Goal: Task Accomplishment & Management: Manage account settings

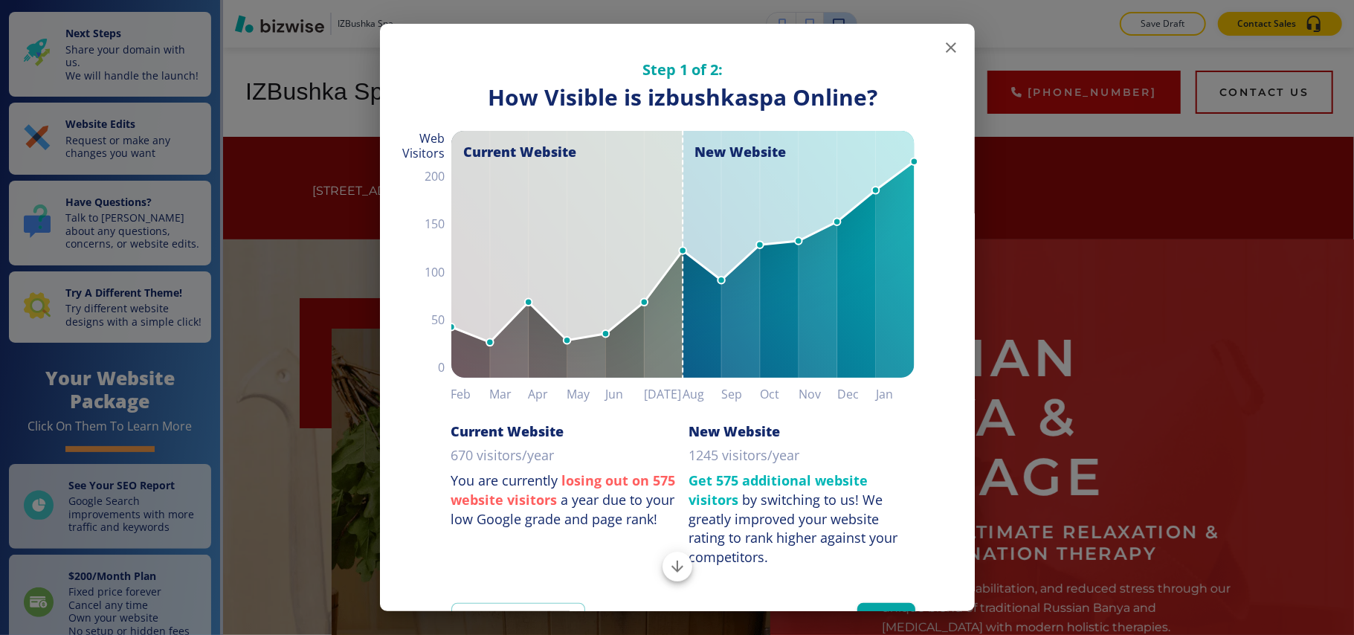
click at [942, 46] on icon "button" at bounding box center [951, 48] width 18 height 18
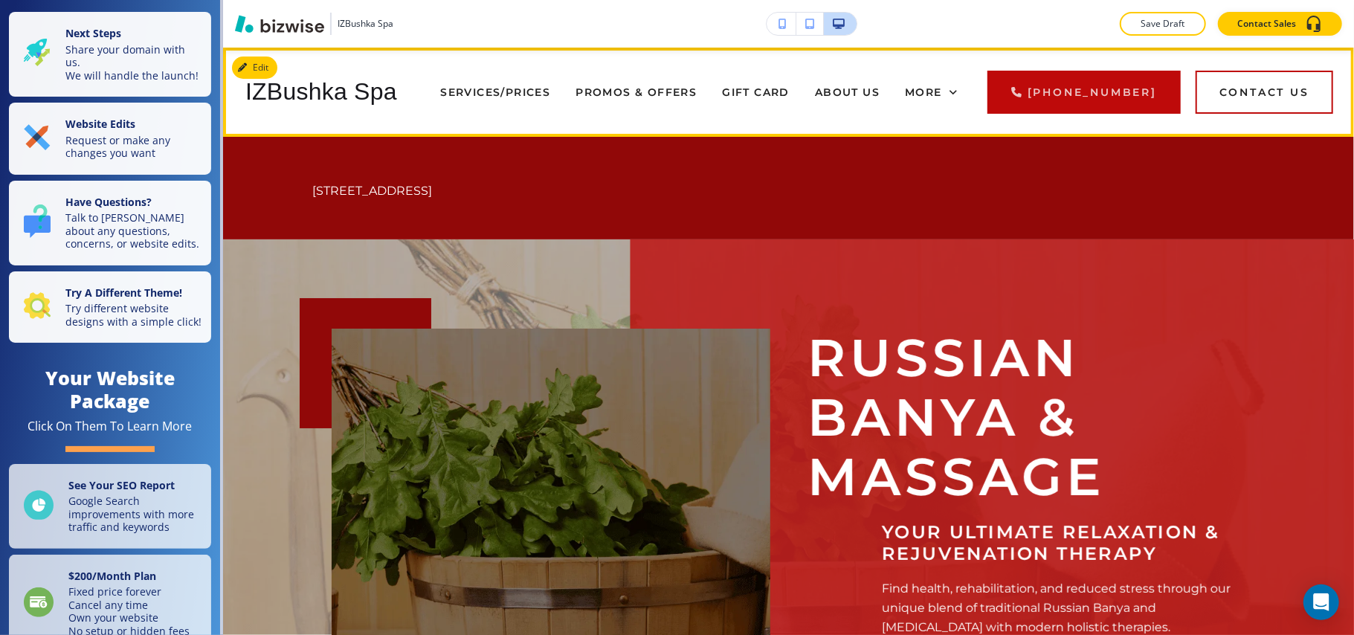
click at [233, 54] on div "IZBushka Spa SERVICES/PRICES PROMOS & OFFERS GIFT CARD ABOUT US GALLERY CONTACT…" at bounding box center [788, 92] width 1131 height 89
click at [257, 60] on button "Edit Navigation Bar" at bounding box center [288, 68] width 112 height 22
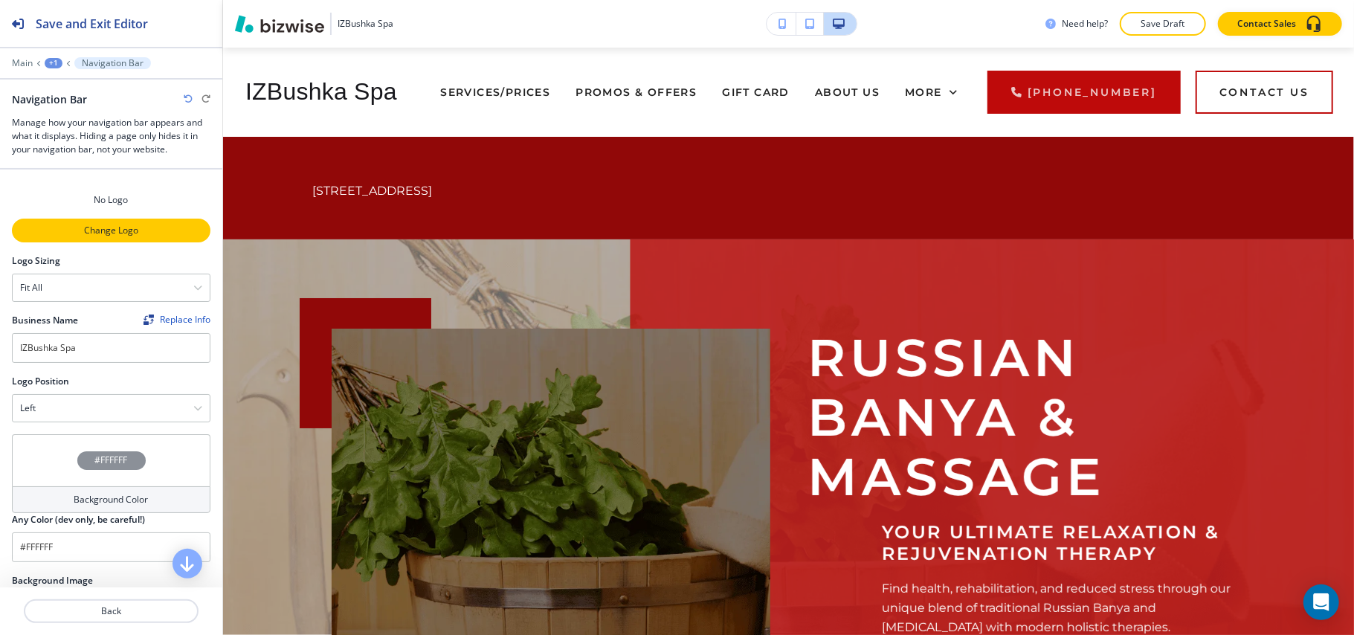
click at [90, 236] on p "Change Logo" at bounding box center [111, 230] width 196 height 13
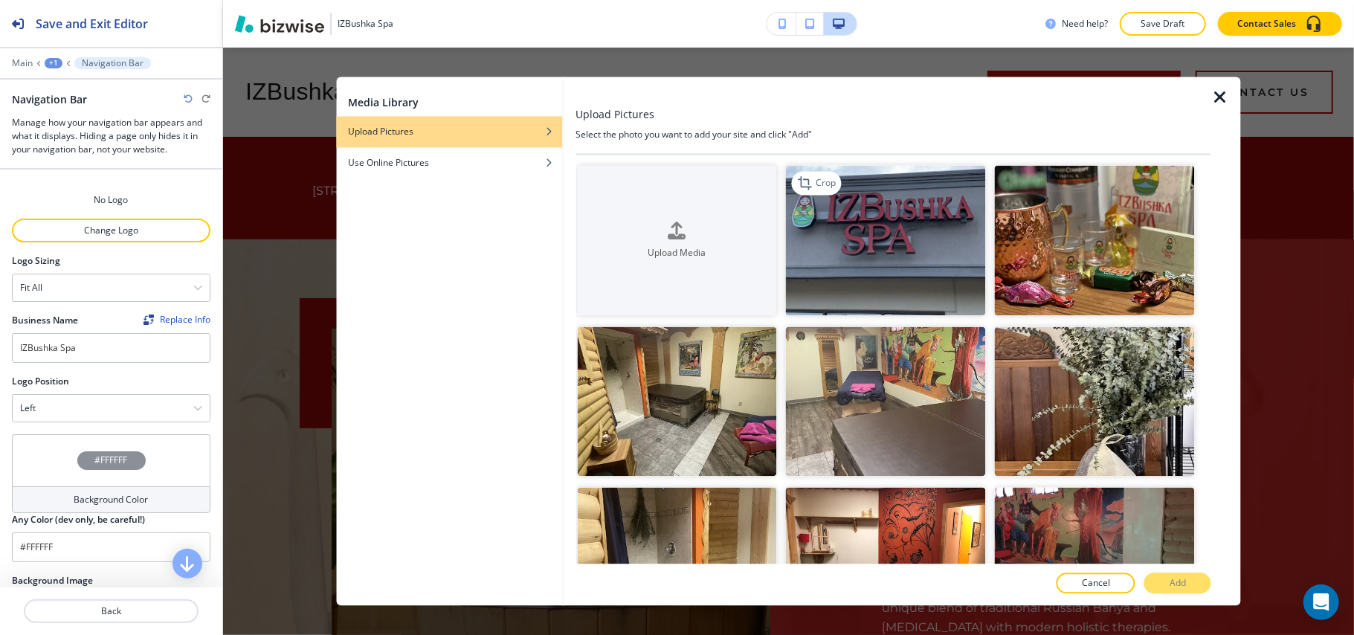
click at [797, 250] on img "button" at bounding box center [886, 241] width 200 height 150
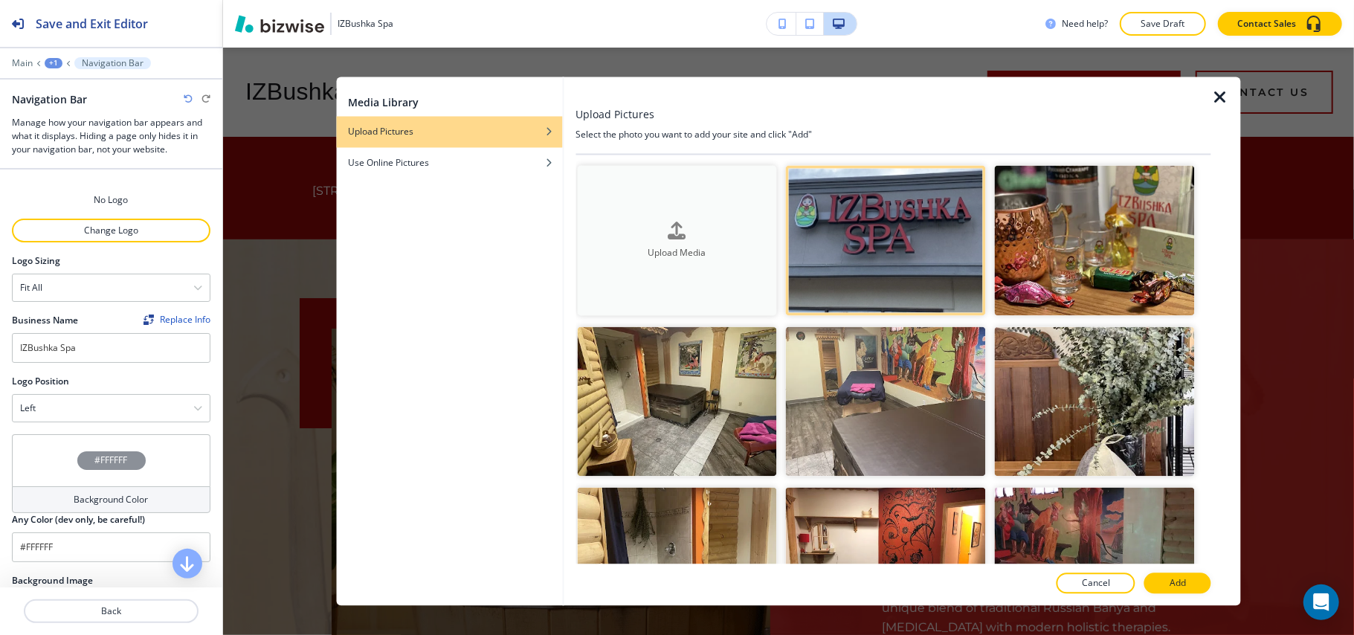
click at [738, 240] on div "button" at bounding box center [677, 243] width 200 height 6
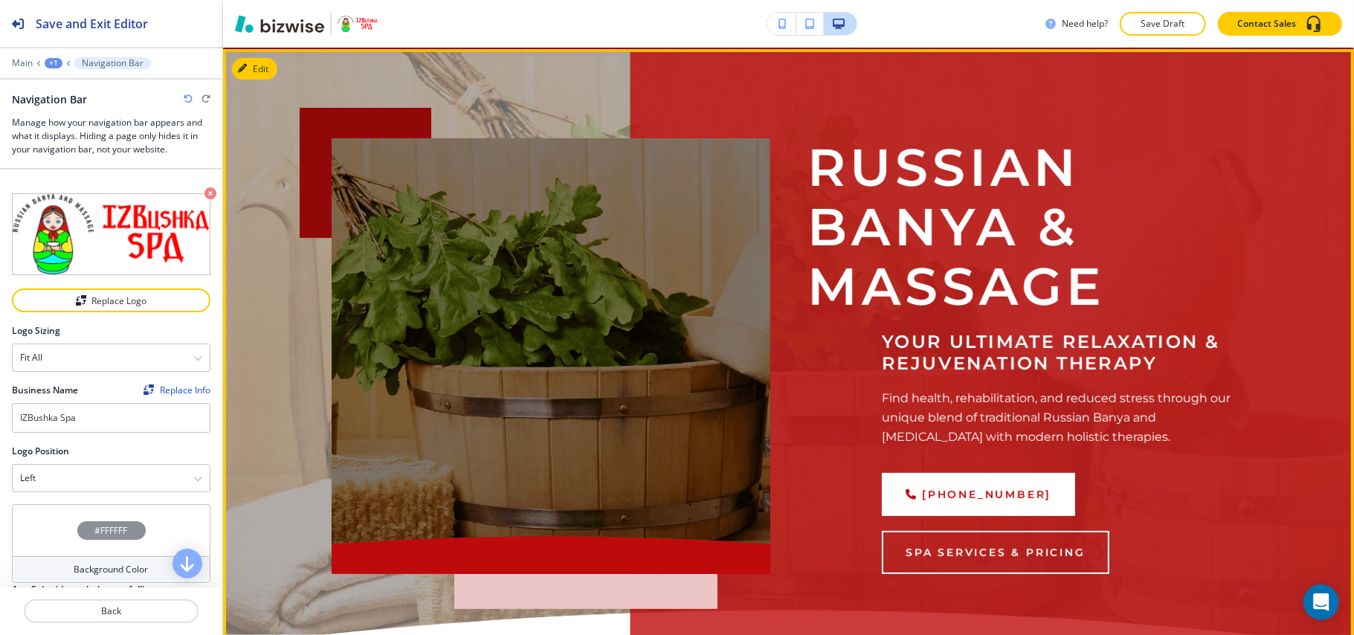
scroll to position [198, 0]
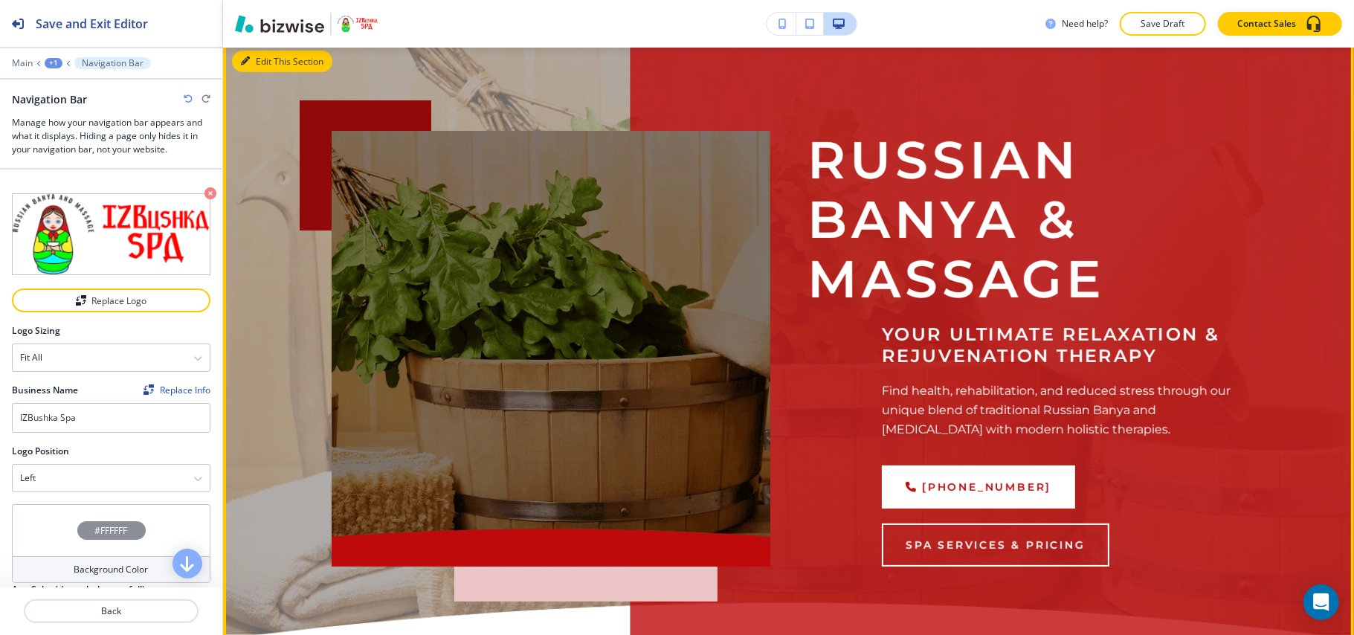
click at [266, 58] on button "Edit This Section" at bounding box center [282, 62] width 100 height 22
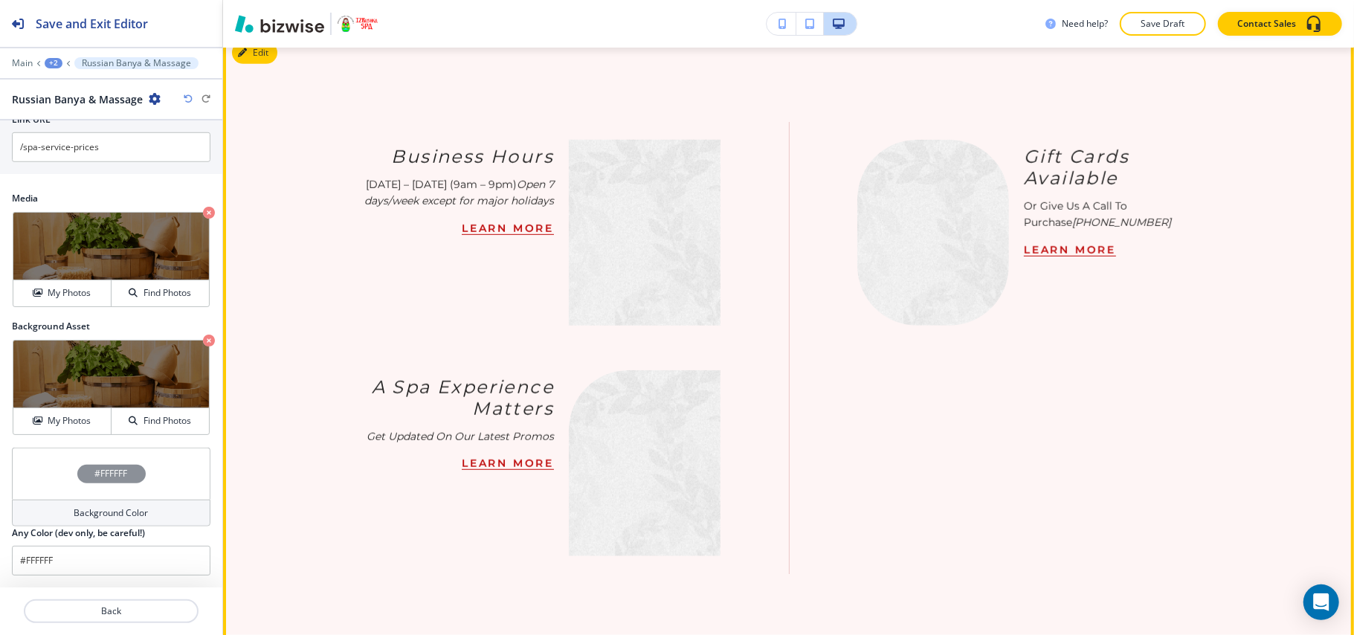
scroll to position [786, 0]
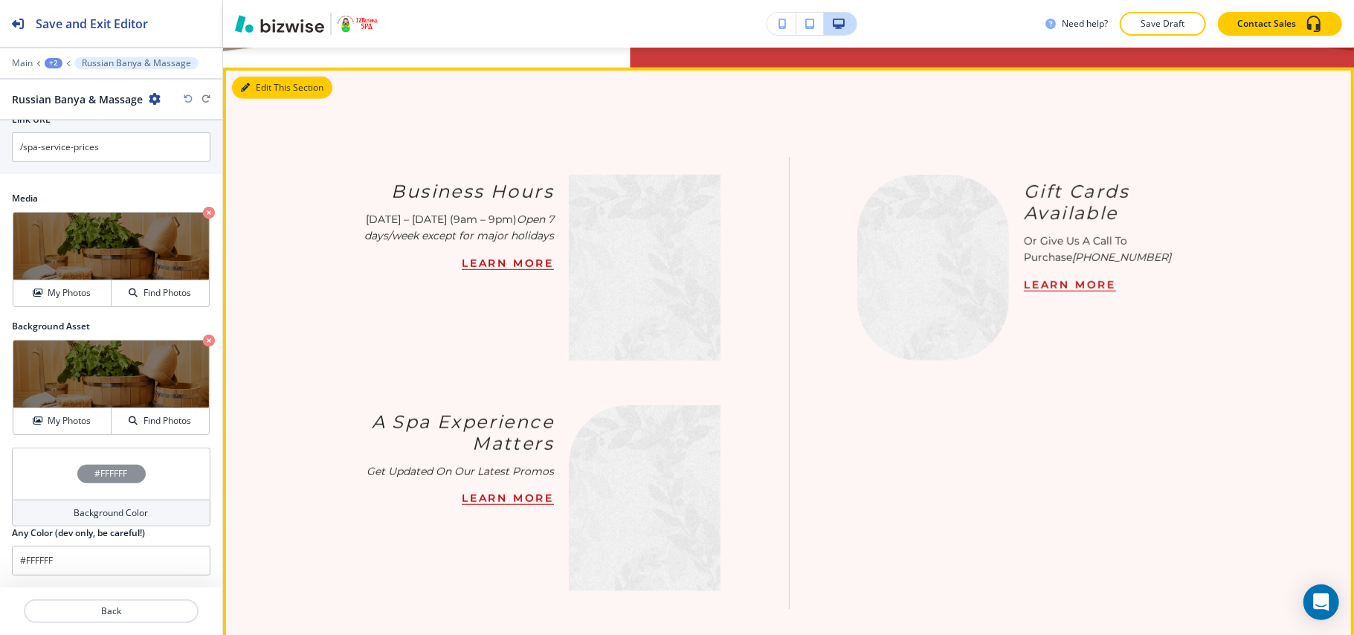
click at [265, 87] on button "Edit This Section" at bounding box center [282, 88] width 100 height 22
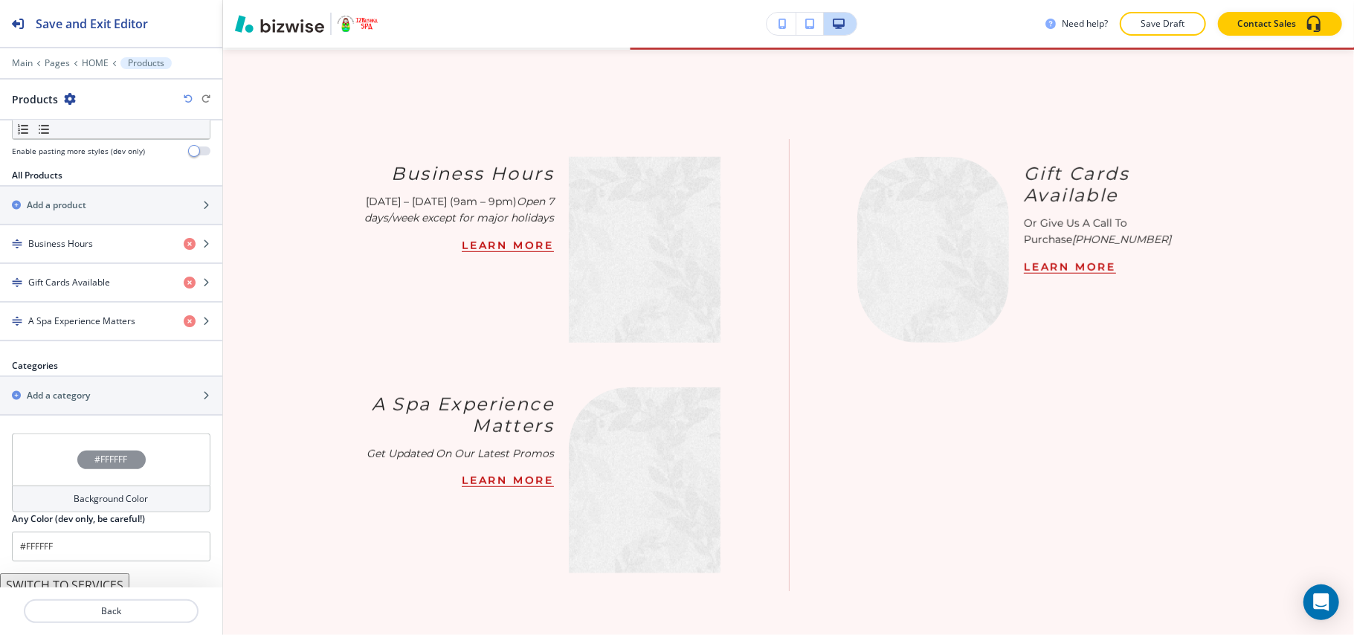
scroll to position [571, 0]
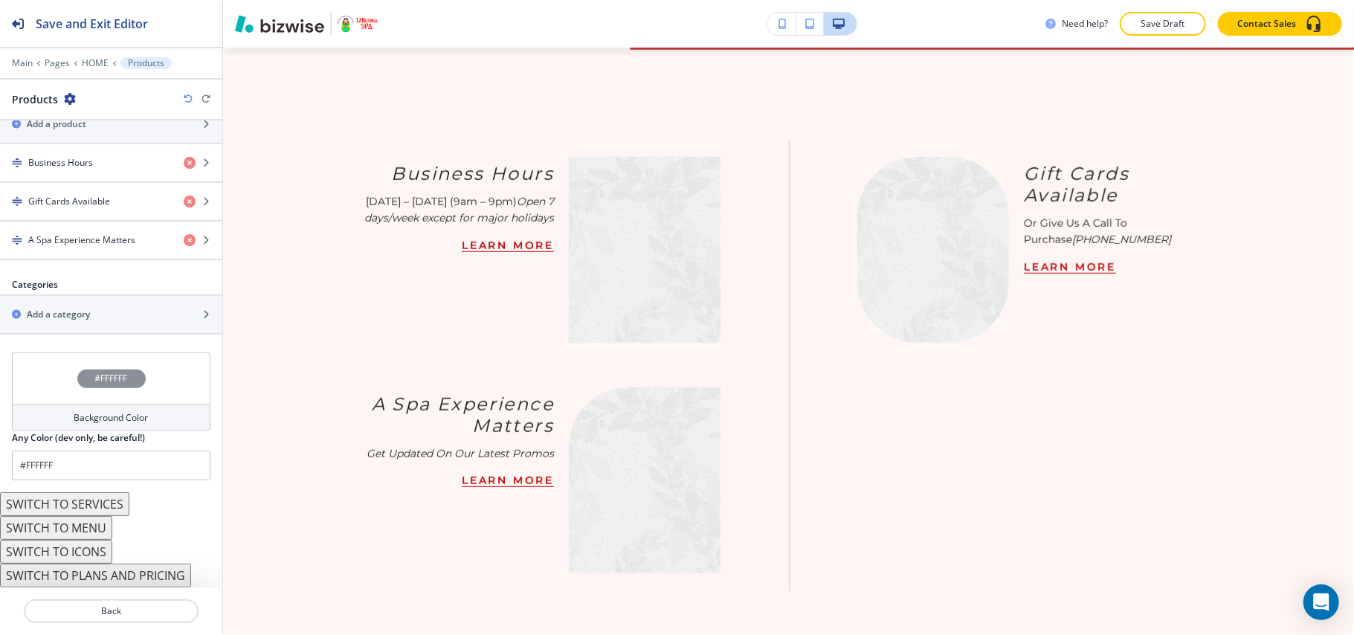
click at [79, 552] on button "SWITCH TO ICONS" at bounding box center [56, 552] width 112 height 24
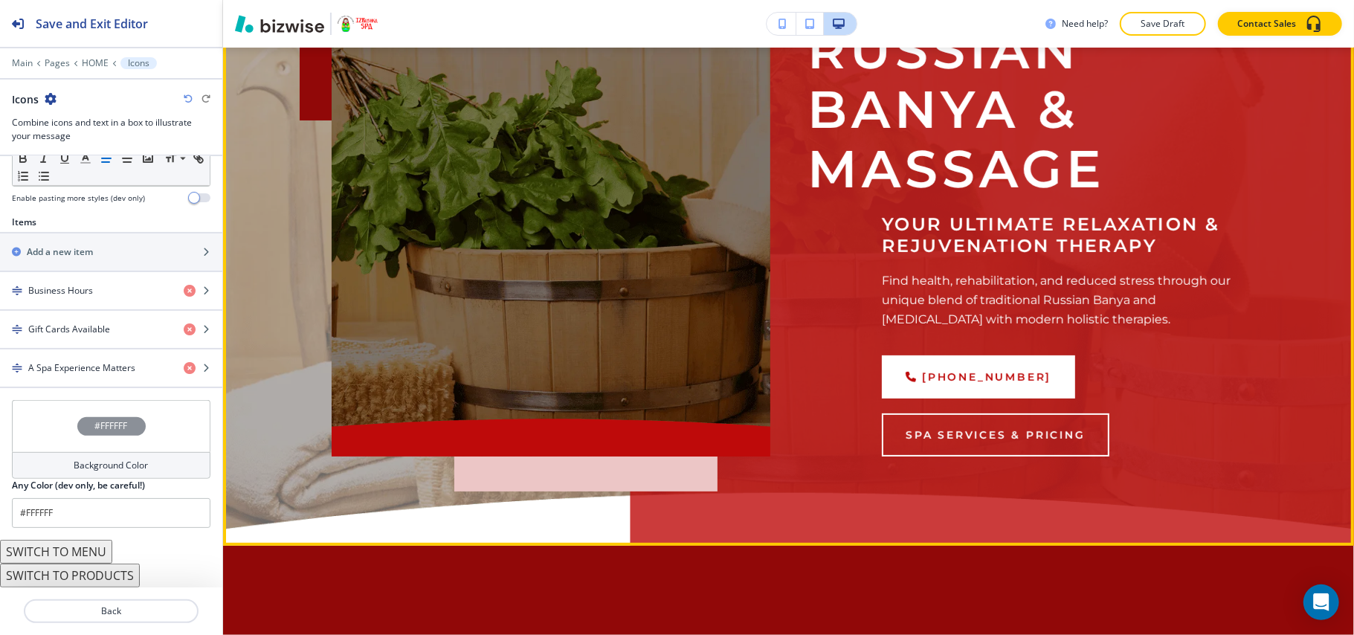
scroll to position [209, 0]
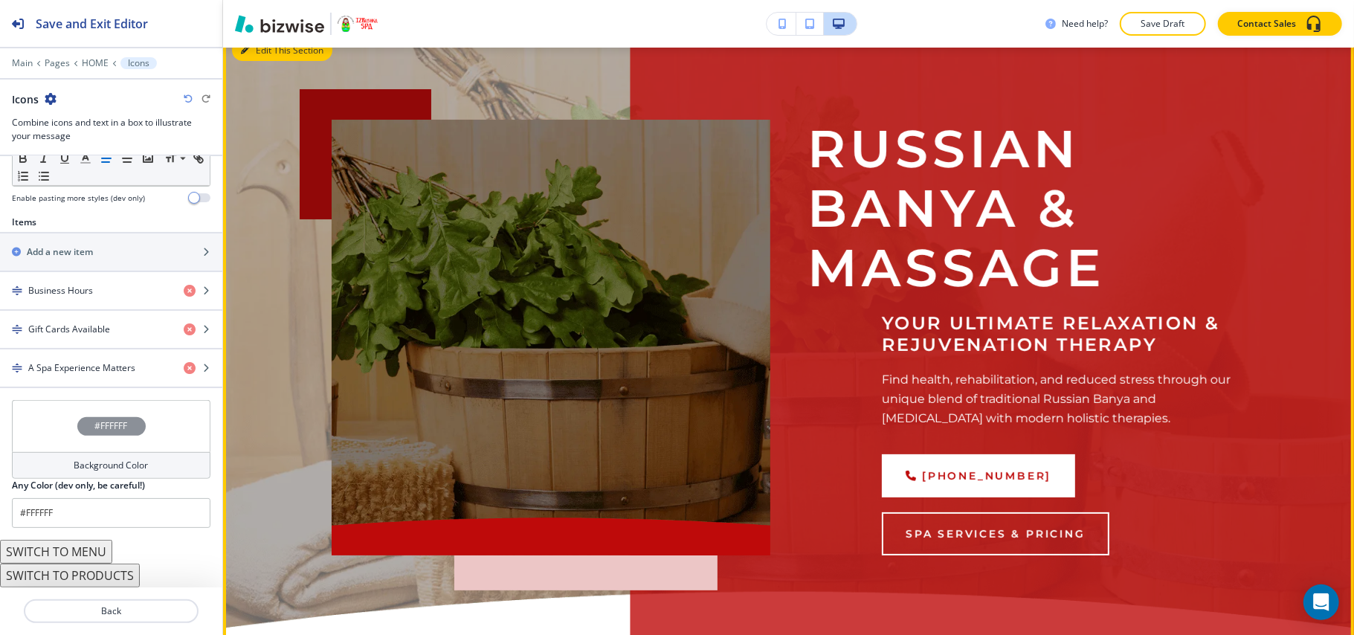
click at [254, 55] on button "Edit This Section" at bounding box center [282, 50] width 100 height 22
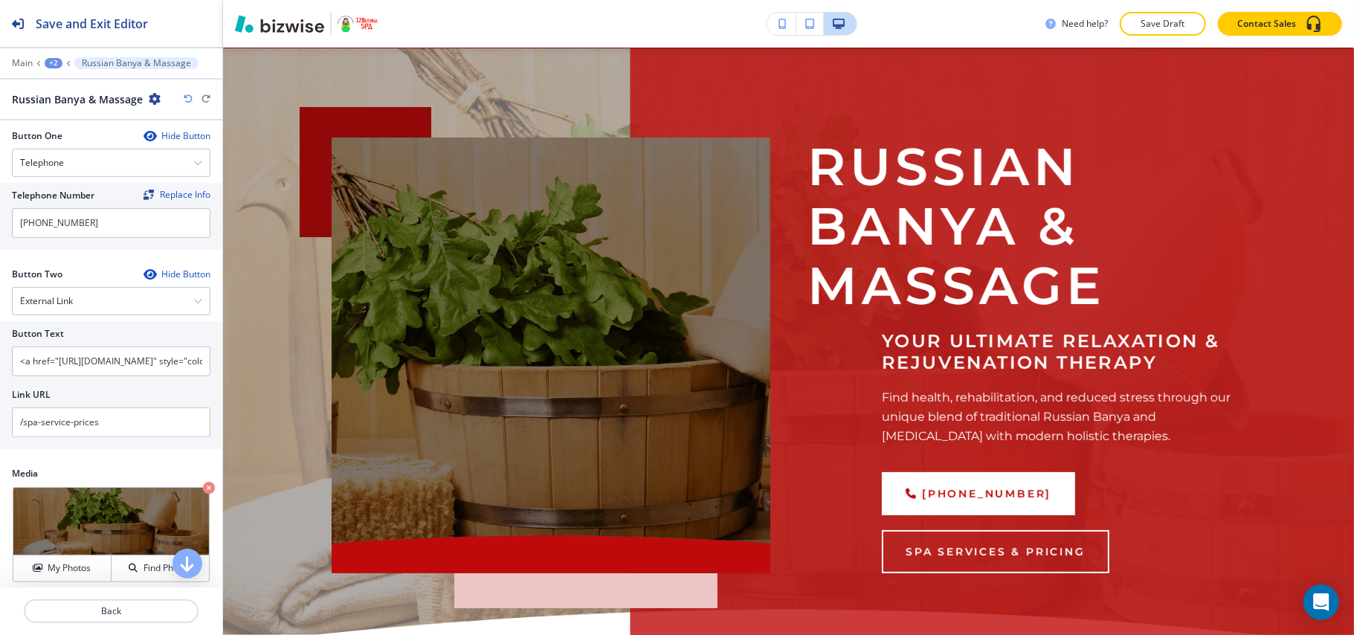
scroll to position [509, 0]
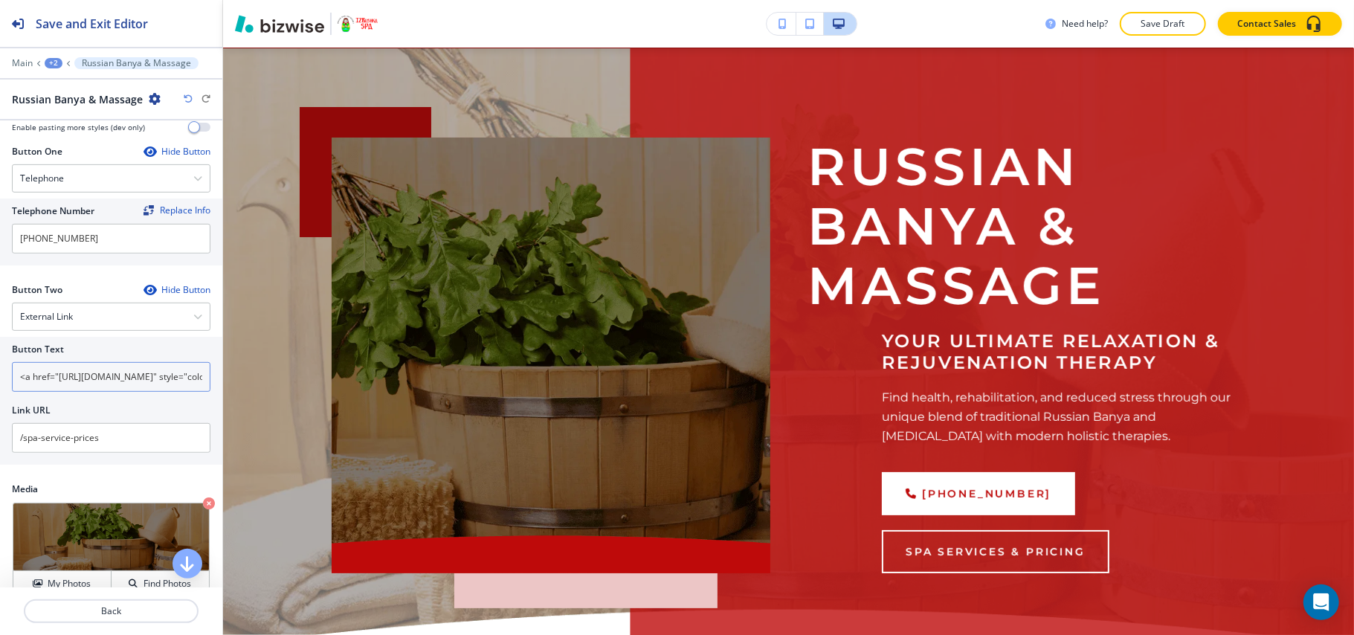
click at [107, 382] on input "<a href="[URL][DOMAIN_NAME]" style="color: inherit; text-decoration: none;">SPA…" at bounding box center [111, 377] width 199 height 30
click at [95, 318] on div "External Link" at bounding box center [111, 316] width 197 height 27
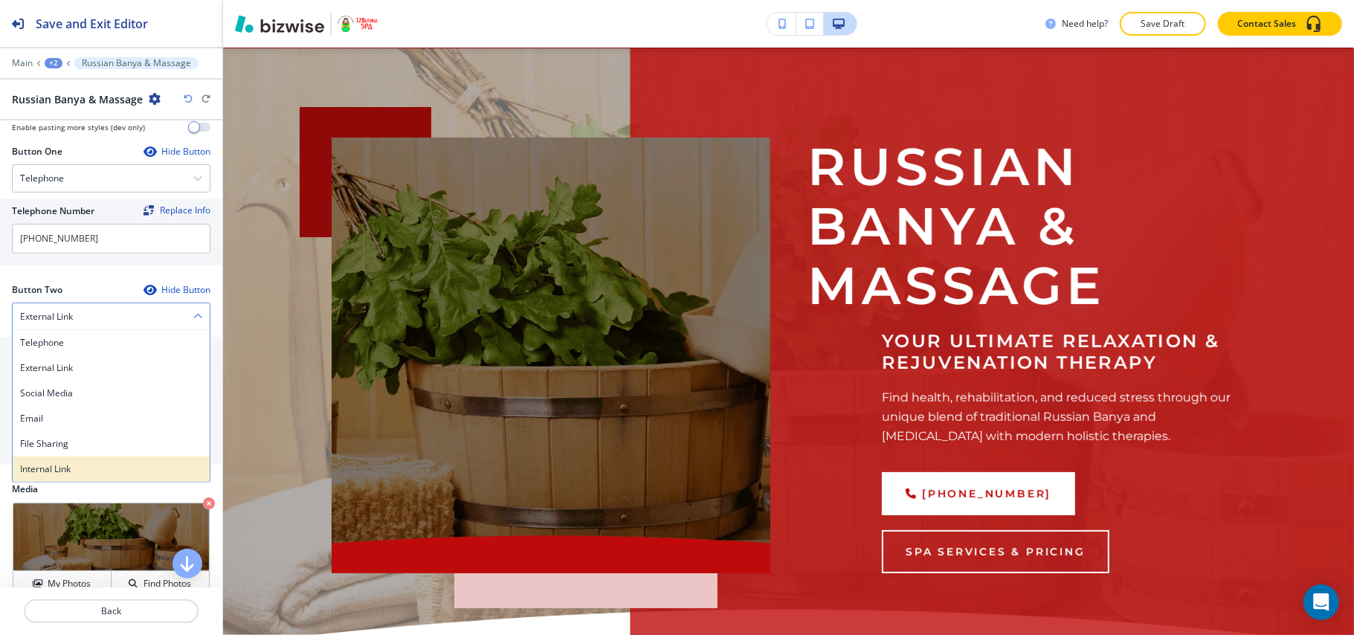
click at [60, 465] on div "Internal Link" at bounding box center [111, 469] width 197 height 25
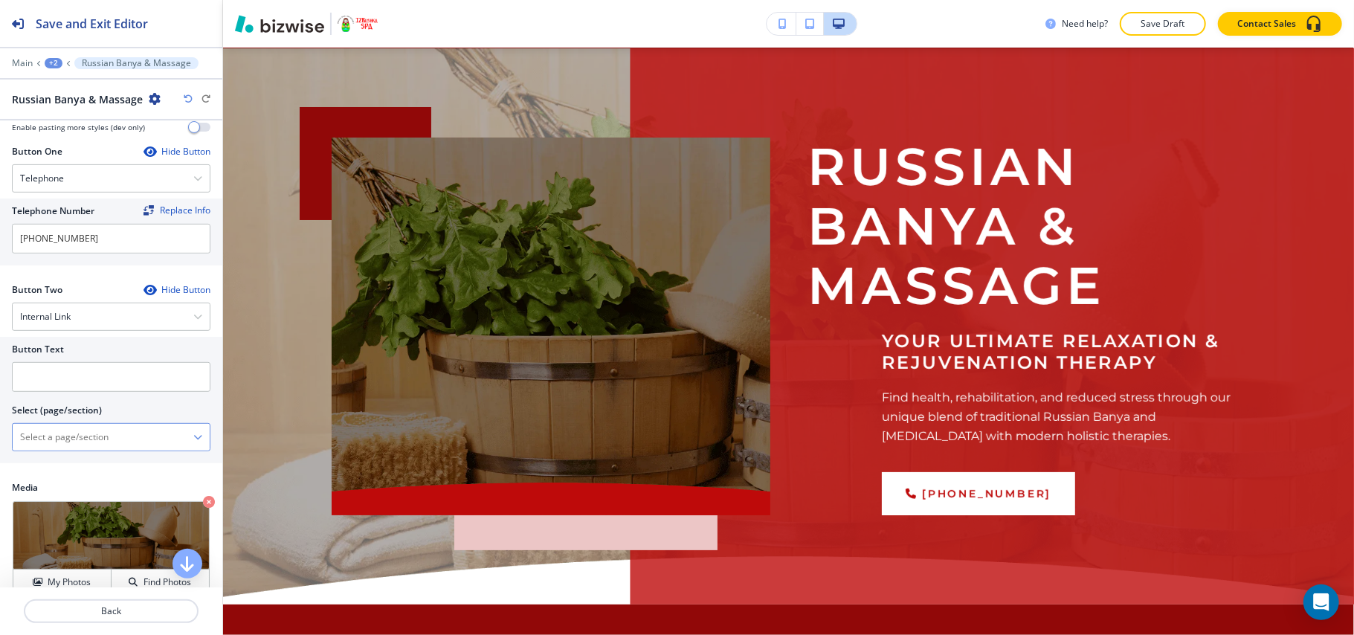
click at [85, 449] on \(page\/section\) "Manual Input" at bounding box center [103, 437] width 181 height 25
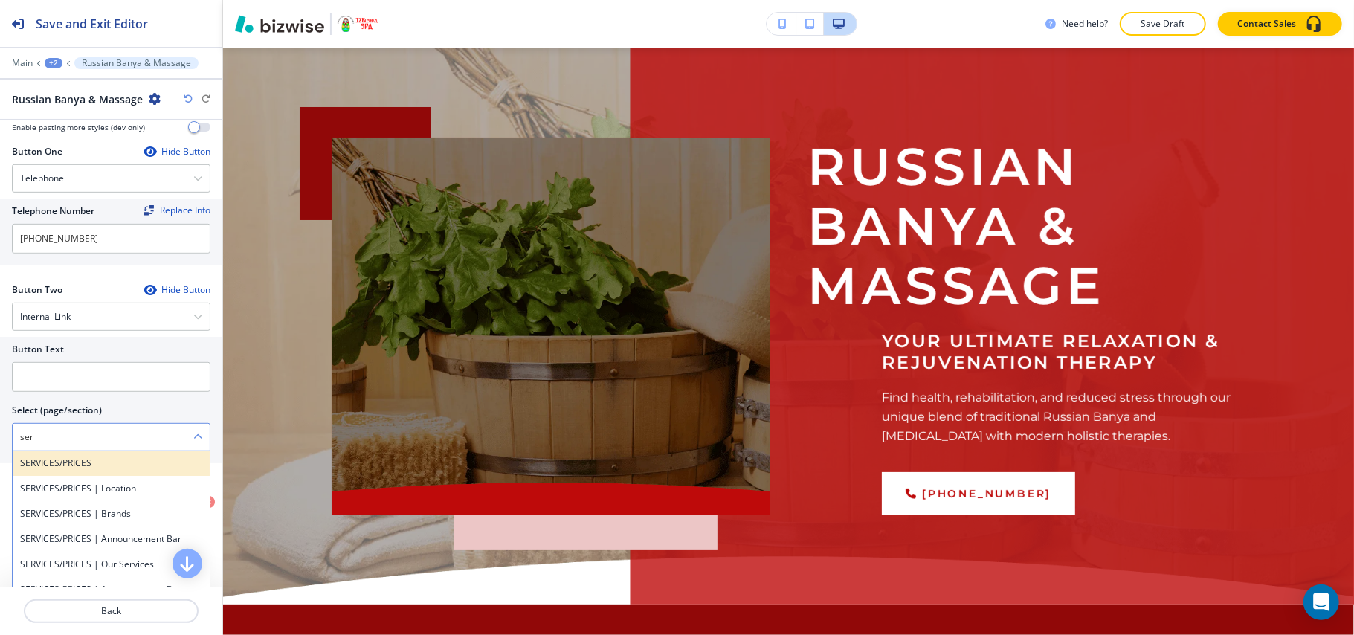
click at [84, 456] on div "SERVICES/PRICES" at bounding box center [111, 463] width 197 height 25
type \(page\/section\) "SERVICES/PRICES"
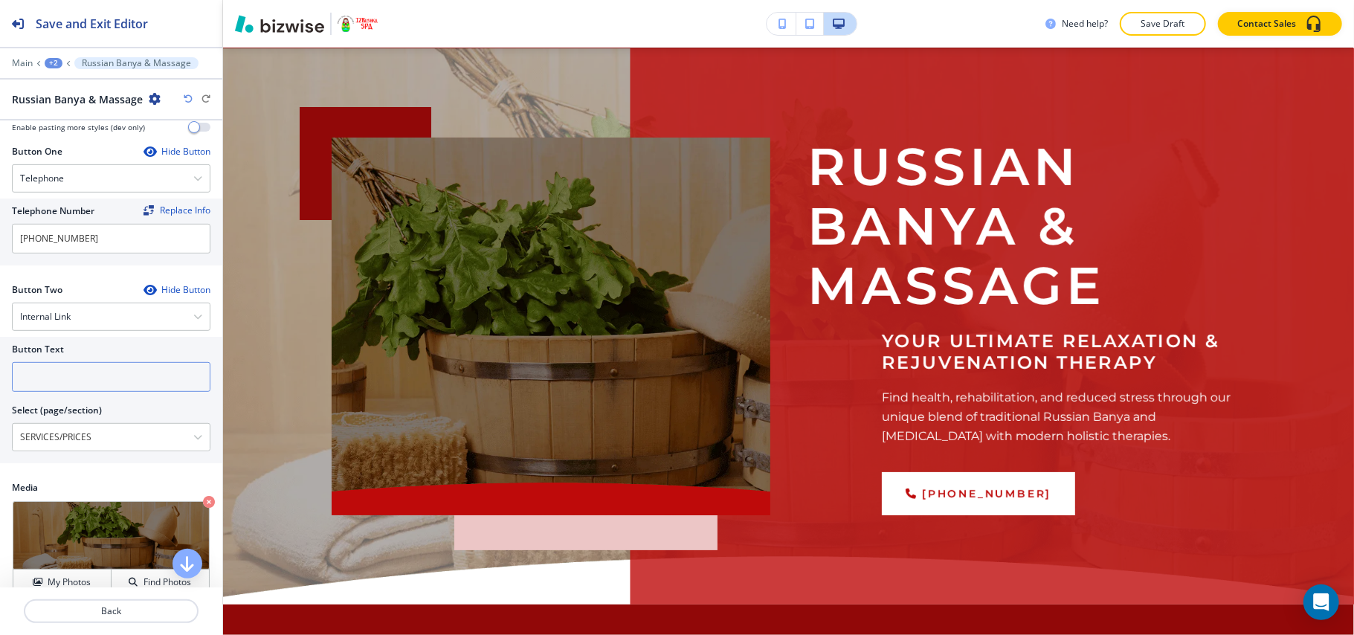
click at [79, 370] on input "text" at bounding box center [111, 377] width 199 height 30
paste input "SPA SERVICES & PRICING"
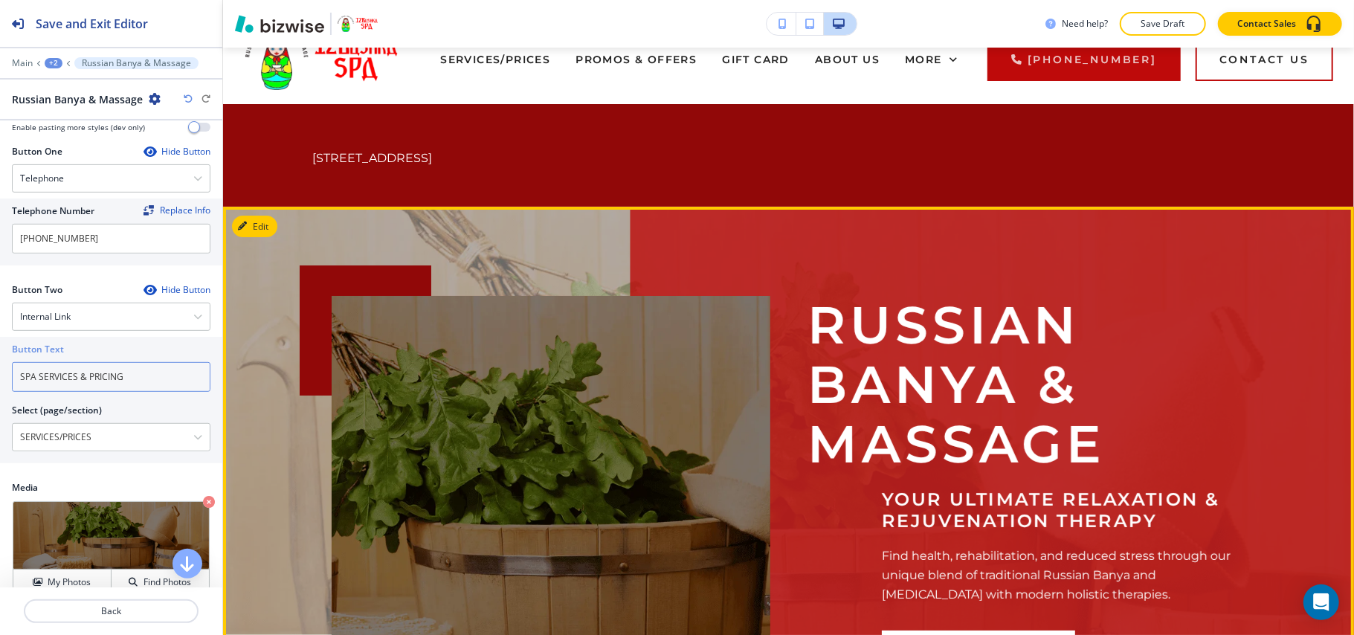
scroll to position [0, 0]
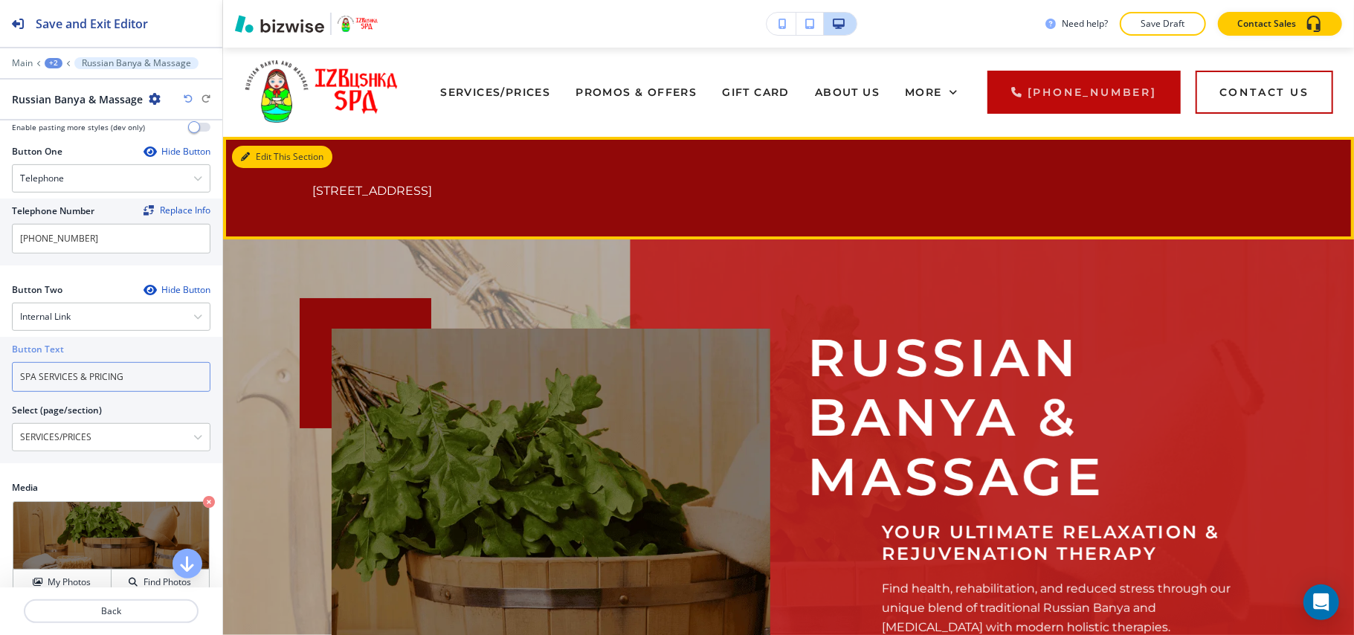
type input "SPA SERVICES & PRICING"
click at [274, 153] on button "Edit This Section" at bounding box center [282, 157] width 100 height 22
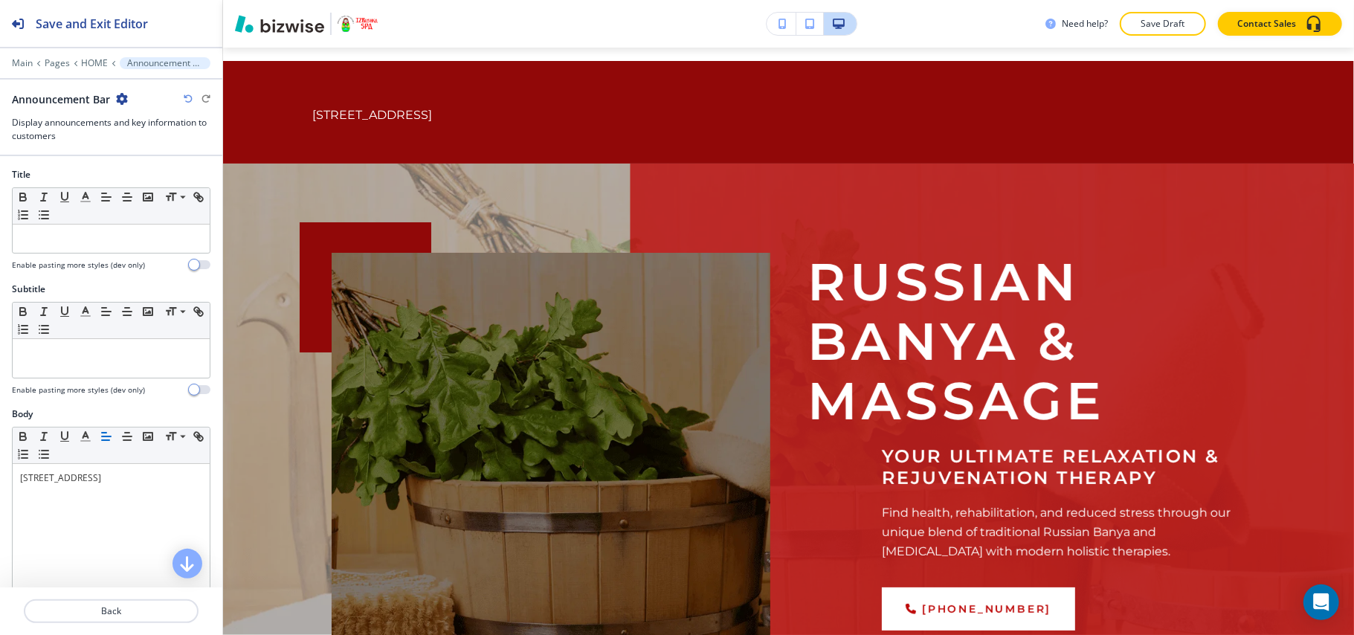
scroll to position [89, 0]
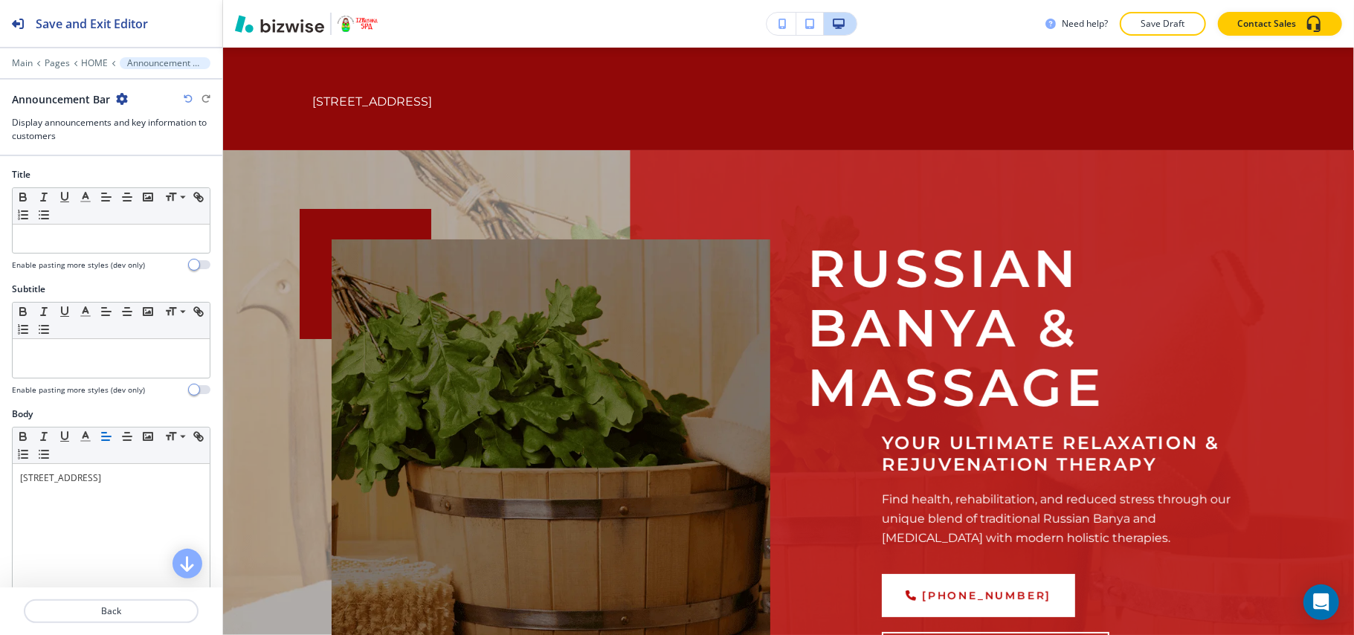
click at [112, 101] on div "Announcement Bar" at bounding box center [70, 99] width 116 height 16
click at [118, 98] on icon "button" at bounding box center [122, 99] width 12 height 12
click at [144, 174] on p "Delete Section" at bounding box center [163, 177] width 76 height 13
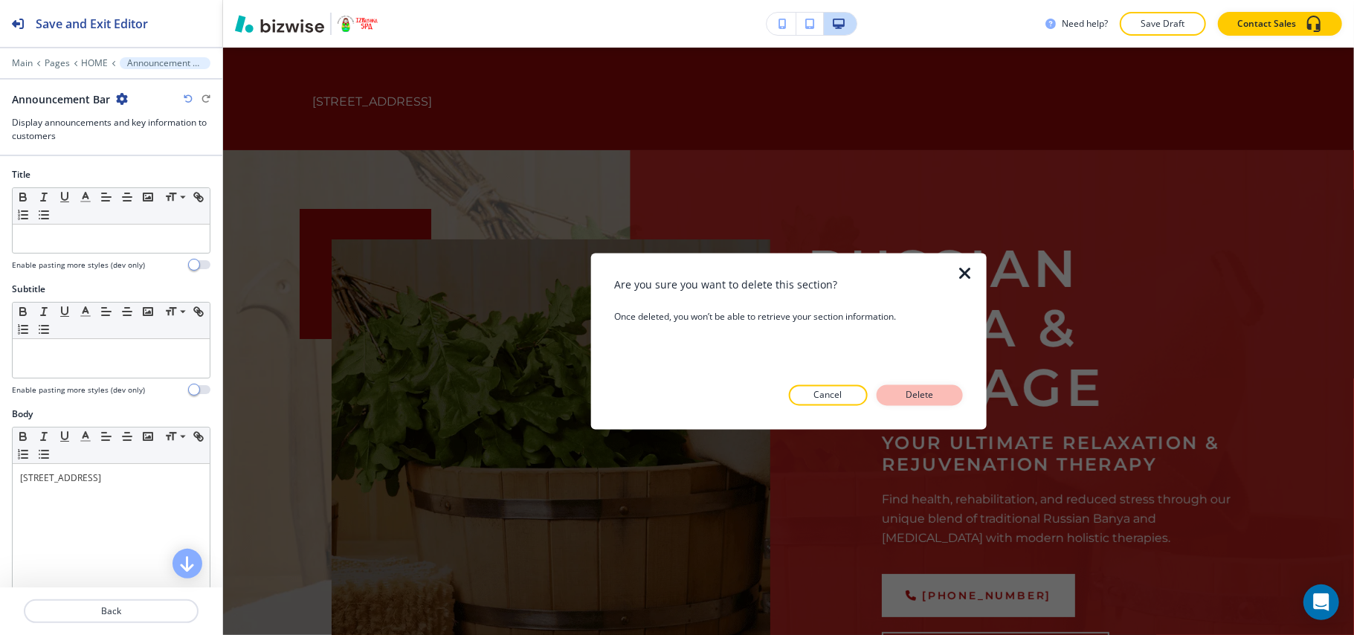
click at [933, 393] on p "Delete" at bounding box center [920, 395] width 36 height 13
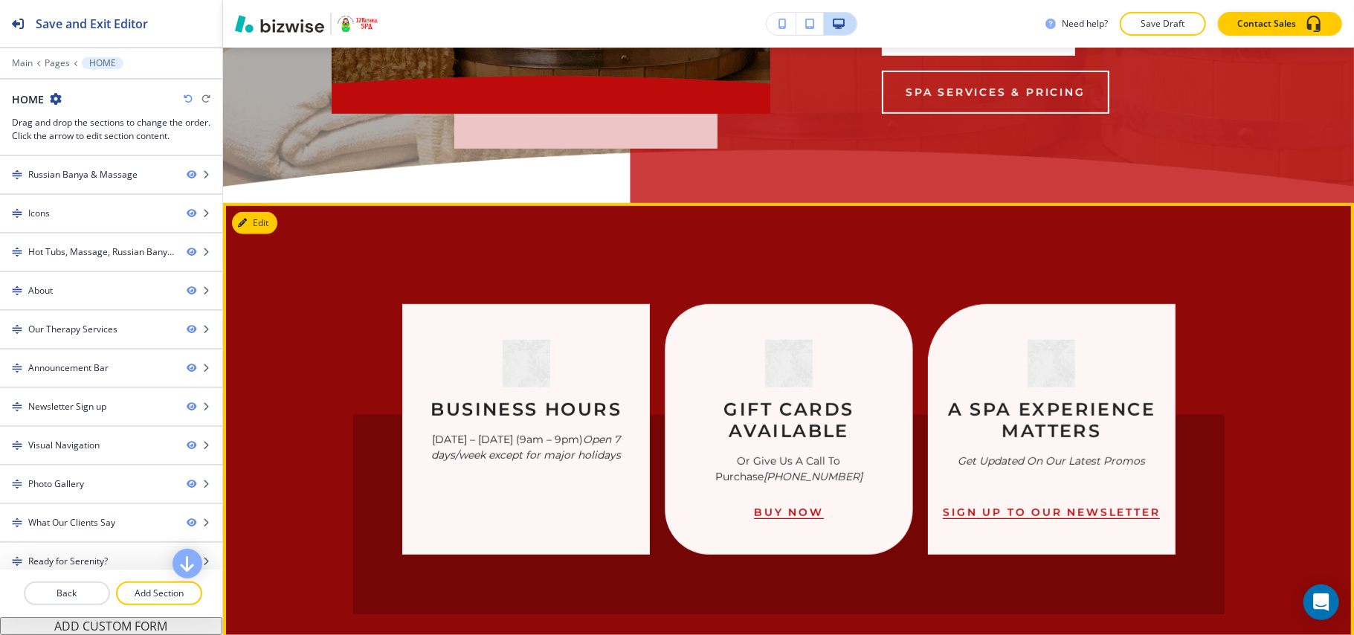
scroll to position [595, 0]
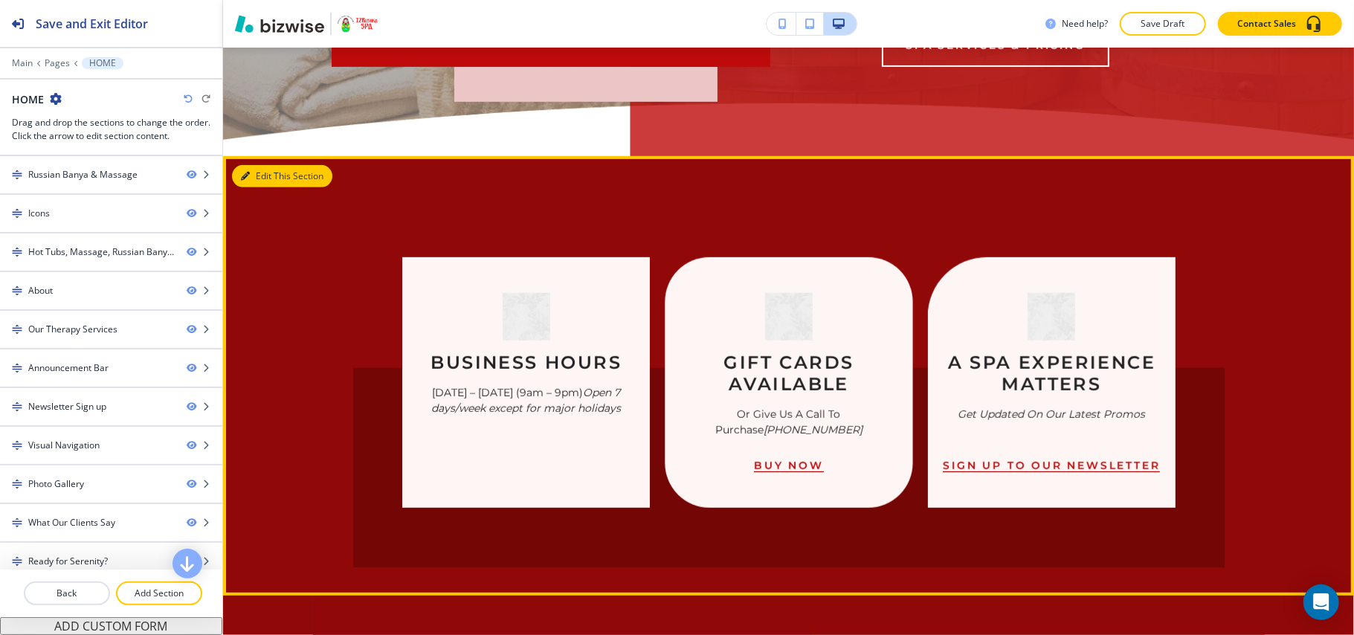
click at [253, 176] on button "Edit This Section" at bounding box center [282, 176] width 100 height 22
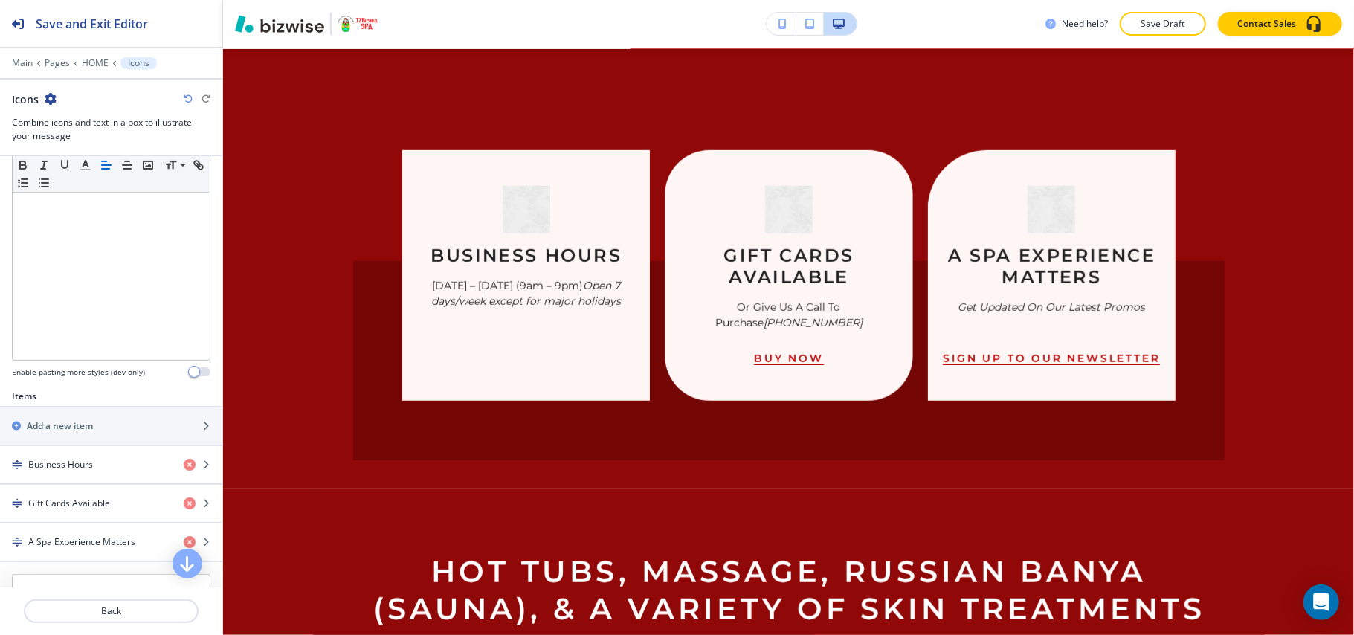
scroll to position [396, 0]
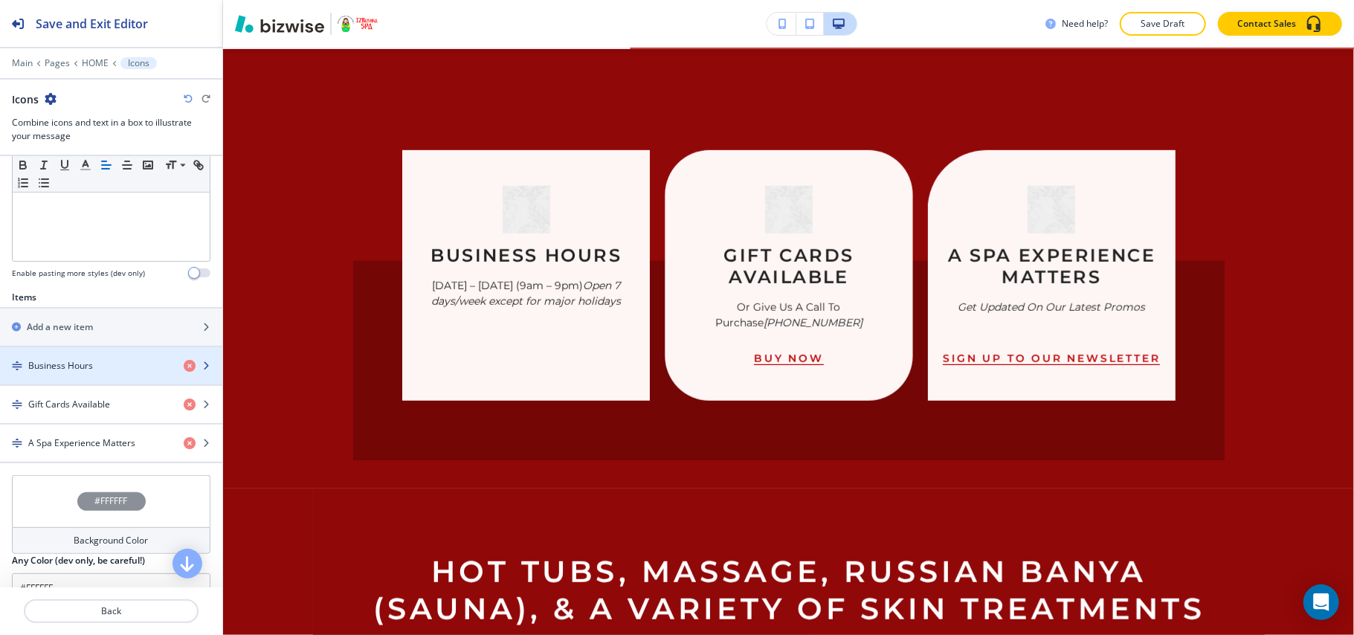
click at [78, 373] on h4 "Business Hours" at bounding box center [60, 365] width 65 height 13
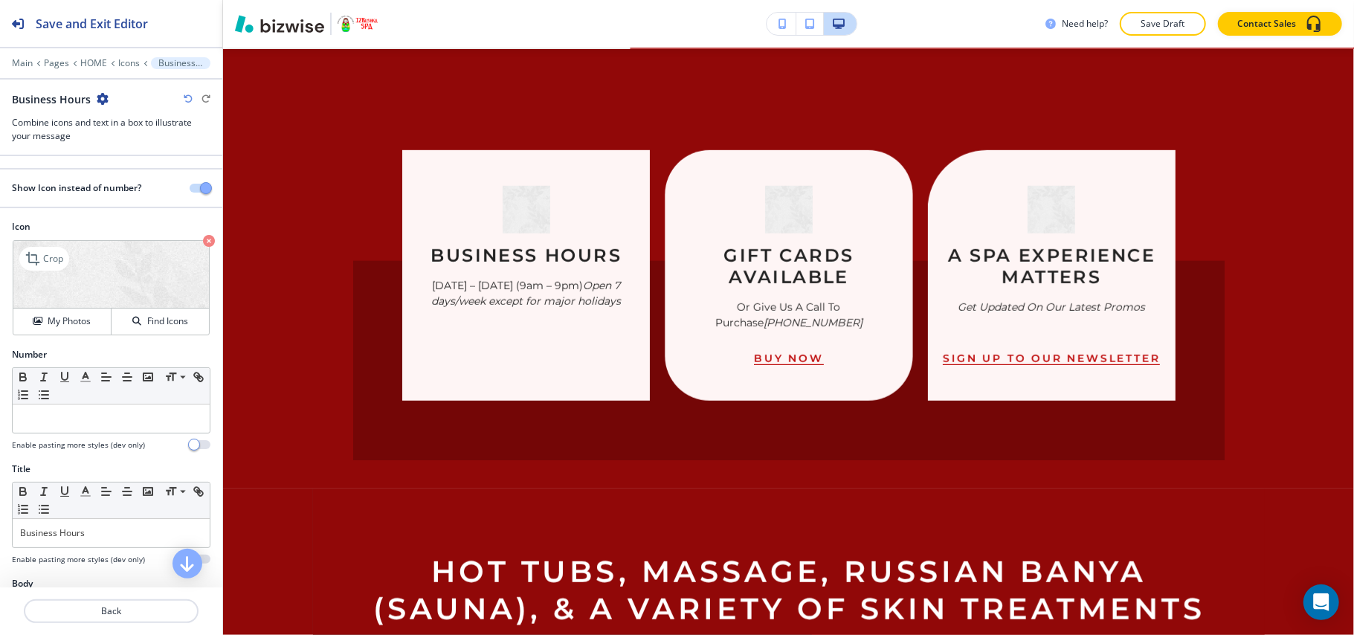
click at [203, 244] on icon "button" at bounding box center [209, 241] width 12 height 12
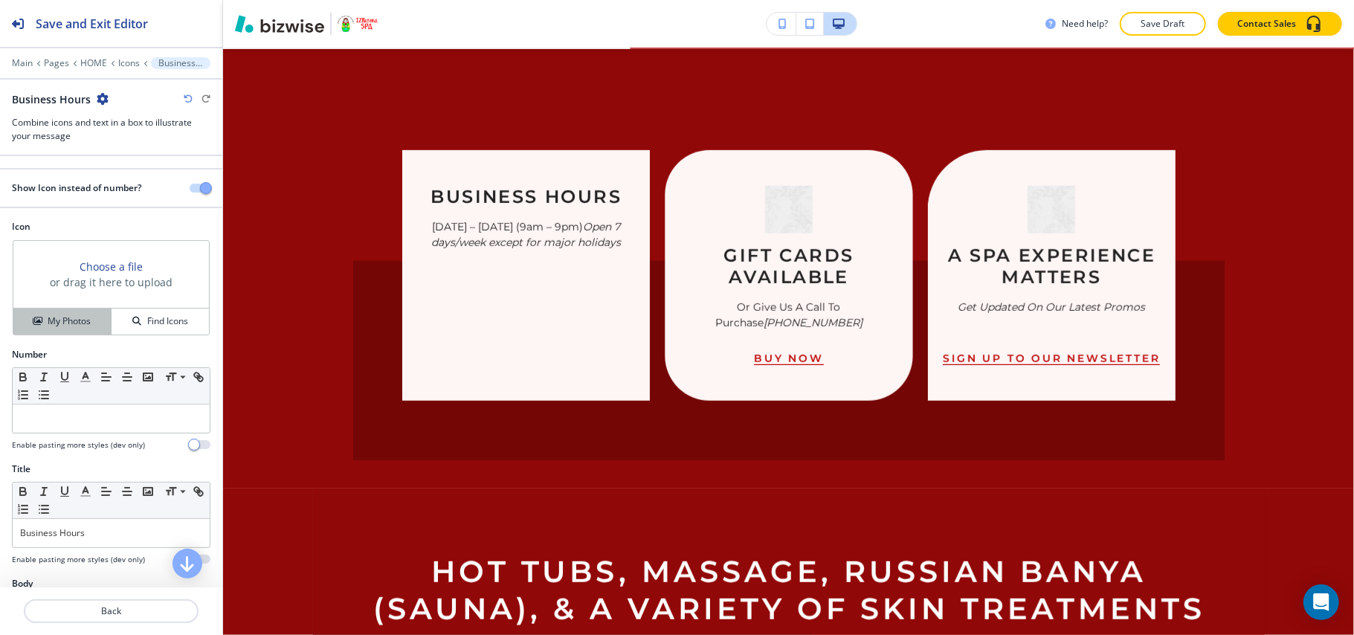
click at [84, 326] on h4 "My Photos" at bounding box center [69, 321] width 43 height 13
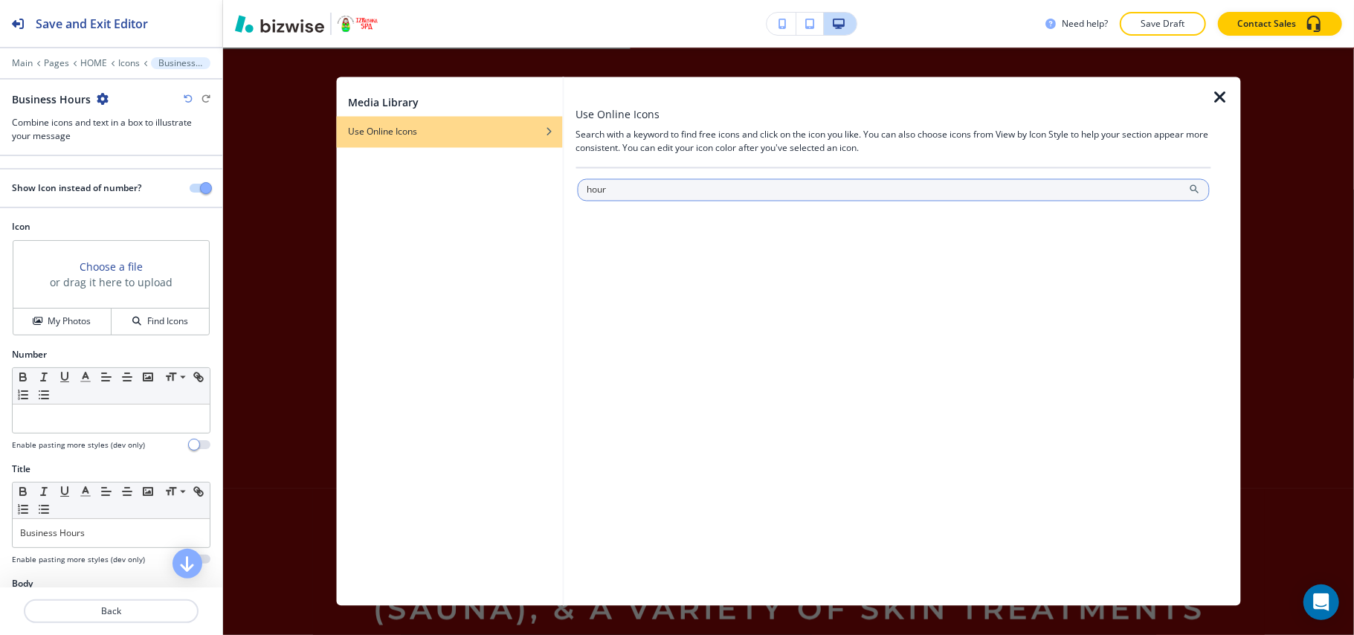
type input "hour"
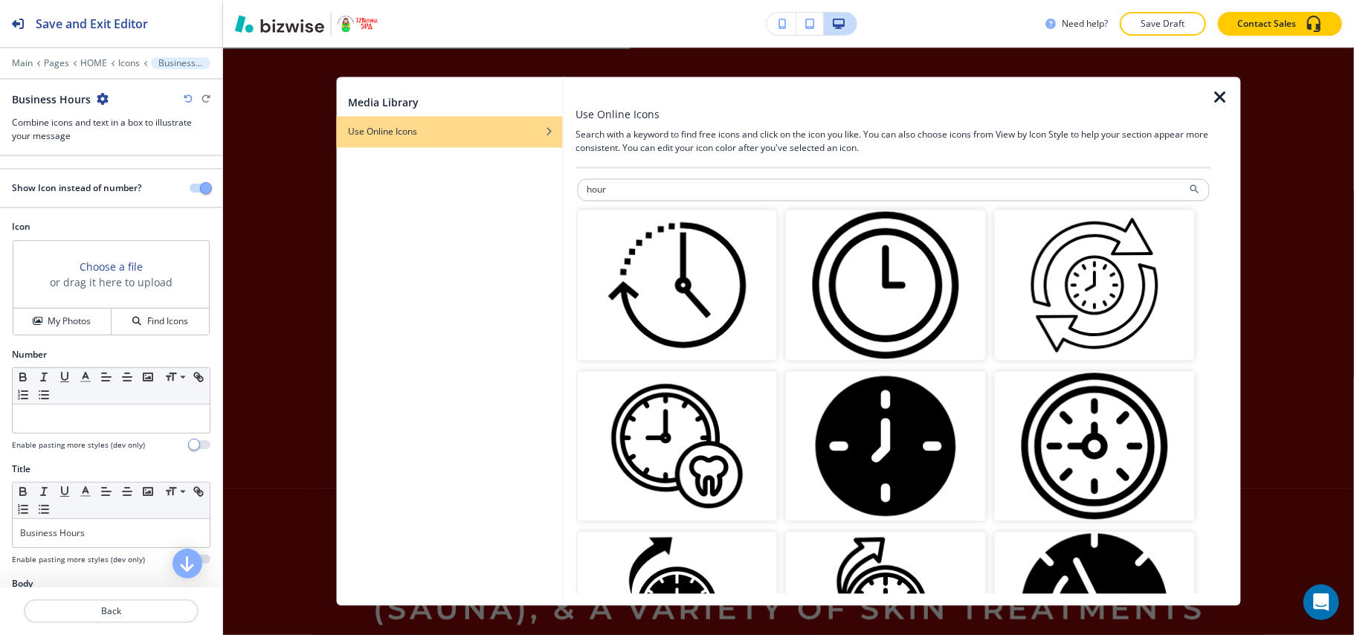
click at [699, 292] on img "button" at bounding box center [677, 285] width 200 height 150
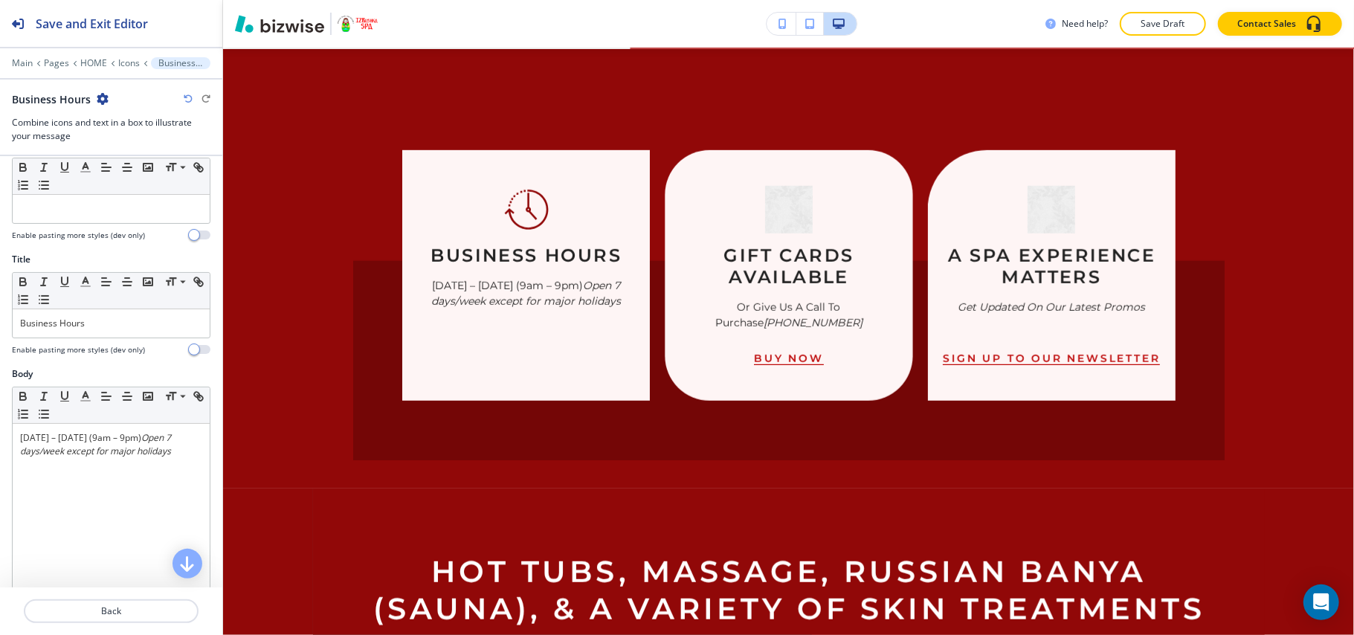
scroll to position [298, 0]
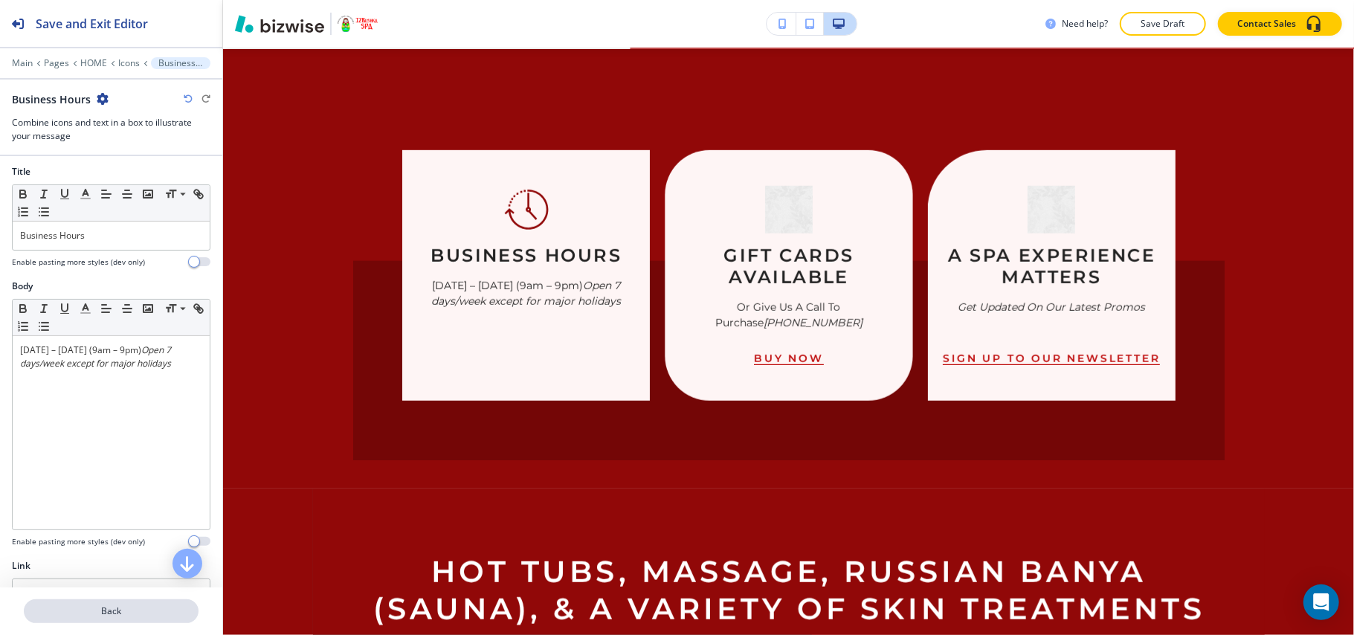
click at [118, 608] on p "Back" at bounding box center [111, 611] width 172 height 13
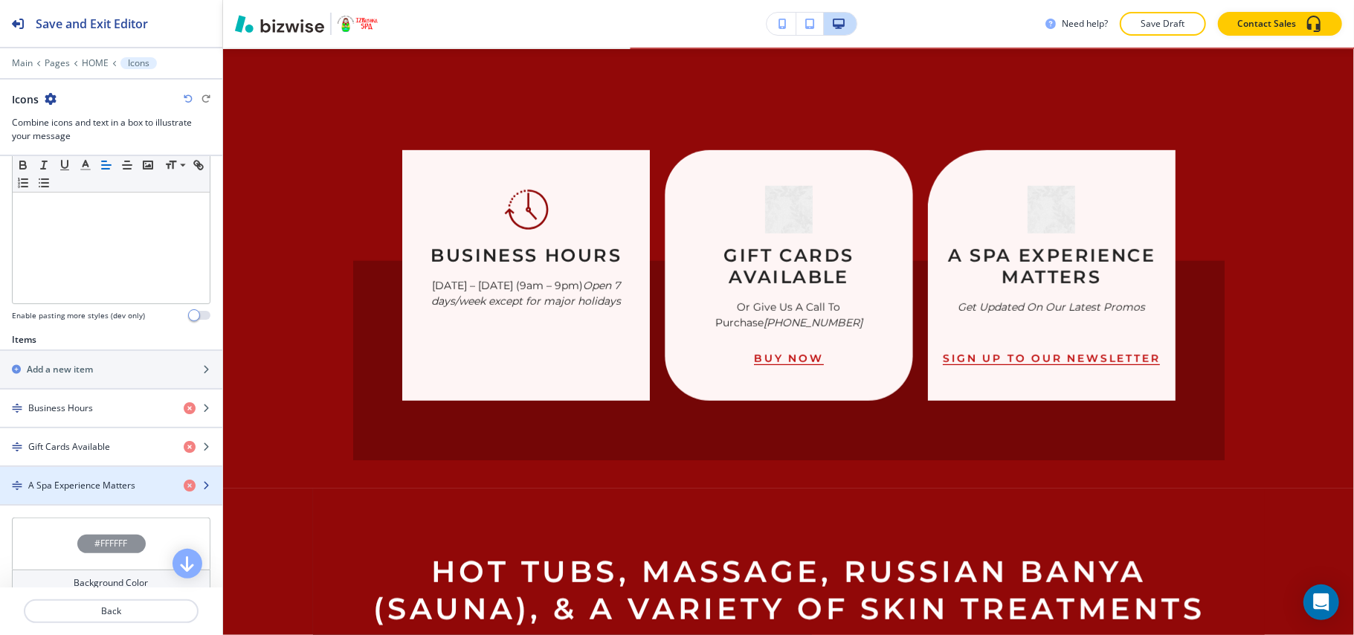
scroll to position [396, 0]
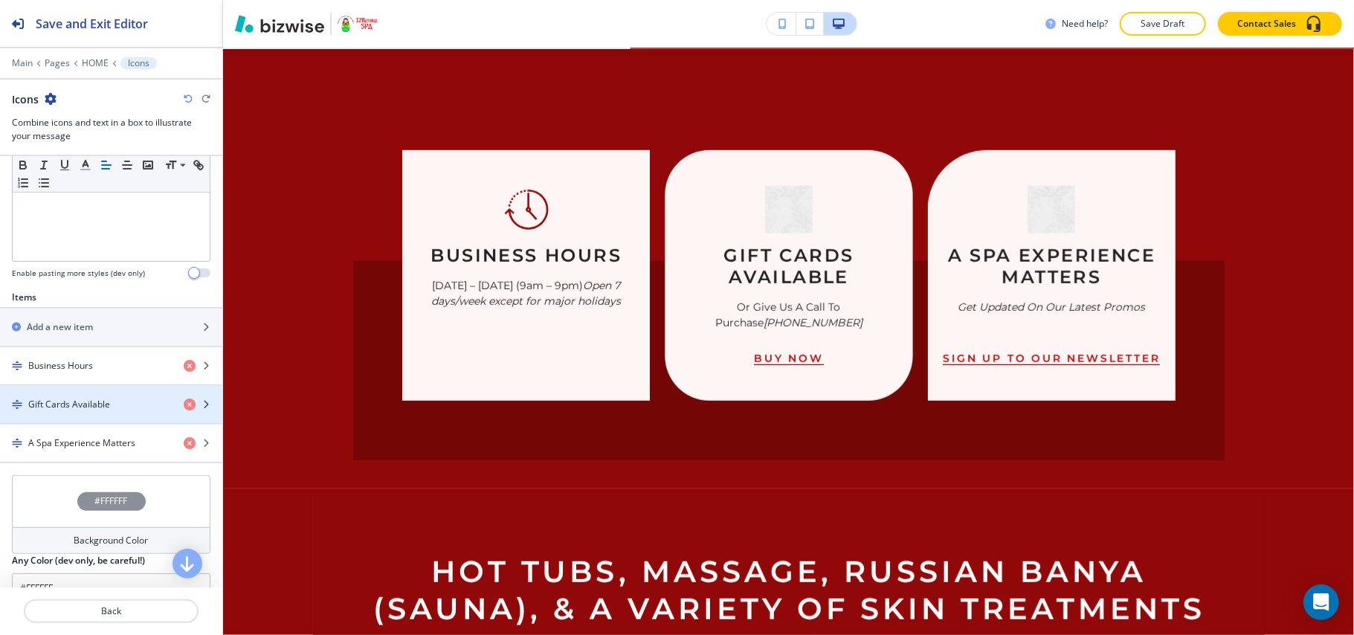
click at [67, 406] on h4 "Gift Cards Available" at bounding box center [69, 404] width 82 height 13
click at [92, 423] on div "button" at bounding box center [111, 417] width 222 height 12
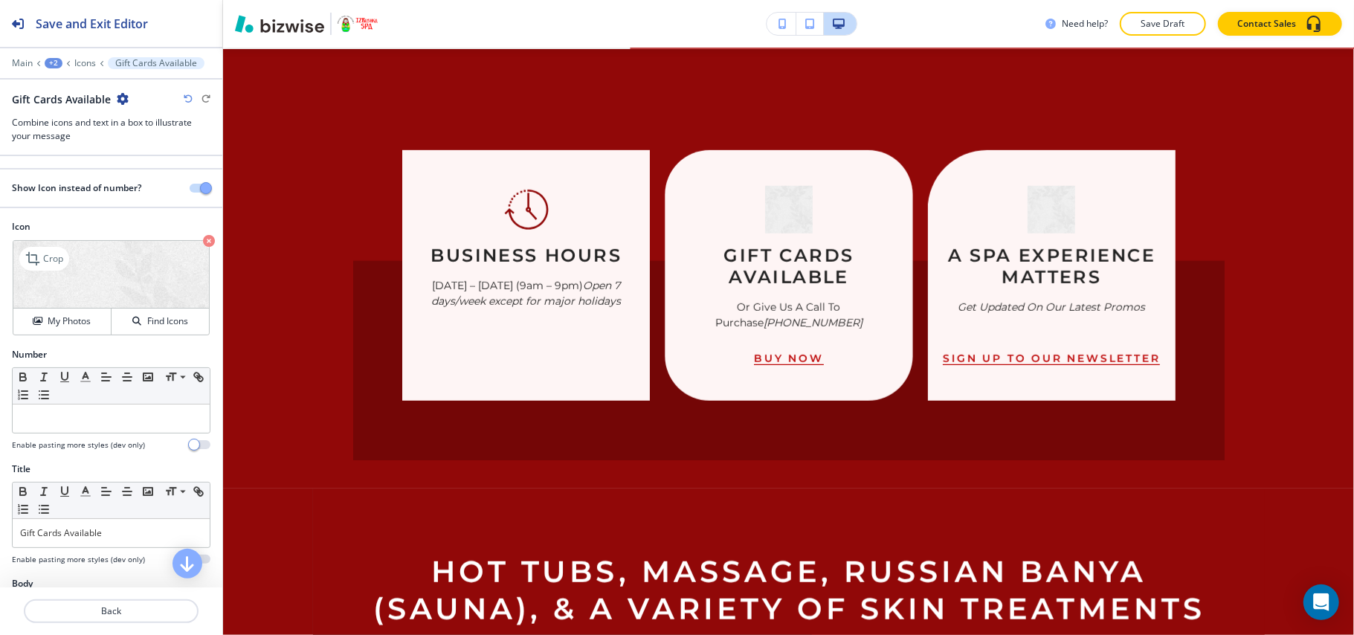
click at [203, 239] on icon "button" at bounding box center [209, 241] width 12 height 12
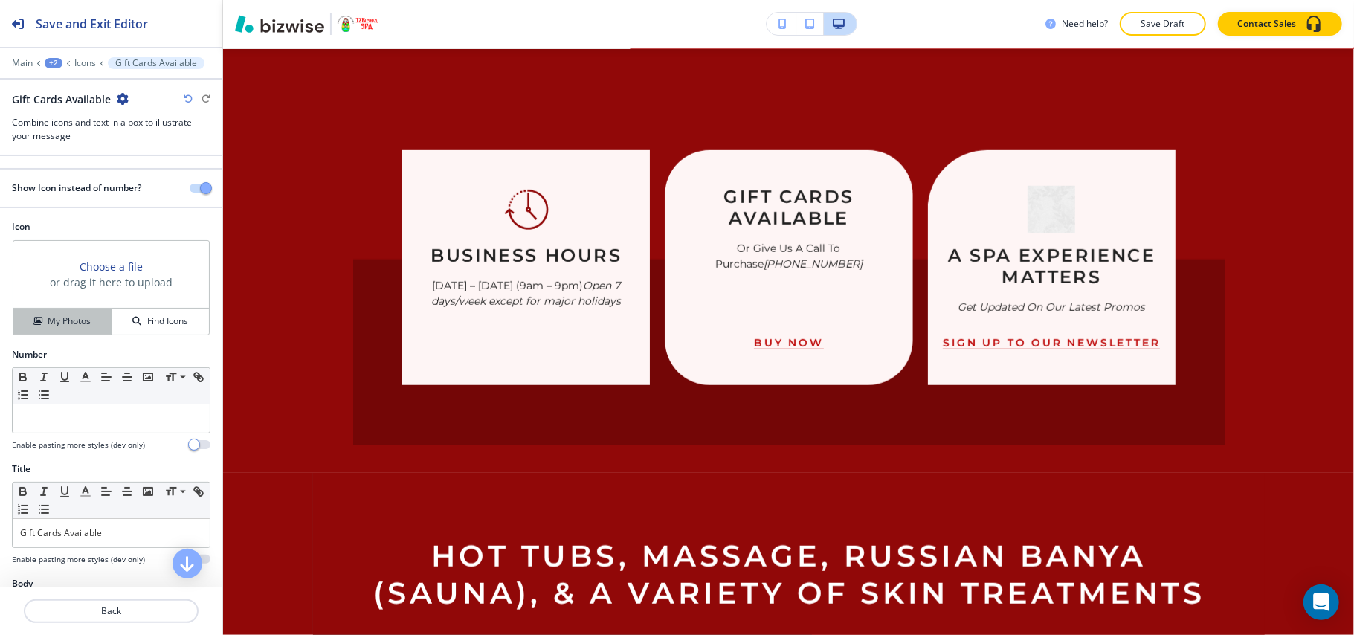
click at [72, 317] on h4 "My Photos" at bounding box center [69, 321] width 43 height 13
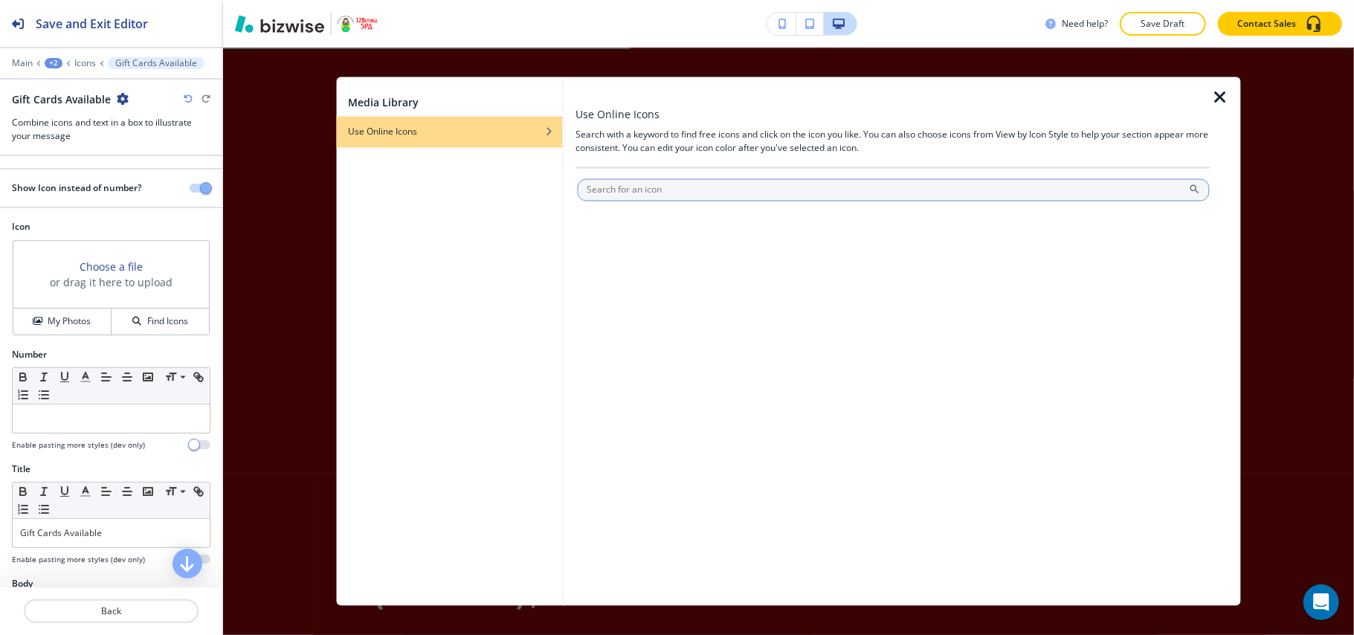
click at [759, 192] on input "text" at bounding box center [893, 190] width 633 height 22
type input "gift card"
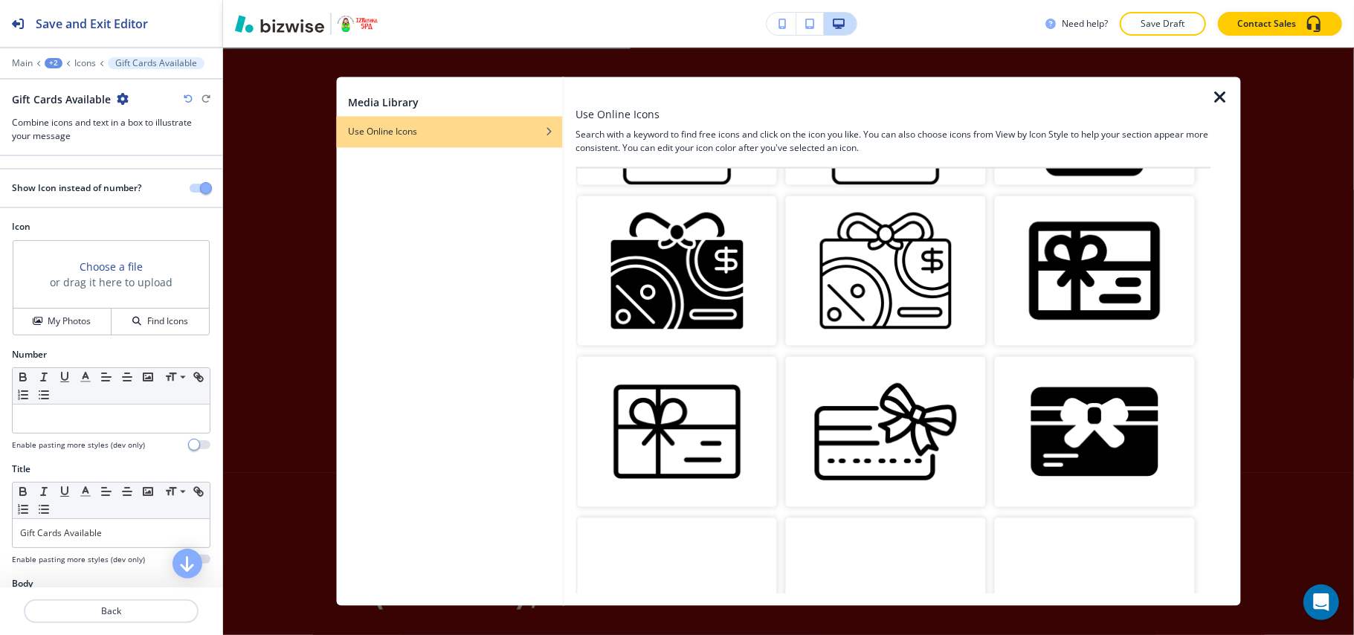
scroll to position [198, 0]
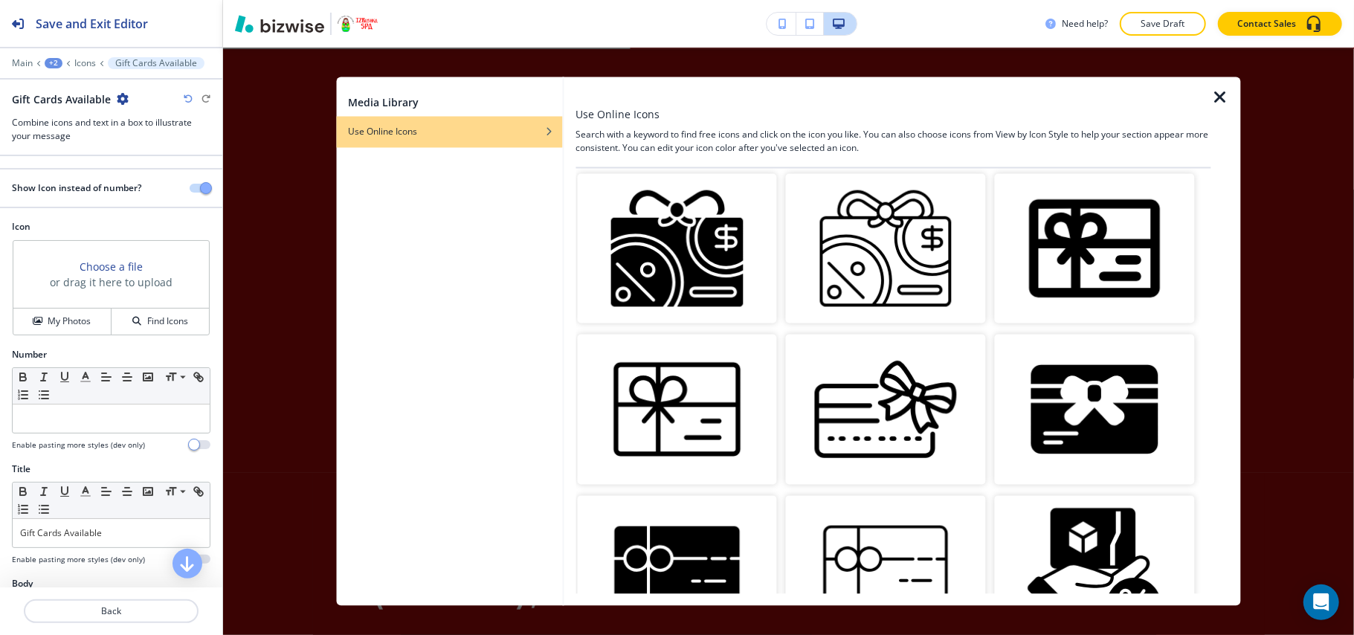
click at [875, 400] on img "button" at bounding box center [886, 410] width 200 height 150
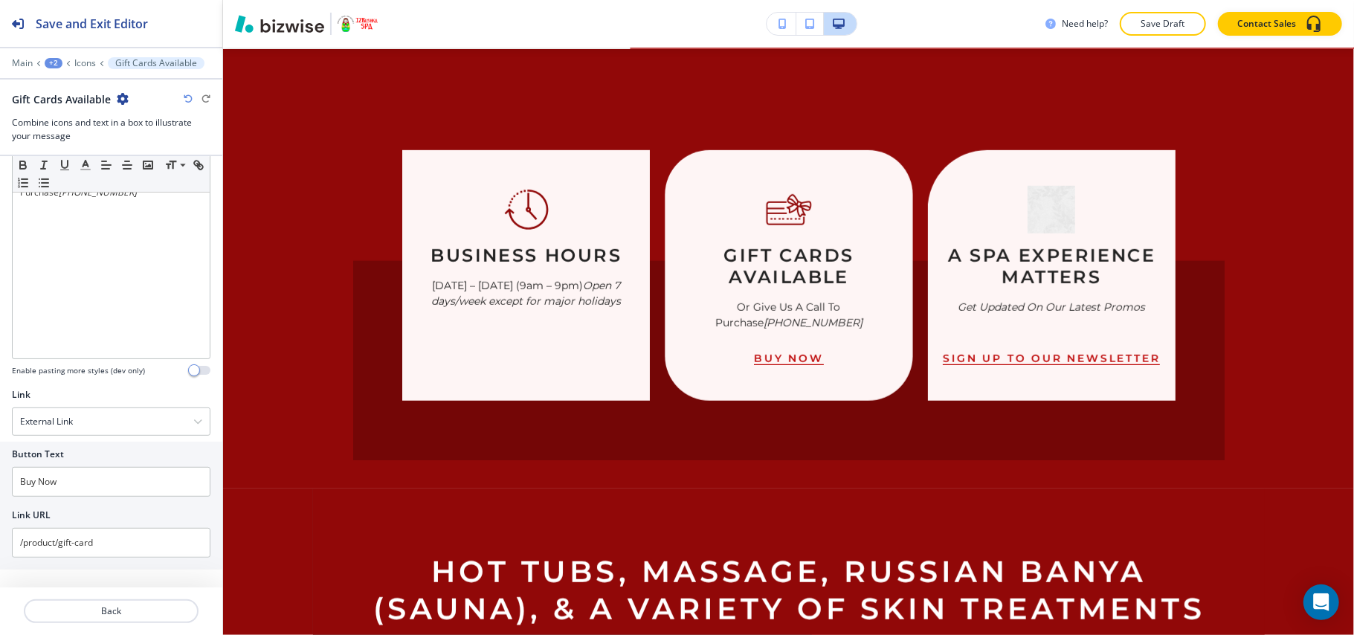
scroll to position [475, 0]
click at [97, 417] on div "External Link" at bounding box center [111, 421] width 197 height 27
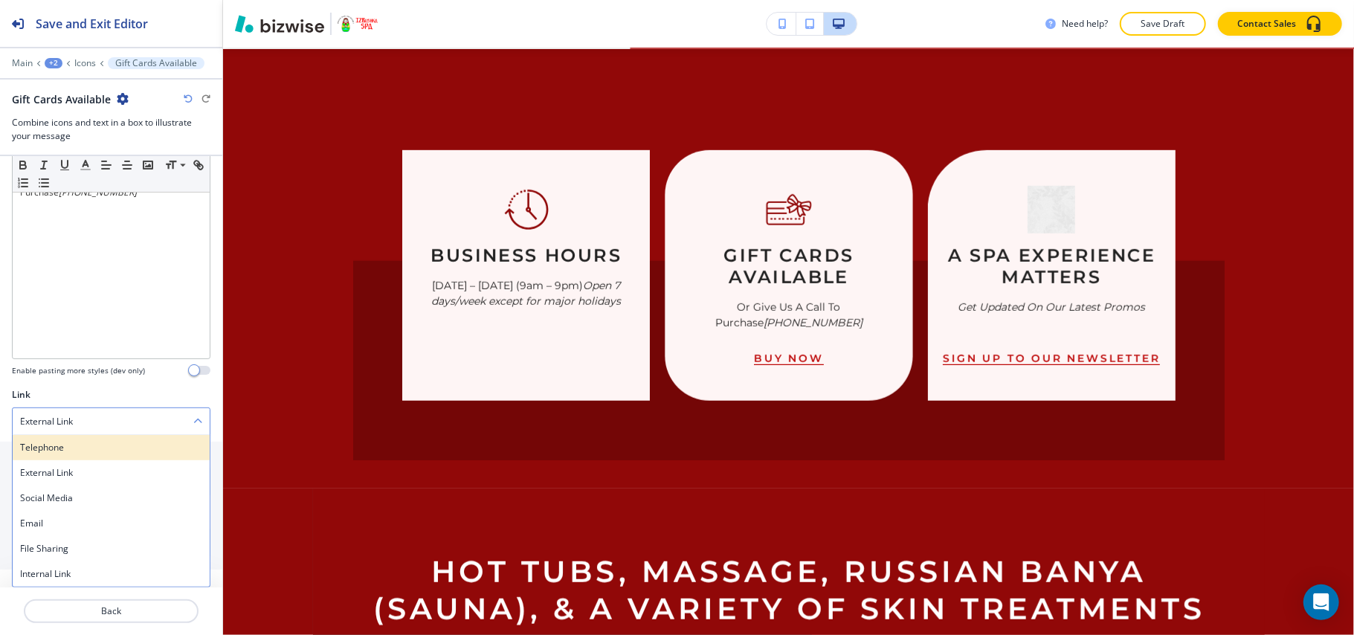
click at [48, 441] on h4 "Telephone" at bounding box center [111, 447] width 182 height 13
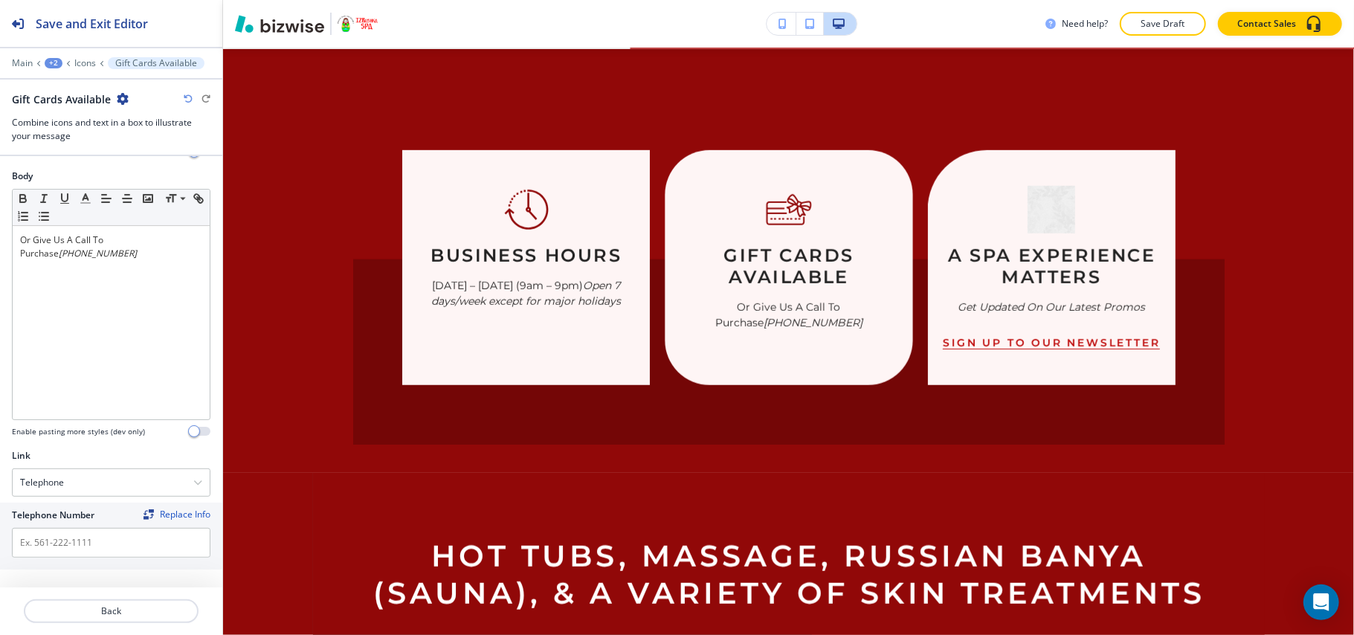
click at [189, 99] on icon "button" at bounding box center [188, 98] width 9 height 9
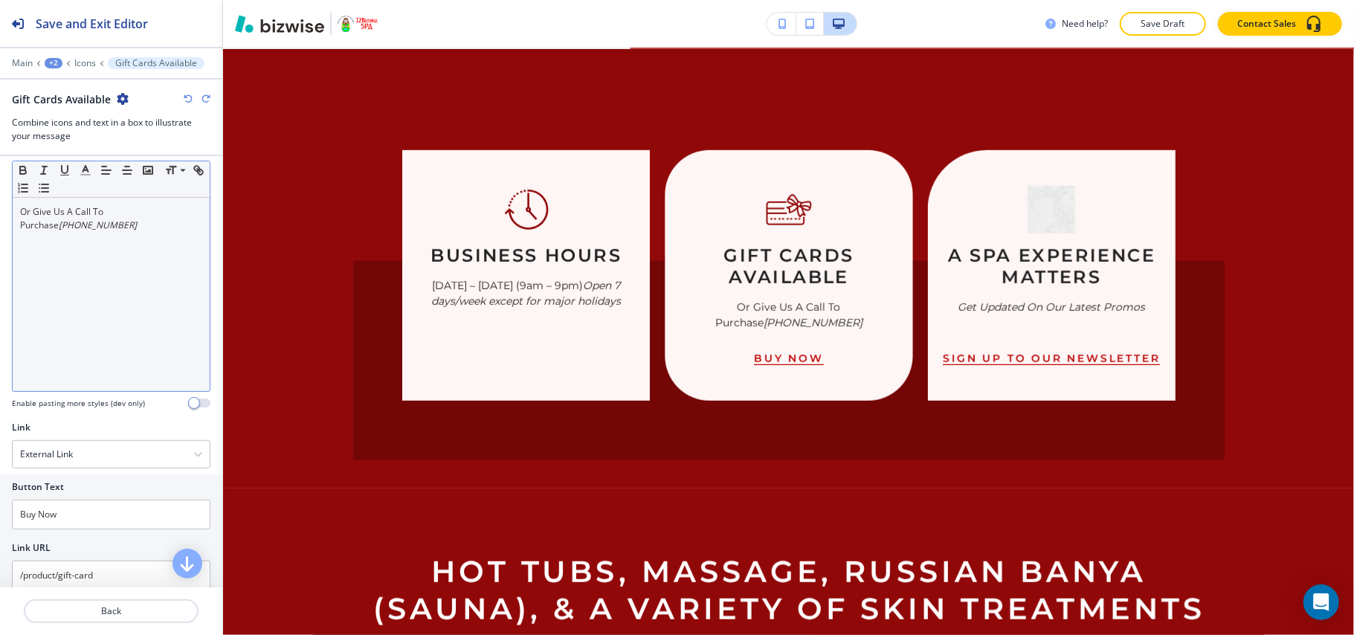
scroll to position [475, 0]
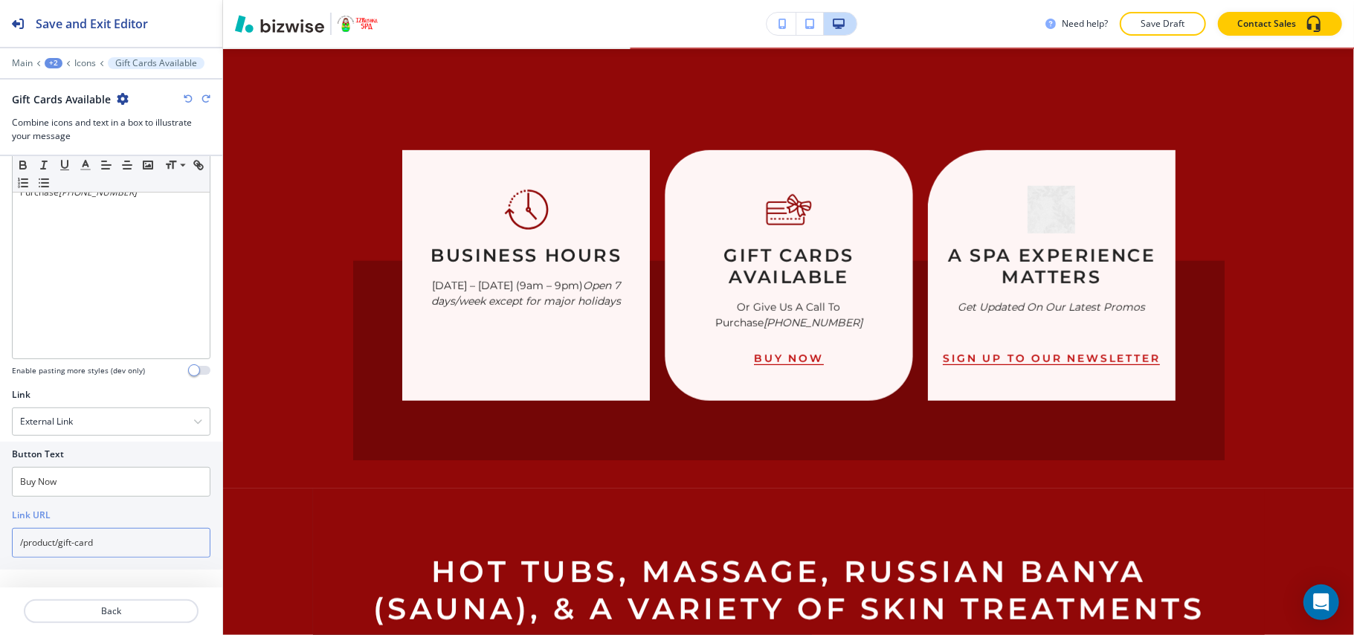
drag, startPoint x: 120, startPoint y: 543, endPoint x: 13, endPoint y: 537, distance: 107.3
click at [13, 537] on input "/product/gift-card" at bounding box center [111, 543] width 199 height 30
drag, startPoint x: 80, startPoint y: 476, endPoint x: 0, endPoint y: 476, distance: 80.3
click at [0, 476] on div "Button Text Buy Now Link URL /product/gift-card" at bounding box center [111, 506] width 222 height 128
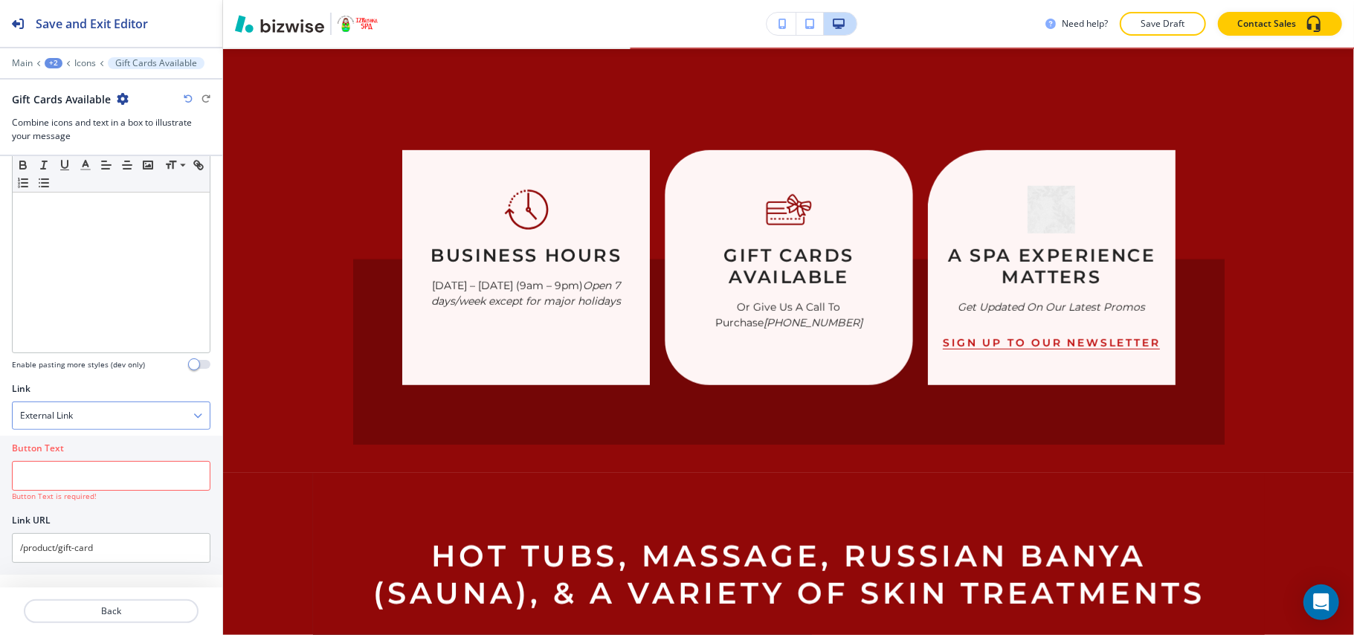
click at [138, 417] on div "External Link" at bounding box center [111, 415] width 197 height 27
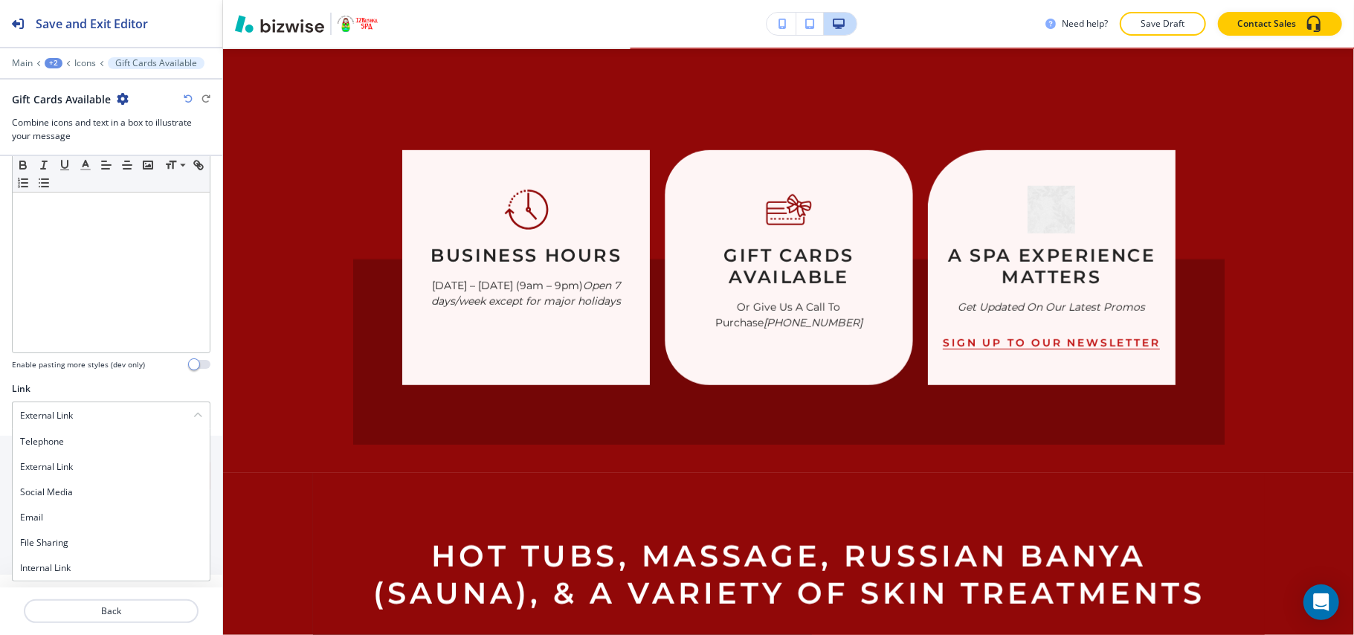
click at [55, 575] on h4 "Internal Link" at bounding box center [111, 568] width 182 height 13
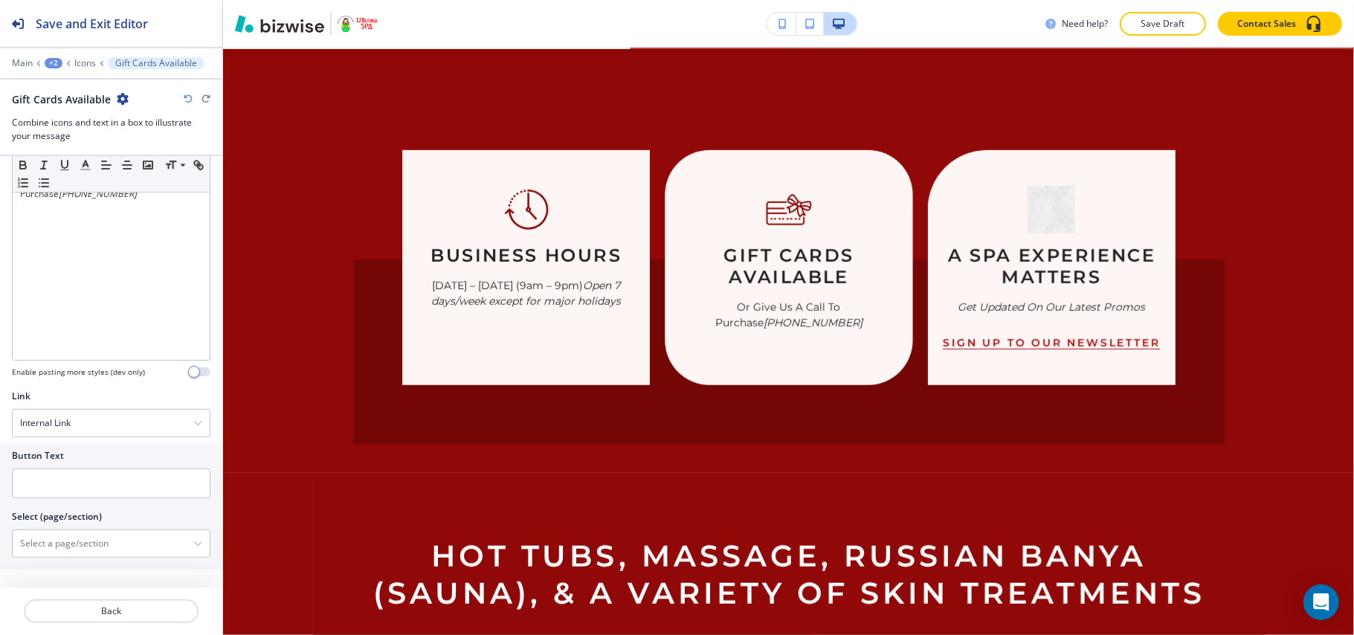
scroll to position [473, 0]
click at [90, 478] on input "text" at bounding box center [111, 484] width 199 height 30
paste input "Buy Now"
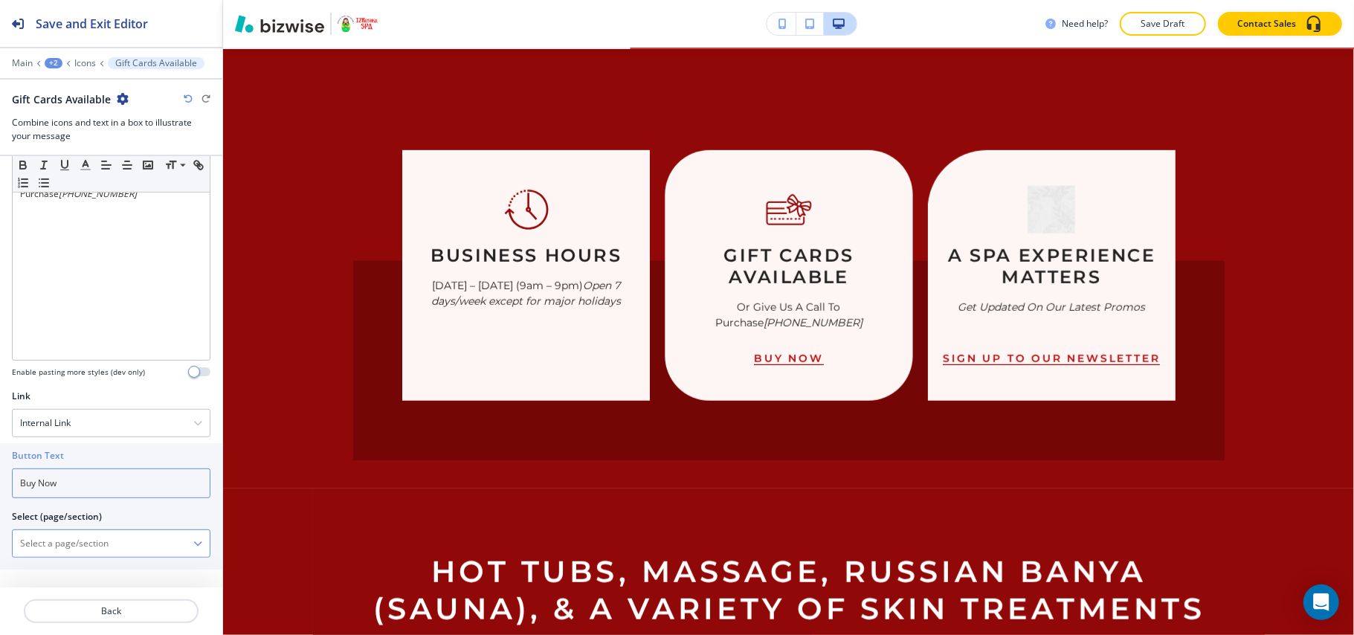
type input "Buy Now"
click at [80, 542] on \(page\/section\) "Manual Input" at bounding box center [103, 543] width 181 height 25
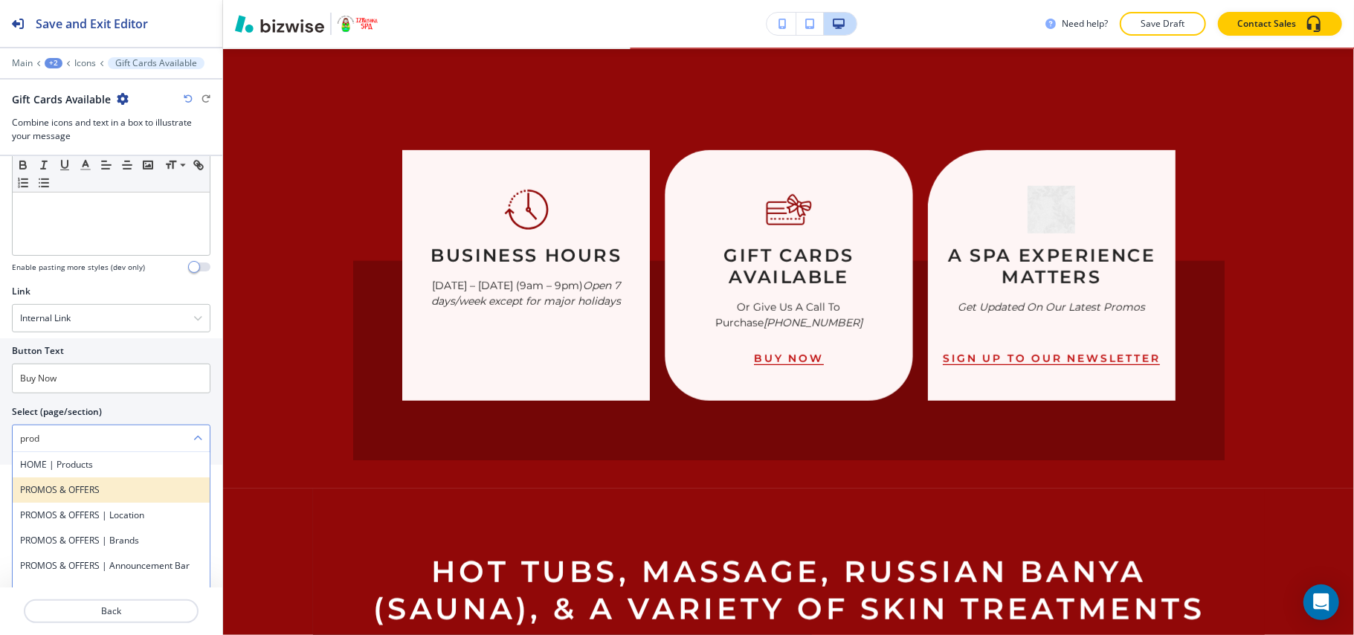
click at [129, 489] on h4 "PROMOS & OFFERS" at bounding box center [111, 489] width 182 height 13
type \(page\/section\) "PROMOS & OFFERS"
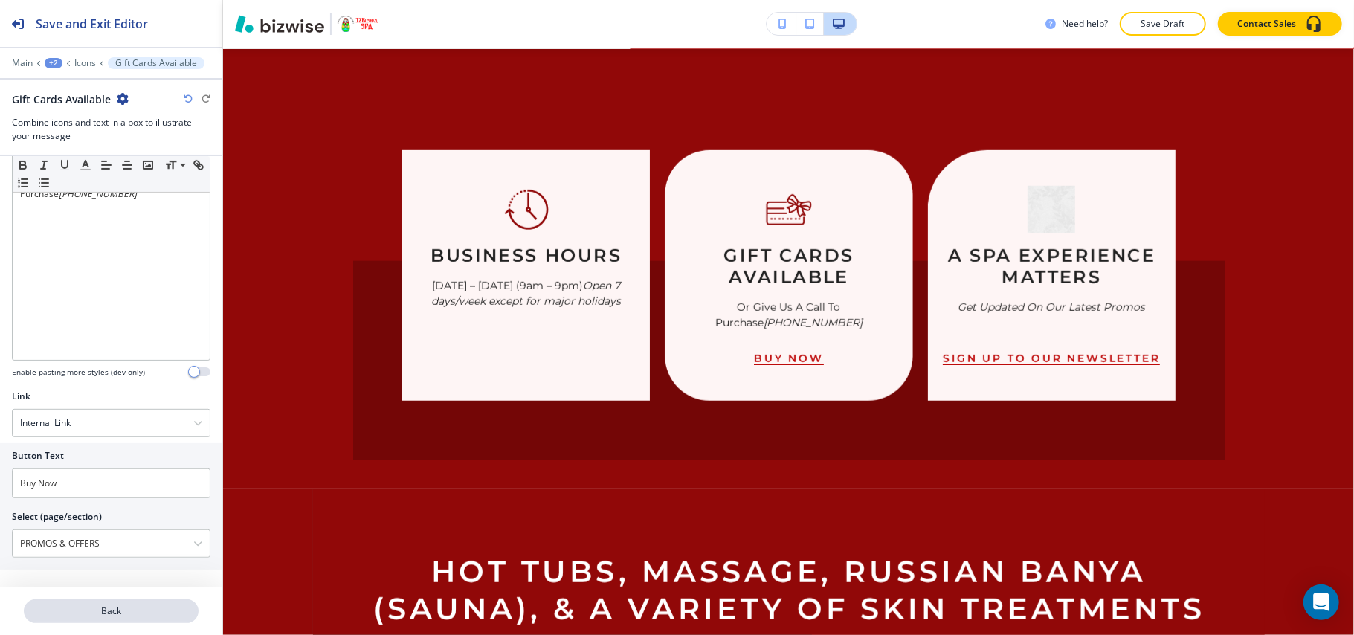
click at [126, 608] on p "Back" at bounding box center [111, 611] width 172 height 13
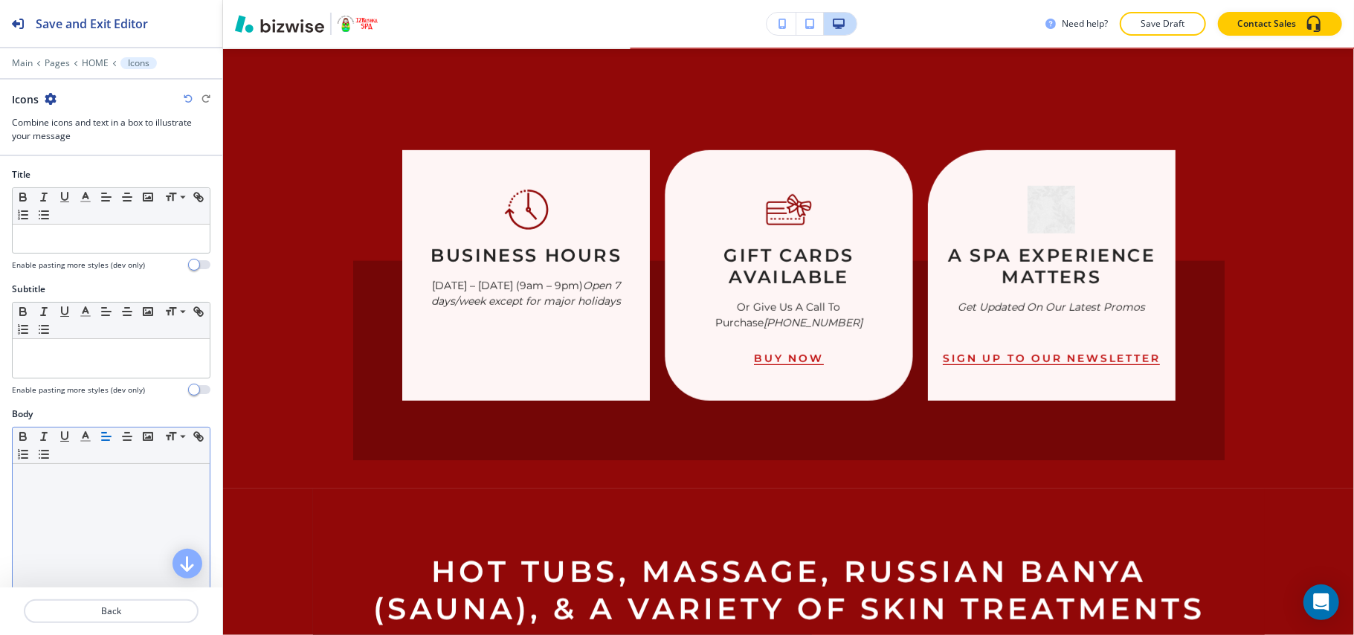
scroll to position [298, 0]
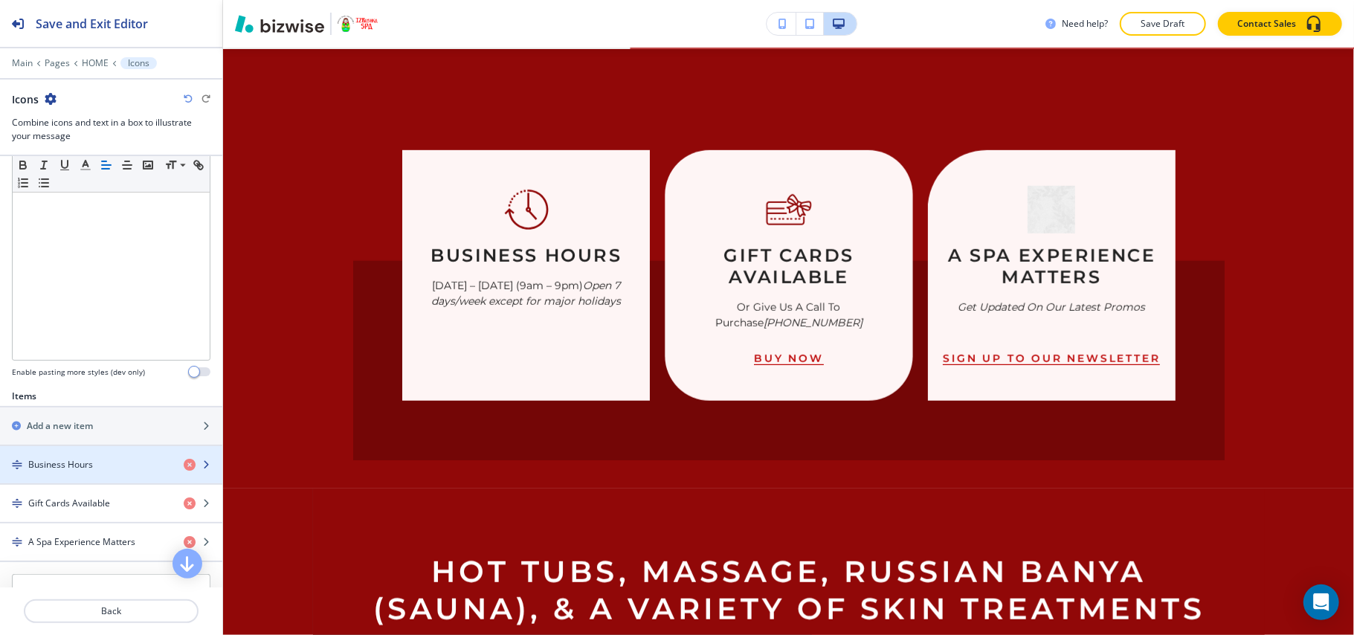
click at [86, 476] on div "button" at bounding box center [111, 478] width 222 height 12
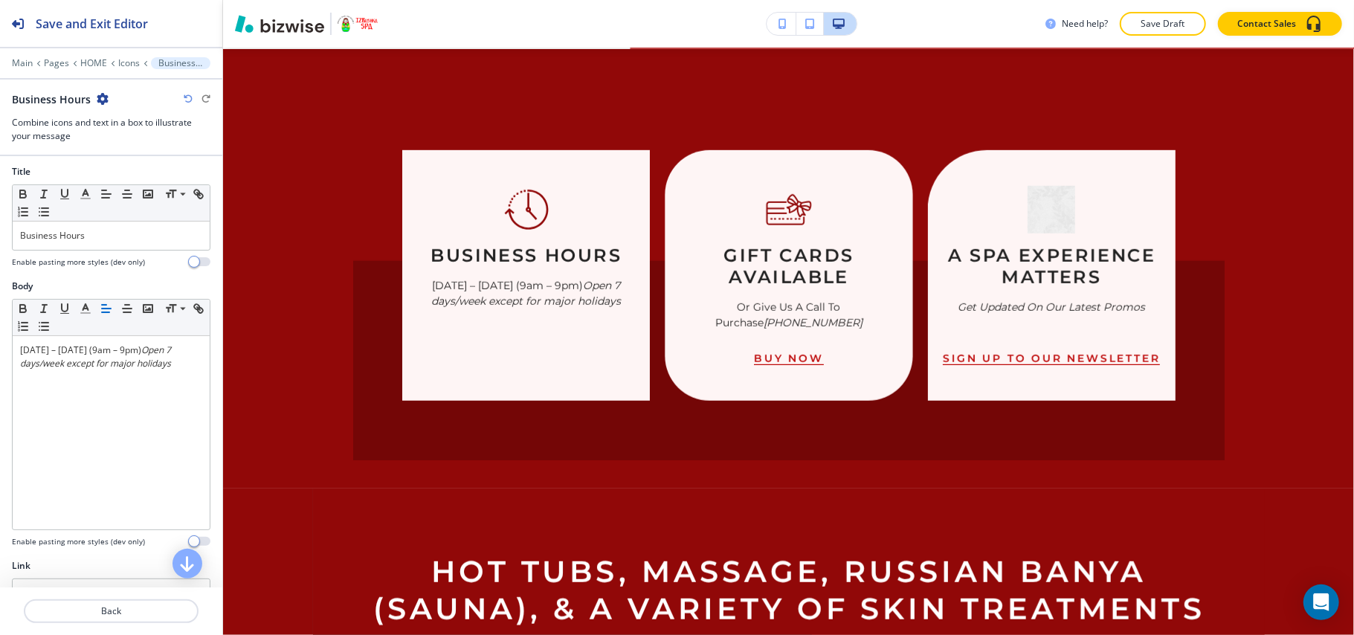
scroll to position [463, 0]
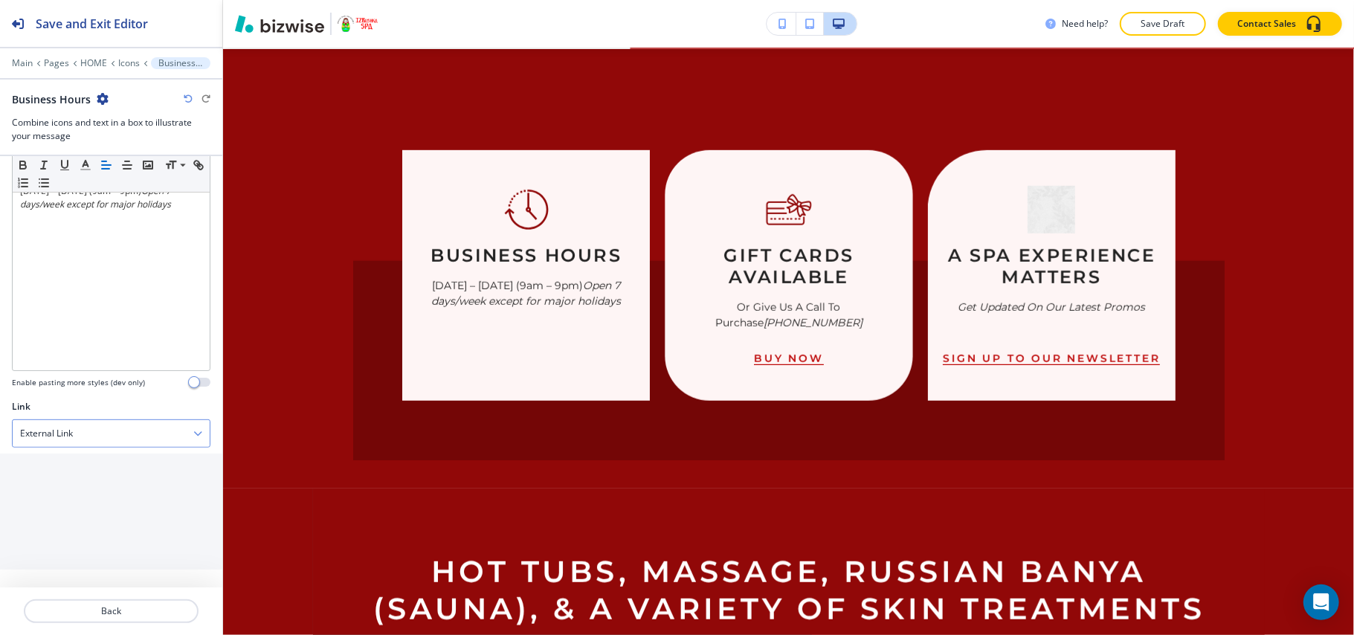
click at [89, 441] on div "External Link" at bounding box center [111, 433] width 197 height 27
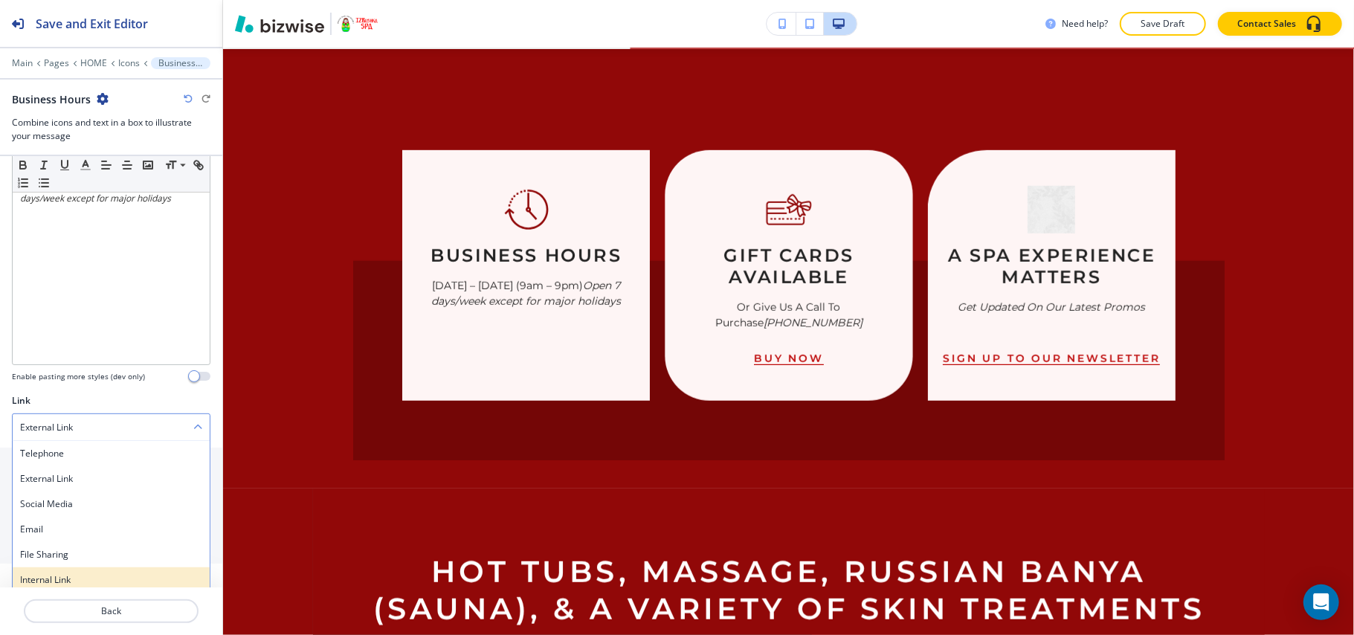
click at [51, 577] on div "Internal Link" at bounding box center [111, 580] width 197 height 25
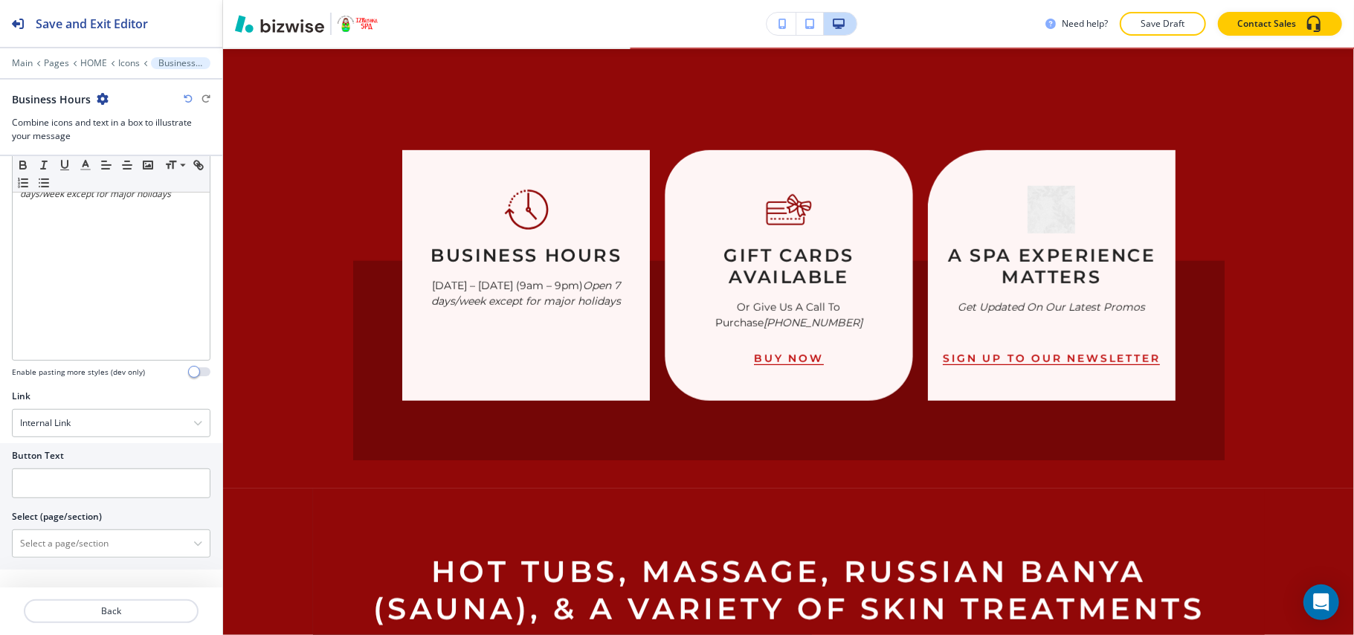
scroll to position [473, 0]
click at [83, 545] on \(page\/section\) "Manual Input" at bounding box center [103, 543] width 181 height 25
type \(page\/section\) "CONTACT US"
click at [85, 564] on h4 "CONTACT US" at bounding box center [111, 563] width 182 height 13
click at [87, 498] on input "text" at bounding box center [111, 484] width 199 height 30
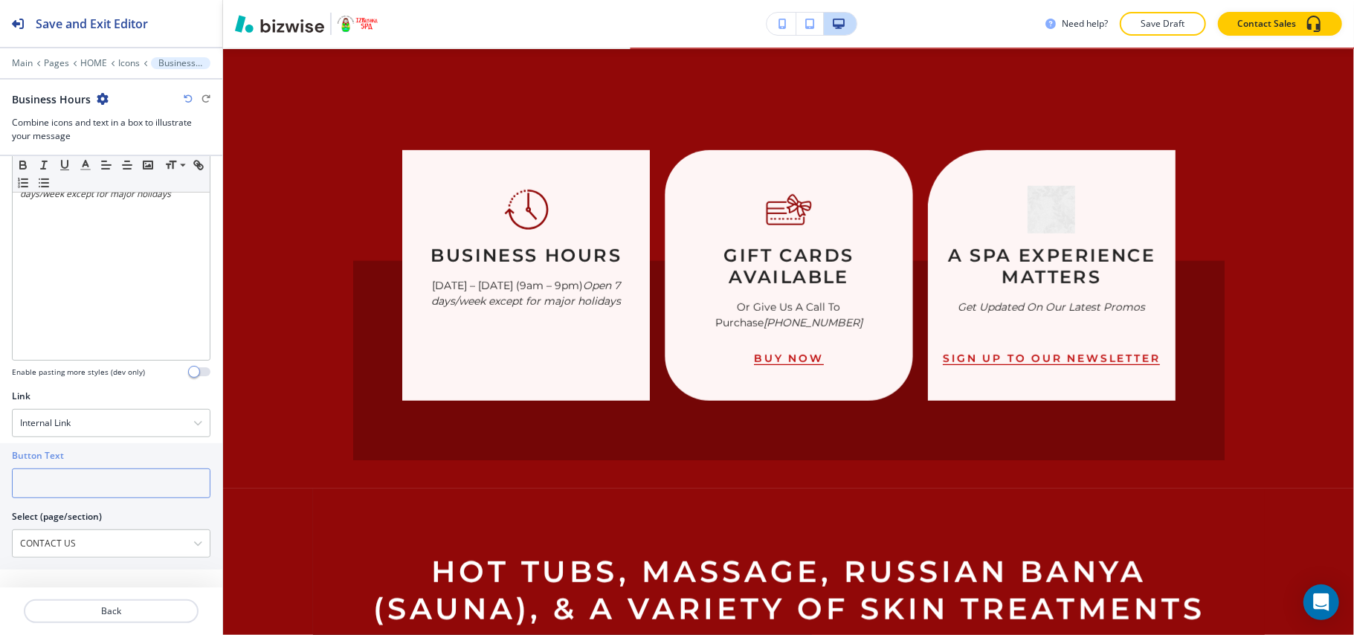
paste input "CONTACT US"
type input "CONTACT US"
click at [112, 608] on p "Back" at bounding box center [111, 611] width 172 height 13
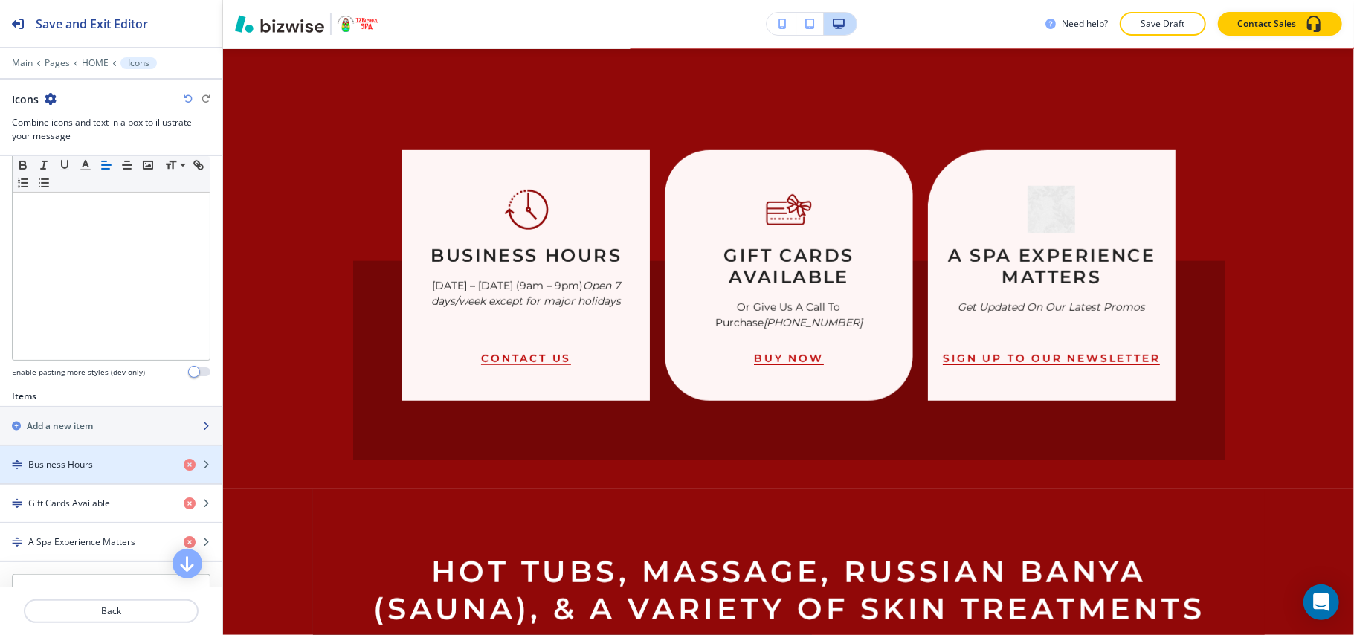
scroll to position [478, 0]
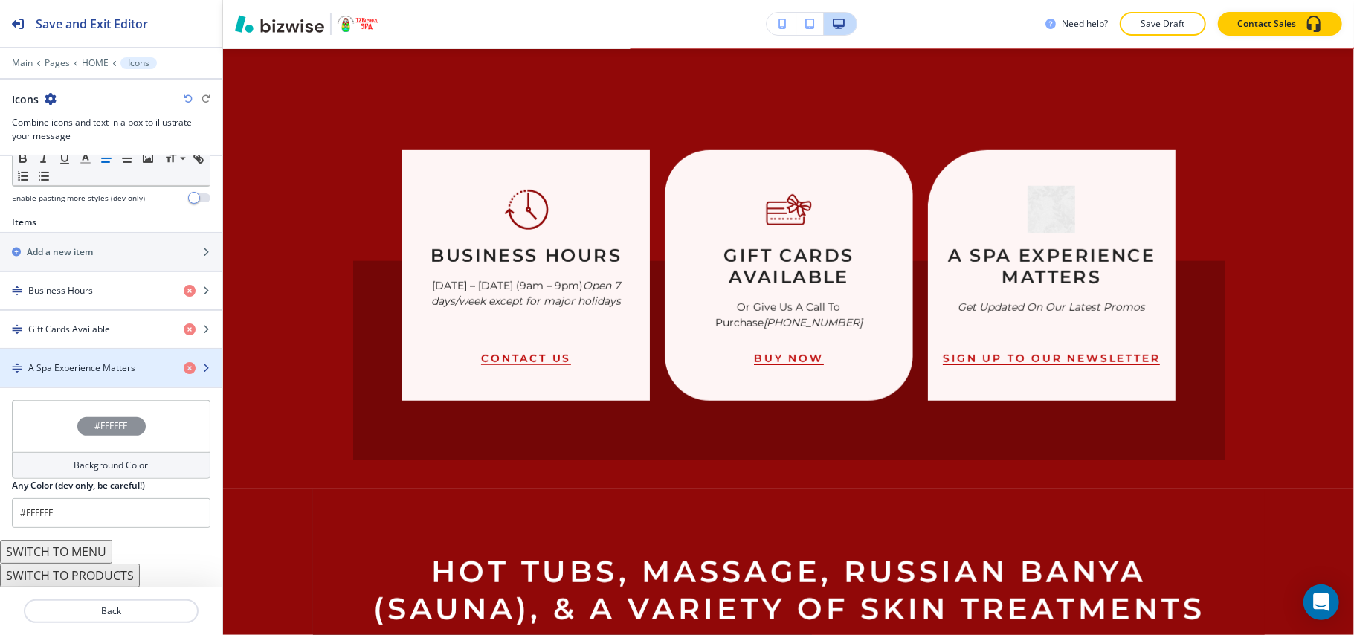
click at [100, 366] on h4 "A Spa Experience Matters" at bounding box center [81, 367] width 107 height 13
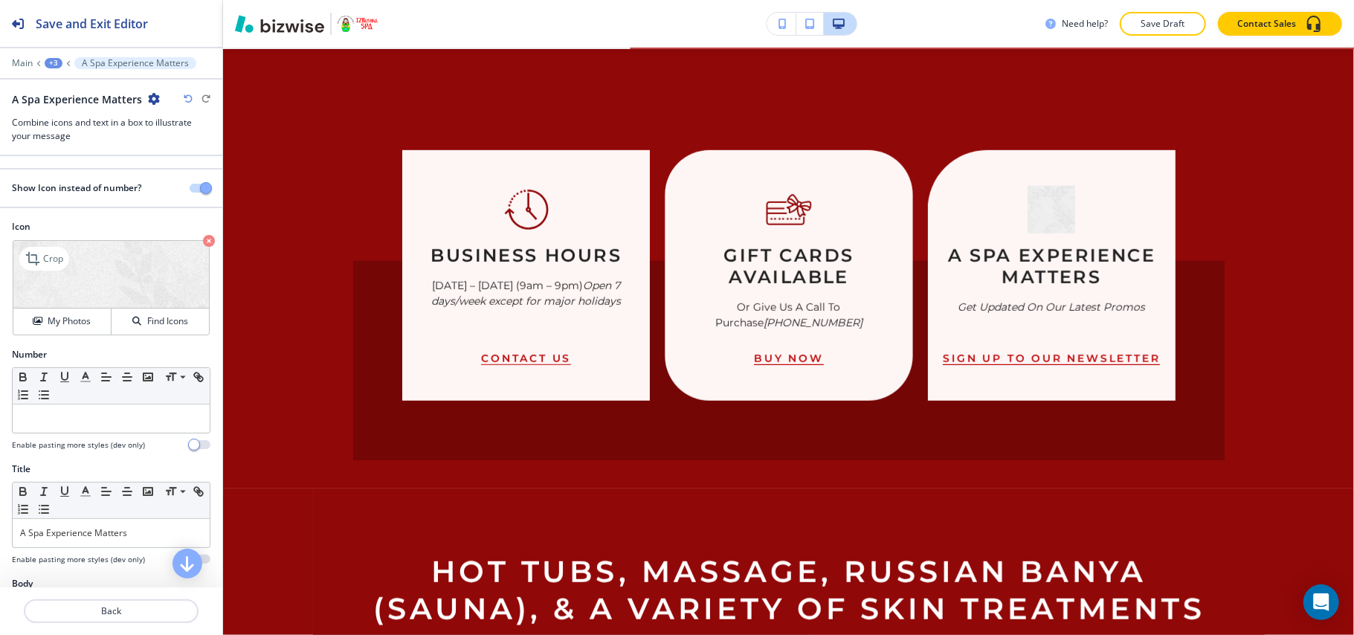
click at [203, 241] on icon "button" at bounding box center [209, 241] width 12 height 12
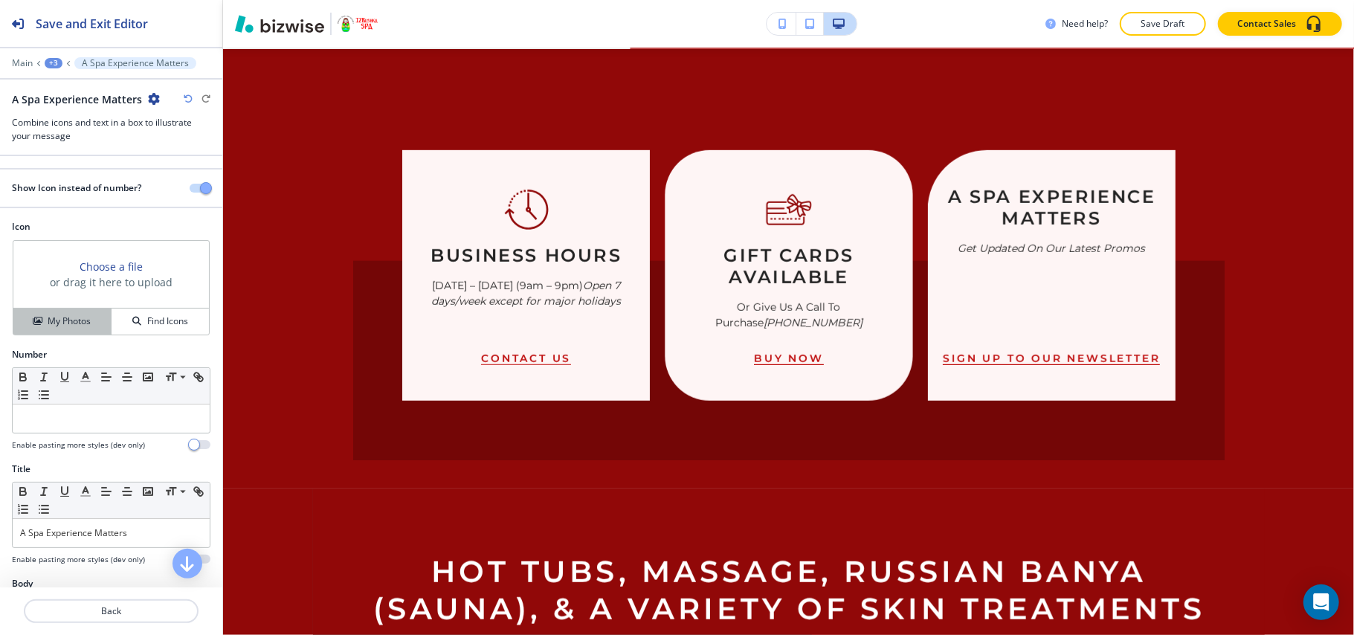
click at [51, 322] on h4 "My Photos" at bounding box center [69, 321] width 43 height 13
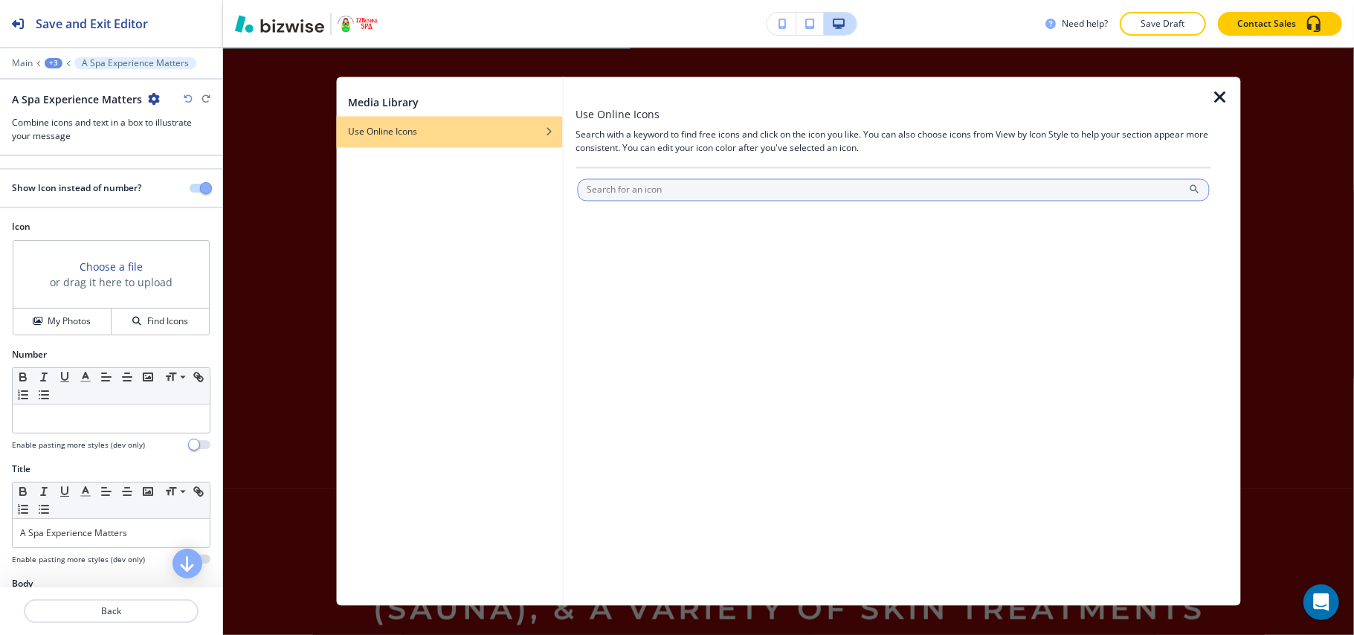
click at [669, 183] on input "text" at bounding box center [893, 190] width 633 height 22
type input "spa"
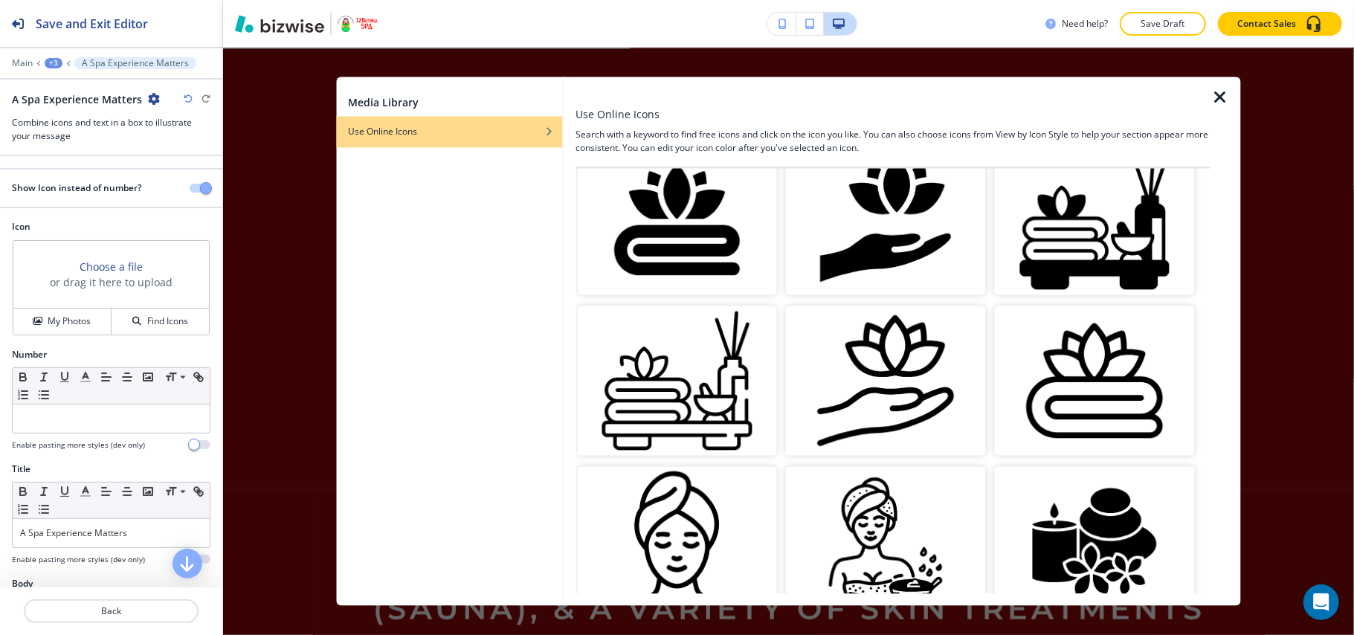
scroll to position [396, 0]
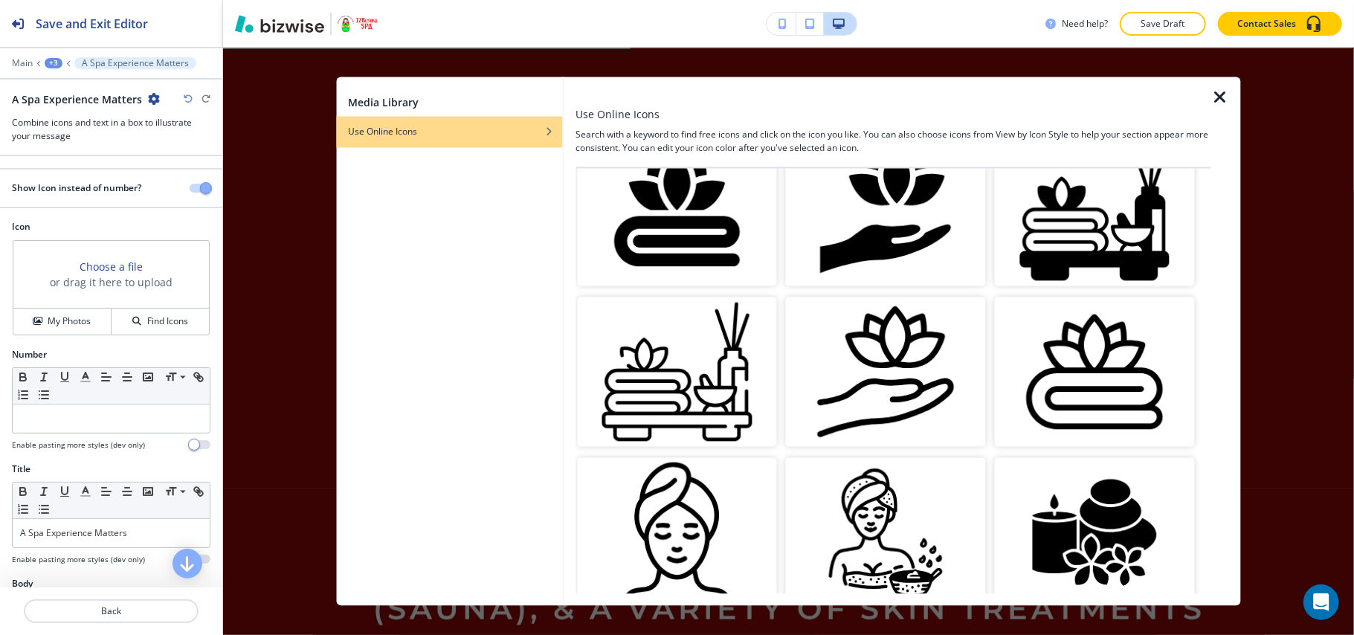
click at [705, 369] on img "button" at bounding box center [677, 372] width 200 height 150
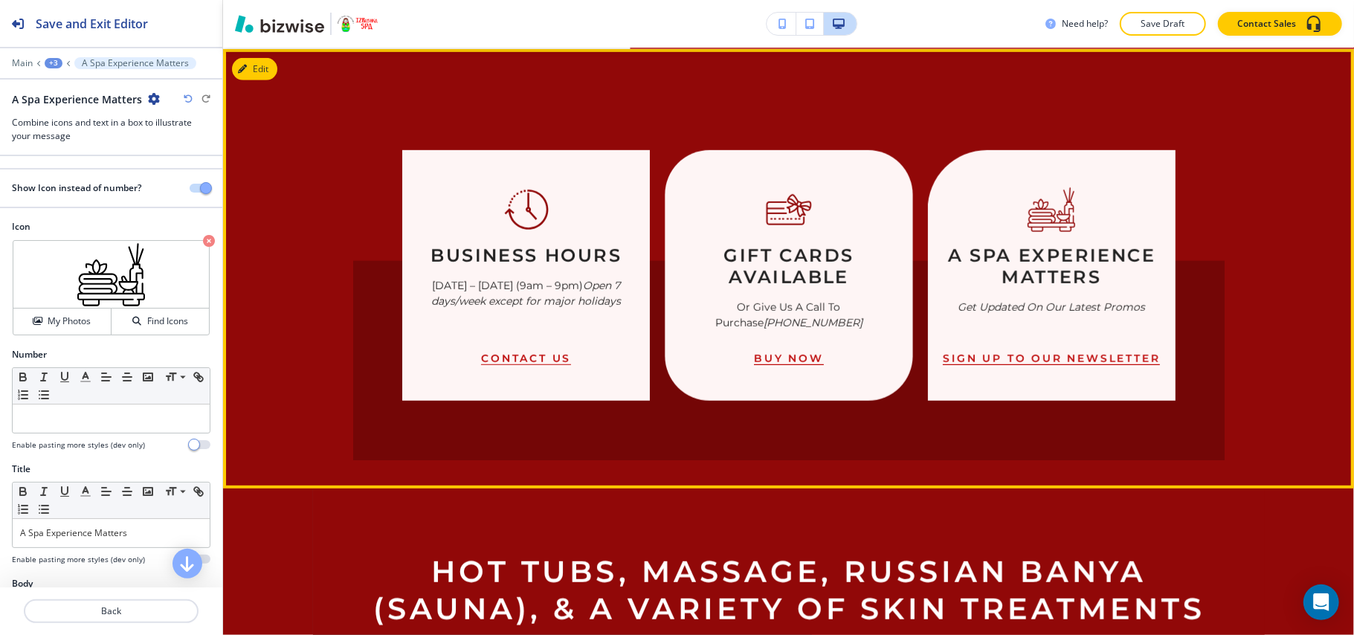
scroll to position [1099, 0]
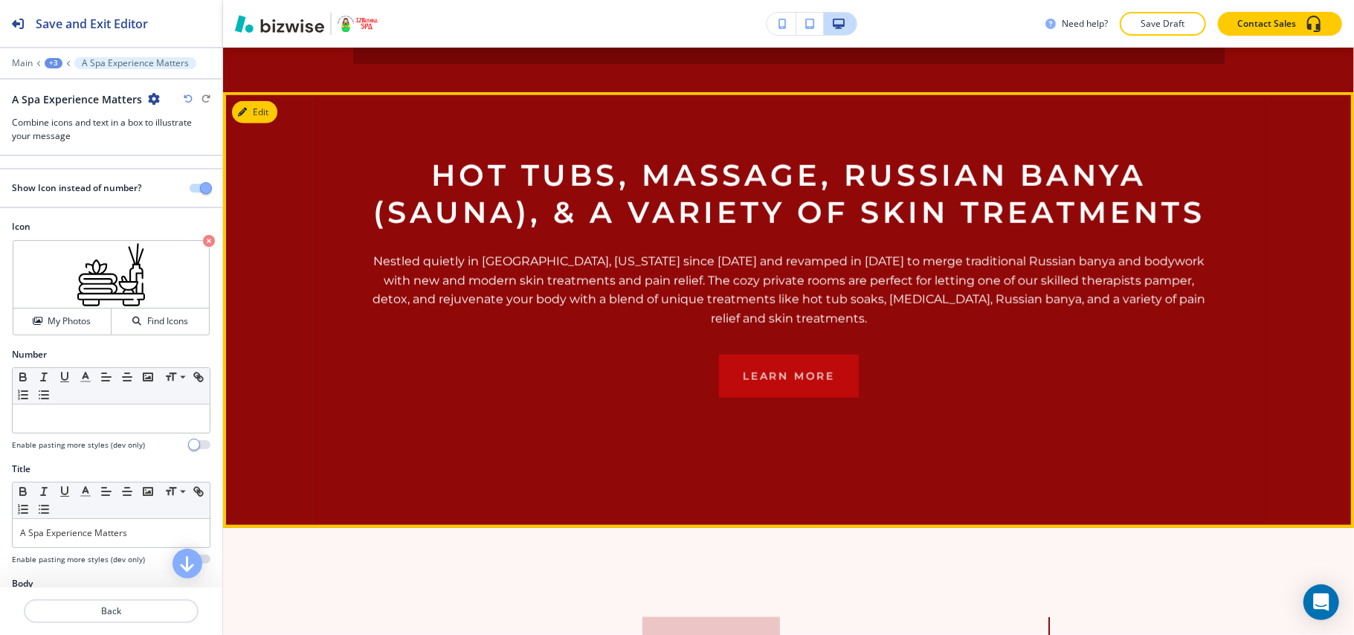
click at [265, 117] on button "Edit" at bounding box center [254, 112] width 45 height 22
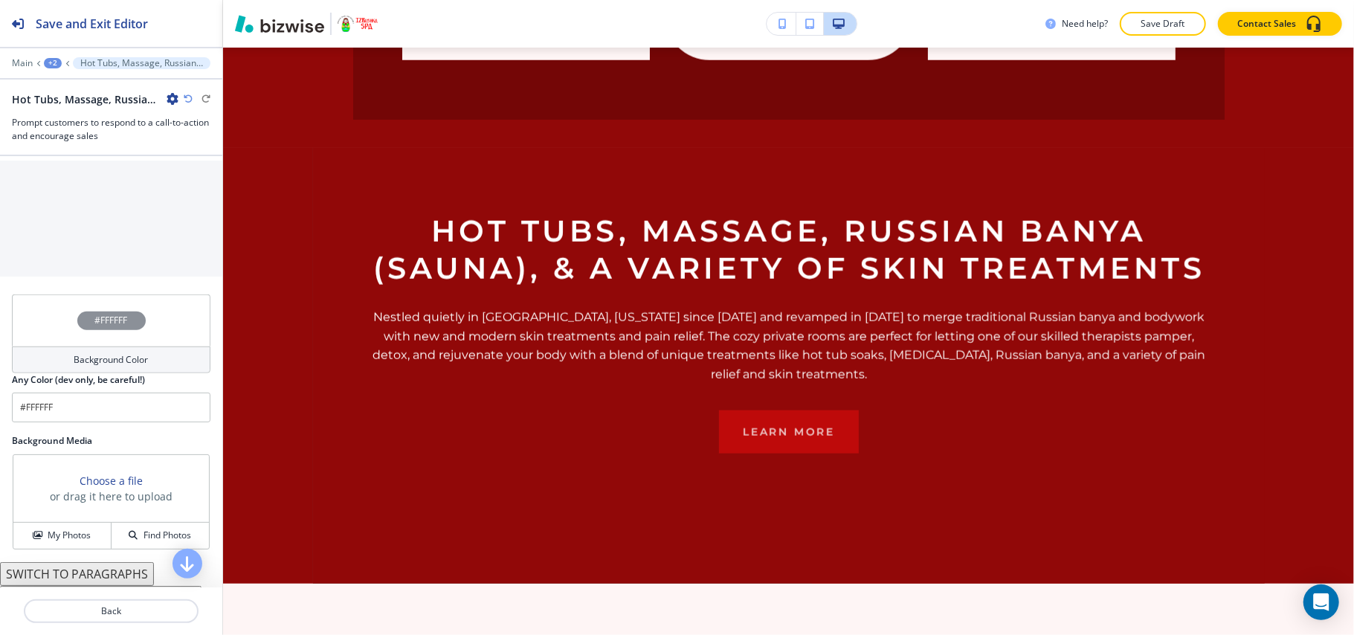
scroll to position [822, 0]
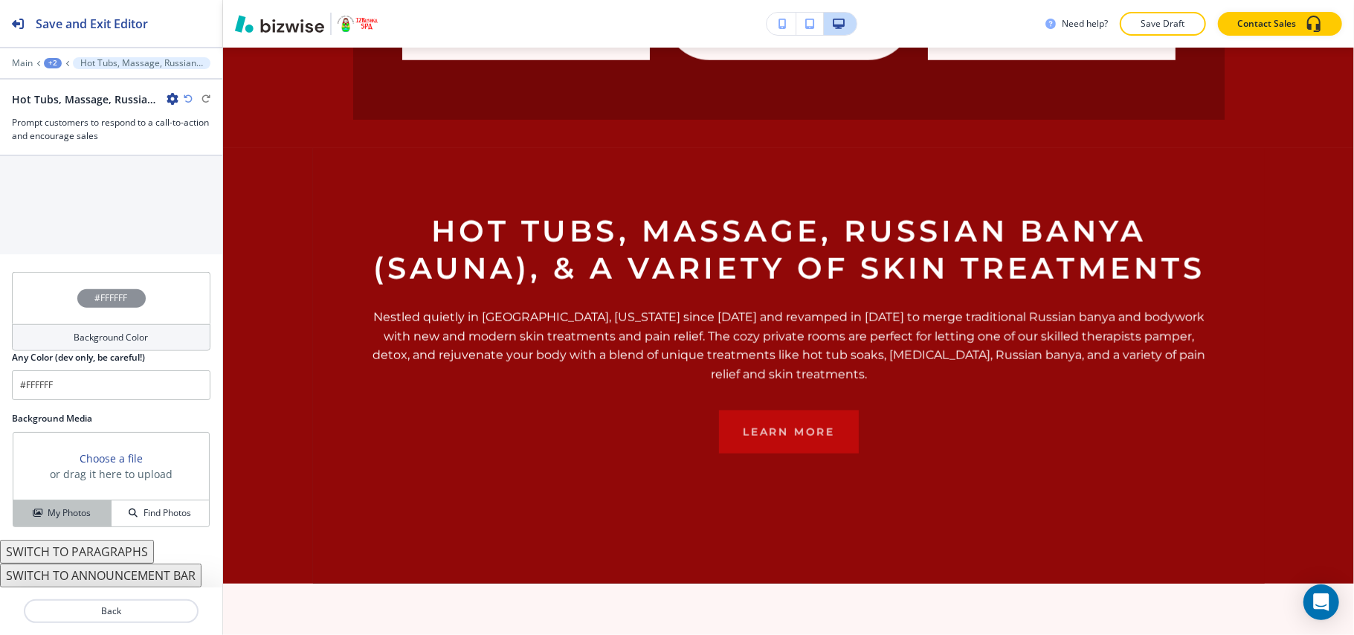
click at [74, 509] on h4 "My Photos" at bounding box center [69, 513] width 43 height 13
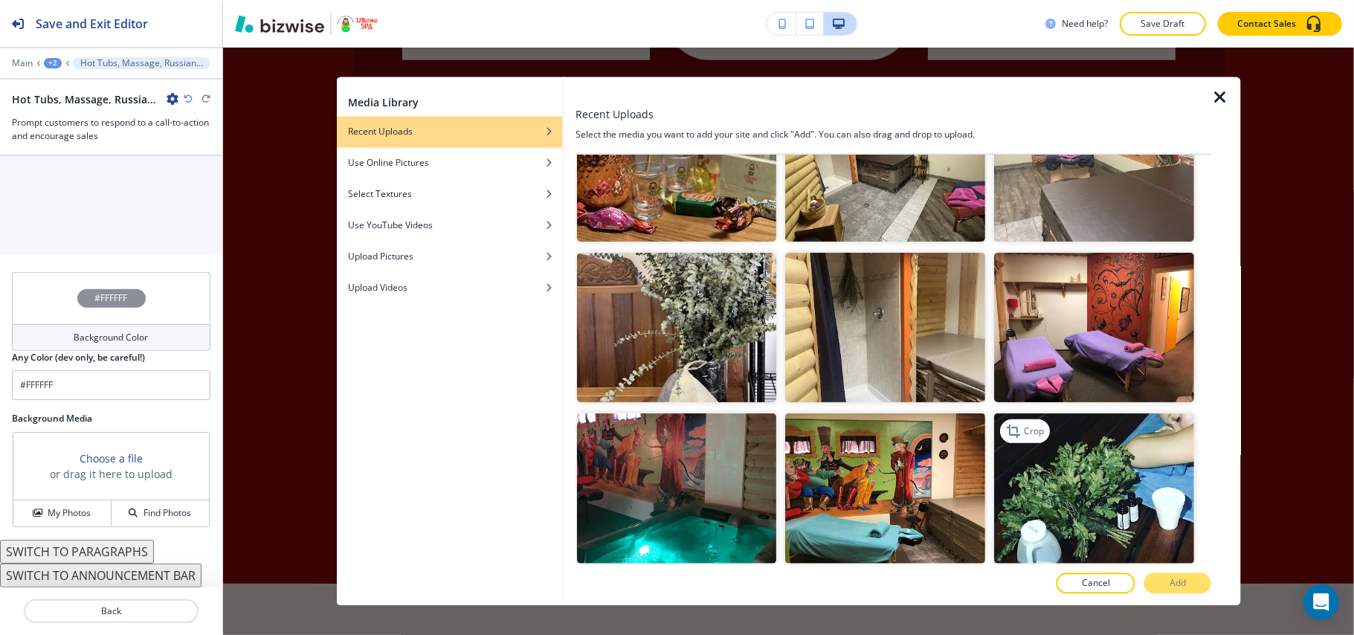
scroll to position [793, 0]
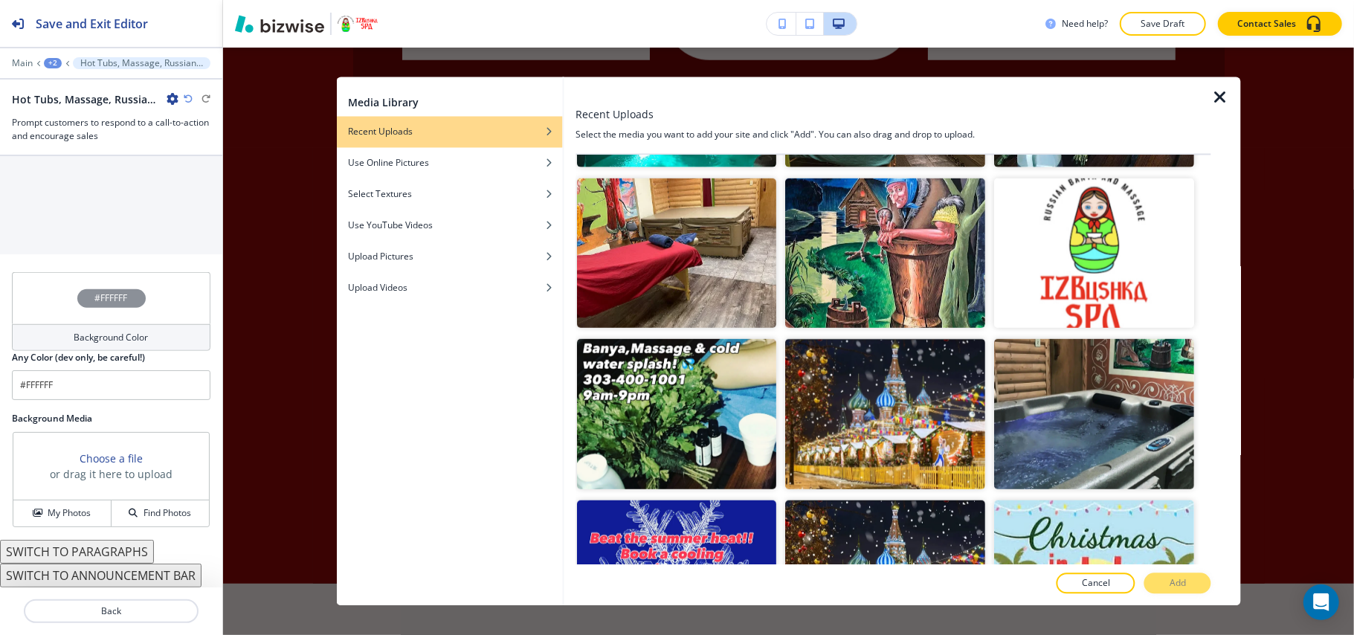
click at [1224, 92] on icon "button" at bounding box center [1221, 98] width 18 height 18
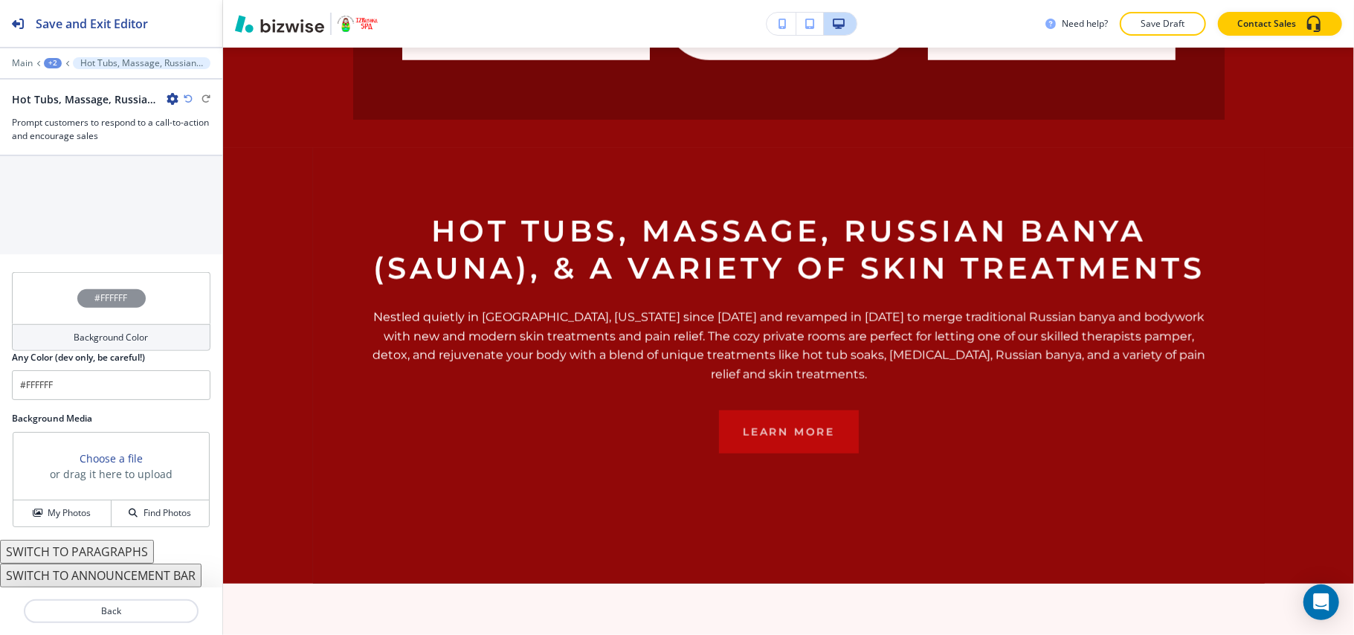
click at [39, 301] on div "#FFFFFF" at bounding box center [111, 298] width 199 height 52
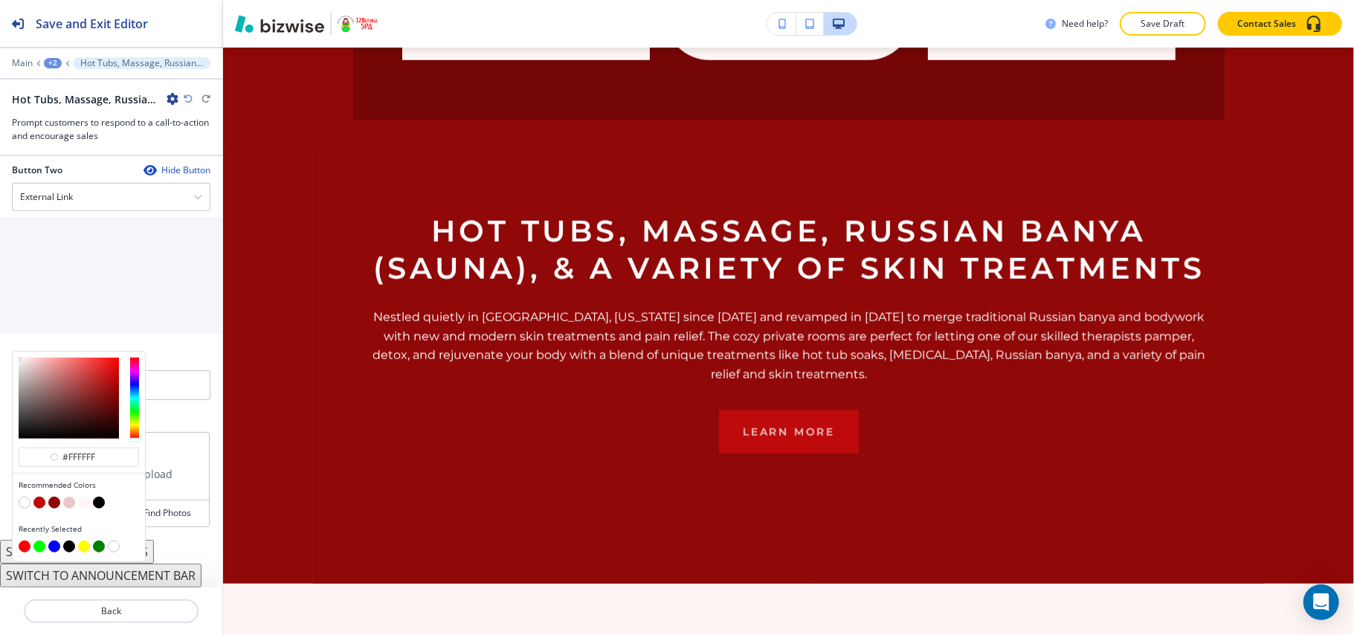
scroll to position [744, 0]
click at [22, 504] on button "button" at bounding box center [25, 503] width 12 height 12
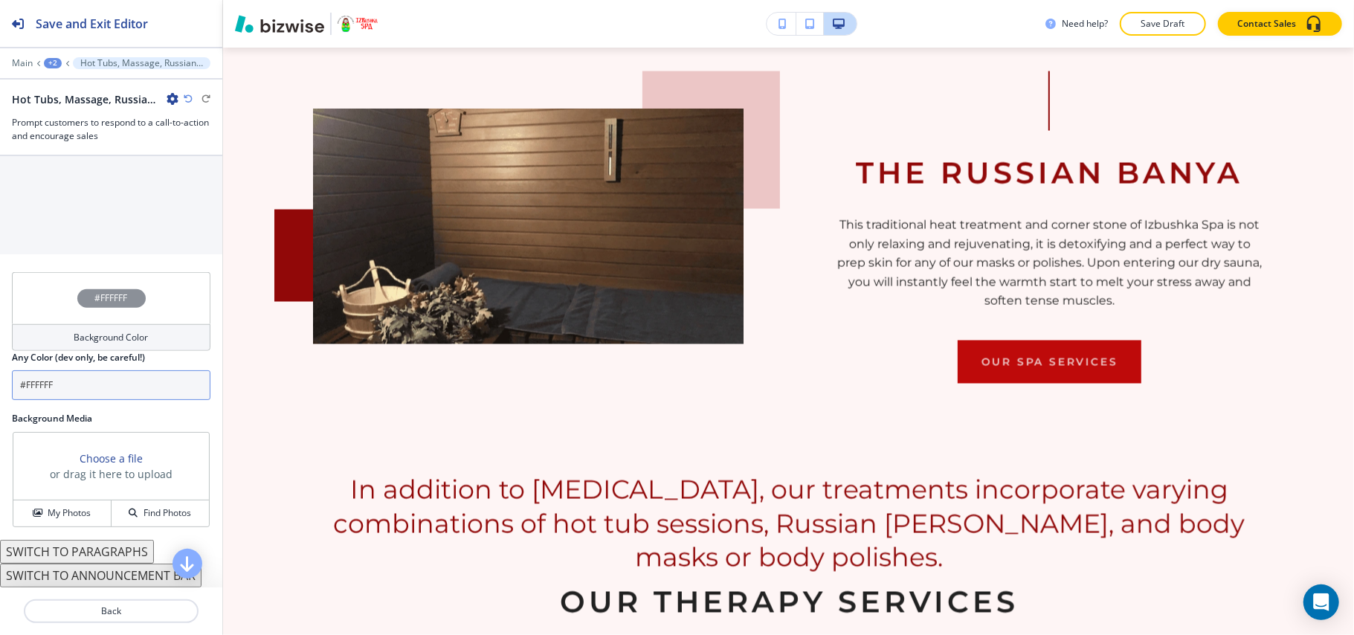
scroll to position [524, 0]
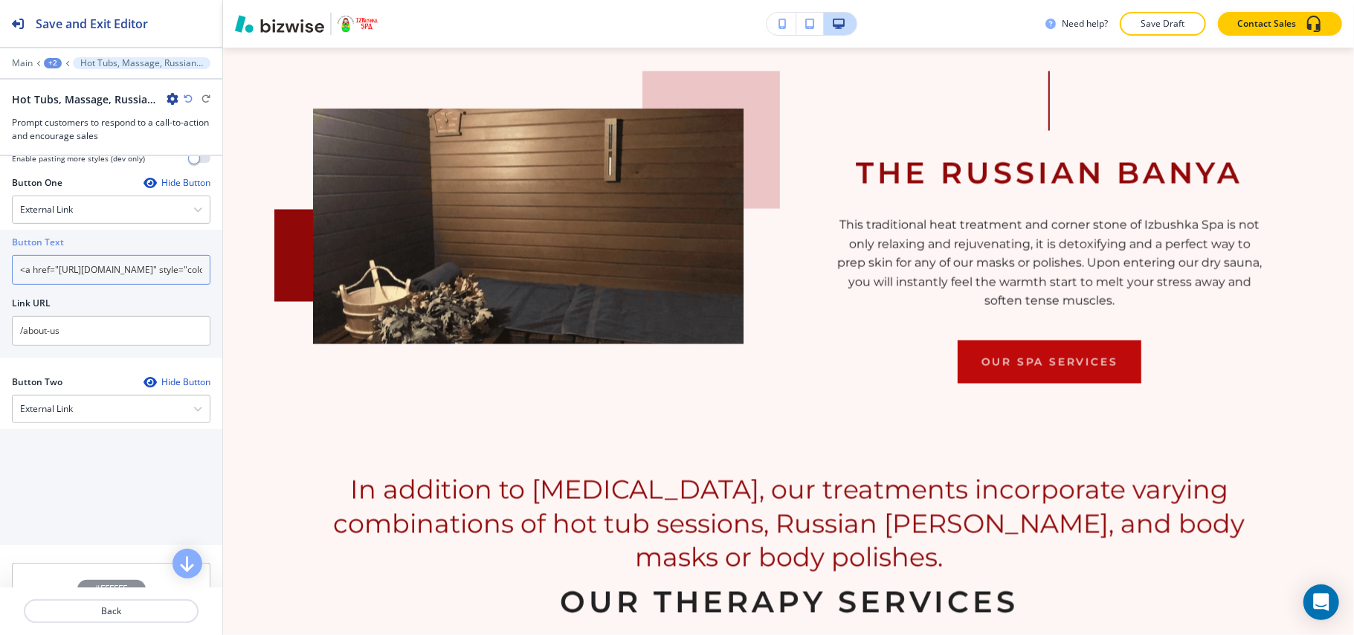
click at [123, 274] on input "<a href="[URL][DOMAIN_NAME]" style="color: inherit; text-decoration: none;">LEA…" at bounding box center [111, 270] width 199 height 30
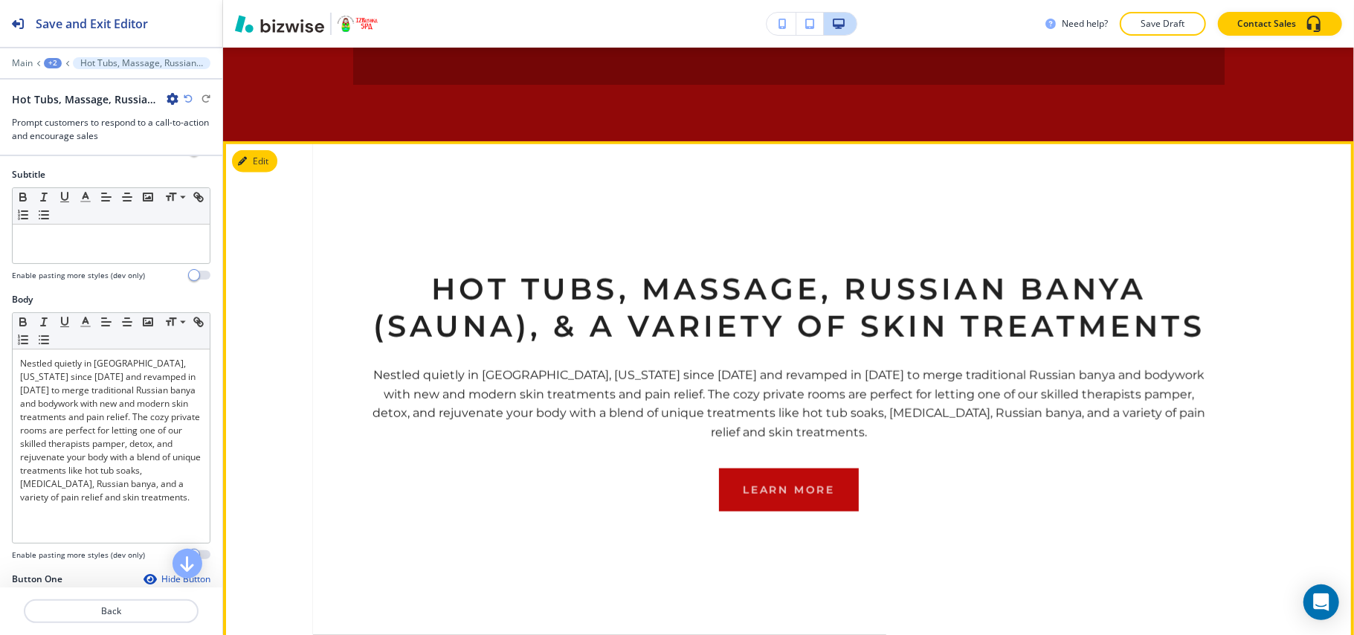
scroll to position [1043, 0]
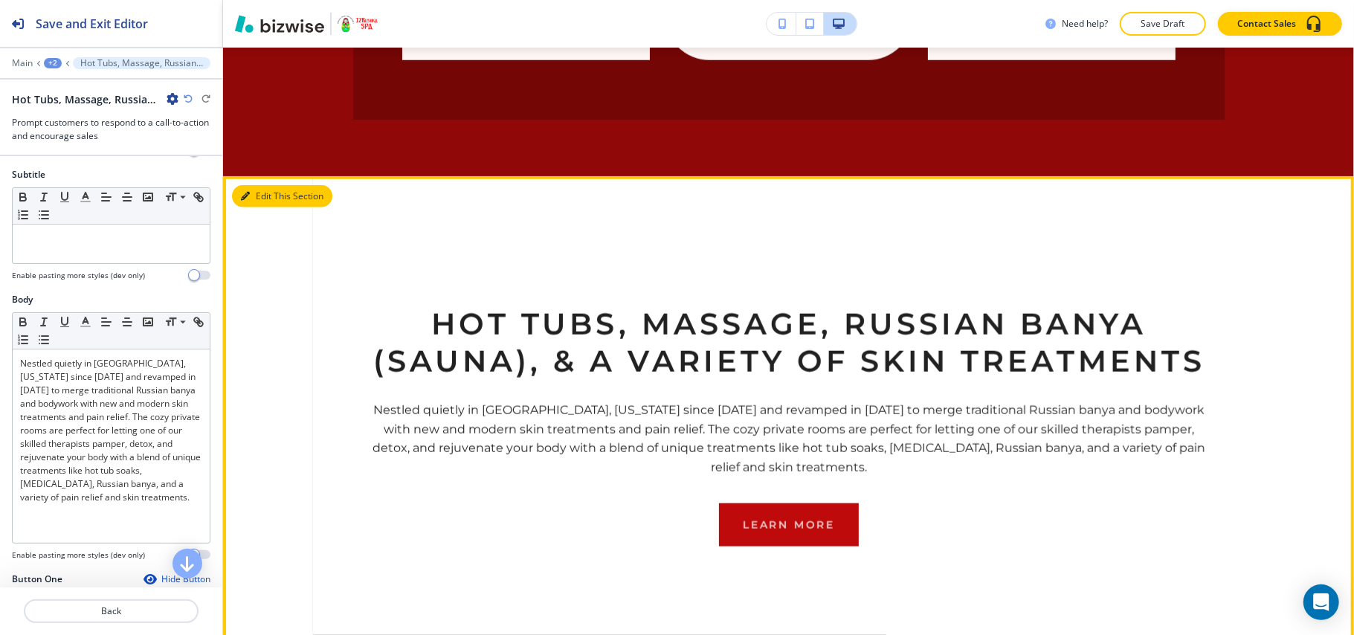
click at [239, 190] on button "Edit This Section" at bounding box center [282, 196] width 100 height 22
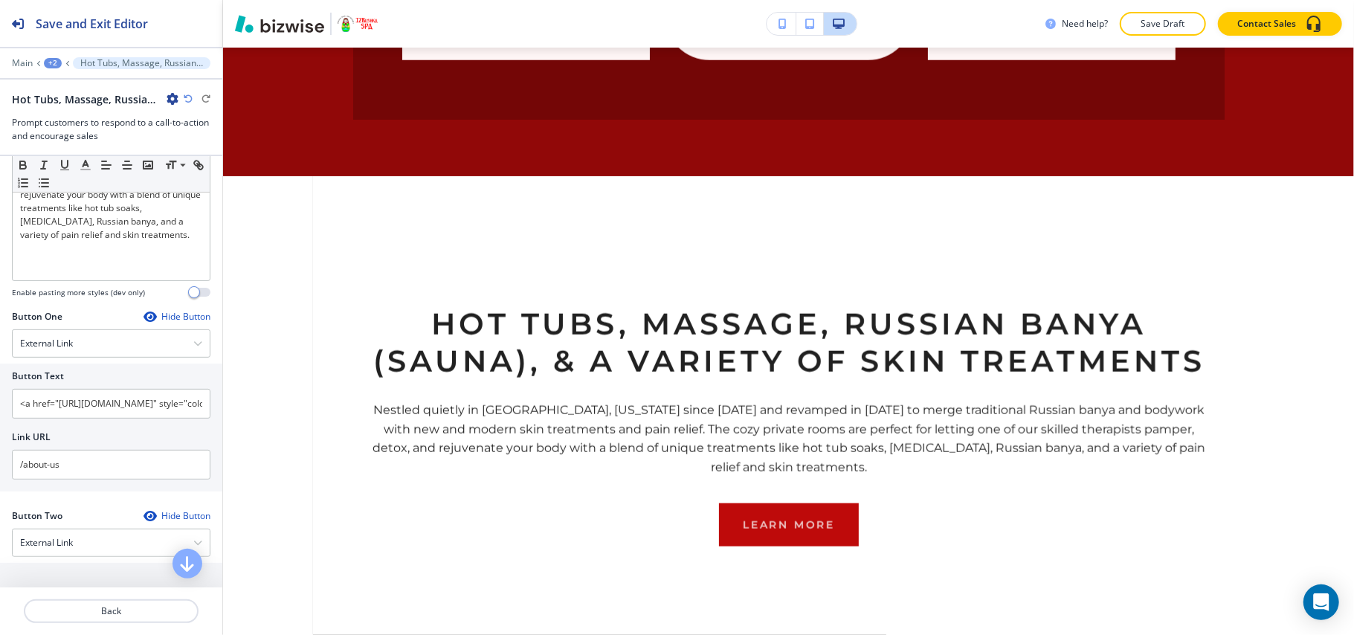
scroll to position [425, 0]
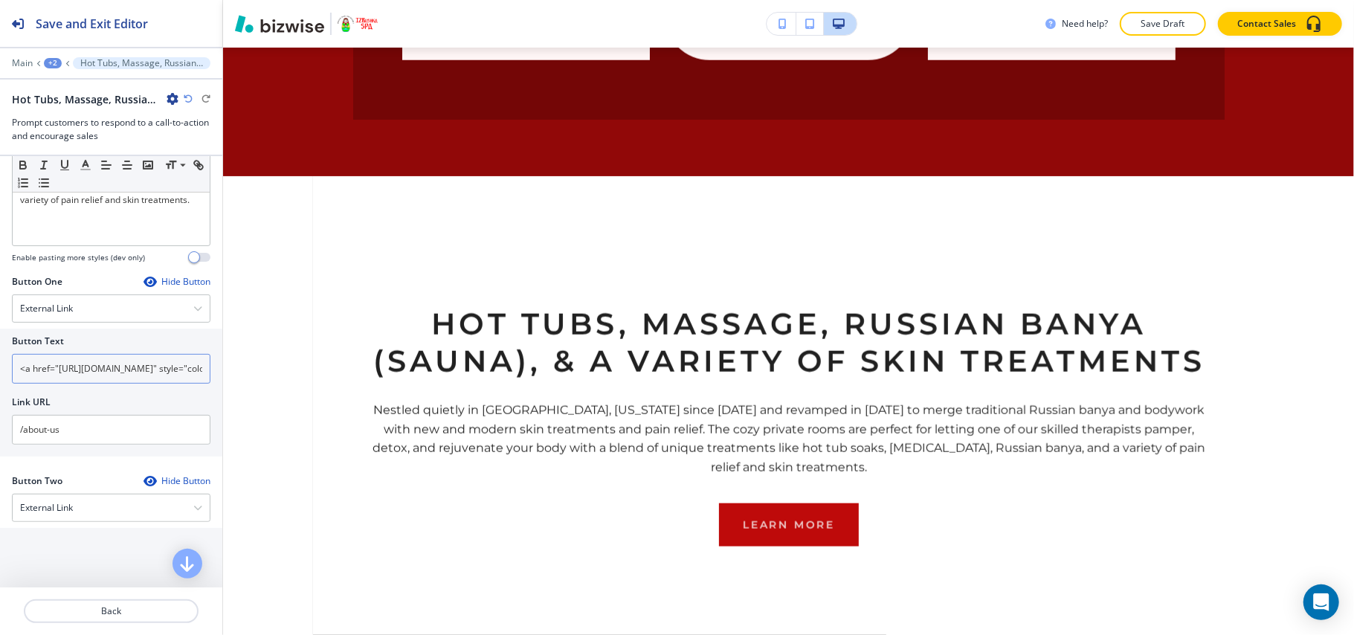
click at [93, 370] on input "<a href="[URL][DOMAIN_NAME]" style="color: inherit; text-decoration: none;">LEA…" at bounding box center [111, 369] width 199 height 30
click at [84, 302] on div "External Link" at bounding box center [111, 308] width 197 height 27
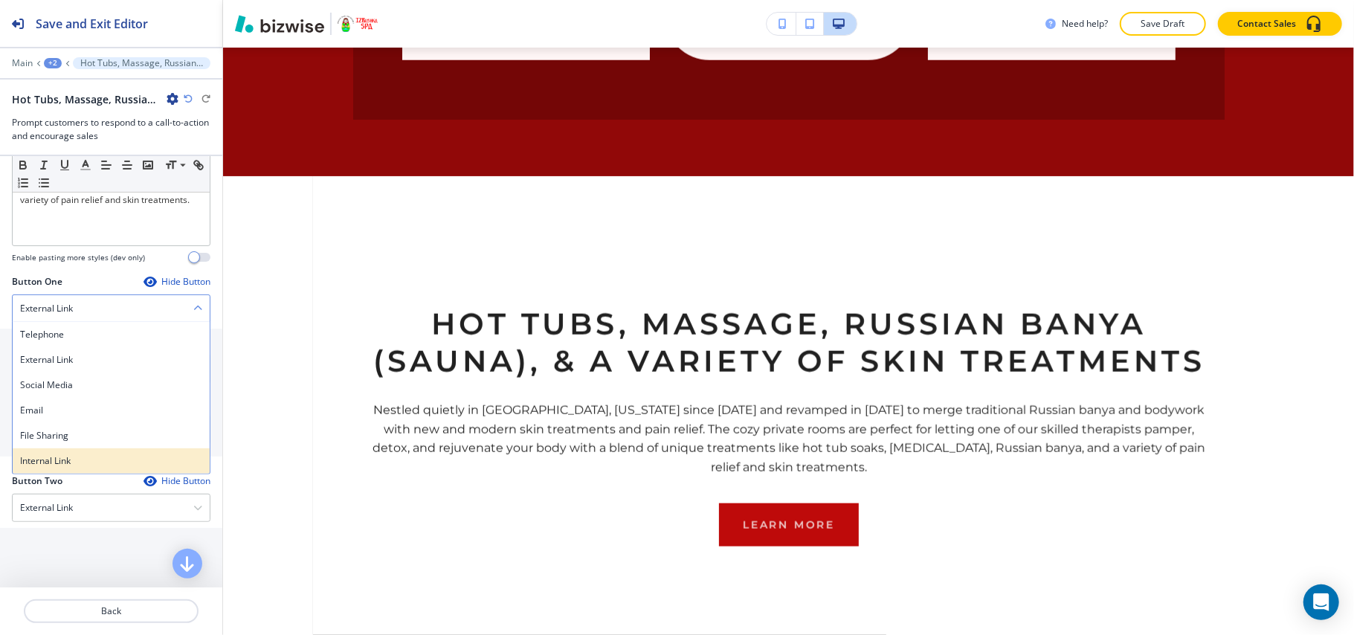
click at [64, 461] on h4 "Internal Link" at bounding box center [111, 460] width 182 height 13
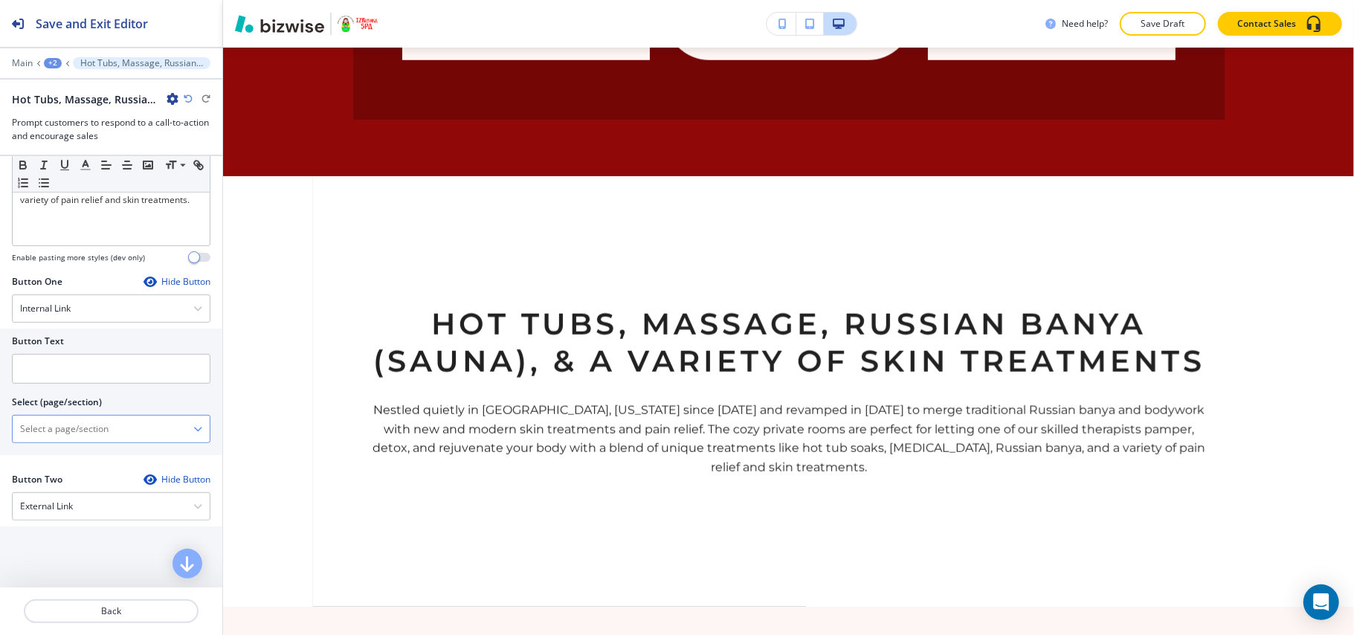
click at [64, 434] on \(page\/section\) "Manual Input" at bounding box center [103, 429] width 181 height 25
drag, startPoint x: 51, startPoint y: 458, endPoint x: 51, endPoint y: 444, distance: 14.1
click at [51, 458] on h4 "ABOUT US" at bounding box center [111, 455] width 182 height 13
type \(page\/section\) "ABOUT US"
click at [49, 367] on input "text" at bounding box center [111, 369] width 199 height 30
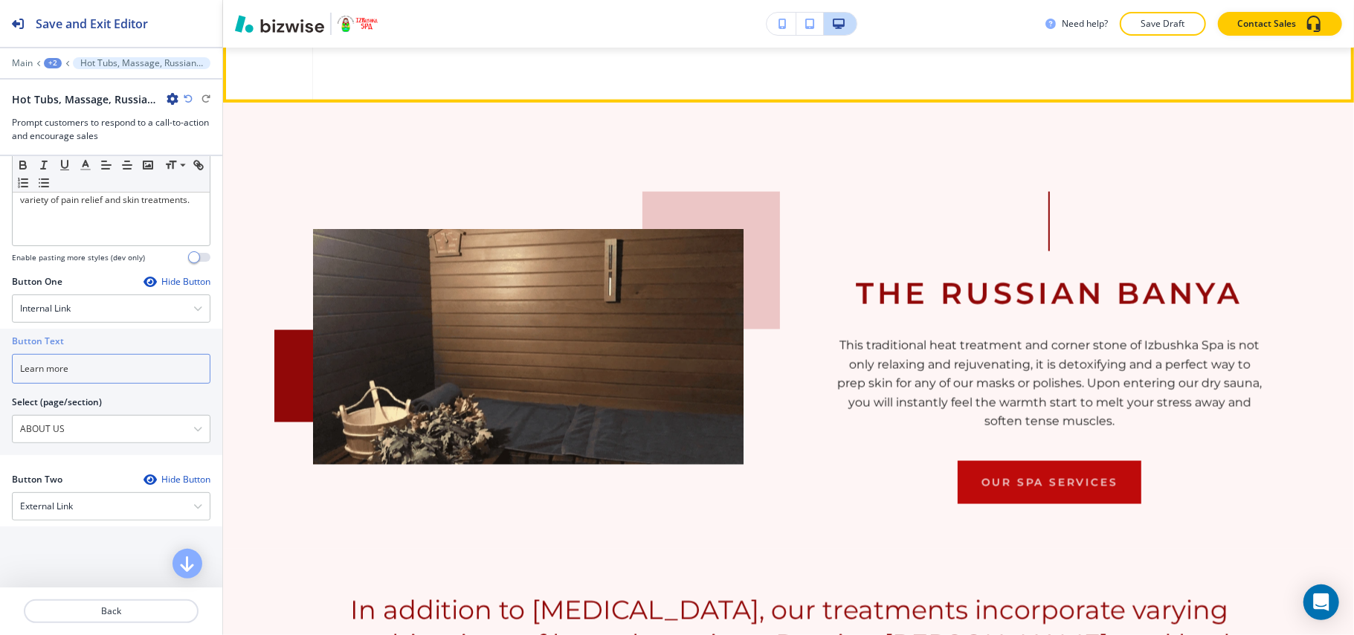
scroll to position [1638, 0]
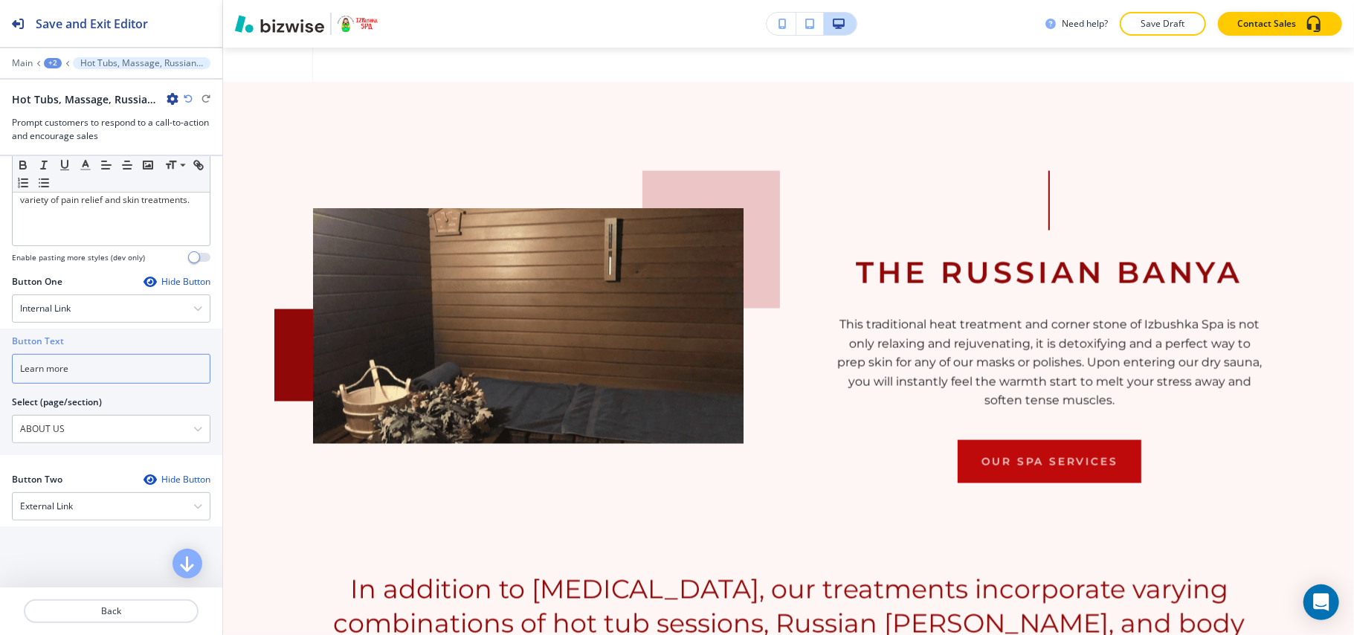
type input "Learn more"
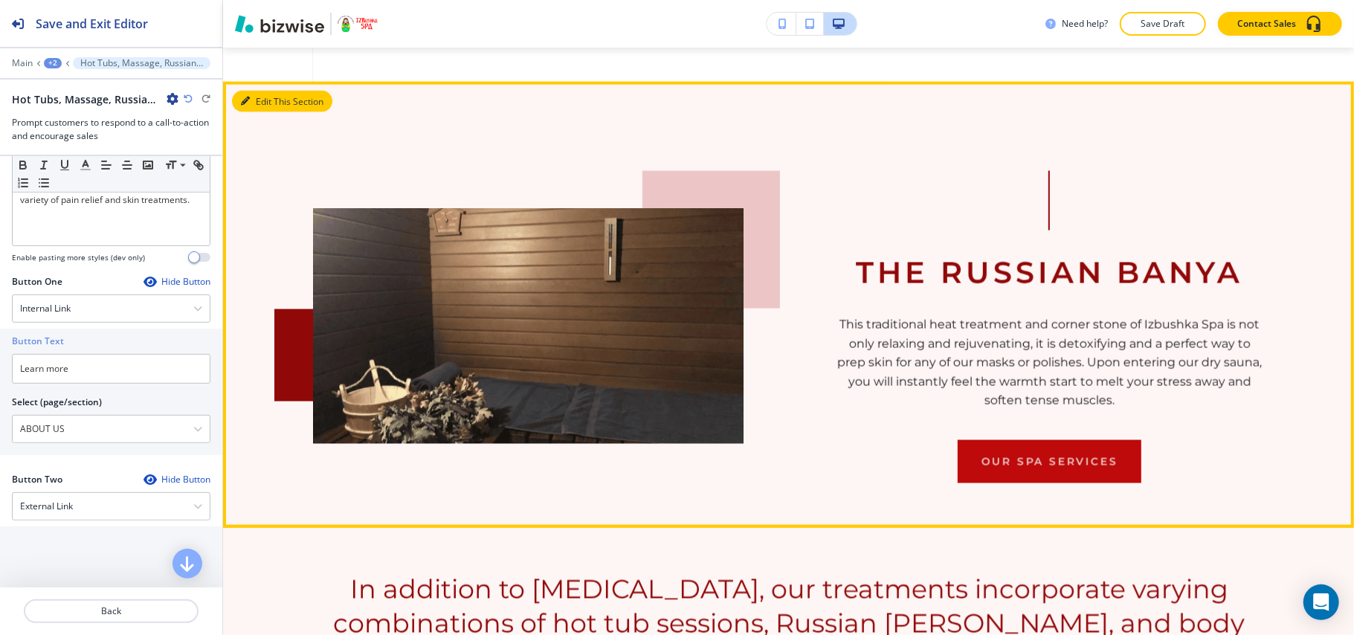
click at [245, 91] on button "Edit This Section" at bounding box center [282, 102] width 100 height 22
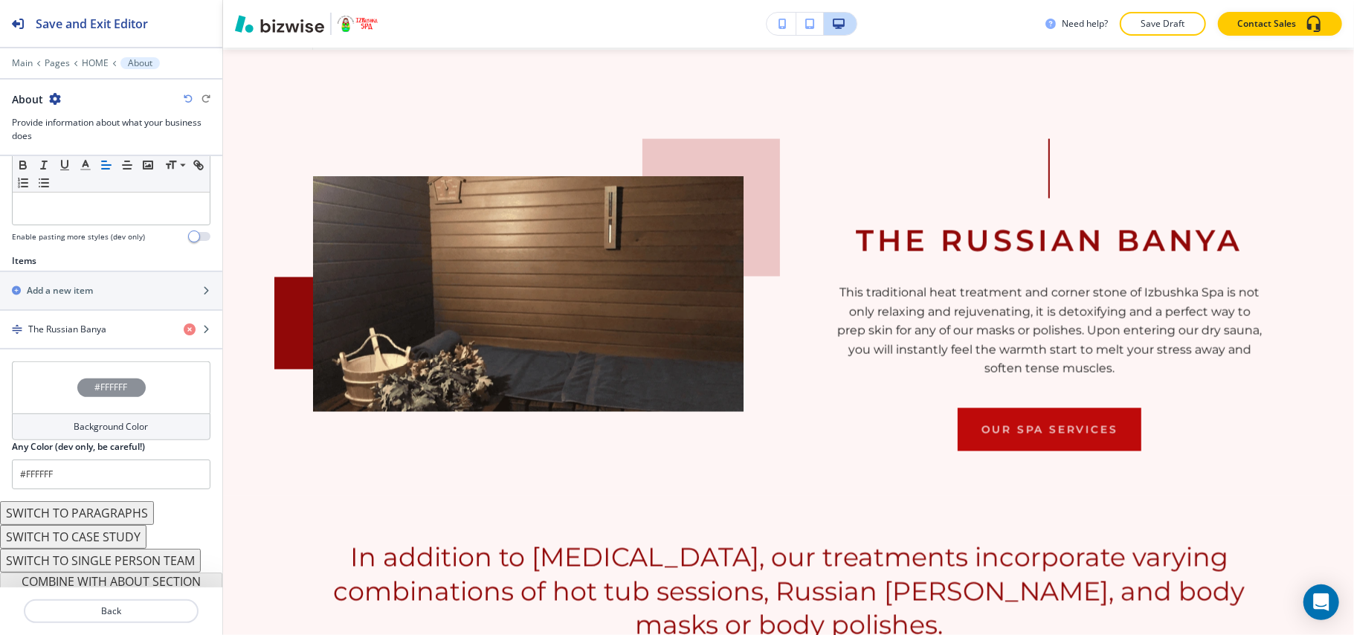
scroll to position [453, 0]
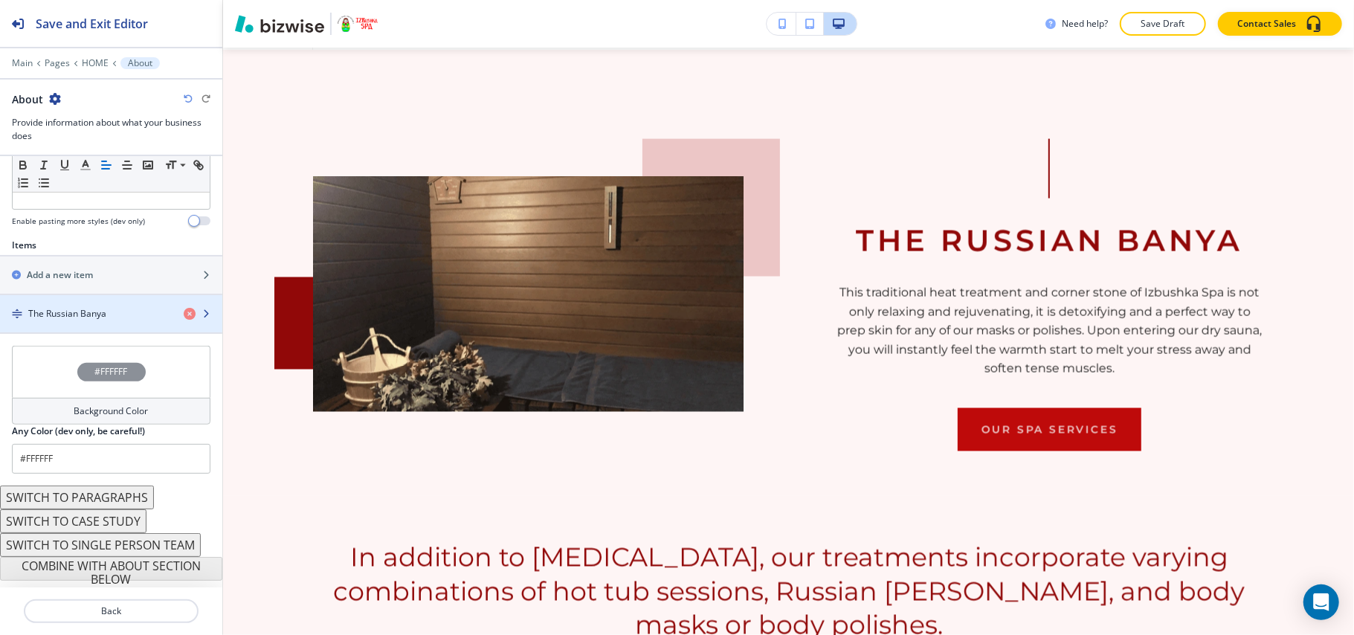
click at [66, 324] on div "button" at bounding box center [111, 327] width 222 height 12
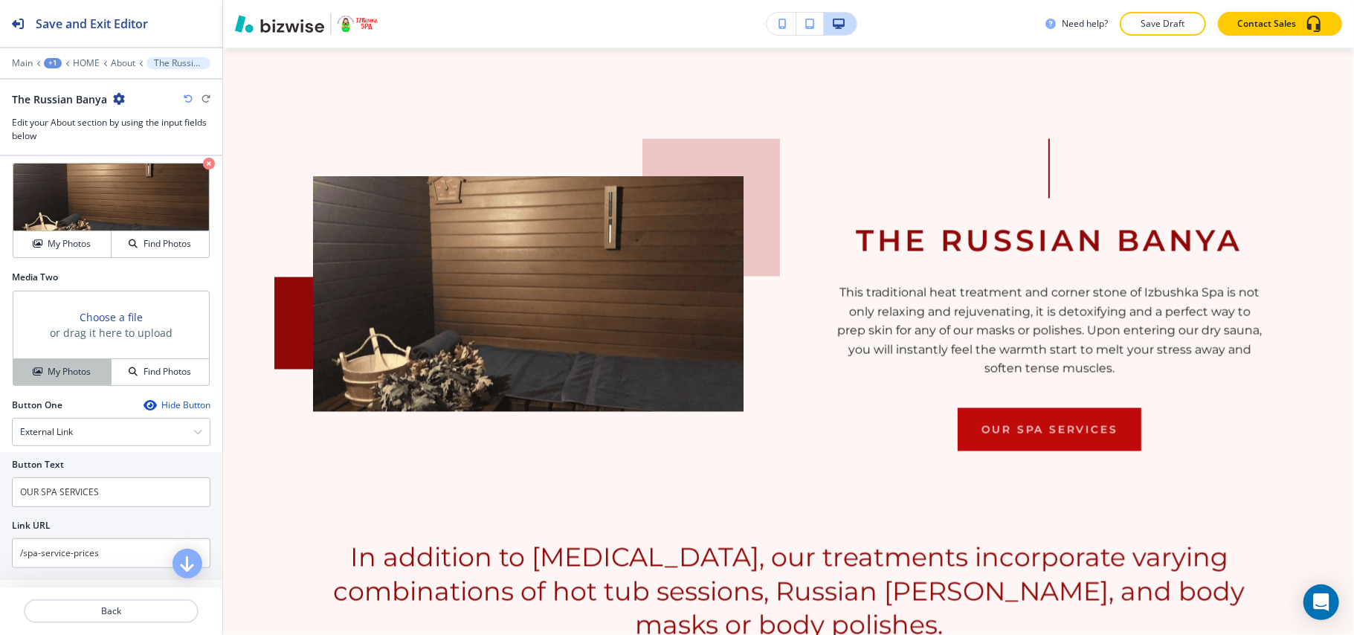
scroll to position [495, 0]
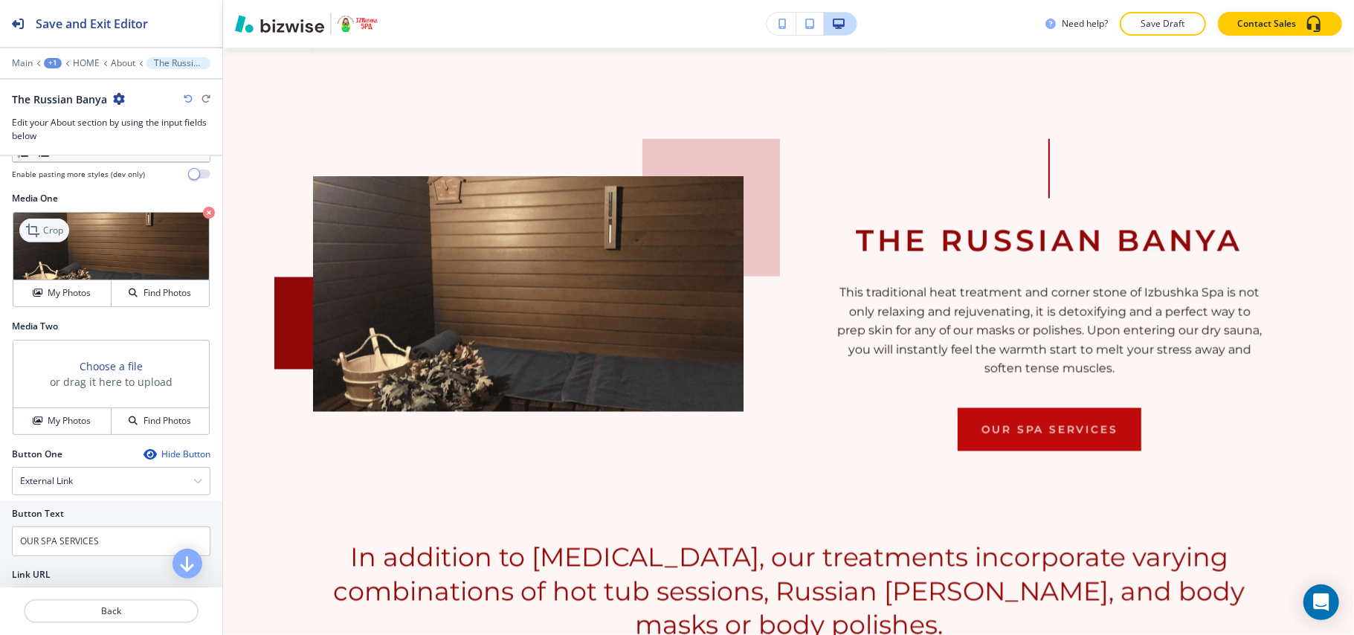
click at [60, 236] on p "Crop" at bounding box center [53, 230] width 20 height 13
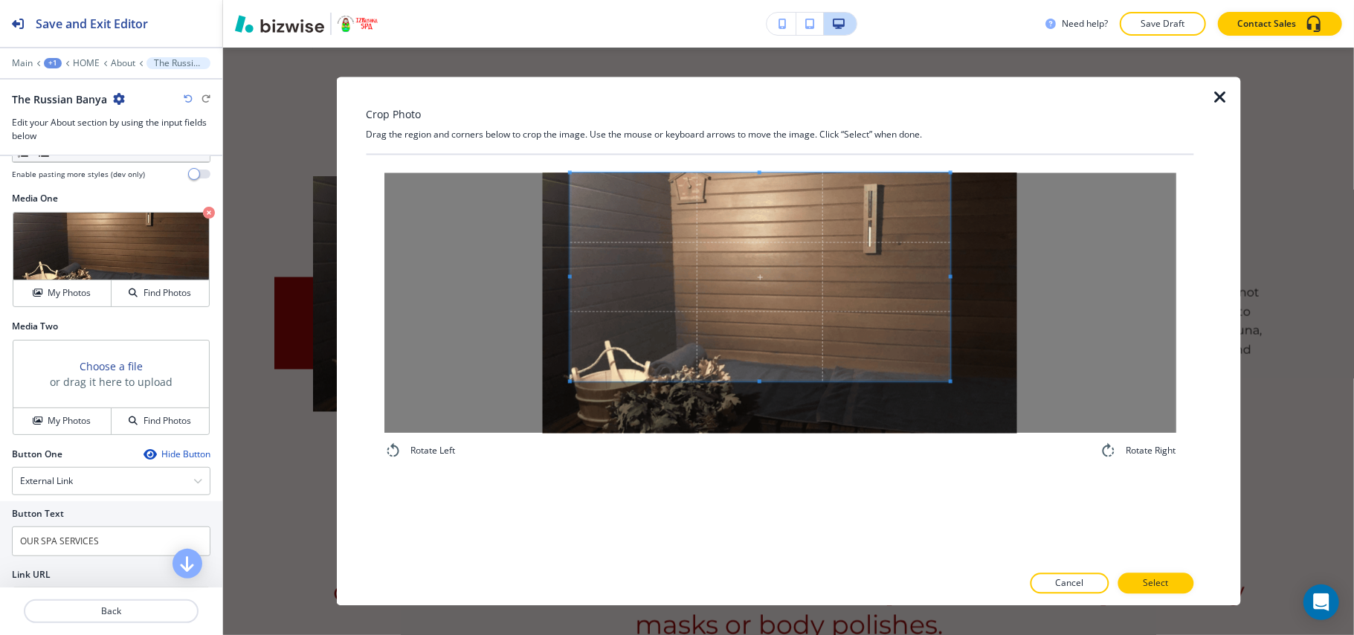
click at [718, 272] on span at bounding box center [760, 277] width 380 height 208
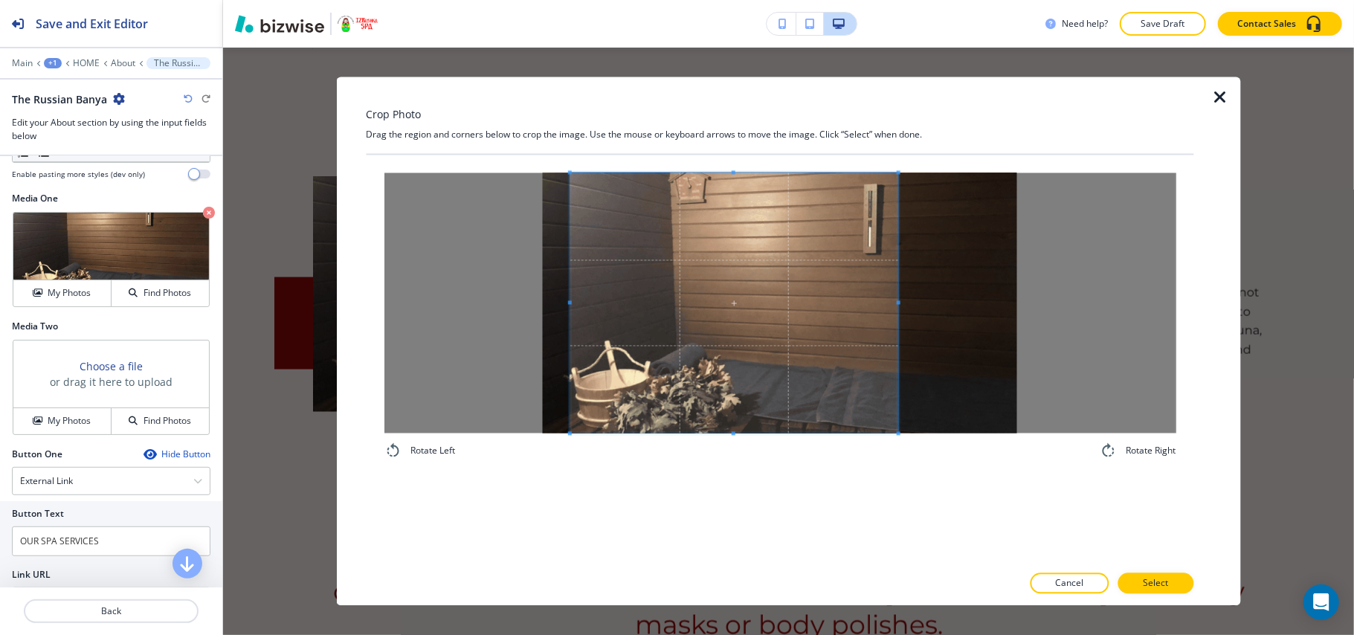
click at [896, 467] on div "Rotate Left Rotate Right" at bounding box center [780, 316] width 828 height 323
click at [1162, 583] on p "Select" at bounding box center [1155, 583] width 25 height 13
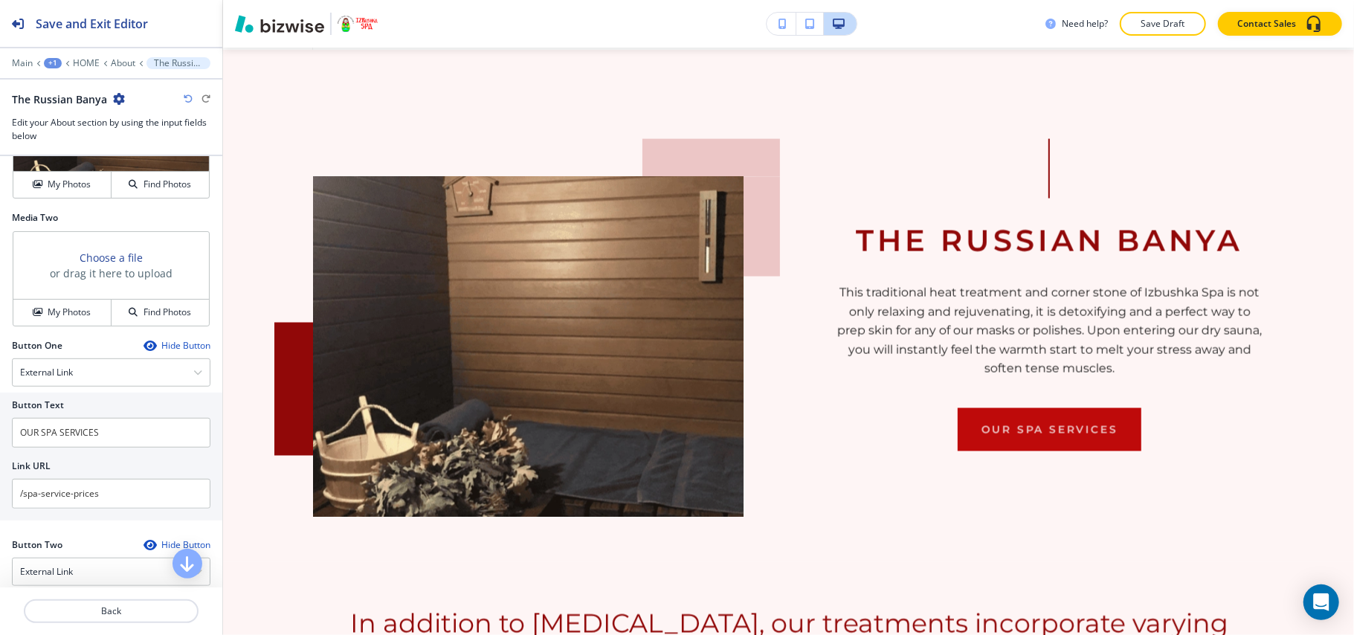
scroll to position [750, 0]
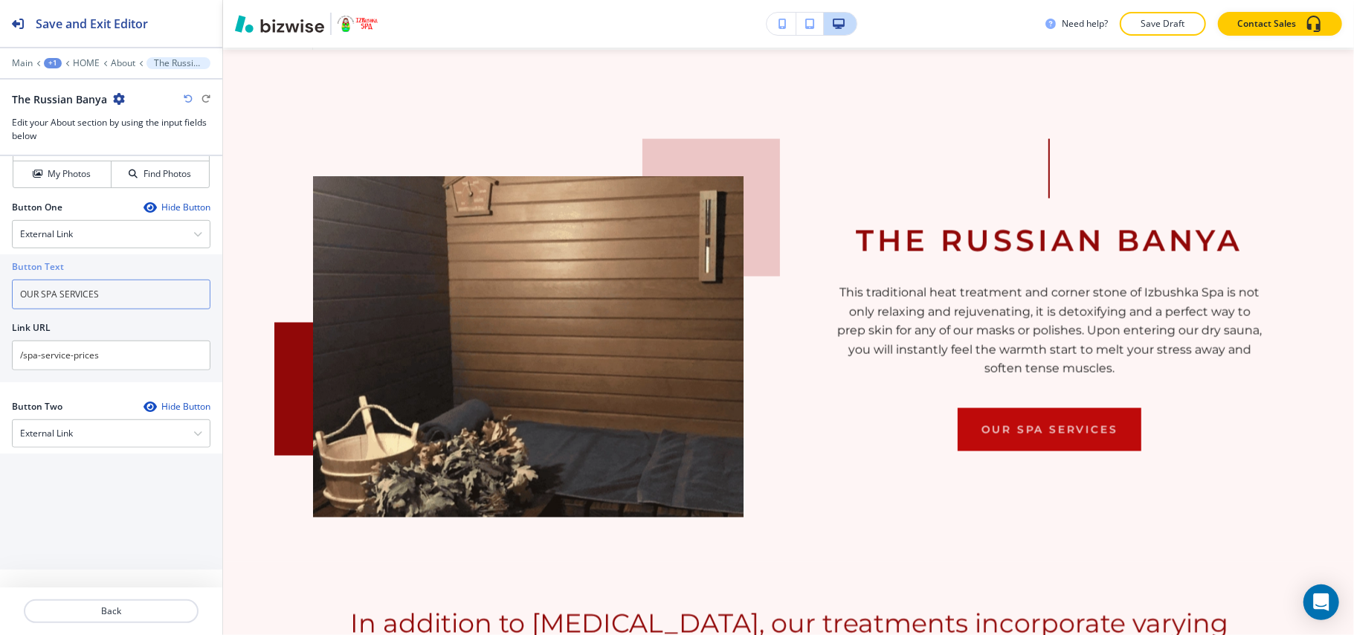
drag, startPoint x: 135, startPoint y: 292, endPoint x: 6, endPoint y: 281, distance: 129.8
click at [6, 281] on div "Button Text OUR SPA SERVICES Link URL /spa-service-prices" at bounding box center [111, 318] width 222 height 128
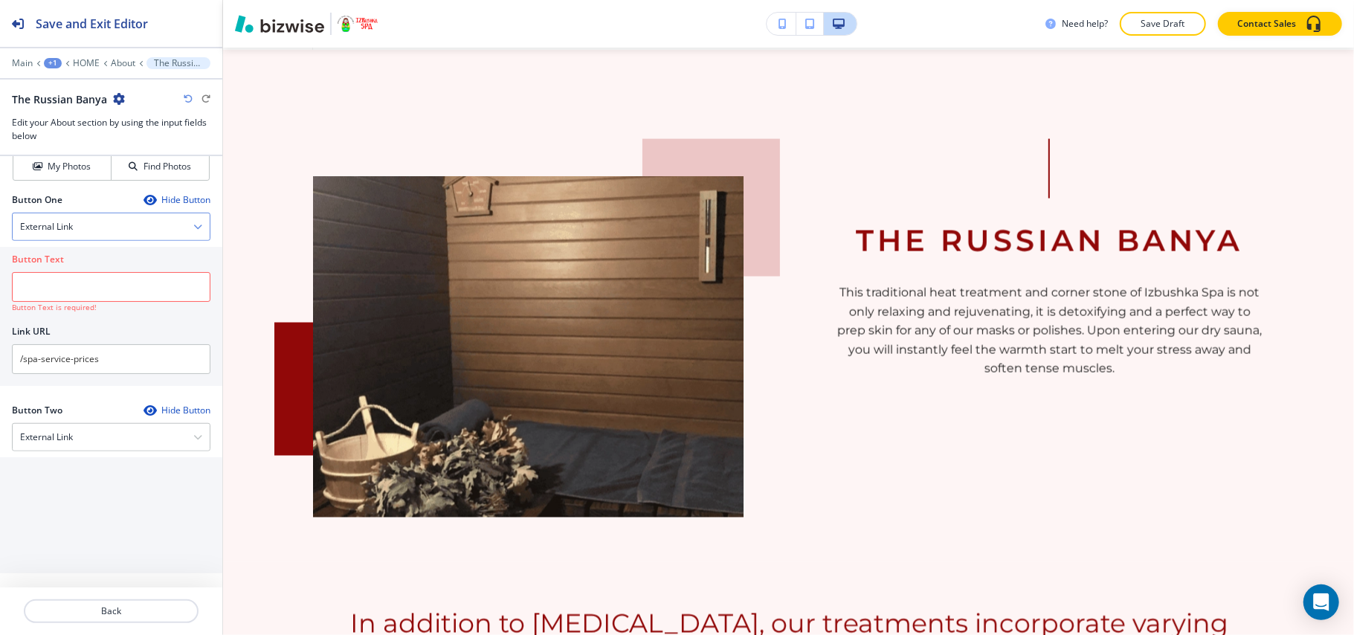
click at [75, 231] on div "External Link" at bounding box center [111, 226] width 197 height 27
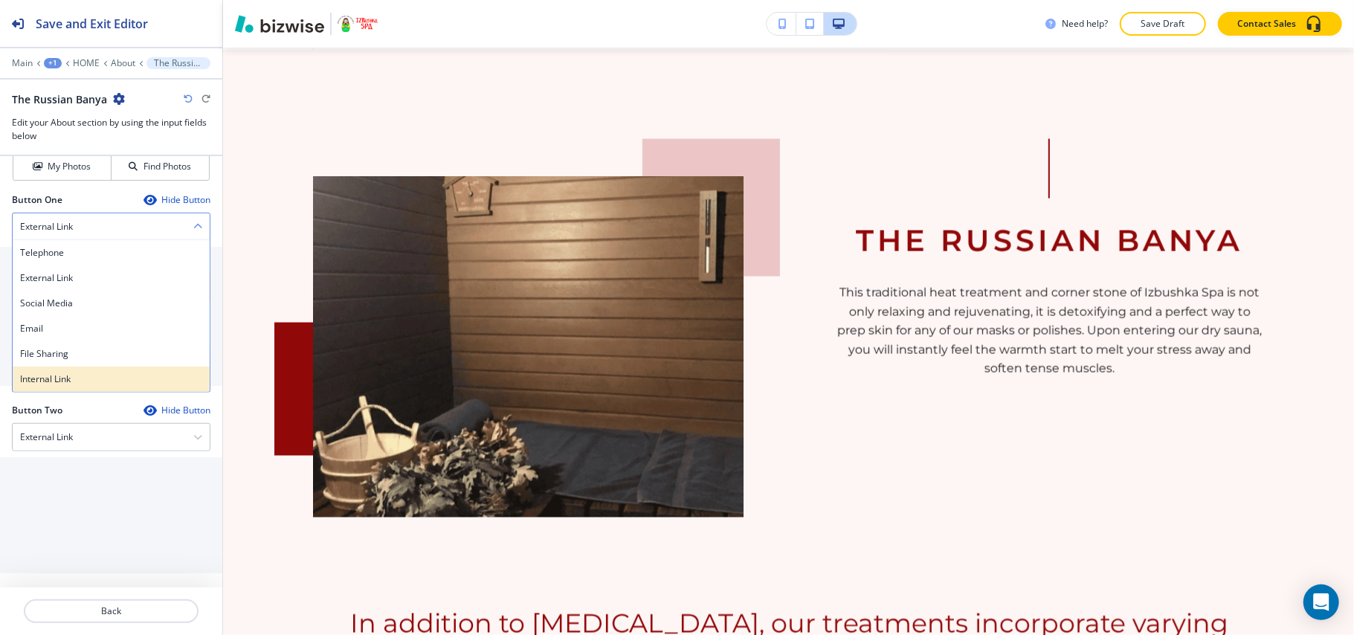
click at [72, 381] on h4 "Internal Link" at bounding box center [111, 379] width 182 height 13
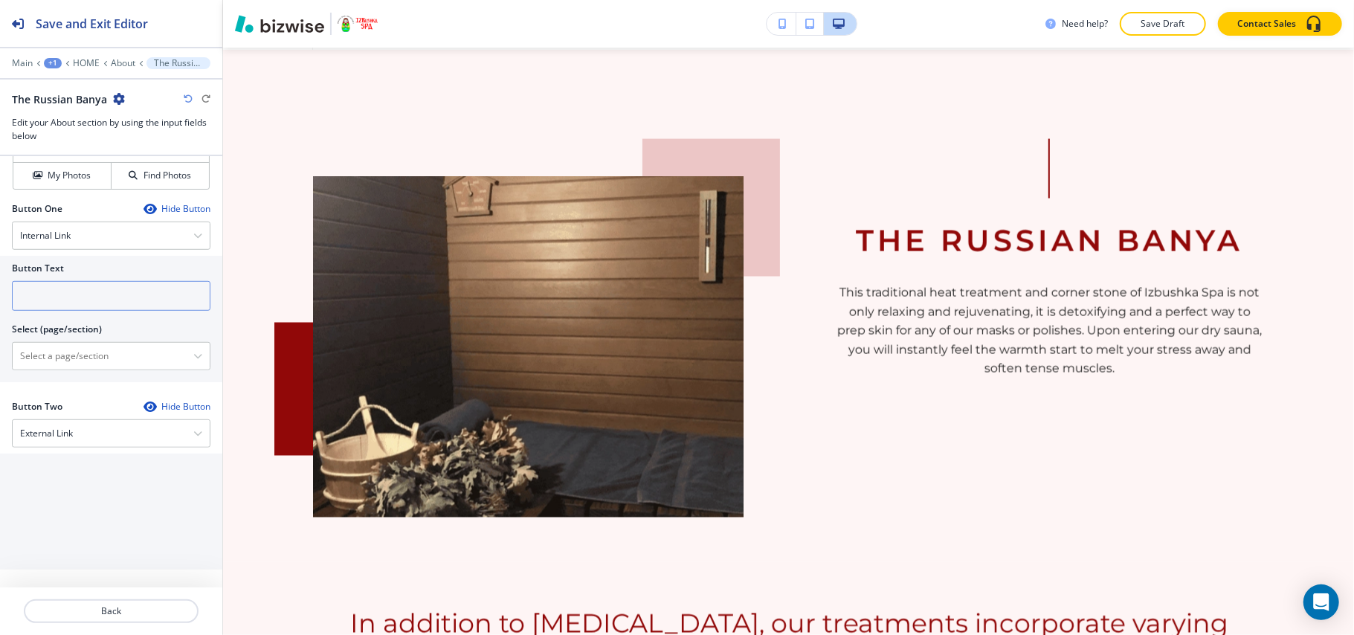
scroll to position [748, 0]
click at [86, 289] on input "text" at bounding box center [111, 296] width 199 height 30
paste input "OUR SPA SERVICES"
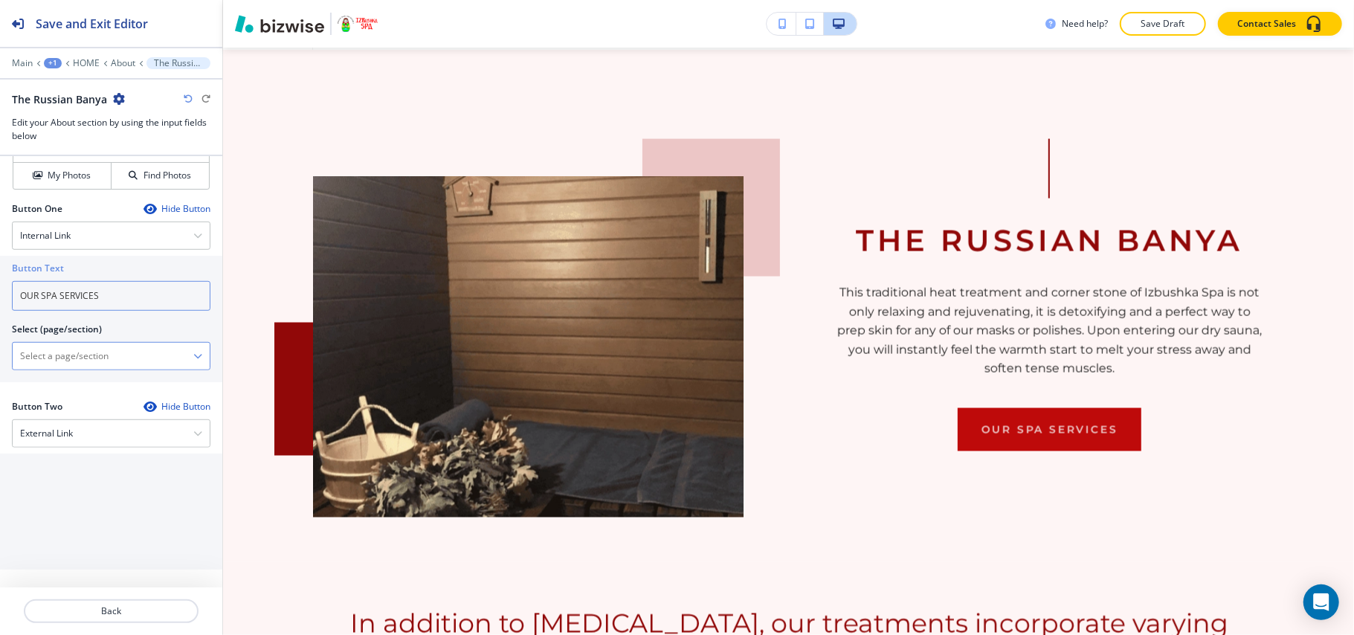
type input "OUR SPA SERVICES"
click at [79, 350] on \(page\/section\) "Manual Input" at bounding box center [103, 356] width 181 height 25
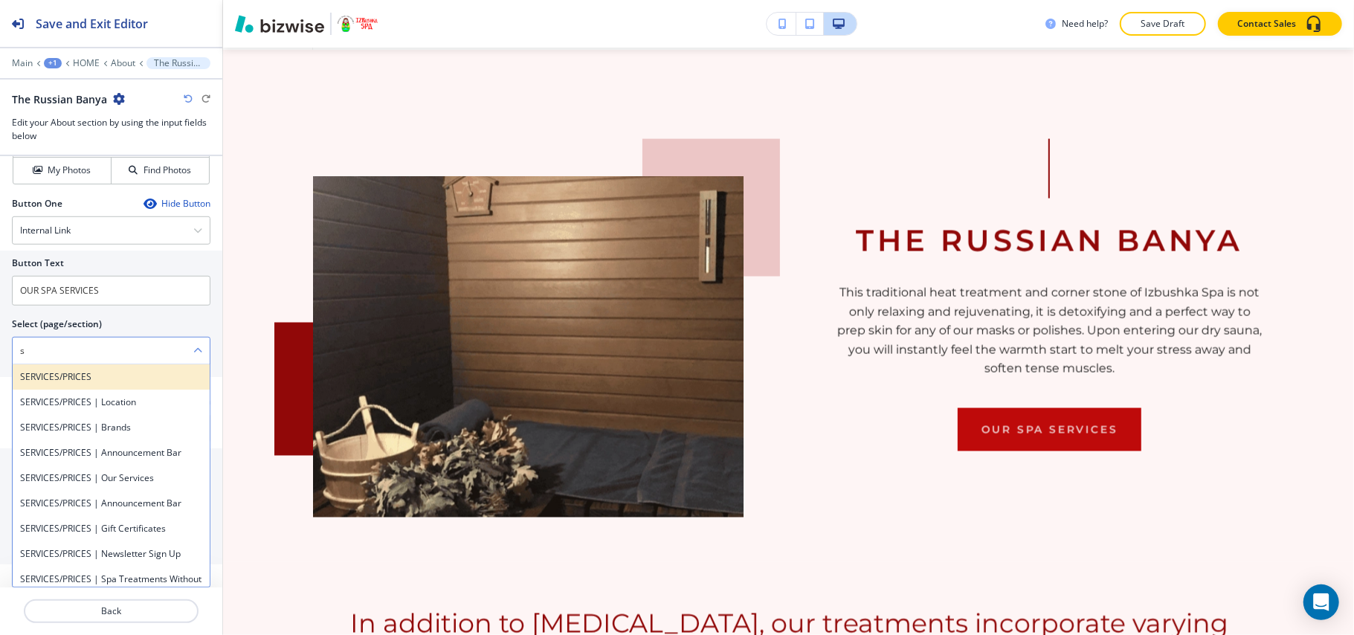
click at [58, 381] on h4 "SERVICES/PRICES" at bounding box center [111, 376] width 182 height 13
type \(page\/section\) "SERVICES/PRICES"
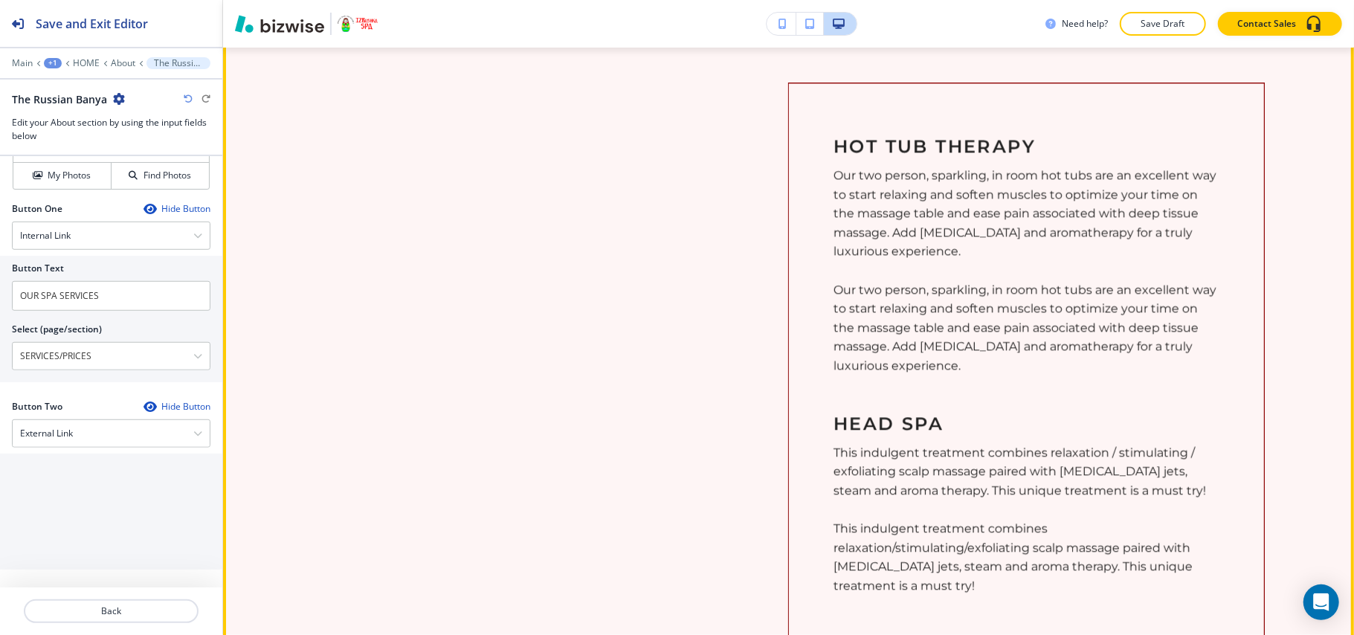
scroll to position [2166, 0]
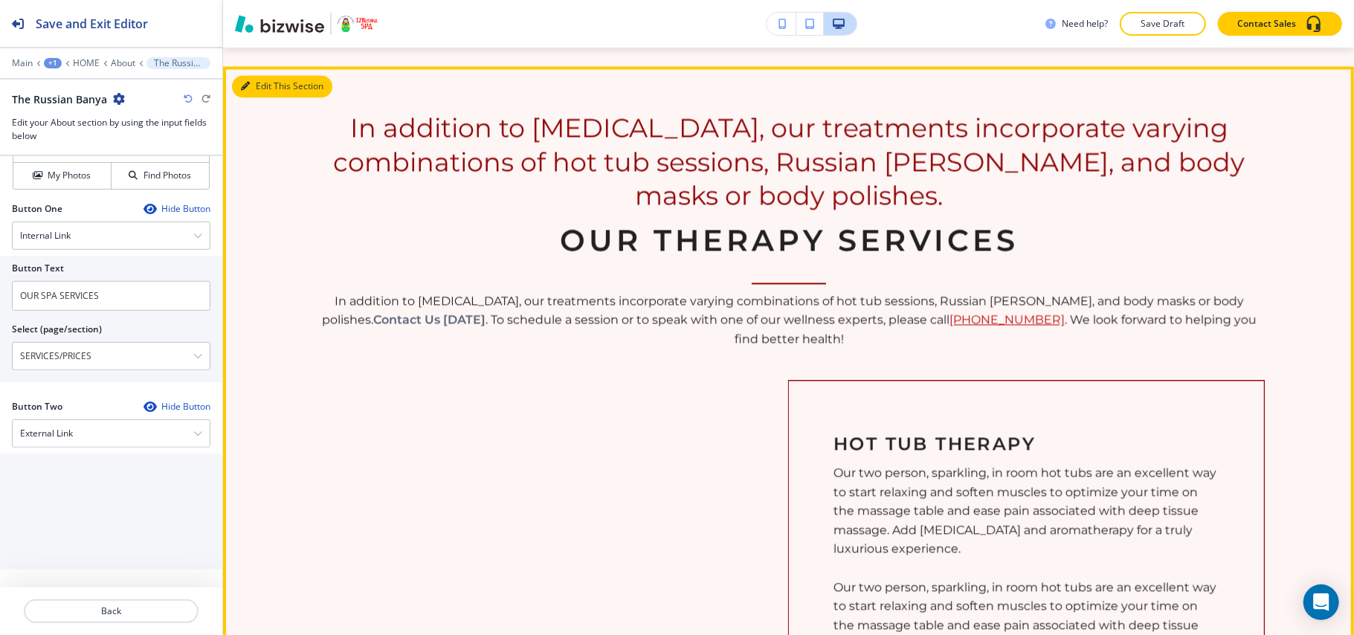
click at [248, 83] on icon "button" at bounding box center [245, 86] width 9 height 9
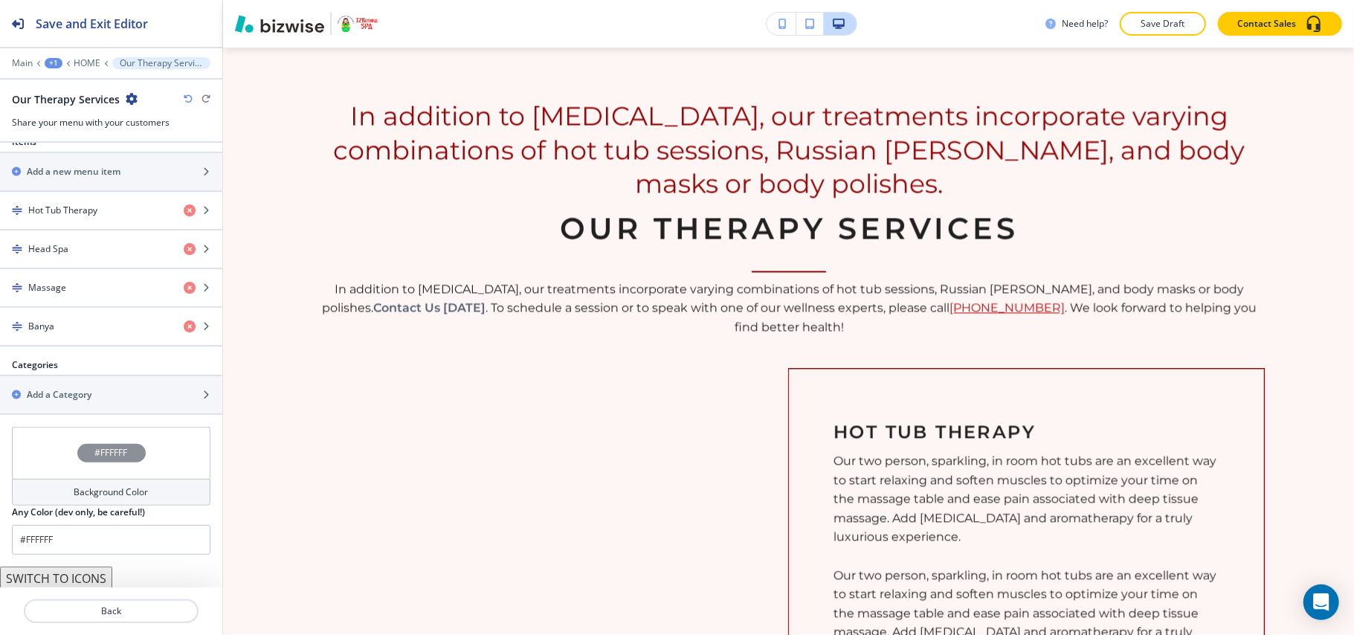
scroll to position [616, 0]
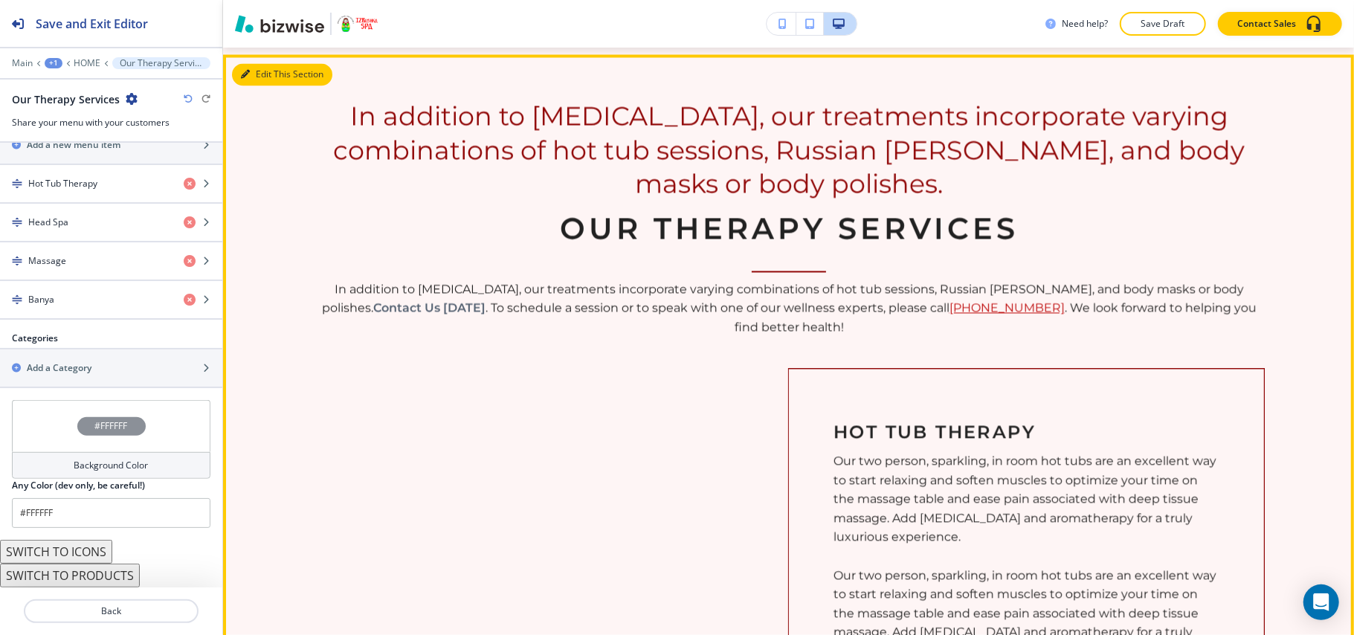
click at [248, 70] on icon "button" at bounding box center [245, 74] width 9 height 9
click at [259, 65] on button "Edit This Section" at bounding box center [282, 74] width 100 height 22
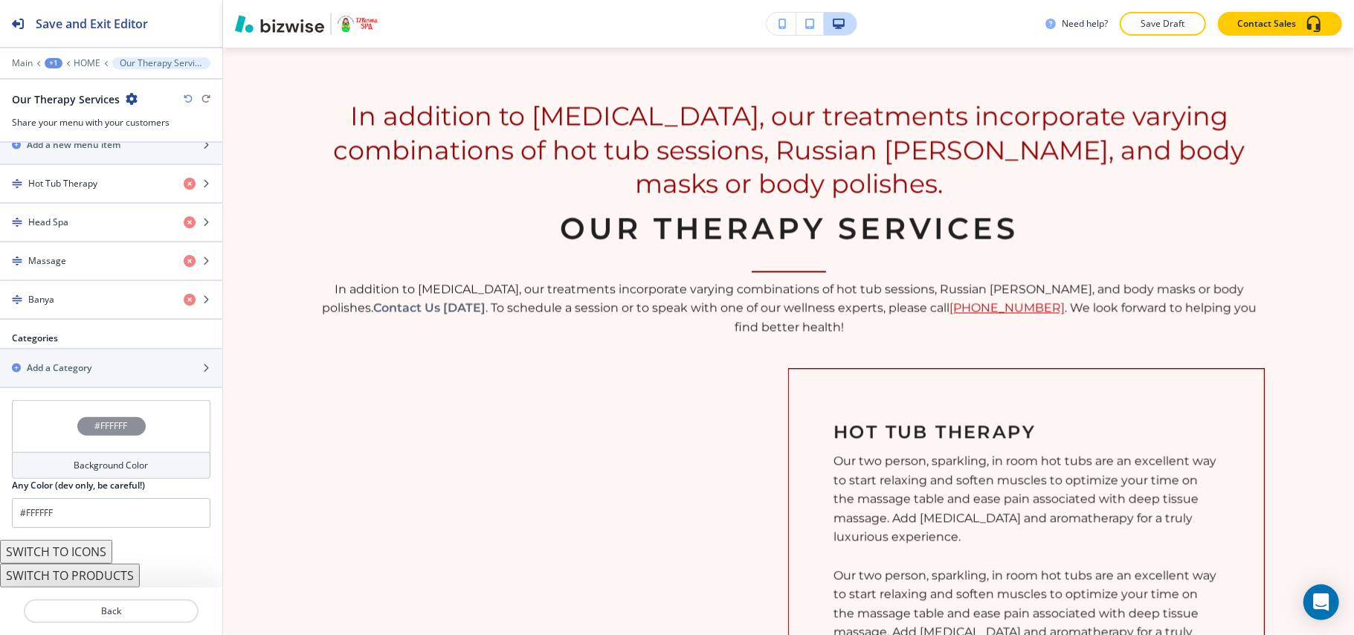
click at [82, 551] on button "SWITCH TO ICONS" at bounding box center [56, 552] width 112 height 24
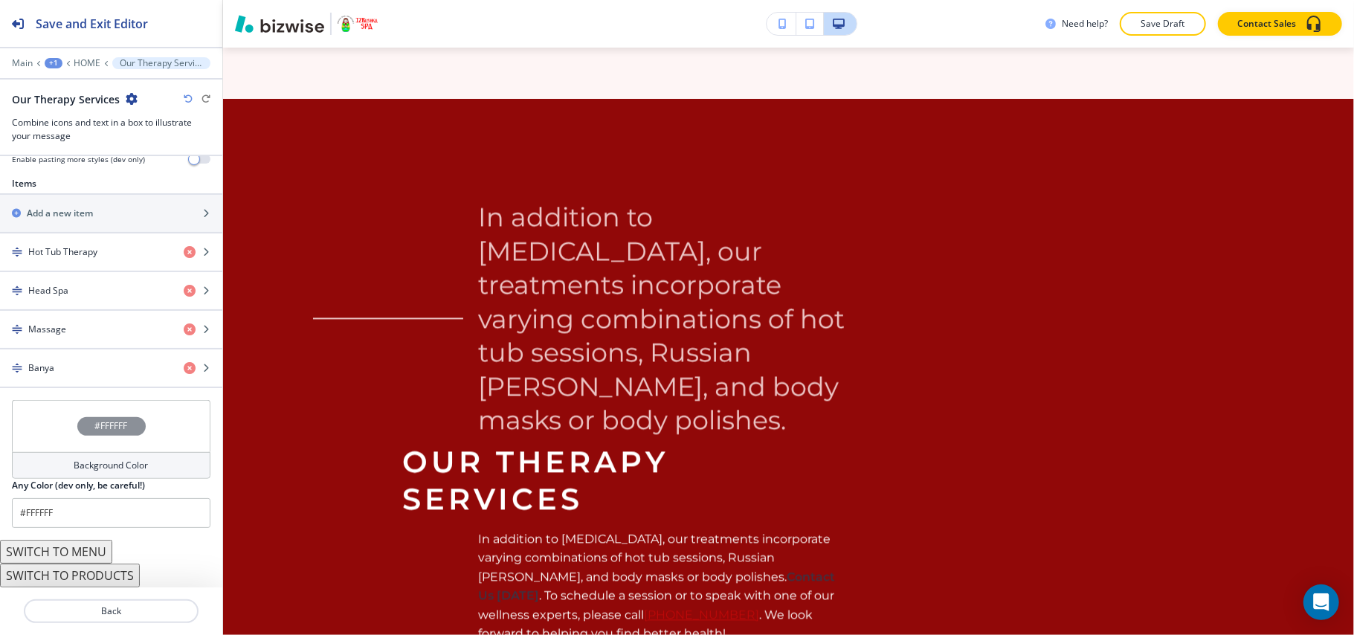
scroll to position [2222, 0]
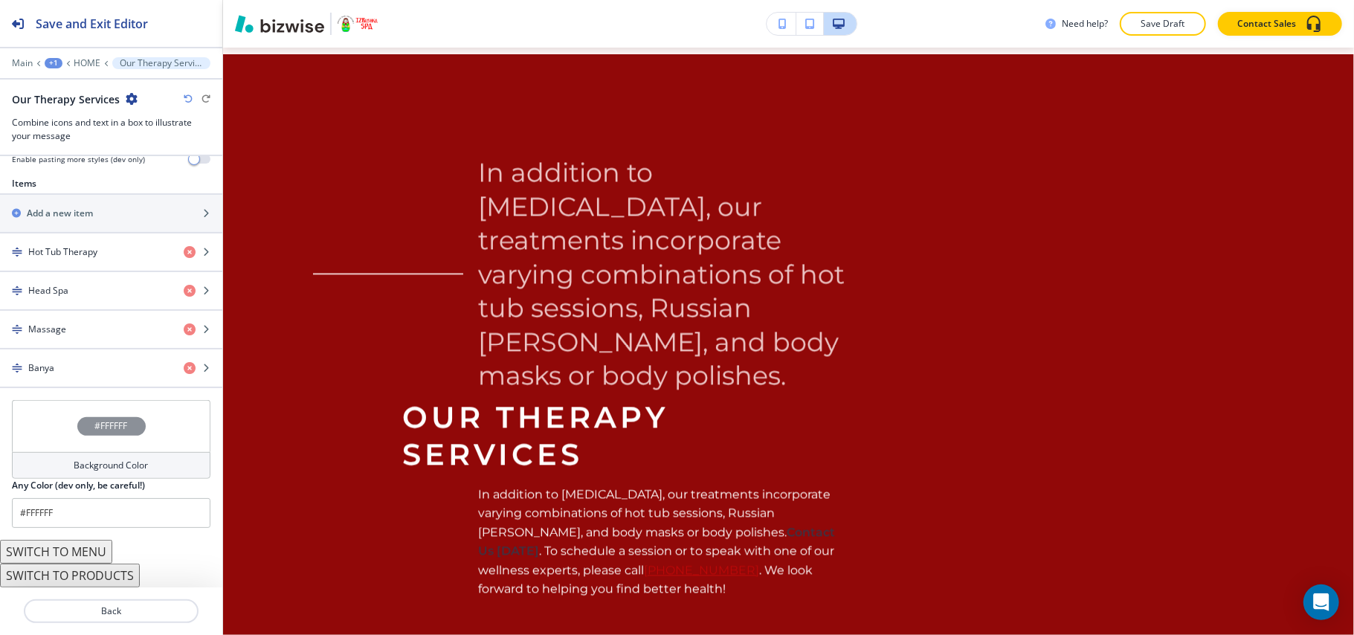
click at [101, 550] on button "SWITCH TO MENU" at bounding box center [56, 552] width 112 height 24
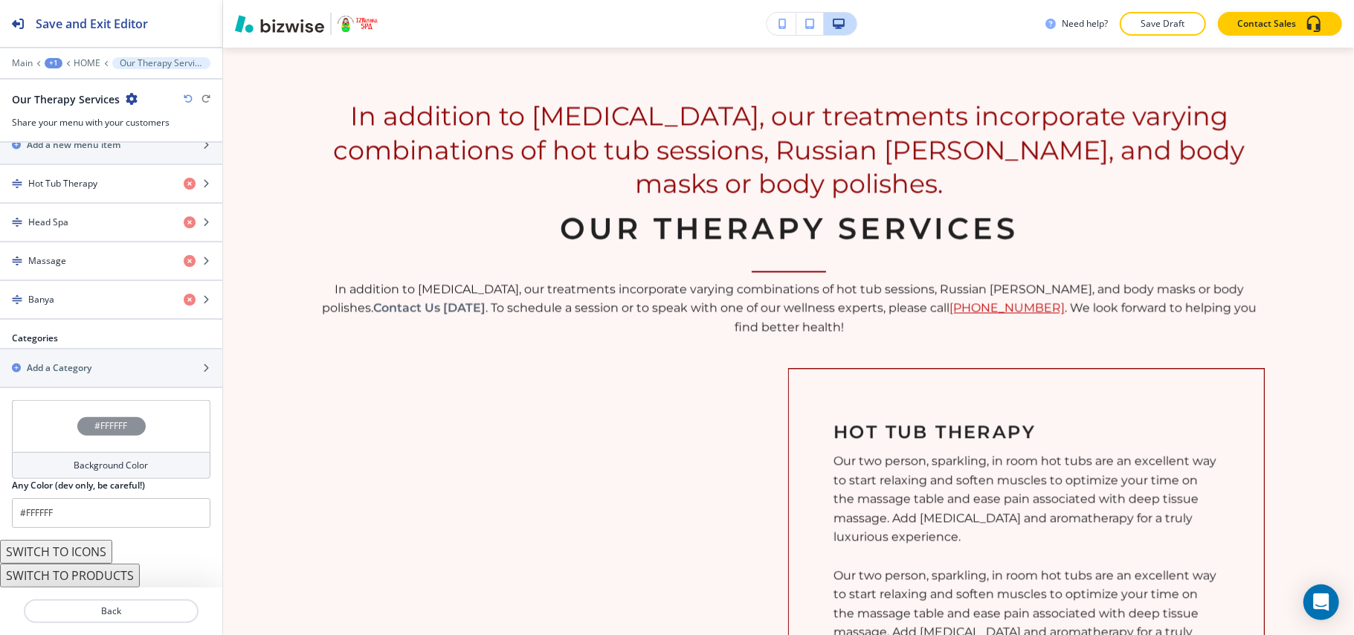
scroll to position [616, 0]
click at [184, 99] on icon "button" at bounding box center [188, 98] width 9 height 9
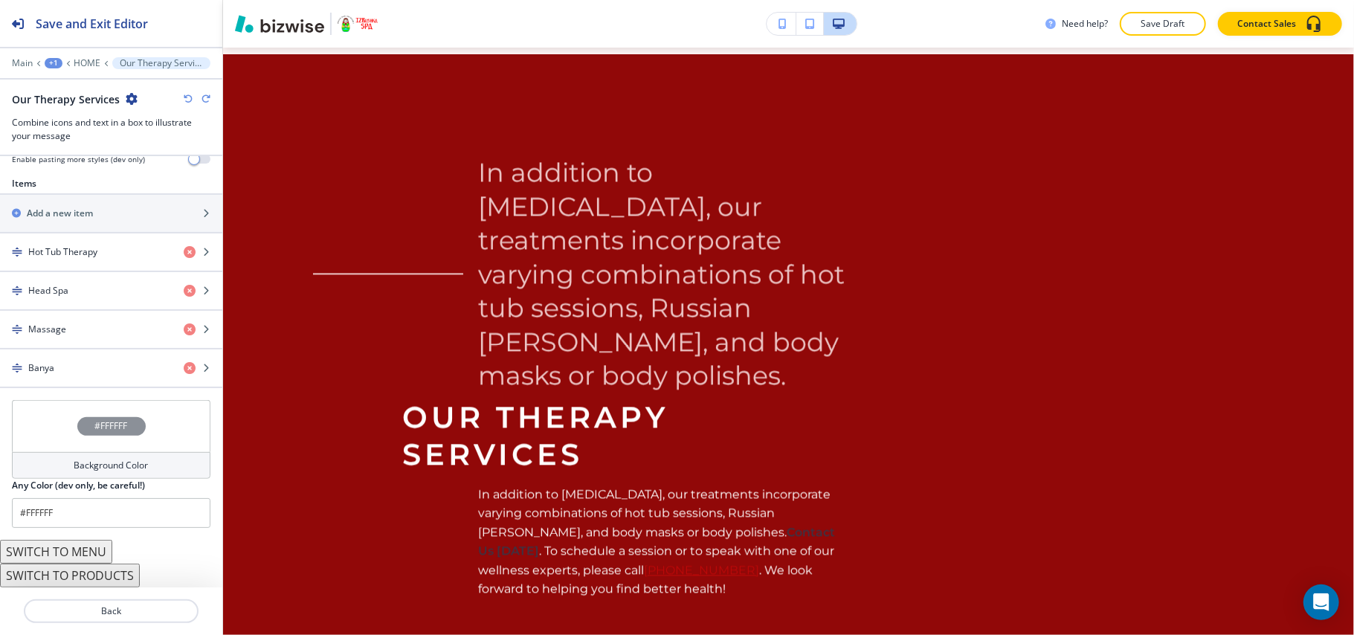
click at [76, 574] on button "SWITCH TO PRODUCTS" at bounding box center [70, 576] width 140 height 24
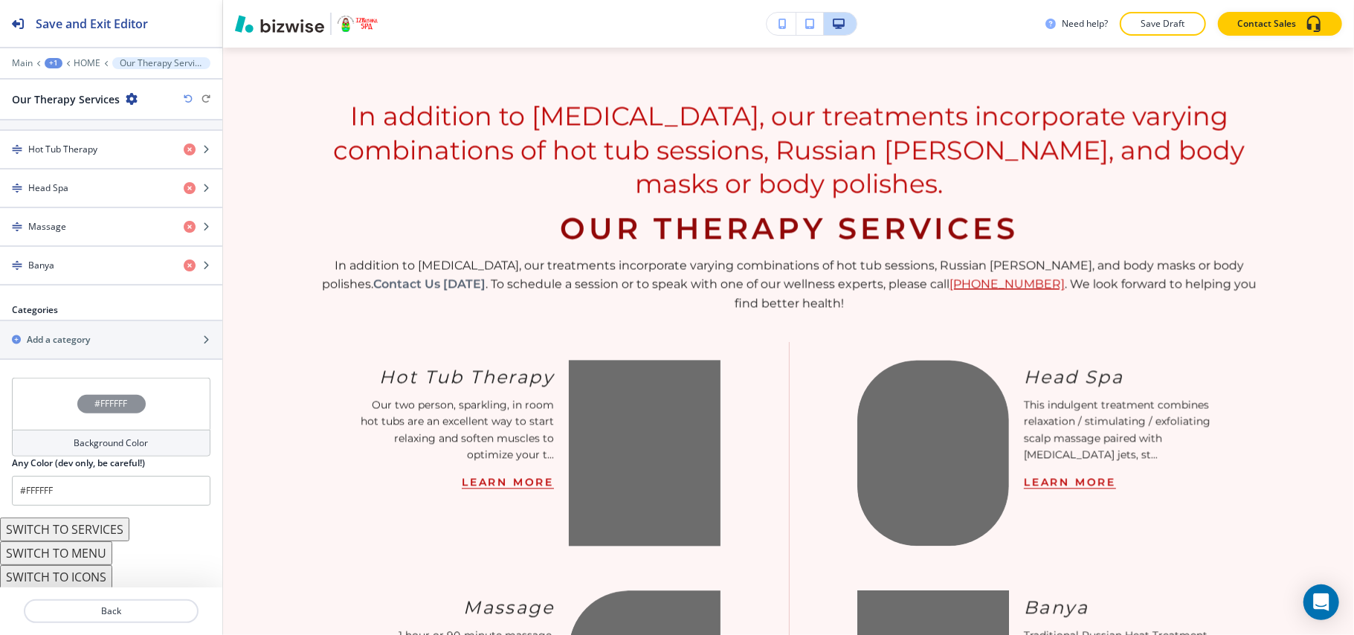
scroll to position [653, 0]
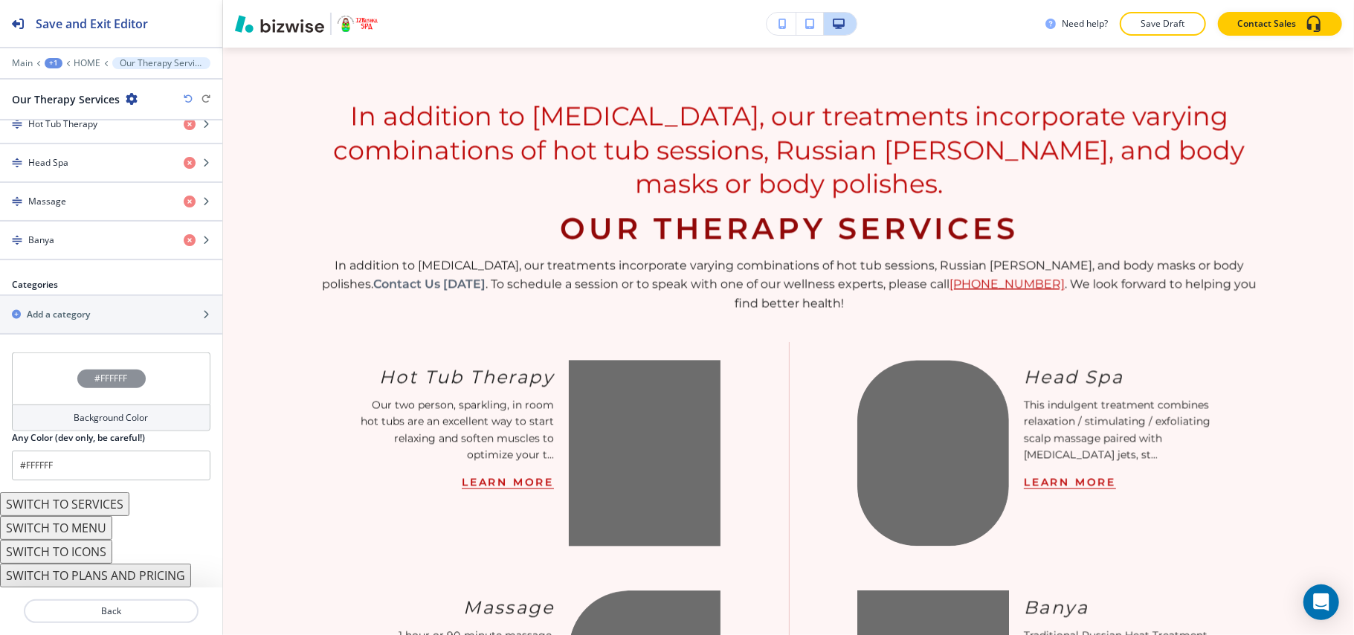
click at [83, 506] on button "SWITCH TO SERVICES" at bounding box center [64, 504] width 129 height 24
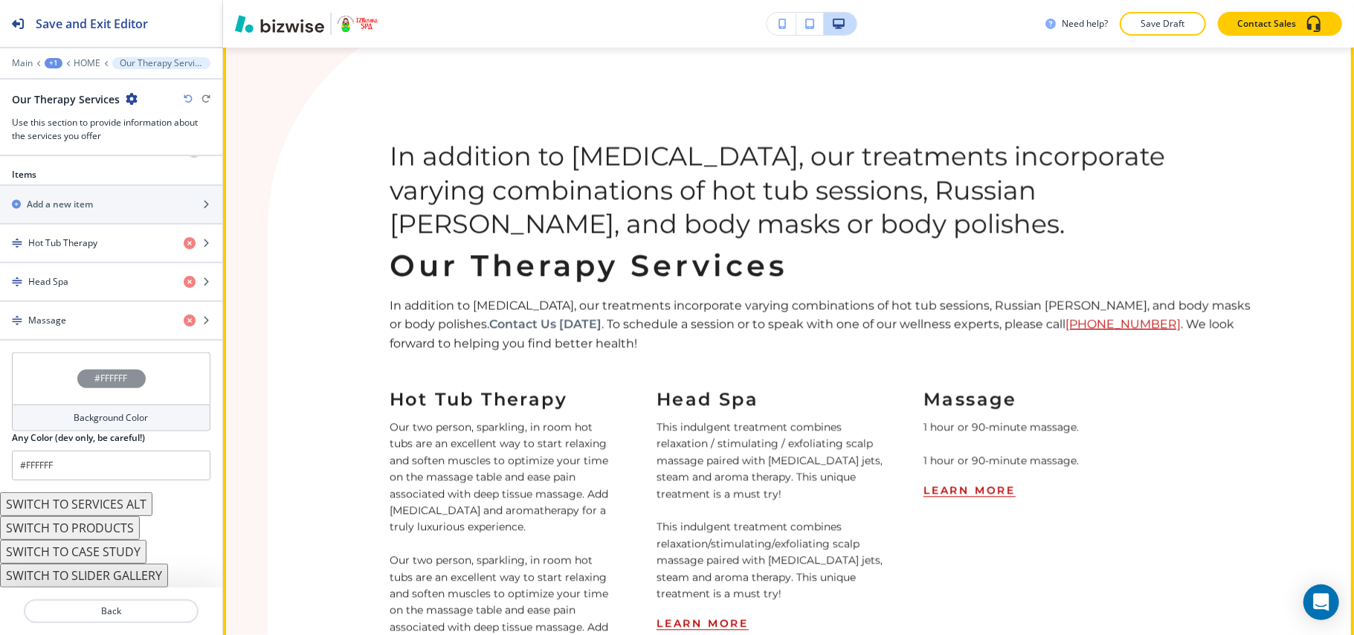
scroll to position [2222, 0]
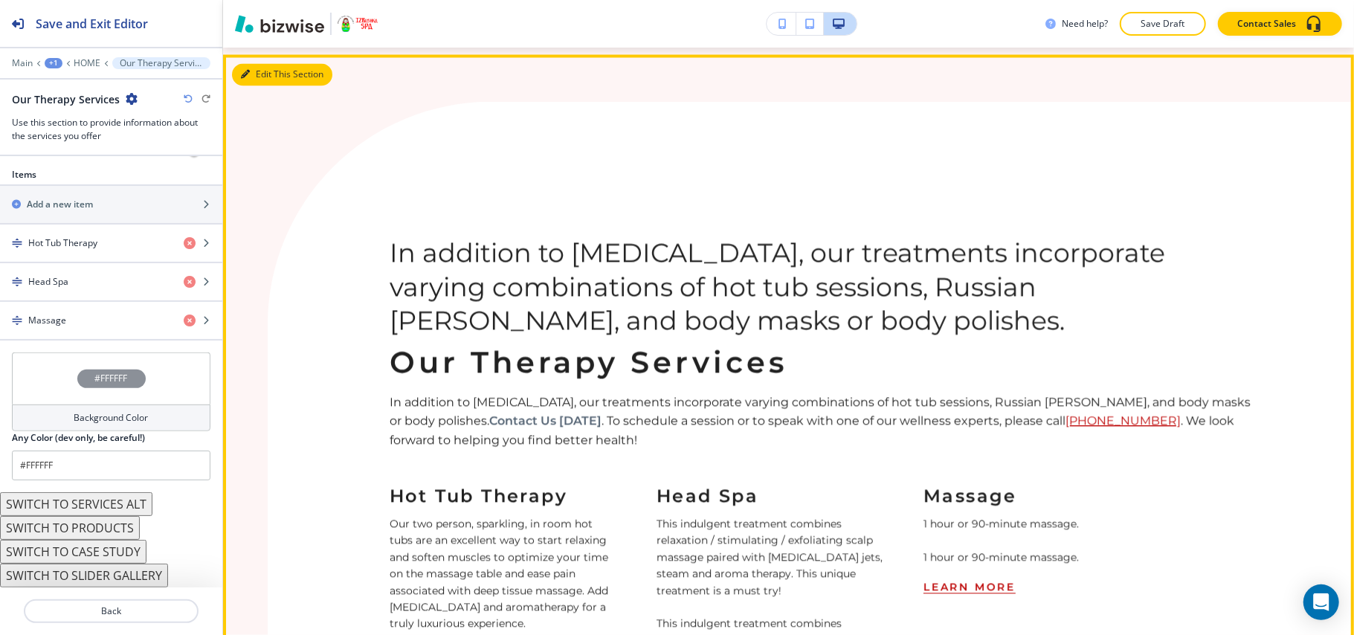
click at [253, 71] on button "Edit This Section" at bounding box center [282, 74] width 100 height 22
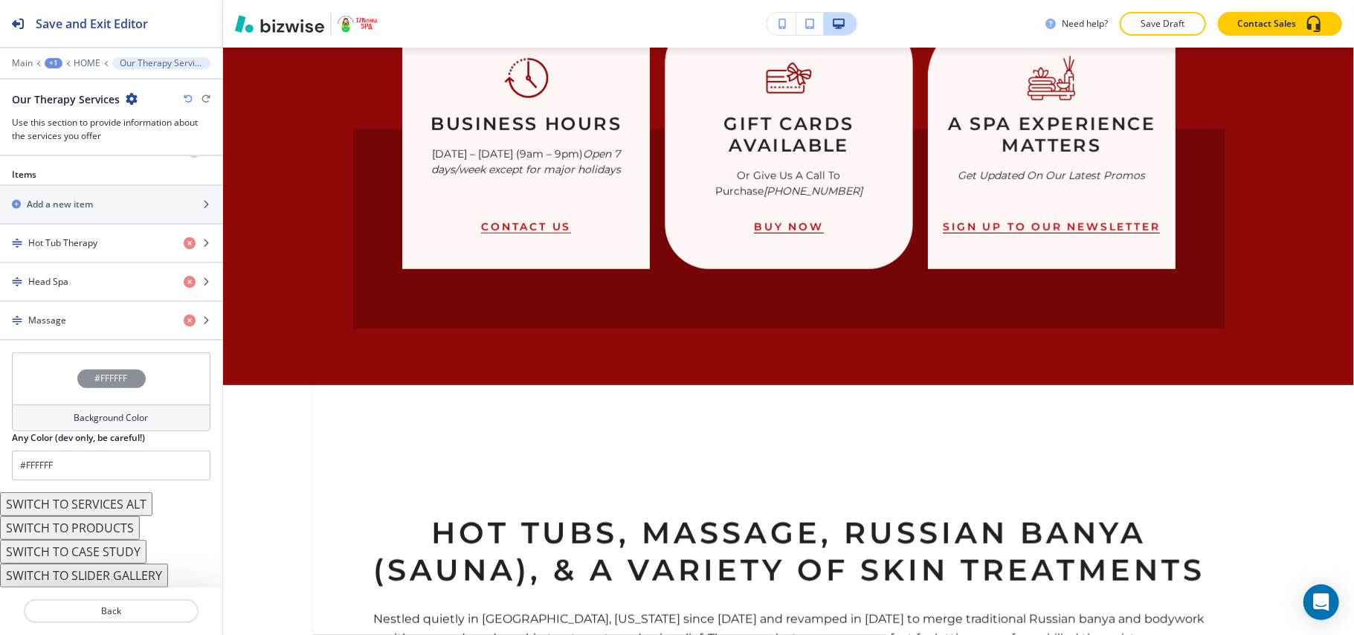
scroll to position [536, 0]
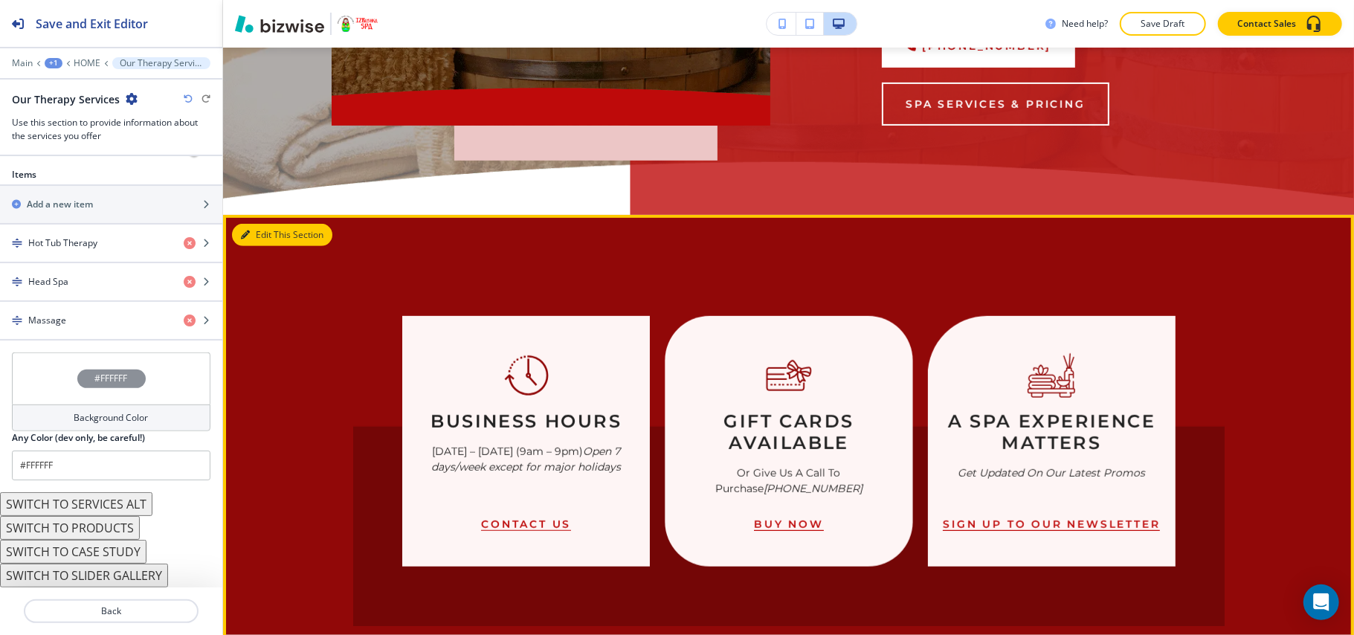
click at [248, 231] on icon "button" at bounding box center [245, 235] width 9 height 9
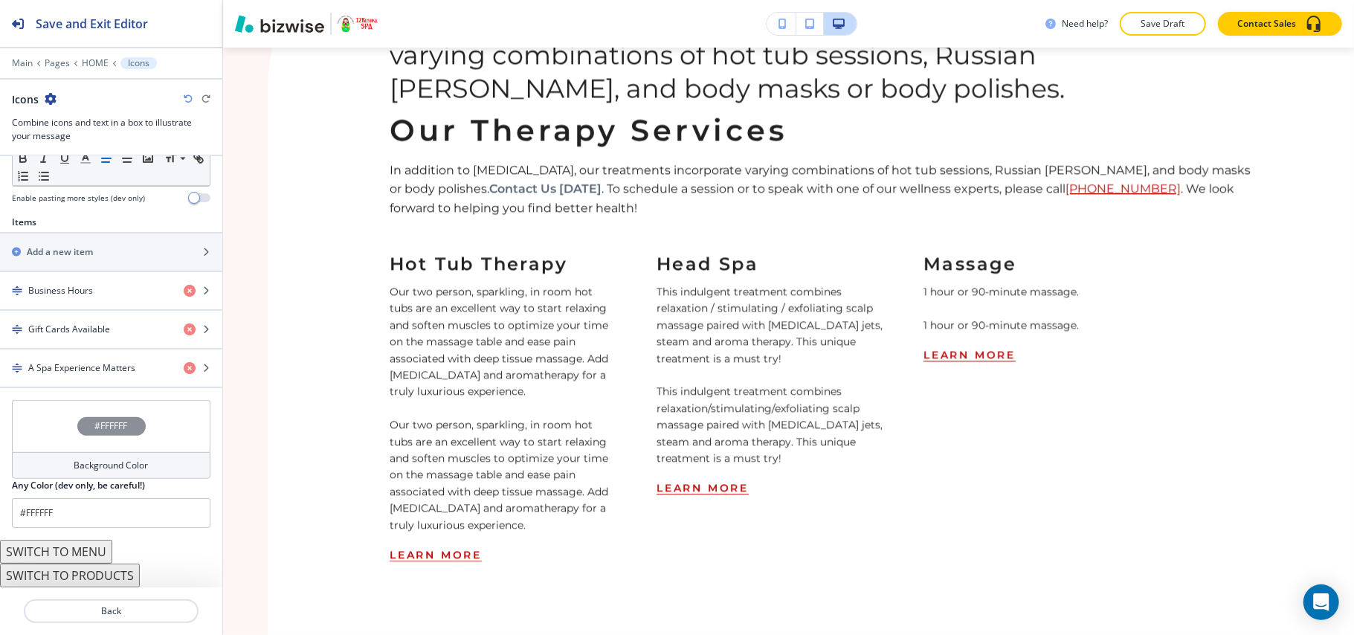
scroll to position [2321, 0]
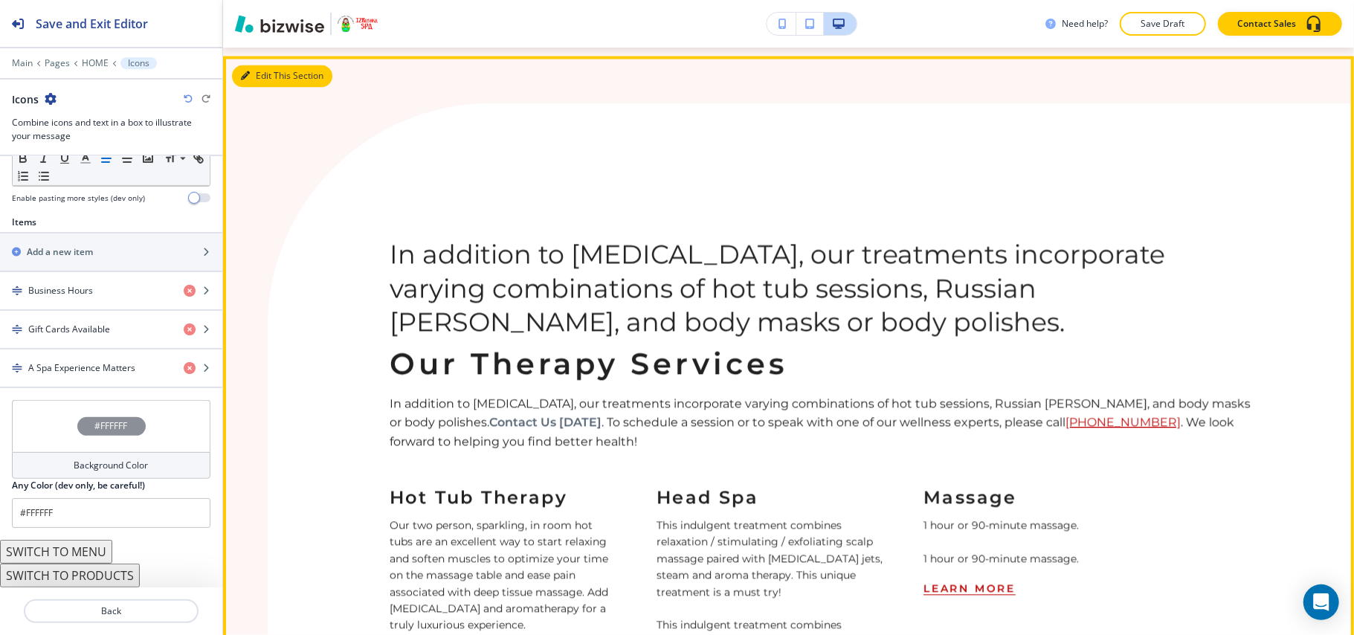
click at [260, 65] on button "Edit This Section" at bounding box center [282, 76] width 100 height 22
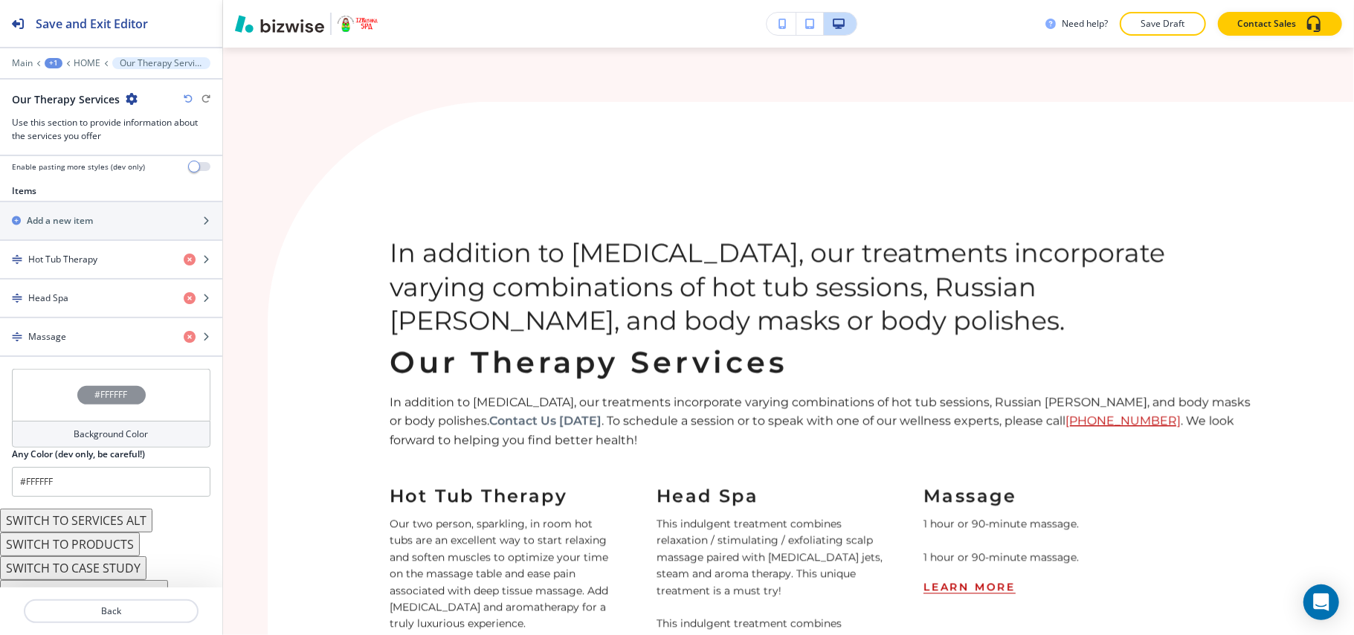
scroll to position [568, 0]
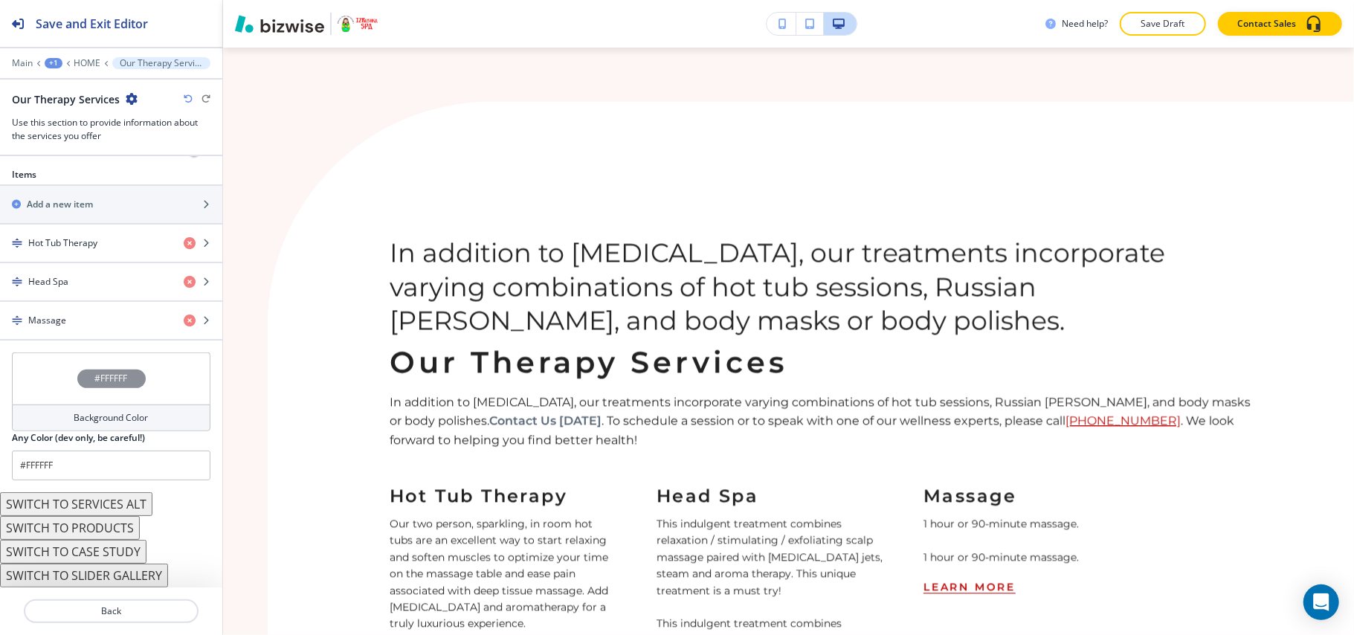
click at [104, 552] on button "SWITCH TO CASE STUDY" at bounding box center [73, 552] width 147 height 24
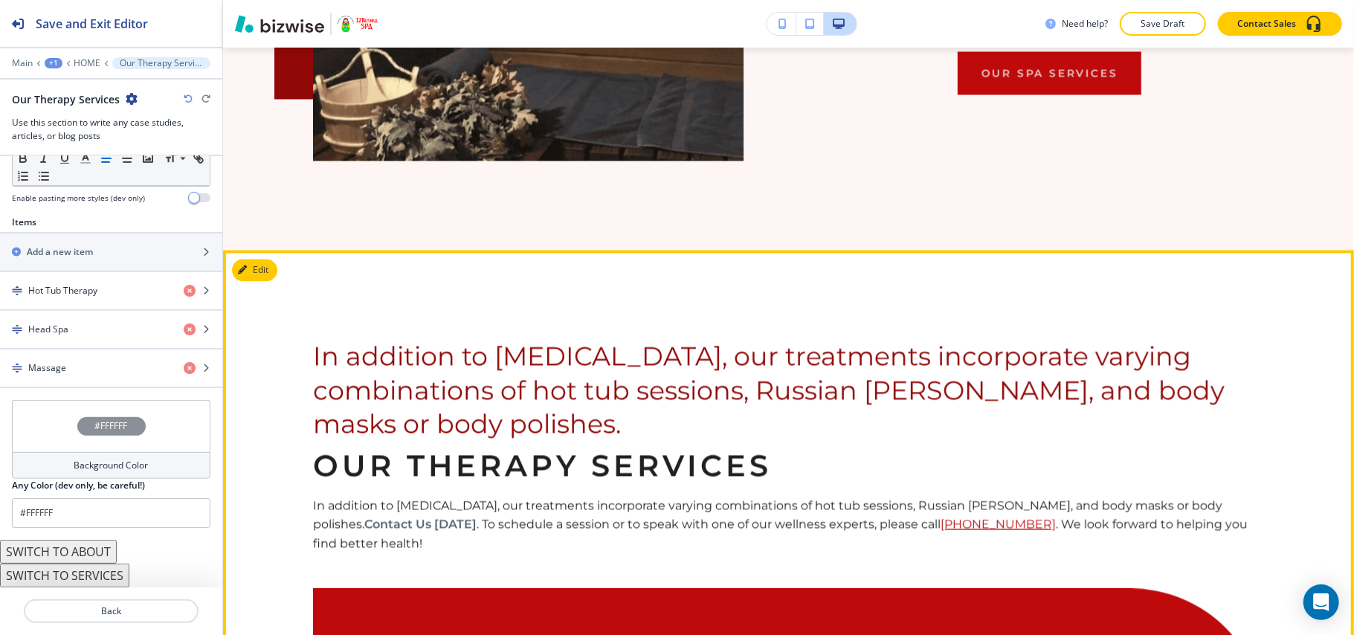
scroll to position [2024, 0]
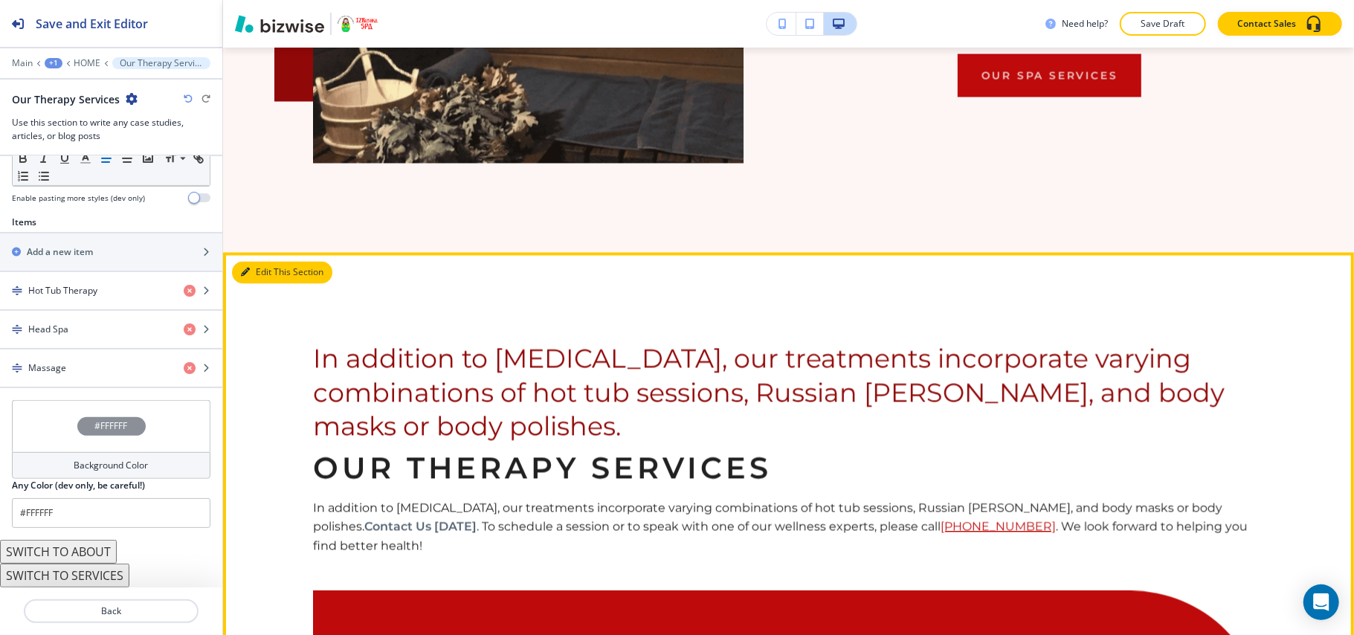
click at [263, 269] on button "Edit This Section" at bounding box center [282, 273] width 100 height 22
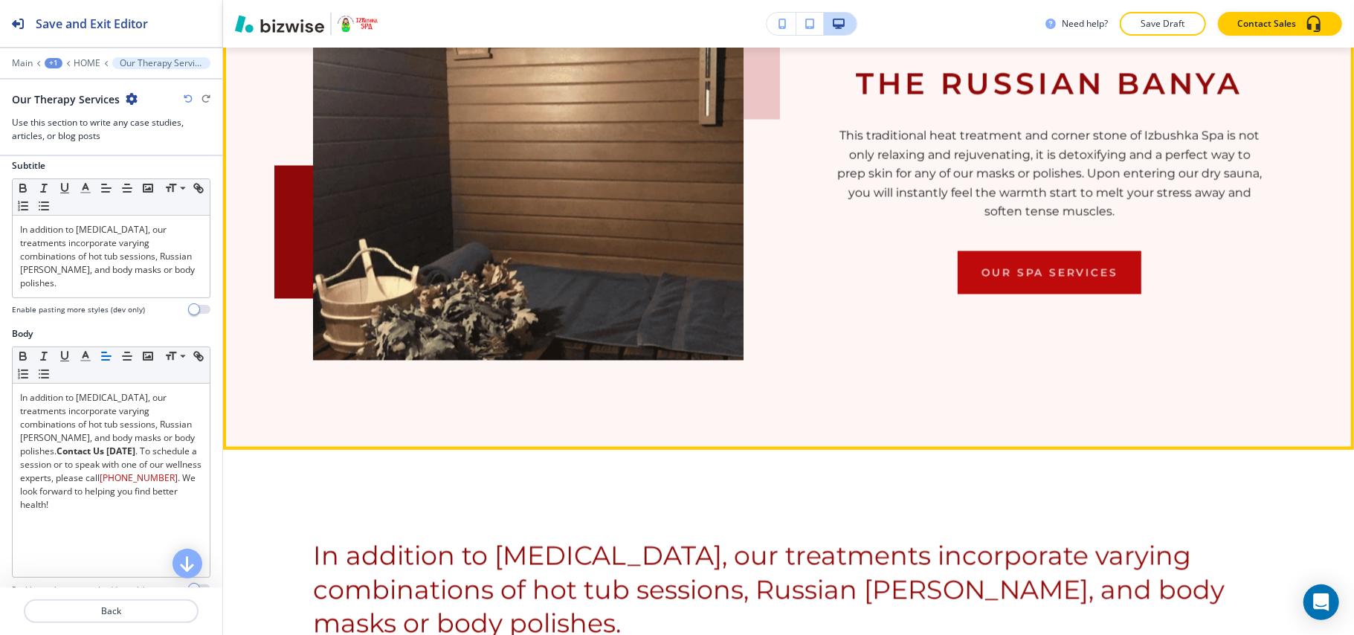
scroll to position [1825, 0]
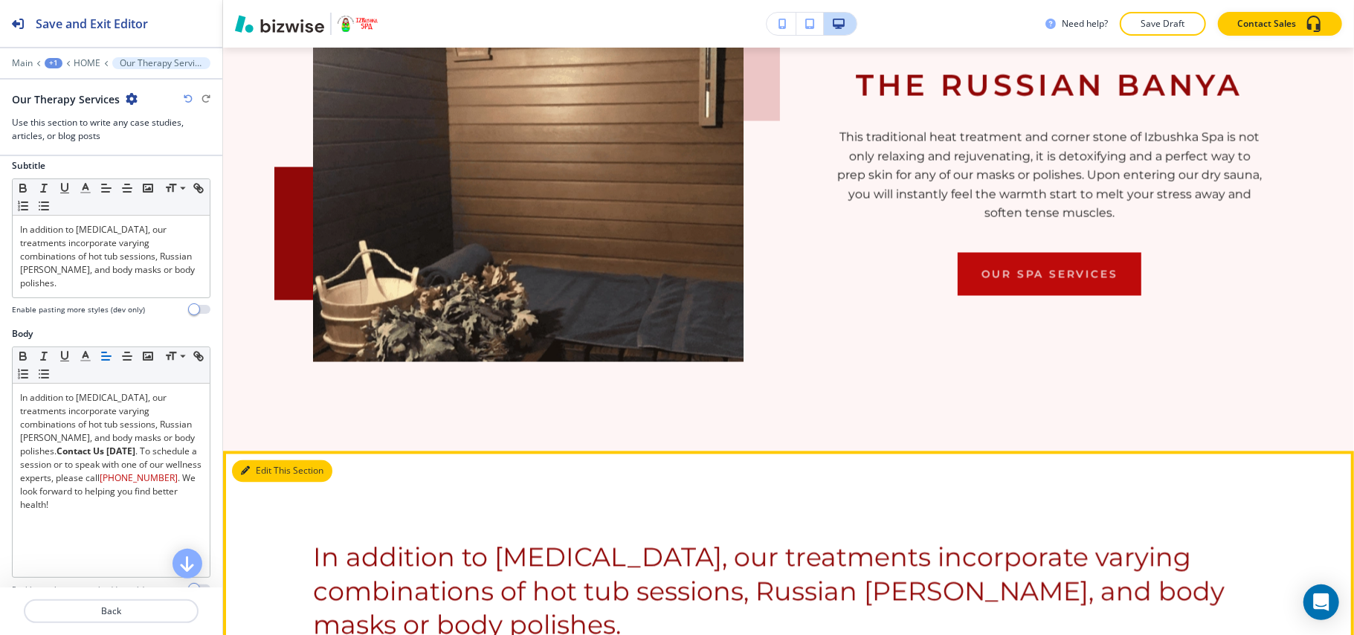
click at [257, 463] on button "Edit This Section" at bounding box center [282, 471] width 100 height 22
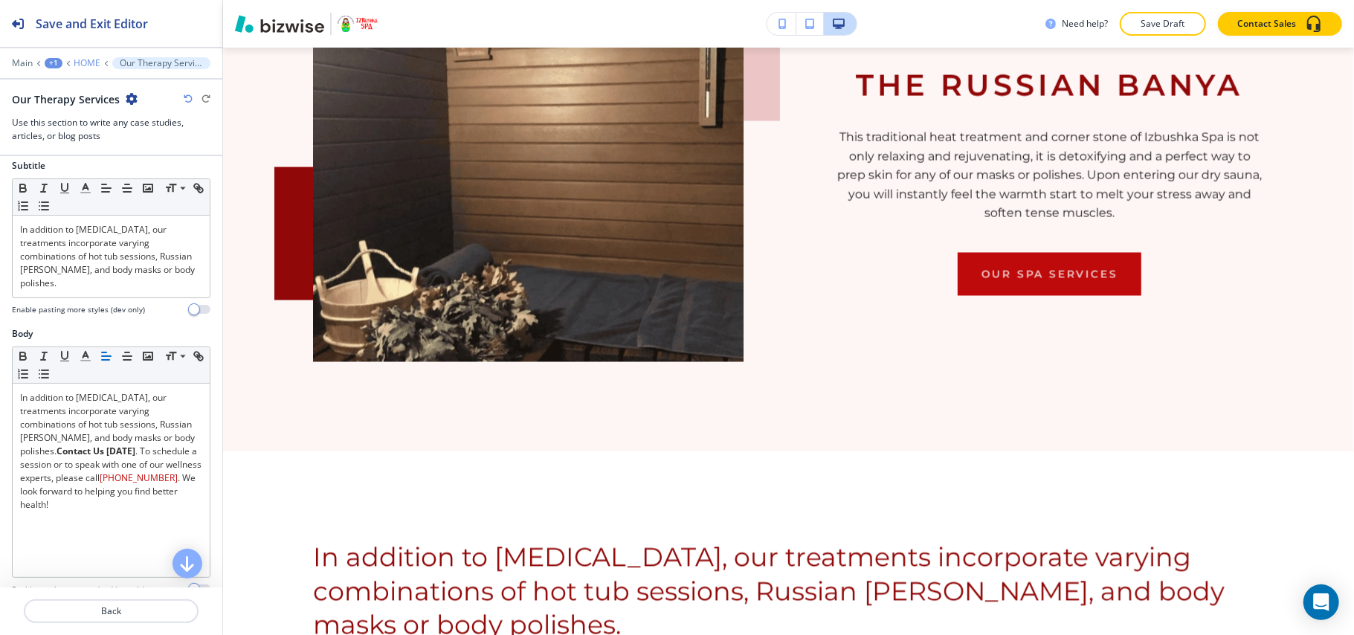
click at [84, 61] on p "HOME" at bounding box center [87, 63] width 27 height 10
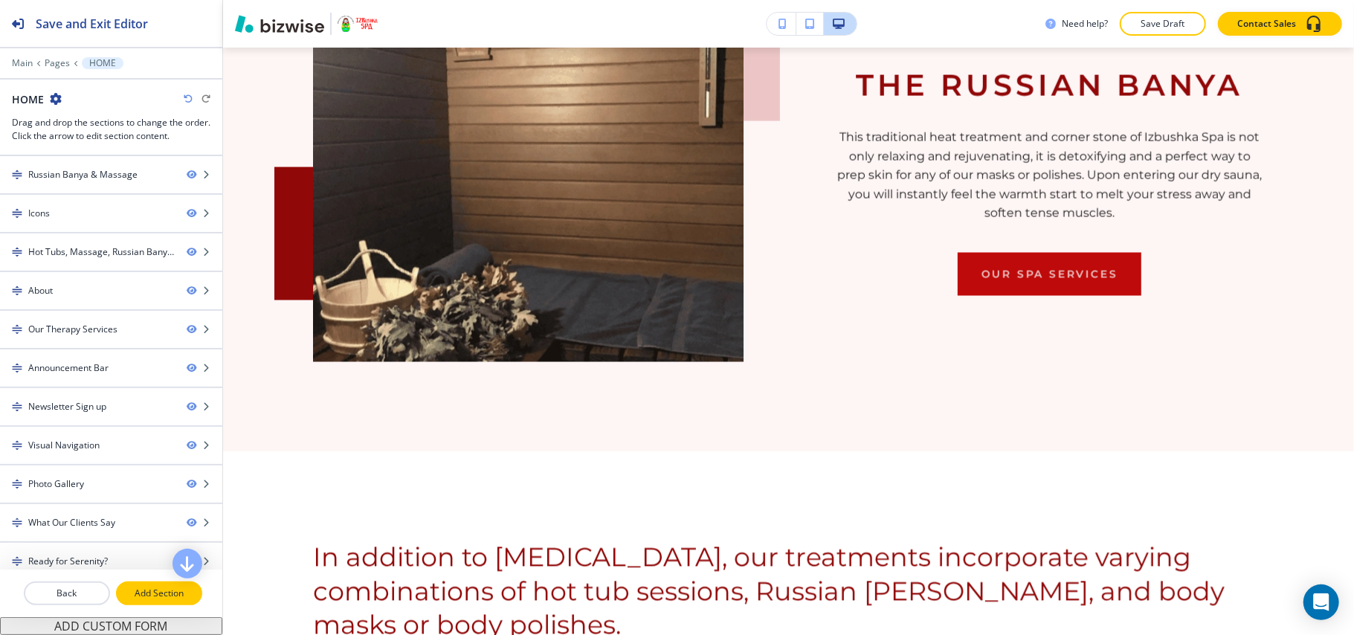
click at [132, 590] on p "Add Section" at bounding box center [159, 593] width 83 height 13
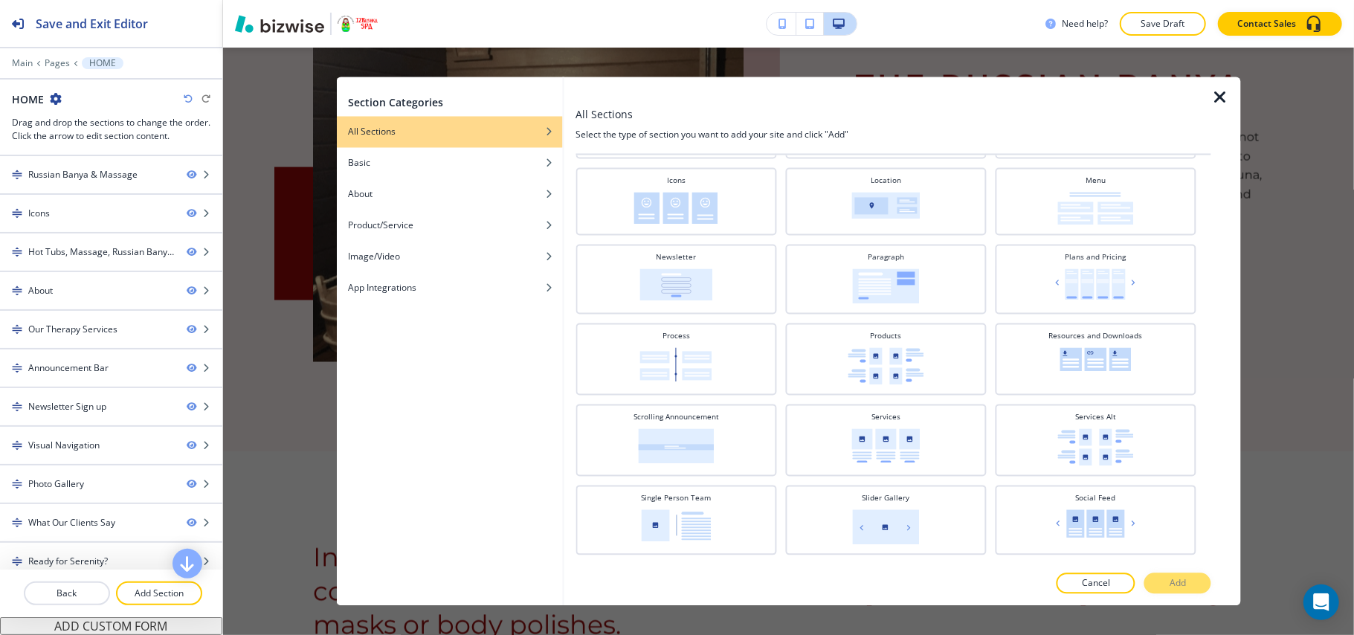
scroll to position [396, 0]
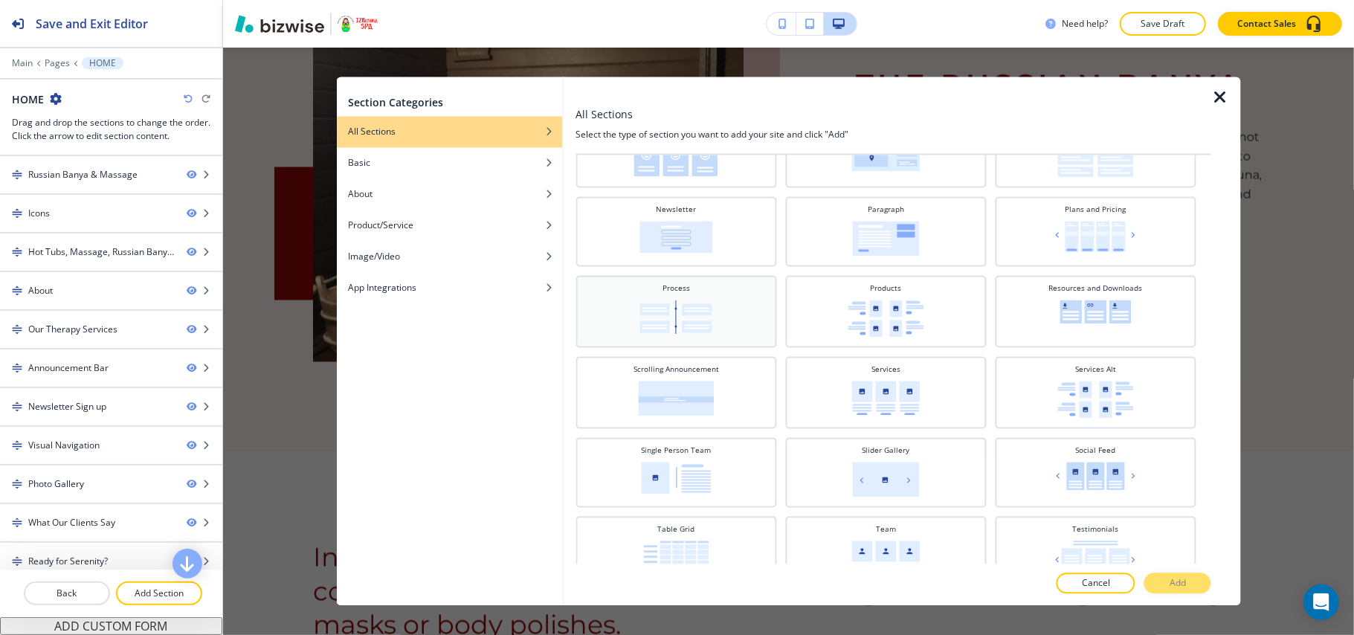
click at [608, 302] on div "Process" at bounding box center [676, 310] width 186 height 54
click at [1197, 576] on button "Add" at bounding box center [1178, 583] width 67 height 21
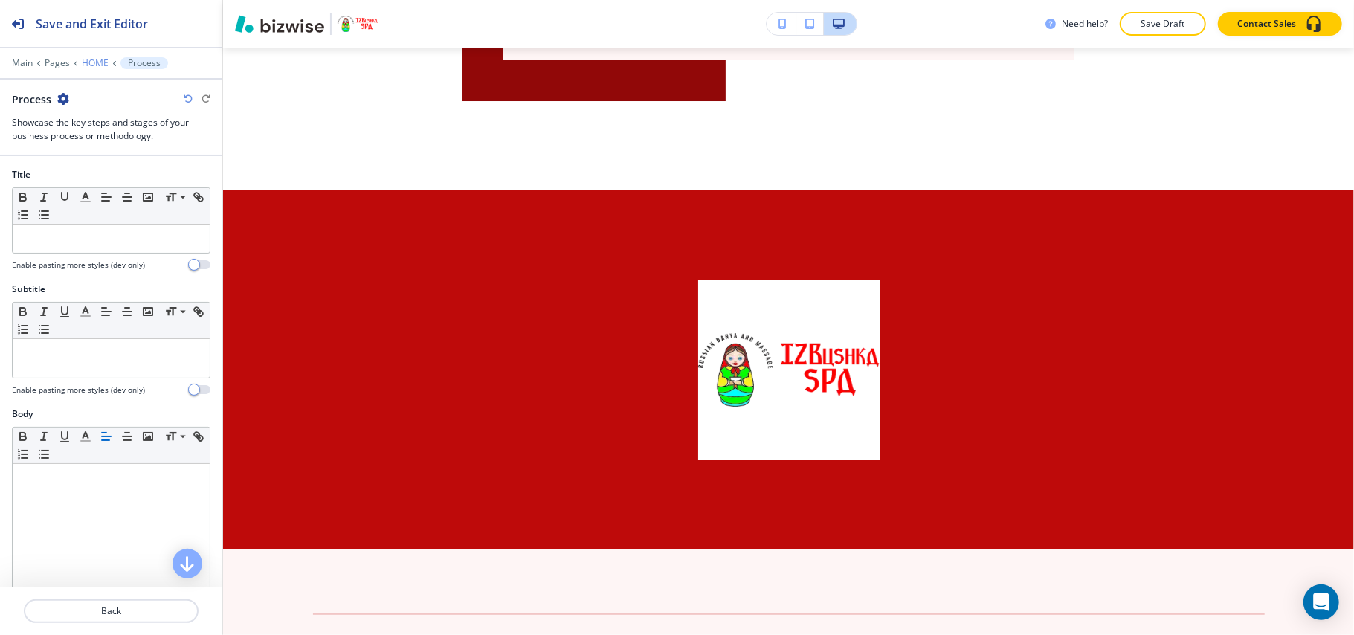
scroll to position [8269, 0]
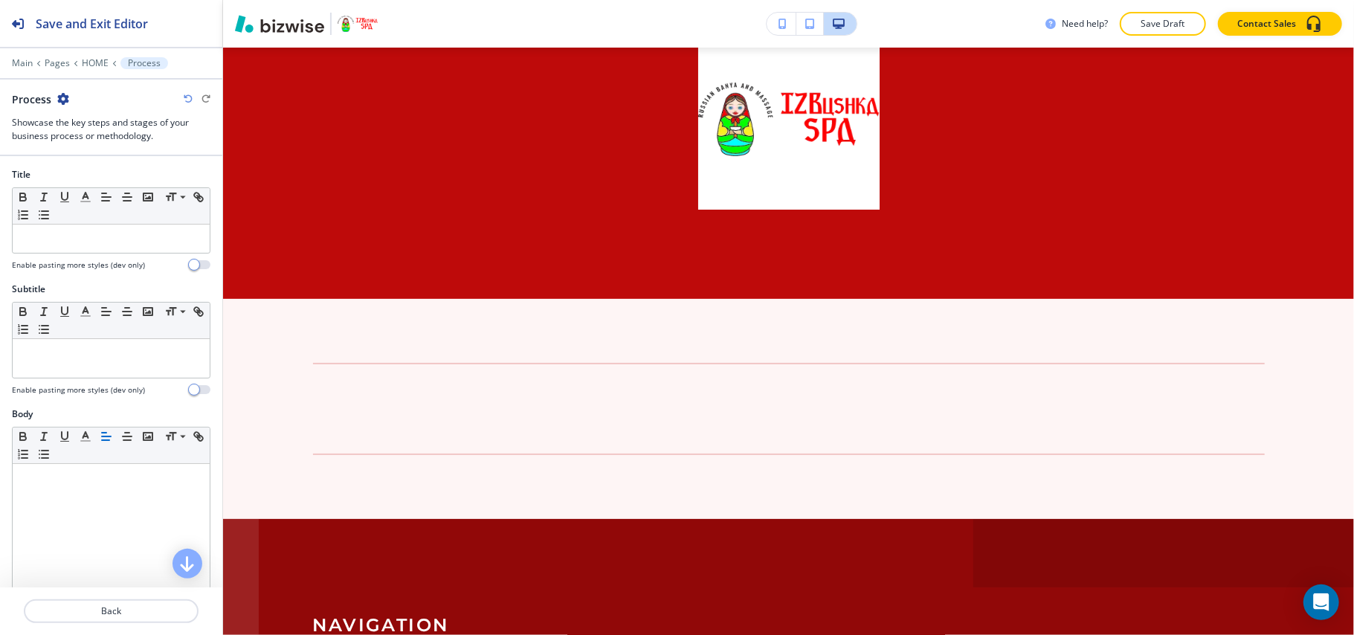
click at [97, 57] on div "Main Pages HOME Process" at bounding box center [111, 63] width 199 height 12
click at [97, 66] on p "HOME" at bounding box center [95, 63] width 27 height 10
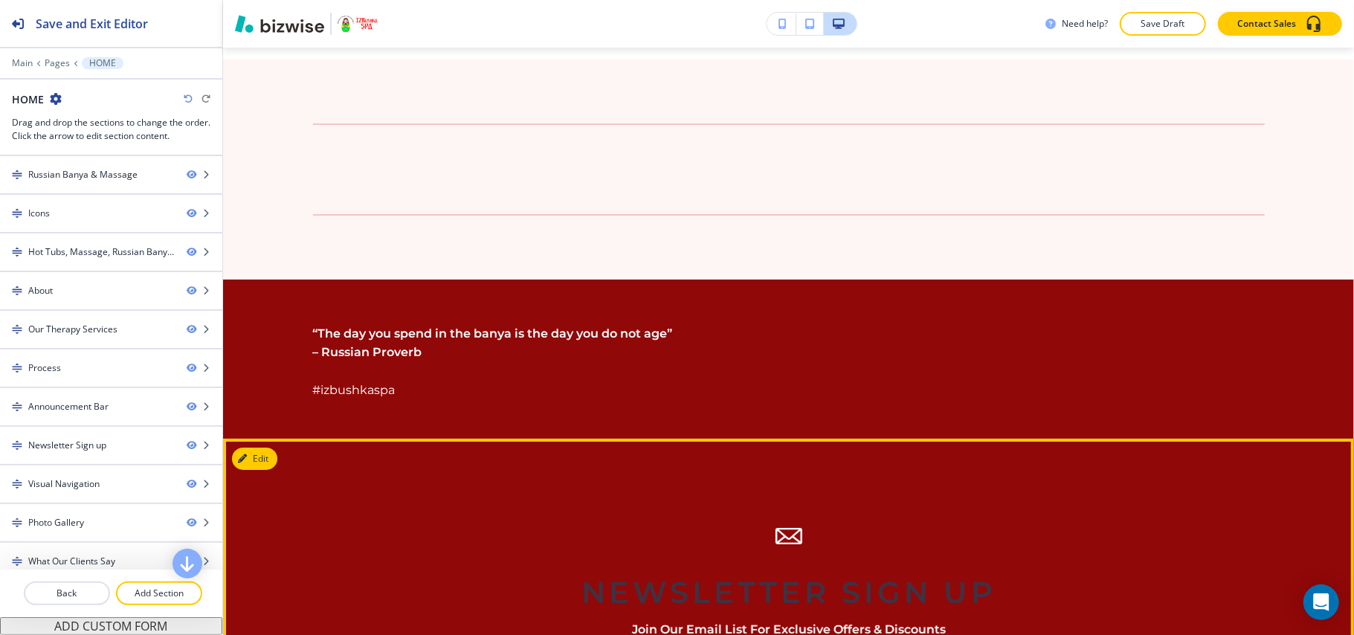
scroll to position [3459, 0]
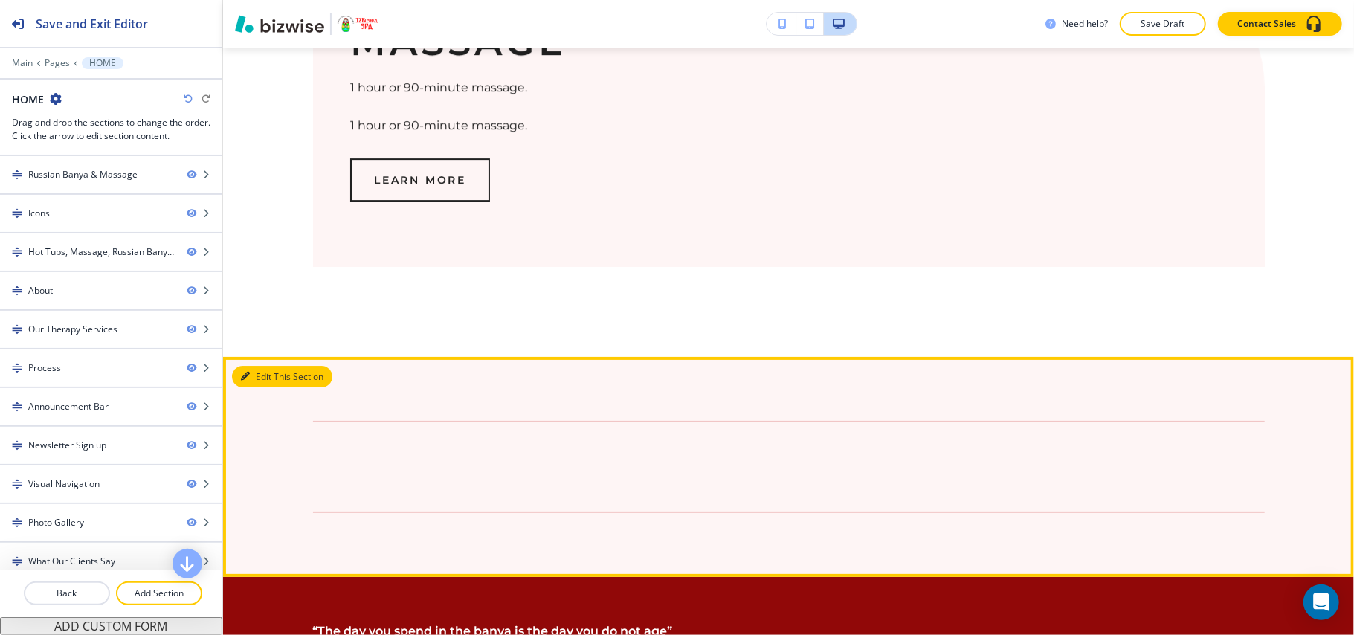
click at [263, 370] on button "Edit This Section" at bounding box center [282, 377] width 100 height 22
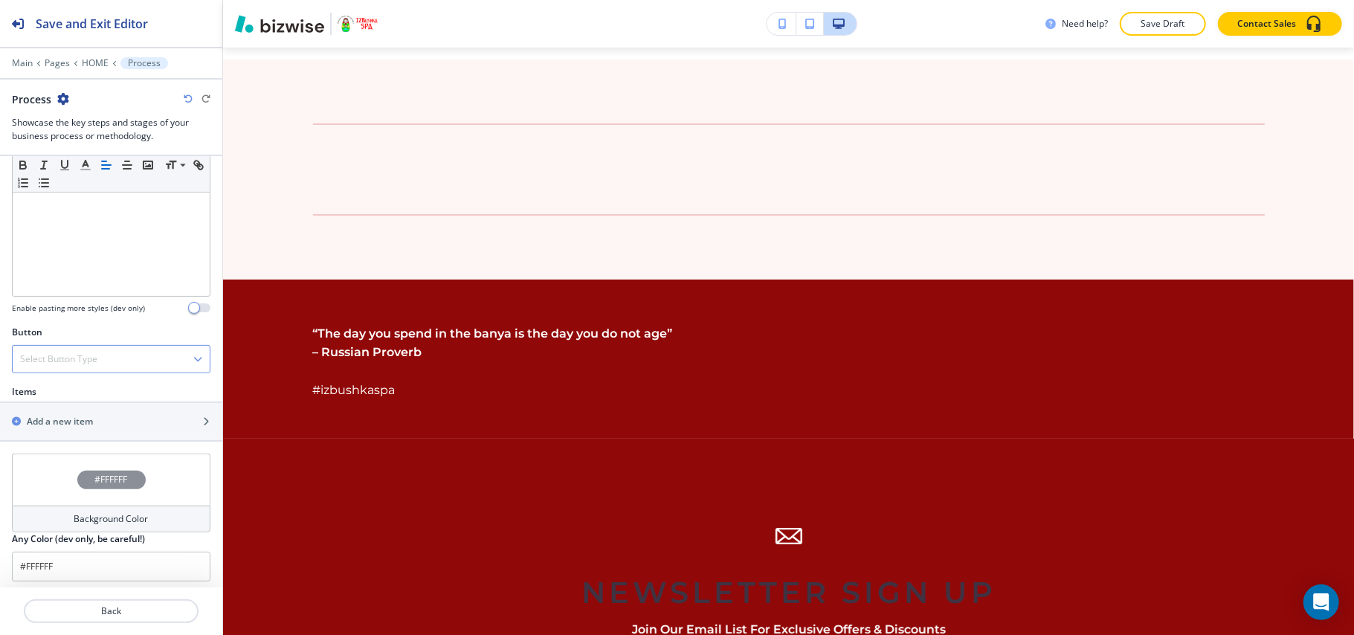
scroll to position [396, 0]
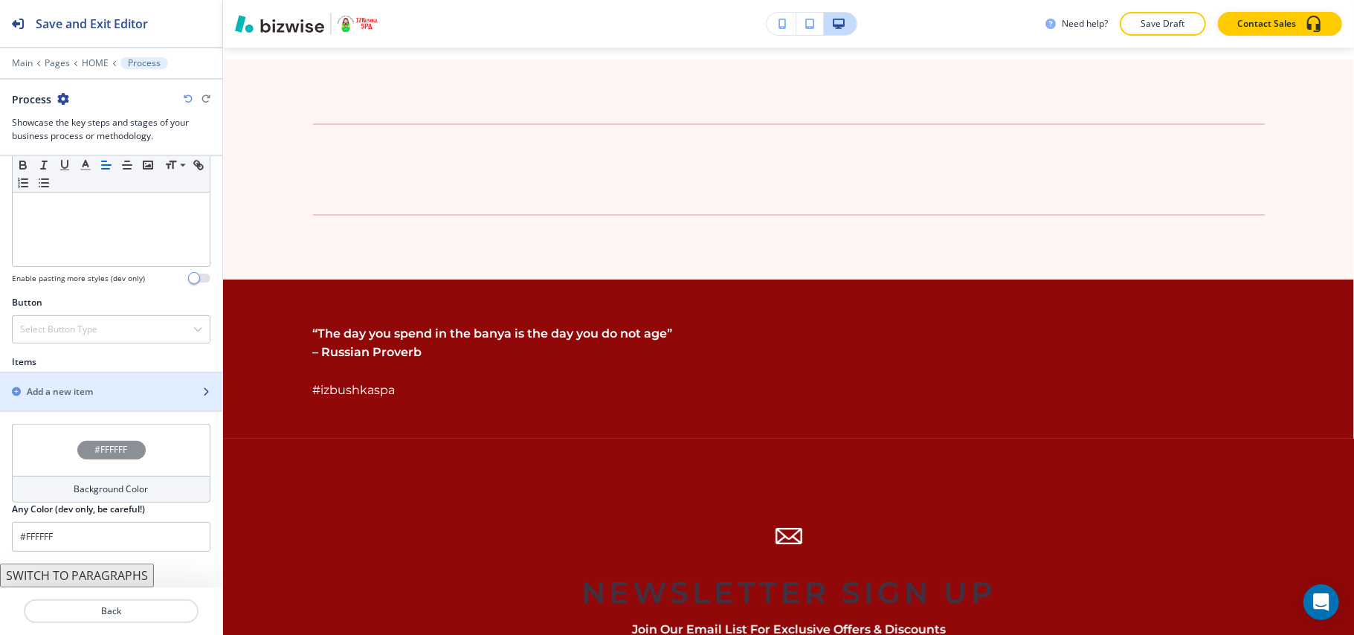
click at [92, 388] on h2 "Add a new item" at bounding box center [60, 391] width 66 height 13
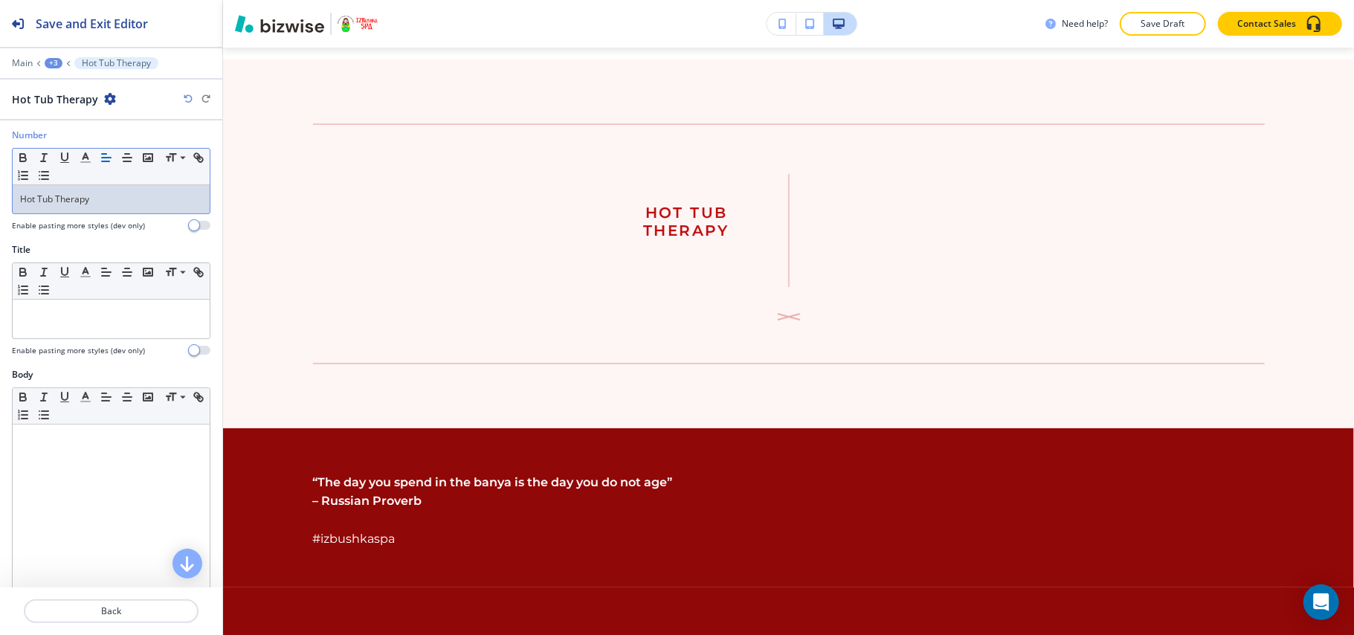
scroll to position [0, 0]
drag, startPoint x: 116, startPoint y: 205, endPoint x: 0, endPoint y: 193, distance: 116.6
click at [0, 193] on div "Number Small Normal Large Huge Hot Tub Therapy Enable pasting more styles (dev …" at bounding box center [111, 189] width 222 height 115
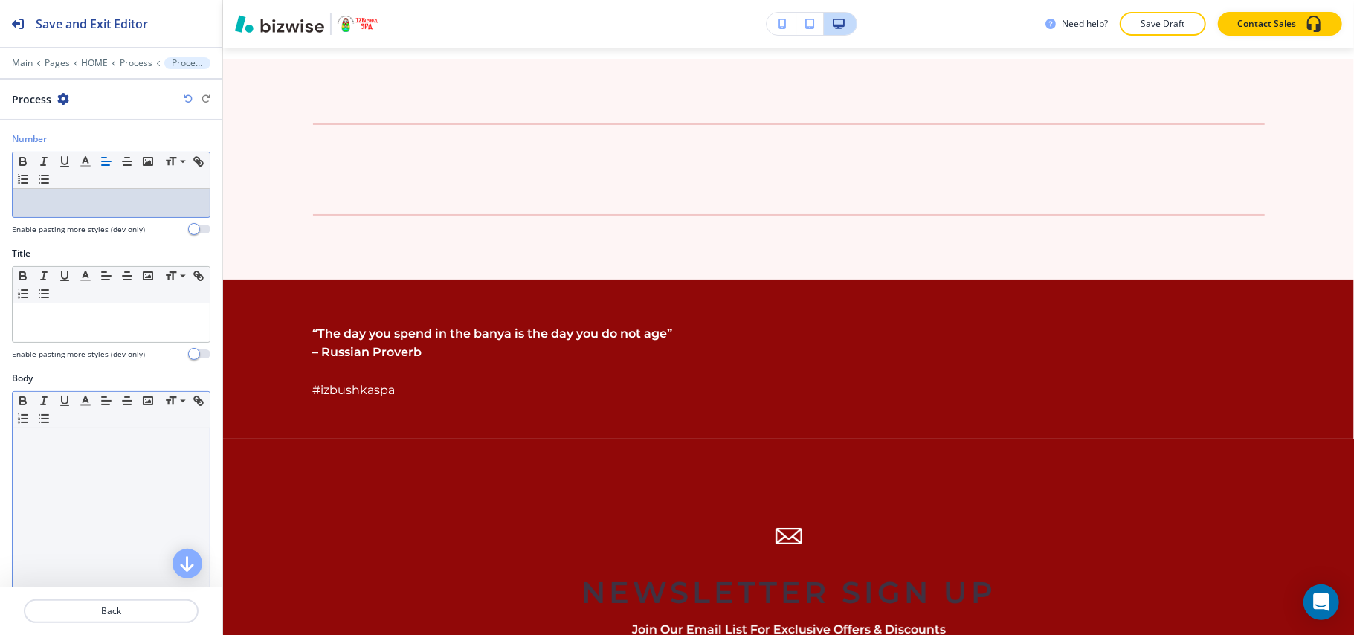
scroll to position [126, 0]
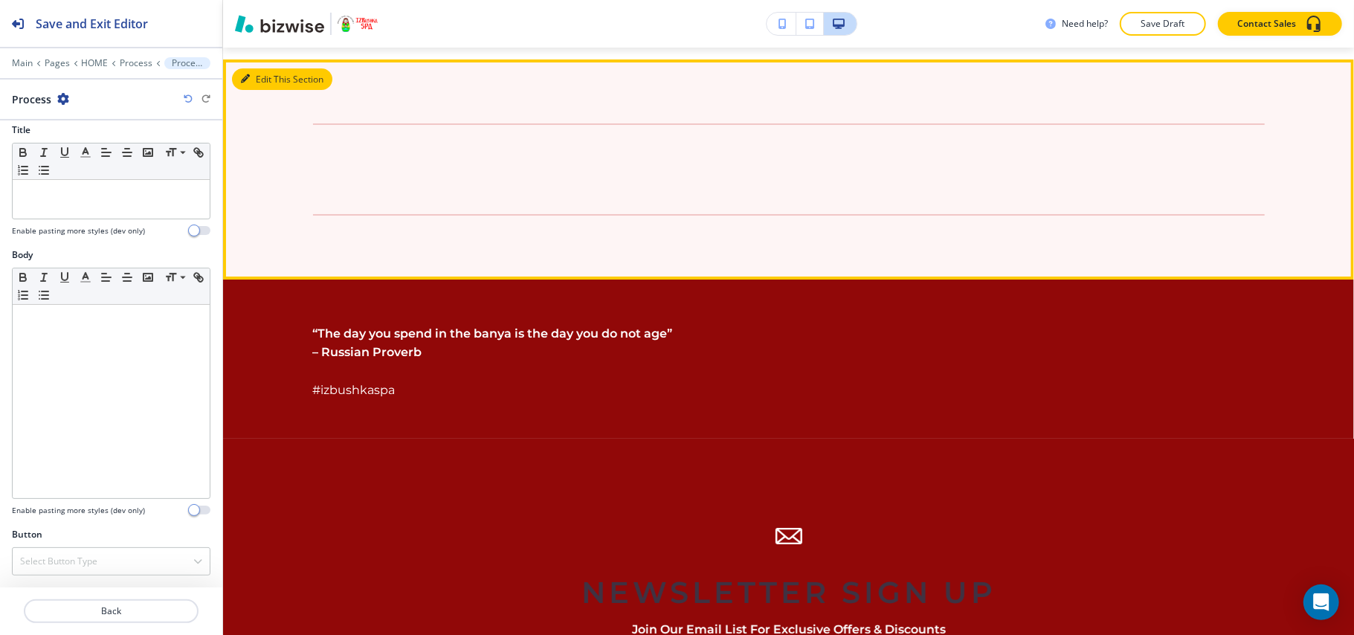
click at [277, 68] on button "Edit This Section" at bounding box center [282, 79] width 100 height 22
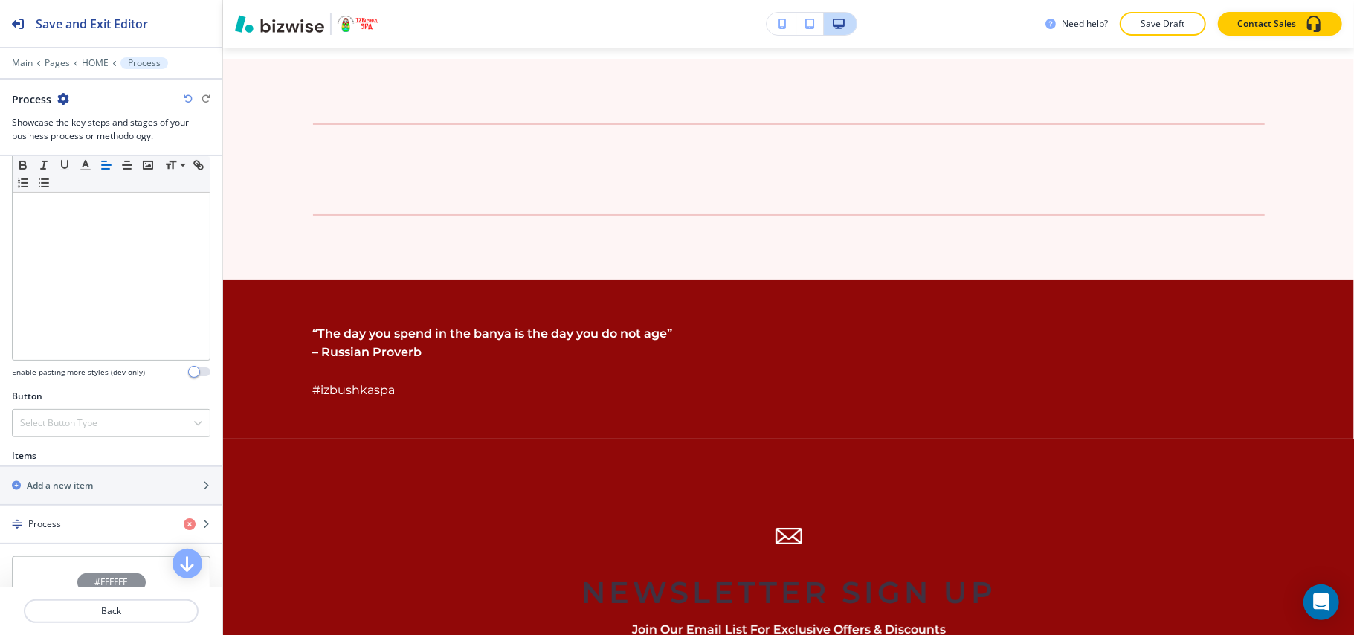
scroll to position [435, 0]
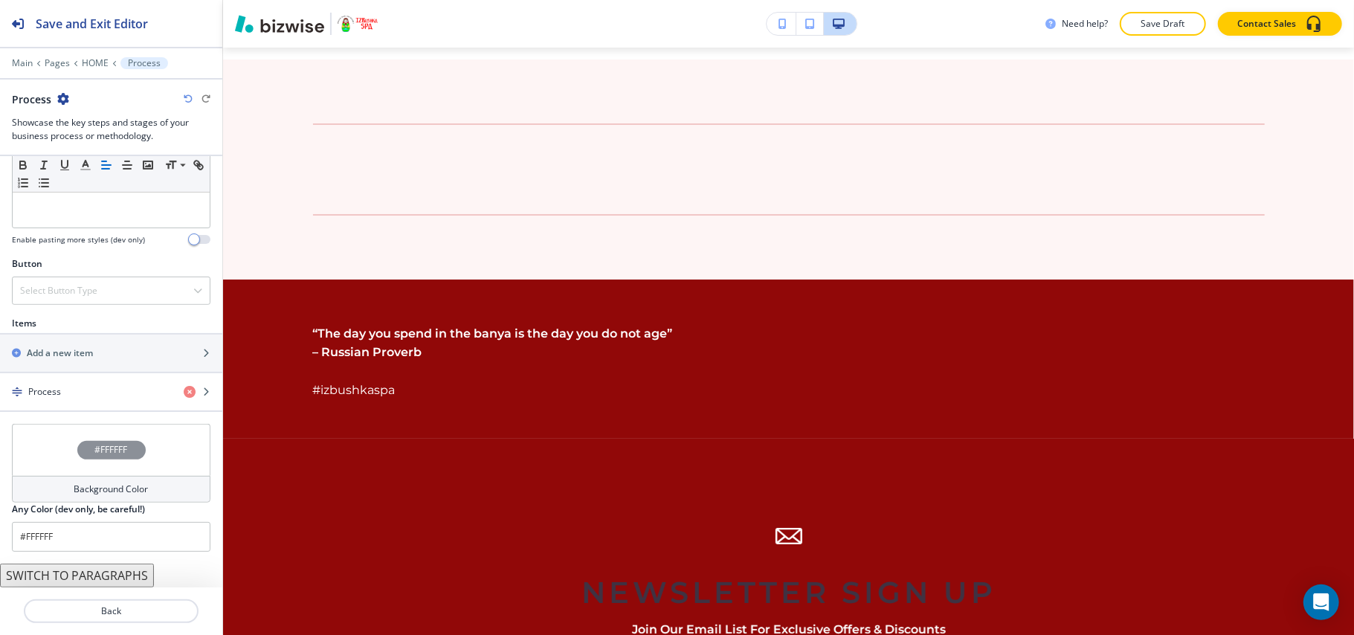
click at [92, 571] on button "SWITCH TO PARAGRAPHS" at bounding box center [77, 576] width 154 height 24
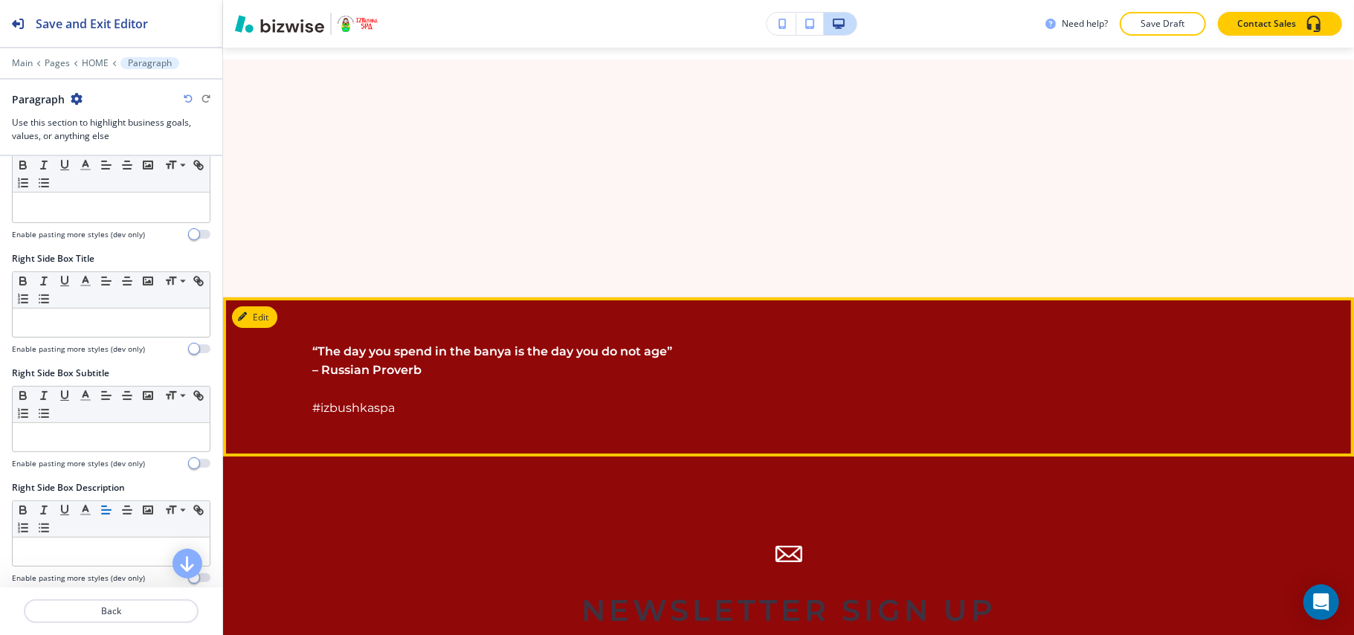
scroll to position [3657, 0]
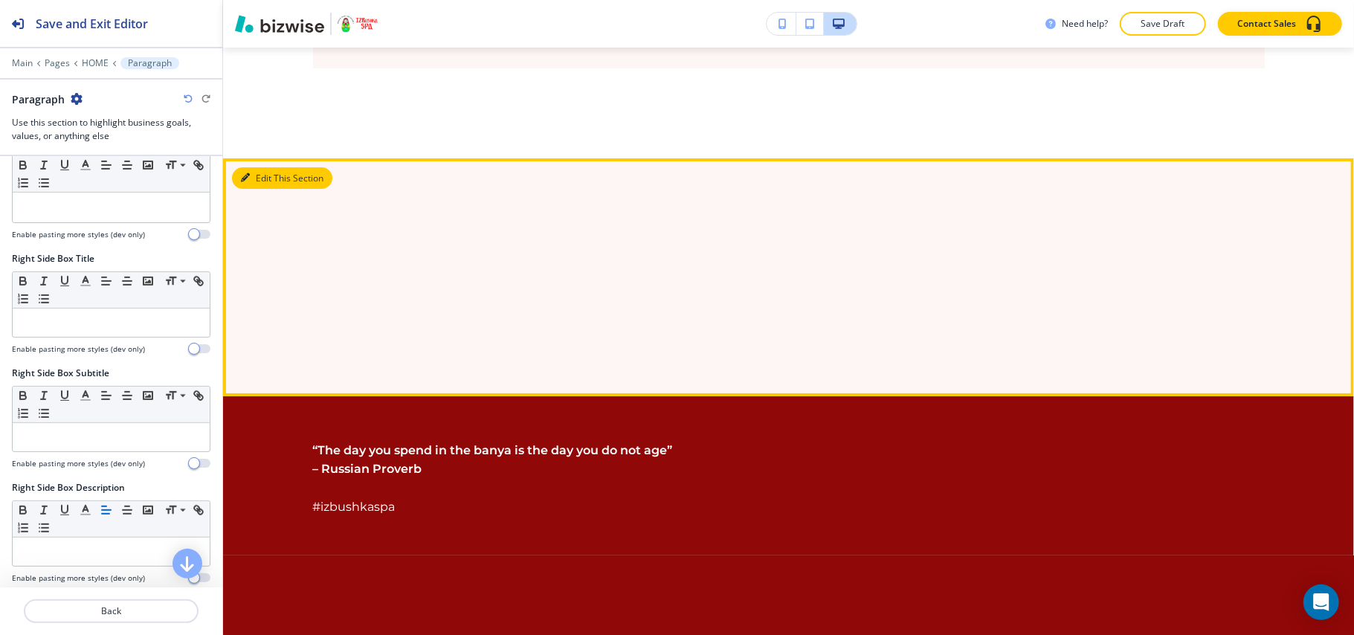
click at [274, 167] on button "Edit This Section" at bounding box center [282, 178] width 100 height 22
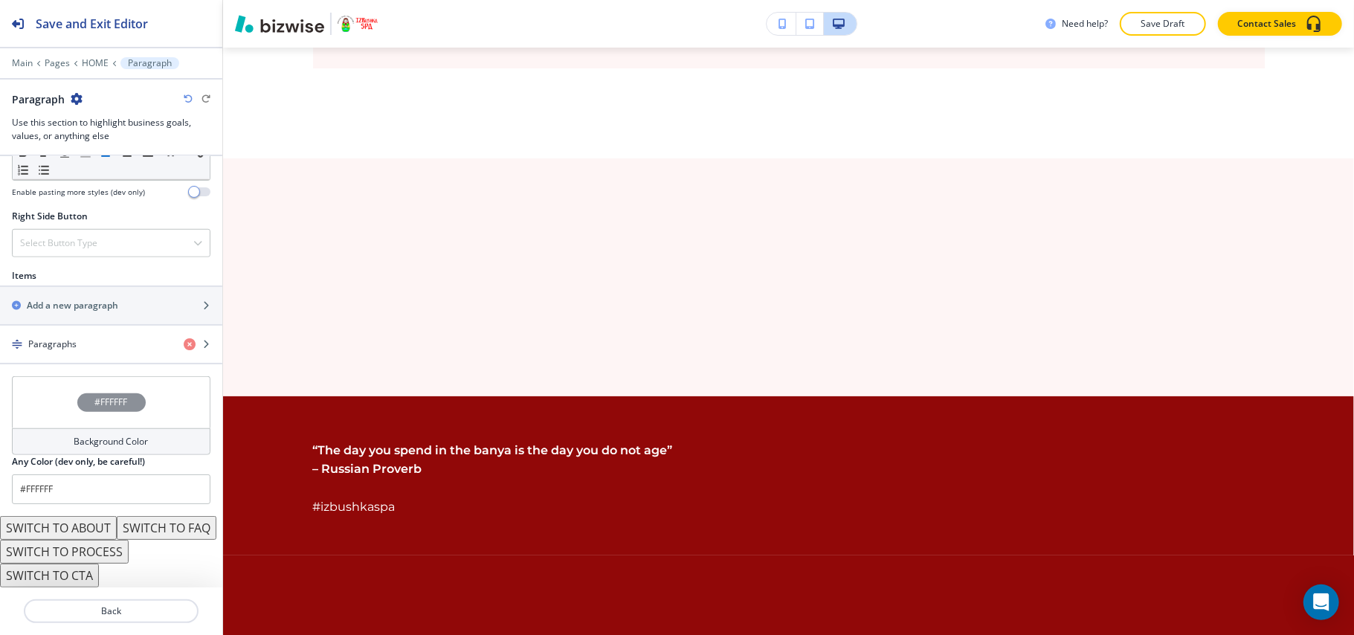
scroll to position [852, 0]
click at [72, 338] on h4 "Paragraphs" at bounding box center [52, 344] width 48 height 13
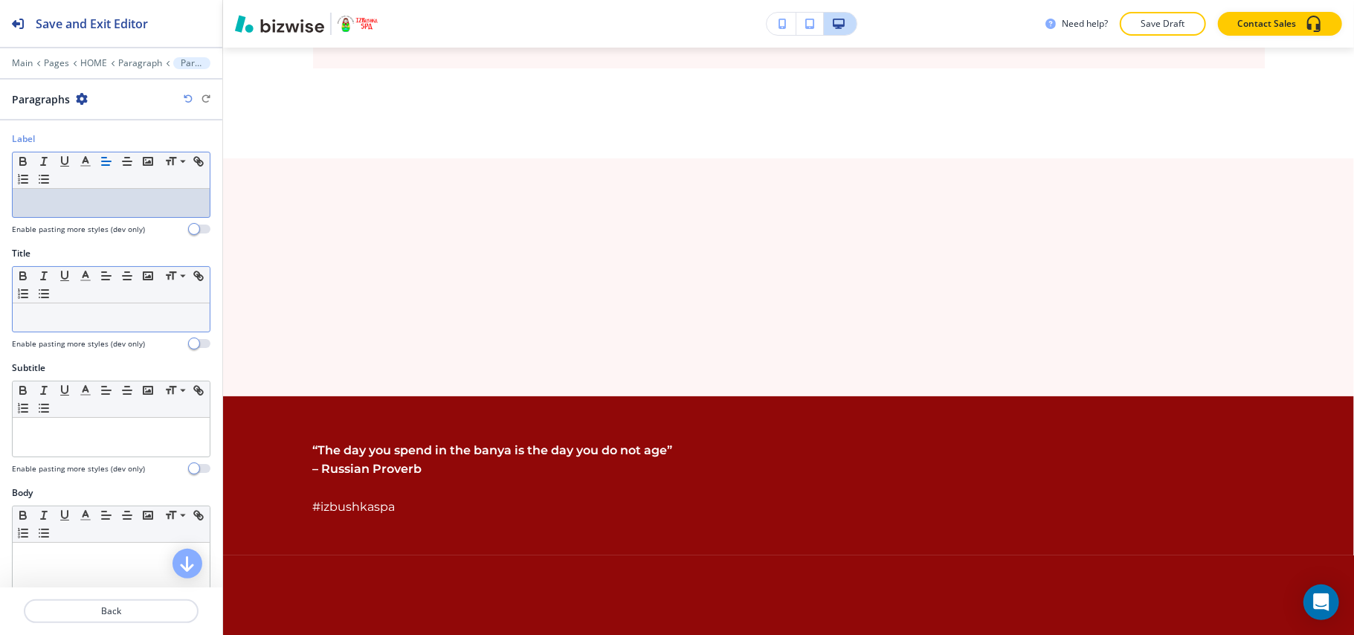
drag, startPoint x: 90, startPoint y: 211, endPoint x: 58, endPoint y: 322, distance: 115.3
click at [58, 322] on p at bounding box center [111, 317] width 182 height 13
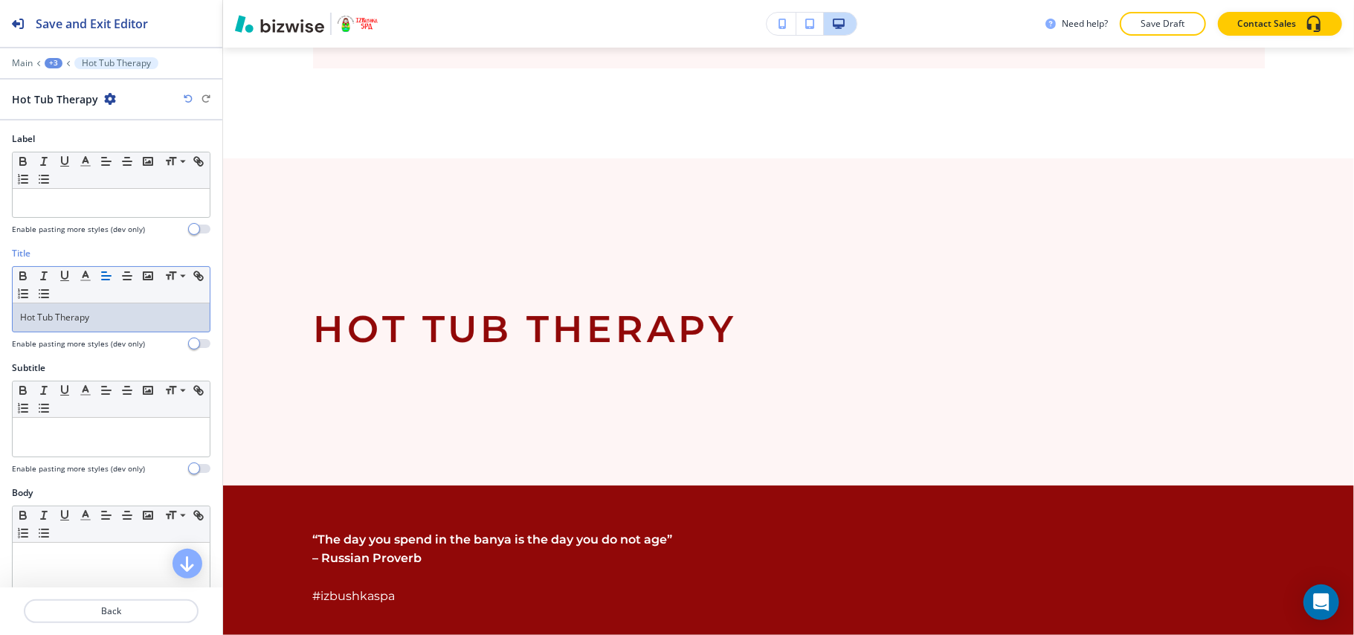
scroll to position [99, 0]
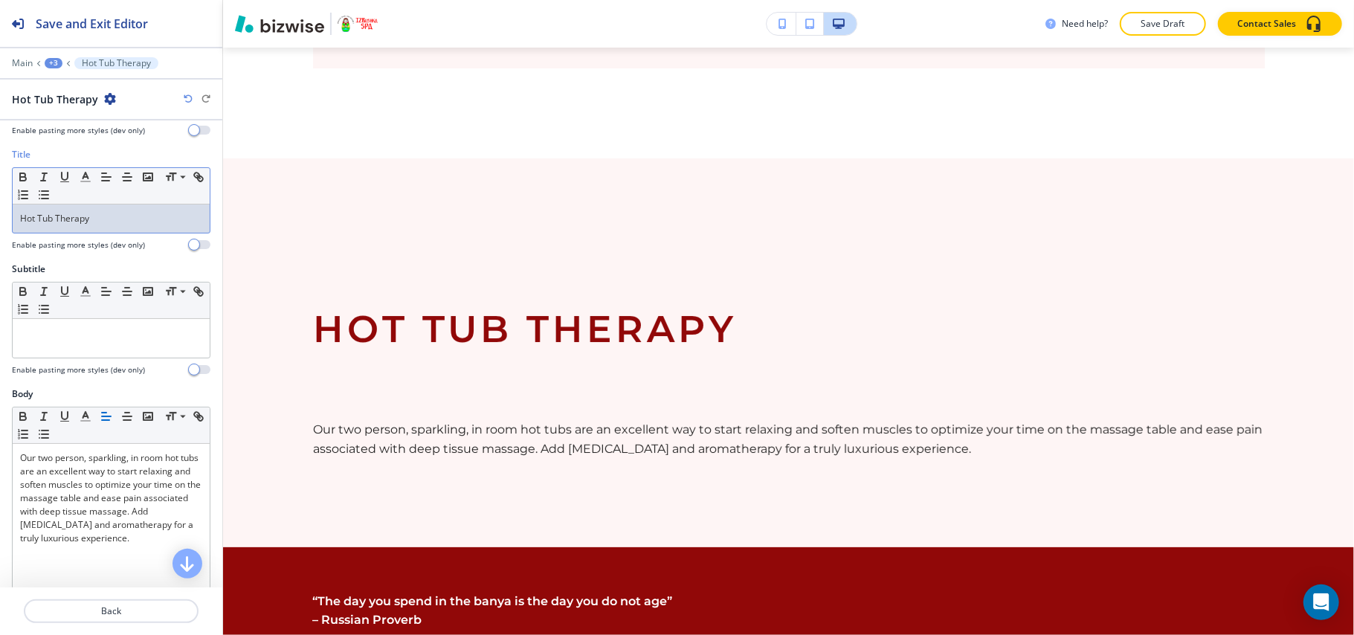
click at [137, 221] on p "Hot Tub Therapy" at bounding box center [111, 218] width 182 height 13
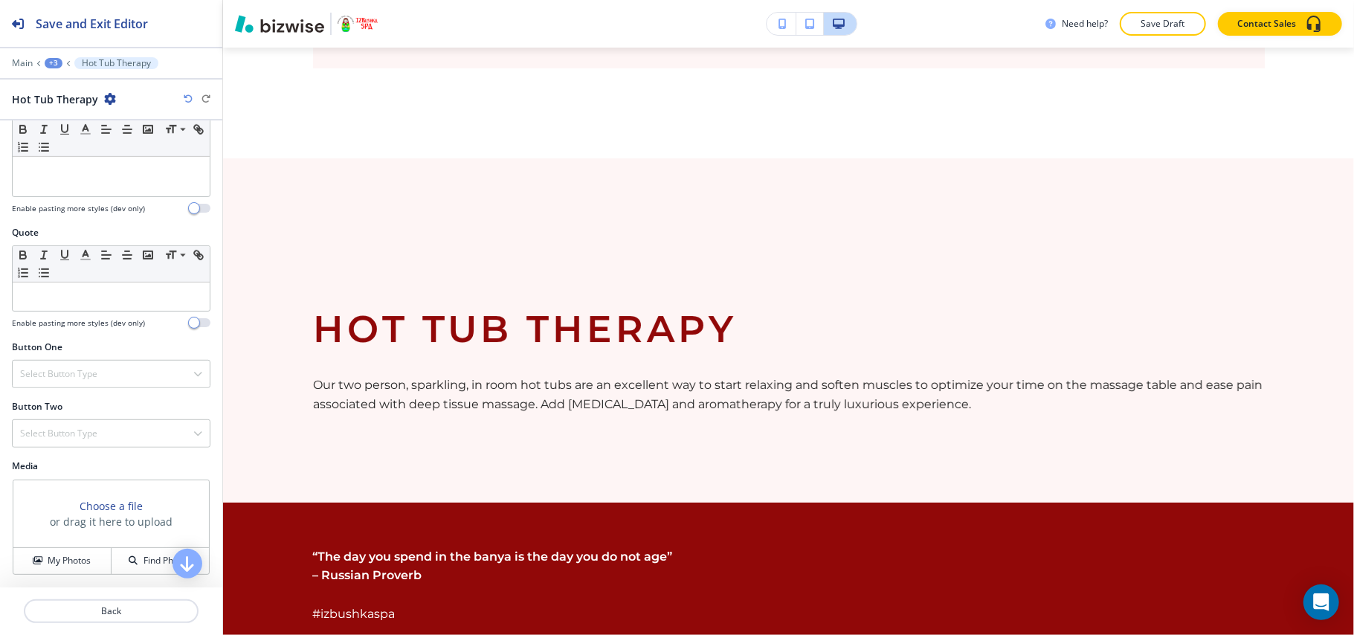
scroll to position [546, 0]
click at [111, 611] on p "Back" at bounding box center [111, 611] width 172 height 13
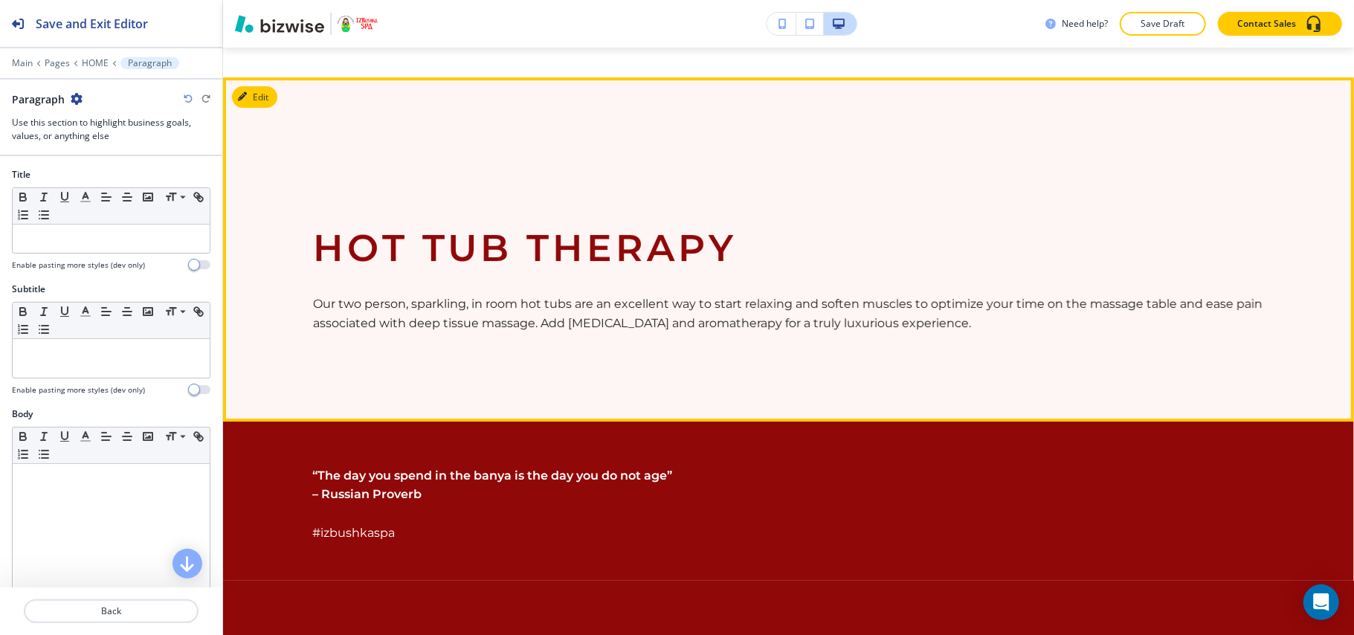
scroll to position [3756, 0]
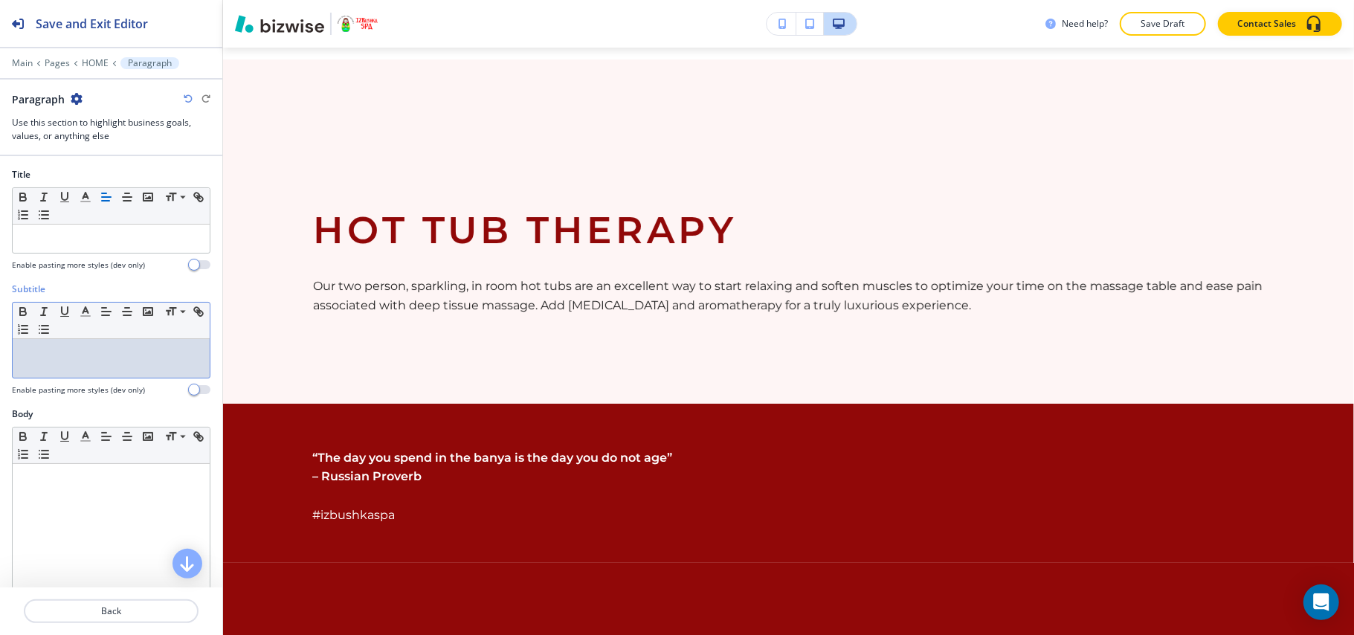
drag, startPoint x: 84, startPoint y: 228, endPoint x: 58, endPoint y: 354, distance: 129.1
click at [58, 354] on p at bounding box center [111, 353] width 182 height 13
click at [70, 248] on div at bounding box center [111, 239] width 197 height 28
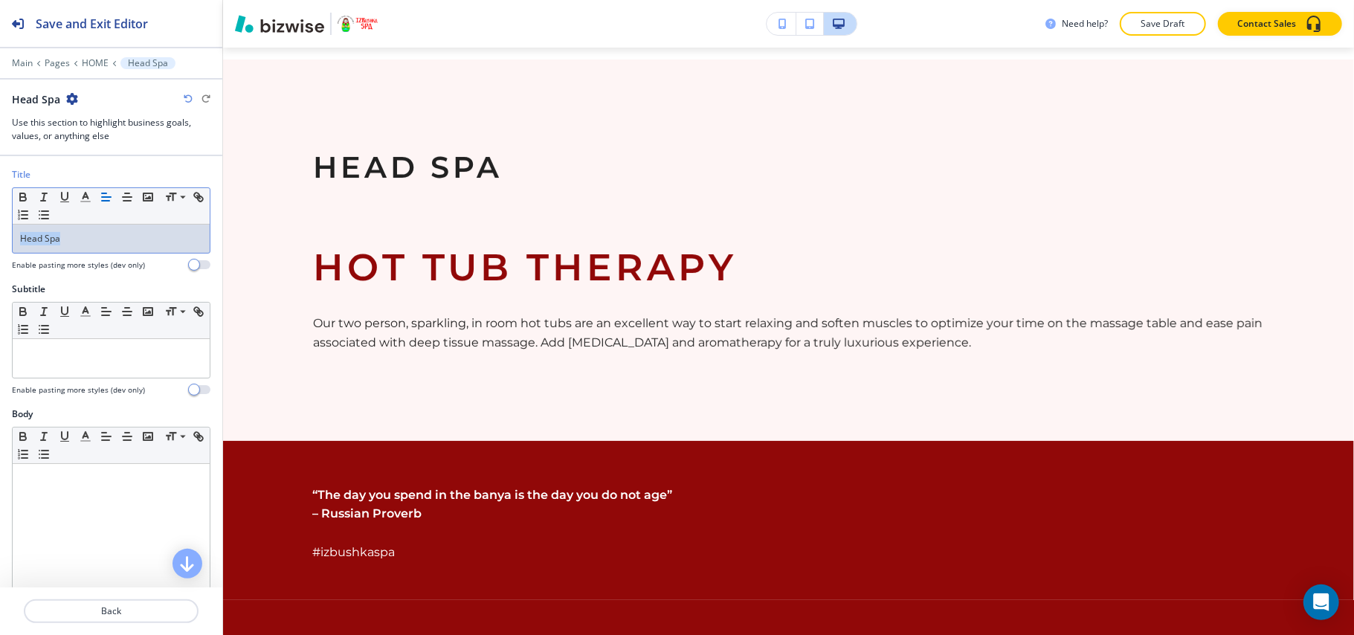
drag, startPoint x: 60, startPoint y: 242, endPoint x: 0, endPoint y: 245, distance: 60.4
click at [0, 245] on div "Title Small Normal Large Huge Head Spa Enable pasting more styles (dev only)" at bounding box center [111, 225] width 222 height 115
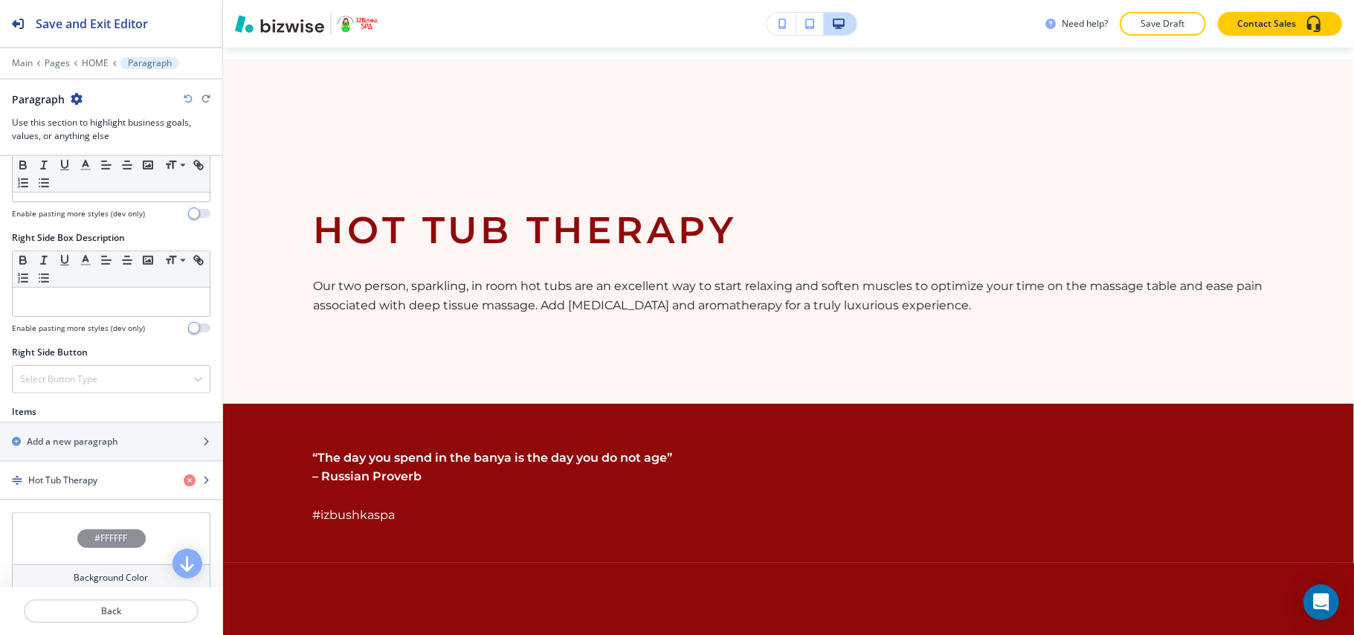
scroll to position [793, 0]
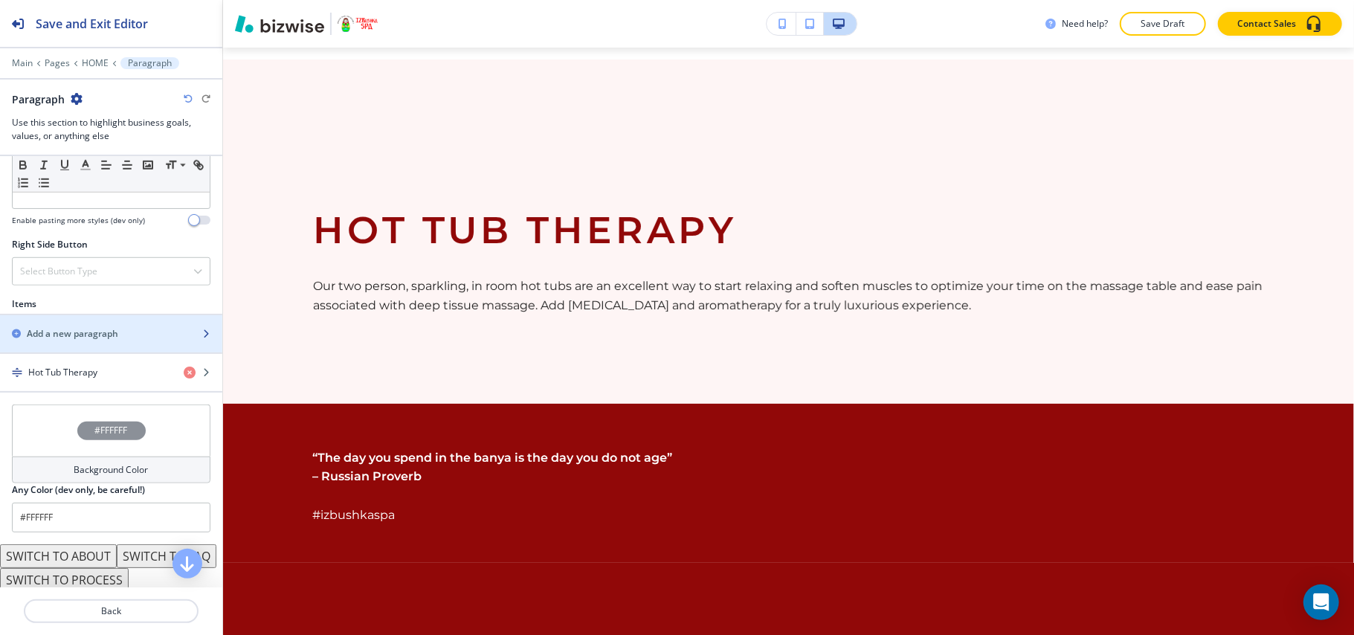
click at [75, 334] on h2 "Add a new paragraph" at bounding box center [72, 333] width 91 height 13
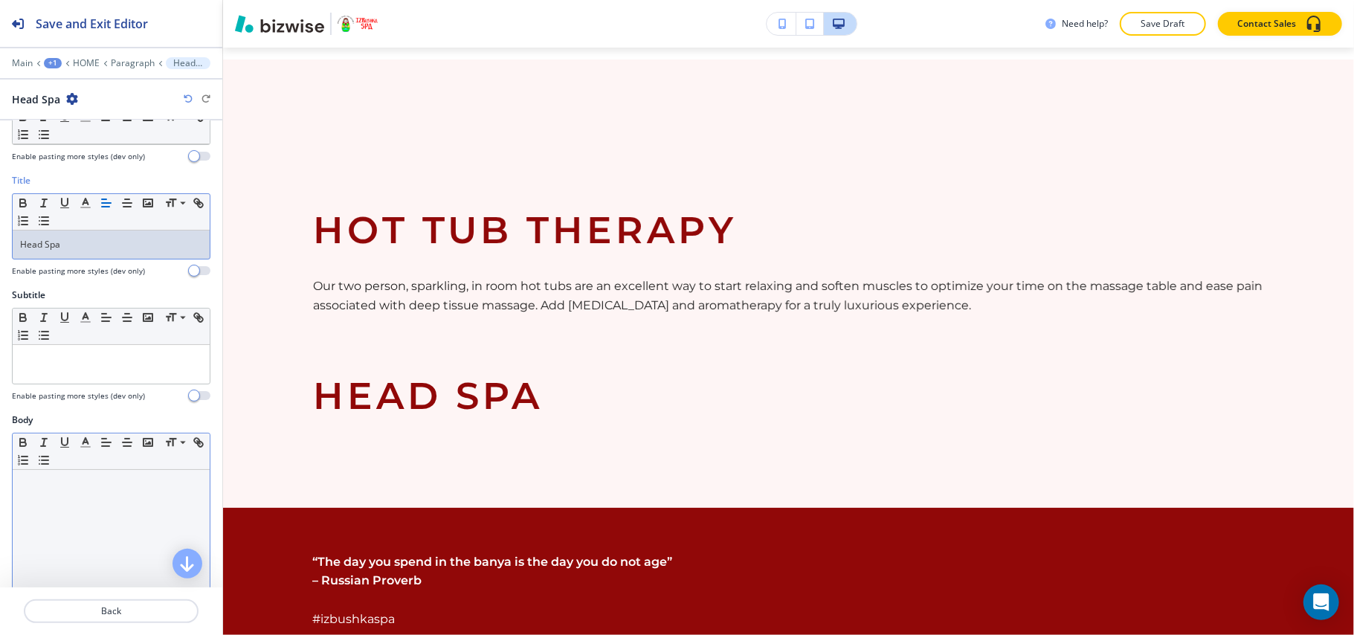
scroll to position [198, 0]
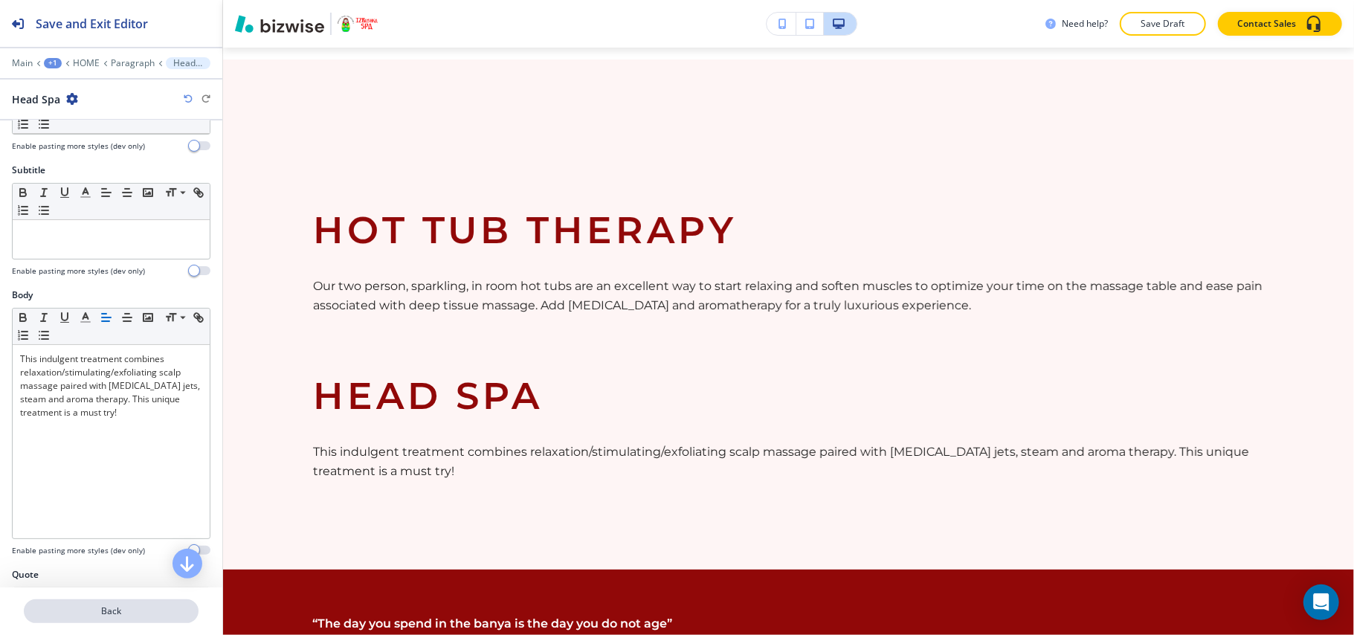
click at [118, 617] on p "Back" at bounding box center [111, 611] width 172 height 13
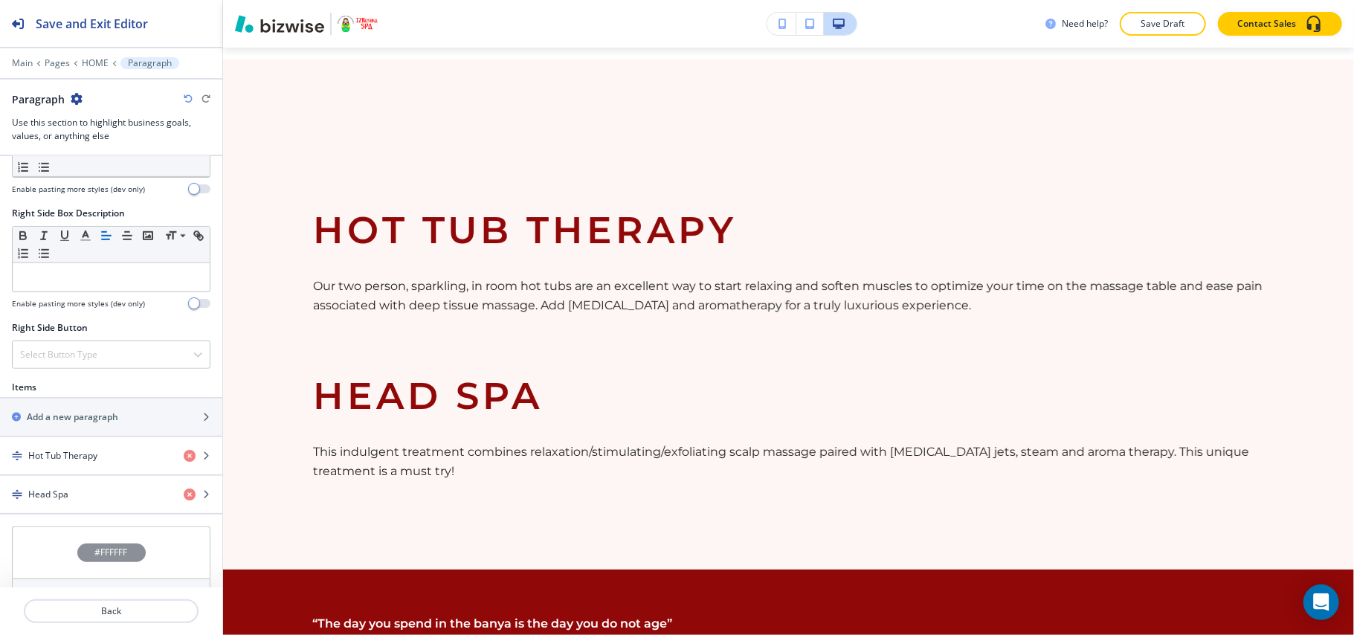
scroll to position [891, 0]
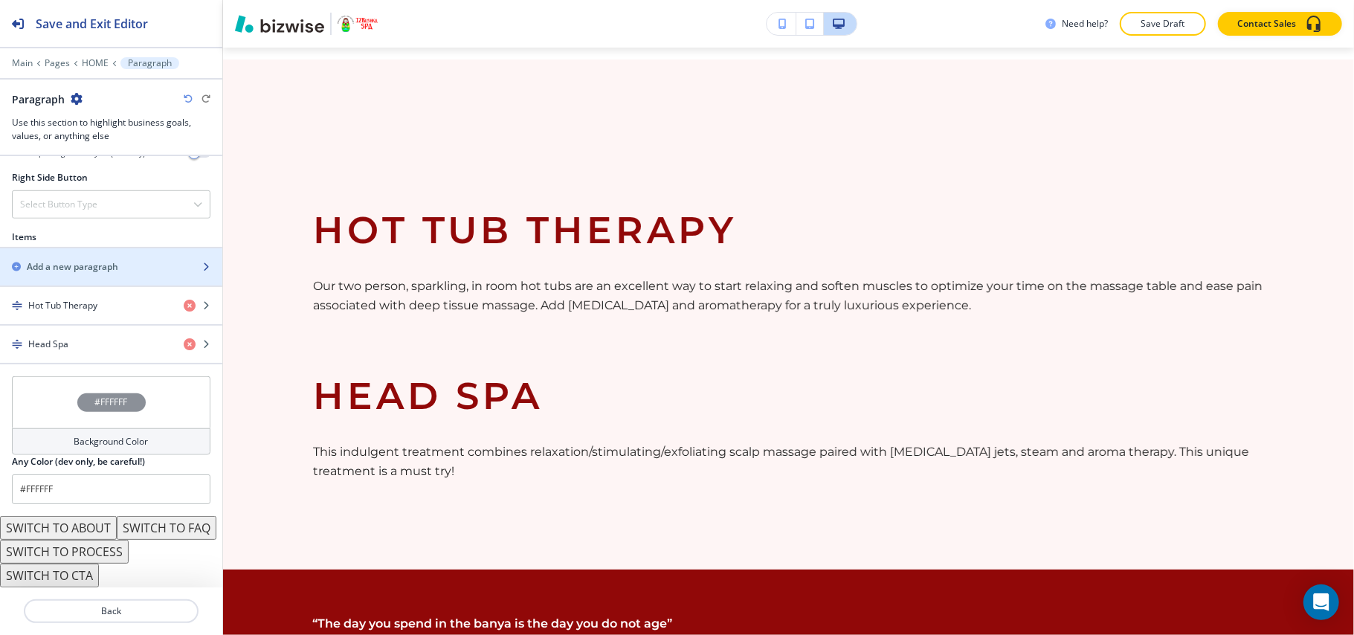
click at [58, 248] on div "button" at bounding box center [111, 254] width 222 height 12
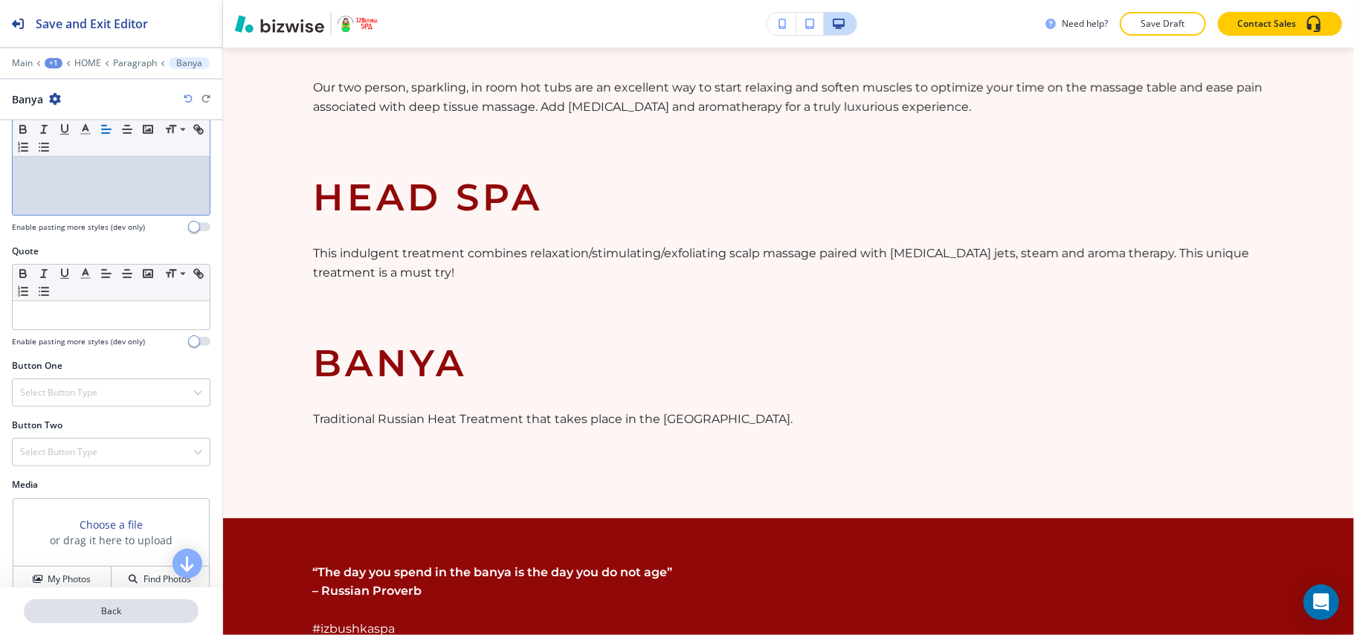
scroll to position [546, 0]
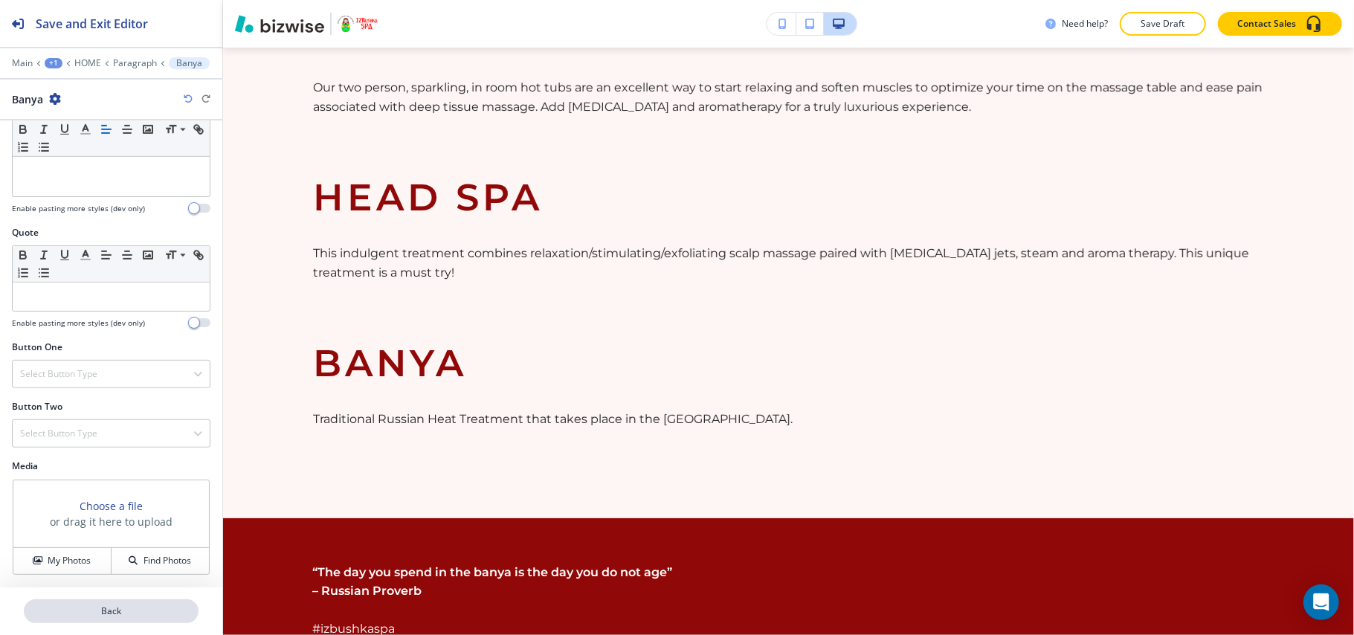
click at [123, 605] on p "Back" at bounding box center [111, 611] width 172 height 13
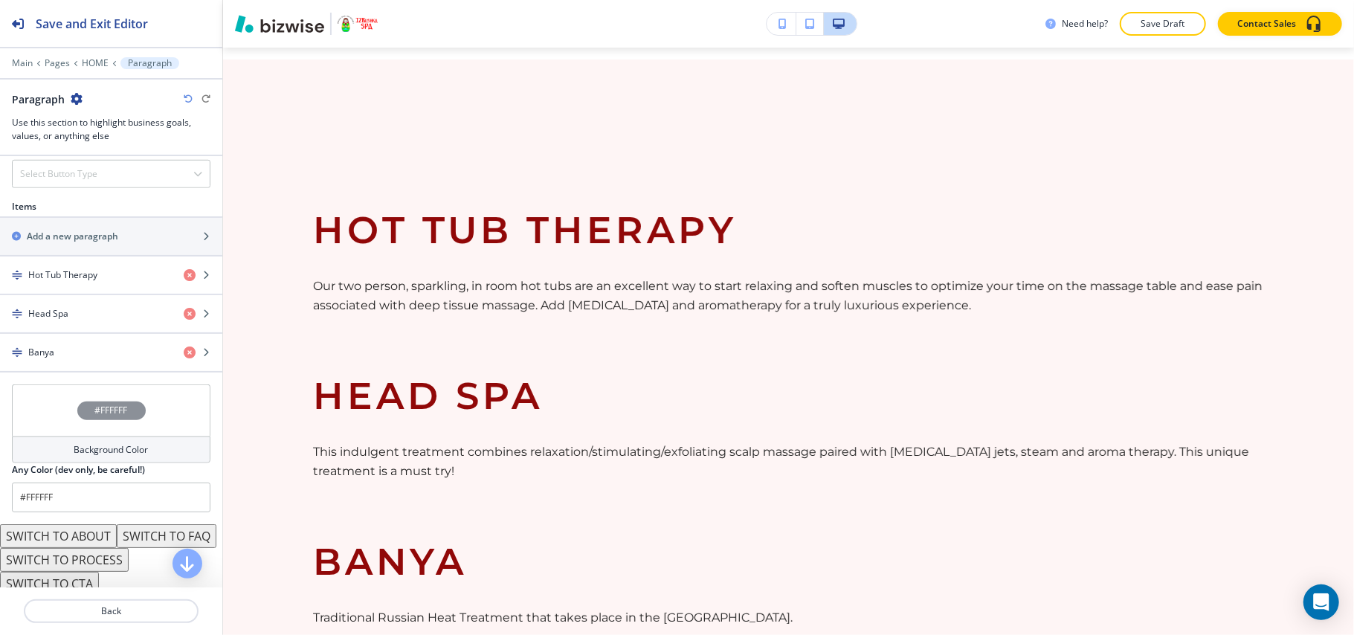
scroll to position [893, 0]
click at [92, 241] on h2 "Add a new paragraph" at bounding box center [72, 234] width 91 height 13
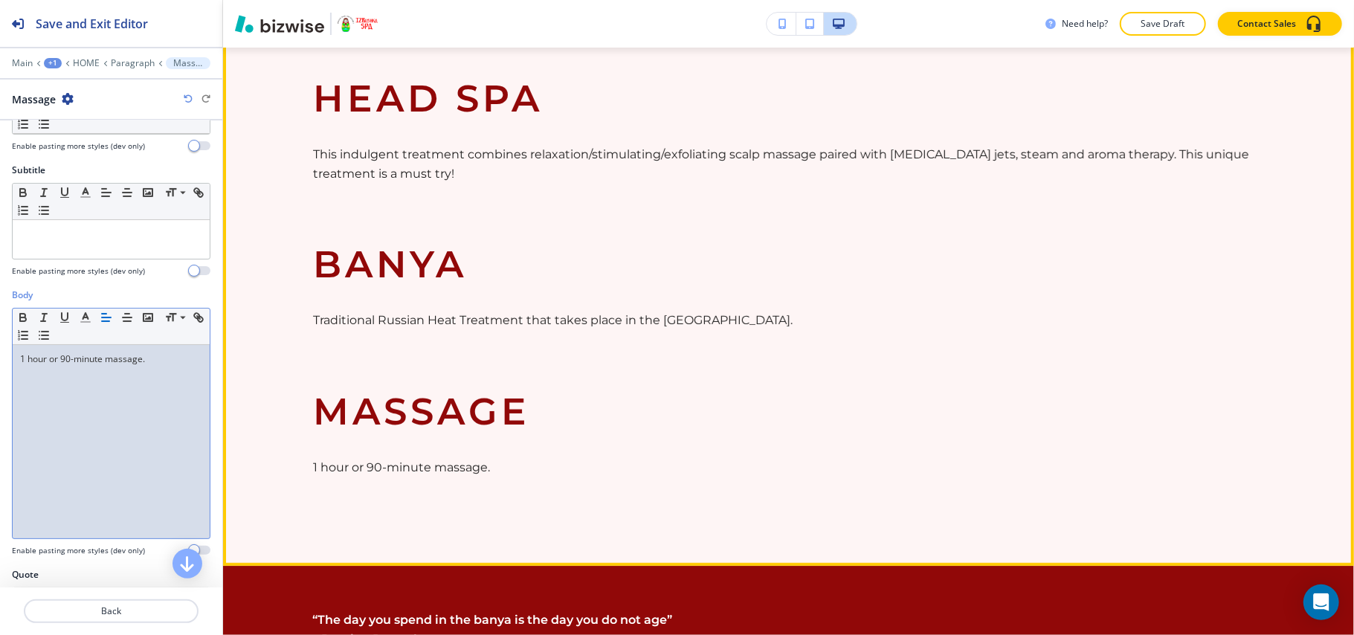
scroll to position [3657, 0]
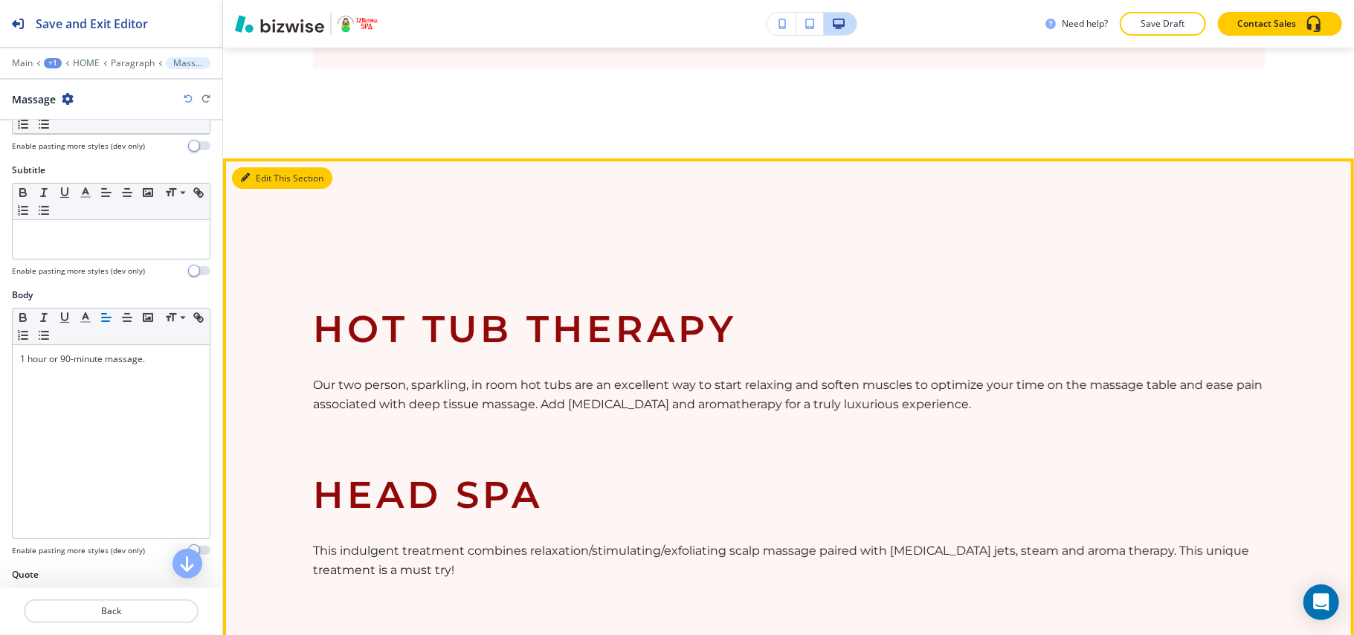
click at [266, 167] on button "Edit This Section" at bounding box center [282, 178] width 100 height 22
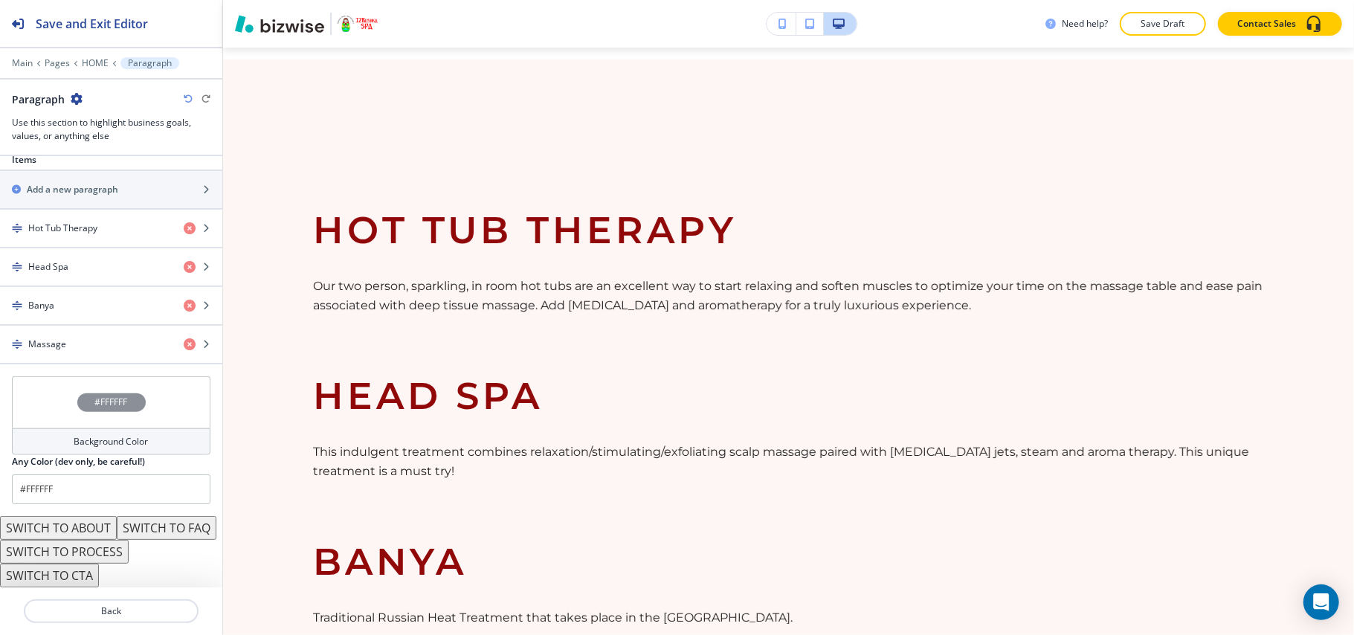
scroll to position [970, 0]
click at [96, 552] on button "SWITCH TO PROCESS" at bounding box center [64, 552] width 129 height 24
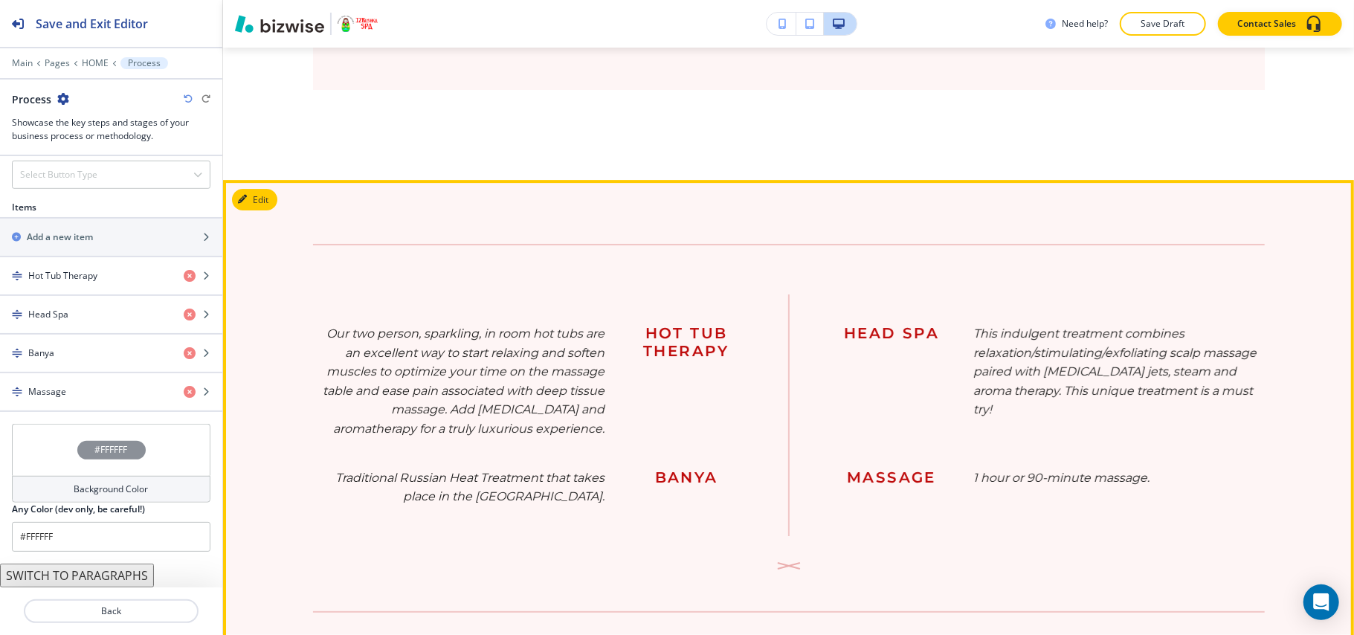
scroll to position [3756, 0]
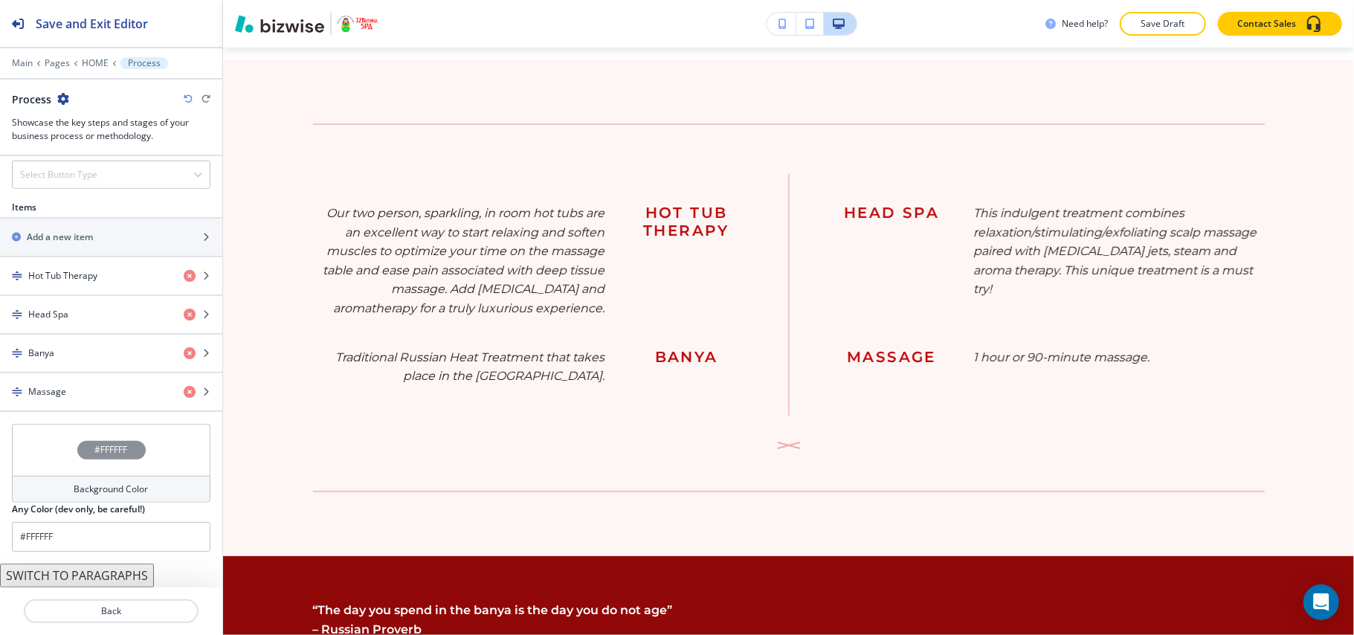
click at [185, 97] on icon "button" at bounding box center [188, 98] width 9 height 9
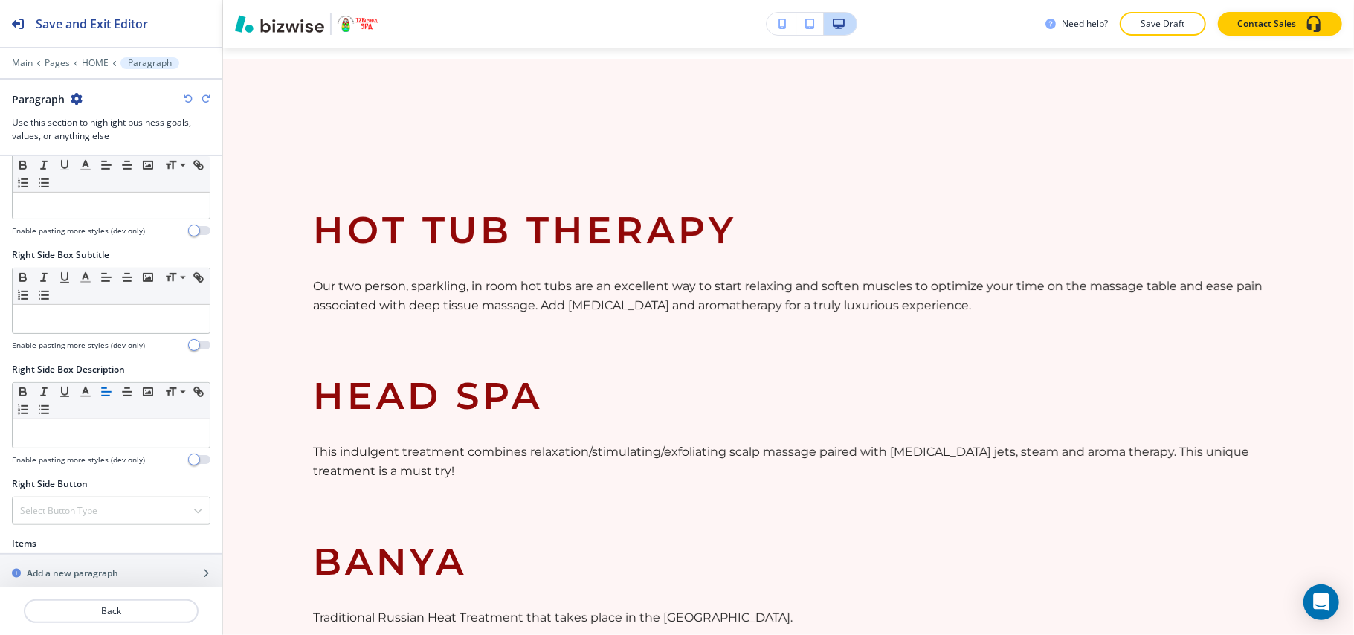
scroll to position [970, 0]
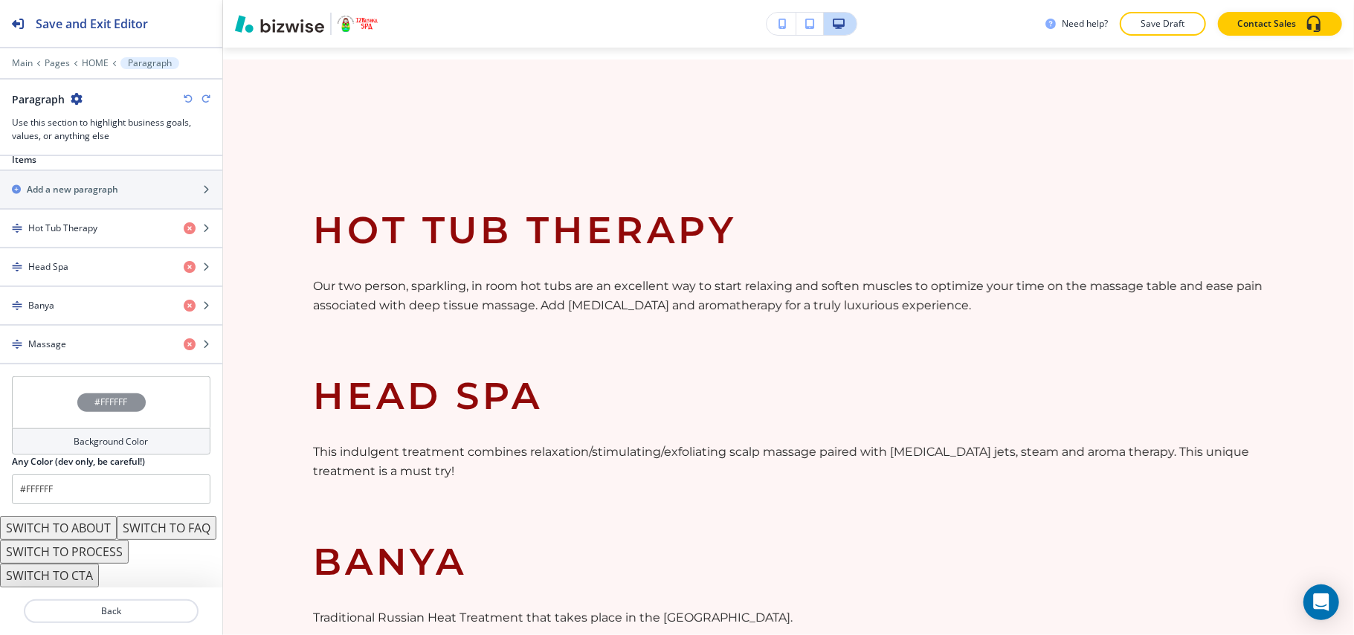
click at [117, 531] on button "SWITCH TO FAQ" at bounding box center [167, 528] width 100 height 24
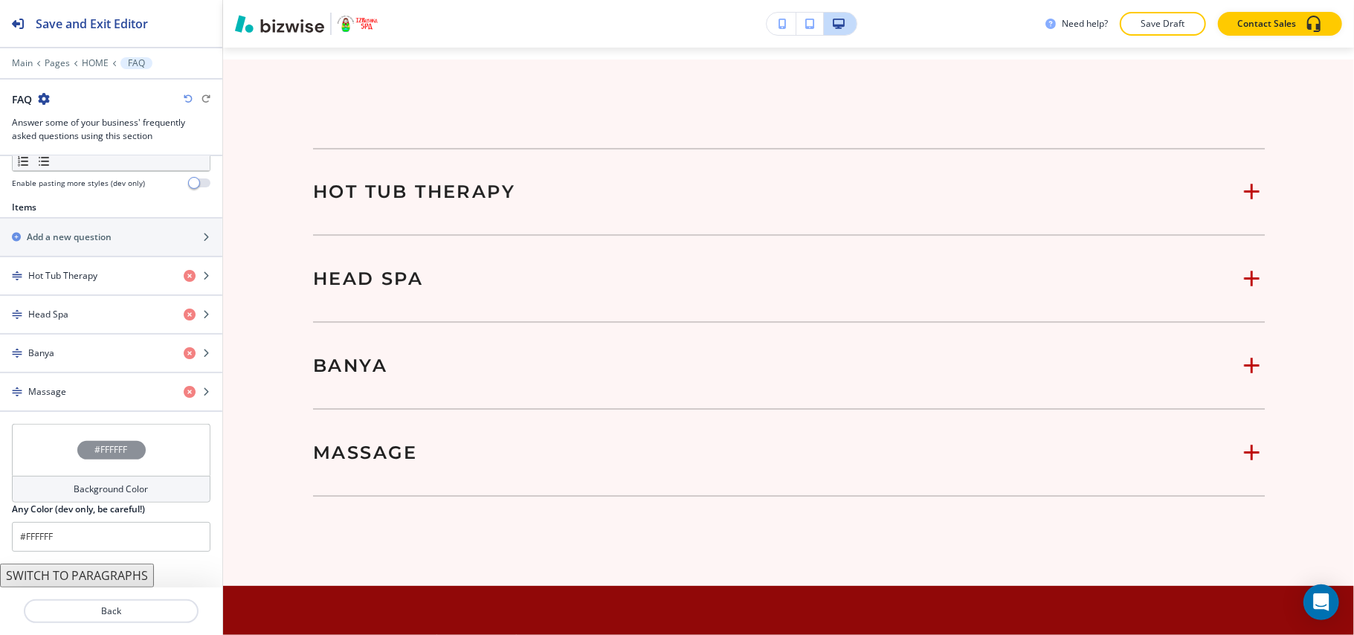
scroll to position [492, 0]
click at [191, 100] on icon "button" at bounding box center [188, 98] width 9 height 9
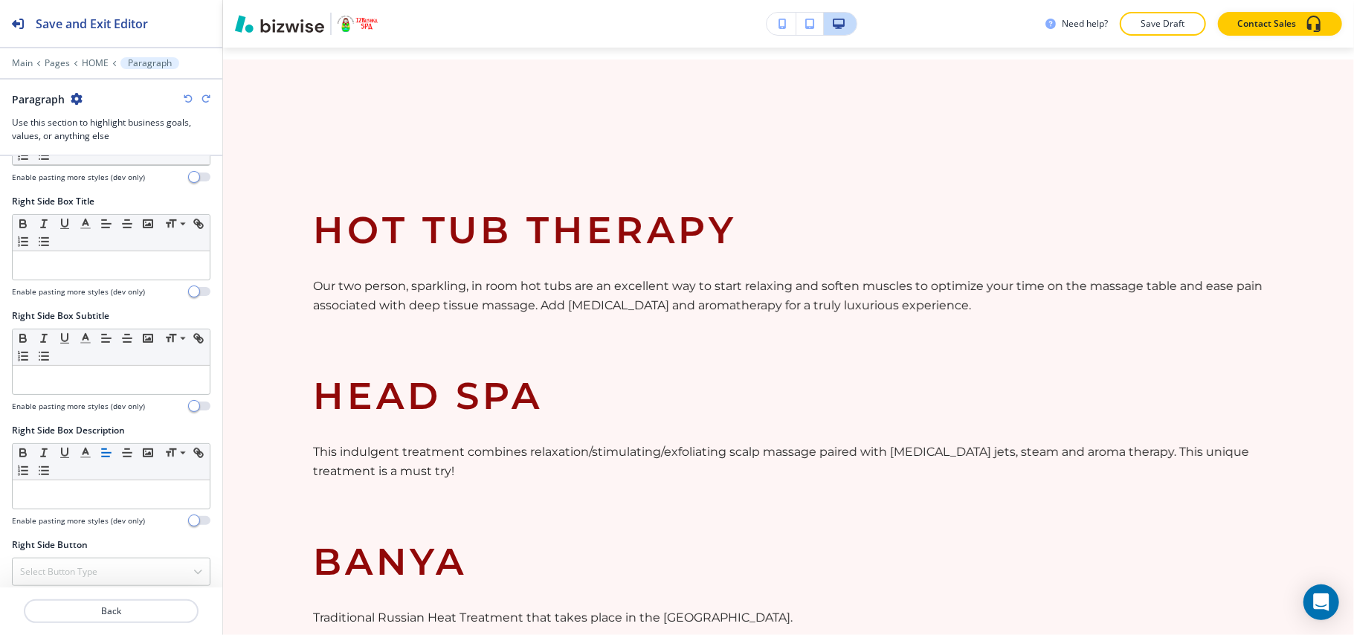
scroll to position [970, 0]
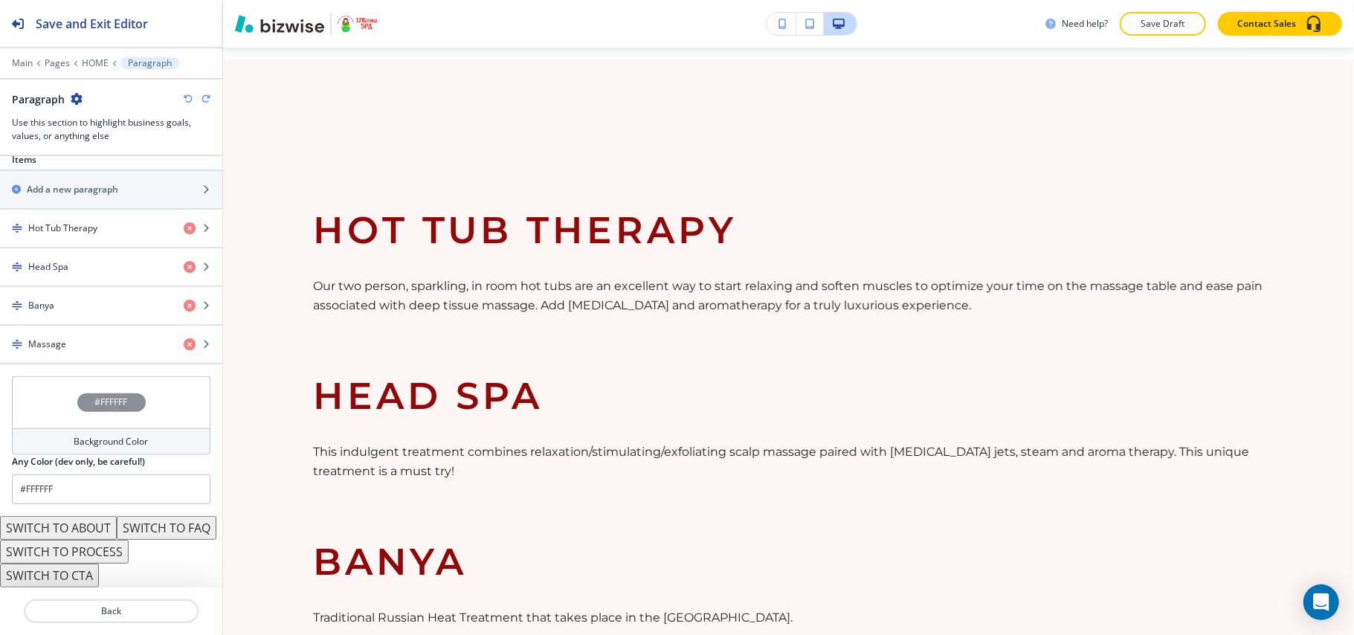
click at [71, 516] on button "SWITCH TO ABOUT" at bounding box center [58, 528] width 117 height 24
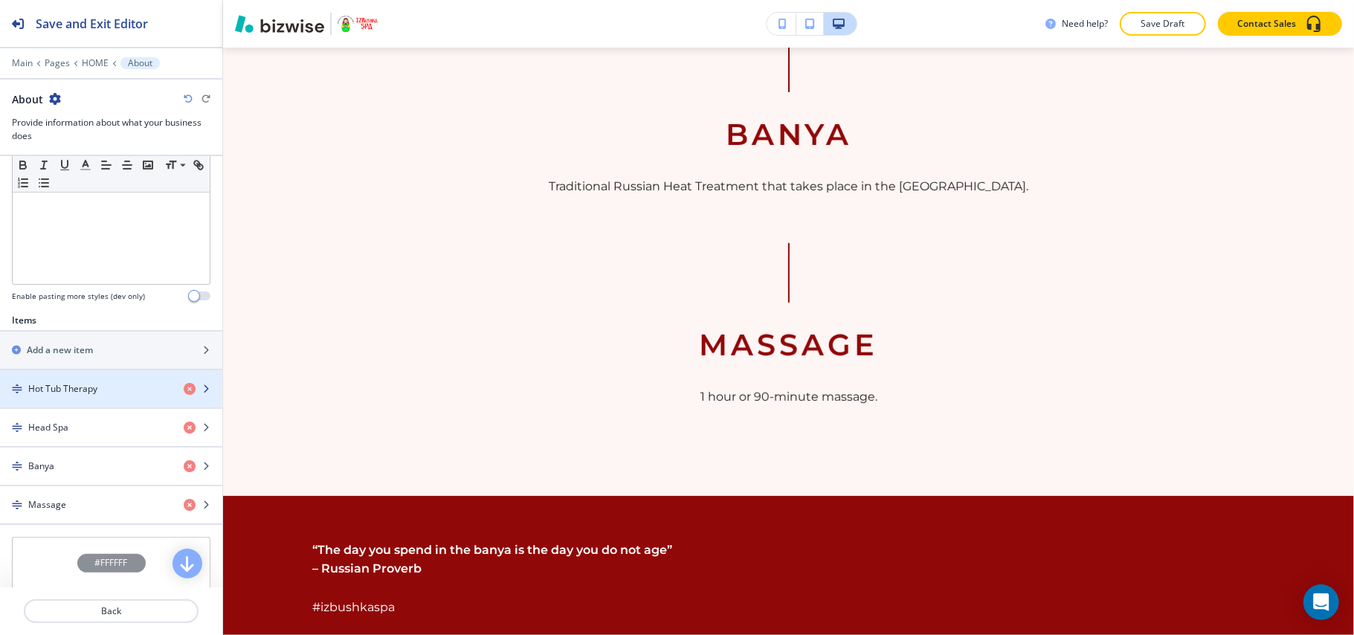
scroll to position [373, 0]
click at [77, 396] on h4 "Hot Tub Therapy" at bounding box center [62, 389] width 69 height 13
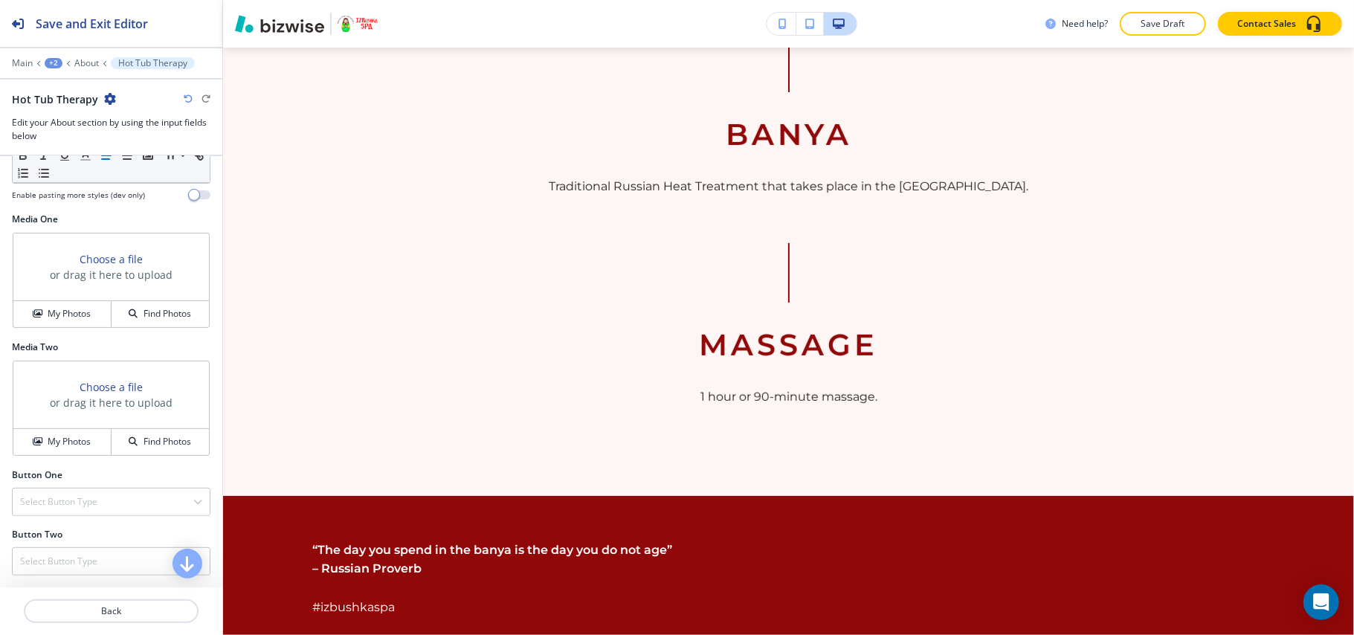
scroll to position [480, 0]
click at [114, 614] on p "Back" at bounding box center [111, 611] width 172 height 13
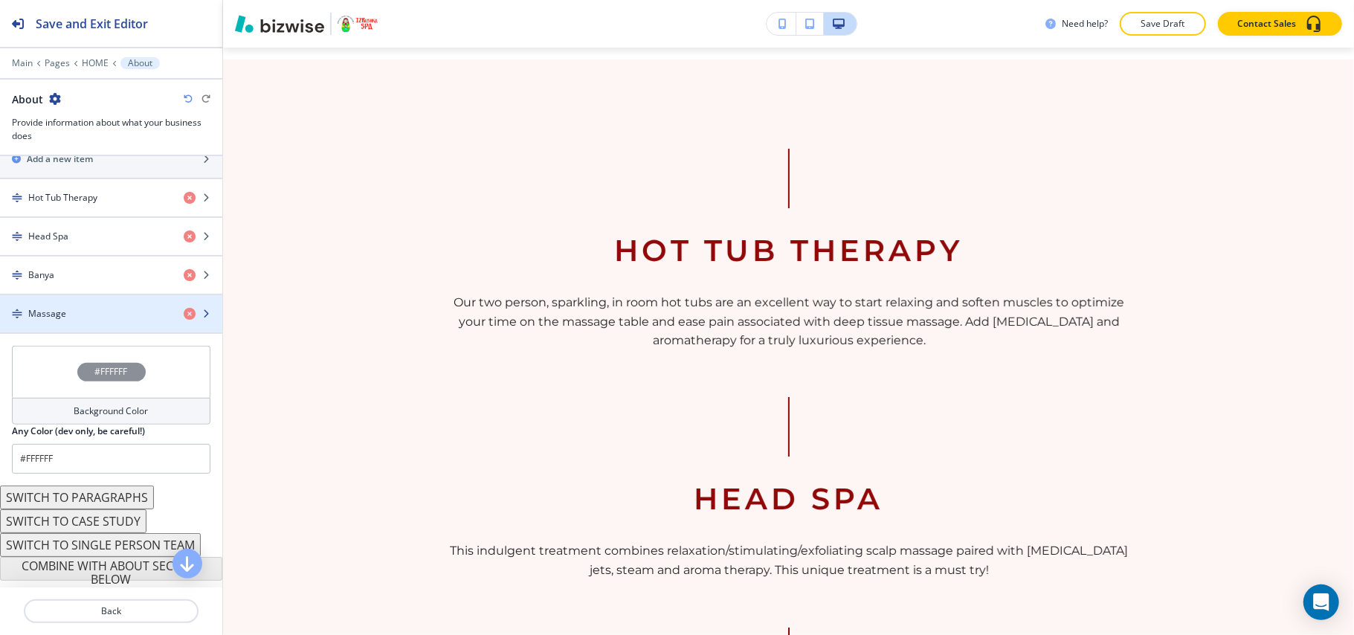
scroll to position [571, 0]
click at [105, 515] on button "SWITCH TO CASE STUDY" at bounding box center [73, 521] width 147 height 24
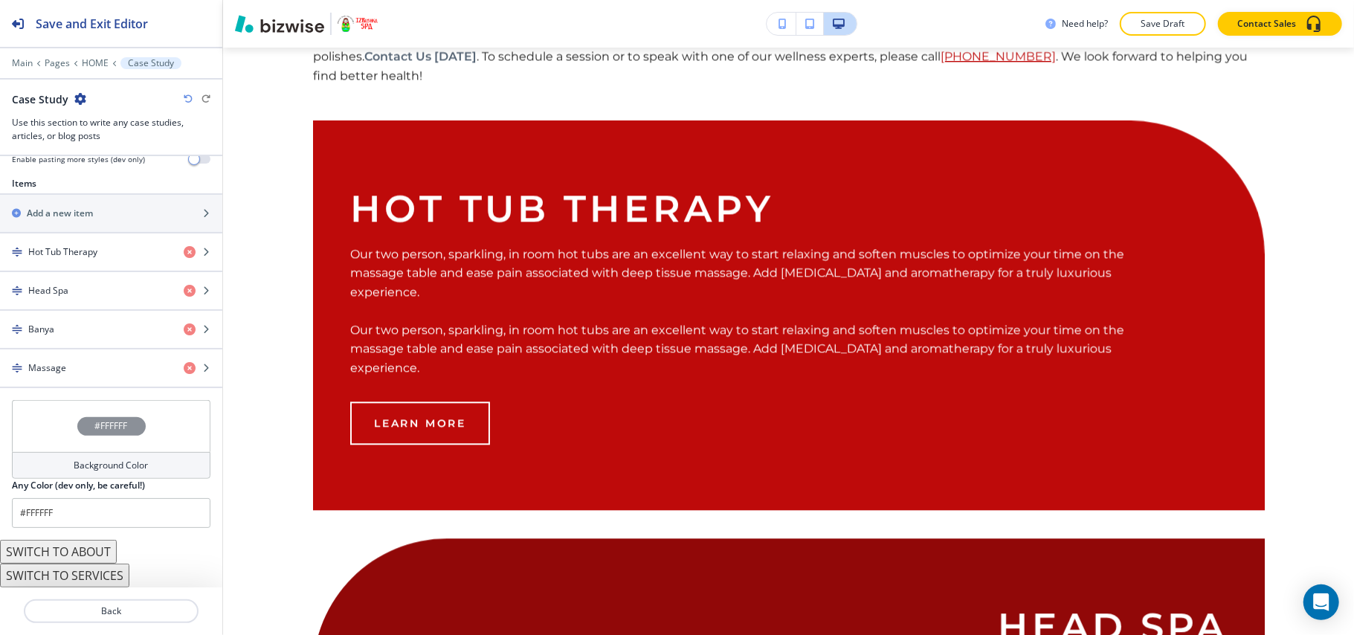
scroll to position [2324, 0]
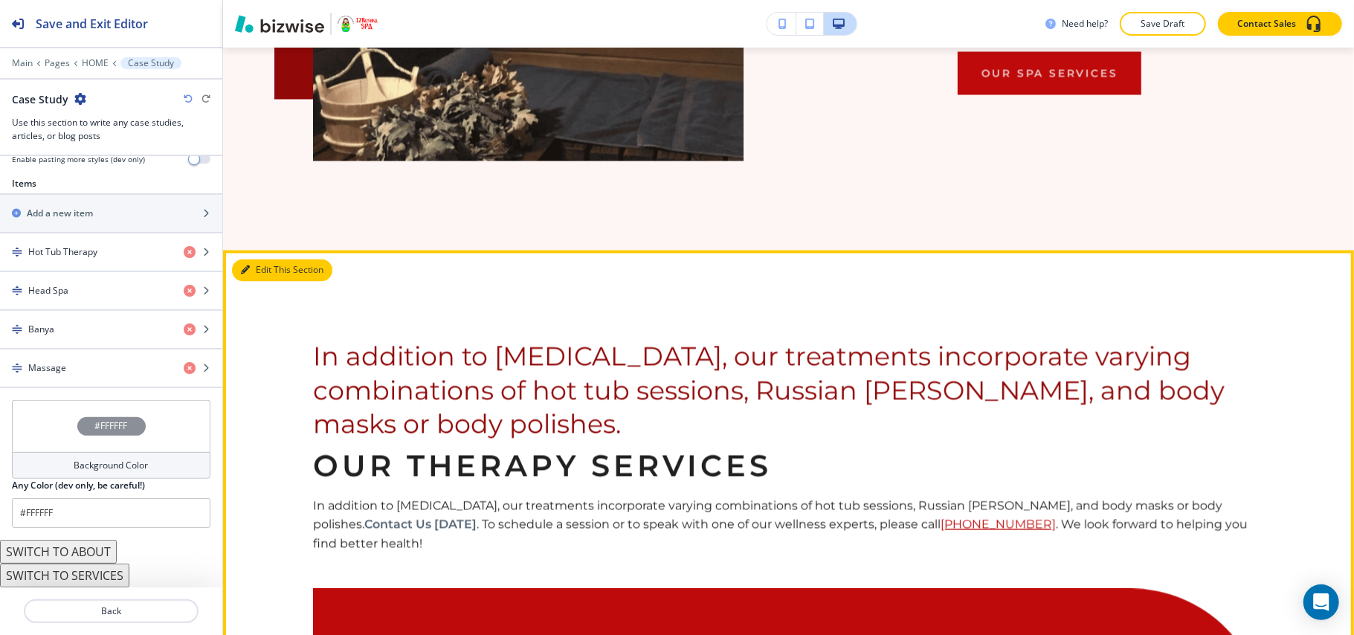
click at [265, 260] on button "Edit This Section" at bounding box center [282, 271] width 100 height 22
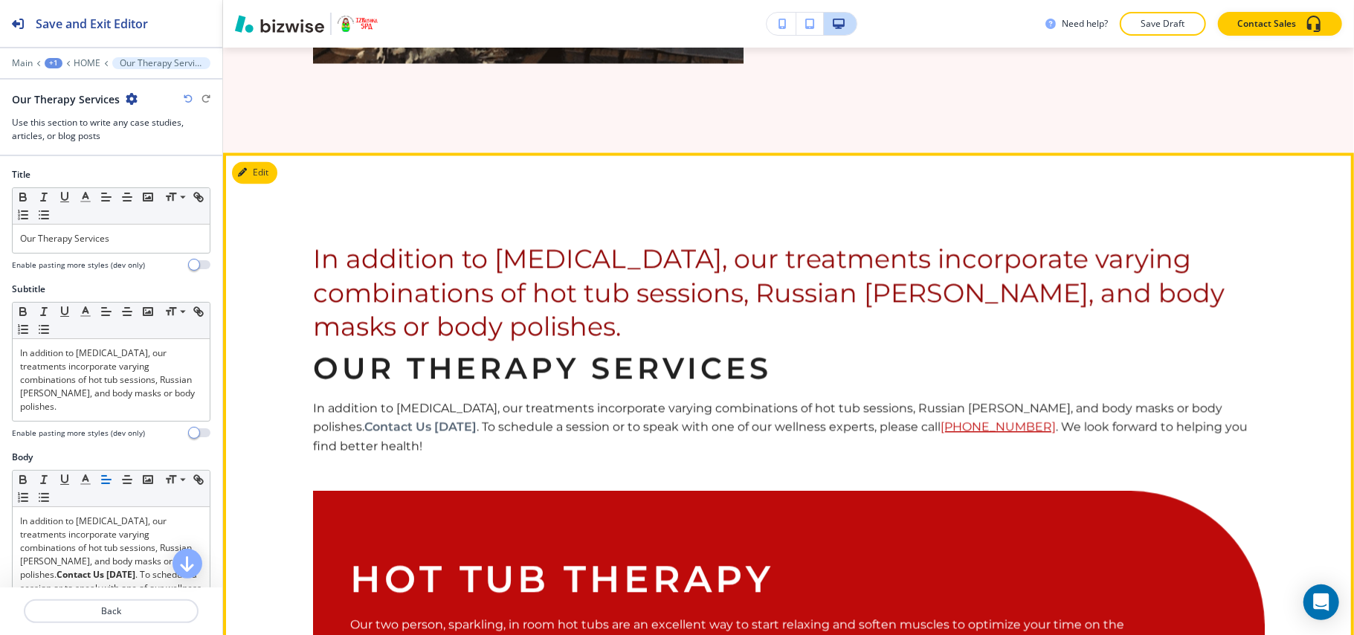
scroll to position [2222, 0]
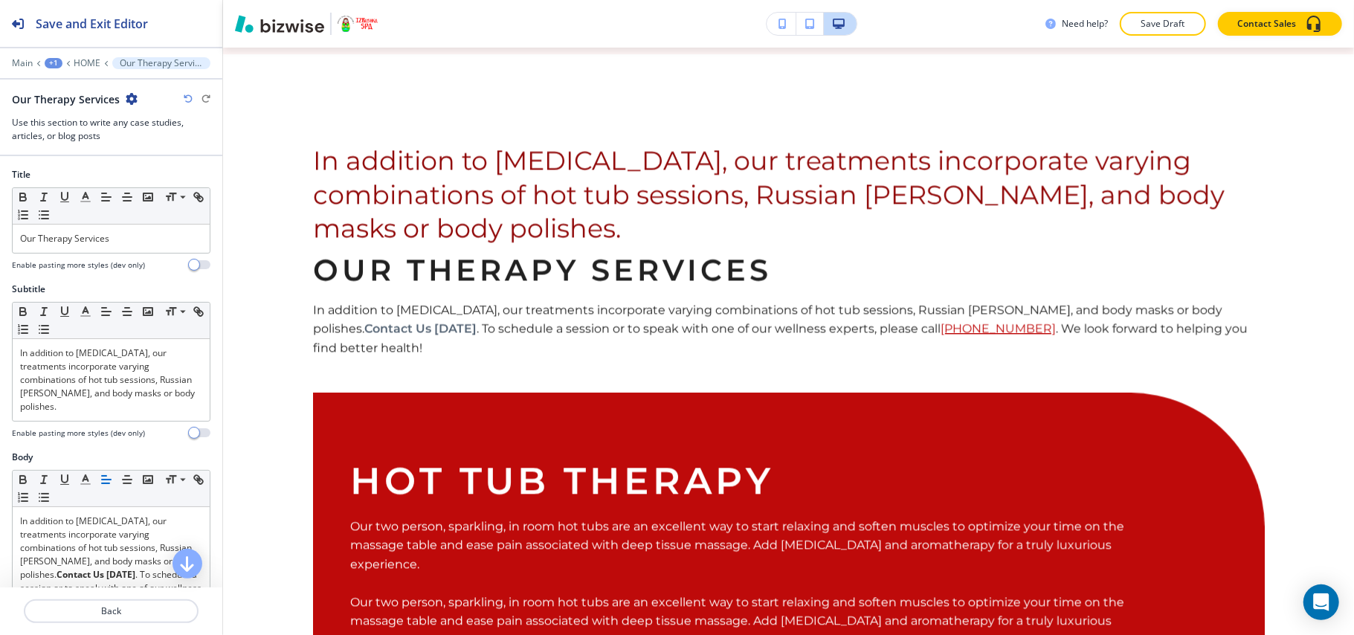
click at [129, 96] on icon "button" at bounding box center [132, 99] width 12 height 12
click at [173, 184] on p "Delete Section" at bounding box center [173, 177] width 76 height 13
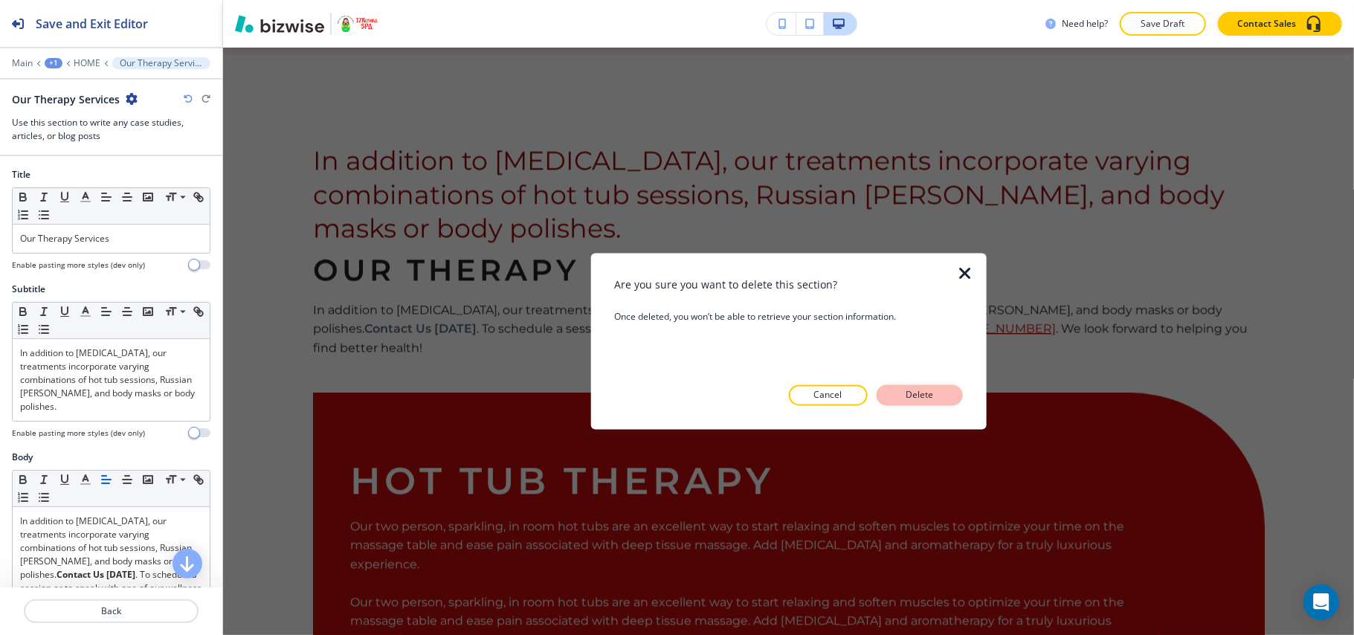
click at [938, 393] on p "Delete" at bounding box center [920, 395] width 36 height 13
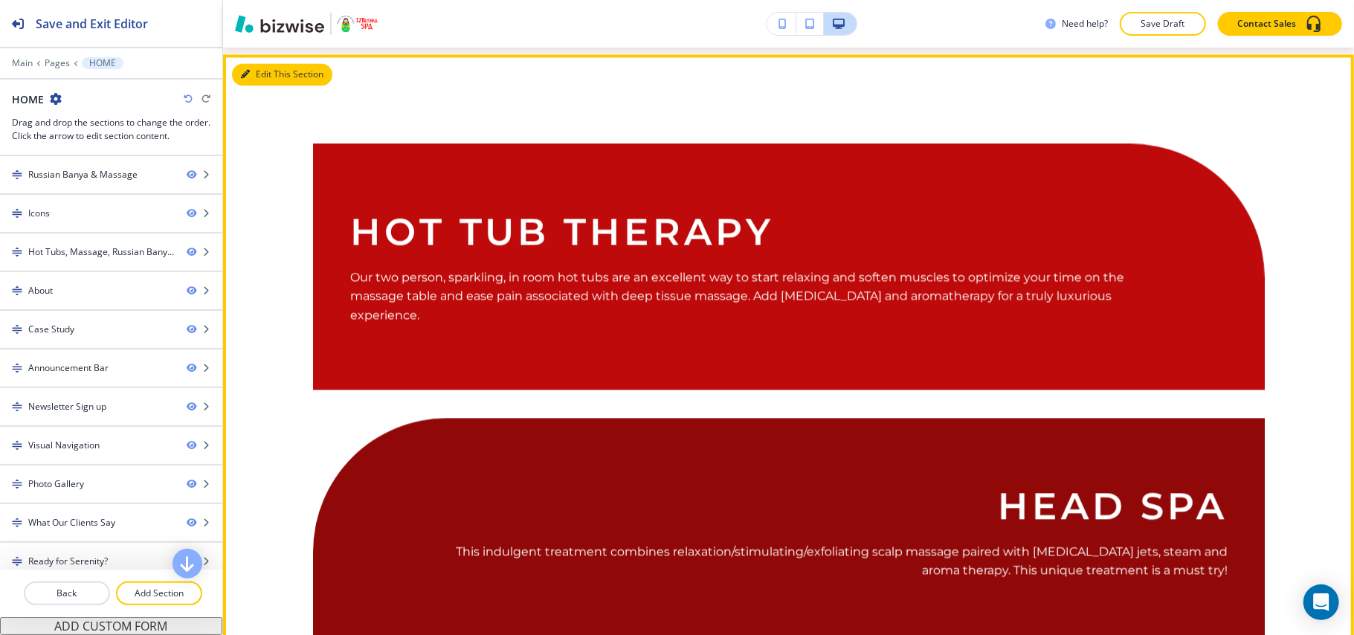
click at [248, 70] on icon "button" at bounding box center [245, 74] width 9 height 9
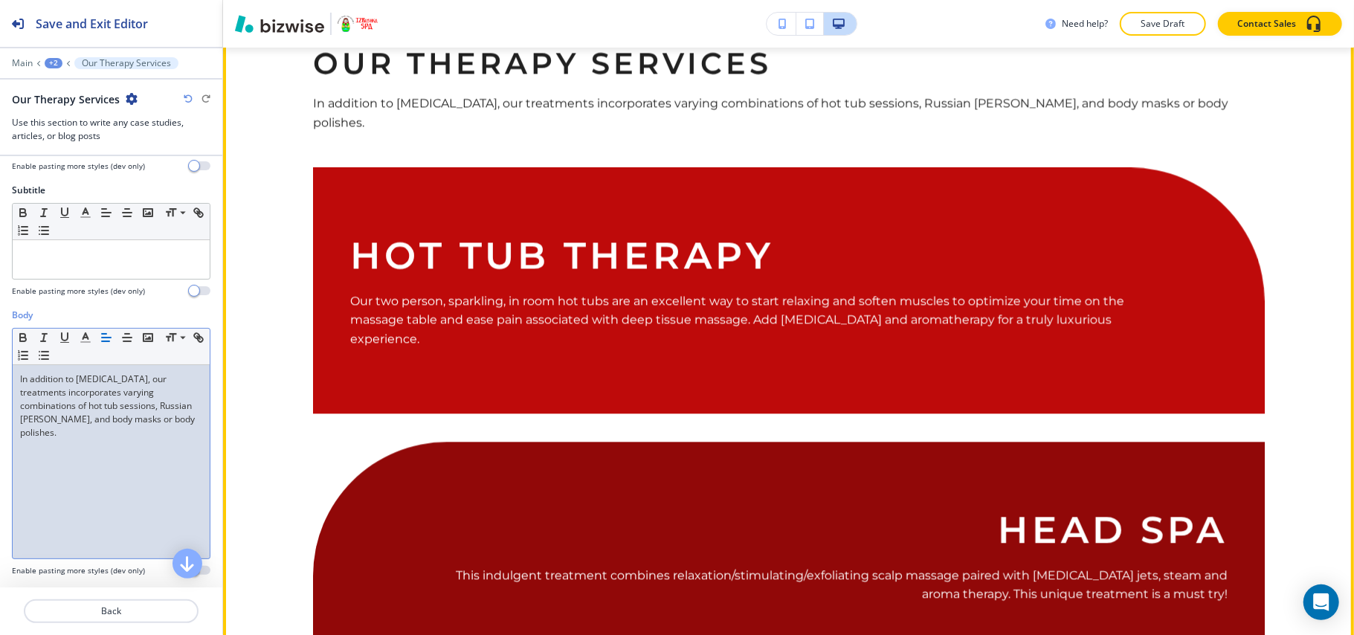
scroll to position [2123, 0]
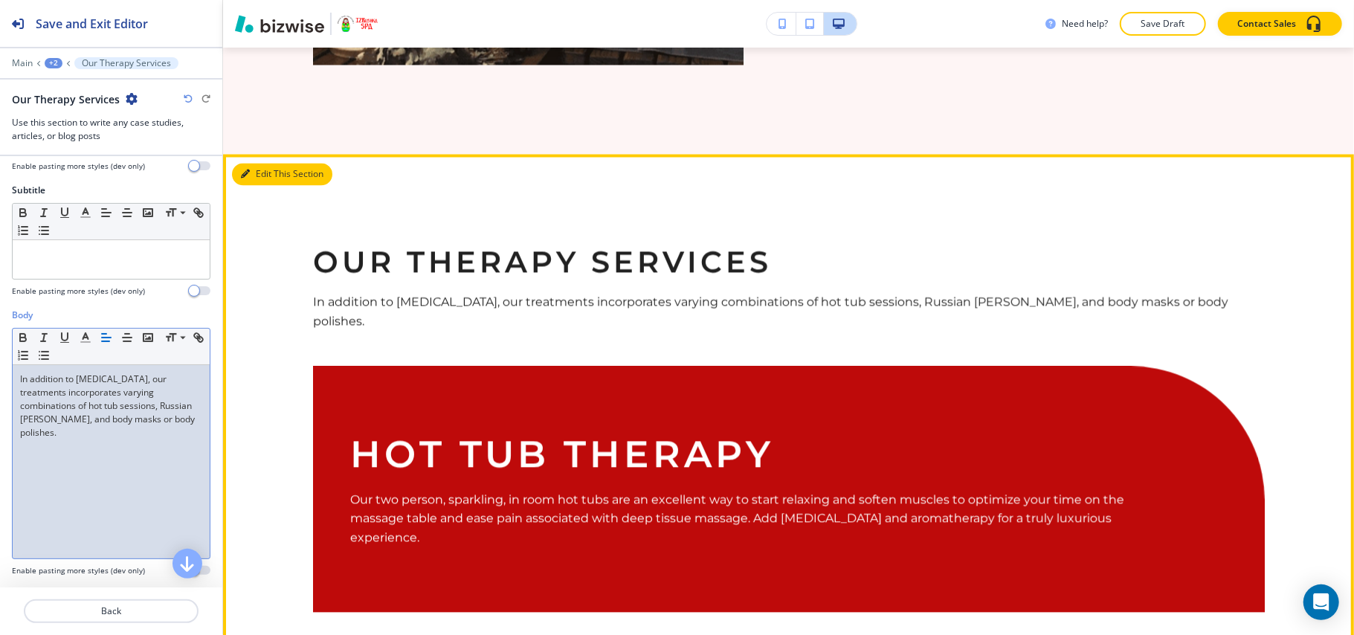
click at [262, 163] on button "Edit This Section" at bounding box center [282, 174] width 100 height 22
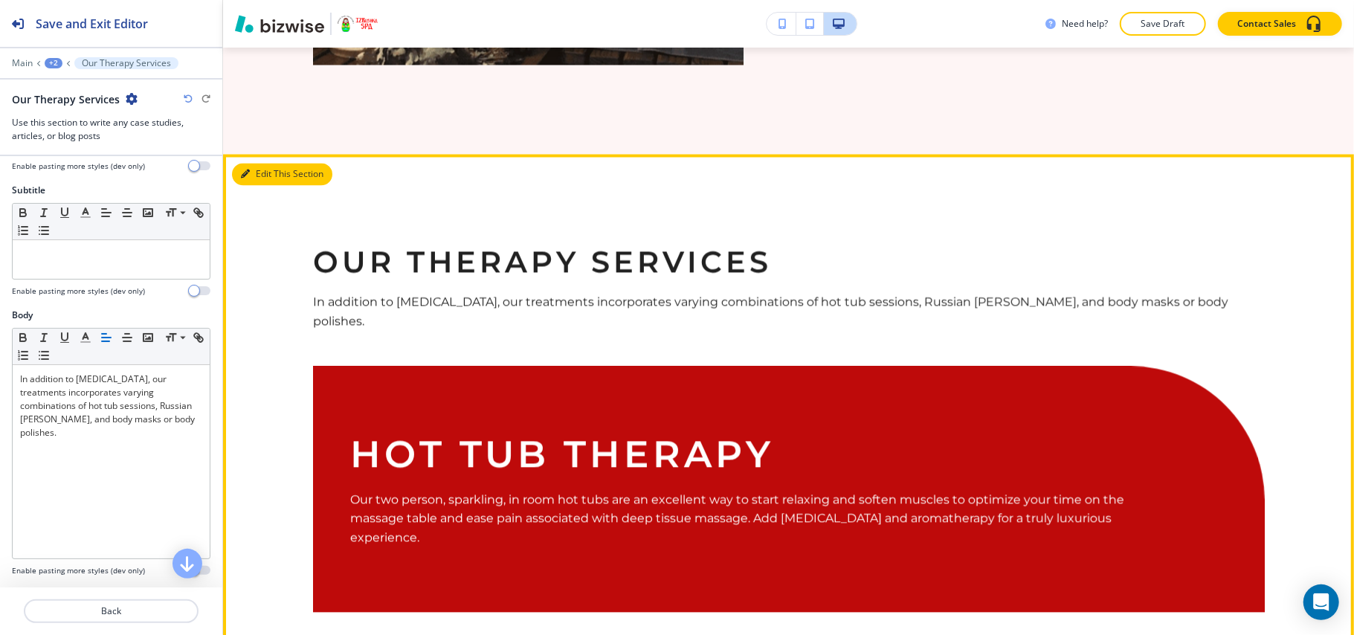
click at [271, 164] on button "Edit This Section" at bounding box center [282, 174] width 100 height 22
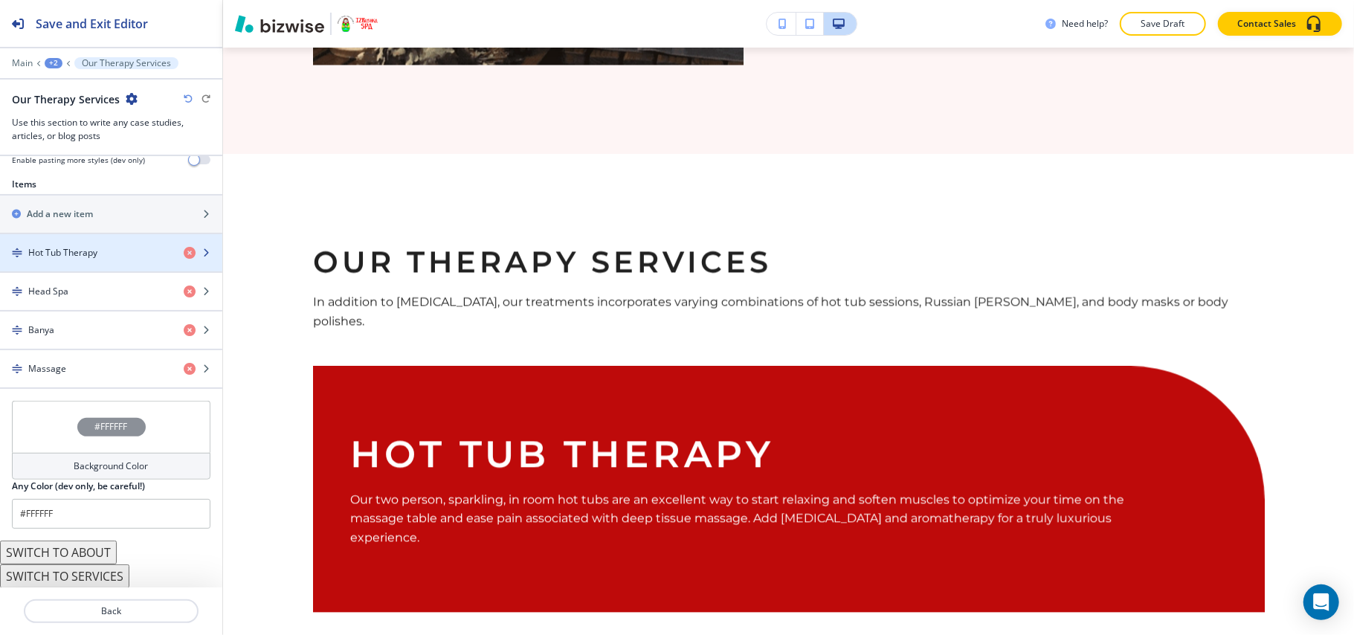
scroll to position [516, 0]
click at [95, 581] on button "SWITCH TO SERVICES" at bounding box center [64, 576] width 129 height 24
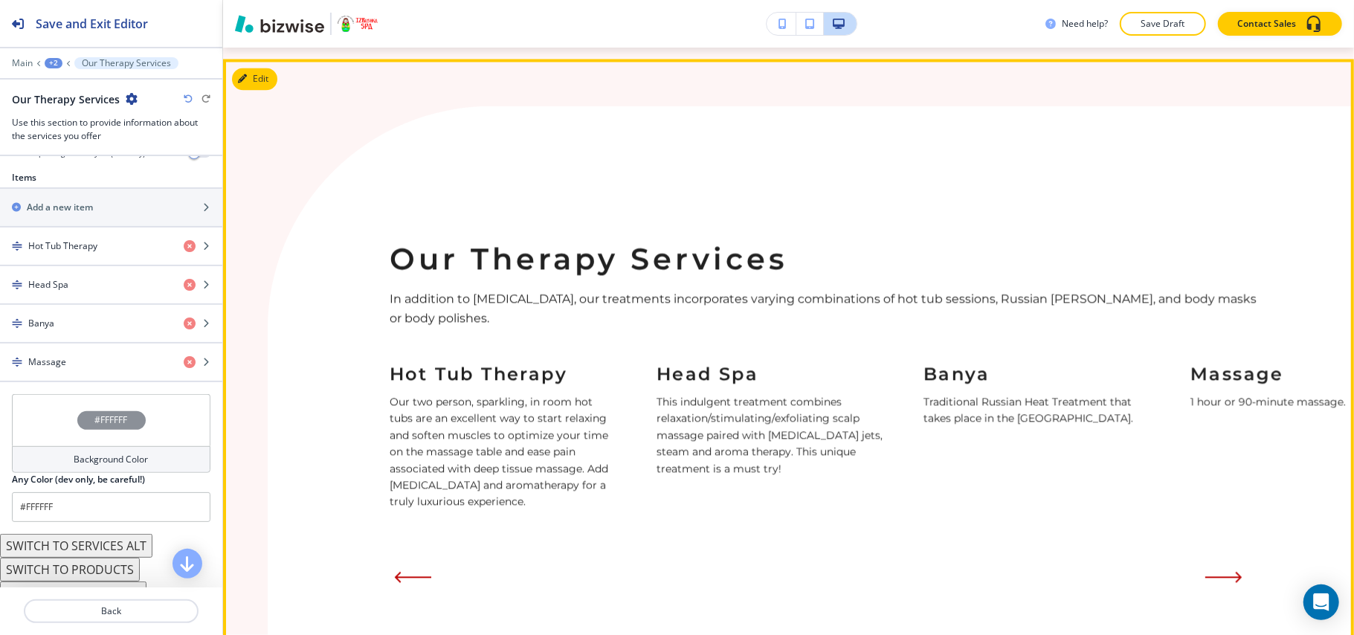
scroll to position [2321, 0]
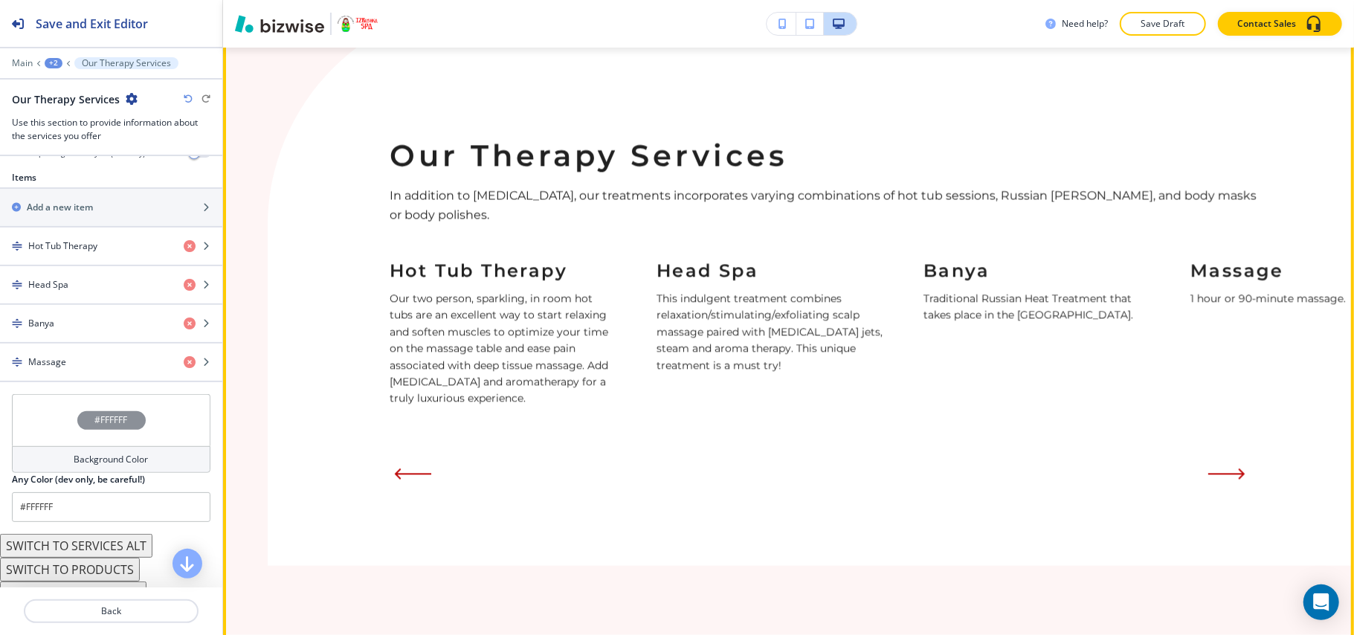
click at [1244, 469] on icon "Next Slide" at bounding box center [1242, 473] width 4 height 9
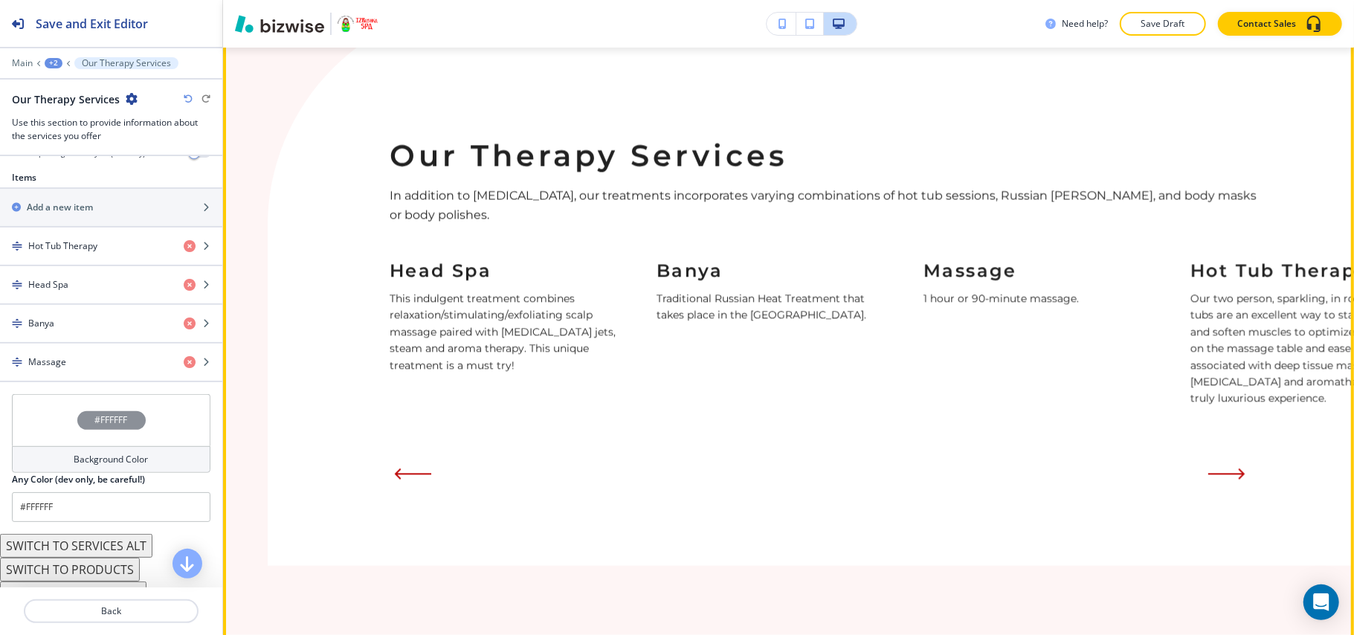
click at [1244, 469] on icon "Next Slide" at bounding box center [1242, 473] width 4 height 9
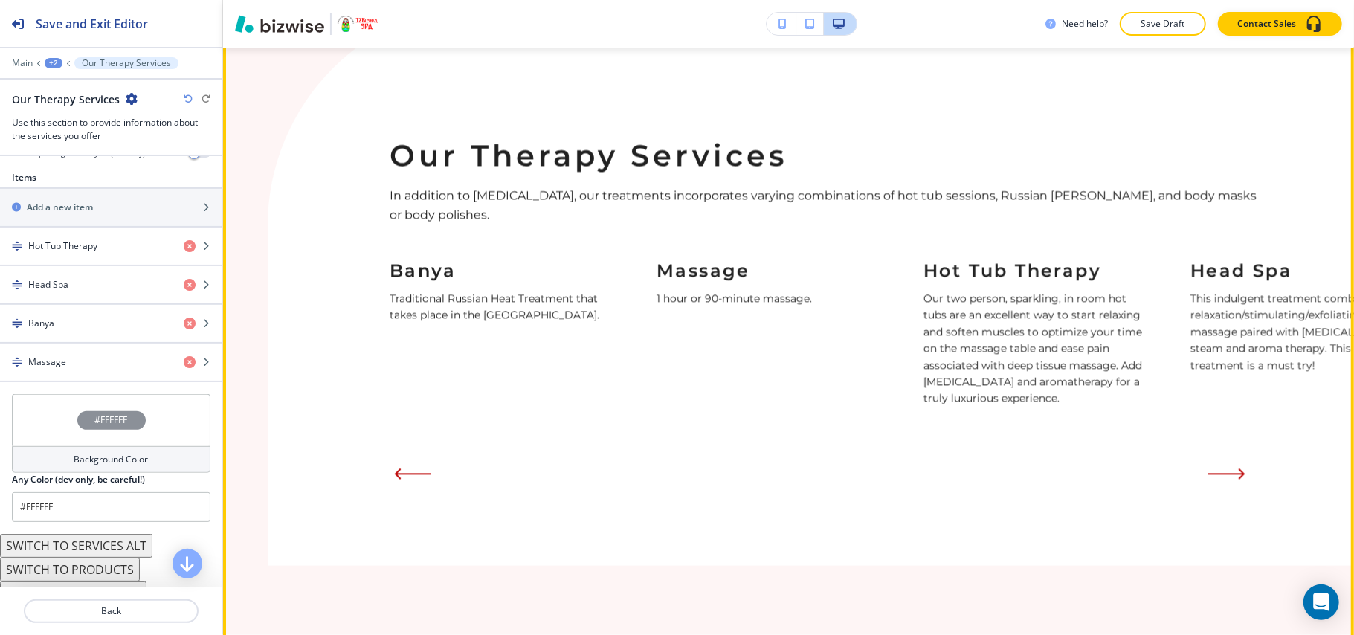
click at [1244, 469] on icon "Next Slide" at bounding box center [1242, 473] width 4 height 9
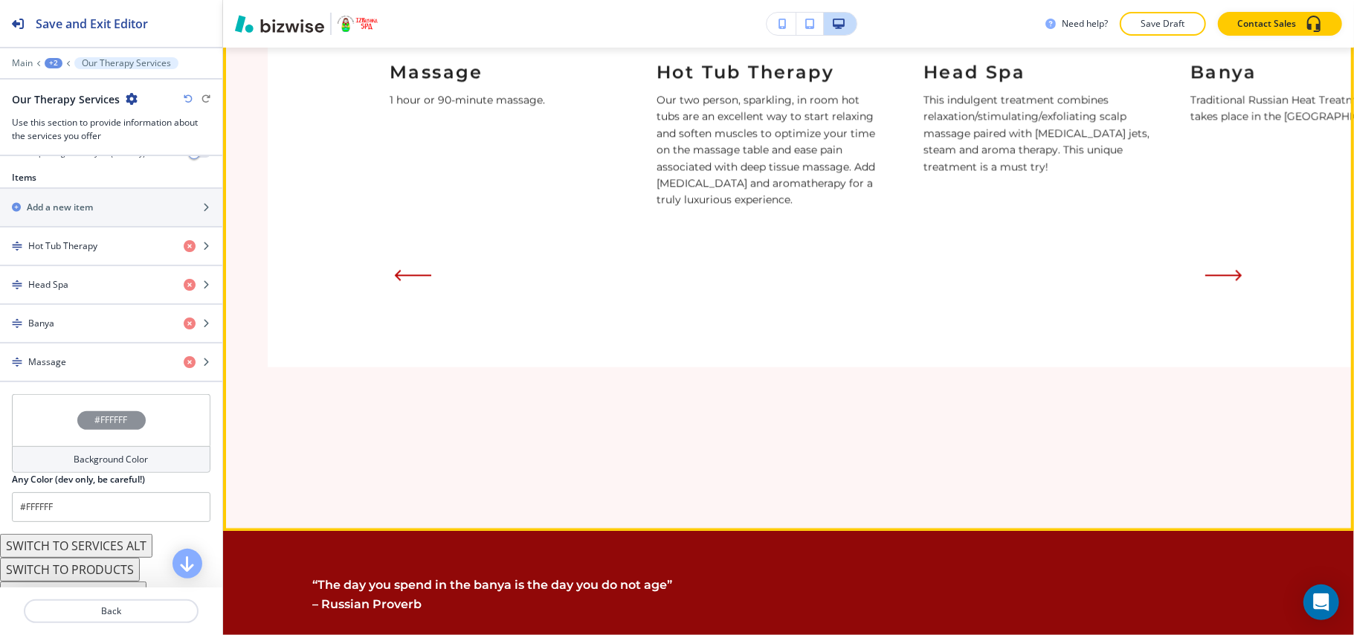
scroll to position [2817, 0]
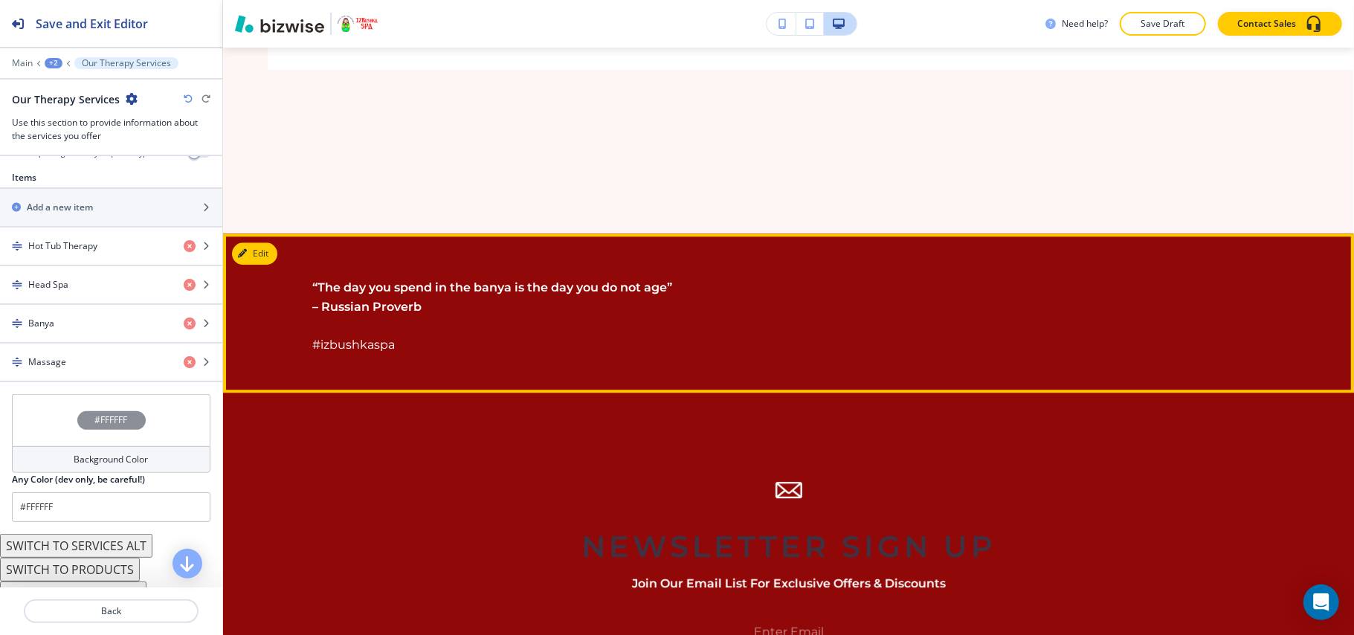
click at [271, 242] on button "Edit" at bounding box center [254, 253] width 45 height 22
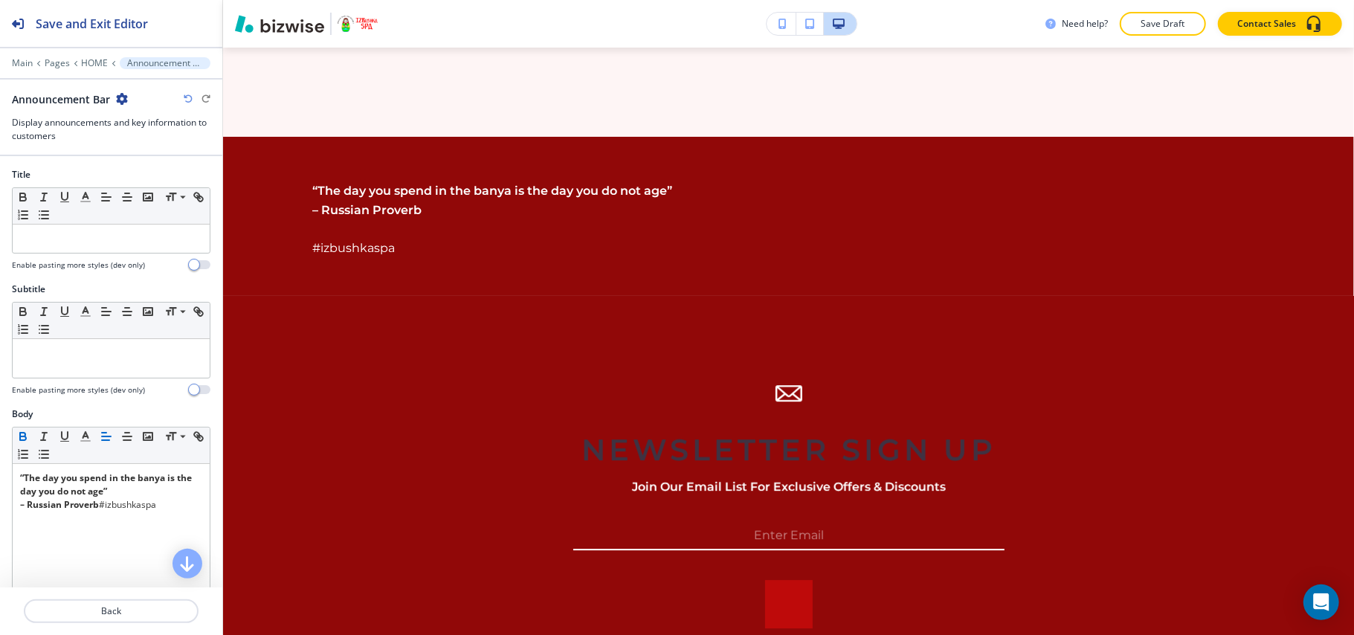
scroll to position [2996, 0]
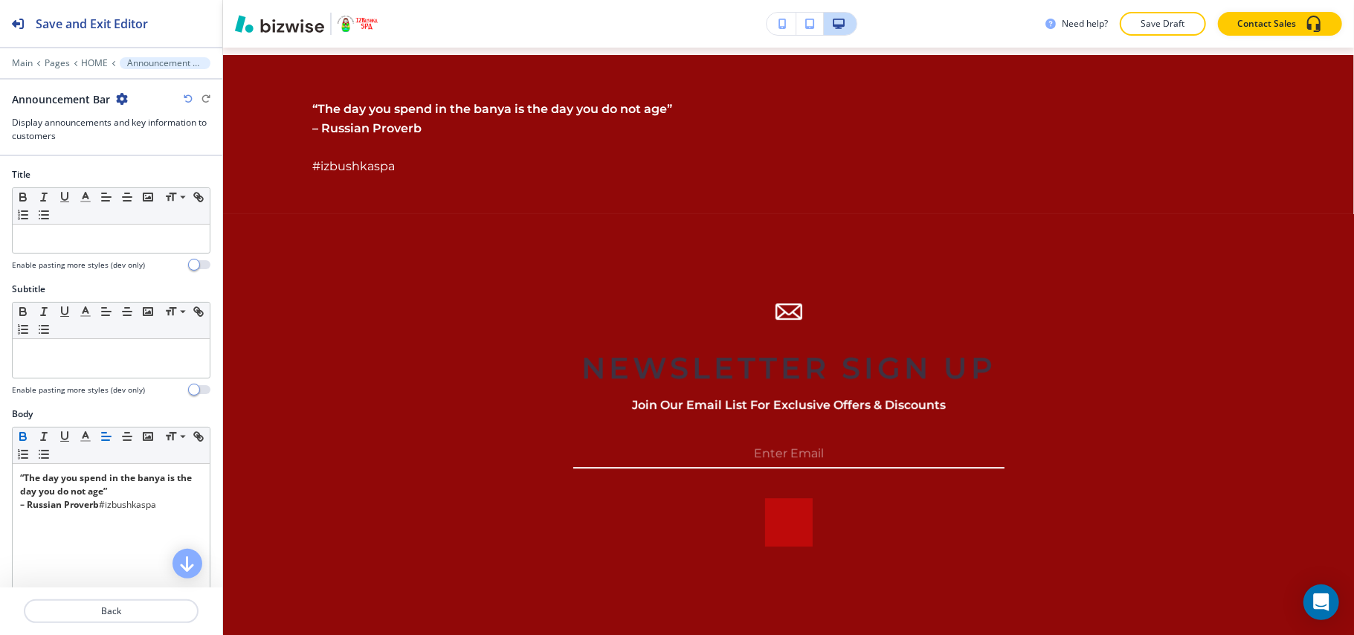
click at [117, 97] on icon "button" at bounding box center [122, 99] width 12 height 12
click at [137, 174] on p "Delete Section" at bounding box center [163, 177] width 76 height 13
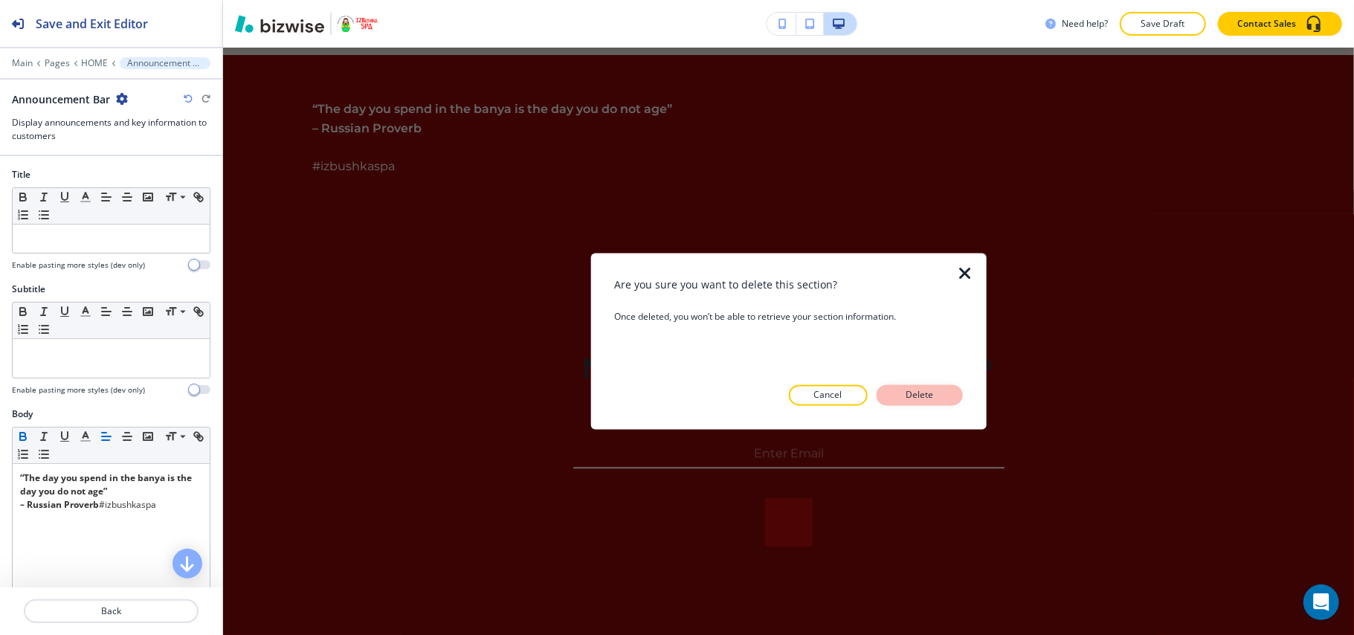
click at [943, 390] on button "Delete" at bounding box center [920, 395] width 86 height 21
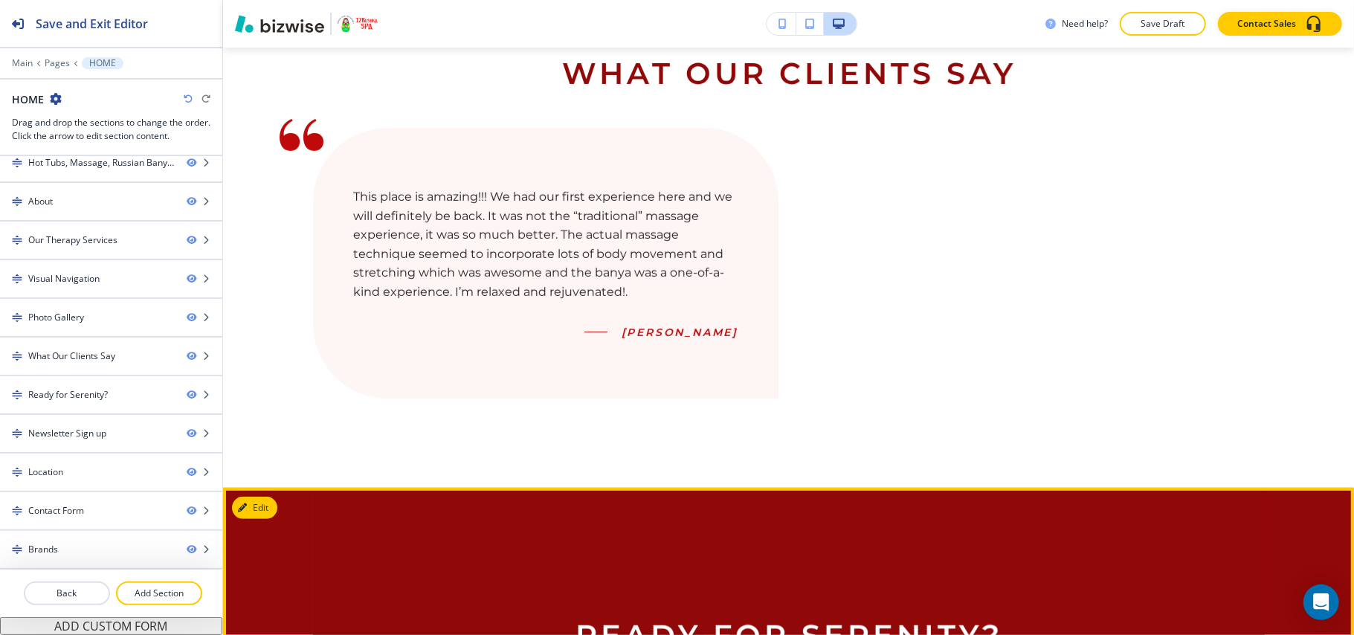
scroll to position [4690, 0]
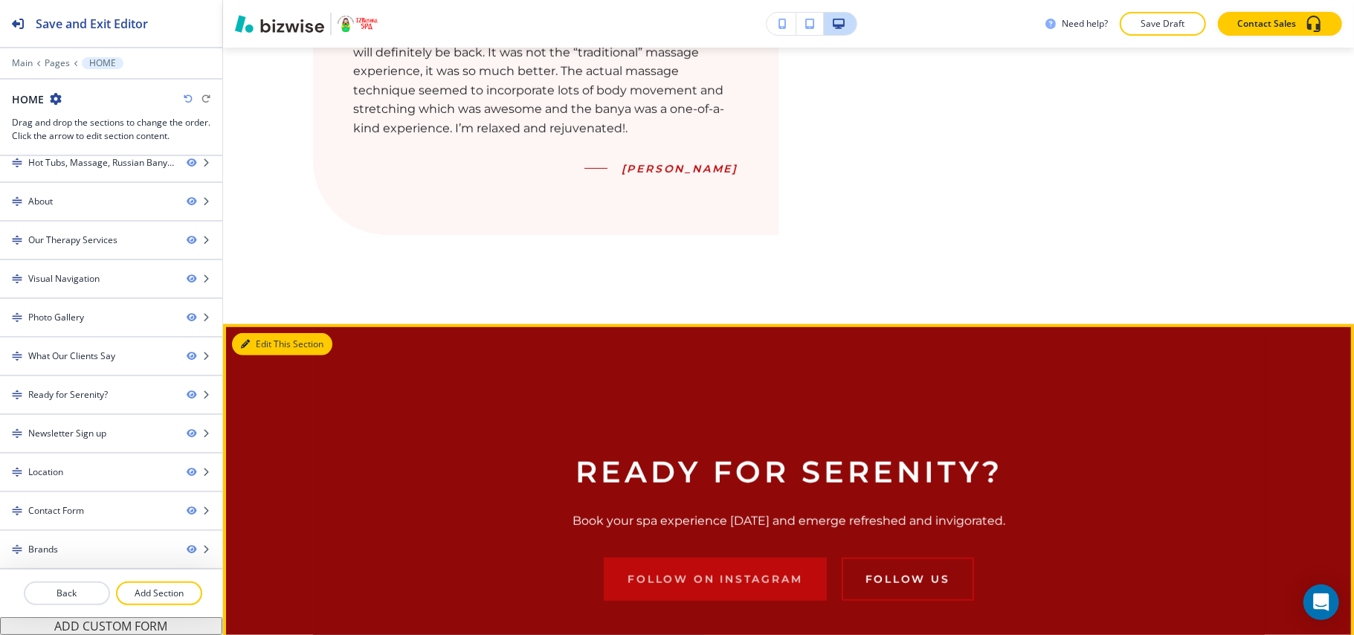
click at [257, 333] on button "Edit This Section" at bounding box center [282, 344] width 100 height 22
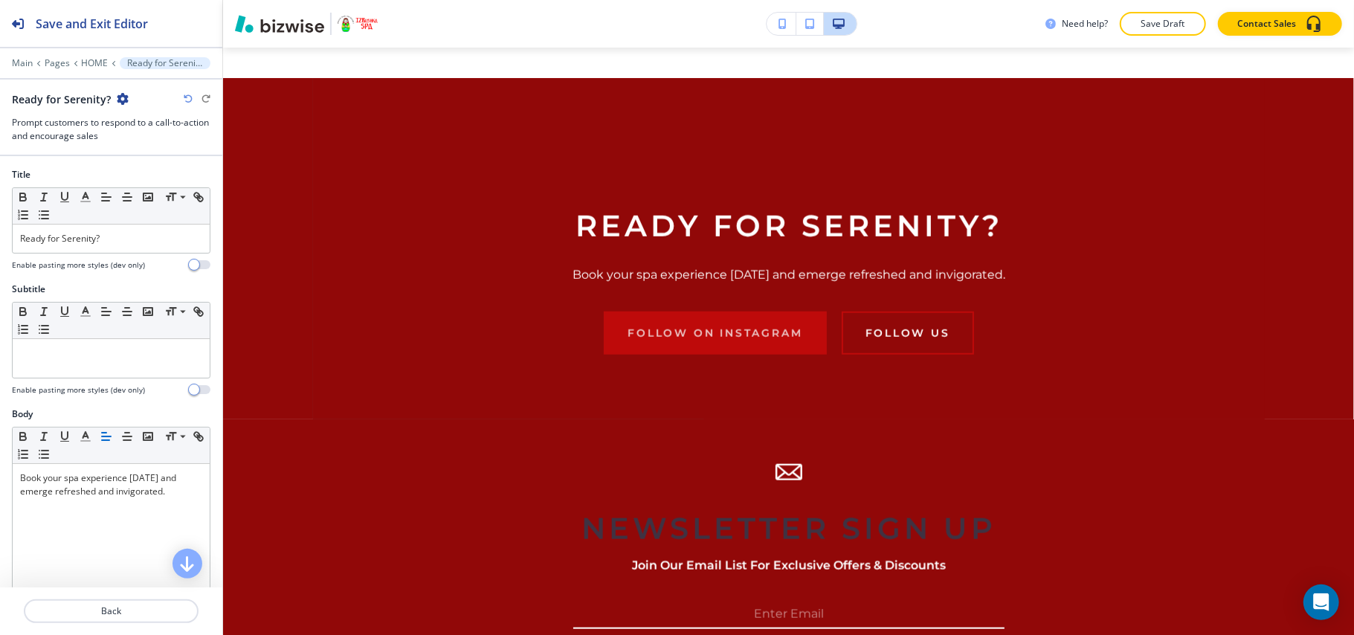
scroll to position [4945, 0]
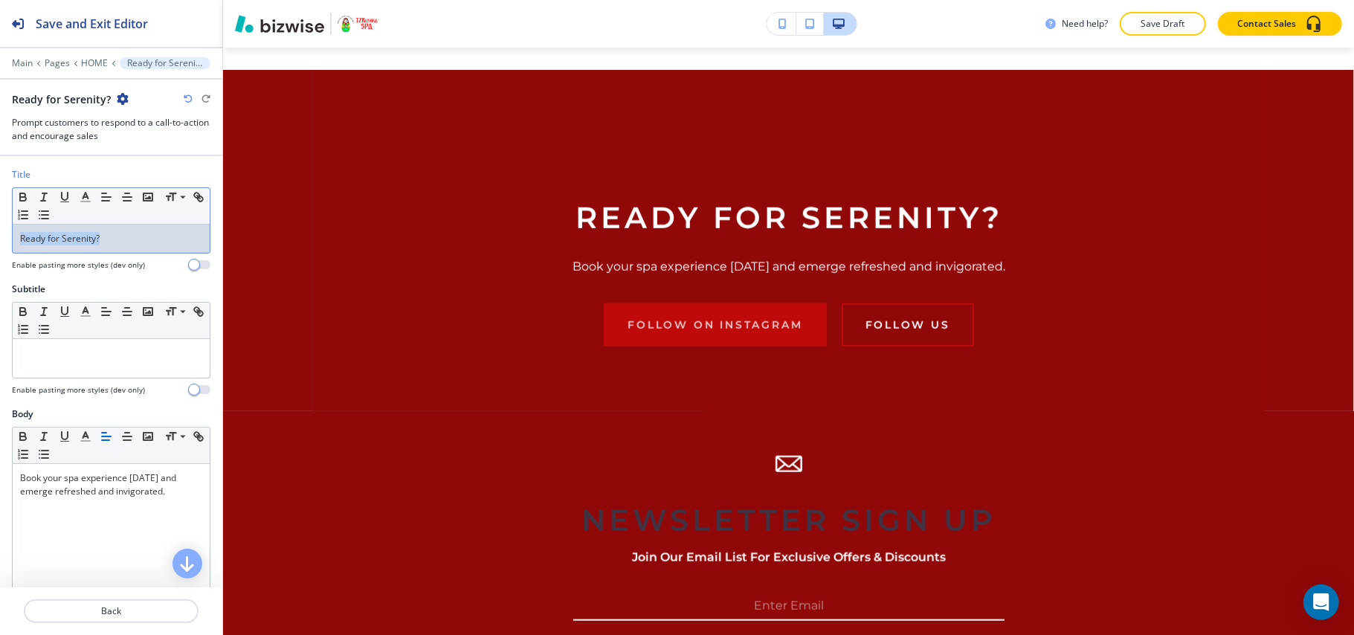
drag, startPoint x: 135, startPoint y: 230, endPoint x: 0, endPoint y: 235, distance: 134.7
click at [0, 235] on div "Title Small Normal Large Huge Ready for Serenity? Enable pasting more styles (d…" at bounding box center [111, 225] width 222 height 115
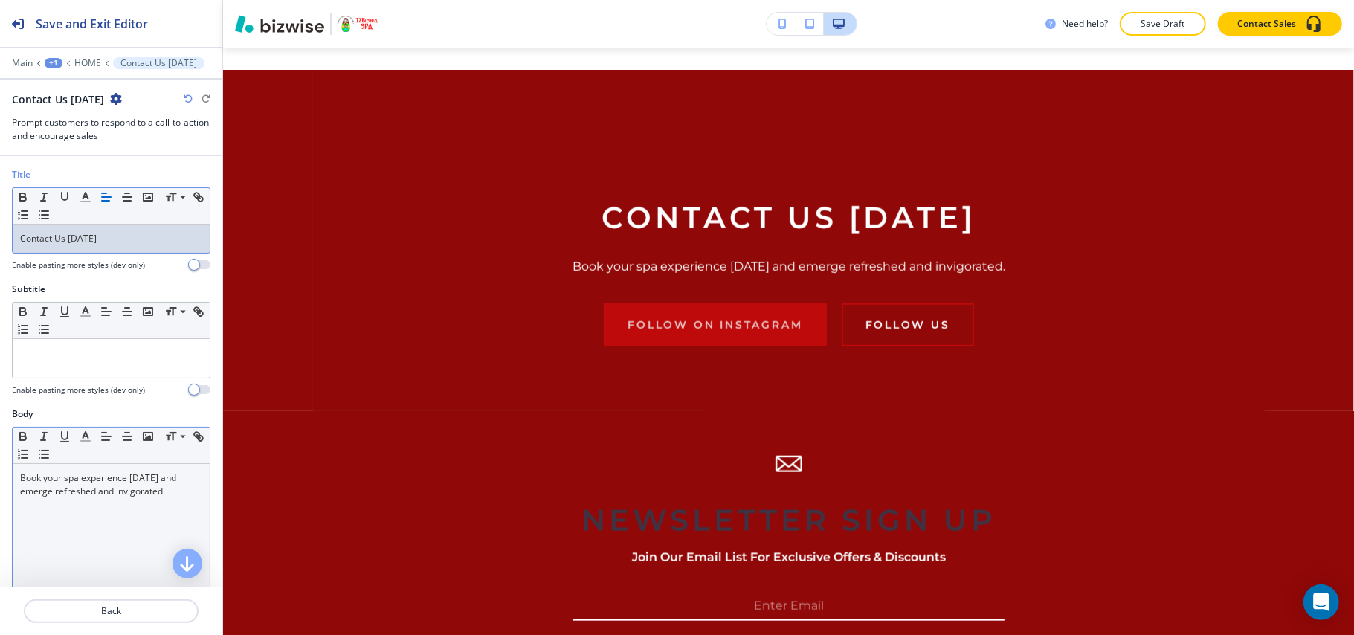
click at [144, 509] on div "Book your spa experience [DATE] and emerge refreshed and invigorated." at bounding box center [111, 560] width 197 height 193
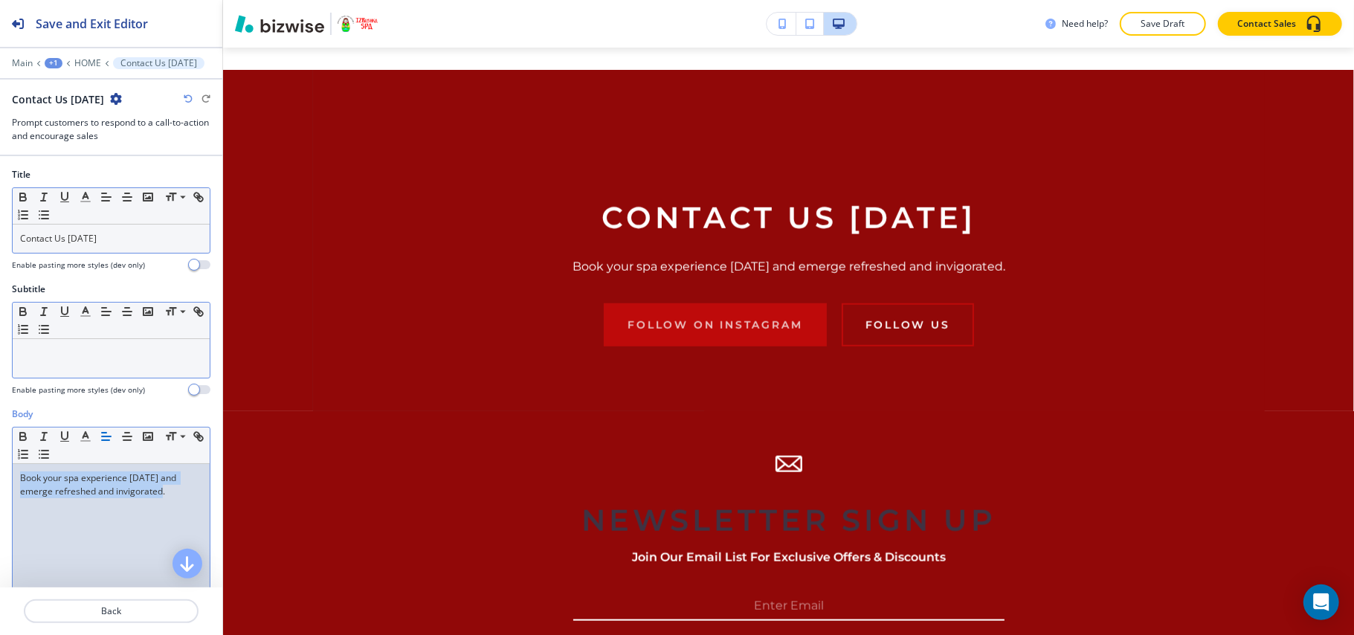
scroll to position [0, 0]
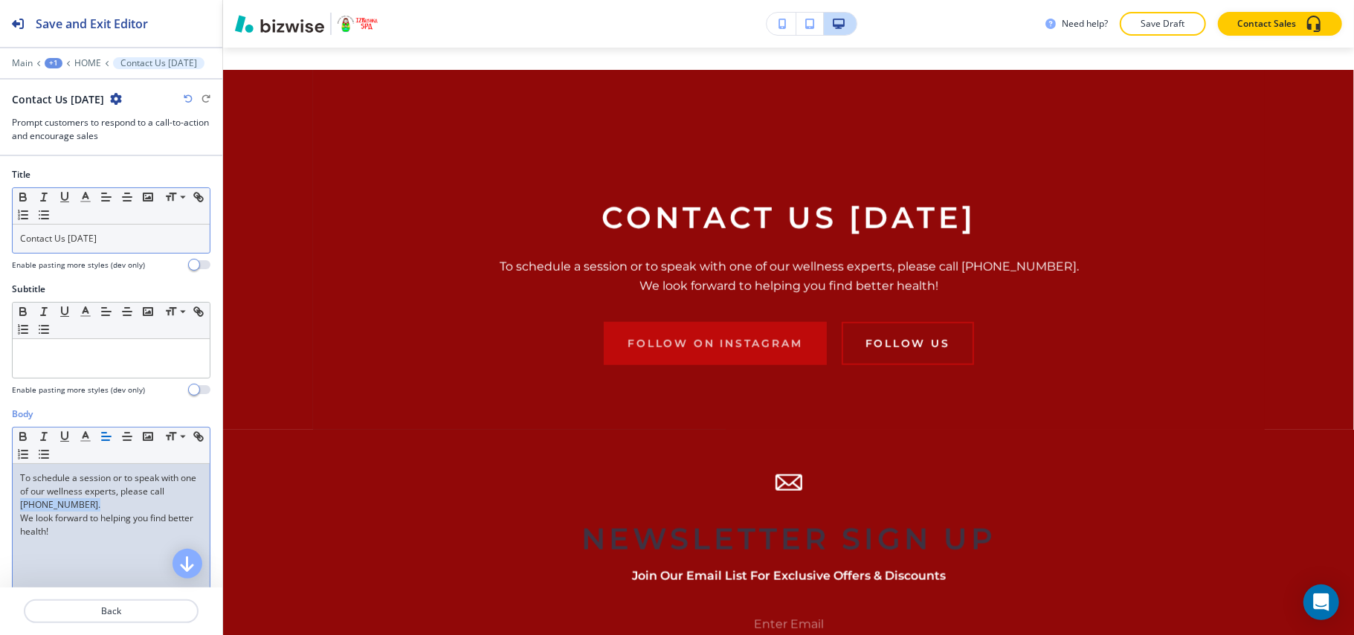
drag, startPoint x: 91, startPoint y: 507, endPoint x: 0, endPoint y: 512, distance: 90.9
click at [0, 512] on div "Body Small Normal Large Huge To schedule a session or to speak with one of our …" at bounding box center [111, 548] width 222 height 280
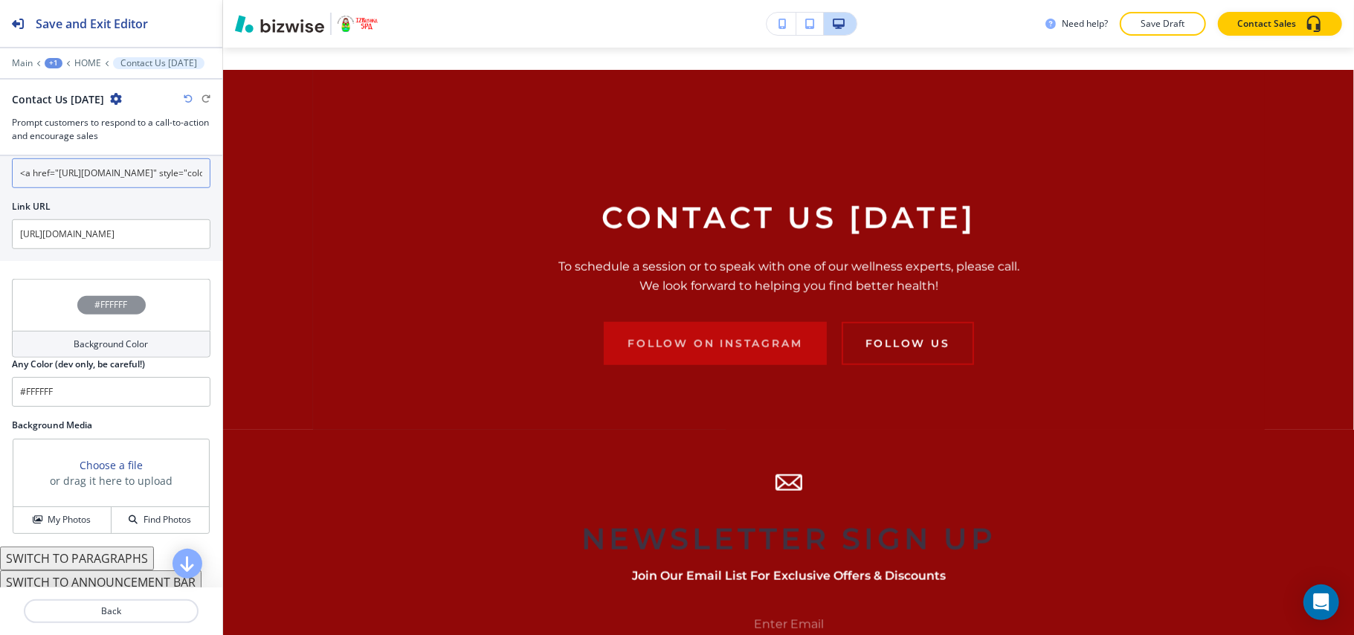
scroll to position [821, 0]
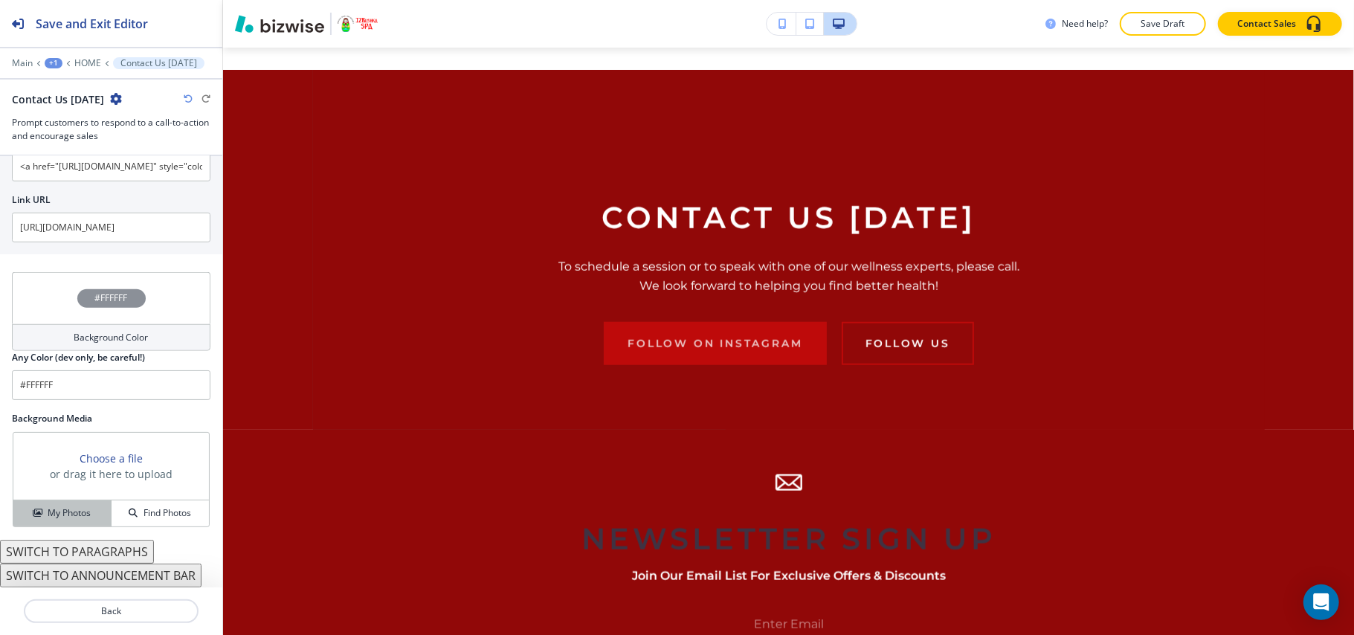
click at [66, 507] on h4 "My Photos" at bounding box center [69, 513] width 43 height 13
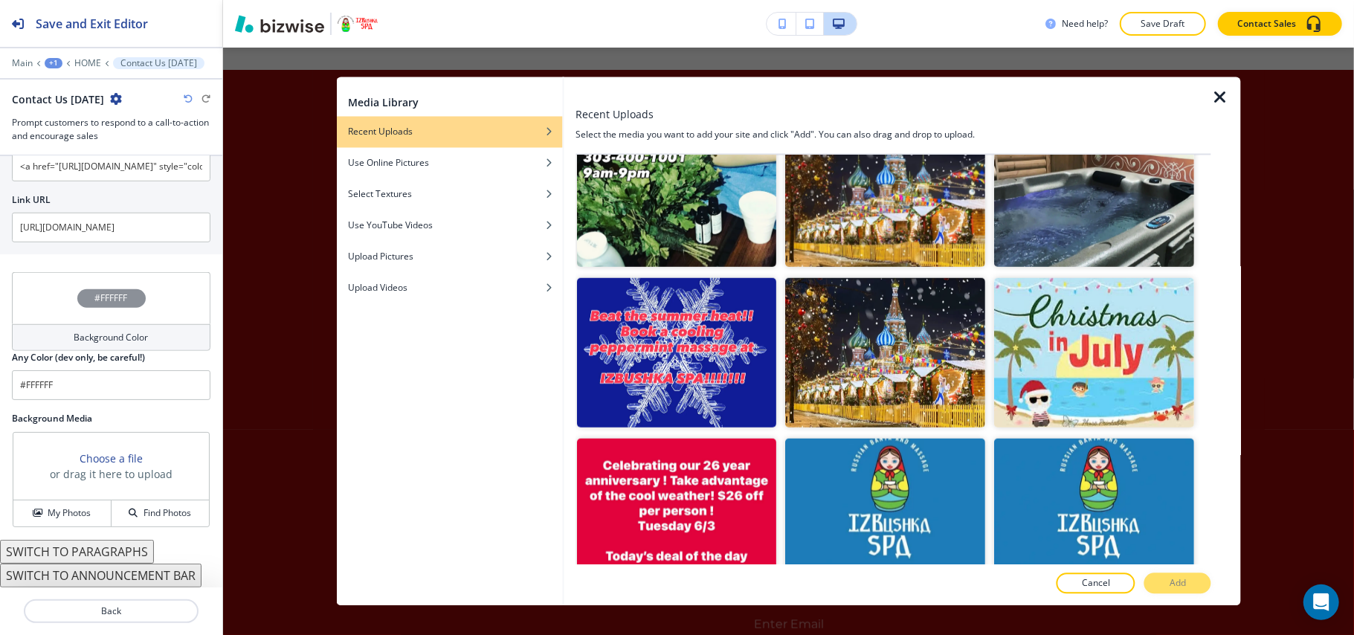
scroll to position [1099, 0]
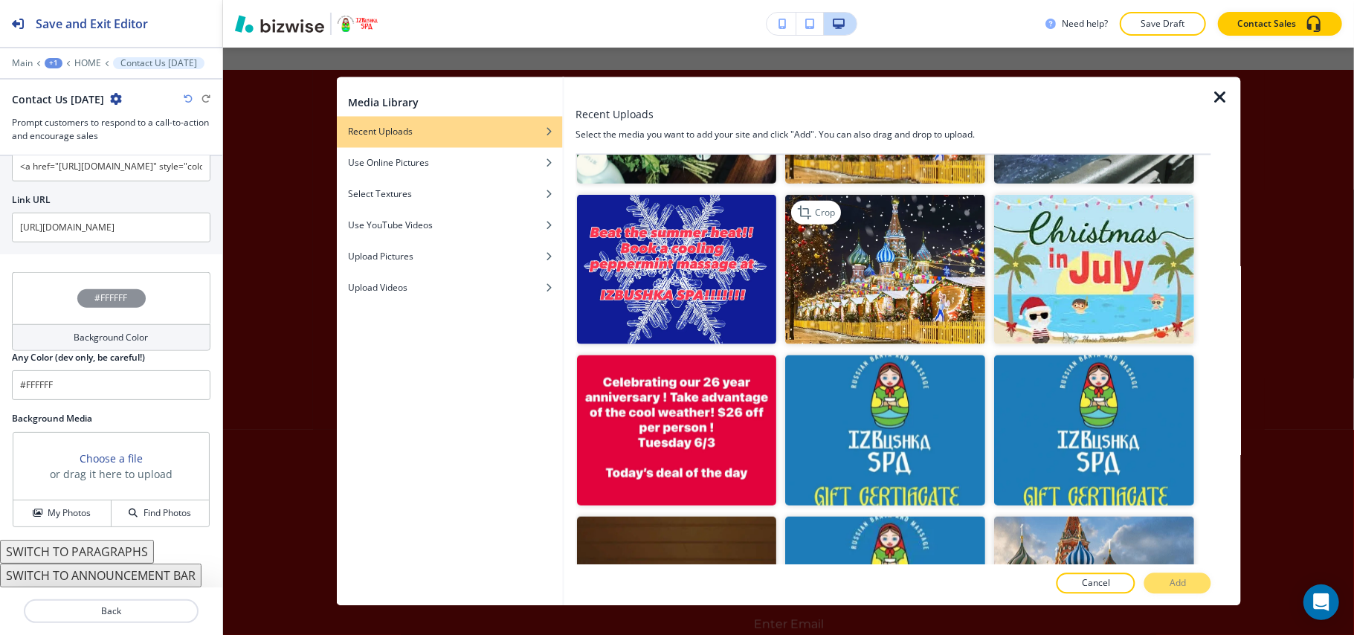
click at [864, 242] on img "button" at bounding box center [886, 269] width 200 height 150
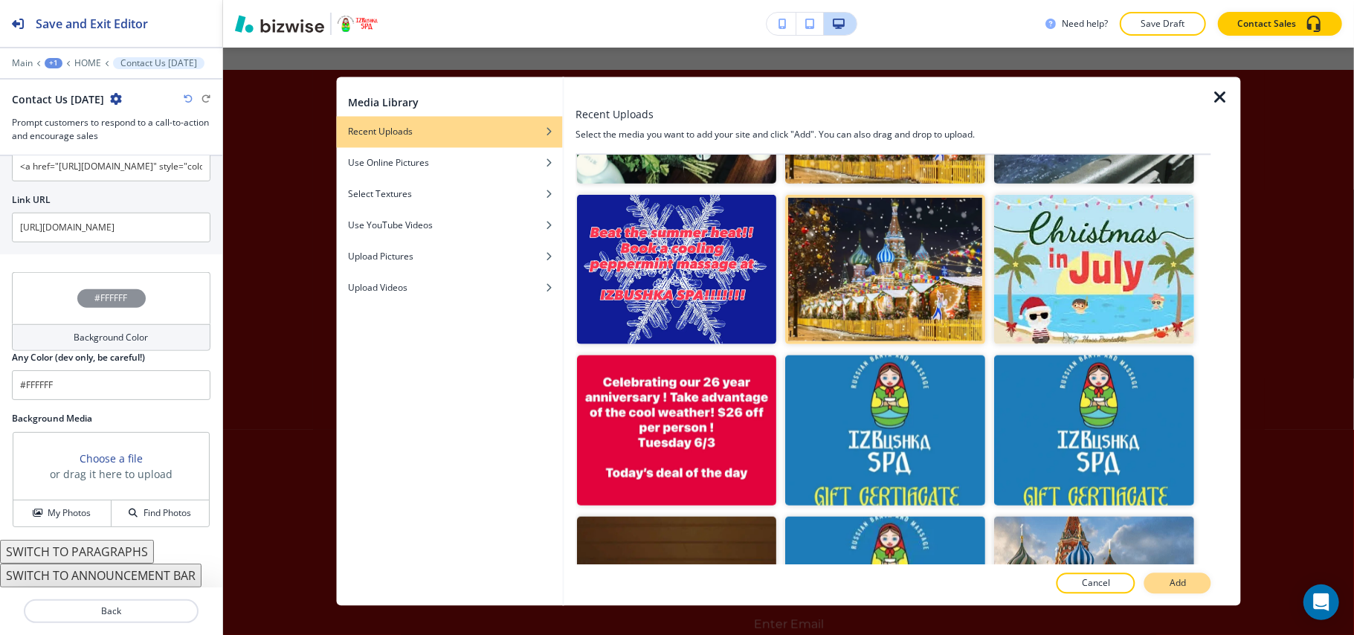
click at [1183, 581] on p "Add" at bounding box center [1178, 583] width 16 height 13
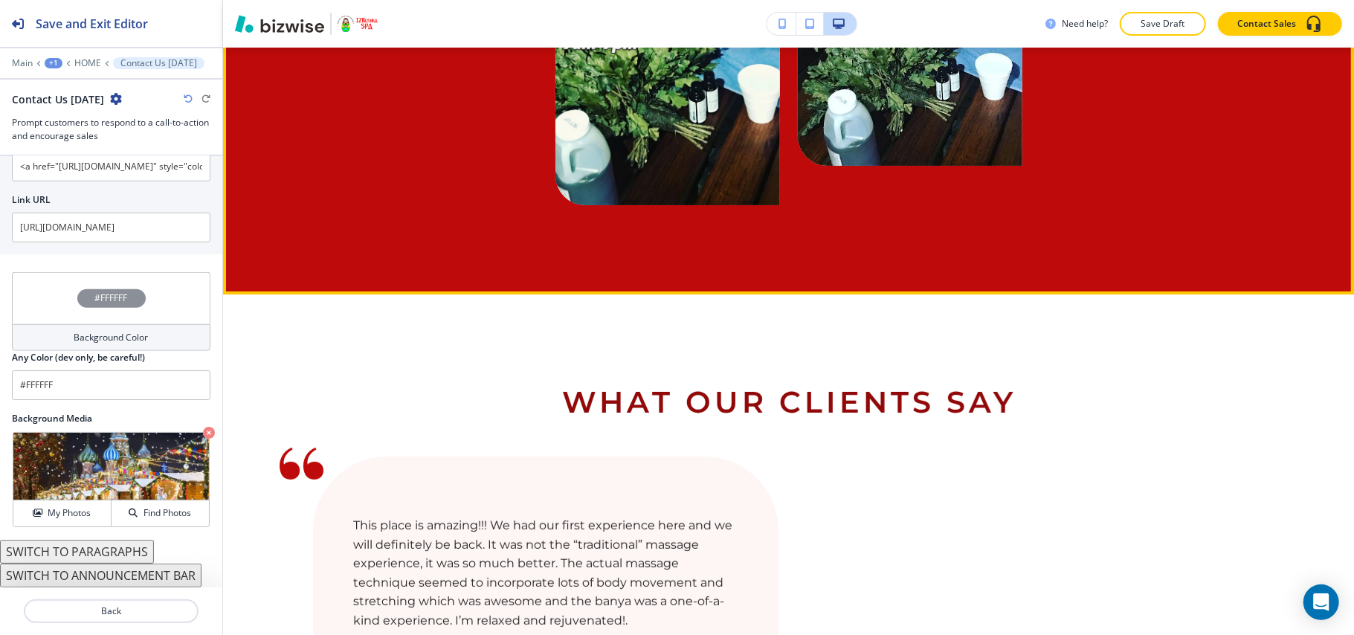
scroll to position [4350, 0]
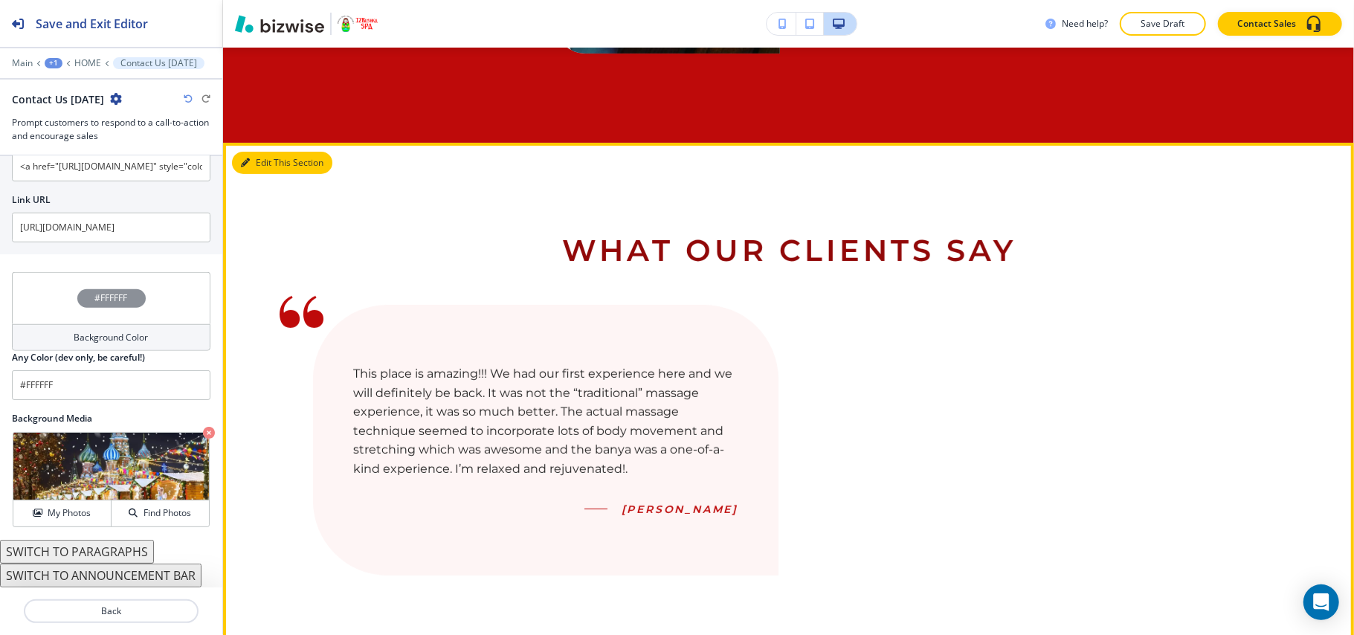
click at [257, 152] on button "Edit This Section" at bounding box center [282, 163] width 100 height 22
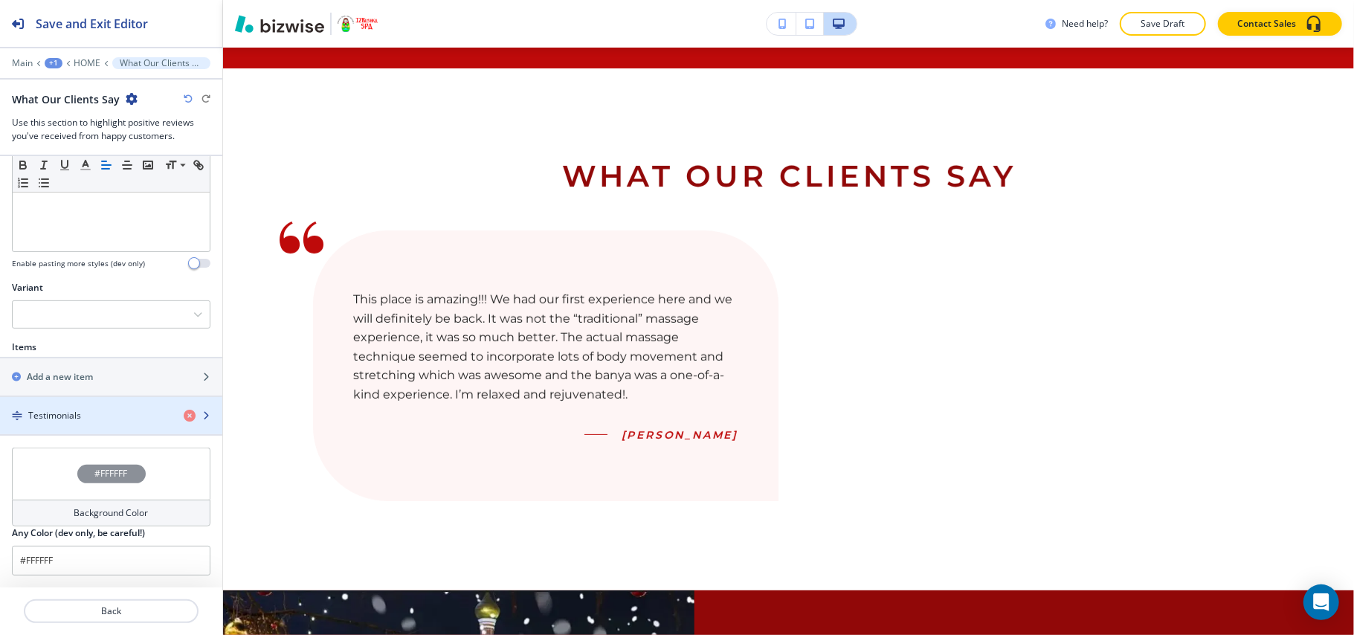
scroll to position [411, 0]
click at [93, 312] on div at bounding box center [111, 314] width 197 height 27
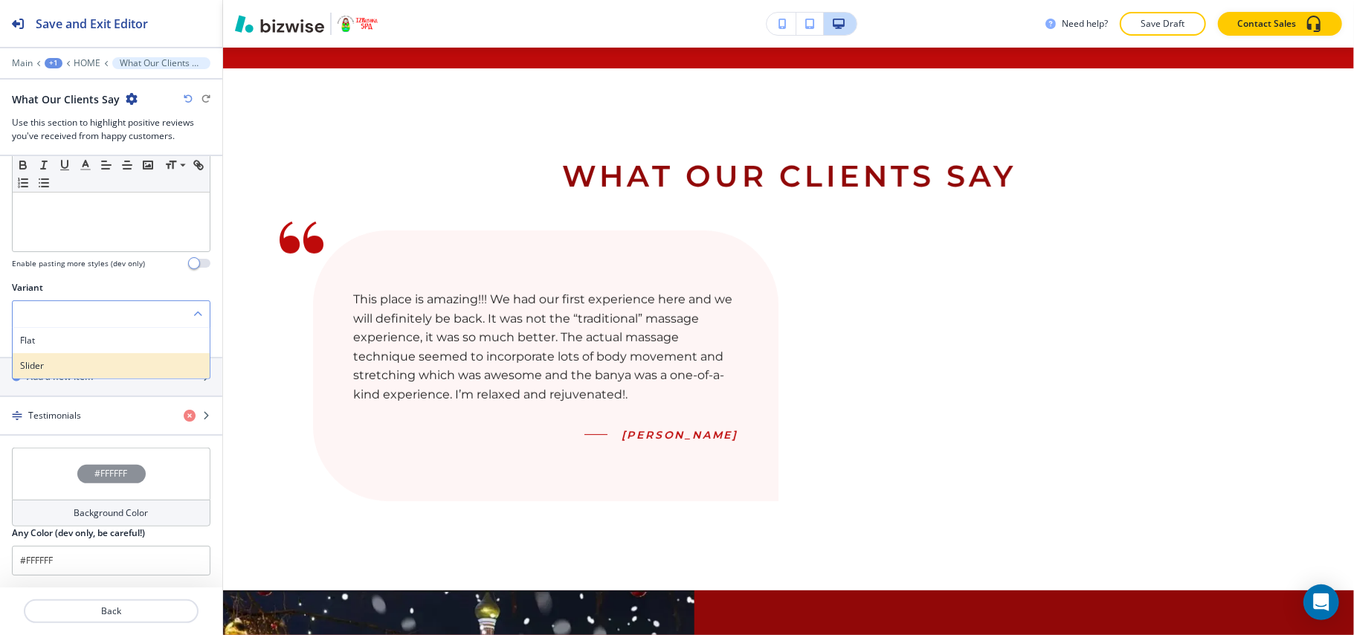
click at [78, 359] on h4 "Slider" at bounding box center [111, 365] width 182 height 13
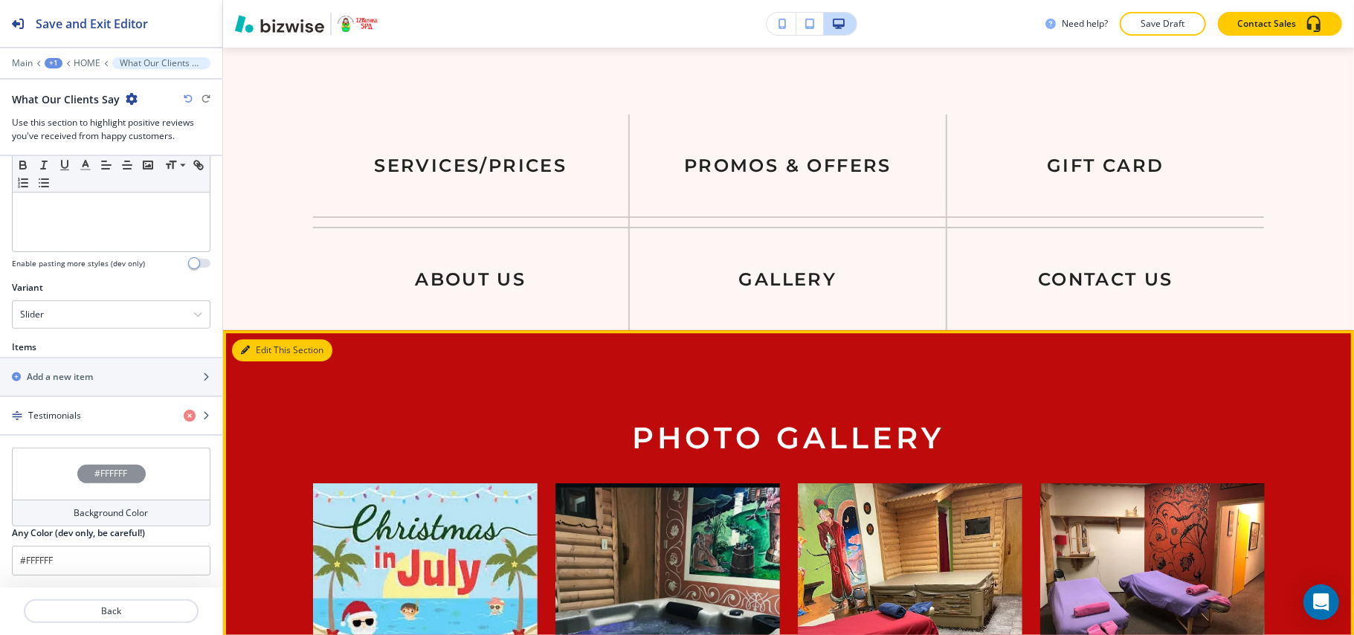
click at [242, 339] on button "Edit This Section" at bounding box center [282, 350] width 100 height 22
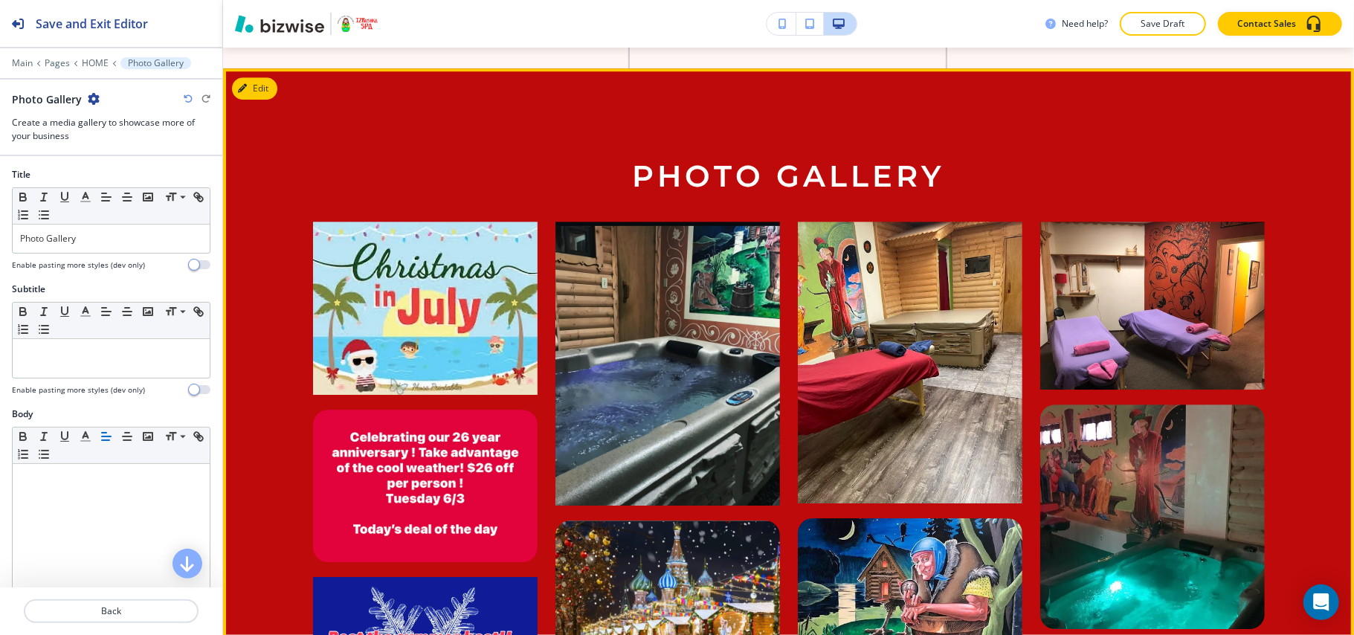
scroll to position [3212, 0]
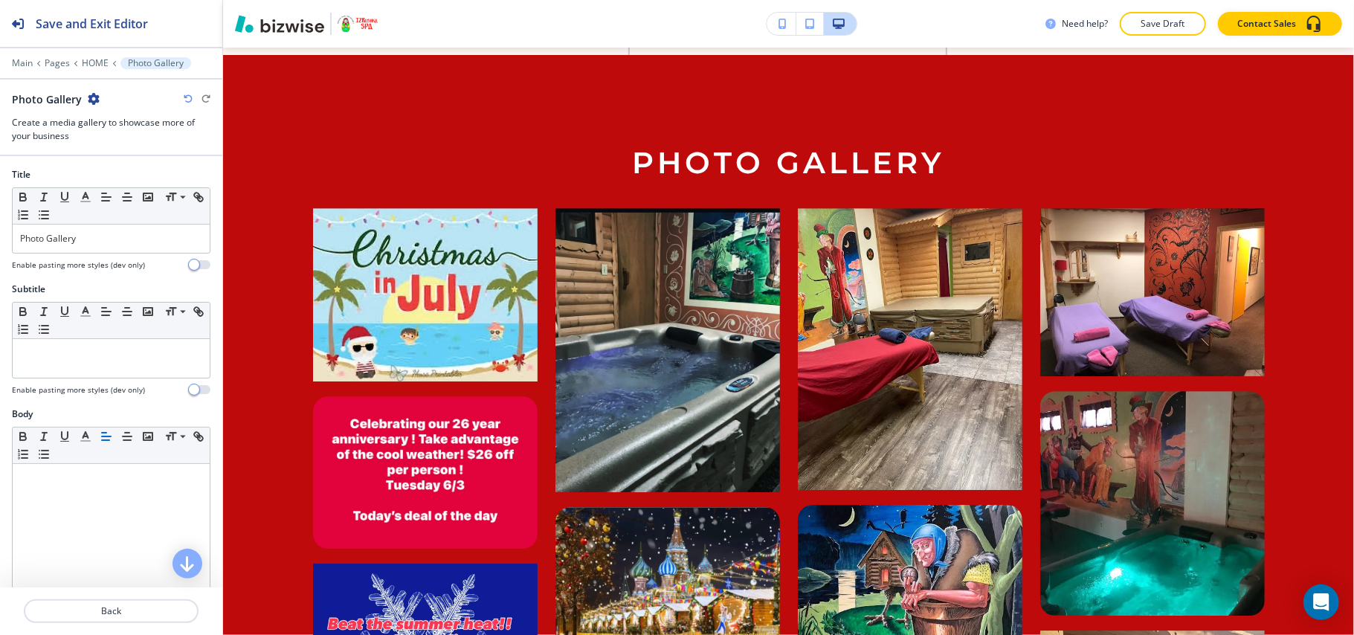
click at [95, 100] on icon "button" at bounding box center [94, 99] width 12 height 12
click at [117, 181] on p "Delete Section" at bounding box center [134, 177] width 76 height 13
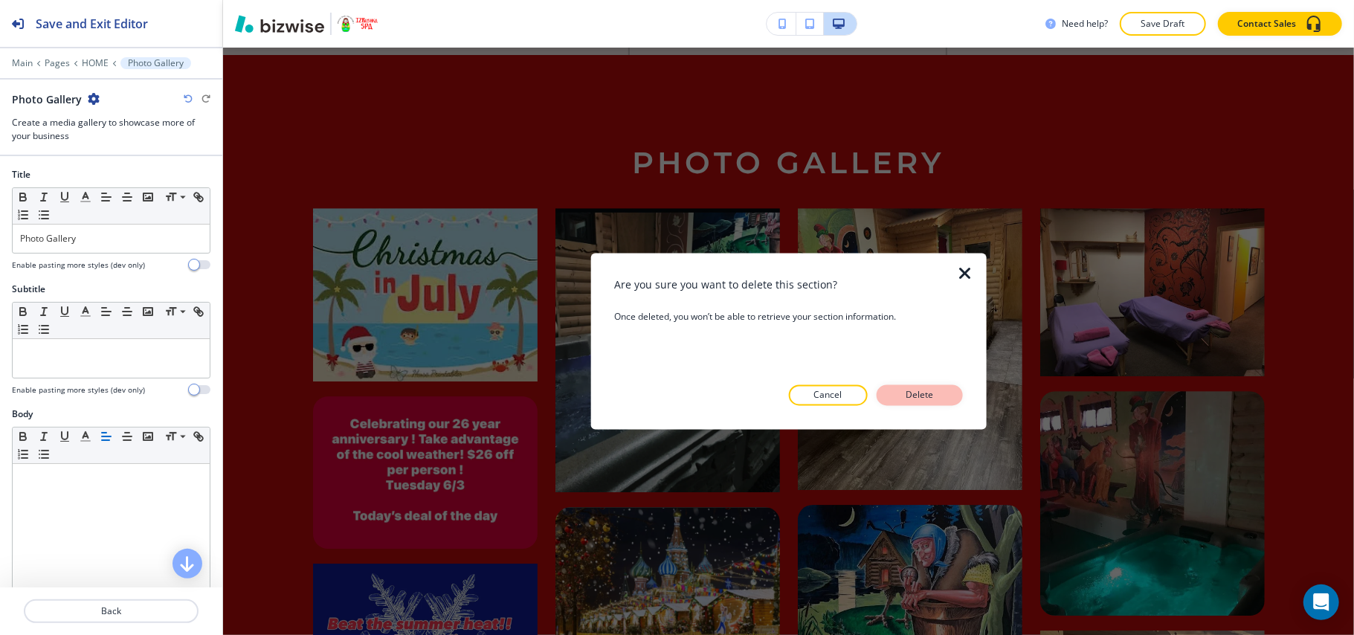
click at [925, 393] on p "Delete" at bounding box center [920, 395] width 36 height 13
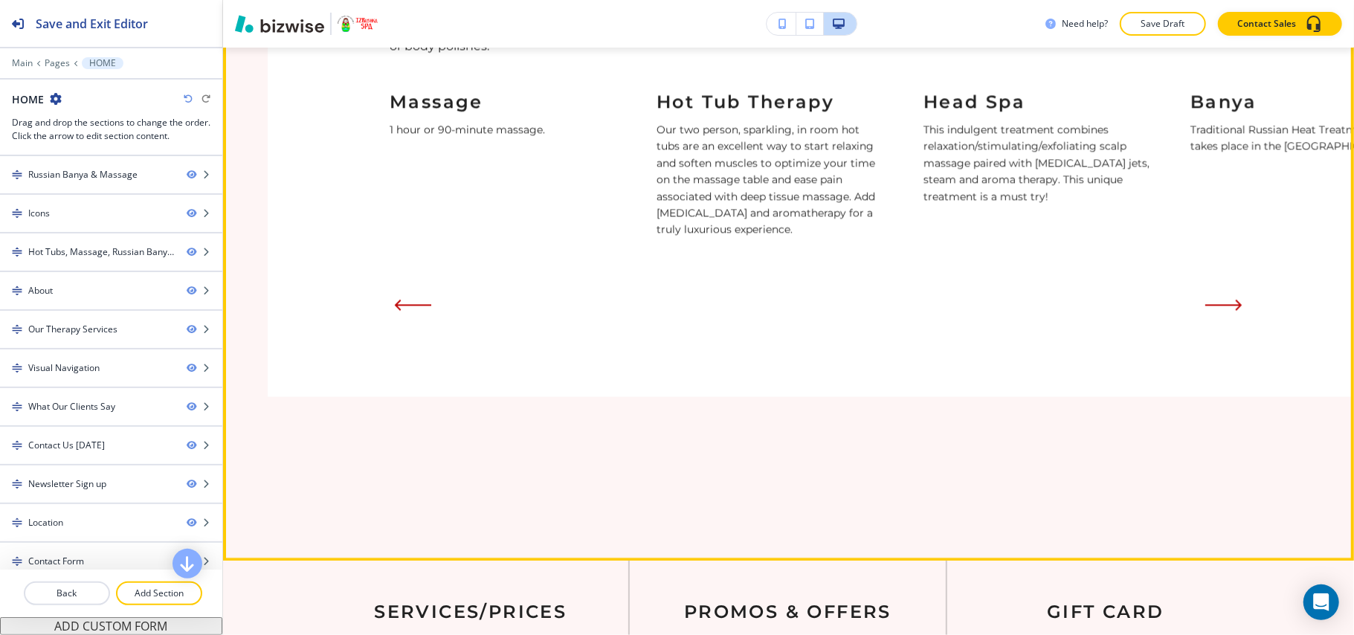
scroll to position [2419, 0]
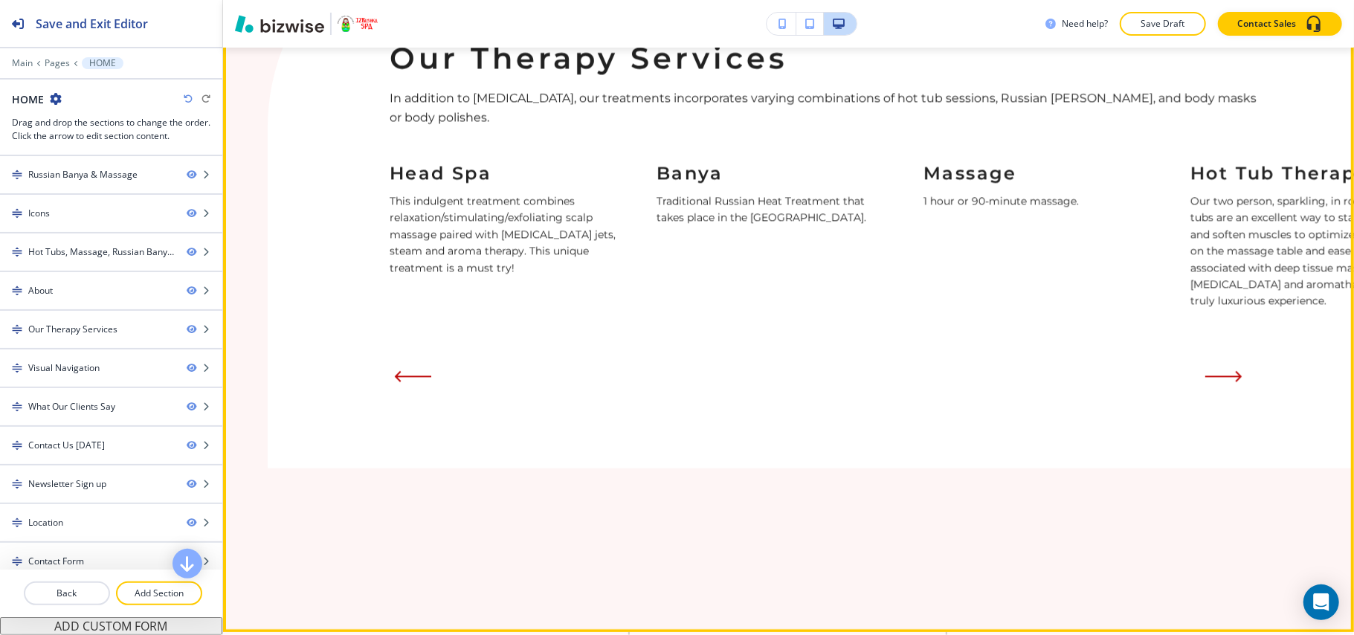
click at [379, 458] on div "Our Therapy Services In addition to [MEDICAL_DATA], our treatments incorporates…" at bounding box center [811, 187] width 1087 height 563
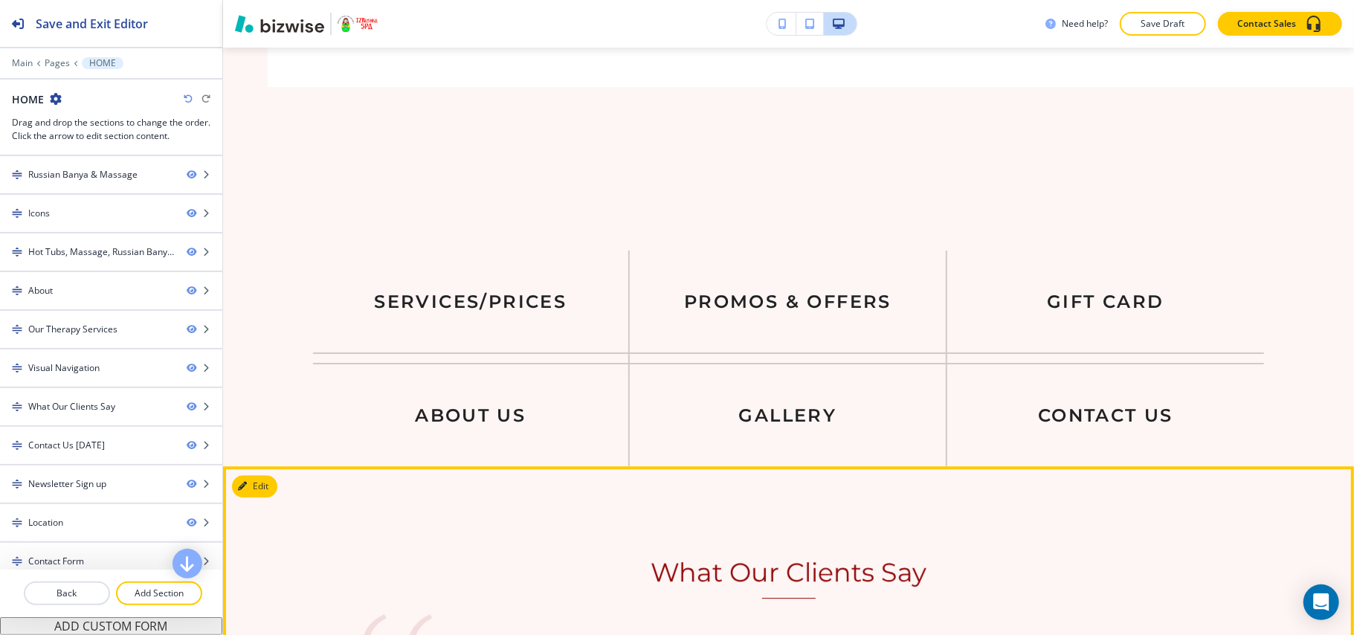
scroll to position [2914, 0]
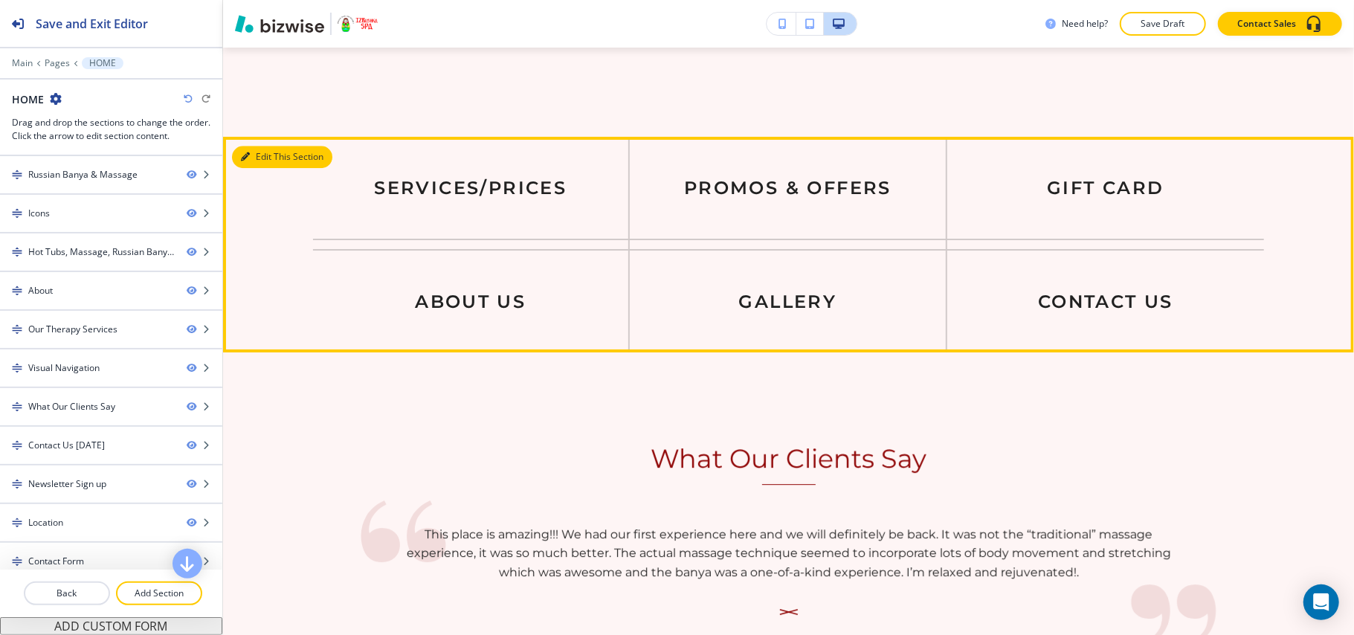
click at [248, 152] on icon "button" at bounding box center [245, 156] width 9 height 9
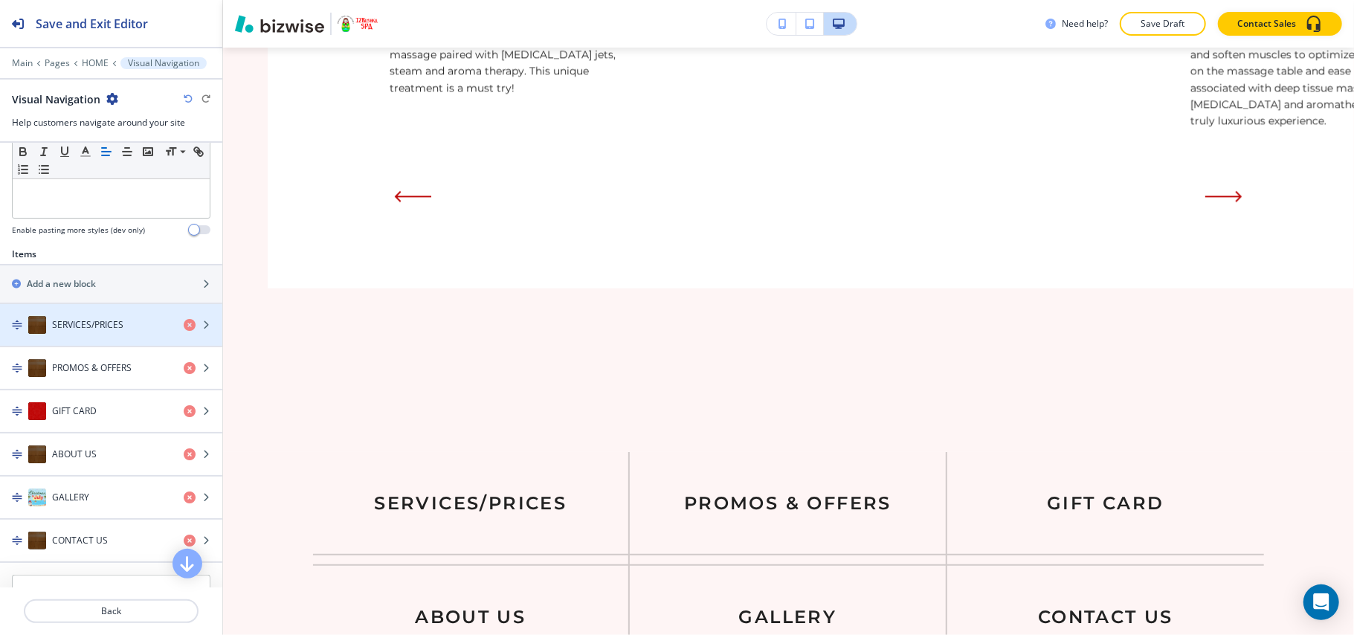
scroll to position [560, 0]
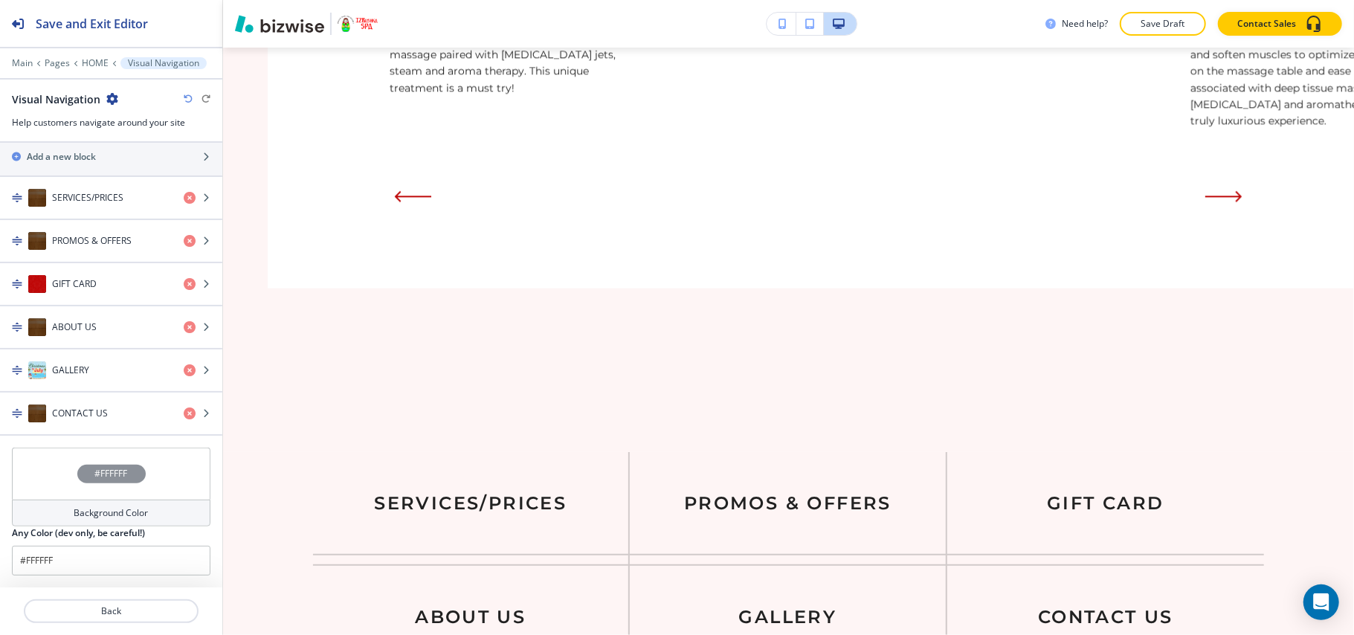
click at [51, 476] on div "#FFFFFF" at bounding box center [111, 474] width 199 height 52
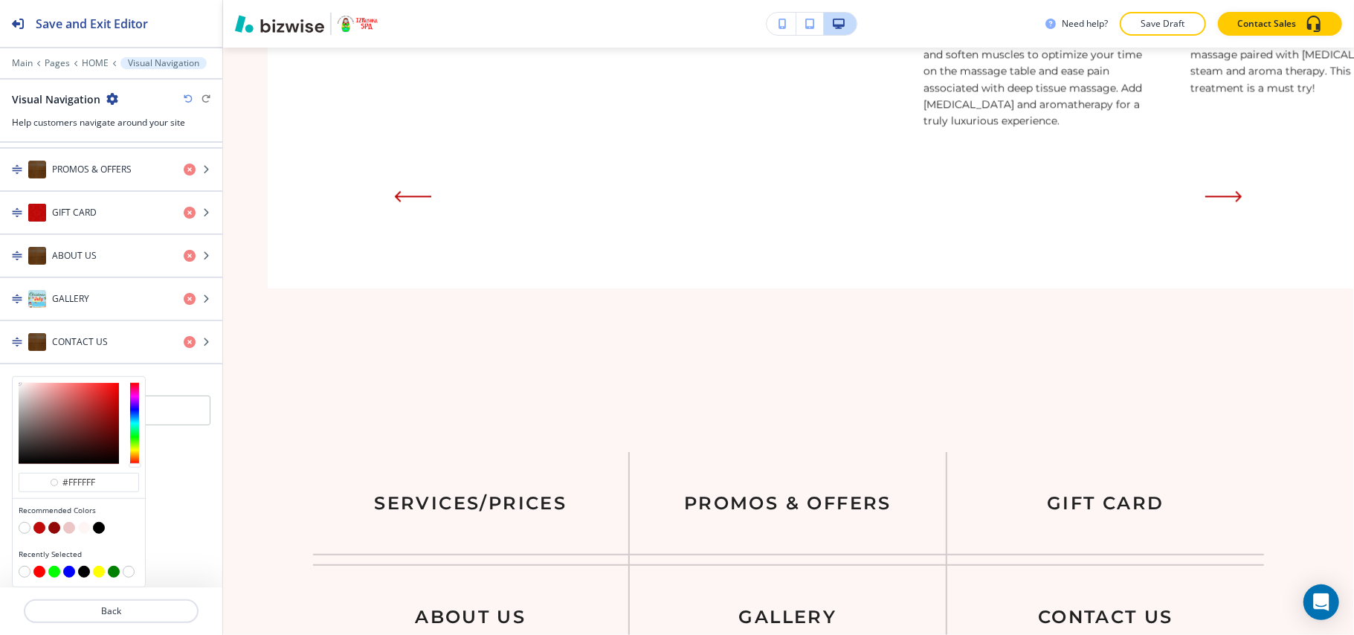
click at [51, 528] on button "button" at bounding box center [54, 528] width 12 height 12
type input "#910808"
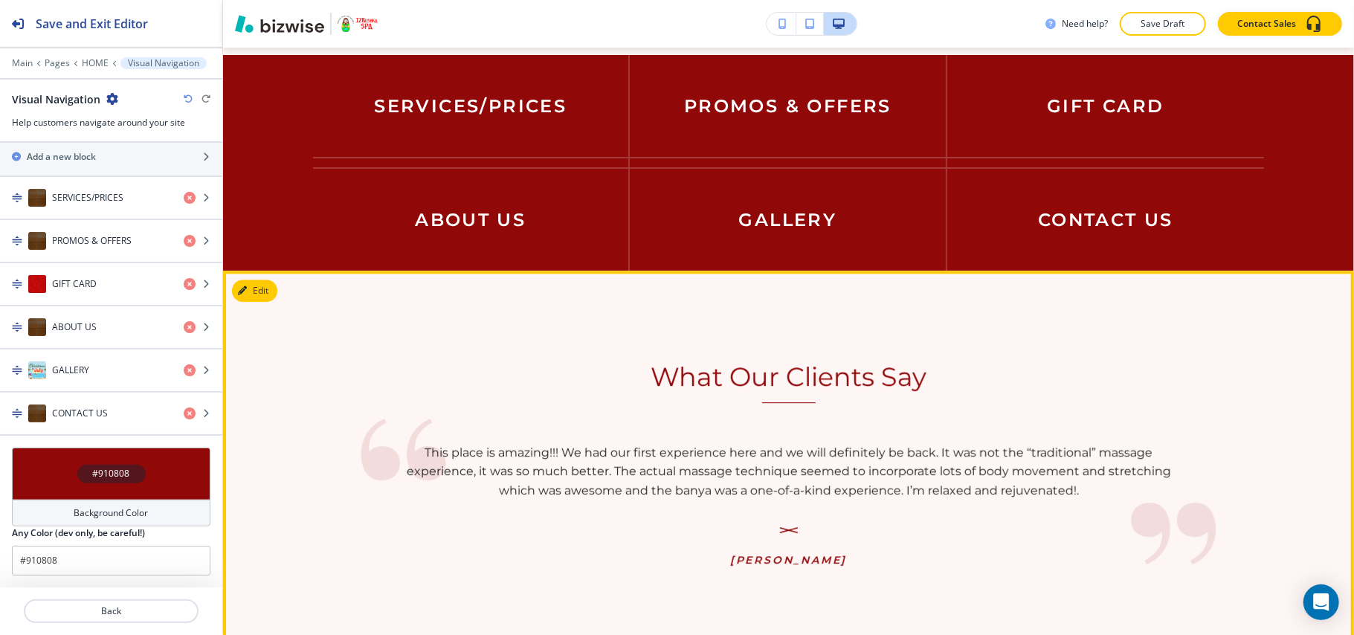
scroll to position [3194, 0]
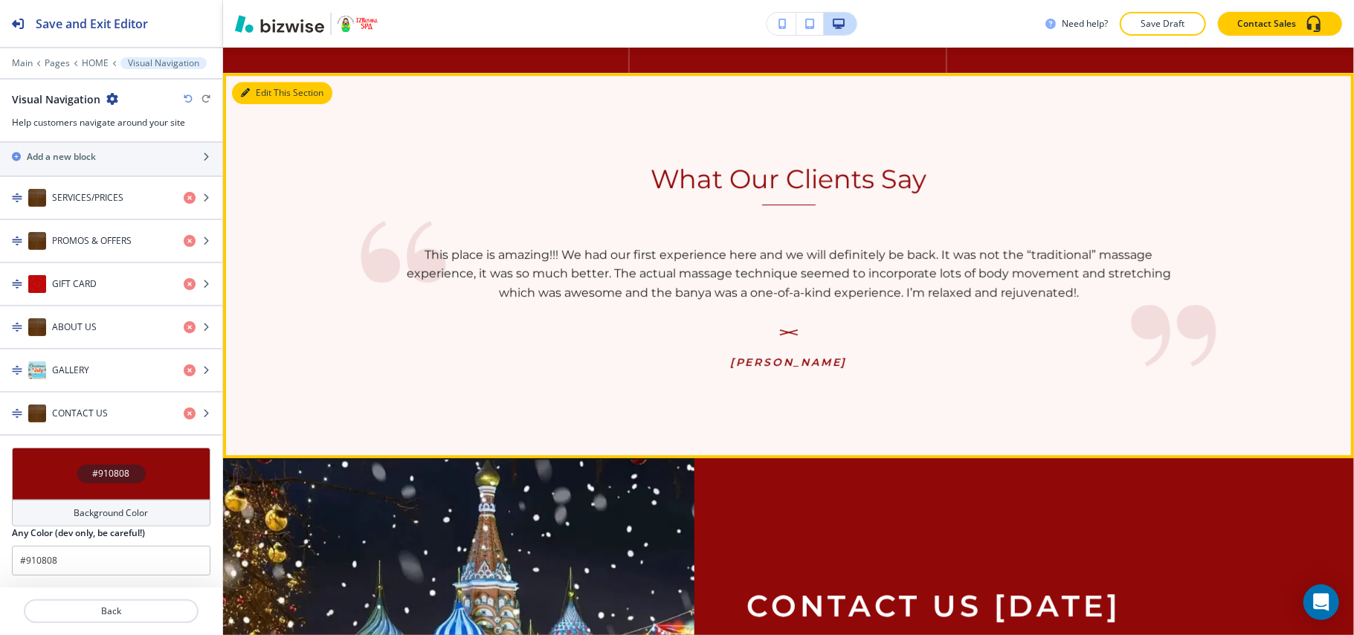
click at [271, 91] on button "Edit This Section" at bounding box center [282, 93] width 100 height 22
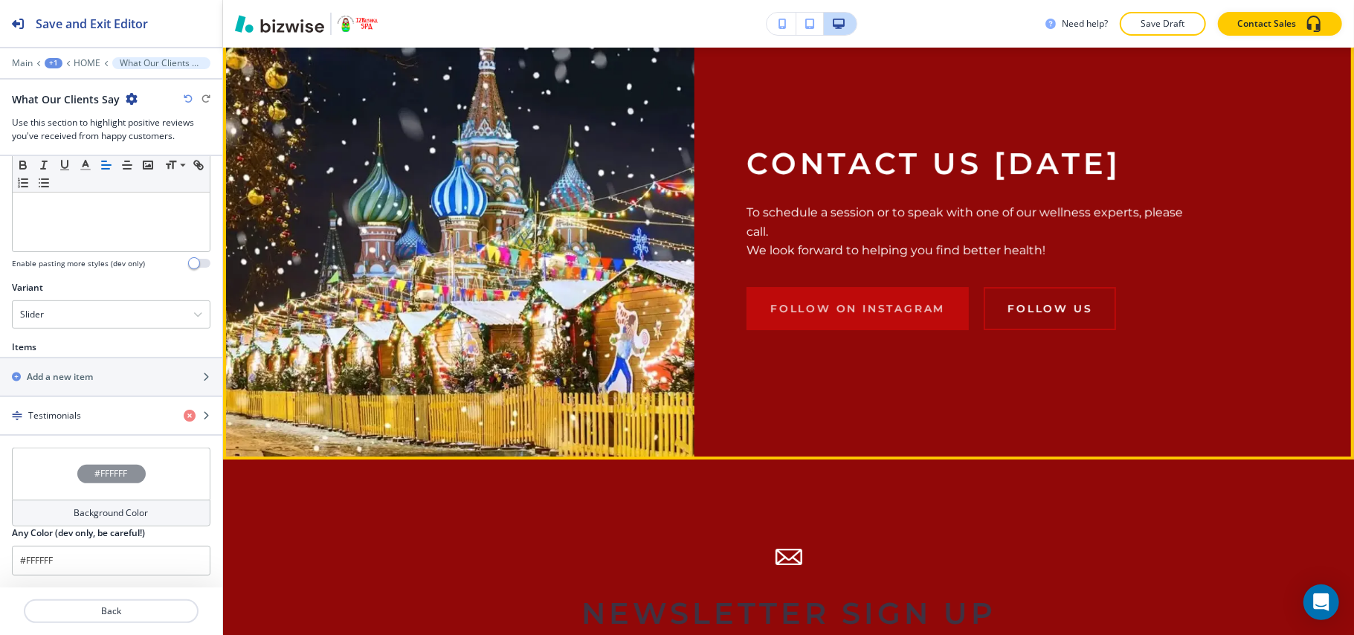
scroll to position [3906, 0]
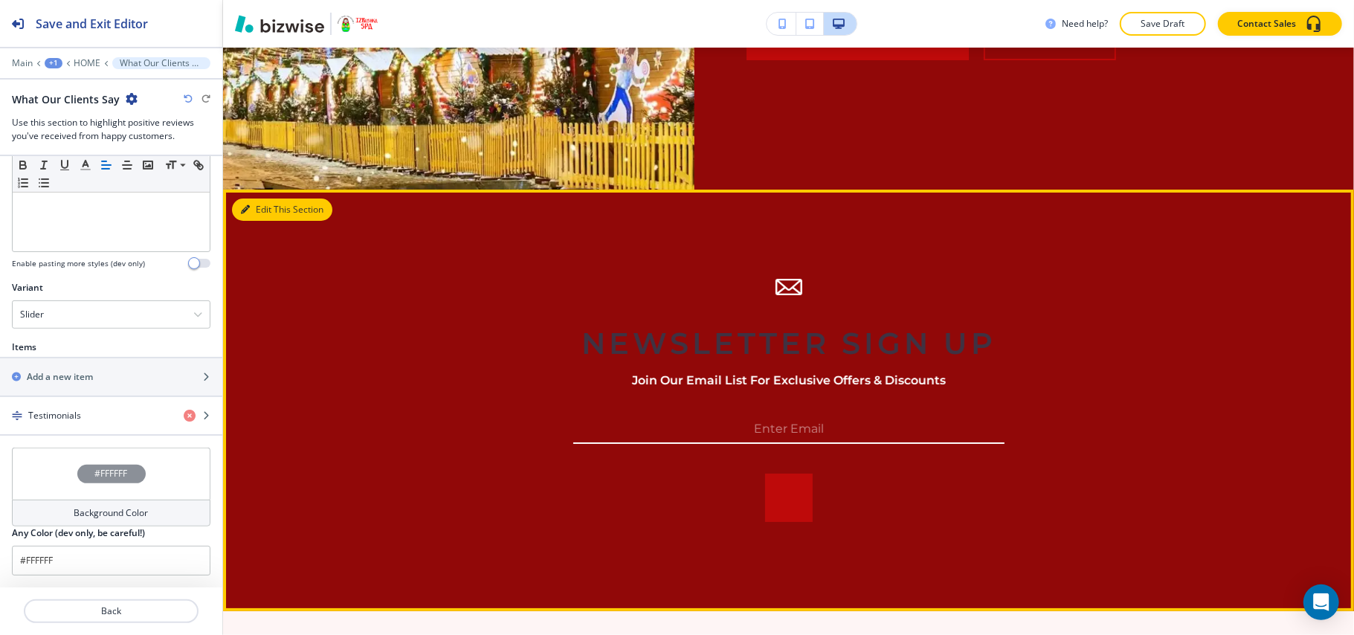
click at [274, 208] on button "Edit This Section" at bounding box center [282, 210] width 100 height 22
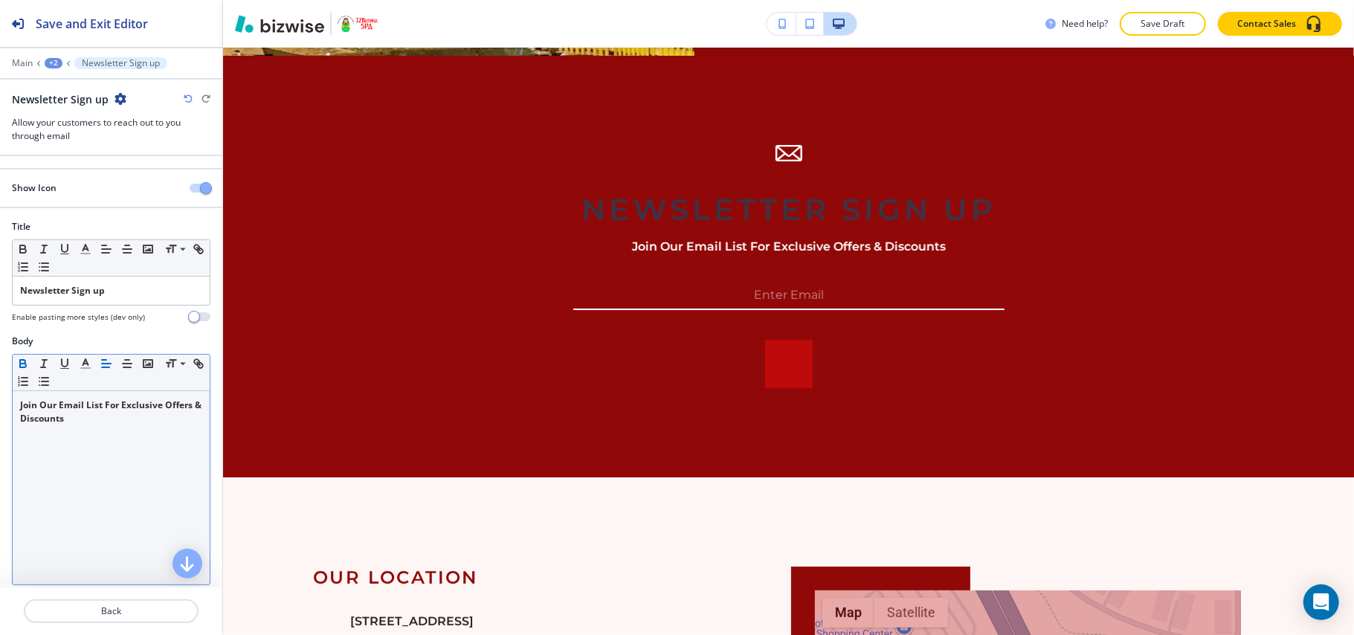
scroll to position [232, 0]
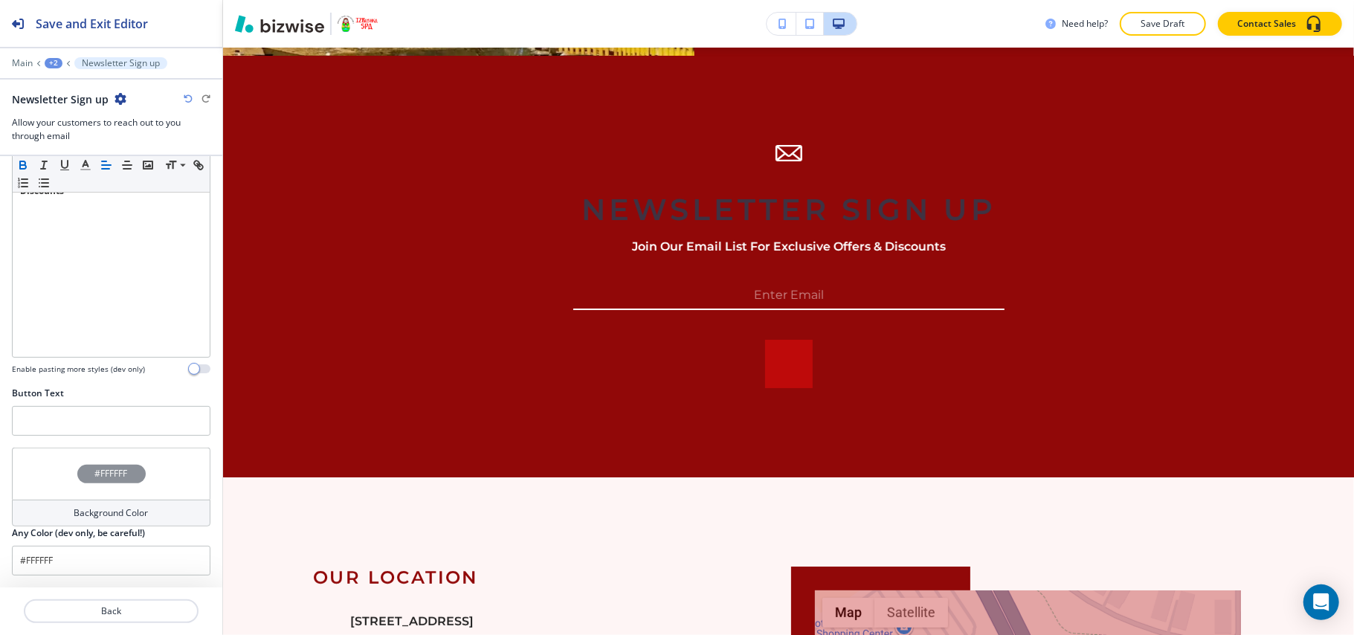
click at [25, 468] on div "#FFFFFF" at bounding box center [111, 474] width 199 height 52
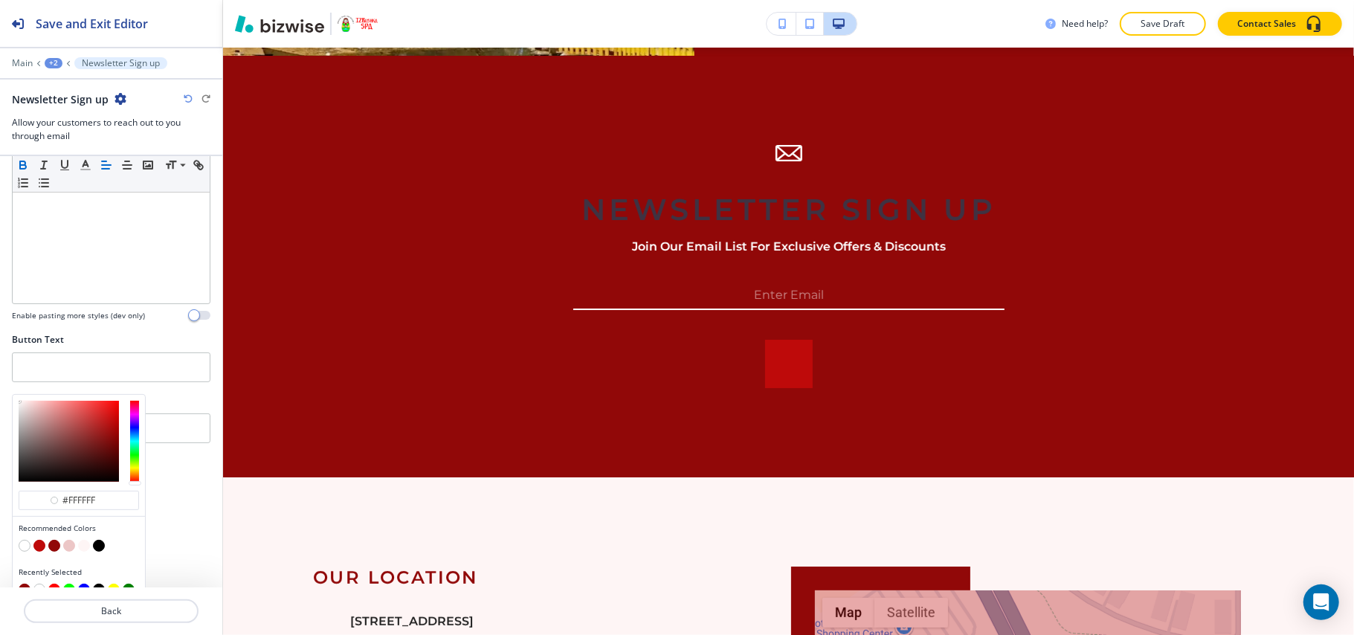
scroll to position [303, 0]
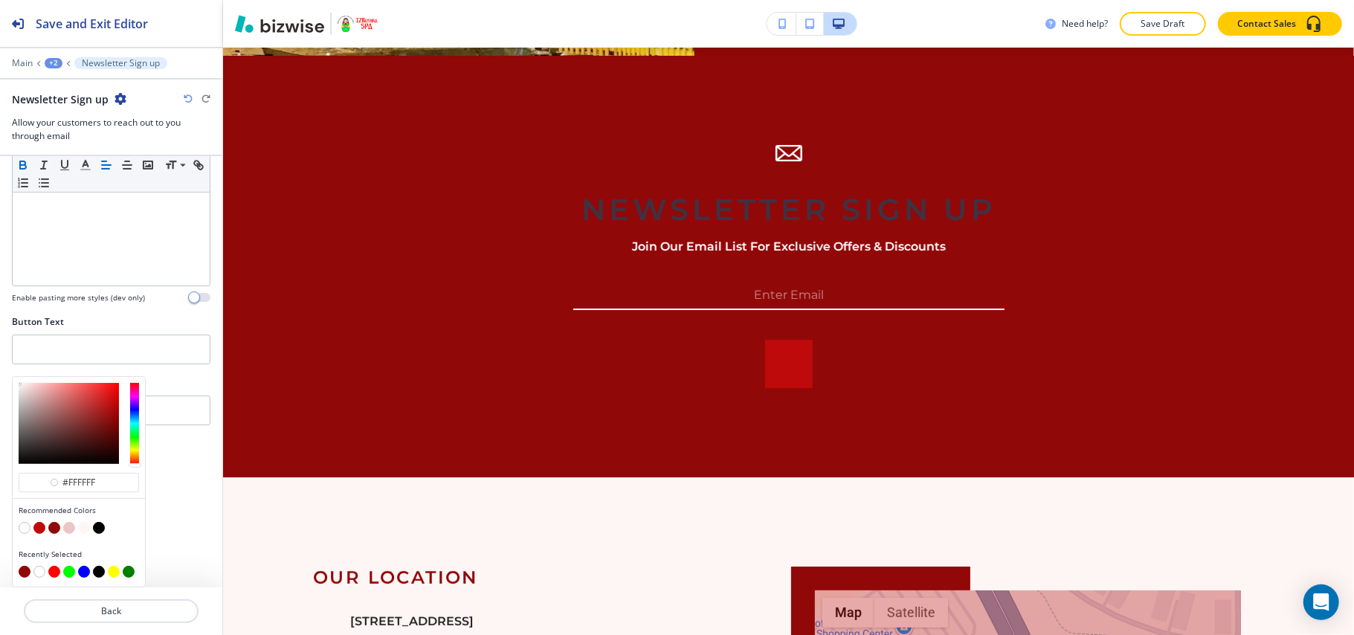
click at [65, 527] on button "button" at bounding box center [69, 528] width 12 height 12
type input "#ecc6c6"
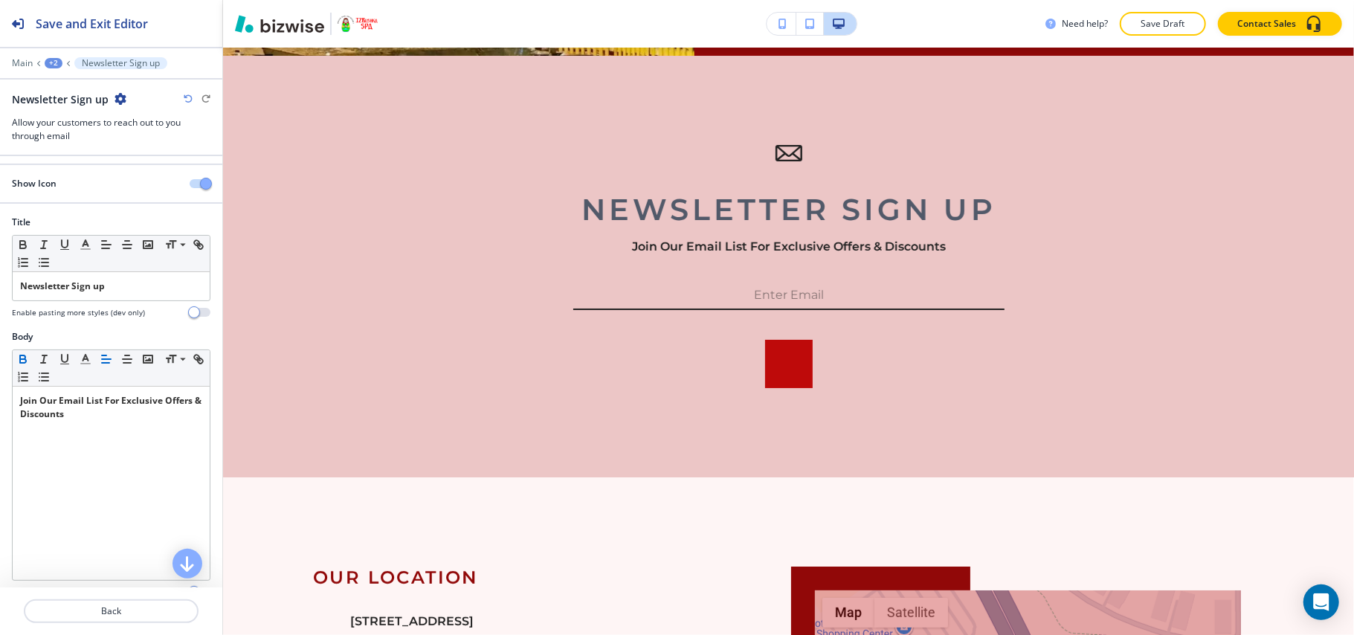
scroll to position [0, 0]
drag, startPoint x: 134, startPoint y: 301, endPoint x: 60, endPoint y: 254, distance: 87.9
click at [1, 284] on div "Title Small Normal Large Huge Newsletter Sign up Enable pasting more styles (de…" at bounding box center [111, 277] width 222 height 115
click at [22, 253] on icon "button" at bounding box center [22, 248] width 13 height 13
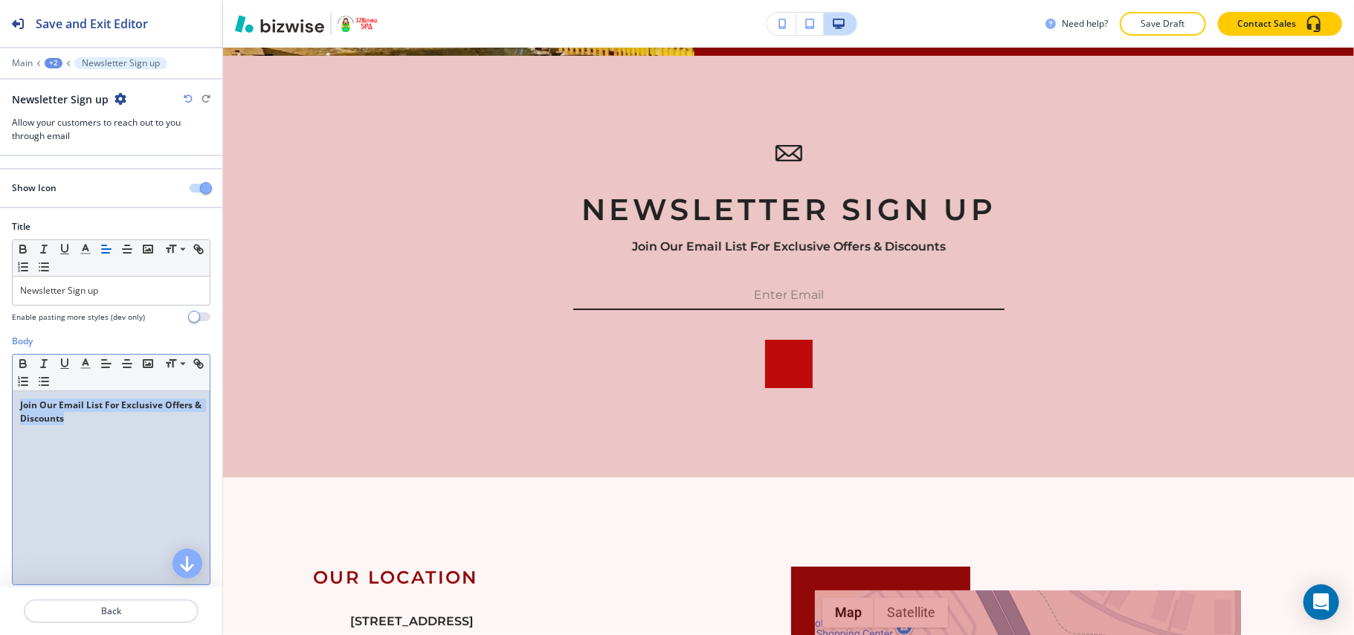
drag, startPoint x: 135, startPoint y: 431, endPoint x: 58, endPoint y: 346, distance: 115.3
click at [0, 369] on div "Body Small Normal Large Huge Join Our Email List For Exclusive Offers & Discoun…" at bounding box center [111, 475] width 222 height 280
click at [21, 364] on icon "button" at bounding box center [22, 362] width 5 height 4
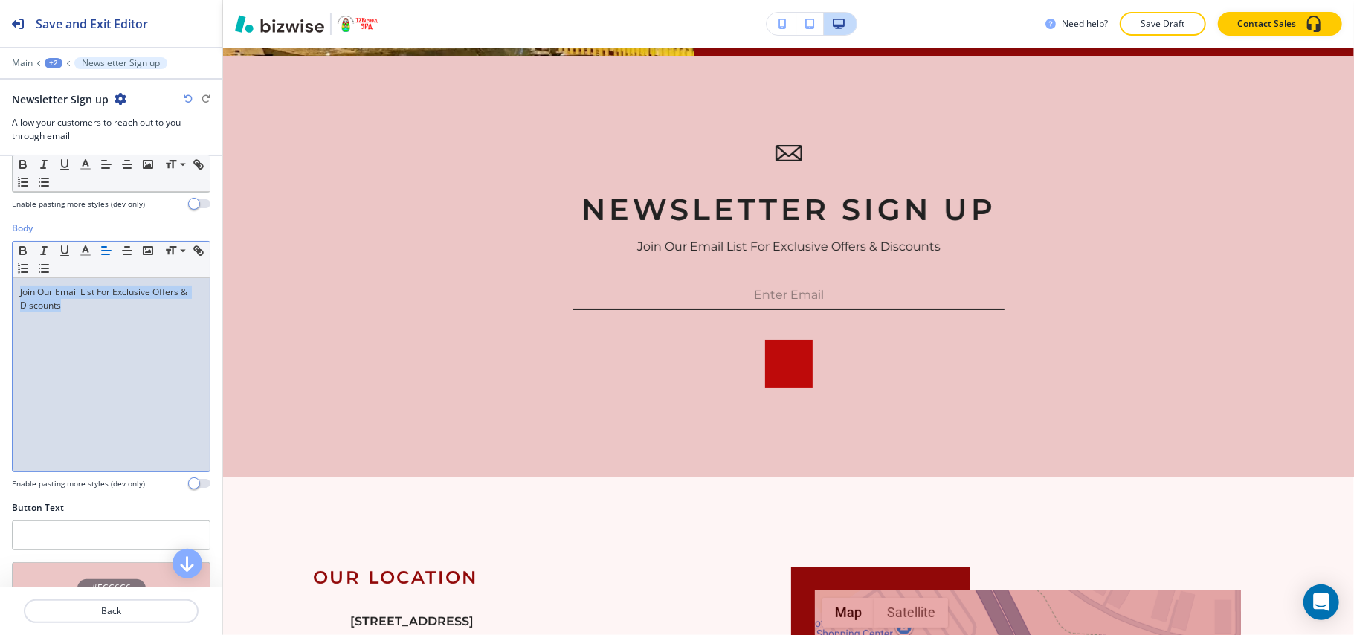
scroll to position [232, 0]
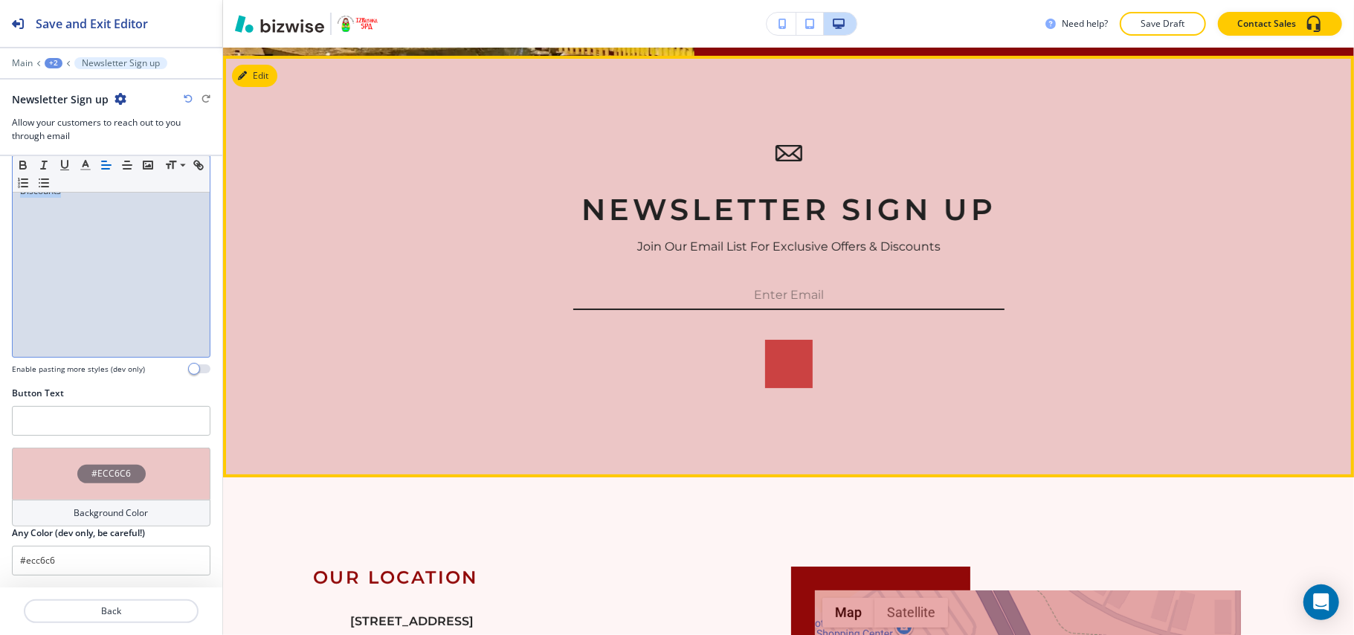
click at [769, 352] on button "button" at bounding box center [789, 364] width 48 height 48
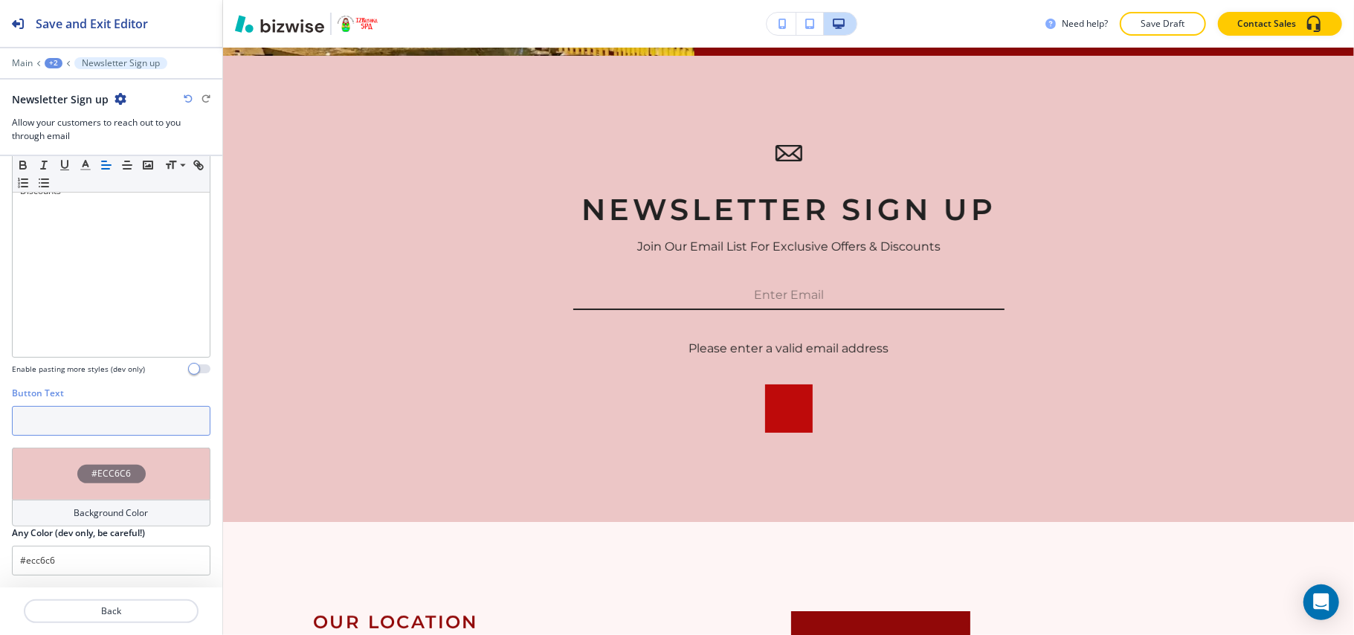
click at [88, 427] on input "text" at bounding box center [111, 421] width 199 height 30
click at [132, 428] on input "text" at bounding box center [111, 421] width 199 height 30
type input "s"
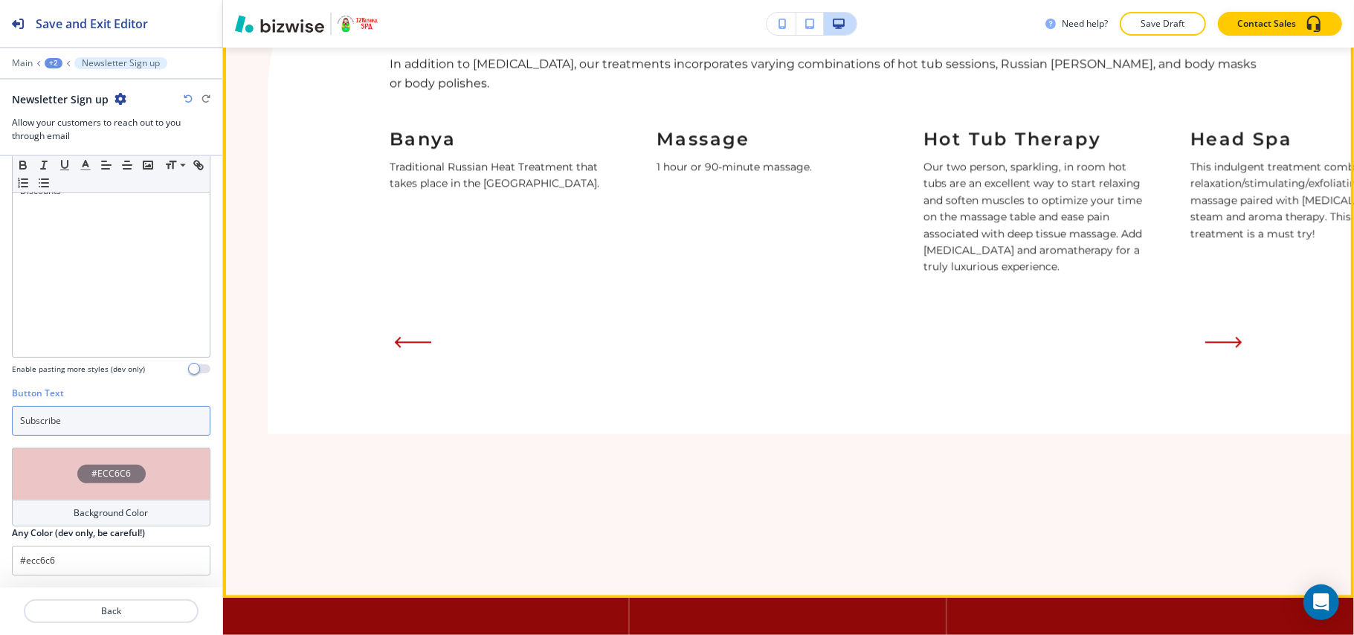
scroll to position [2751, 0]
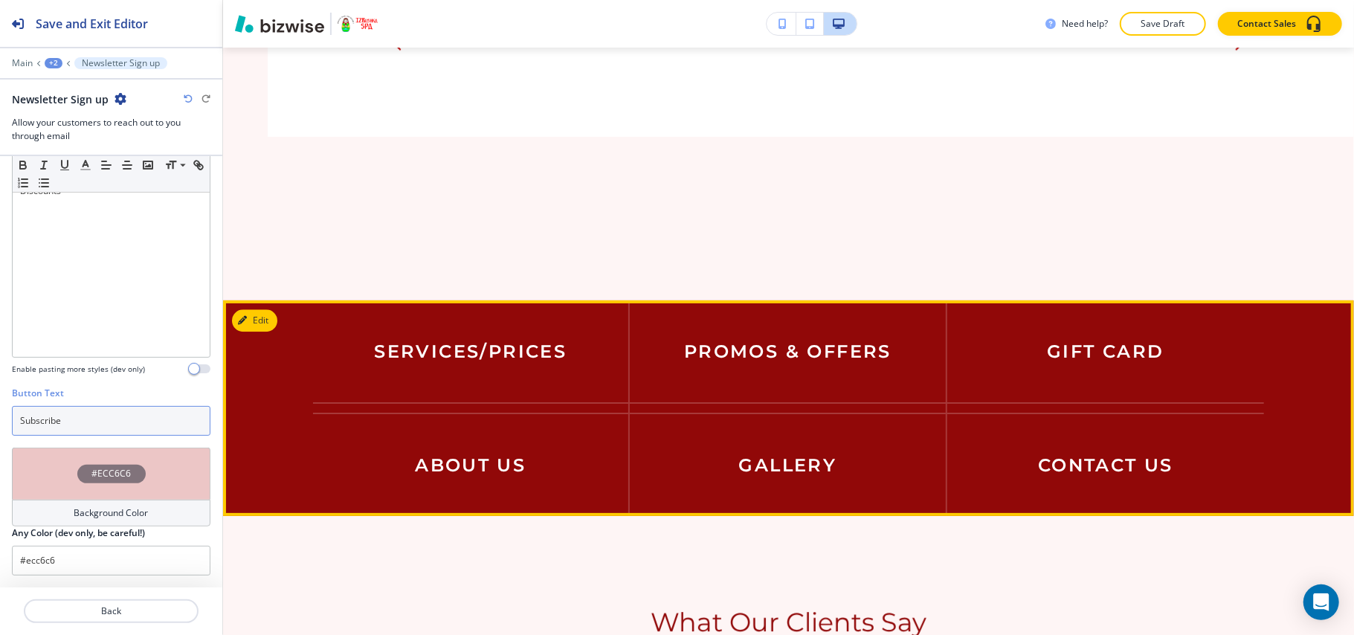
type input "Subscribe"
click at [286, 311] on section "SERVICES/PRICES PROMOS & OFFERS GIFT CARD ABOUT US GALLERY CONTACT US" at bounding box center [788, 408] width 1131 height 216
click at [266, 312] on button "Edit" at bounding box center [254, 320] width 45 height 22
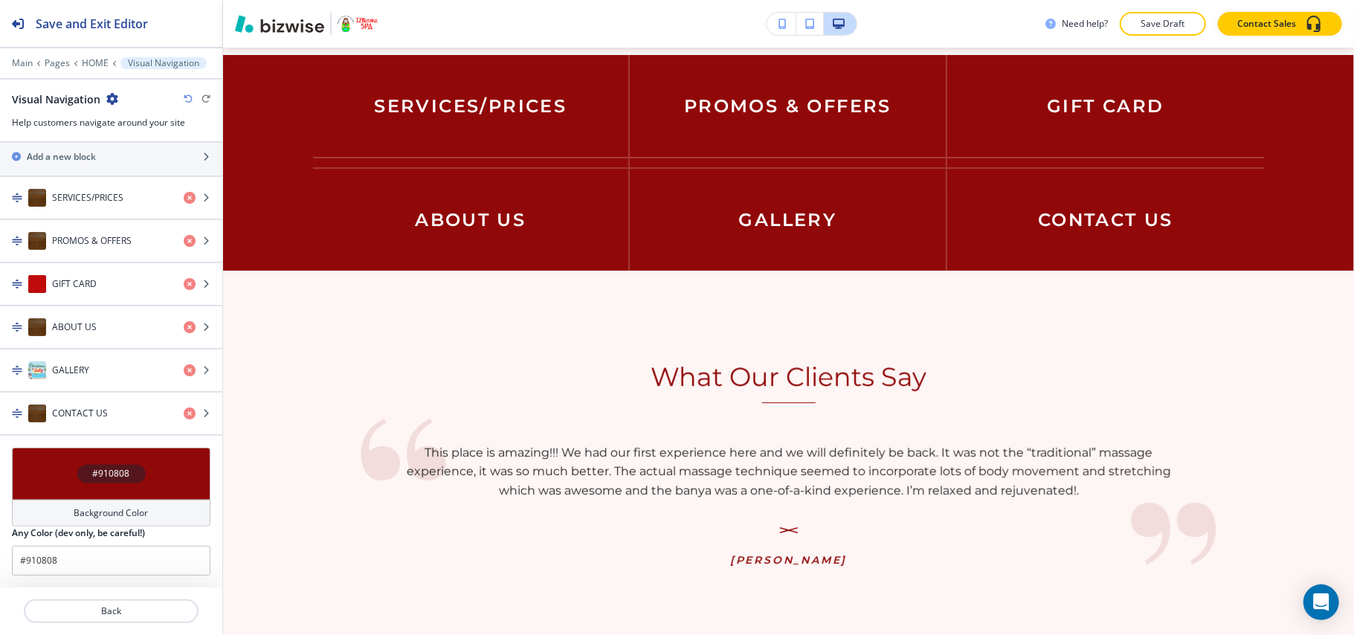
scroll to position [363, 0]
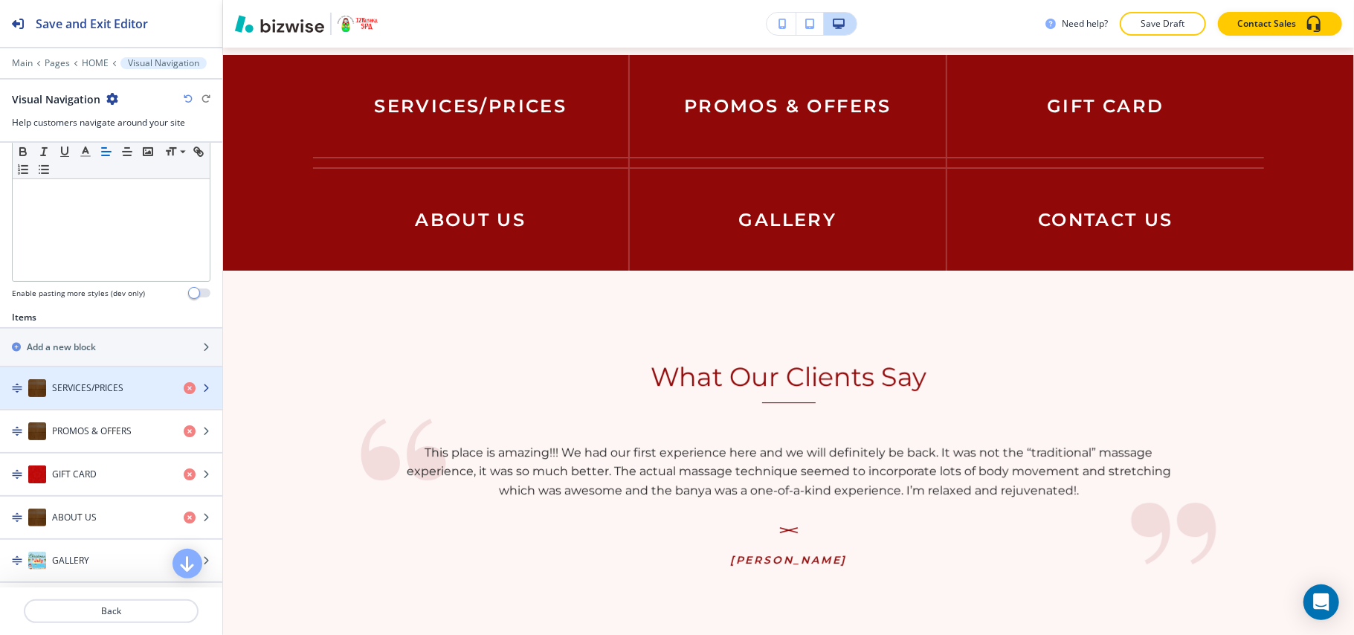
click at [80, 395] on h4 "SERVICES/PRICES" at bounding box center [87, 388] width 71 height 13
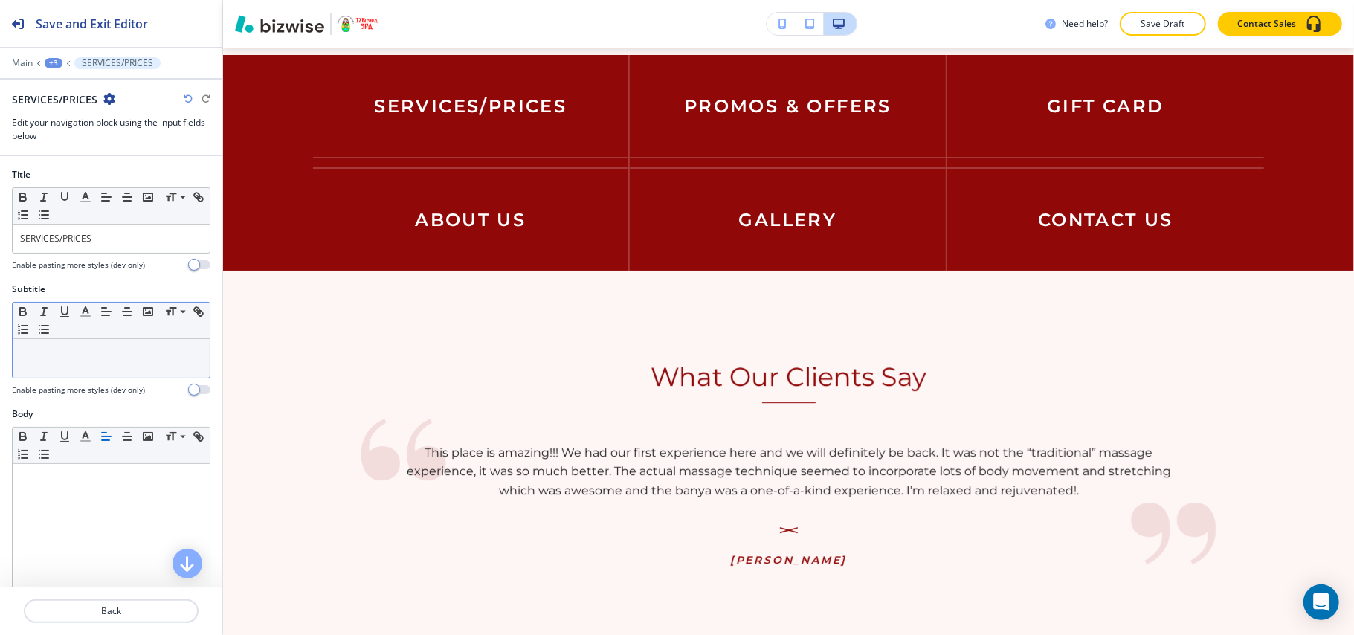
click at [96, 376] on div at bounding box center [111, 358] width 197 height 39
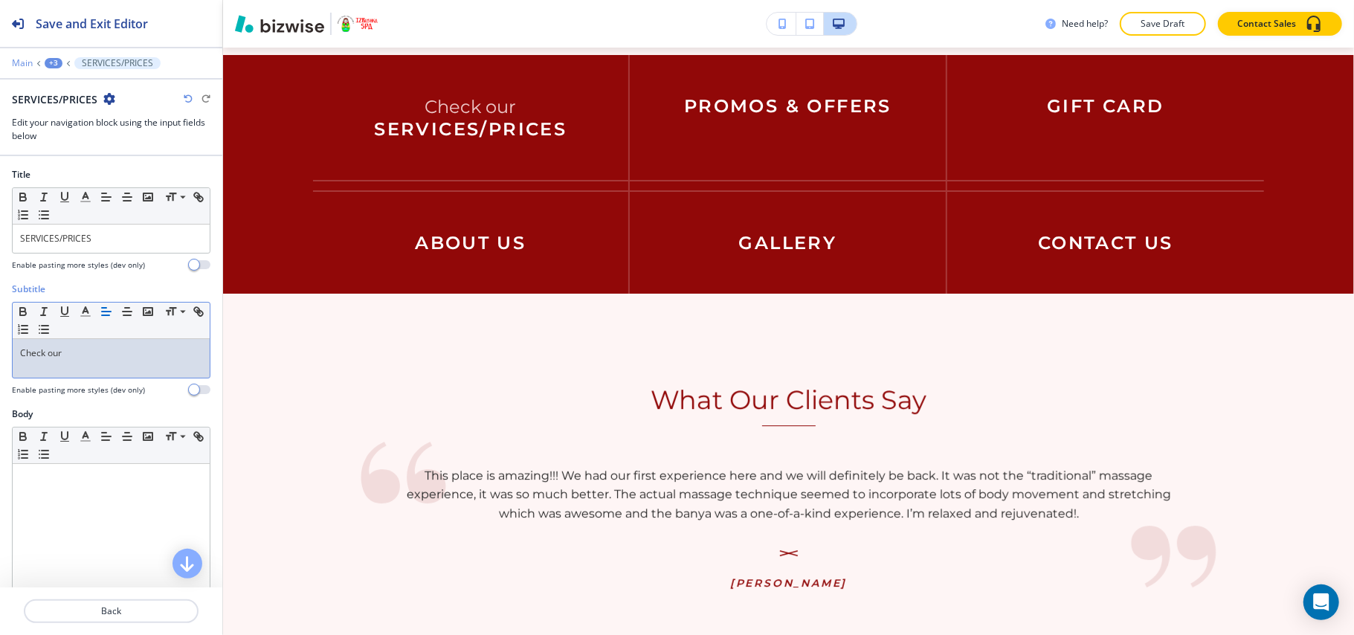
click at [16, 62] on p "Main" at bounding box center [22, 63] width 21 height 10
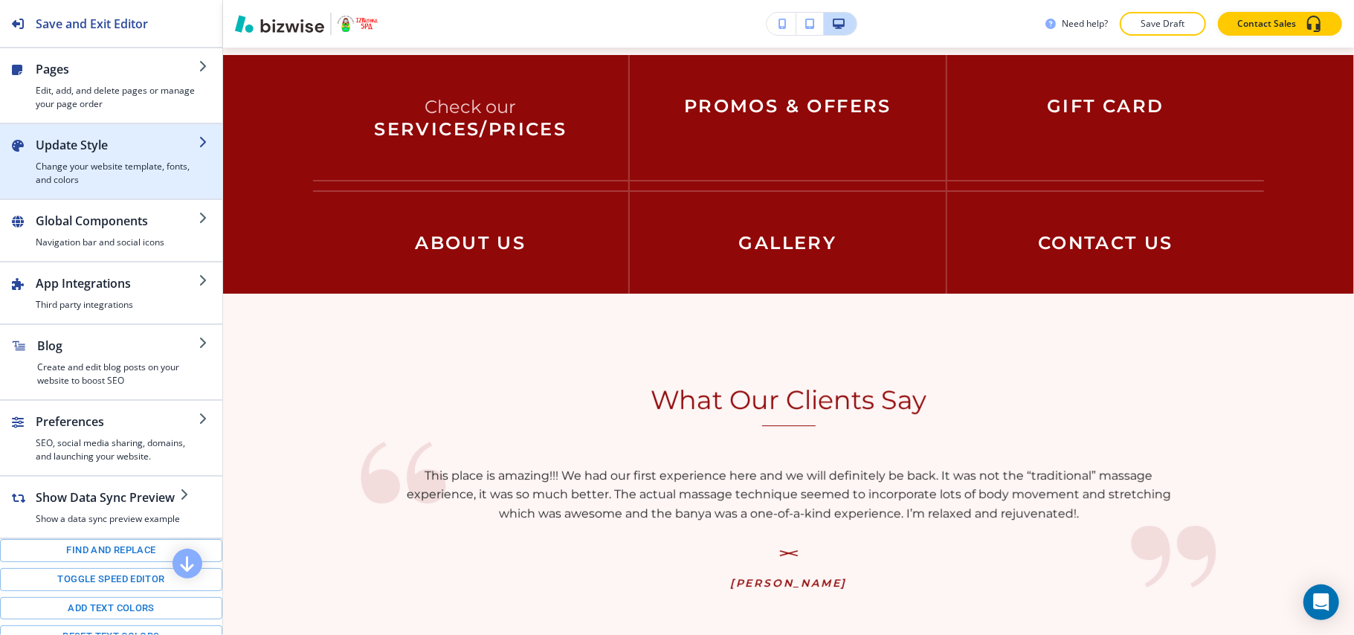
click at [89, 161] on h4 "Change your website template, fonts, and colors" at bounding box center [117, 173] width 163 height 27
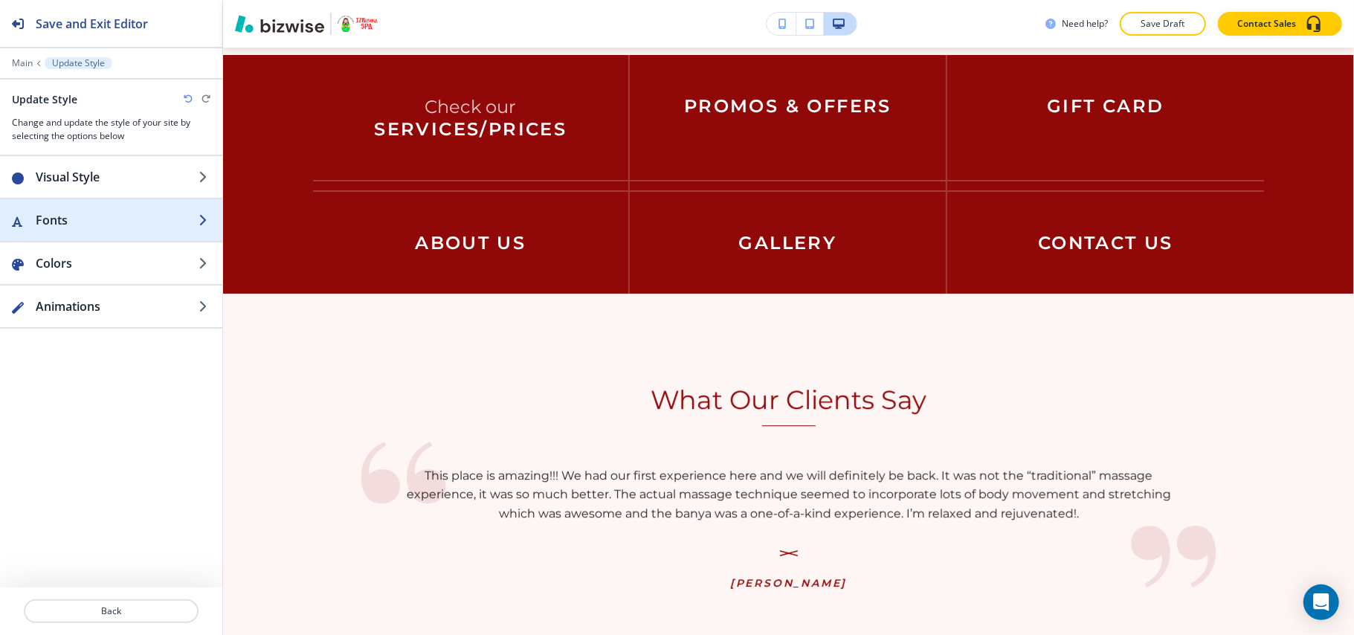
click at [88, 232] on div "button" at bounding box center [111, 235] width 222 height 12
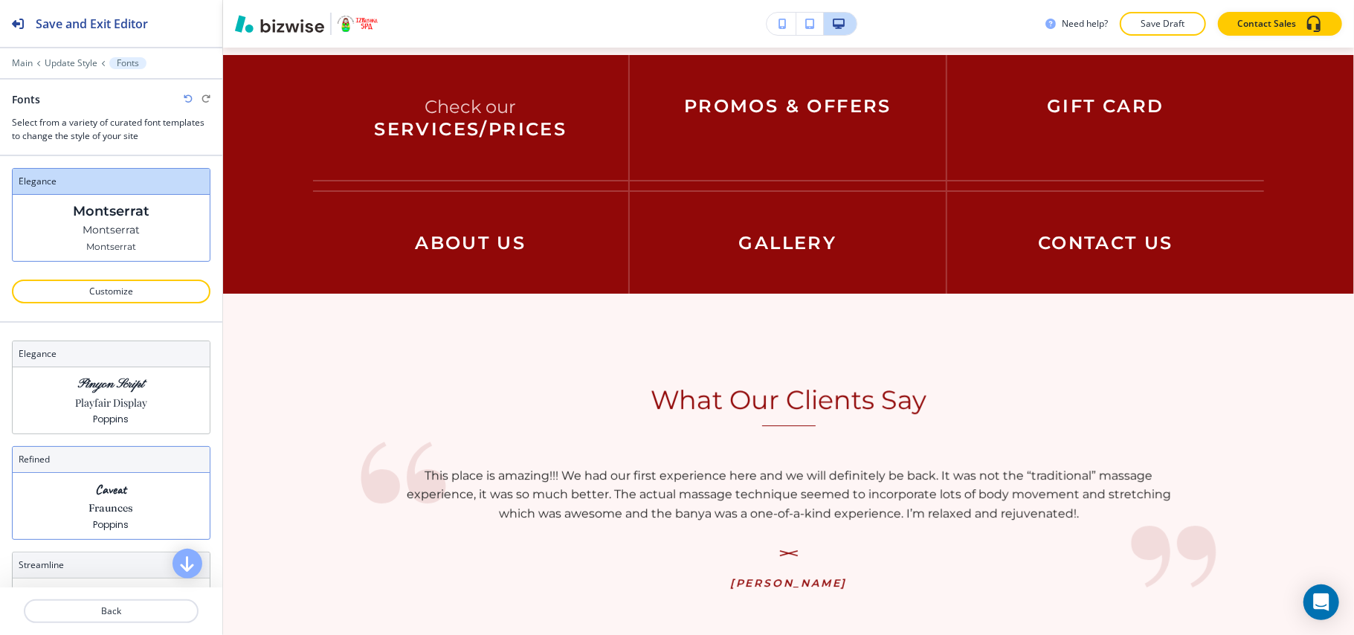
click at [101, 509] on p "Fraunces" at bounding box center [111, 509] width 45 height 16
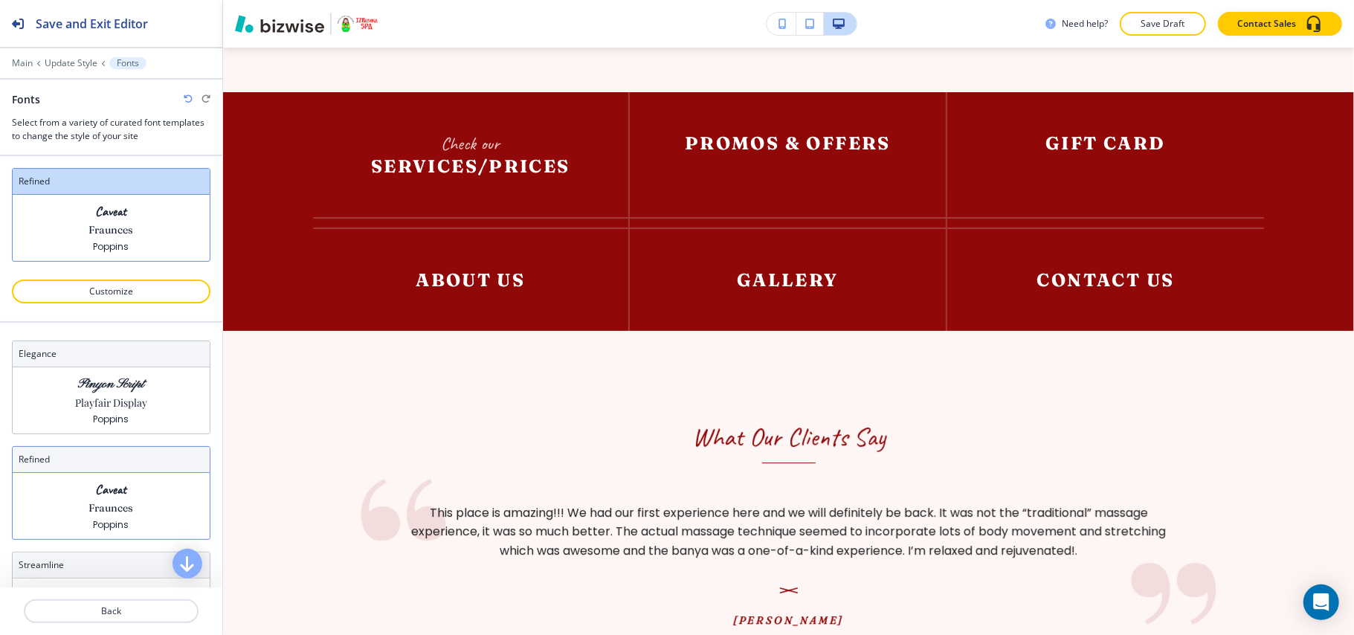
scroll to position [3036, 0]
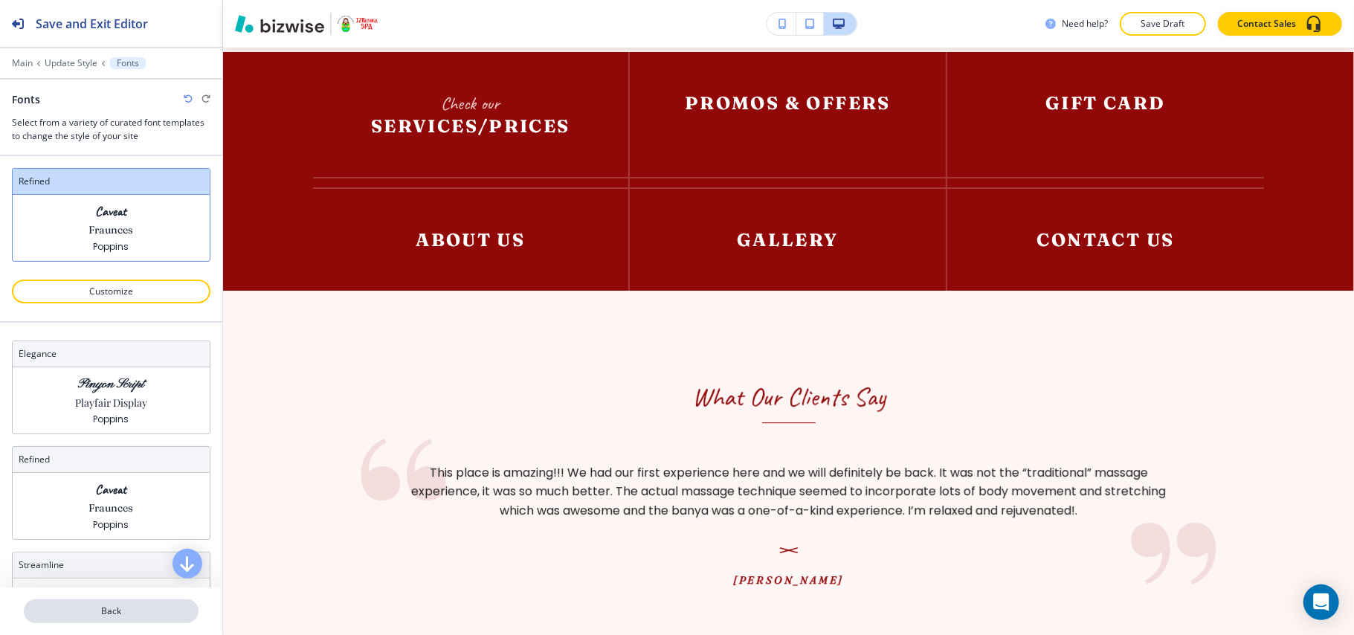
click at [116, 608] on p "Back" at bounding box center [111, 611] width 172 height 13
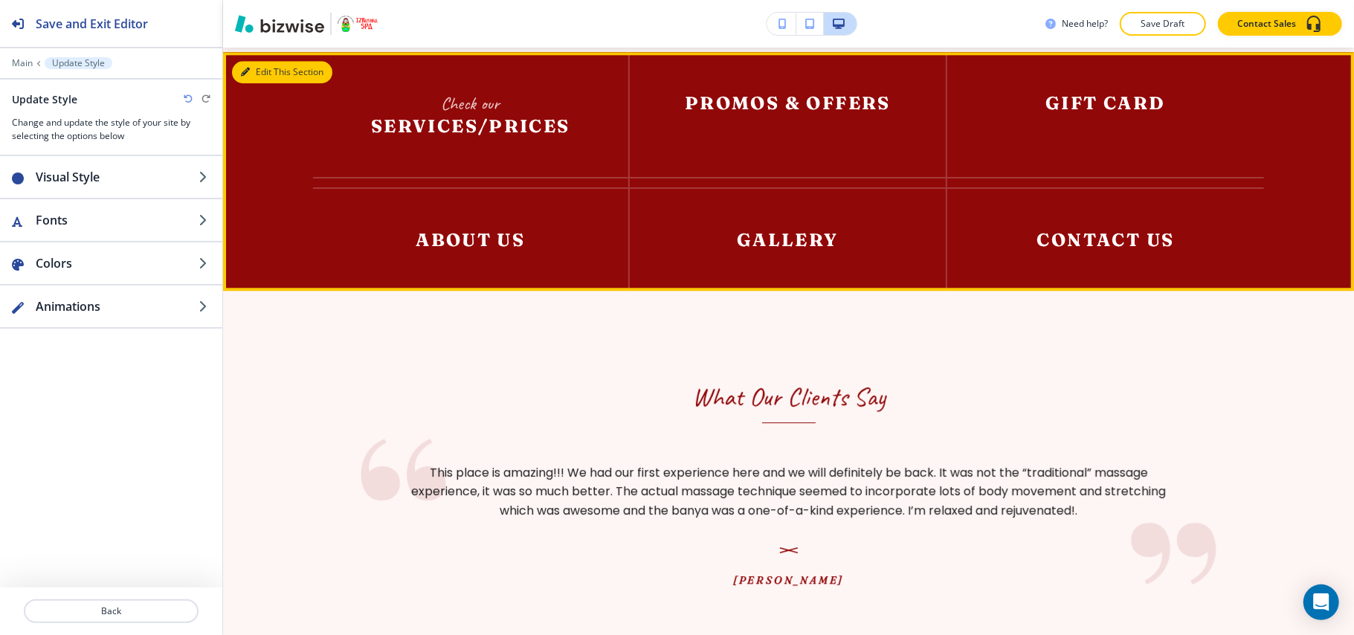
click at [262, 69] on button "Edit This Section" at bounding box center [282, 72] width 100 height 22
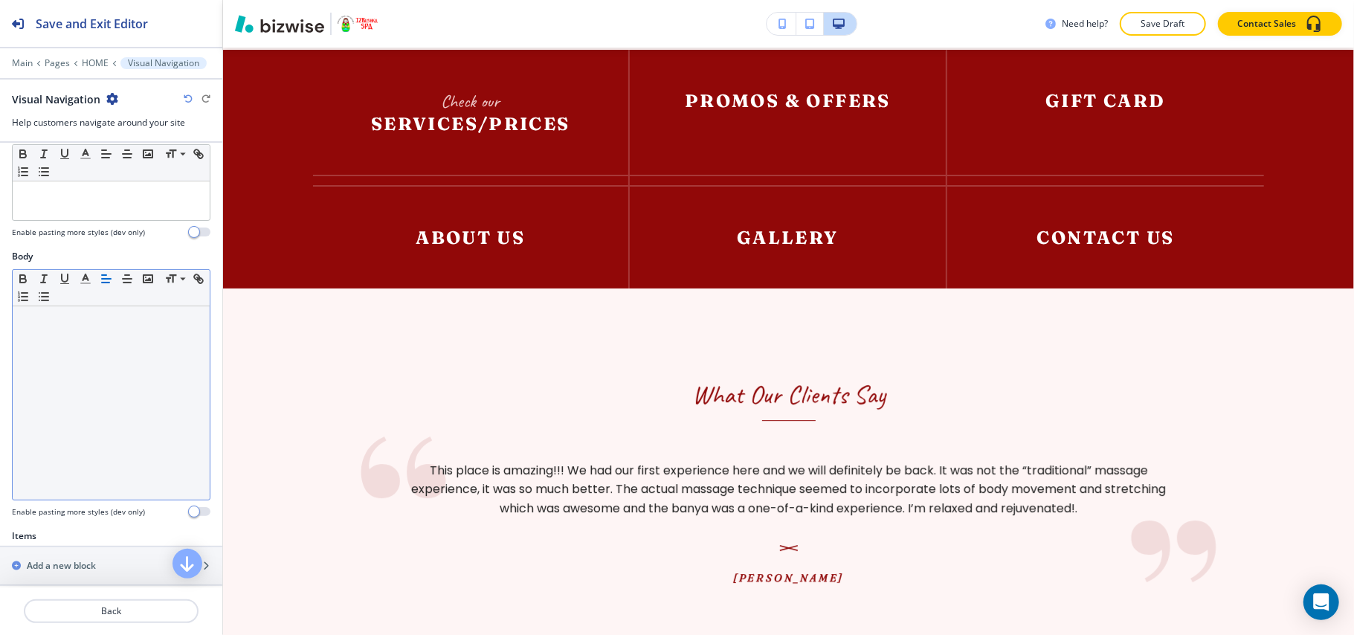
scroll to position [298, 0]
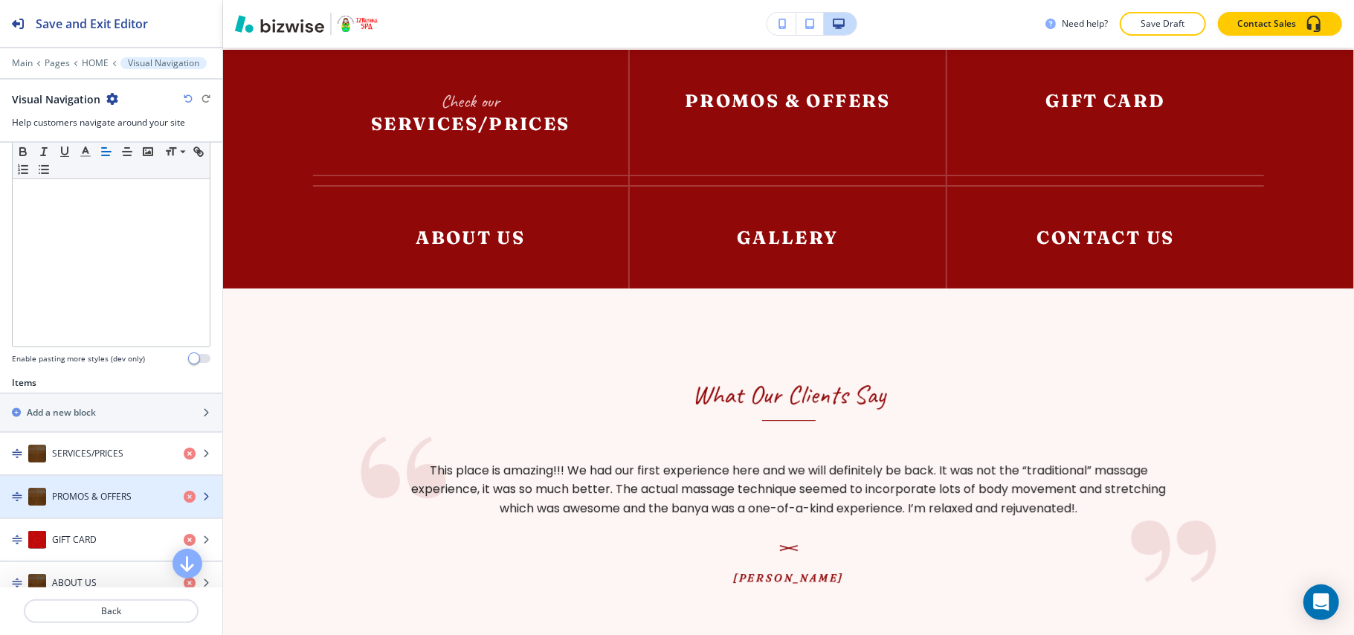
click at [72, 504] on h4 "PROMOS & OFFERS" at bounding box center [92, 496] width 80 height 13
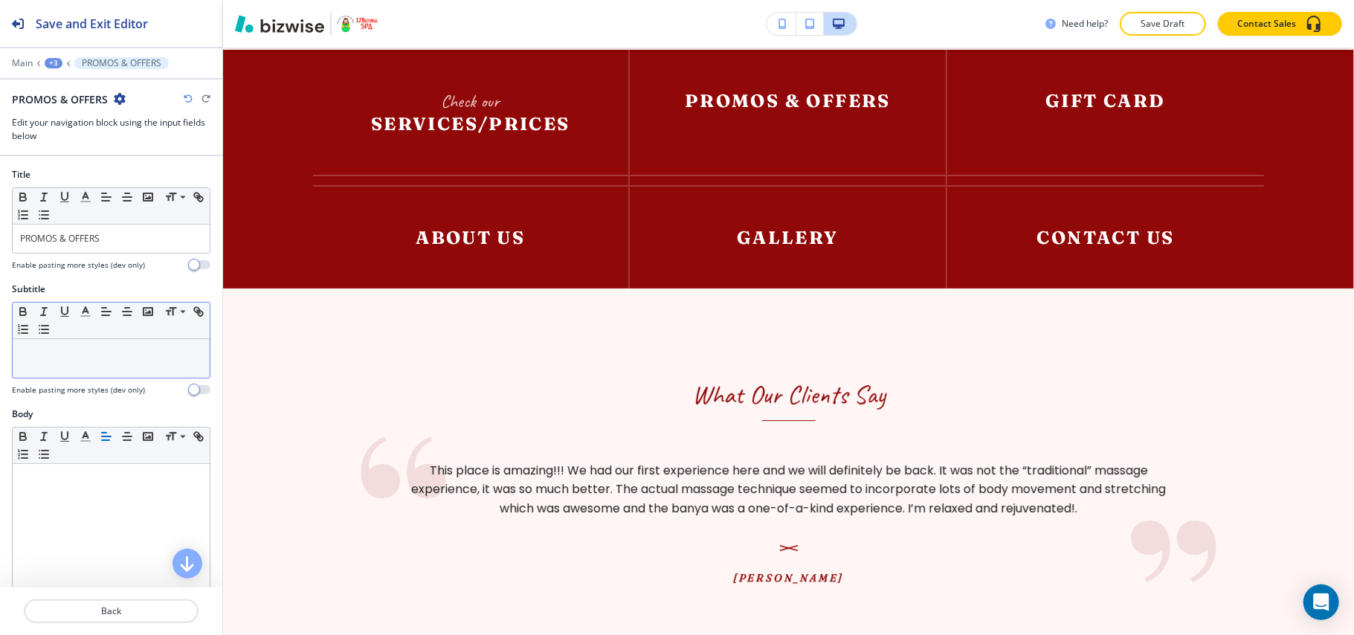
click at [43, 360] on p at bounding box center [111, 353] width 182 height 13
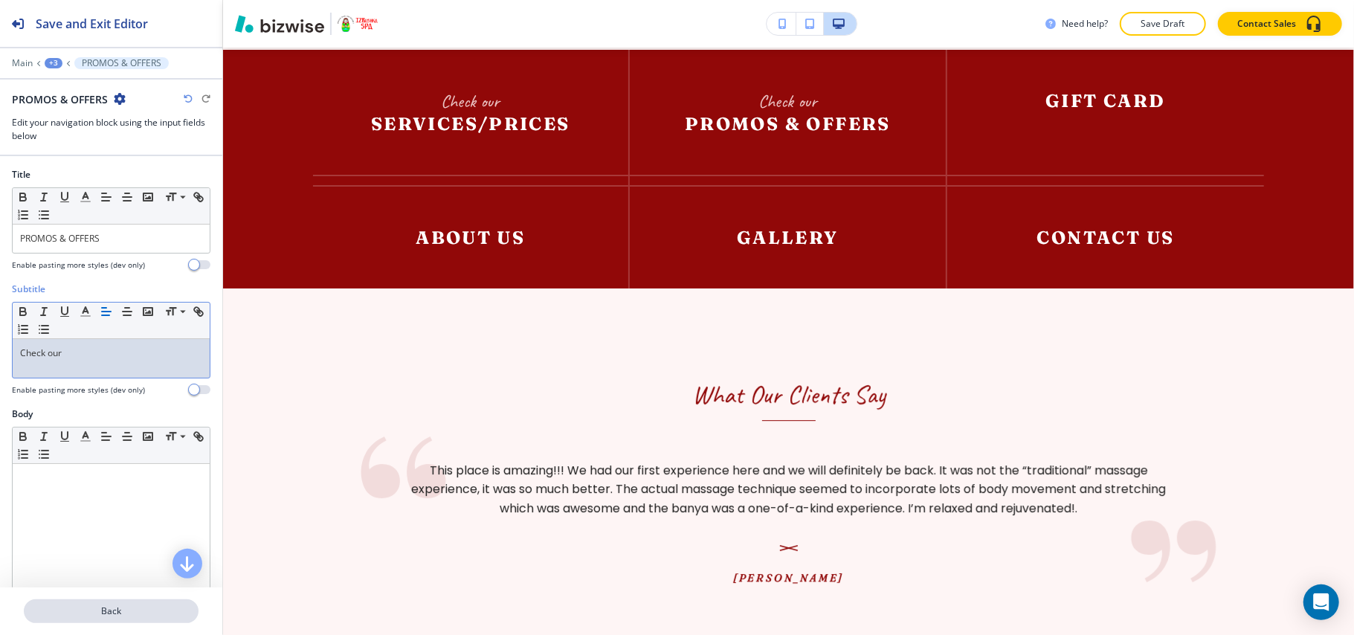
click at [80, 613] on p "Back" at bounding box center [111, 611] width 172 height 13
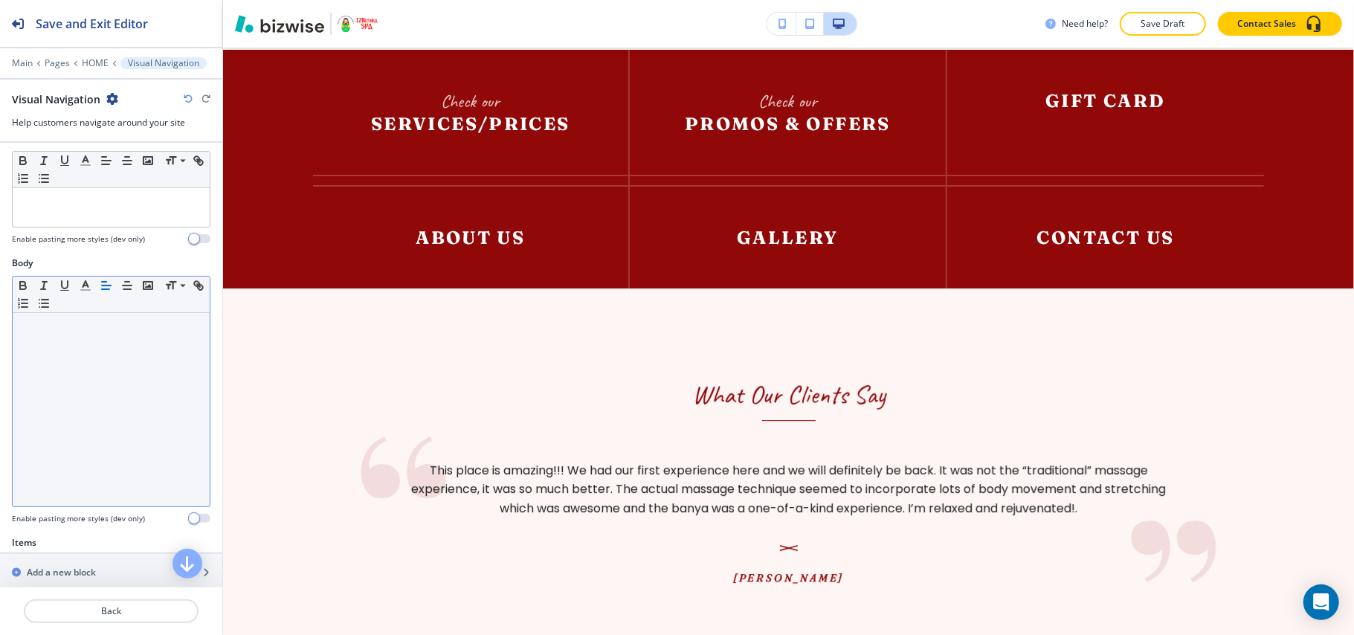
scroll to position [396, 0]
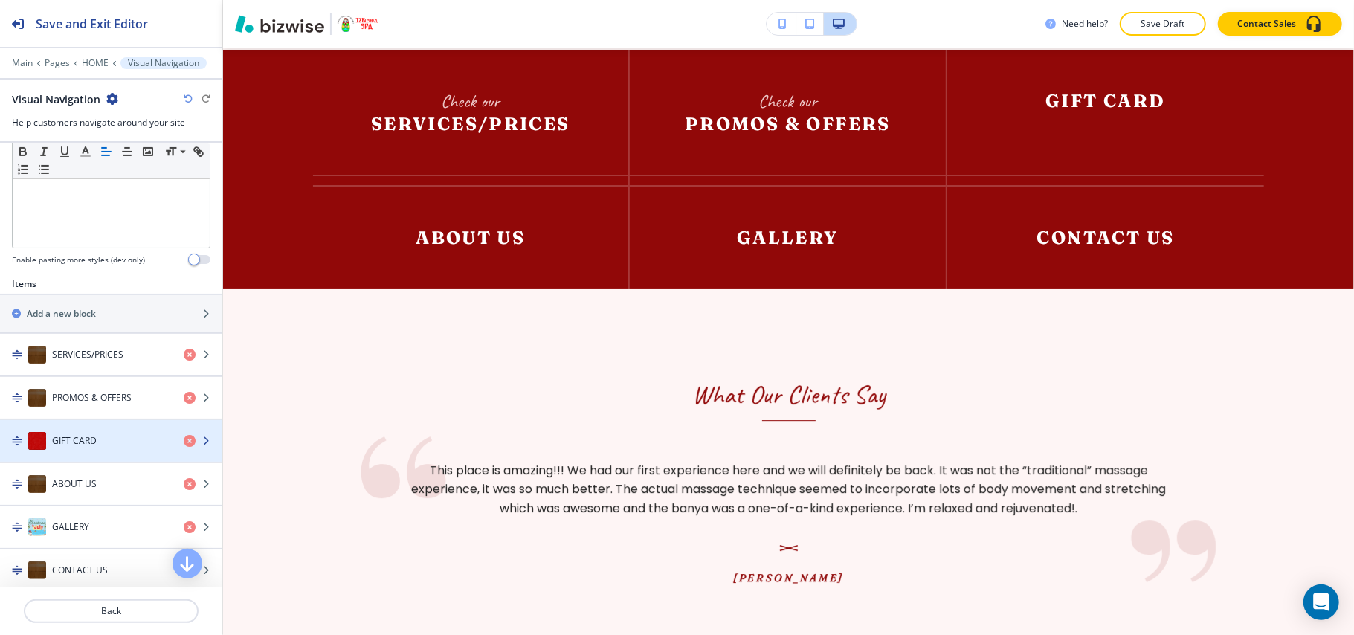
click at [79, 442] on h4 "GIFT CARD" at bounding box center [74, 440] width 45 height 13
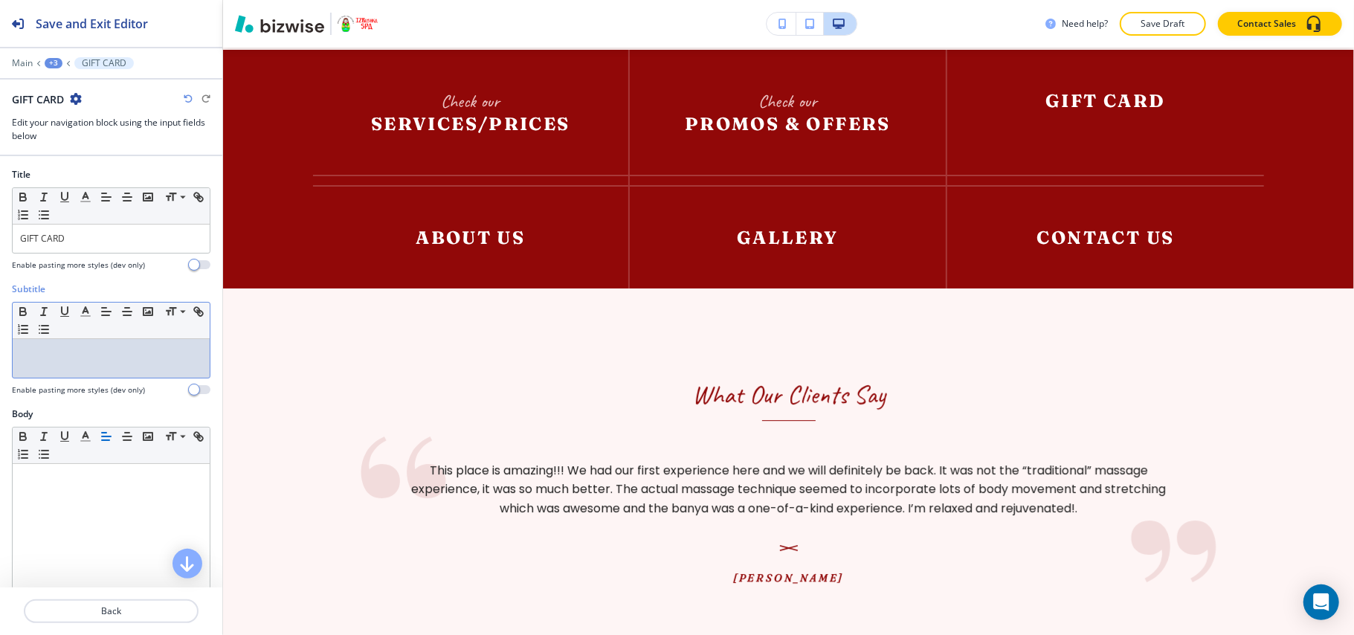
click at [78, 344] on div at bounding box center [111, 358] width 197 height 39
copy p "Check our"
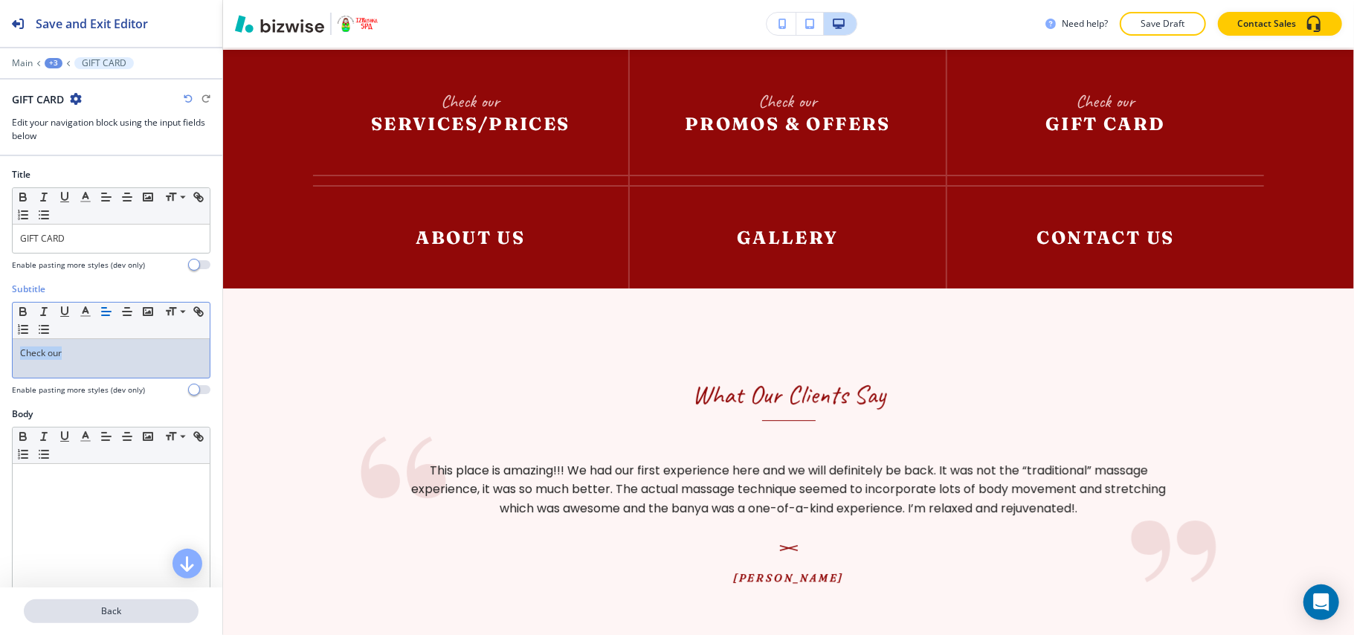
click at [97, 614] on p "Back" at bounding box center [111, 611] width 172 height 13
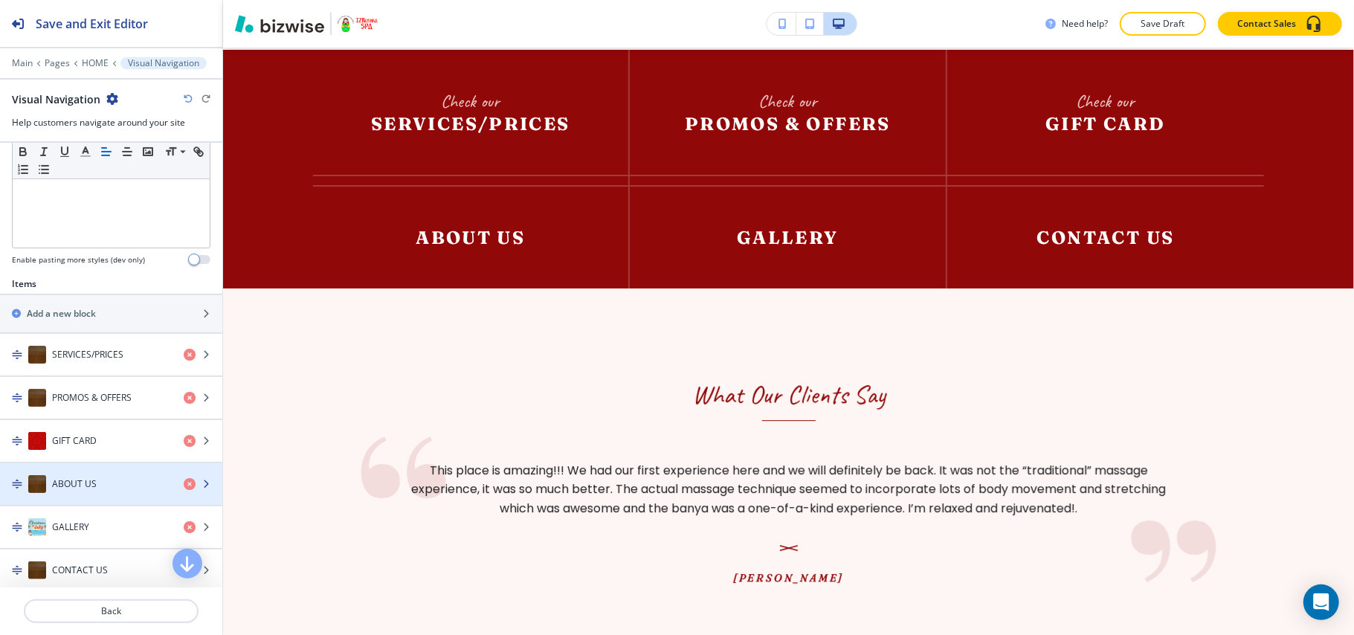
click at [95, 491] on h4 "ABOUT US" at bounding box center [74, 484] width 45 height 13
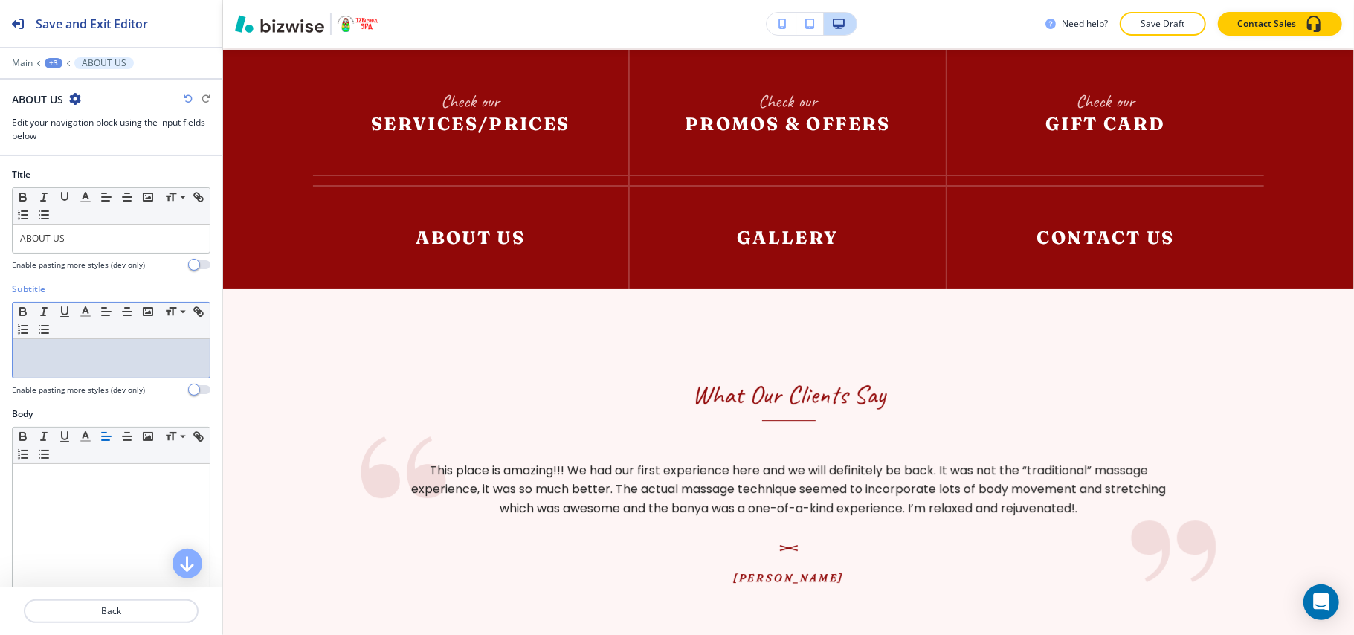
click at [71, 376] on div at bounding box center [111, 358] width 197 height 39
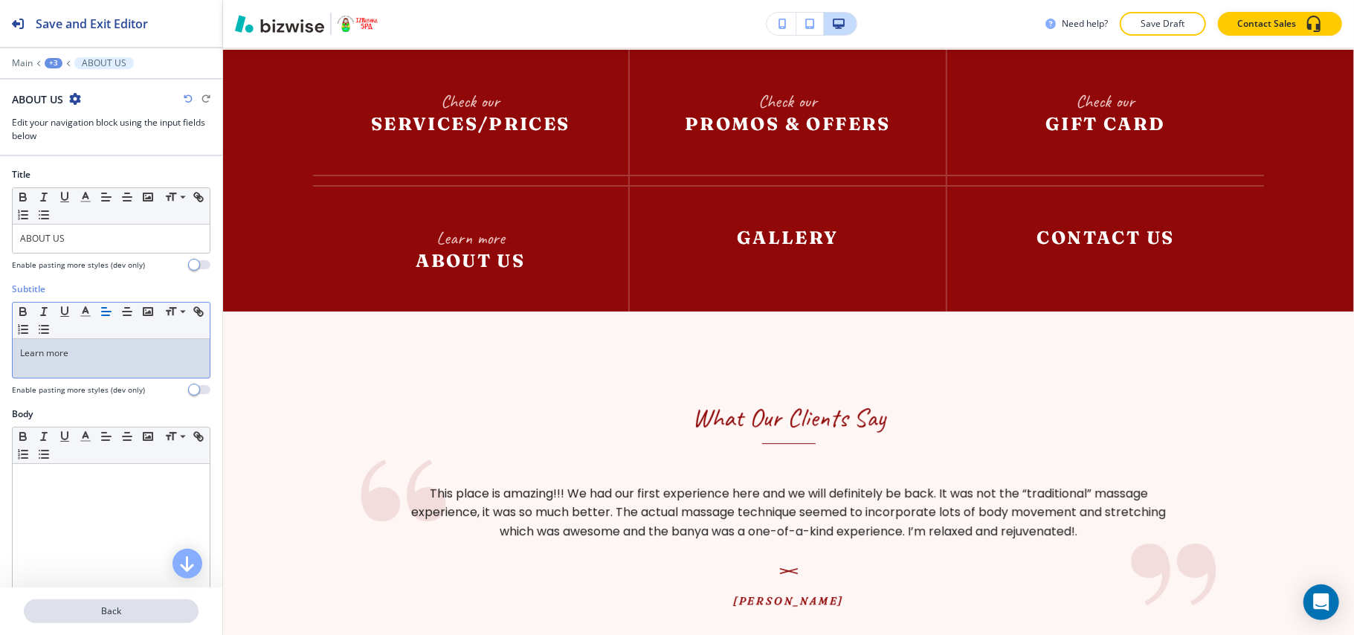
click at [112, 617] on p "Back" at bounding box center [111, 611] width 172 height 13
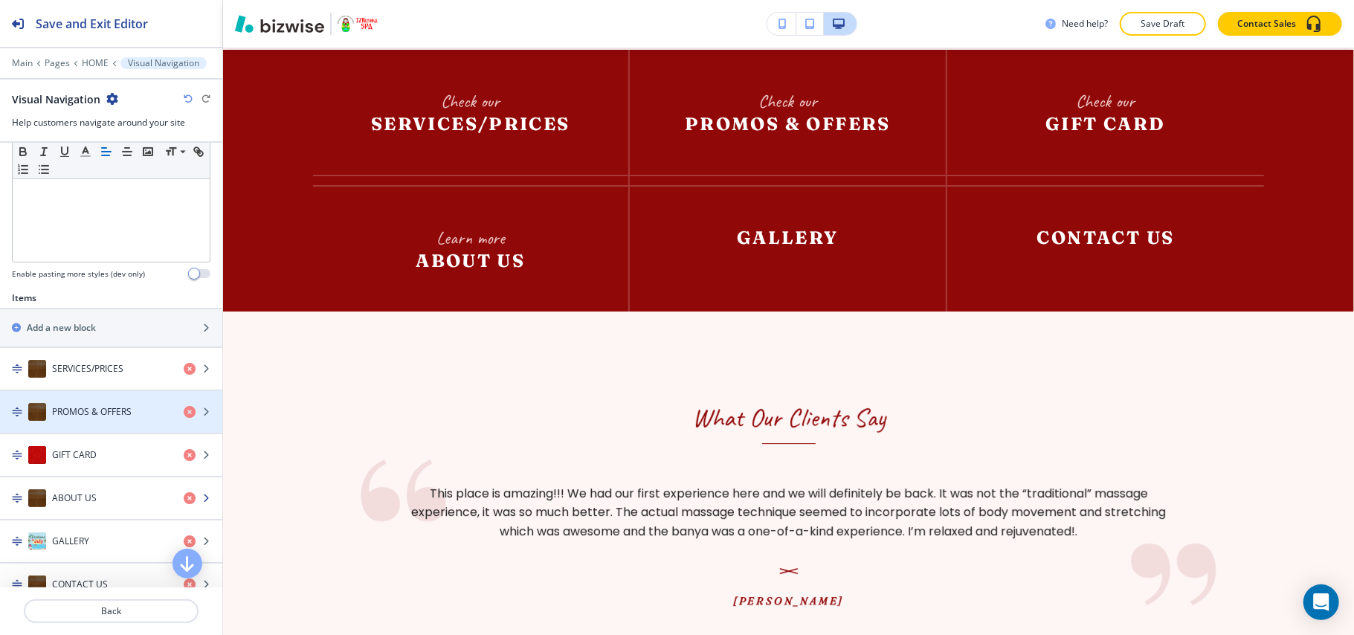
scroll to position [495, 0]
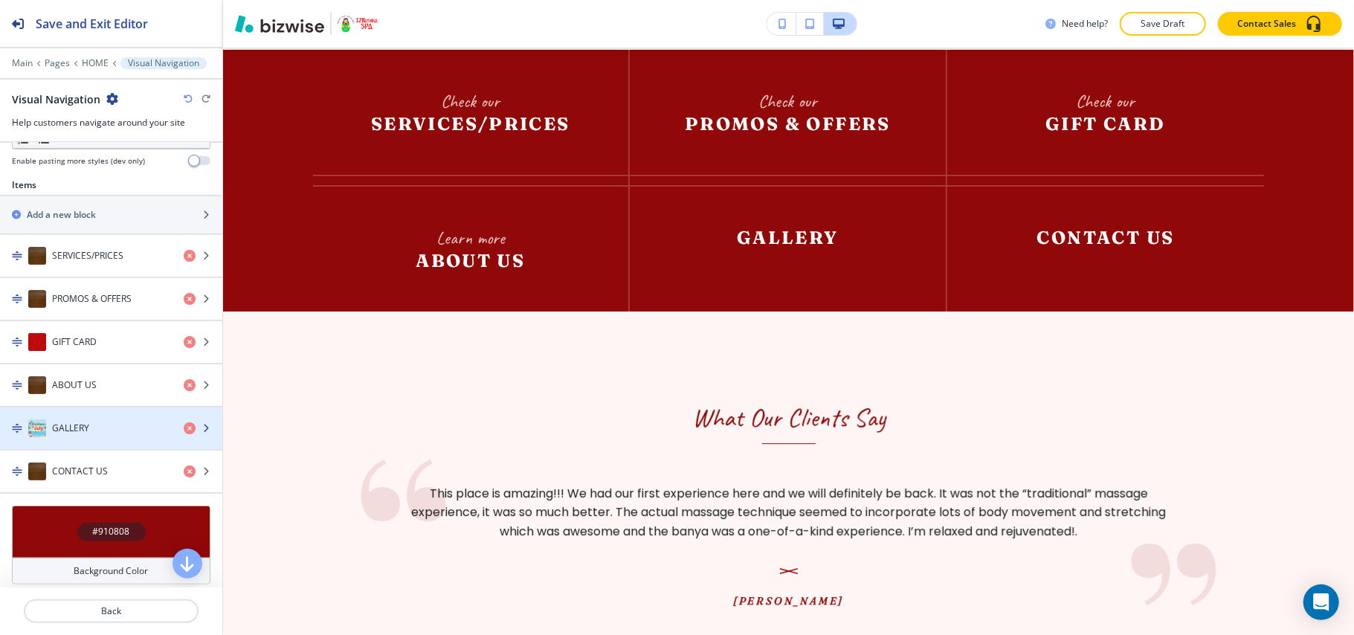
click at [90, 449] on div "button" at bounding box center [111, 443] width 222 height 12
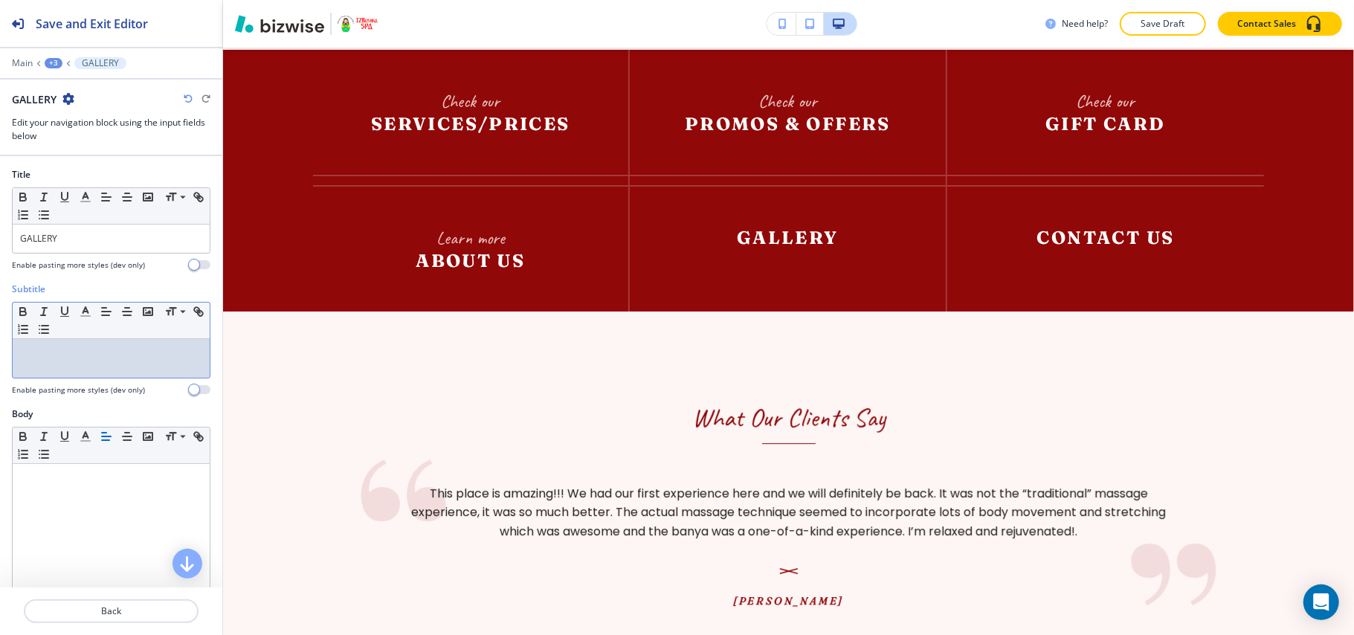
click at [104, 351] on p at bounding box center [111, 353] width 182 height 13
click at [119, 617] on p "Back" at bounding box center [111, 611] width 172 height 13
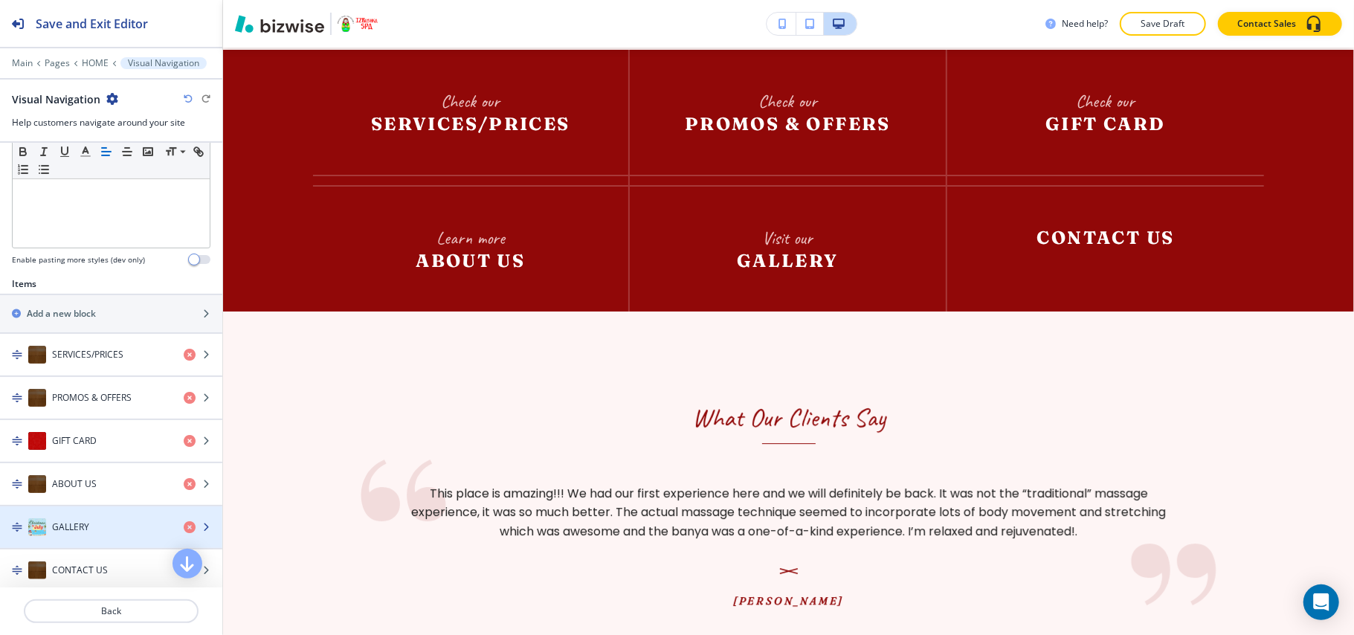
scroll to position [560, 0]
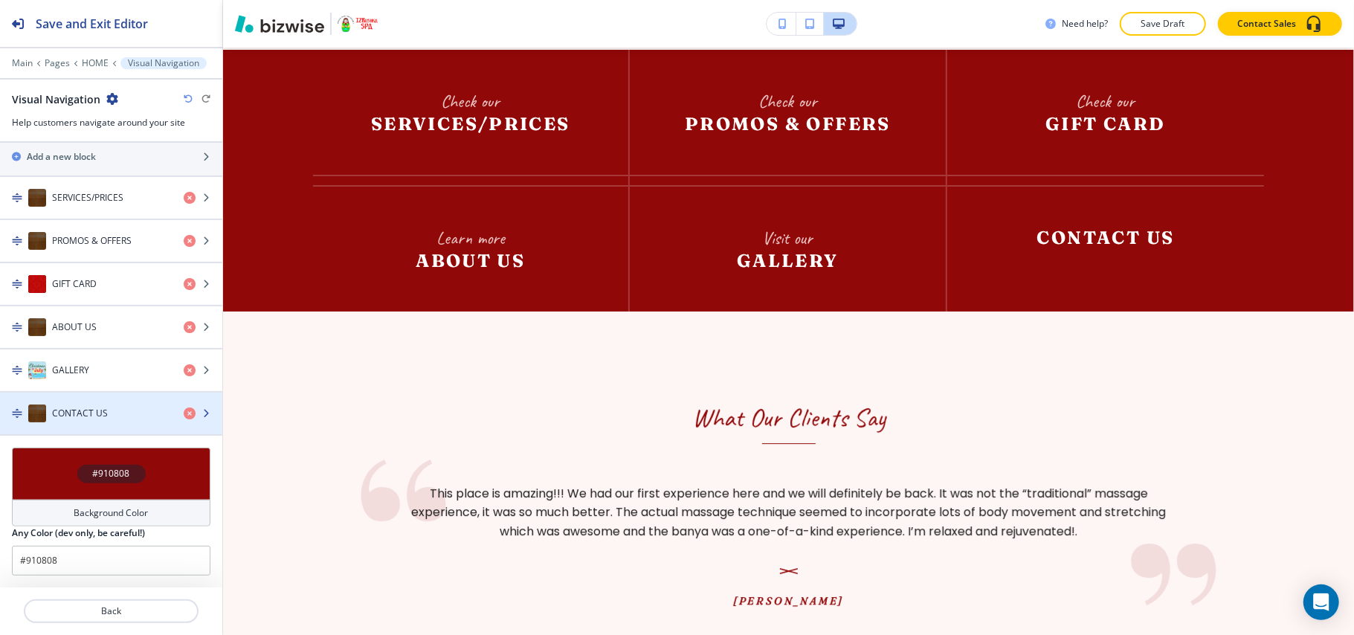
click at [107, 418] on div "CONTACT US" at bounding box center [86, 414] width 172 height 18
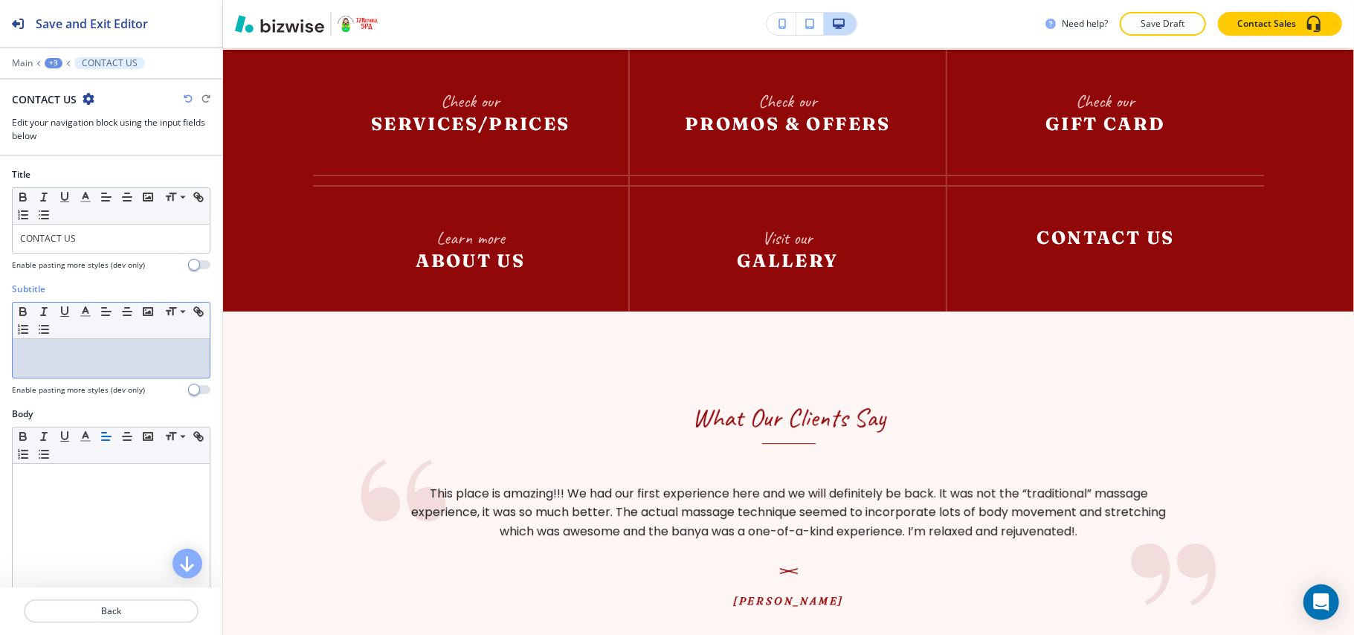
click at [83, 352] on p at bounding box center [111, 353] width 182 height 13
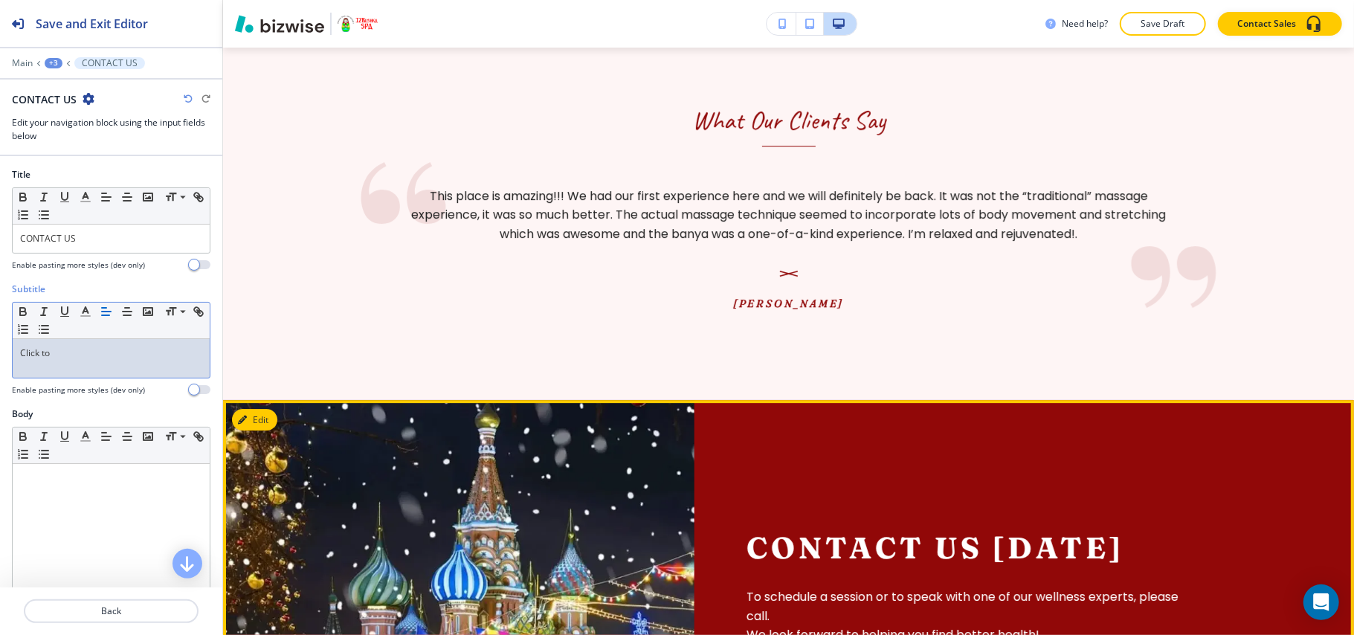
scroll to position [3633, 0]
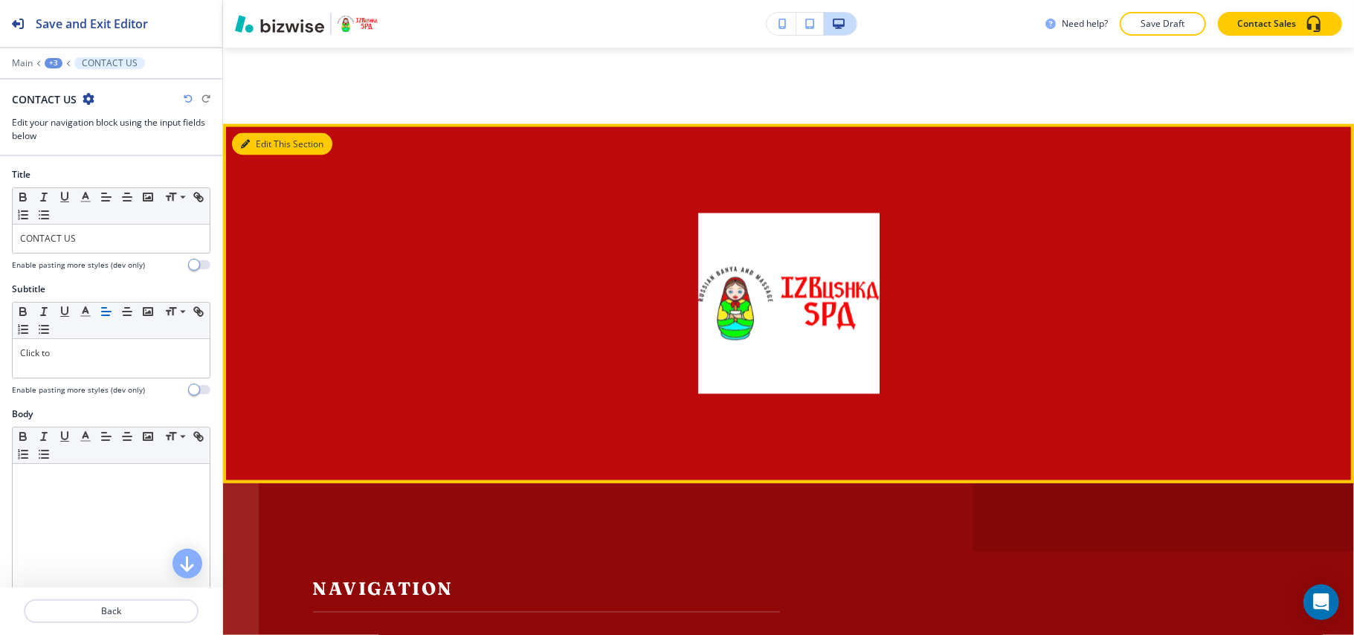
click at [265, 133] on button "Edit This Section" at bounding box center [282, 144] width 100 height 22
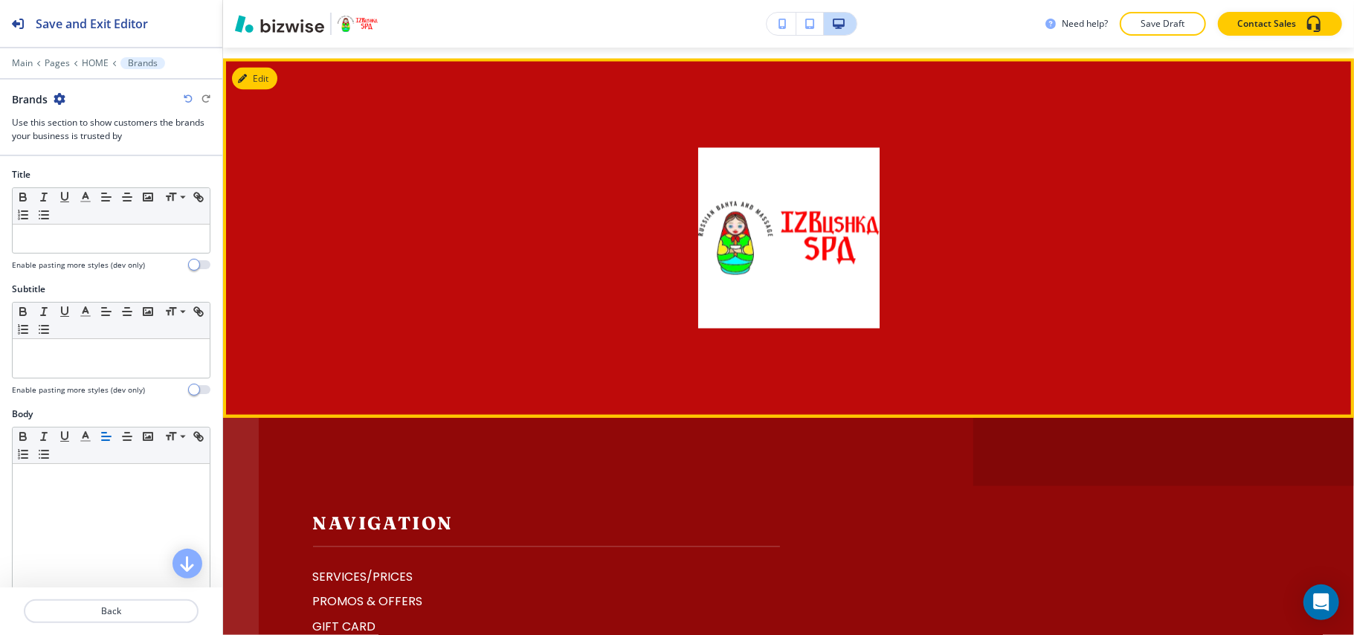
scroll to position [6034, 0]
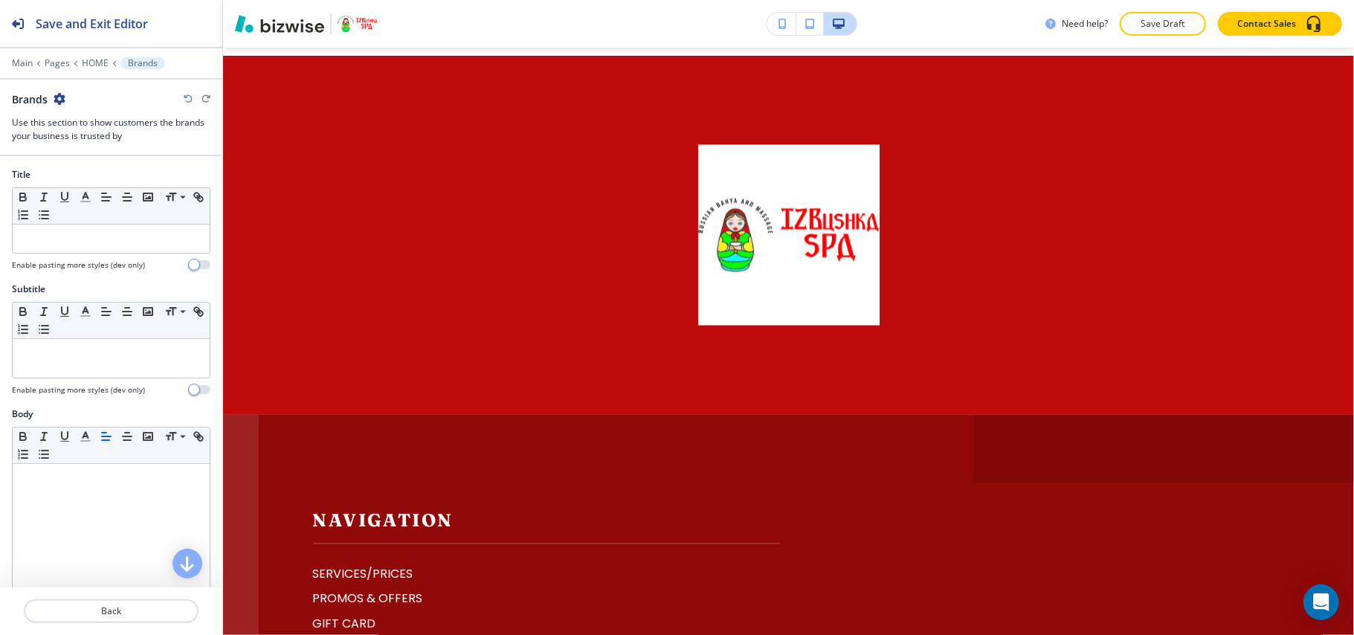
click at [48, 100] on div "Brands" at bounding box center [39, 99] width 54 height 16
click at [60, 96] on icon "button" at bounding box center [60, 99] width 12 height 12
click at [108, 176] on p "Delete Section" at bounding box center [101, 177] width 76 height 13
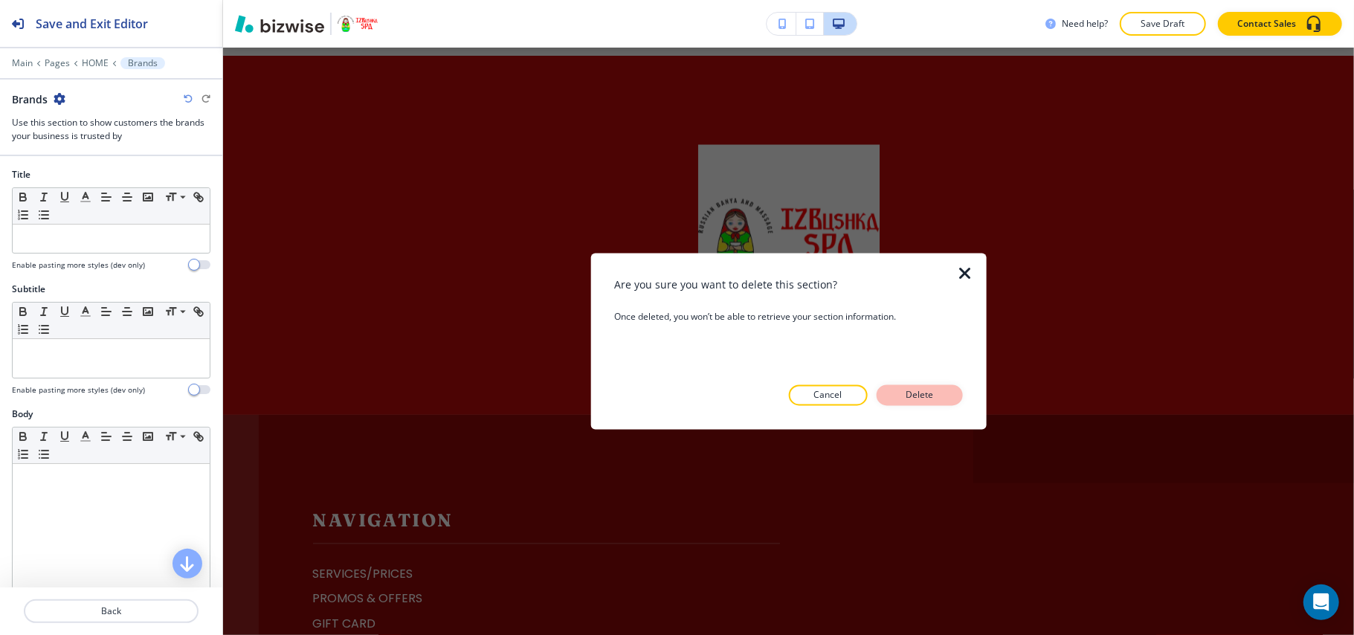
click at [934, 402] on p "Delete" at bounding box center [920, 395] width 36 height 13
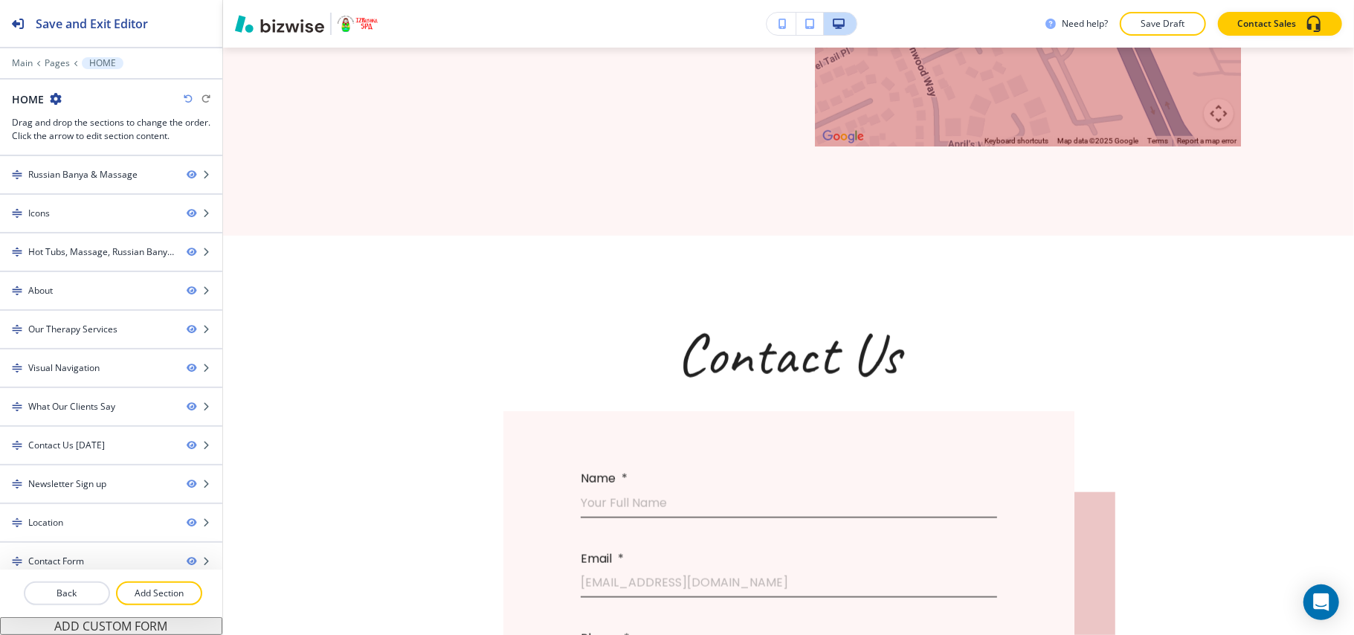
scroll to position [5076, 0]
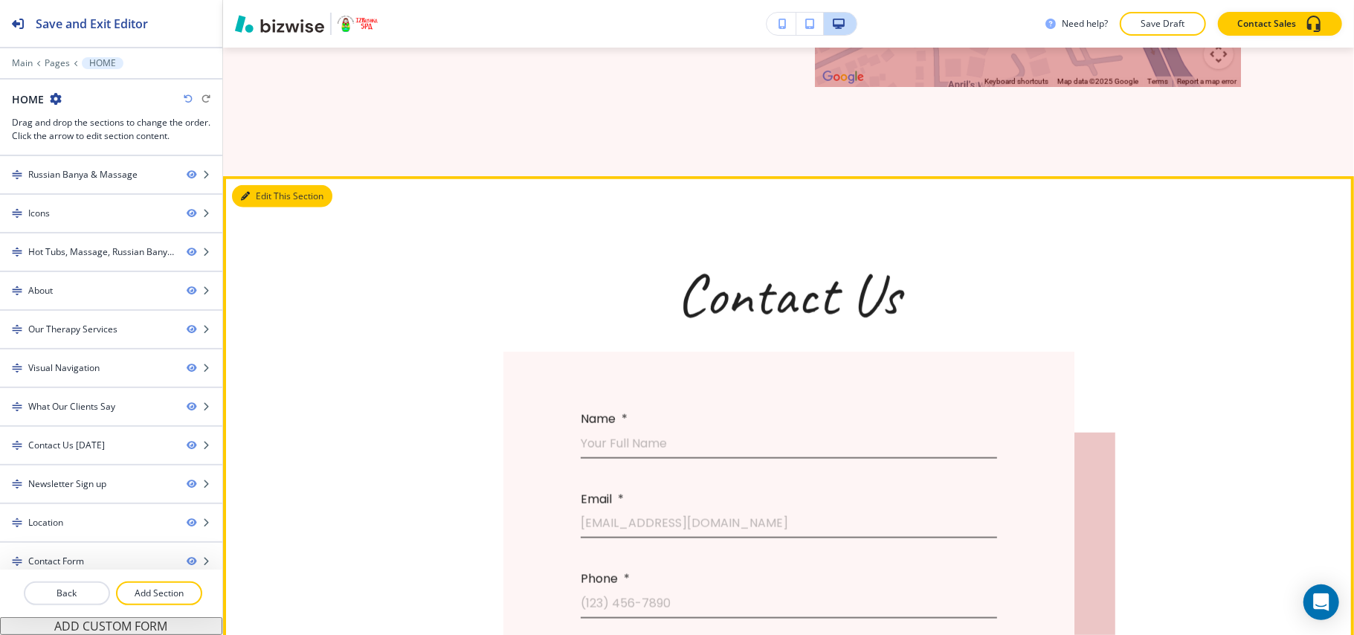
click at [272, 190] on button "Edit This Section" at bounding box center [282, 196] width 100 height 22
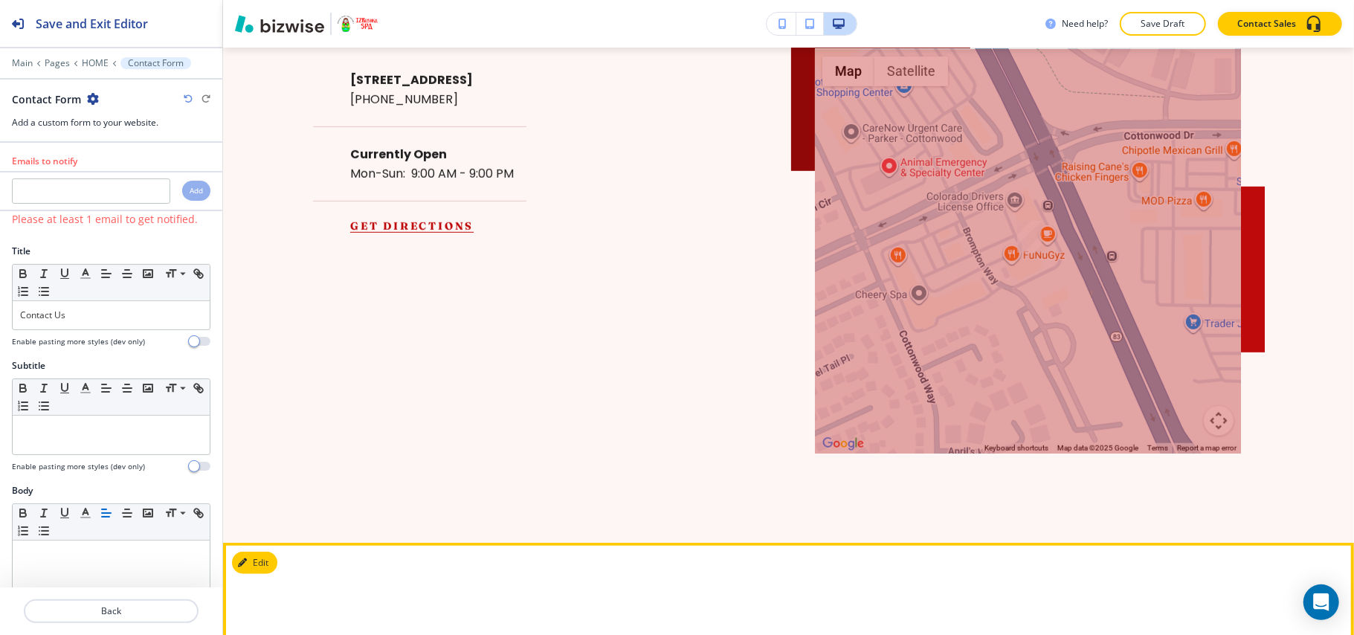
scroll to position [4603, 0]
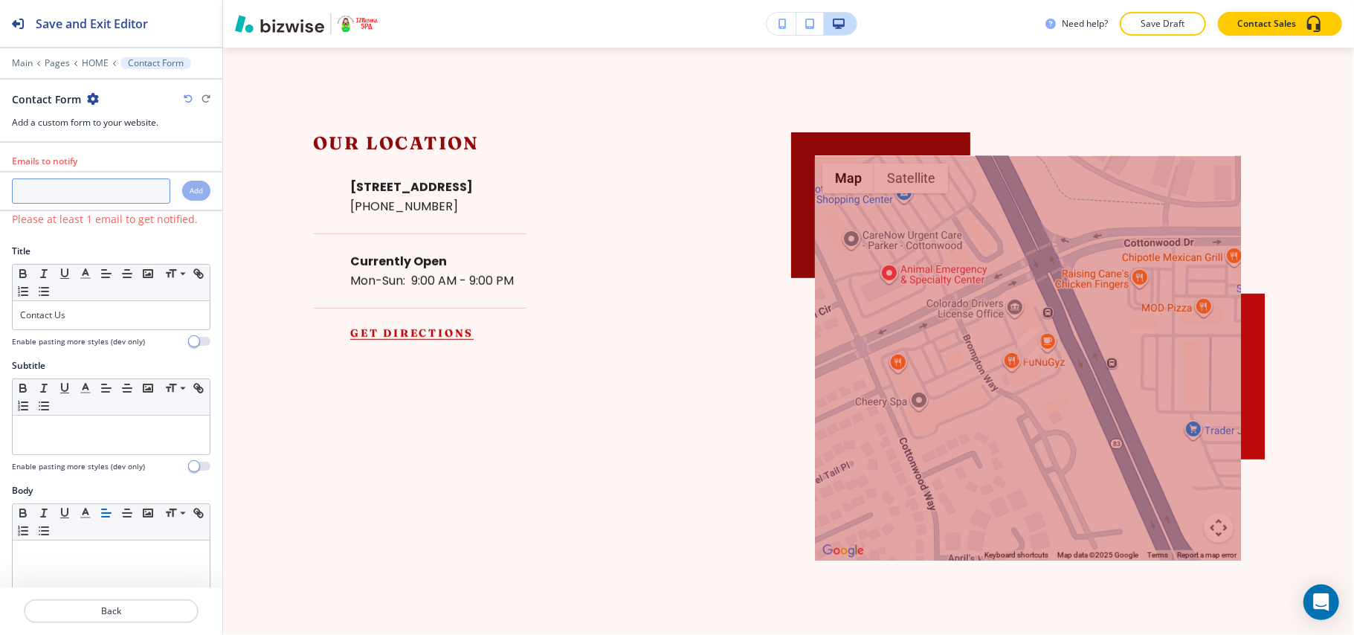
click at [64, 190] on input "text" at bounding box center [91, 191] width 158 height 25
paste input "[EMAIL_ADDRESS][DOMAIN_NAME]"
type input "[EMAIL_ADDRESS][DOMAIN_NAME]"
click at [190, 188] on h4 "Add" at bounding box center [196, 190] width 13 height 11
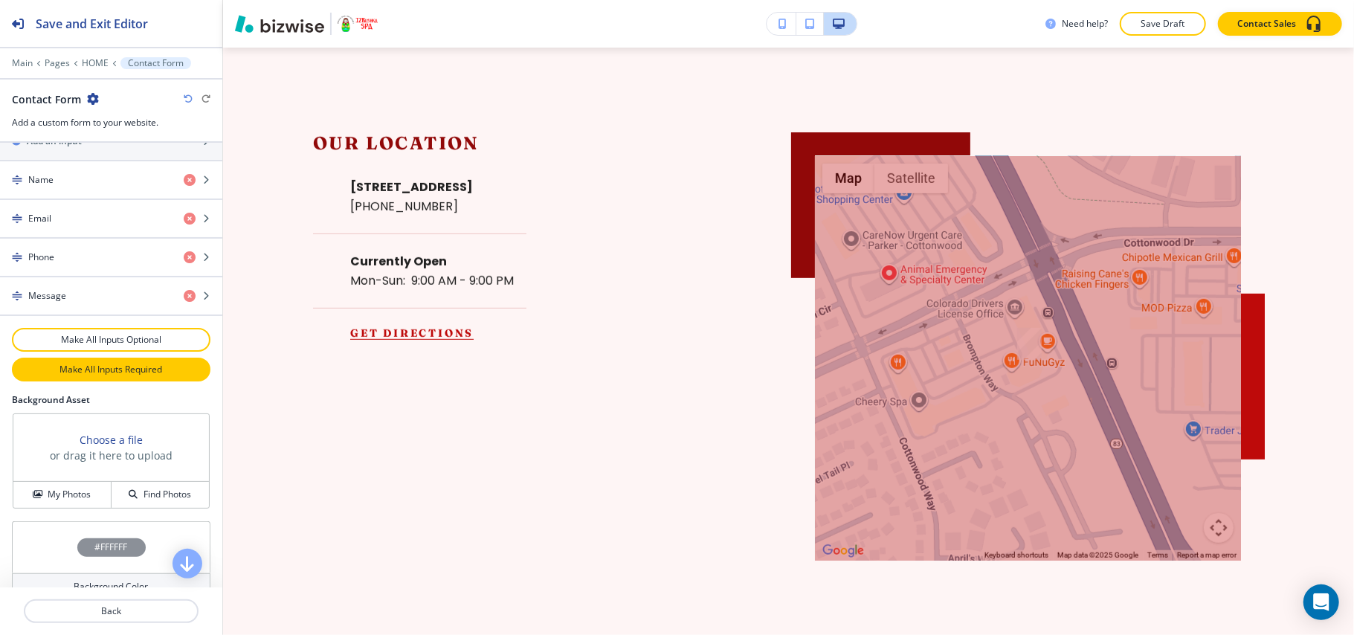
scroll to position [748, 0]
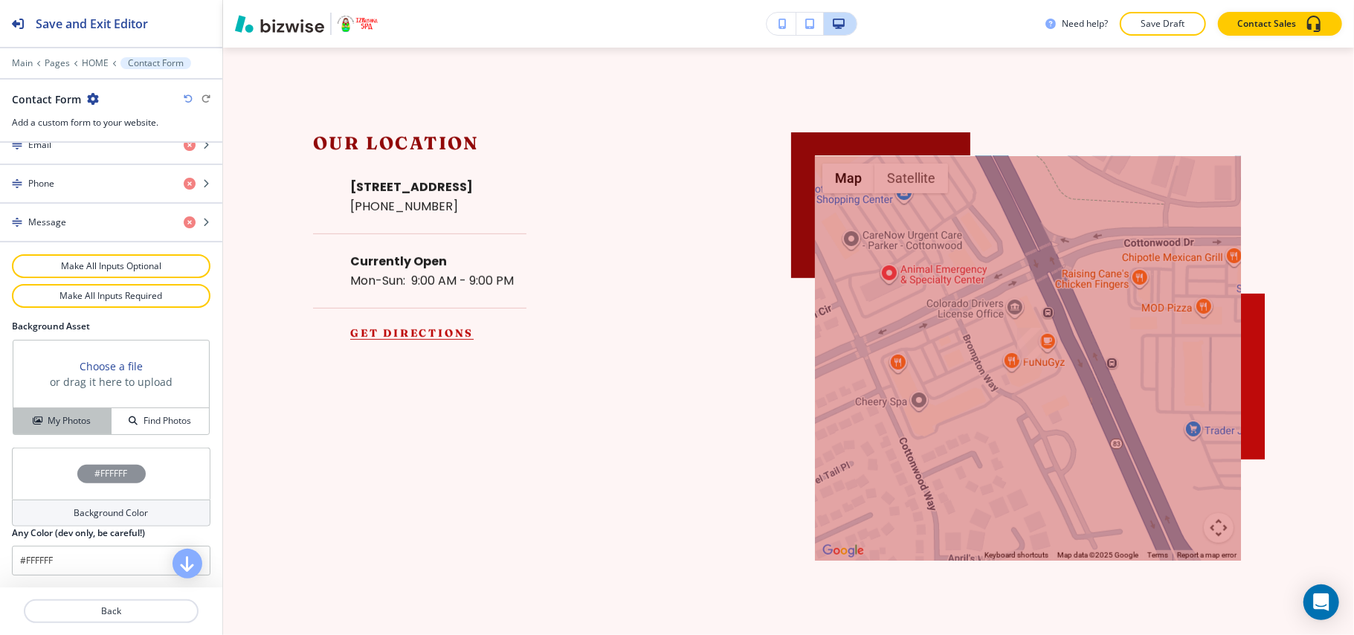
click at [54, 422] on h4 "My Photos" at bounding box center [69, 420] width 43 height 13
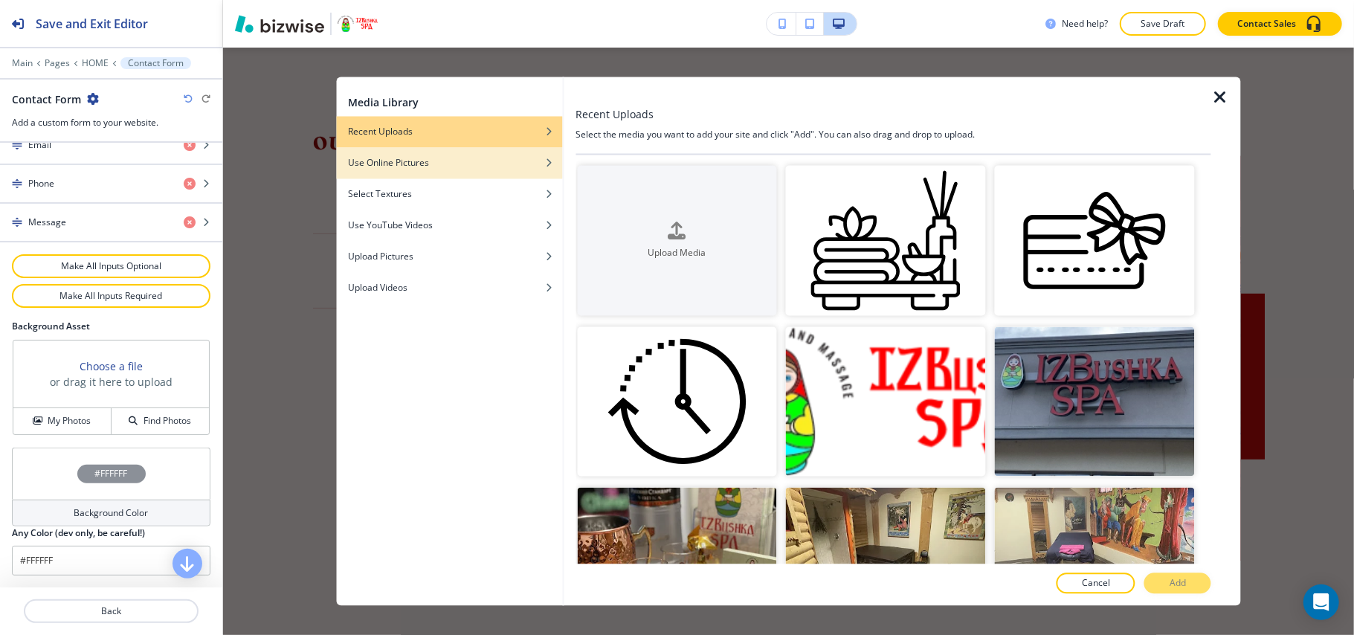
click at [427, 173] on div "button" at bounding box center [449, 174] width 226 height 9
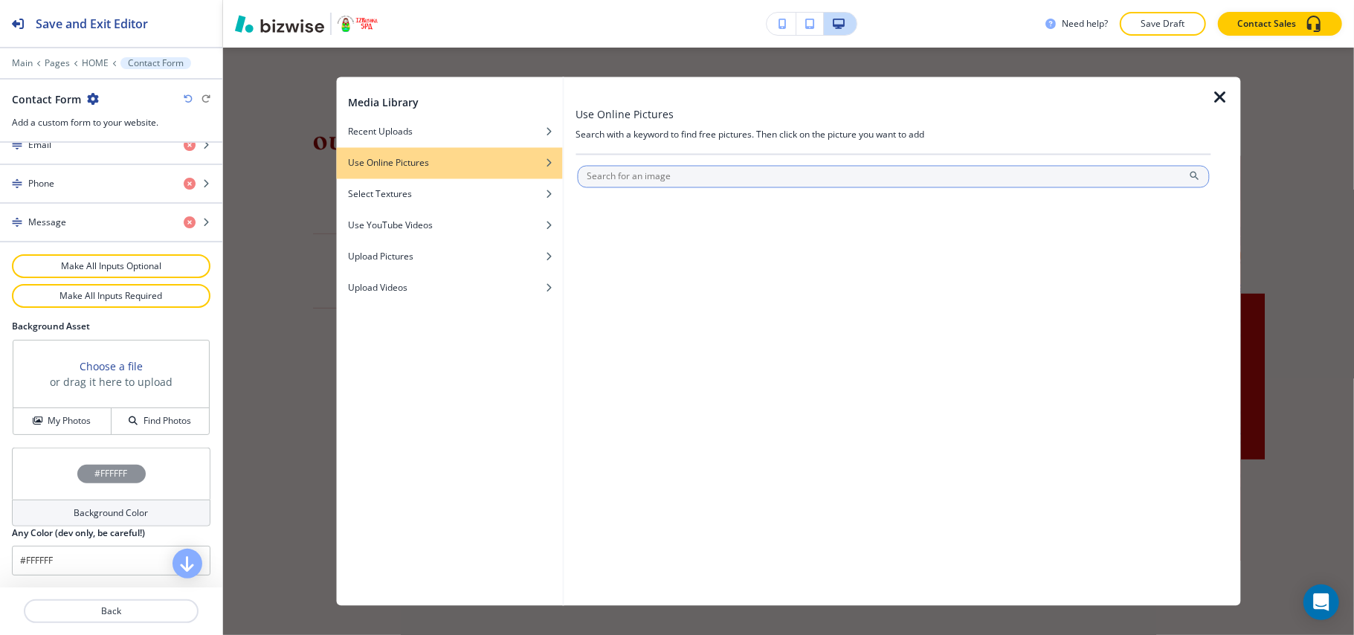
click at [592, 174] on input "text" at bounding box center [893, 177] width 633 height 22
type input "spa"
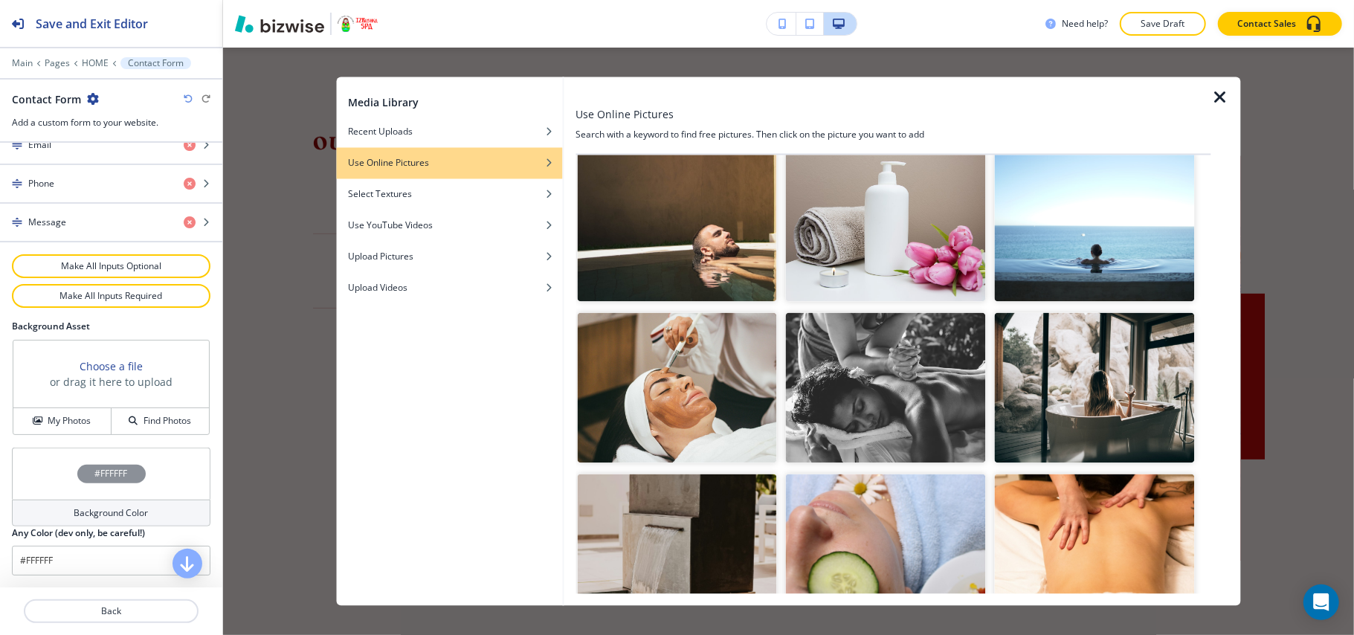
scroll to position [495, 0]
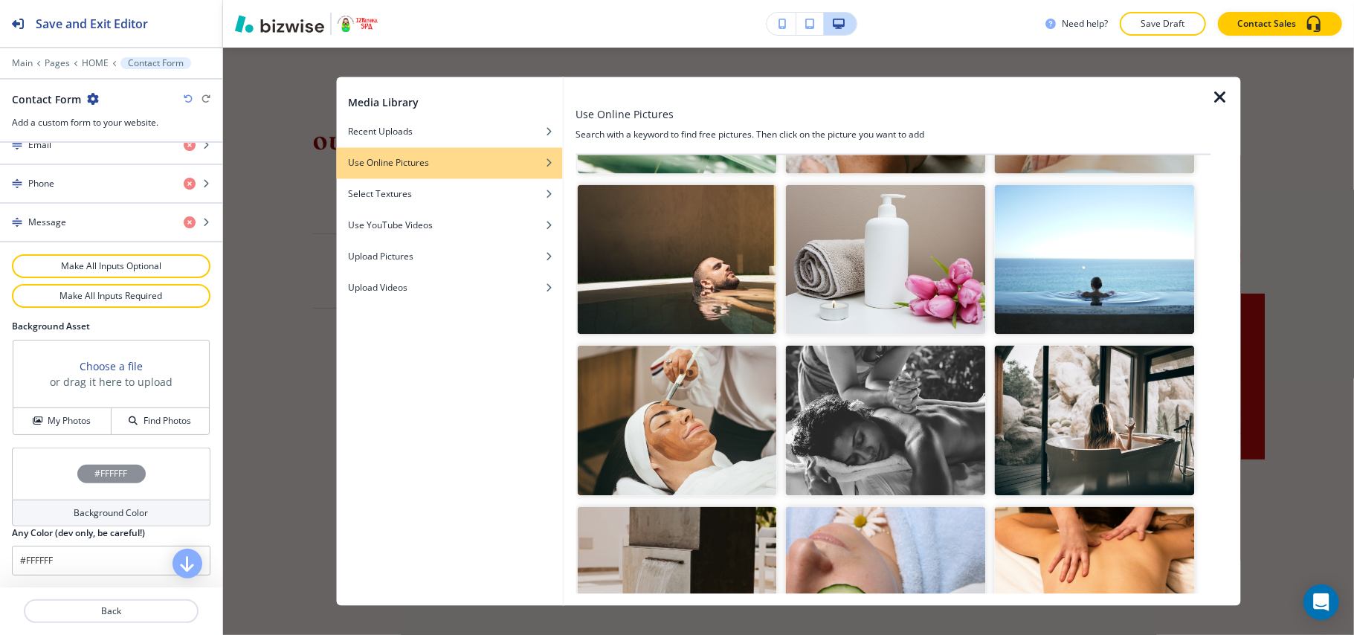
click at [918, 263] on img "button" at bounding box center [886, 259] width 200 height 150
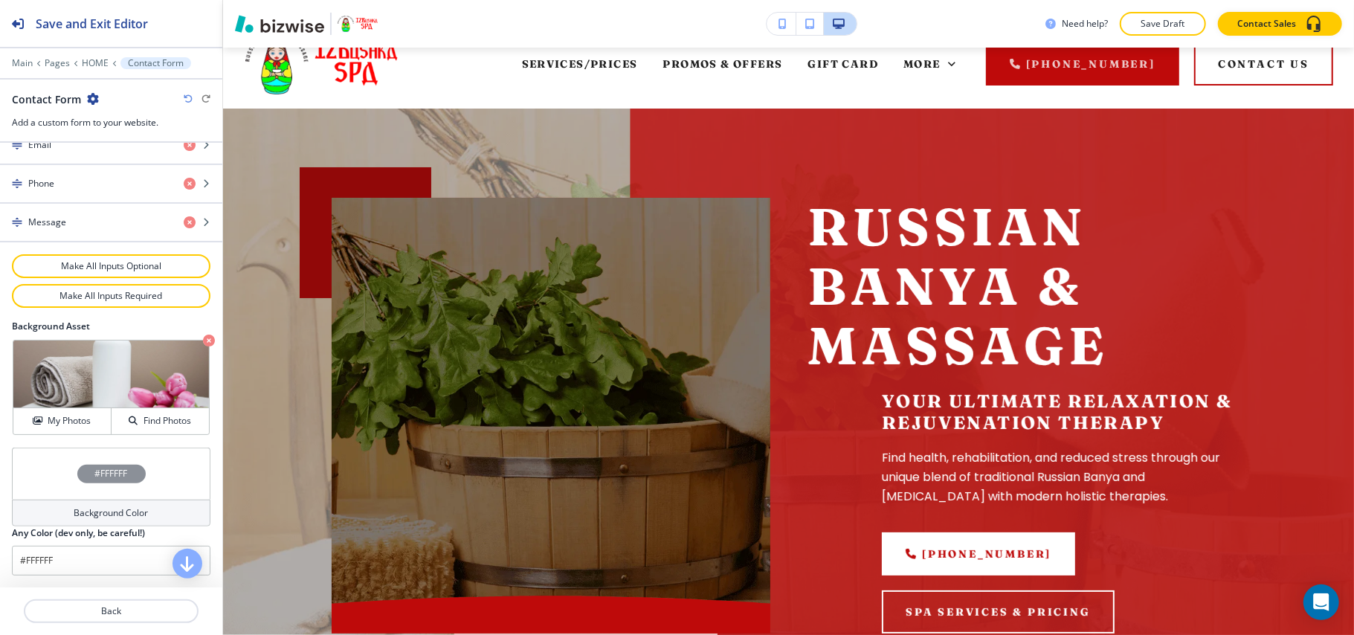
scroll to position [0, 0]
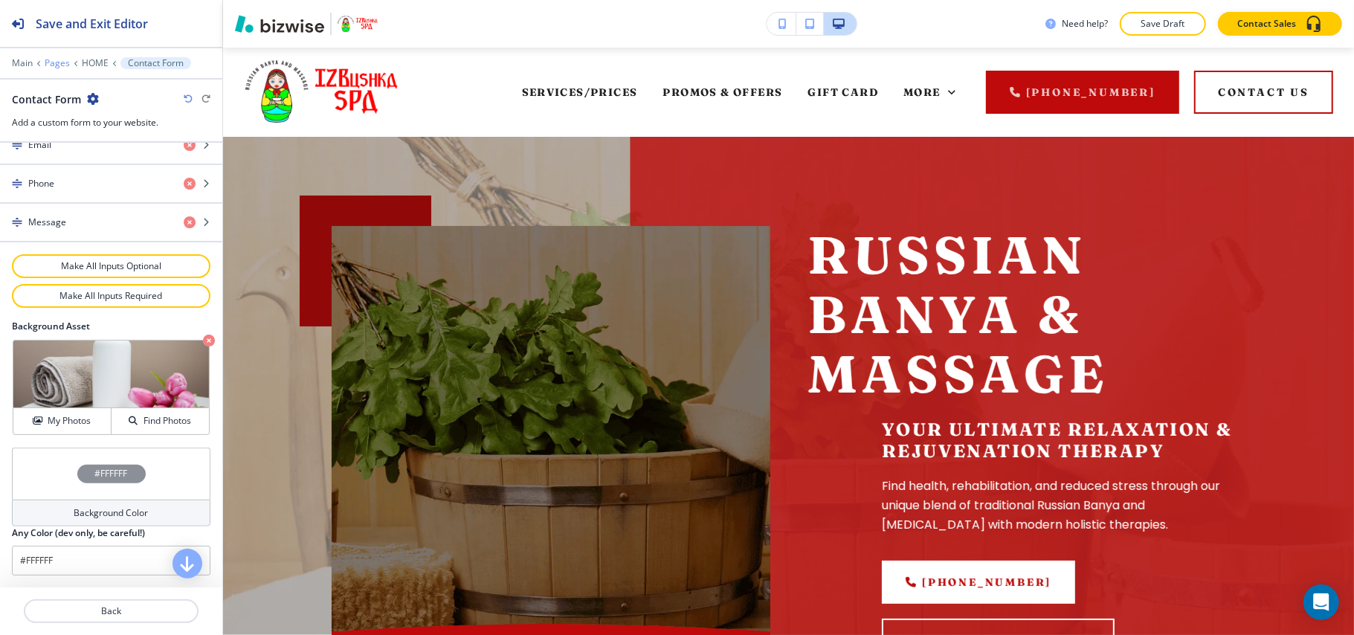
click at [57, 63] on p "Pages" at bounding box center [57, 63] width 25 height 10
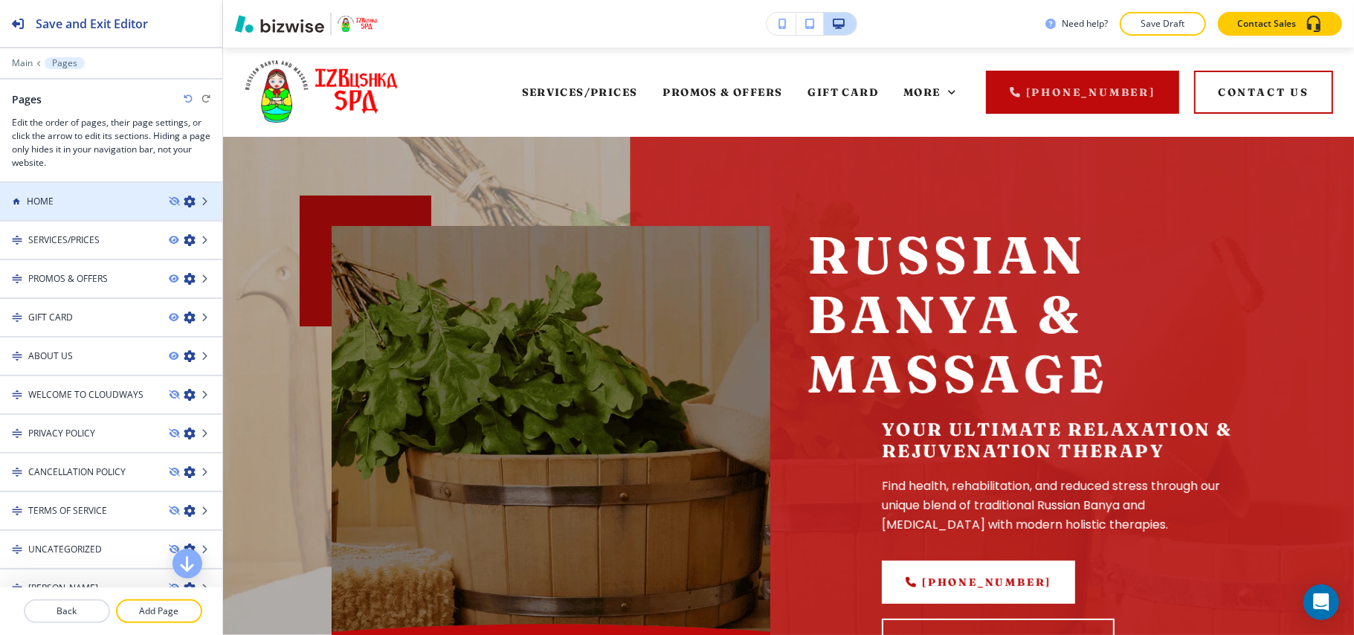
click at [152, 199] on div "HOME" at bounding box center [111, 201] width 222 height 13
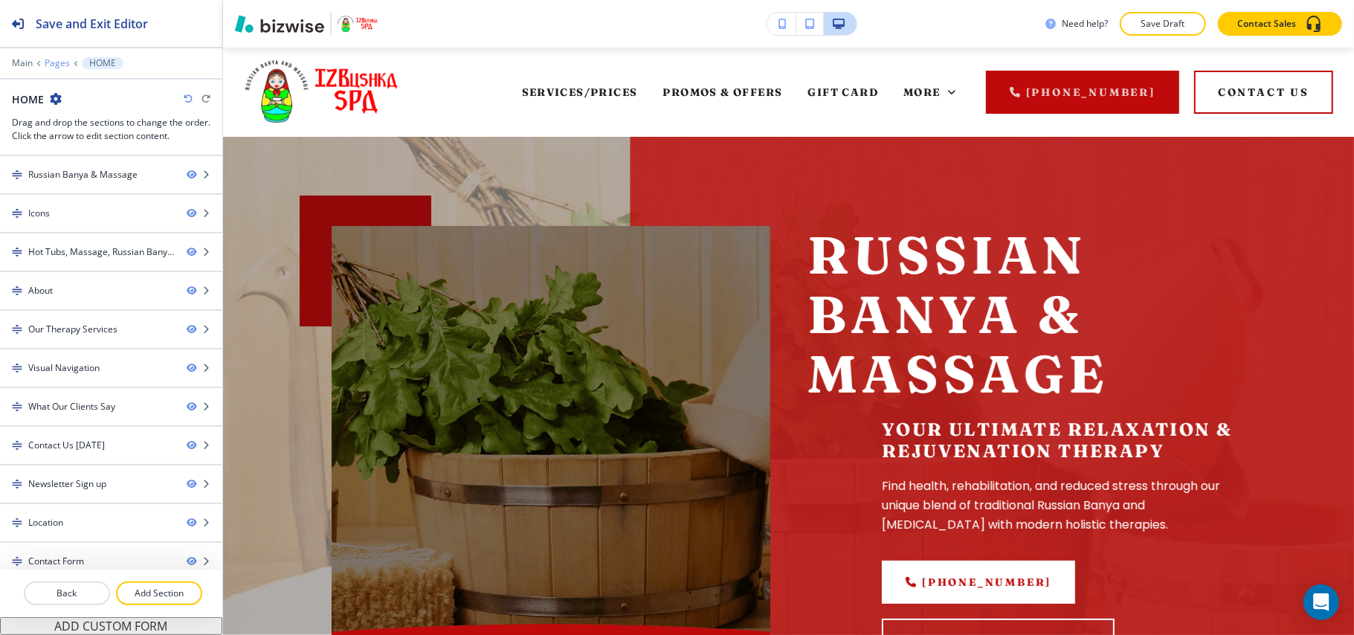
click at [49, 61] on p "Pages" at bounding box center [57, 63] width 25 height 10
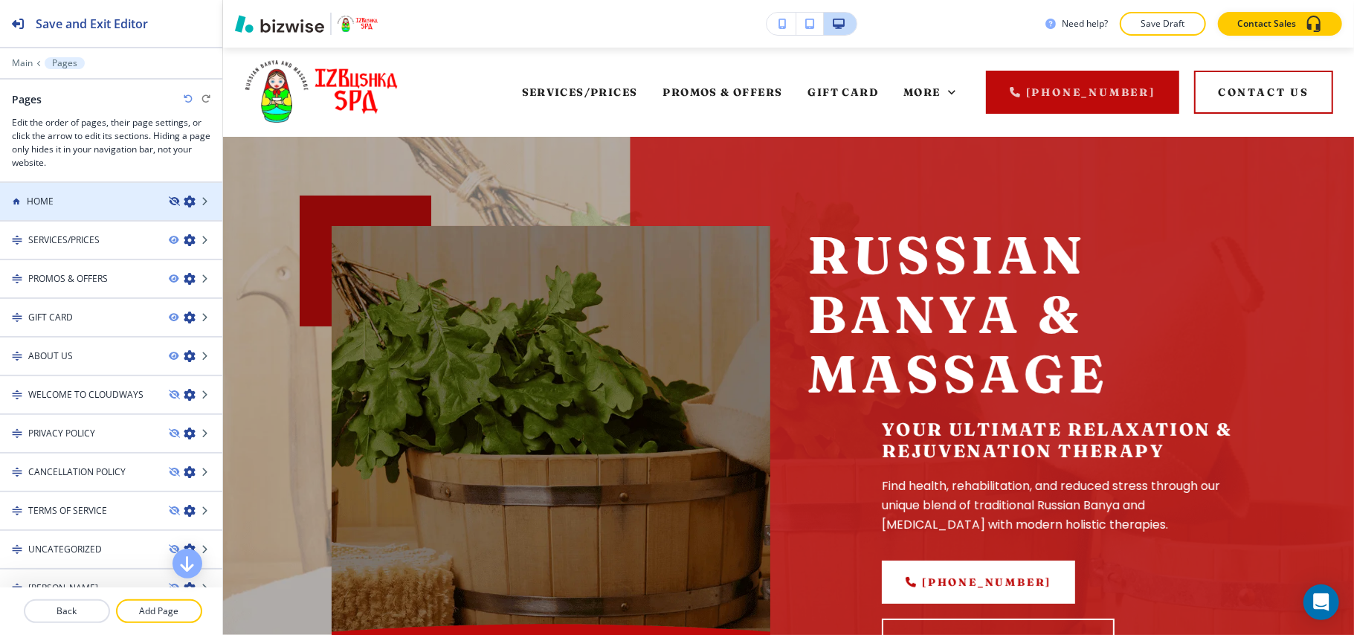
click at [169, 202] on icon "button" at bounding box center [173, 201] width 9 height 9
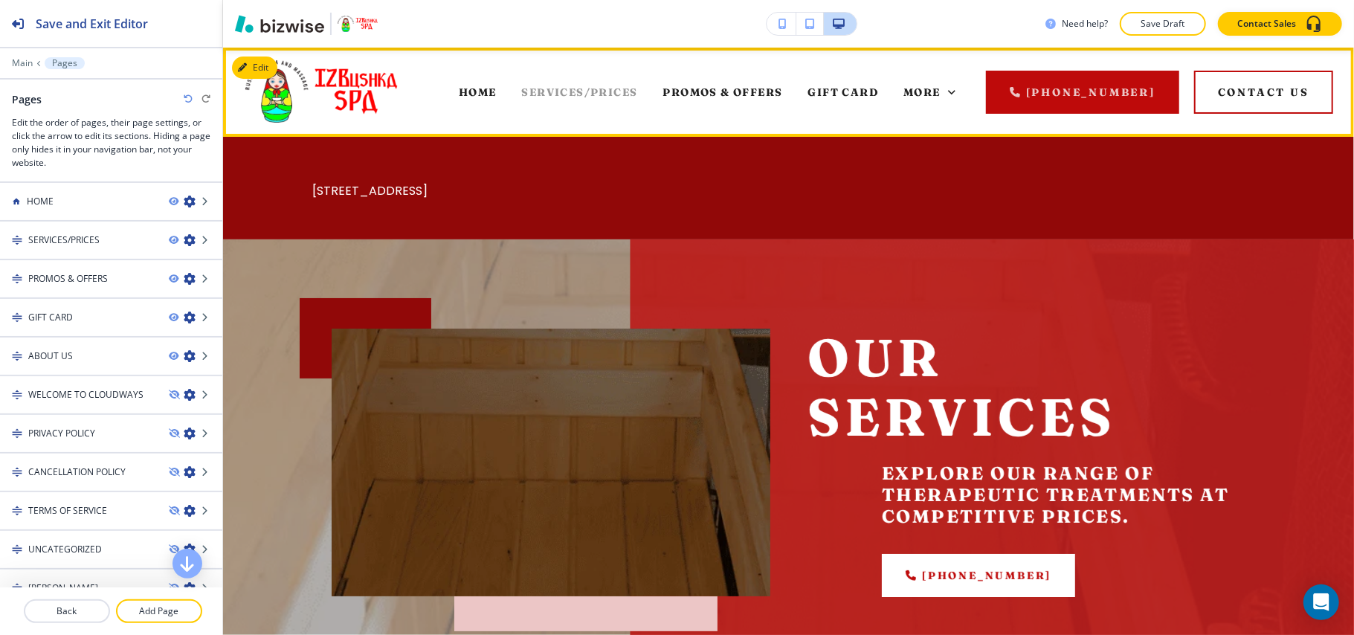
click at [567, 92] on span "SERVICES/PRICES" at bounding box center [580, 92] width 116 height 13
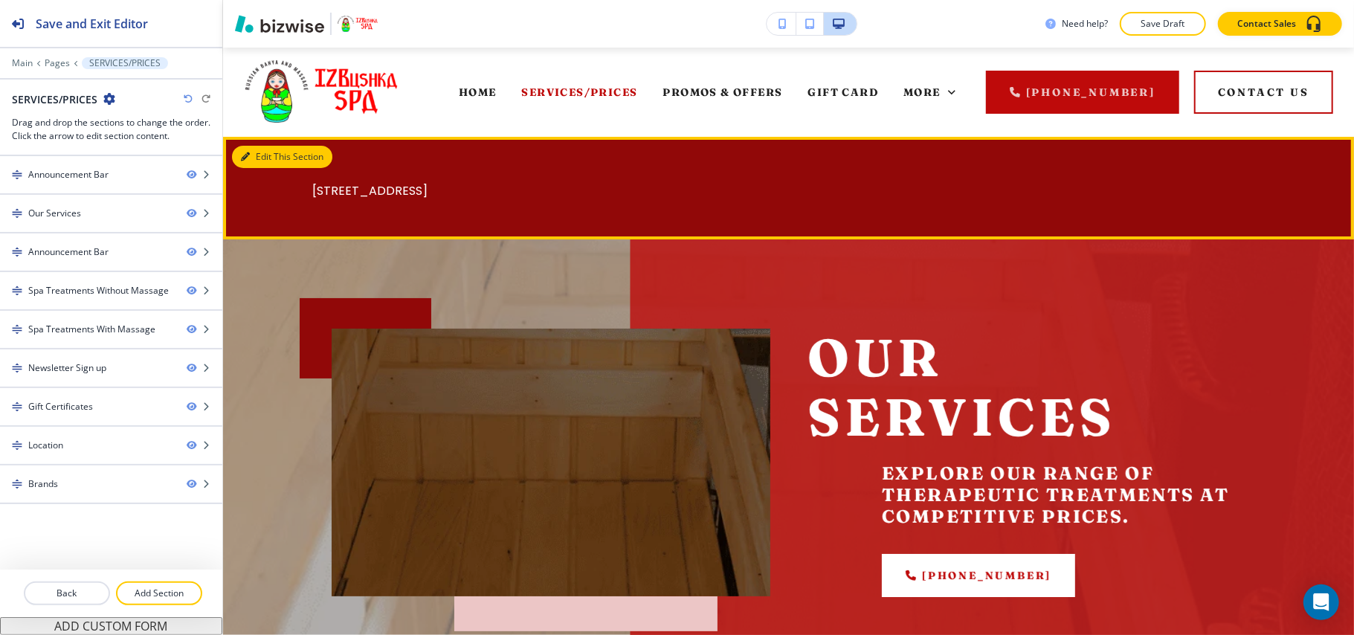
click at [256, 164] on button "Edit This Section" at bounding box center [282, 157] width 100 height 22
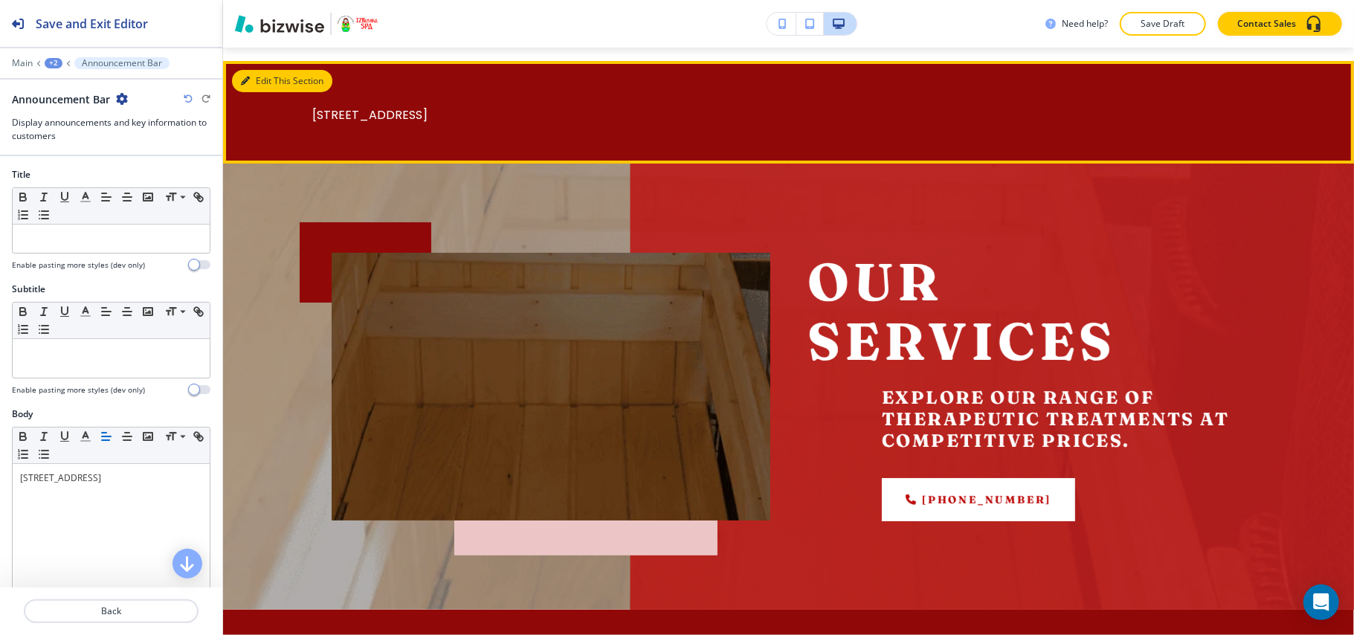
scroll to position [89, 0]
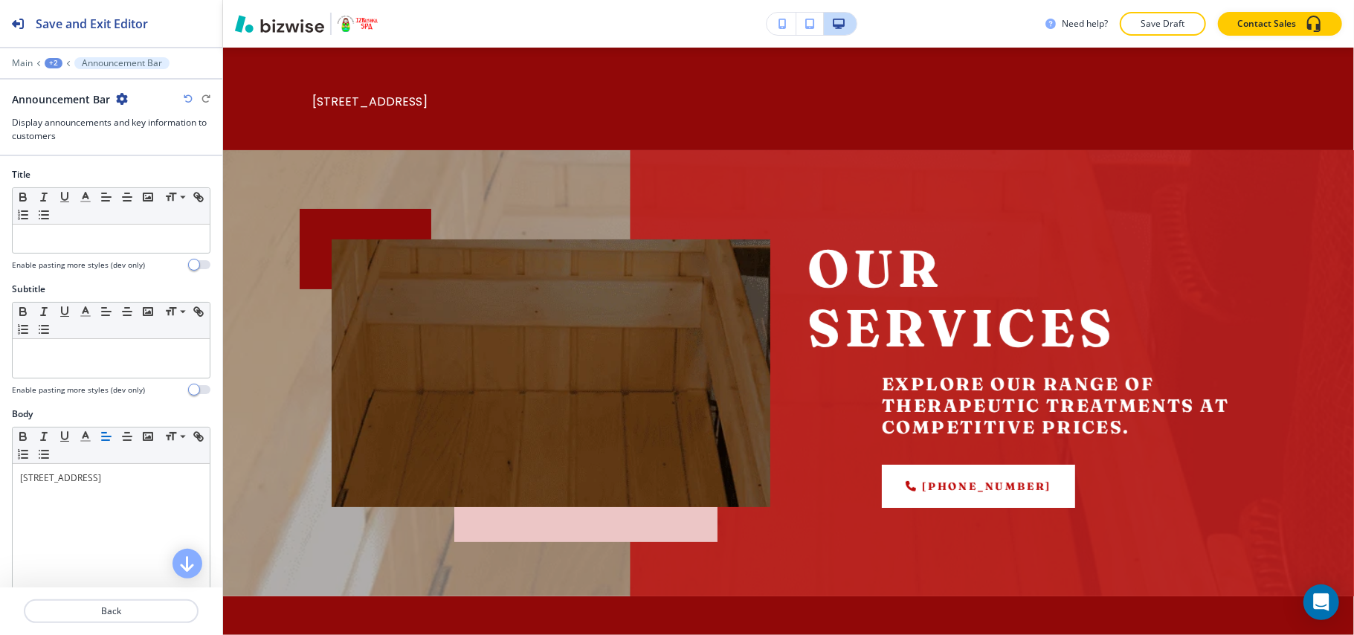
click at [122, 105] on icon "button" at bounding box center [122, 99] width 12 height 12
click at [129, 170] on button "Delete Section" at bounding box center [162, 177] width 95 height 27
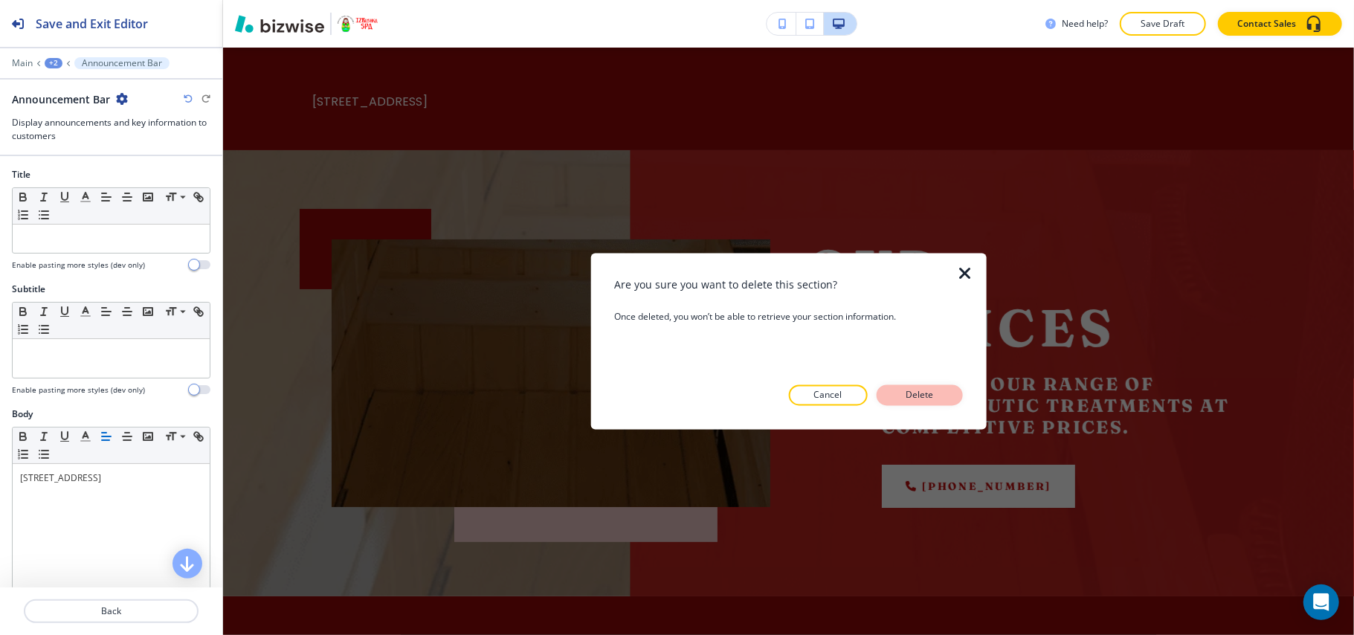
click at [925, 391] on p "Delete" at bounding box center [920, 395] width 36 height 13
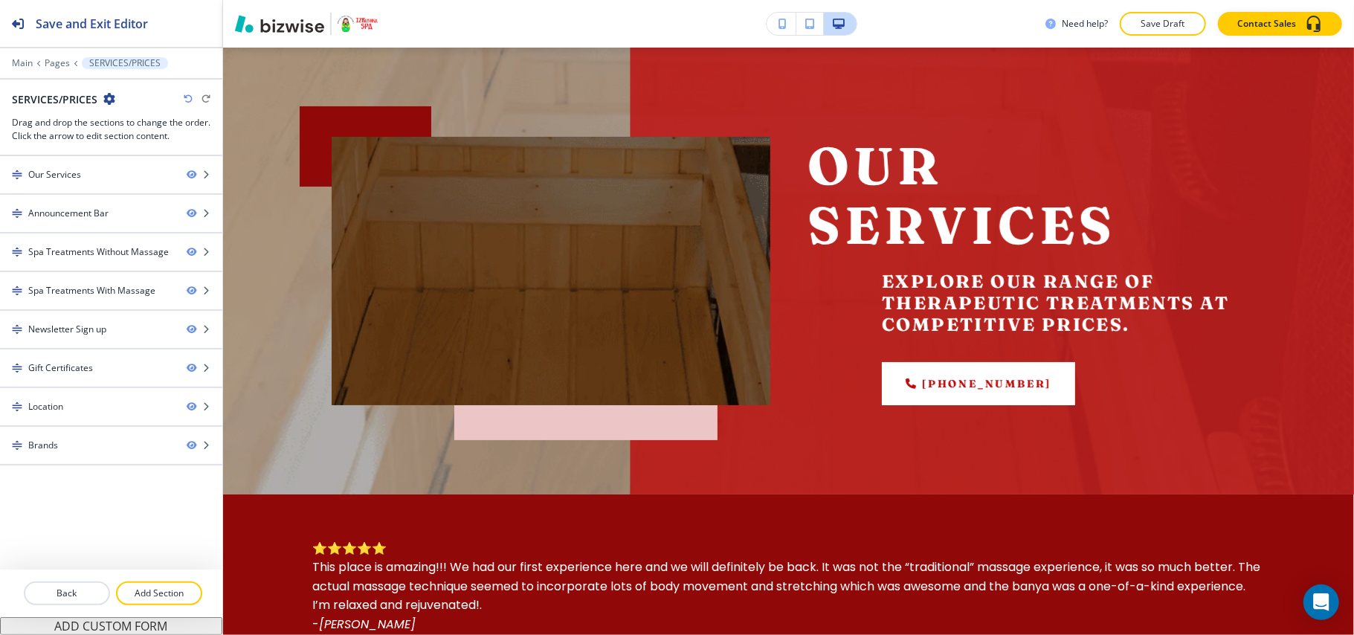
scroll to position [0, 0]
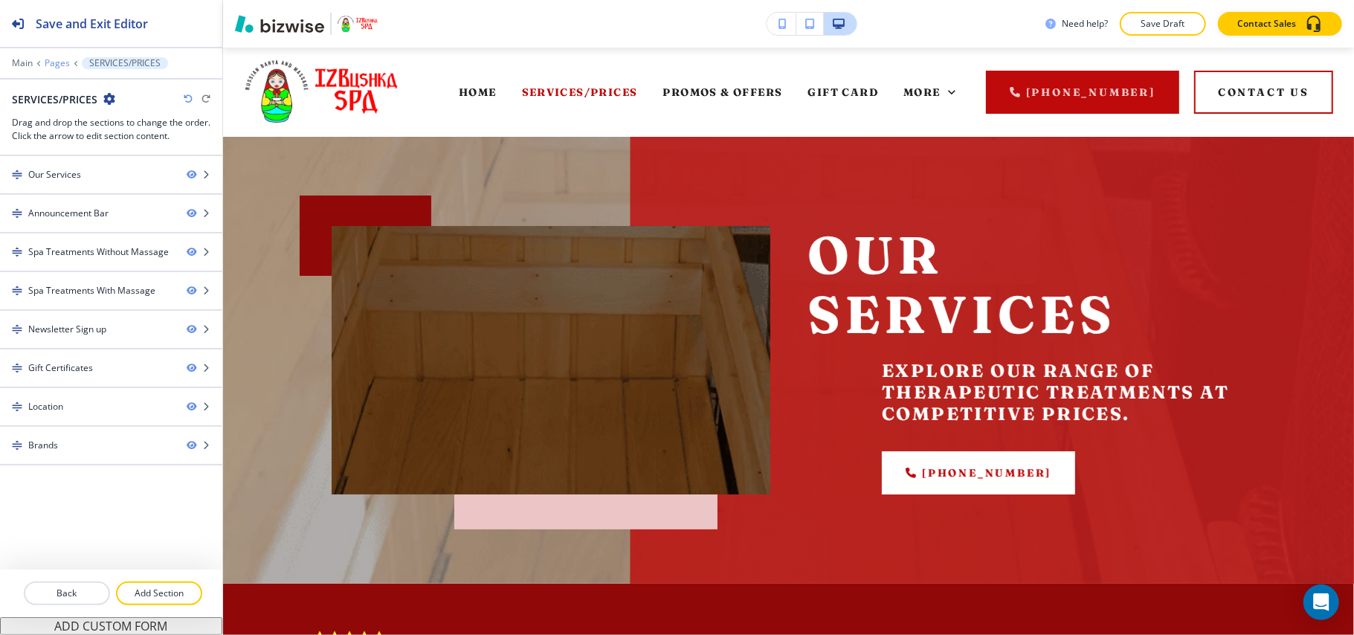
click at [60, 61] on p "Pages" at bounding box center [57, 63] width 25 height 10
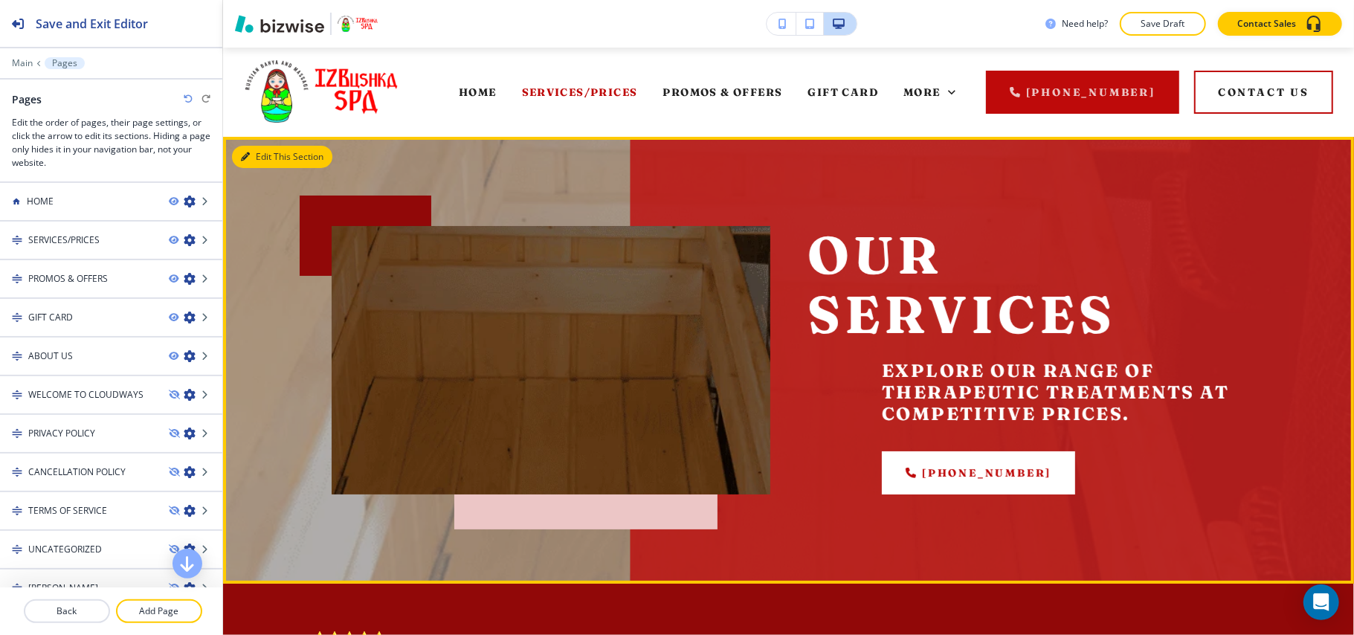
click at [257, 152] on button "Edit This Section" at bounding box center [282, 157] width 100 height 22
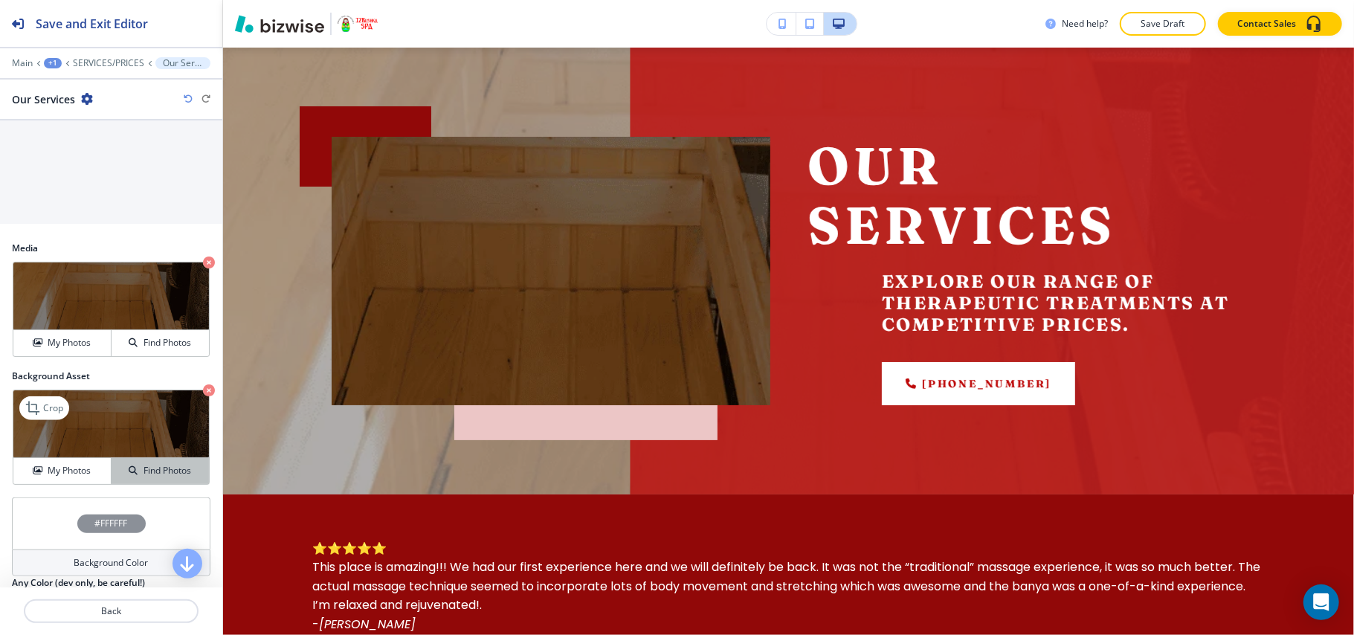
scroll to position [793, 0]
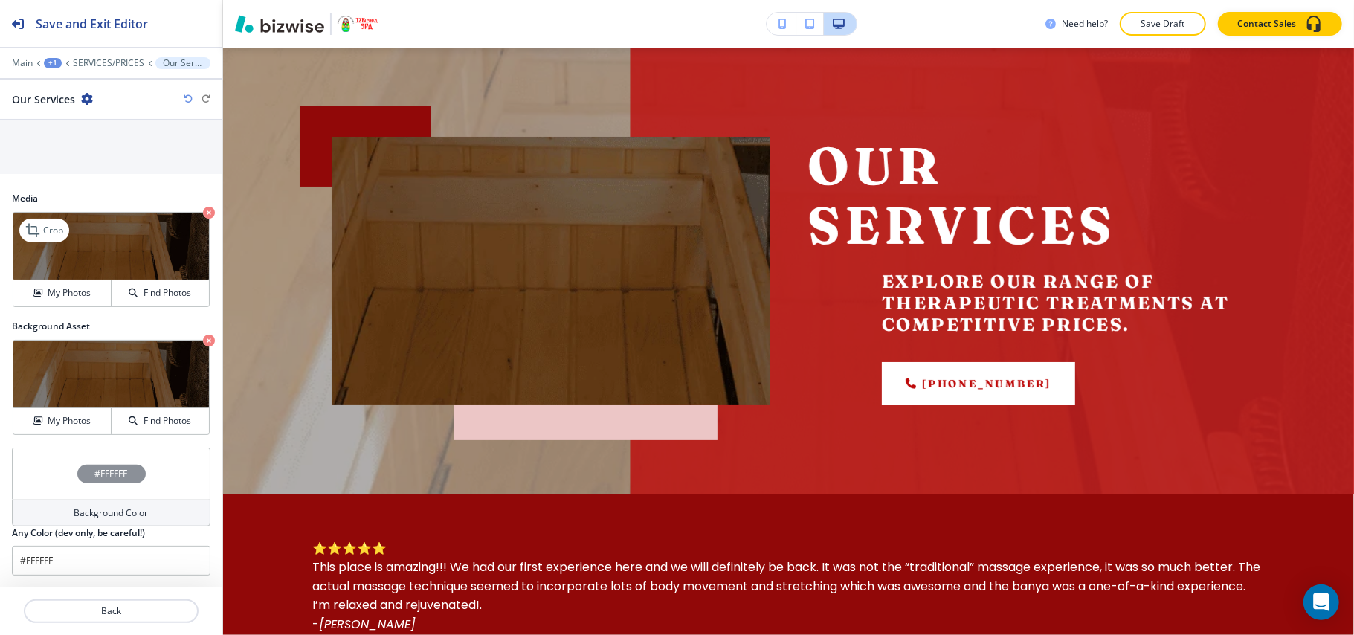
click at [203, 213] on icon "button" at bounding box center [209, 213] width 12 height 12
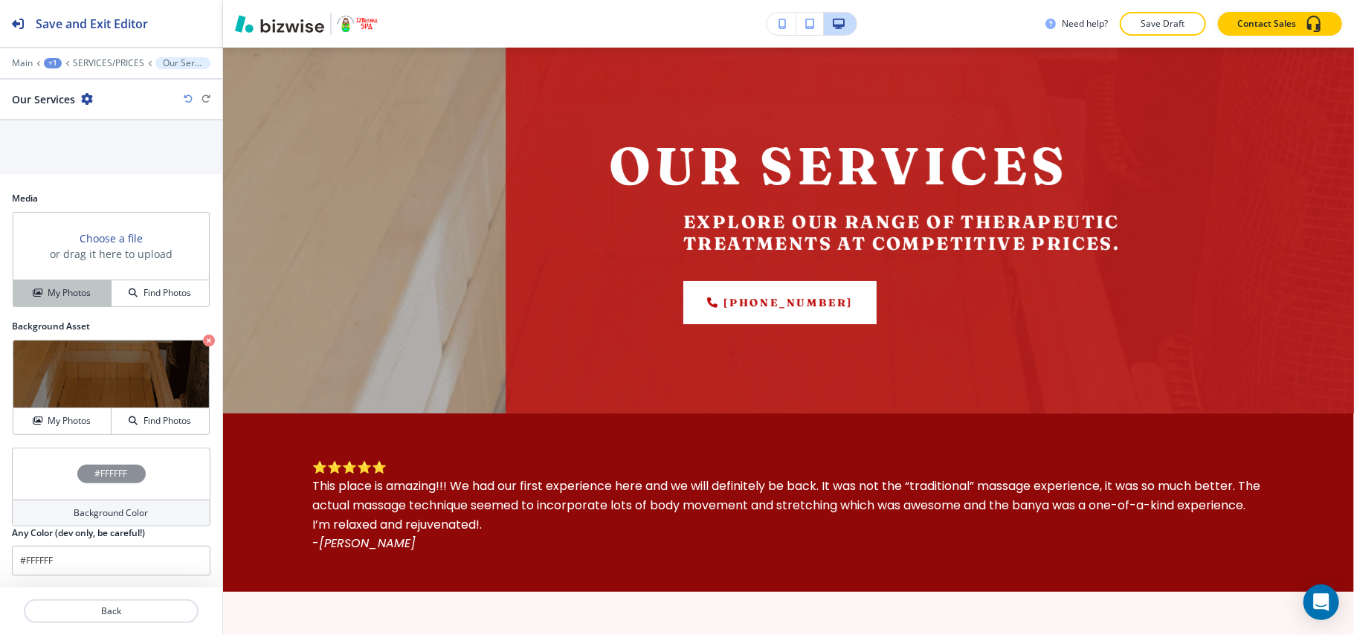
click at [91, 299] on div "My Photos" at bounding box center [61, 292] width 97 height 13
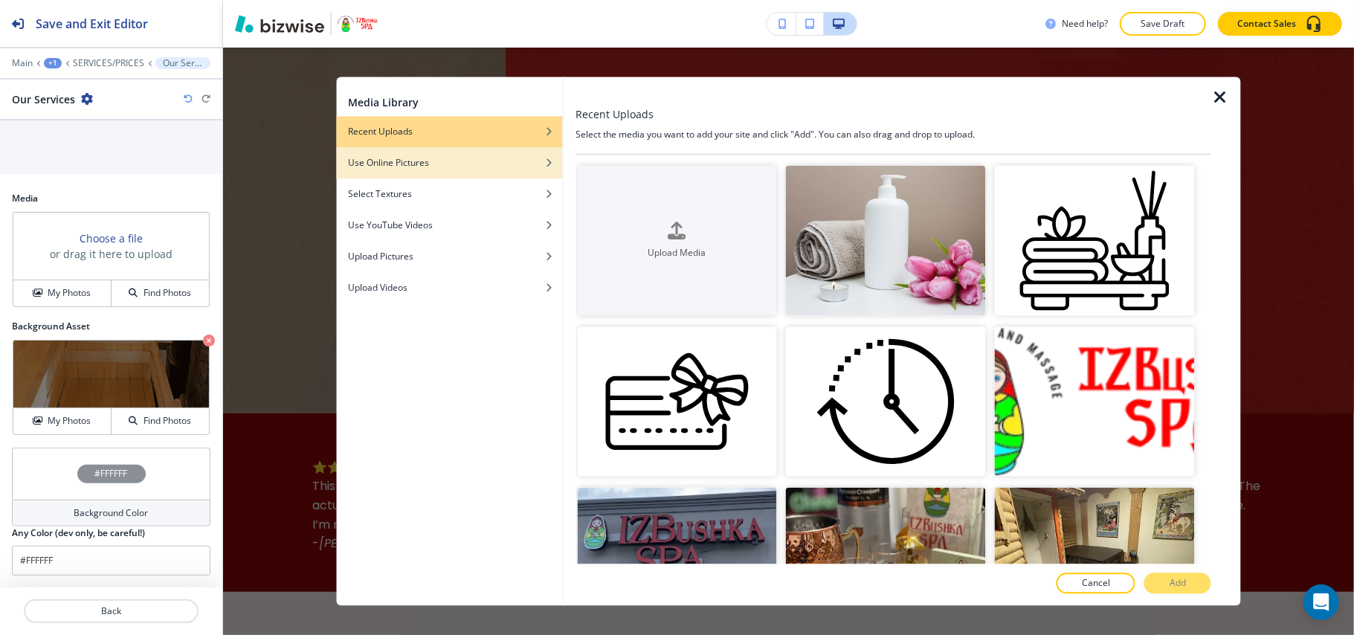
click at [415, 170] on div "button" at bounding box center [449, 174] width 226 height 9
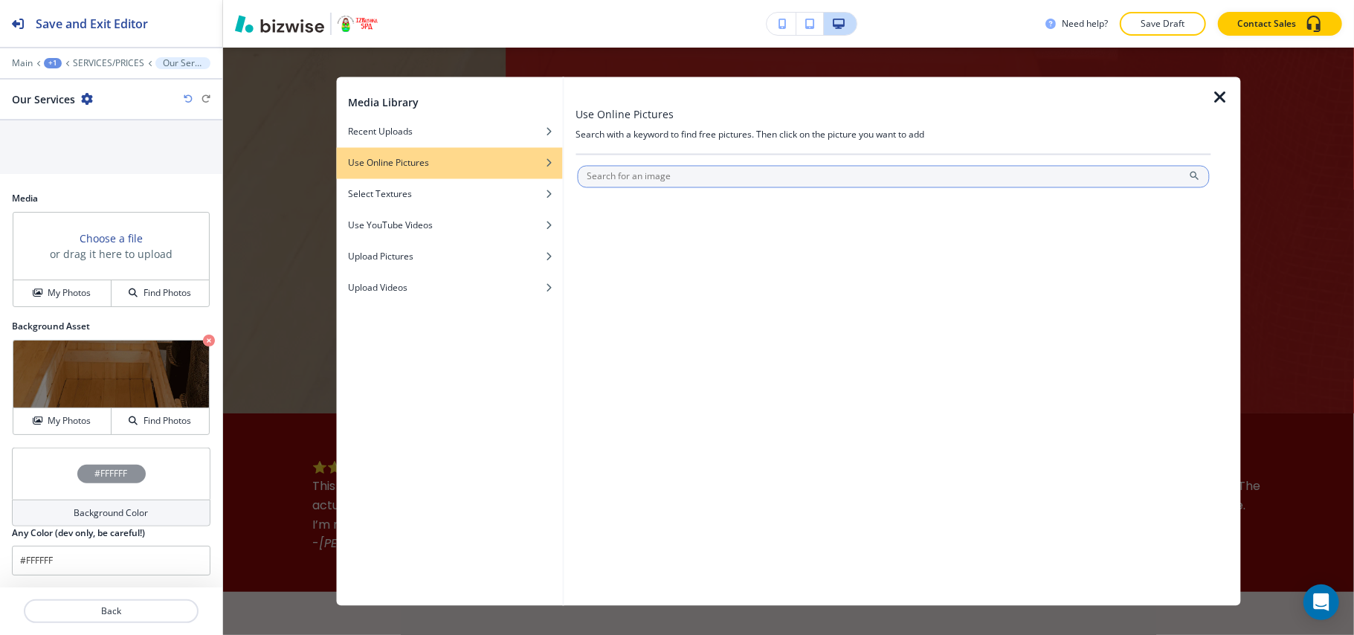
click at [589, 171] on input "text" at bounding box center [893, 177] width 633 height 22
type input "spa"
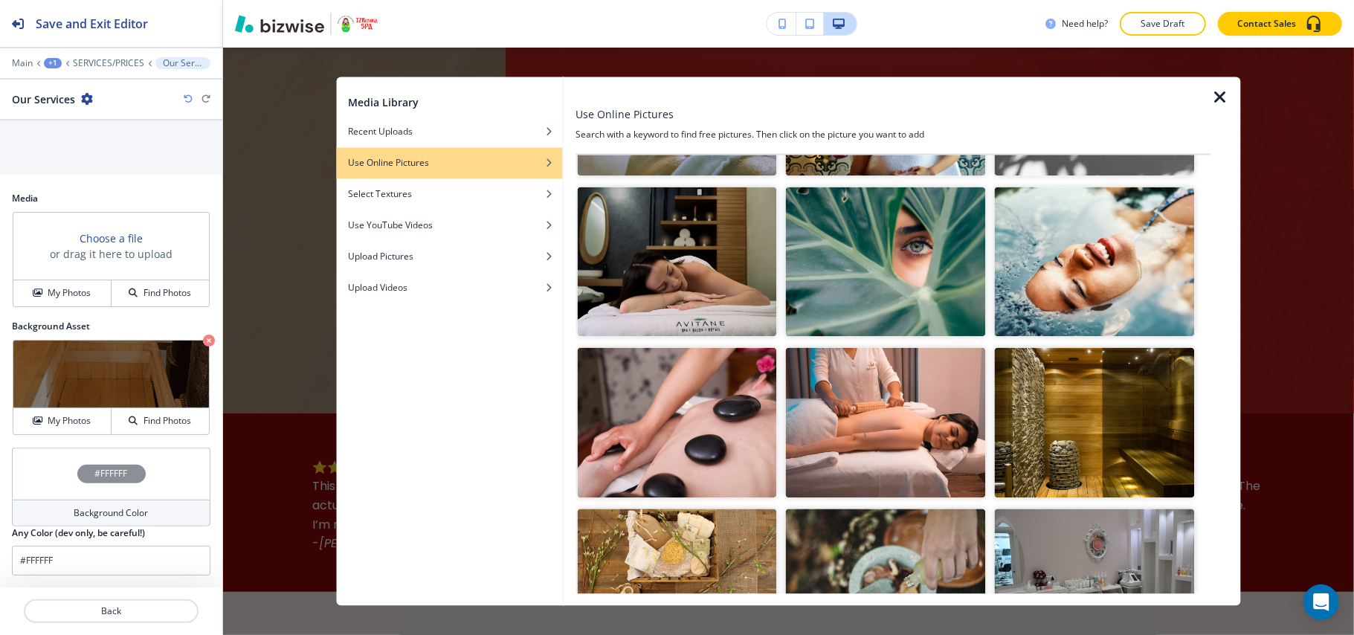
scroll to position [2129, 0]
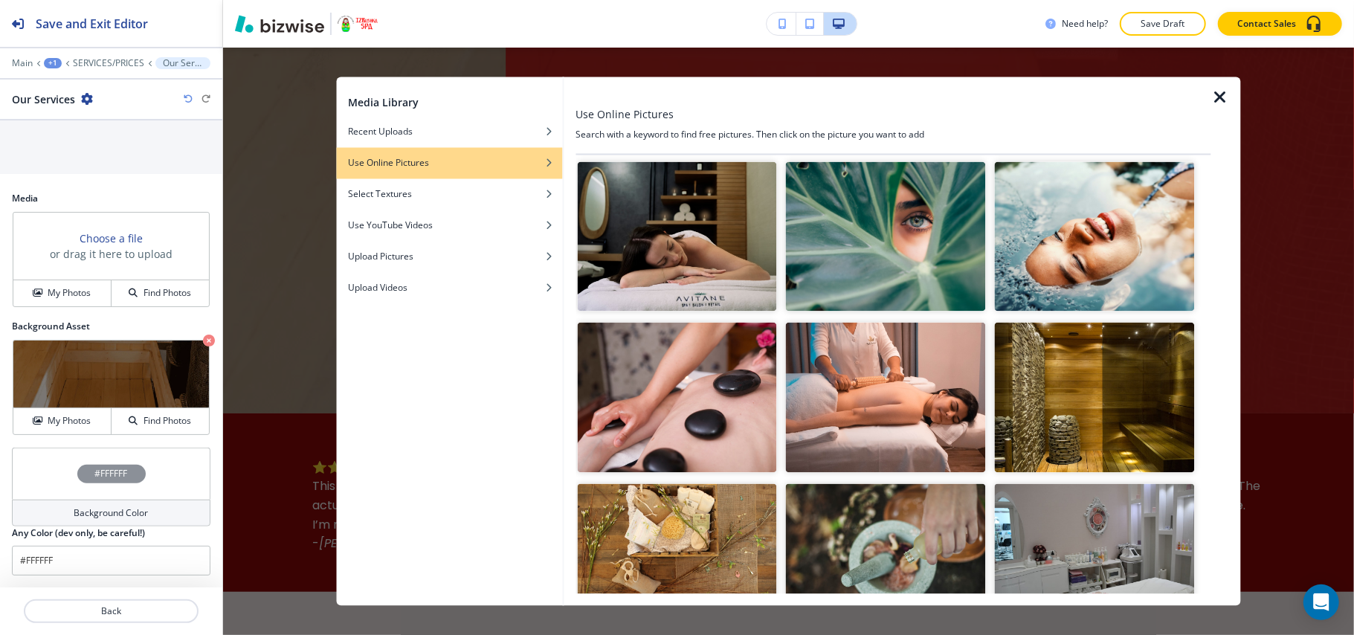
click at [673, 323] on img "button" at bounding box center [677, 398] width 200 height 150
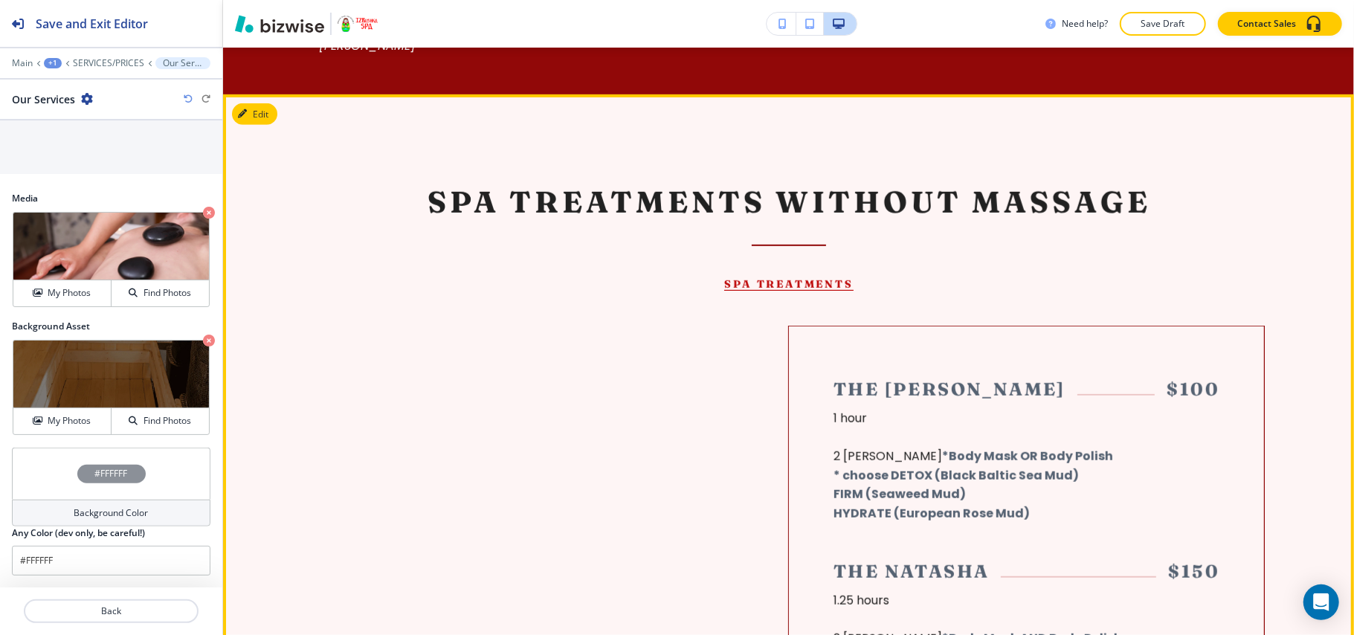
scroll to position [684, 0]
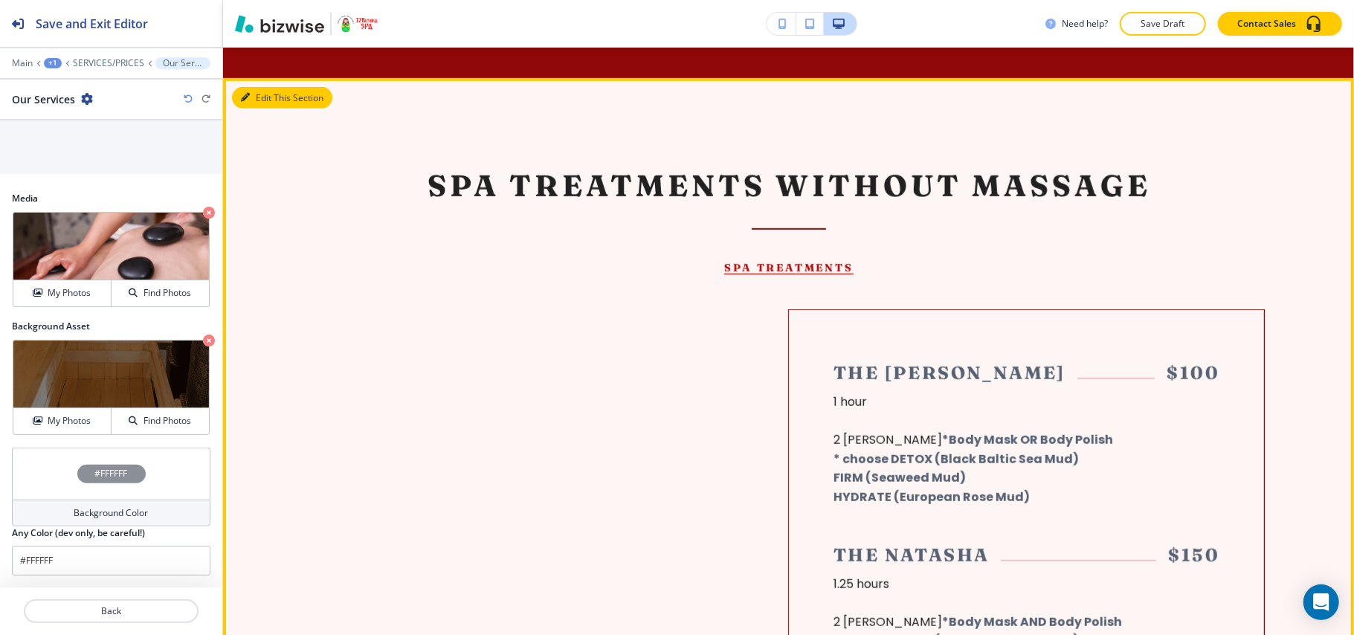
click at [254, 109] on button "Edit This Section" at bounding box center [282, 98] width 100 height 22
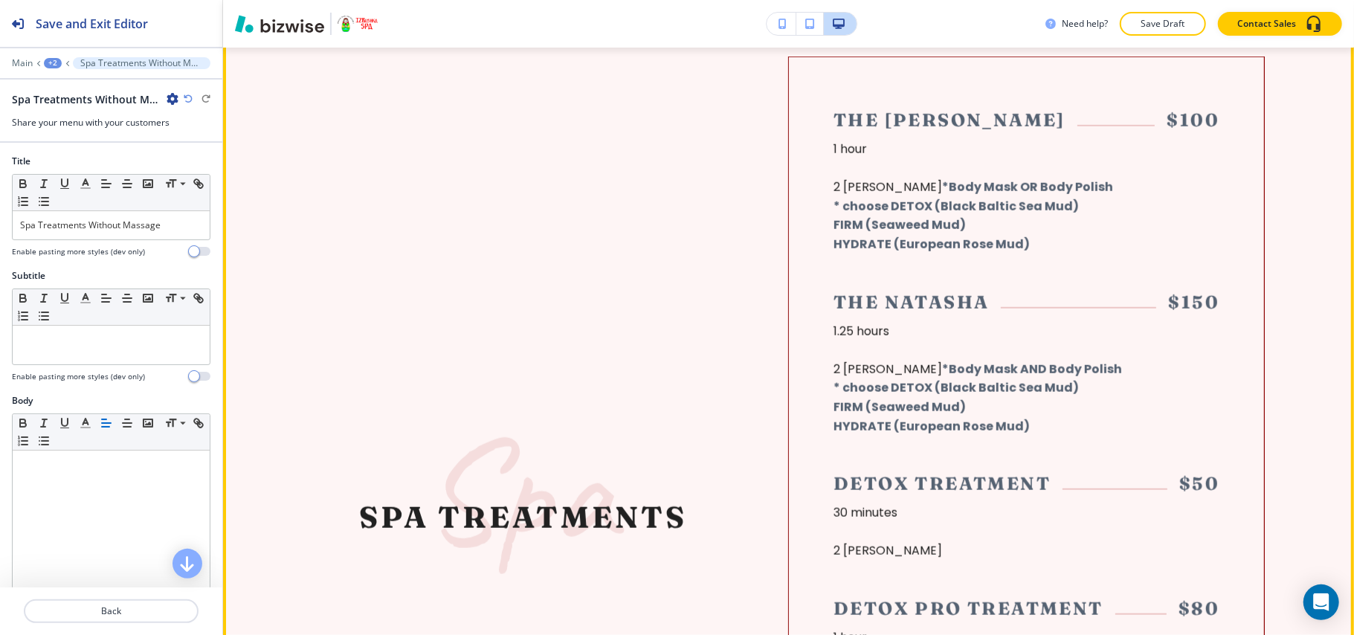
scroll to position [739, 0]
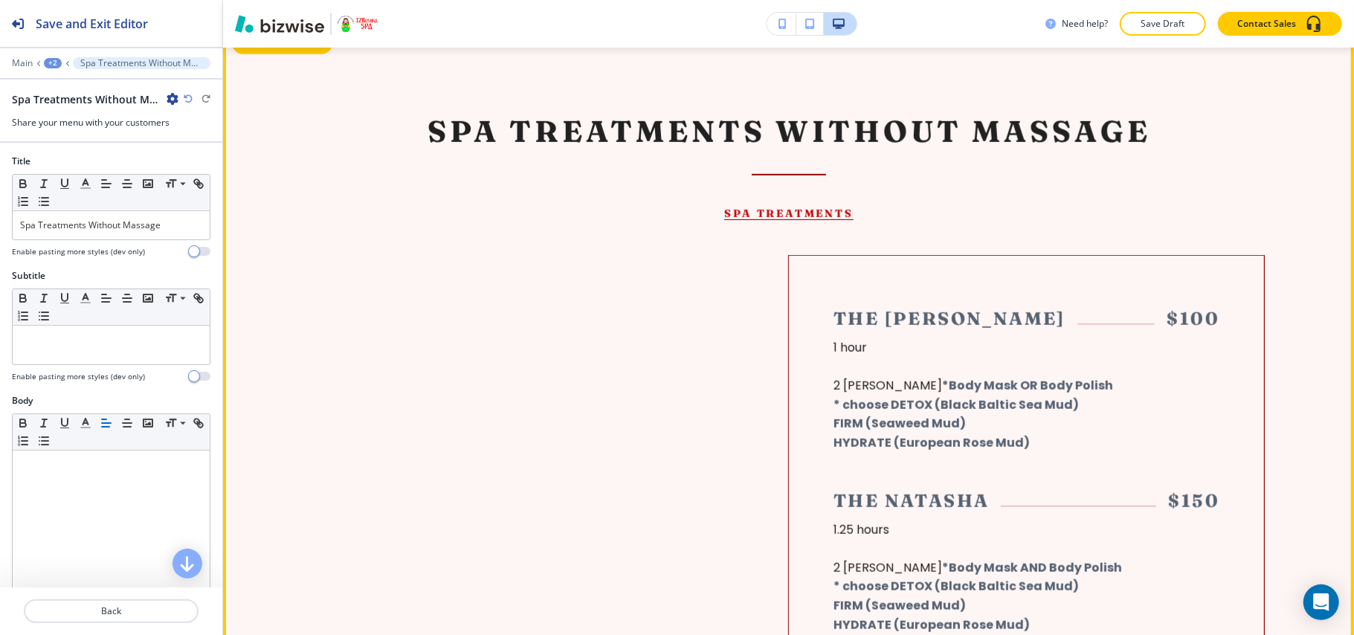
click at [248, 48] on icon "button" at bounding box center [245, 43] width 9 height 9
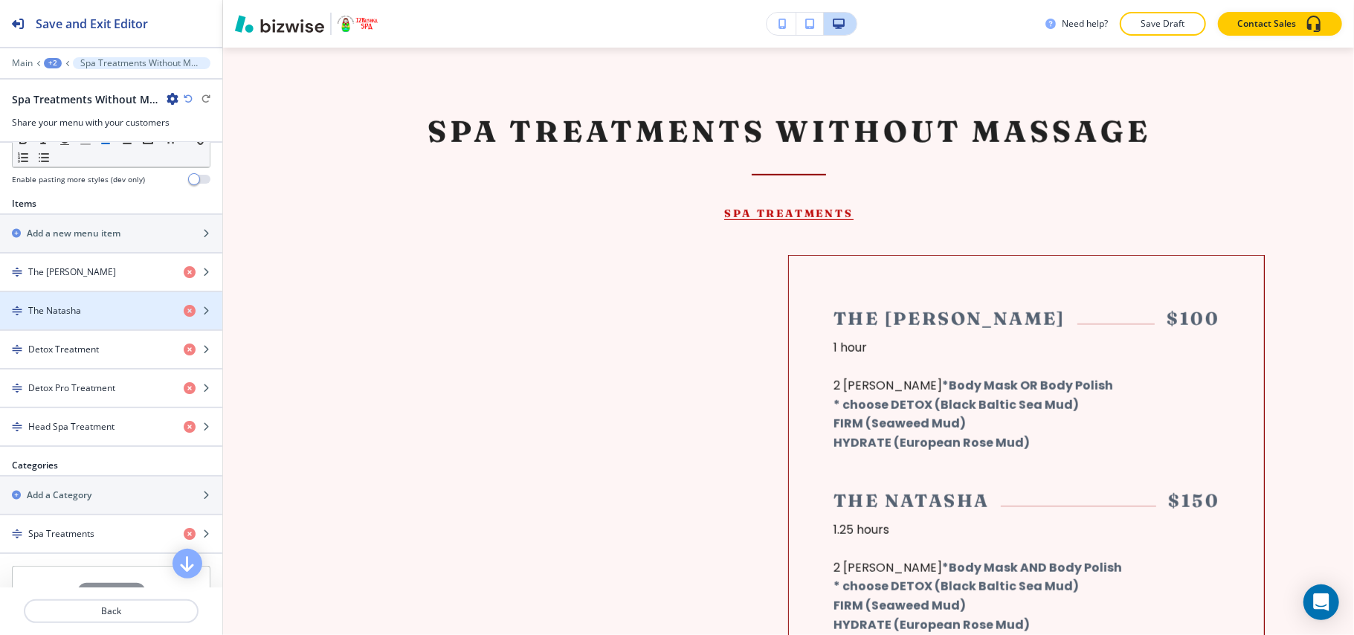
scroll to position [650, 0]
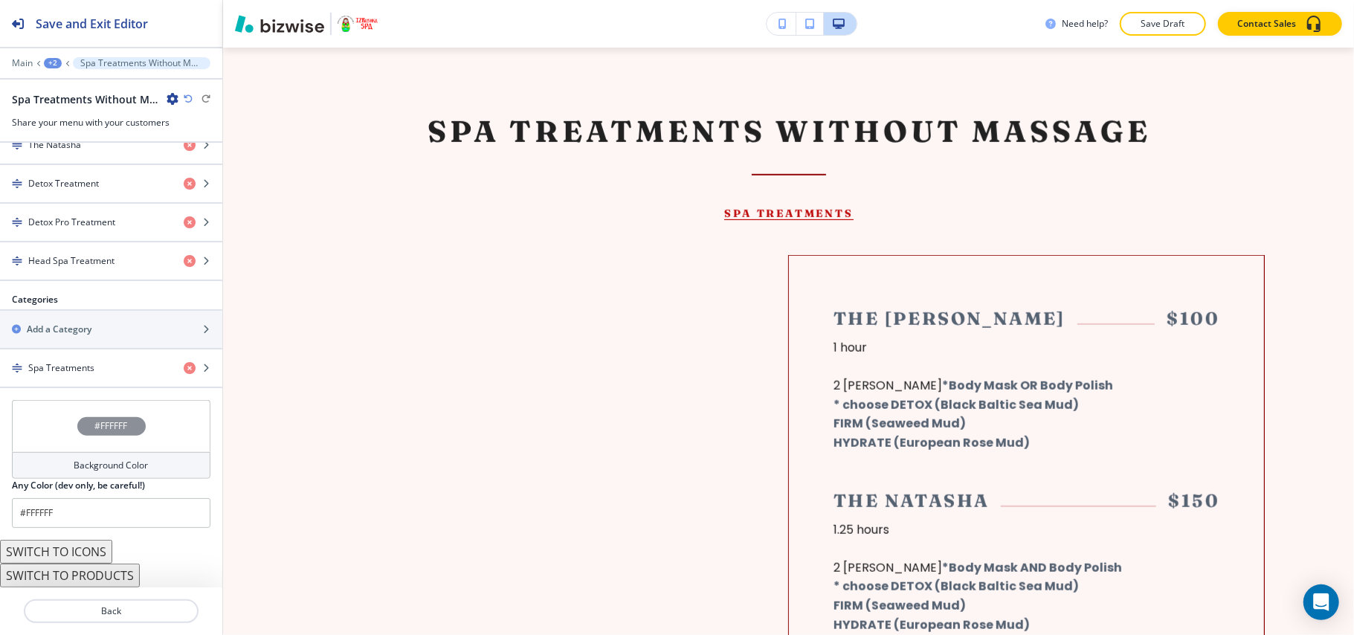
click at [86, 569] on button "SWITCH TO PRODUCTS" at bounding box center [70, 576] width 140 height 24
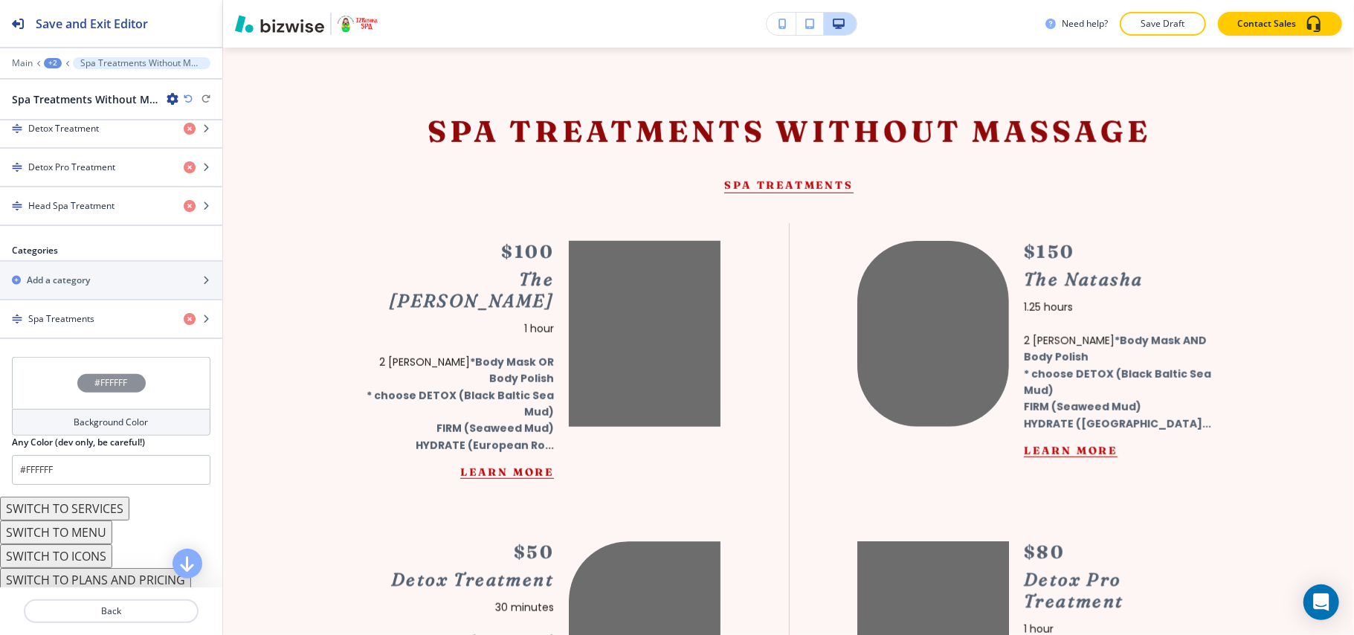
scroll to position [688, 0]
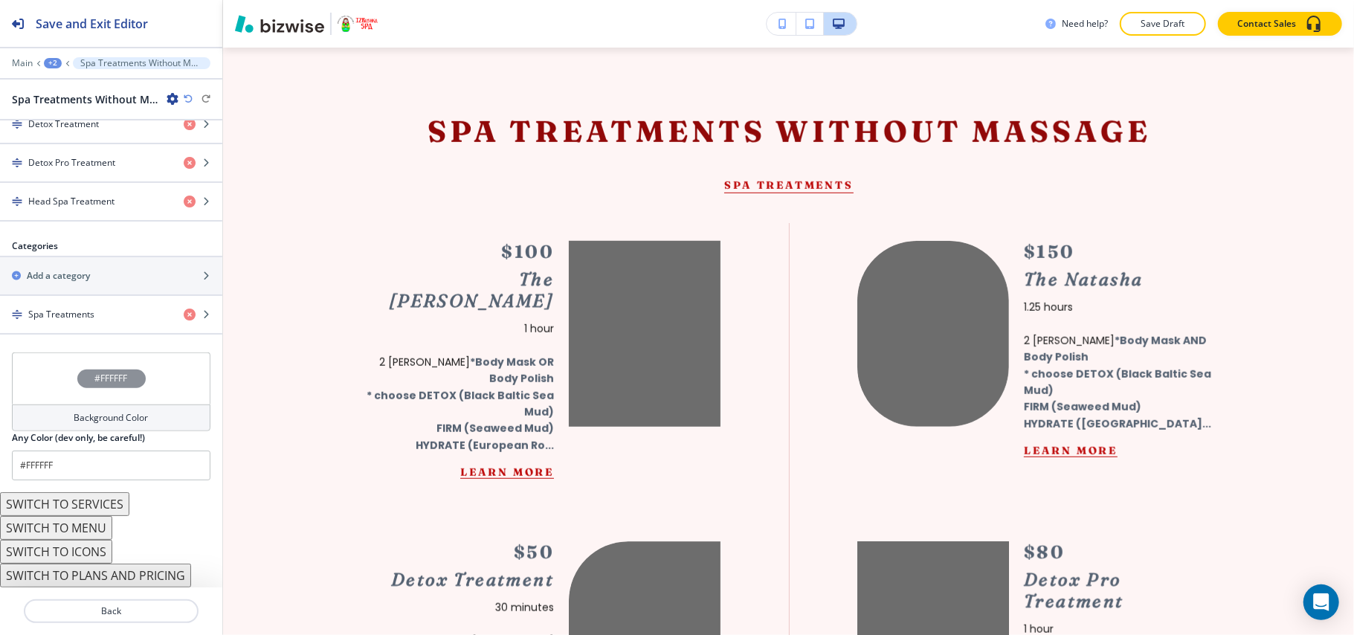
click at [94, 498] on button "SWITCH TO SERVICES" at bounding box center [64, 504] width 129 height 24
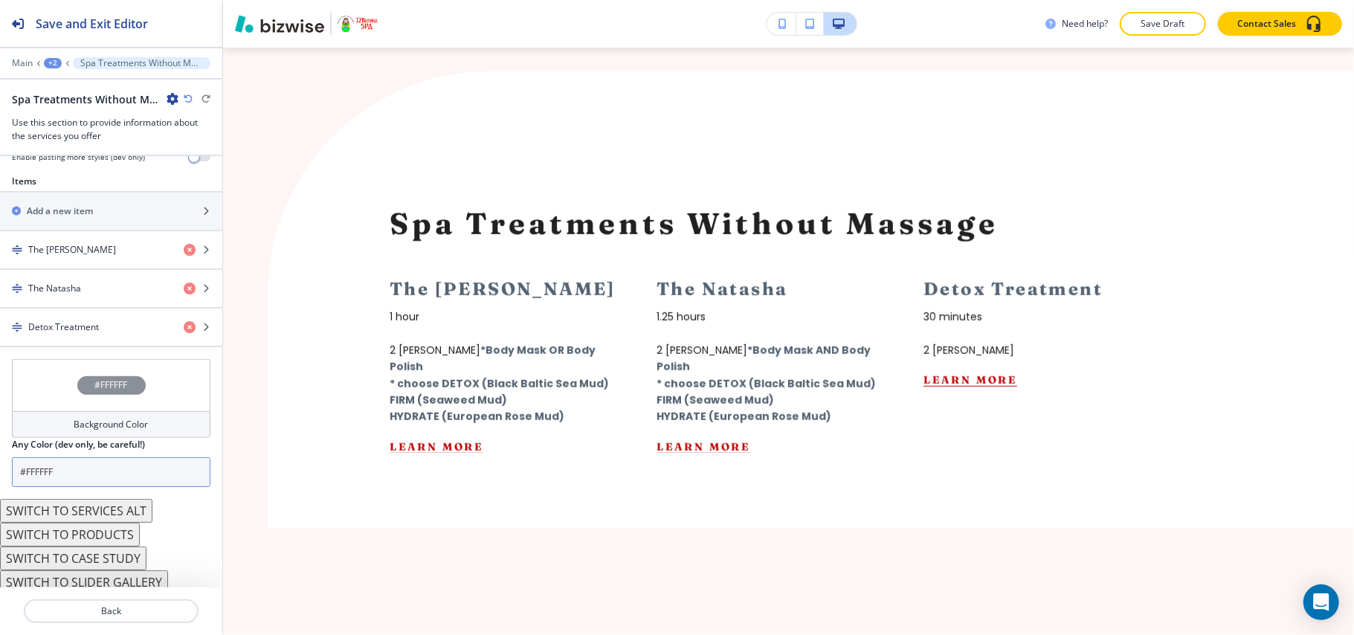
scroll to position [525, 0]
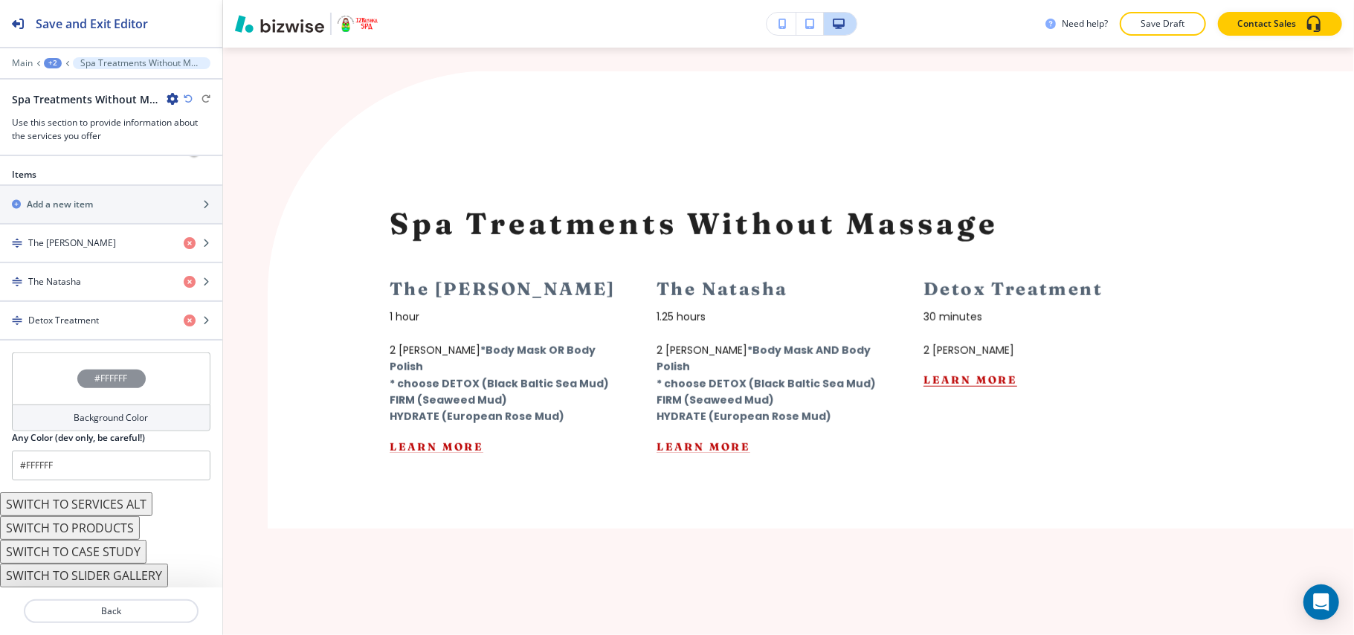
click at [105, 551] on button "SWITCH TO CASE STUDY" at bounding box center [73, 552] width 147 height 24
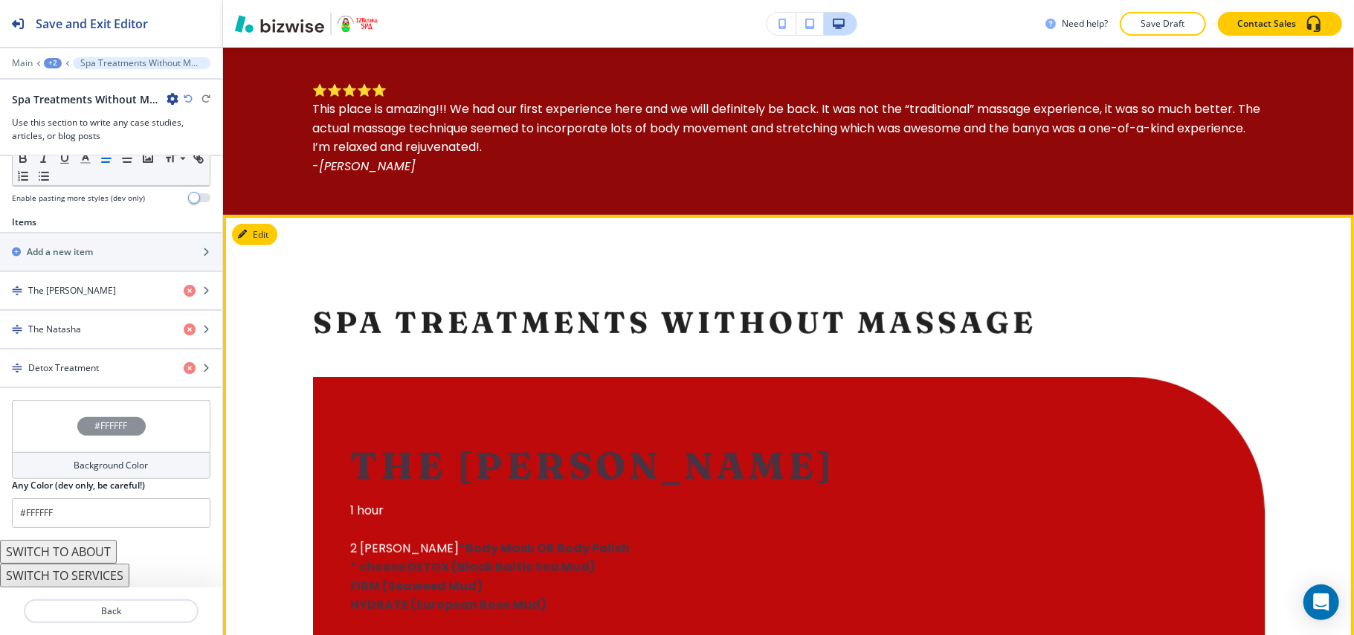
scroll to position [441, 0]
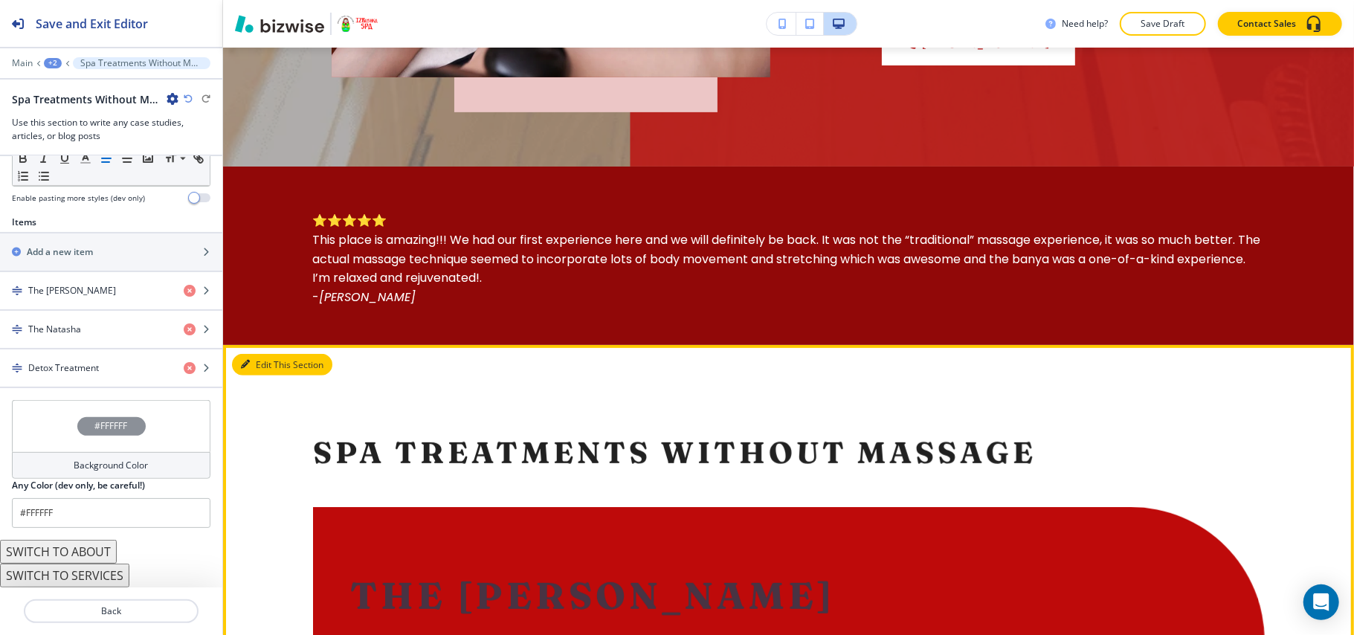
click at [260, 367] on button "Edit This Section" at bounding box center [282, 365] width 100 height 22
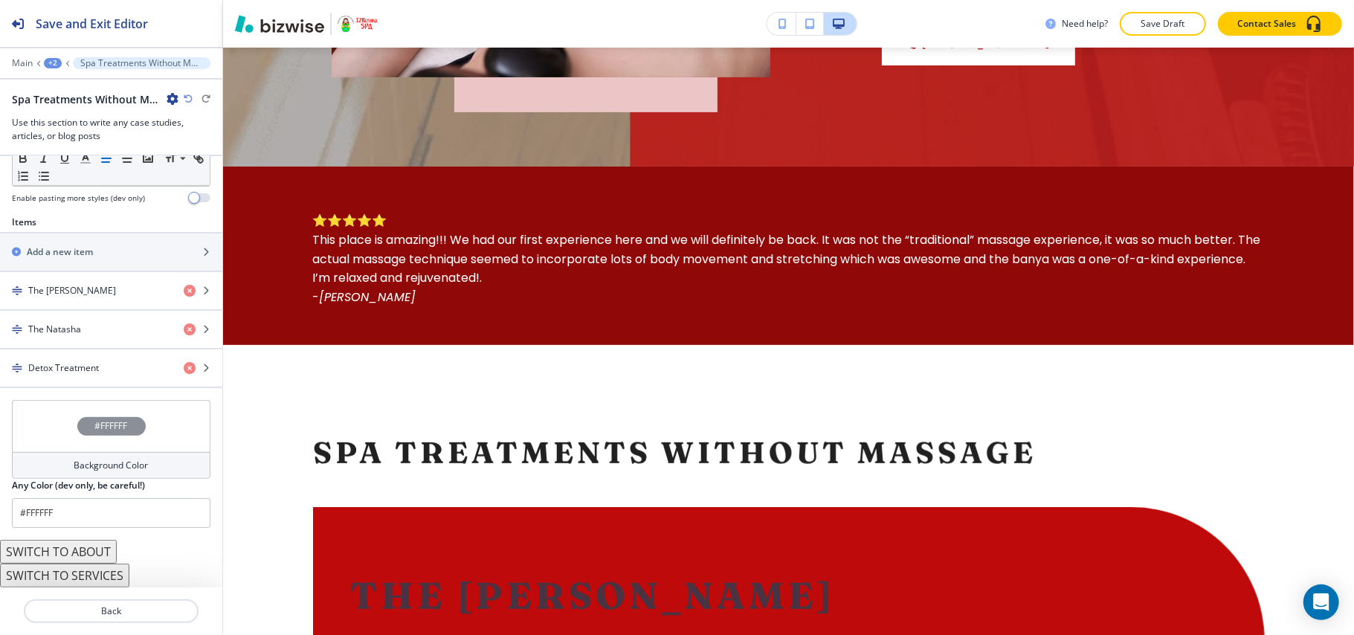
click at [88, 576] on button "SWITCH TO SERVICES" at bounding box center [64, 576] width 129 height 24
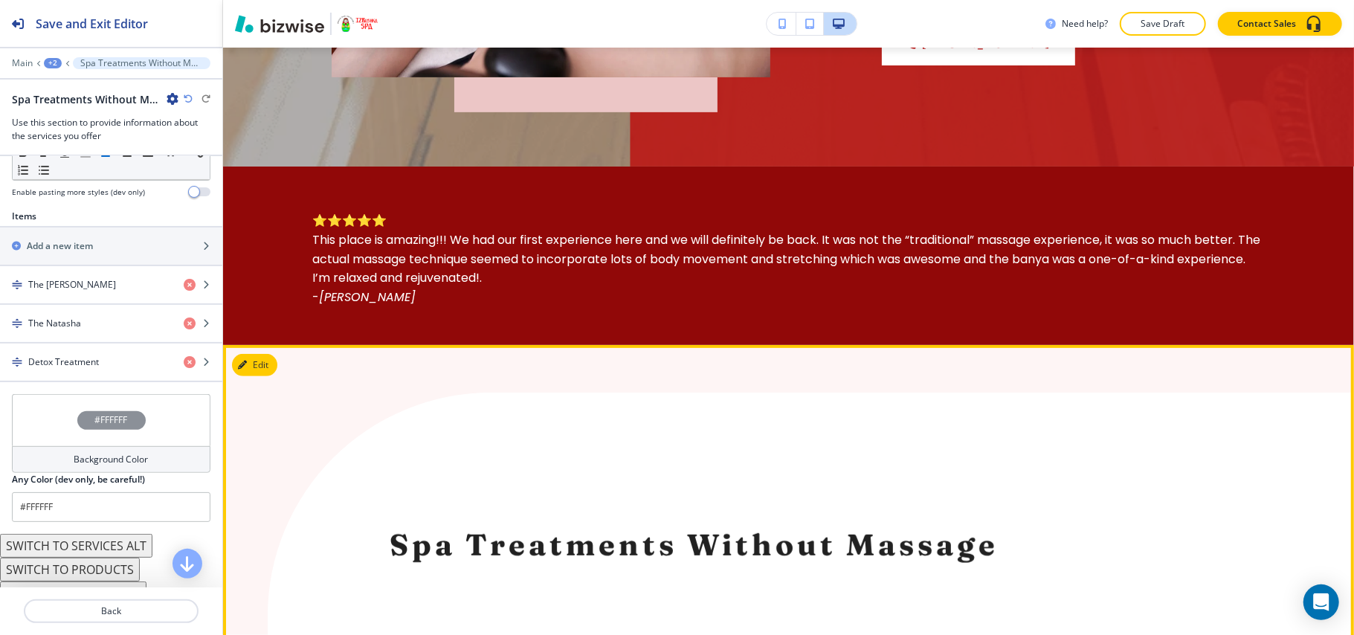
scroll to position [739, 0]
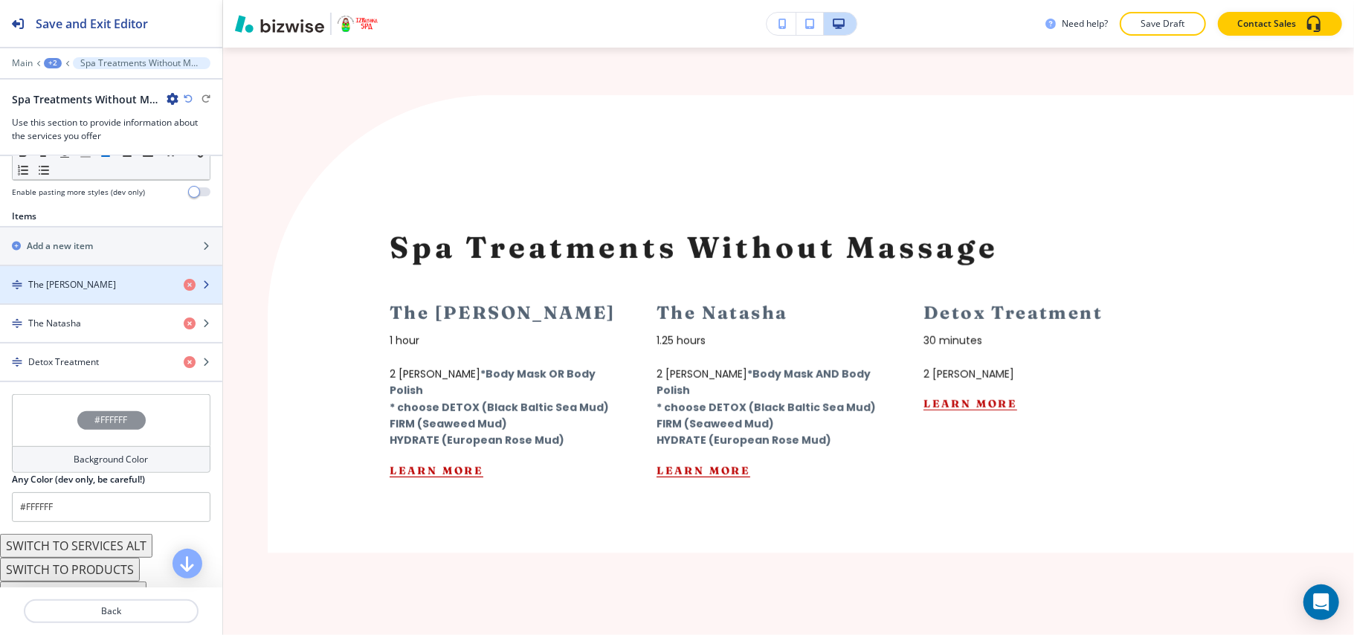
click at [84, 292] on div "The [PERSON_NAME]" at bounding box center [86, 284] width 172 height 13
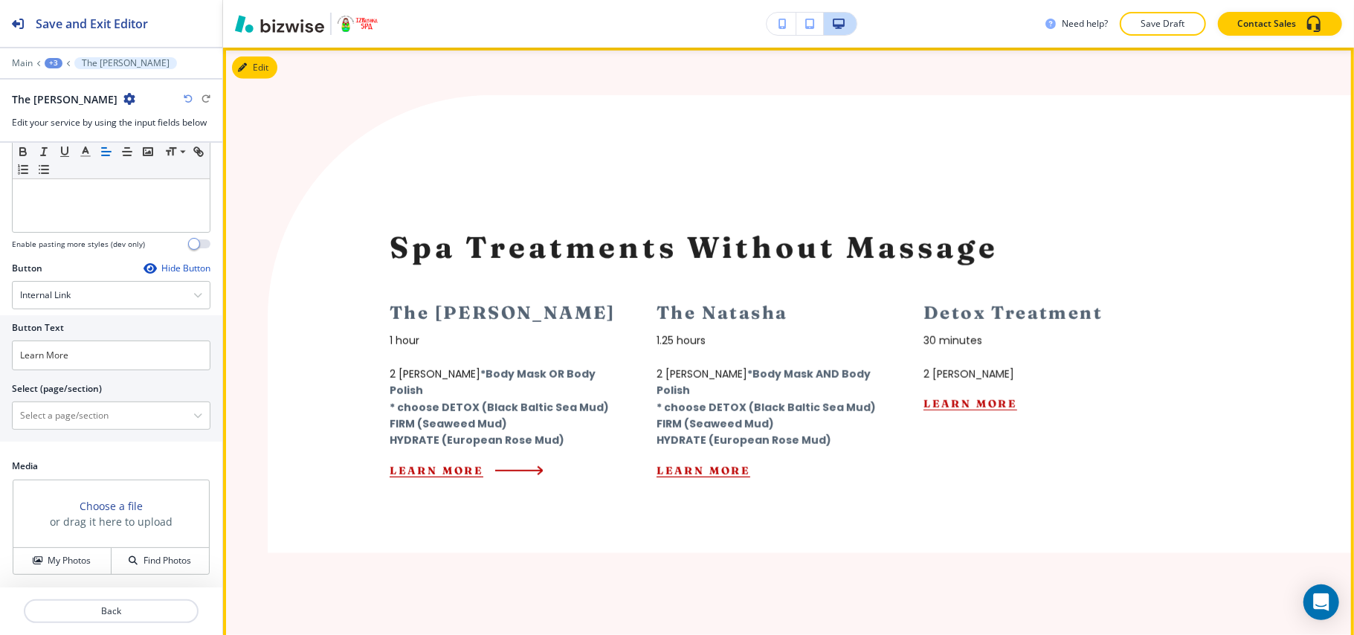
scroll to position [640, 0]
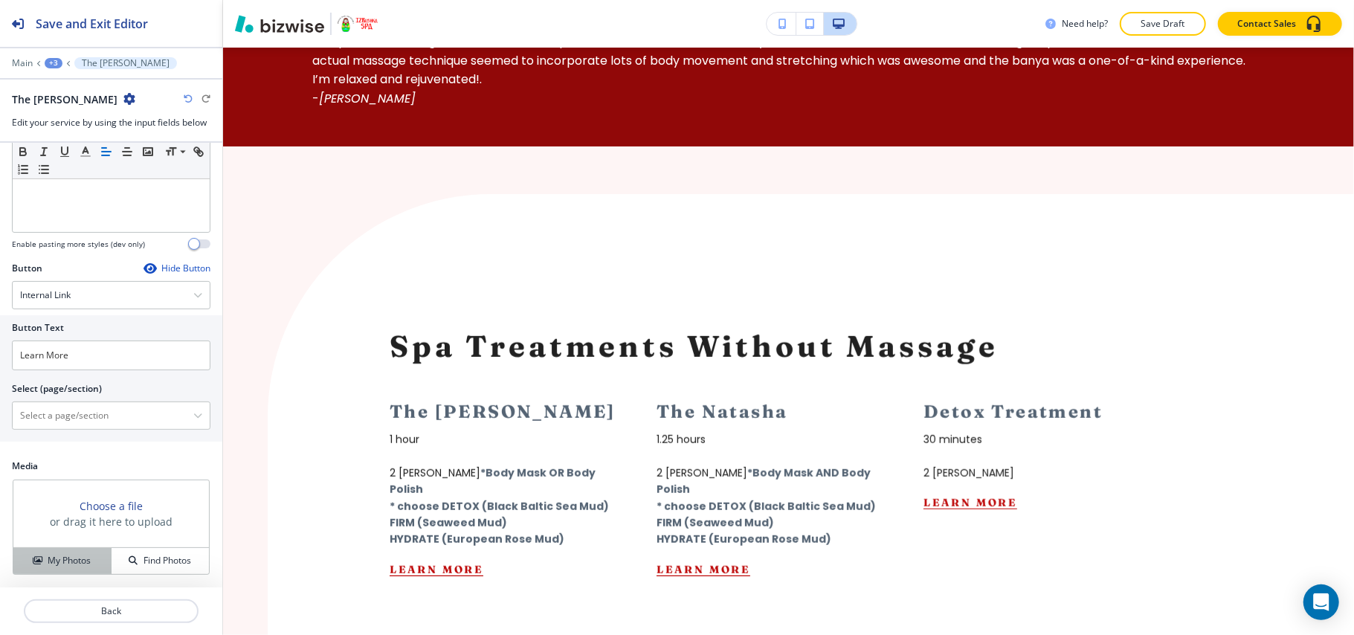
click at [71, 558] on h4 "My Photos" at bounding box center [69, 560] width 43 height 13
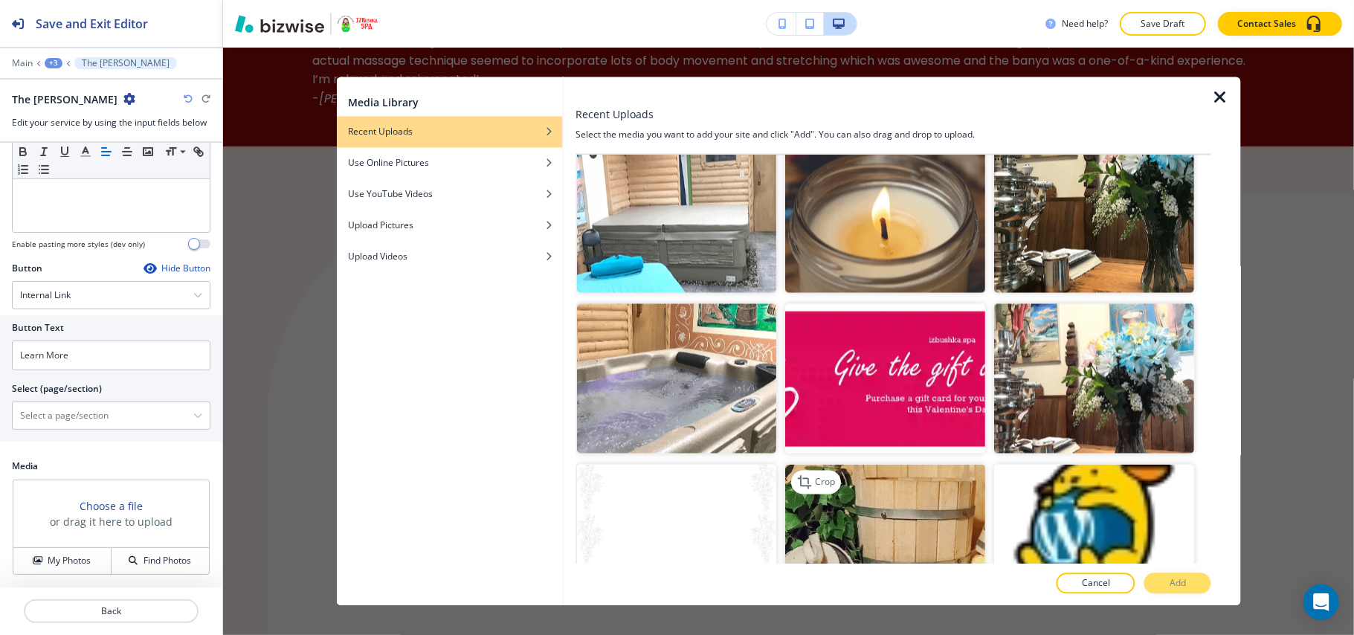
scroll to position [1953, 0]
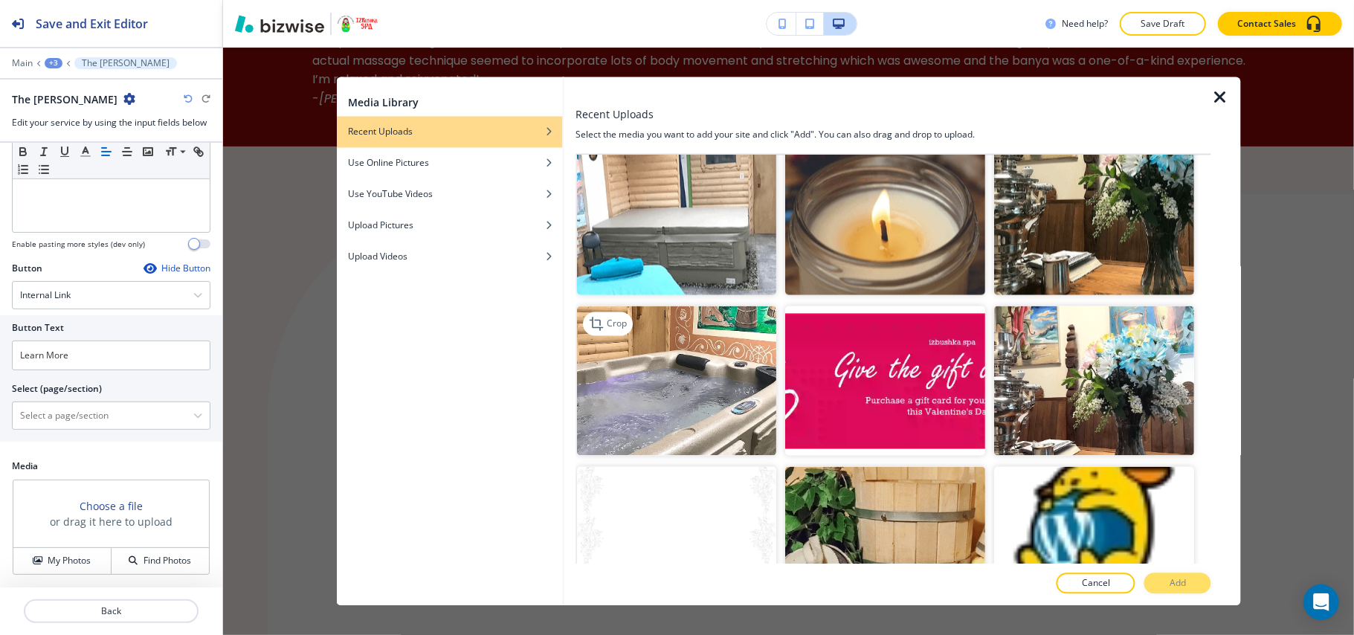
click at [718, 339] on img "button" at bounding box center [677, 381] width 200 height 150
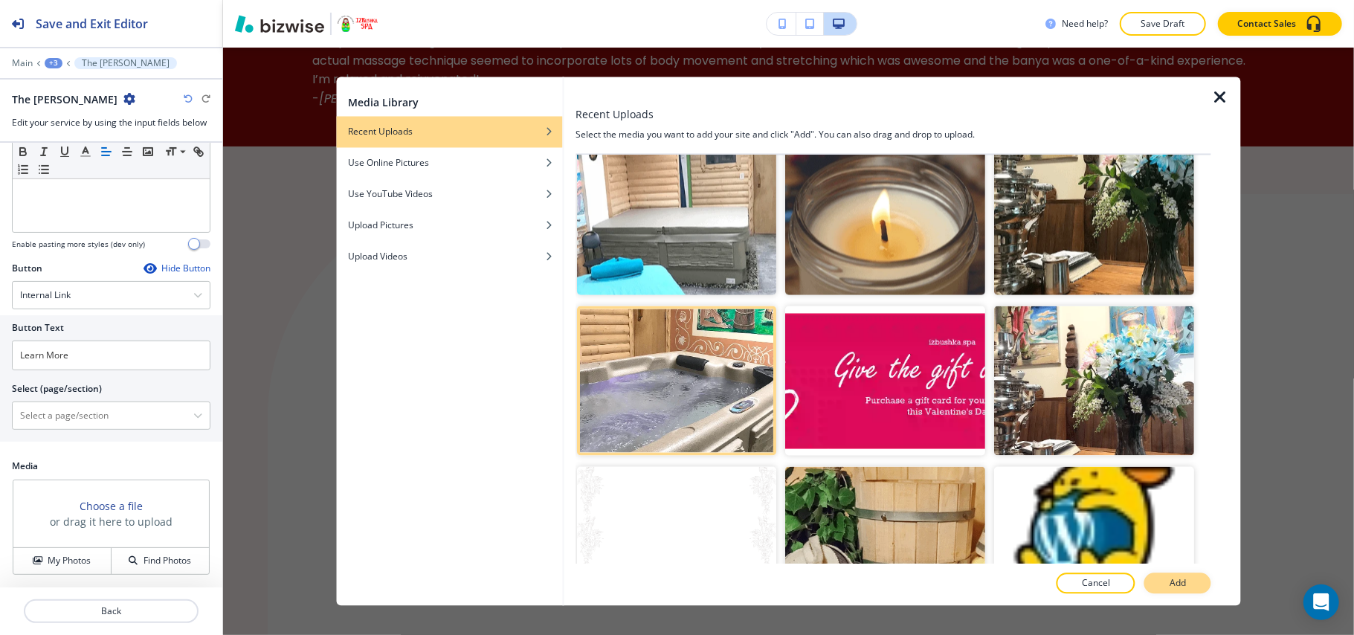
click at [1165, 578] on button "Add" at bounding box center [1178, 583] width 67 height 21
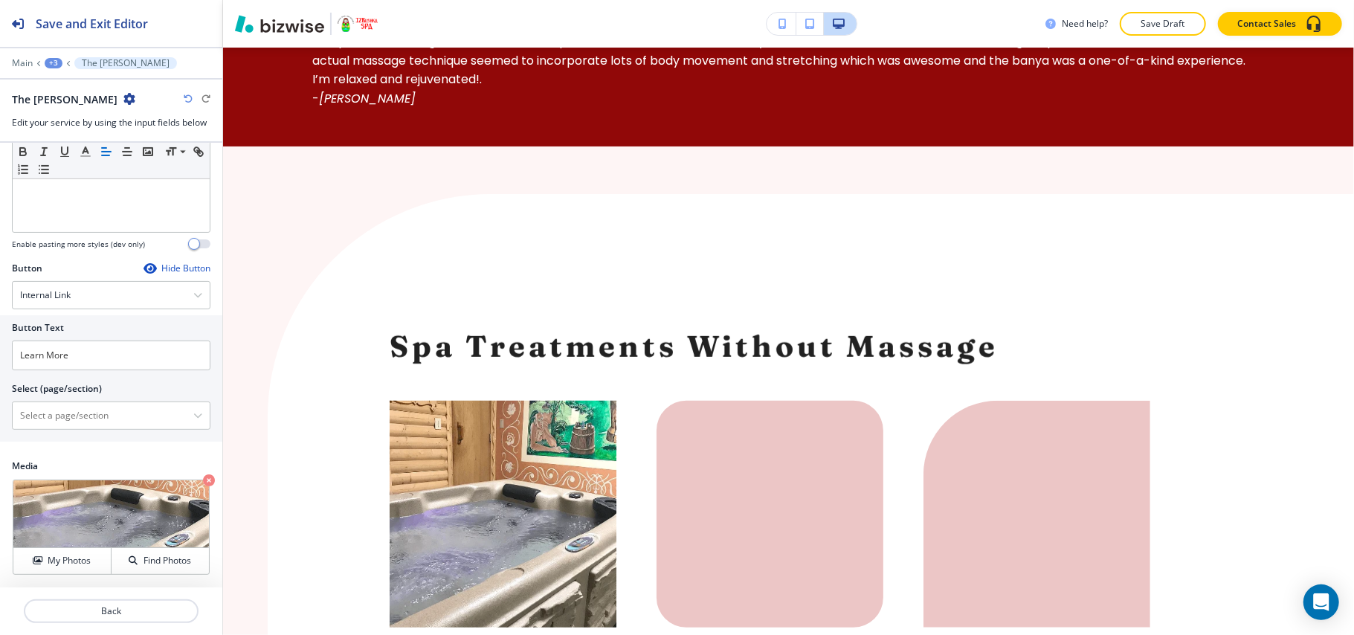
scroll to position [837, 0]
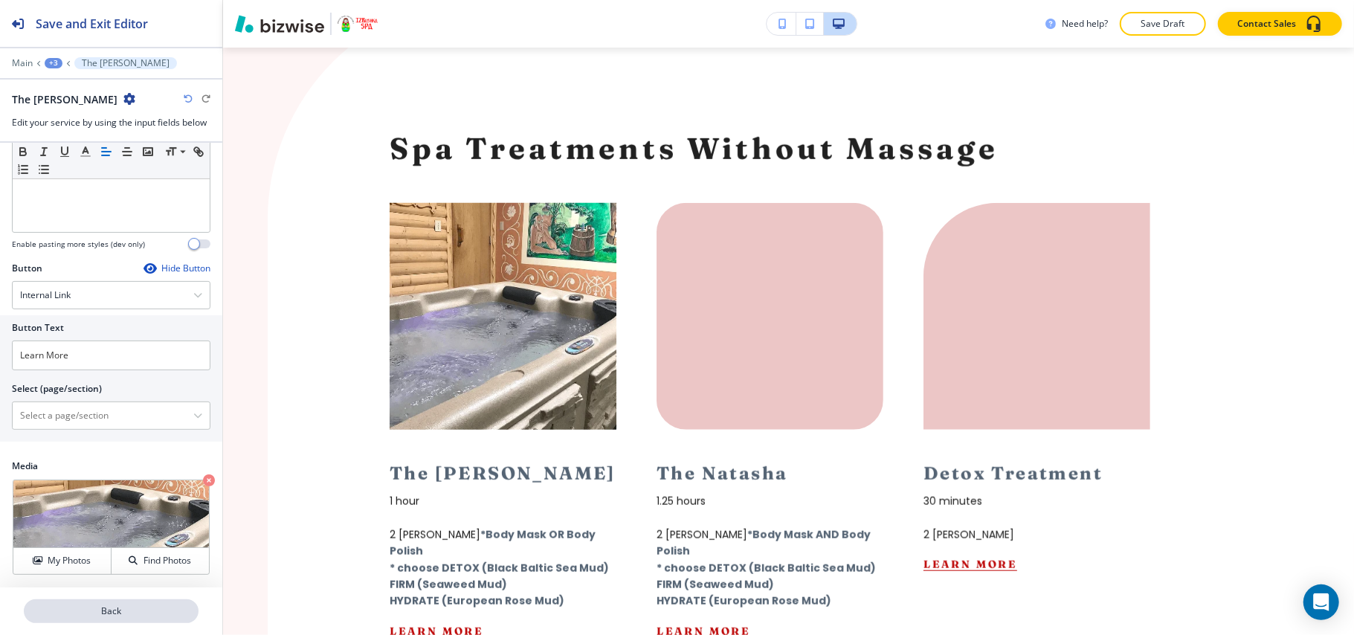
click at [131, 619] on button "Back" at bounding box center [111, 611] width 175 height 24
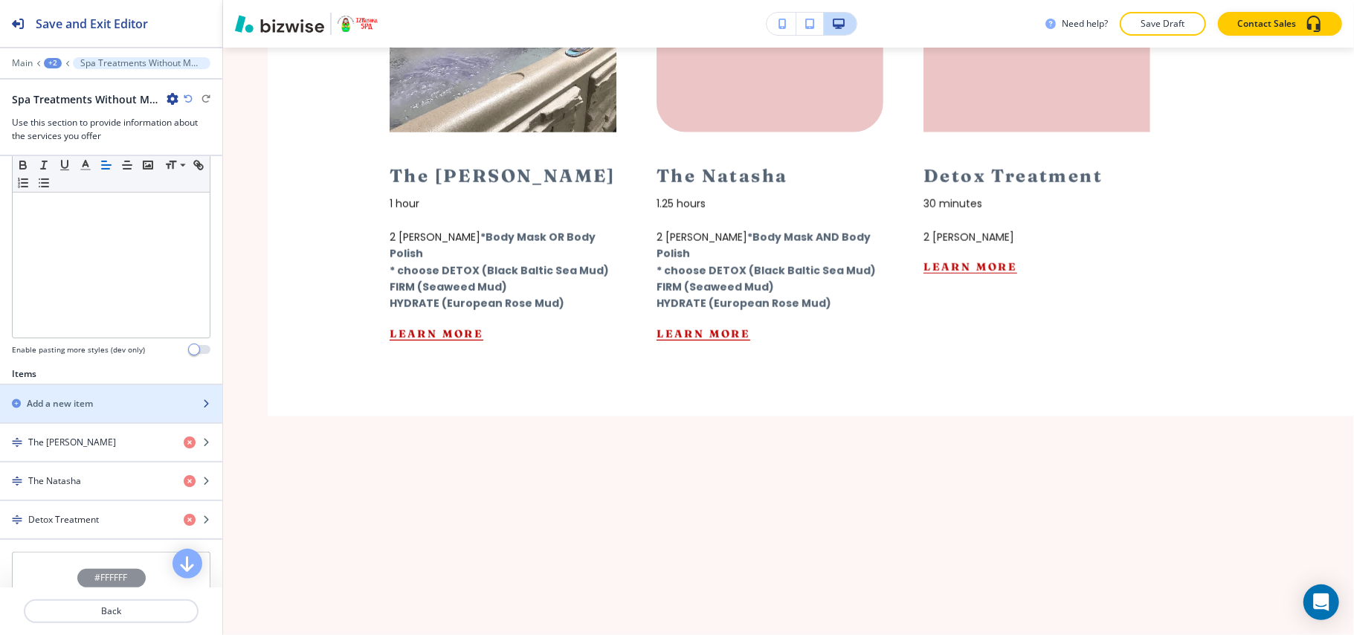
scroll to position [298, 0]
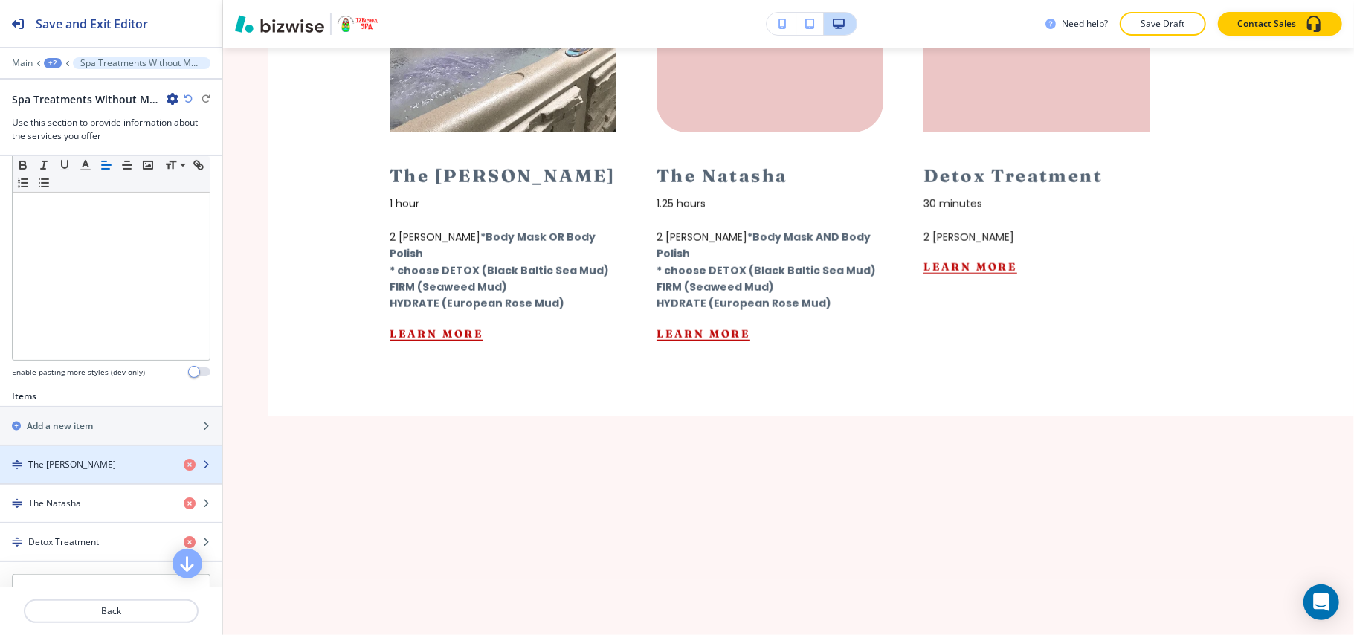
click at [86, 465] on div "The [PERSON_NAME]" at bounding box center [86, 464] width 172 height 13
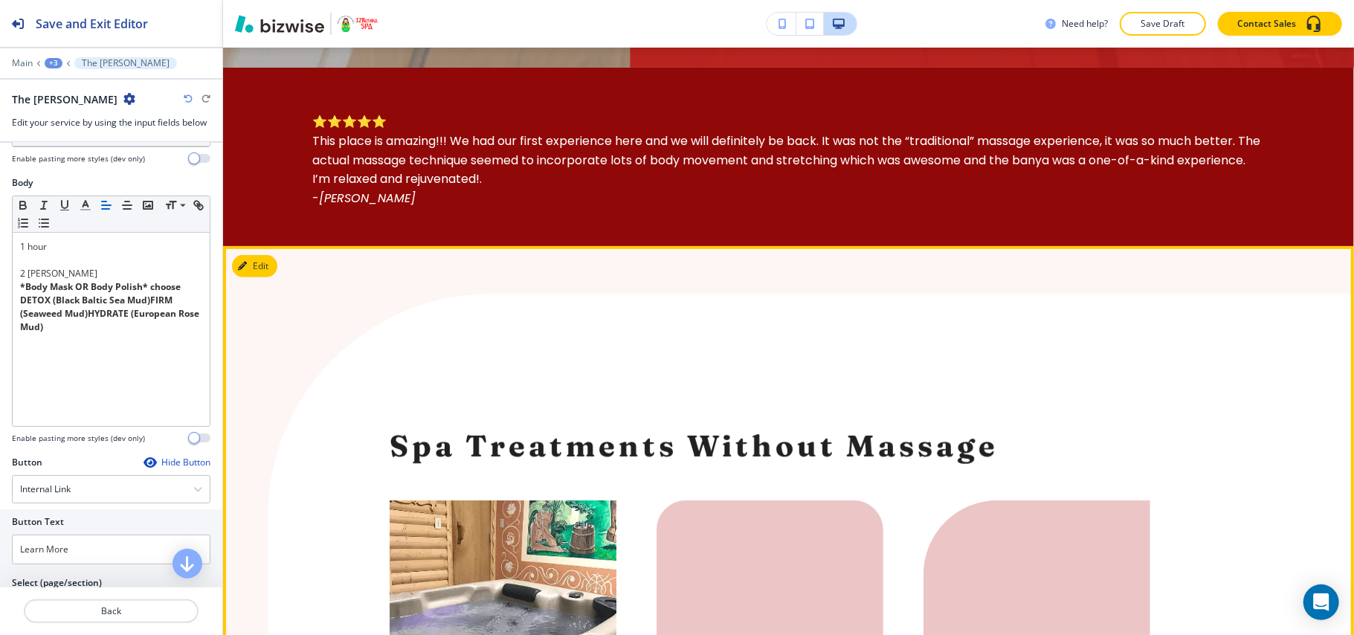
scroll to position [837, 0]
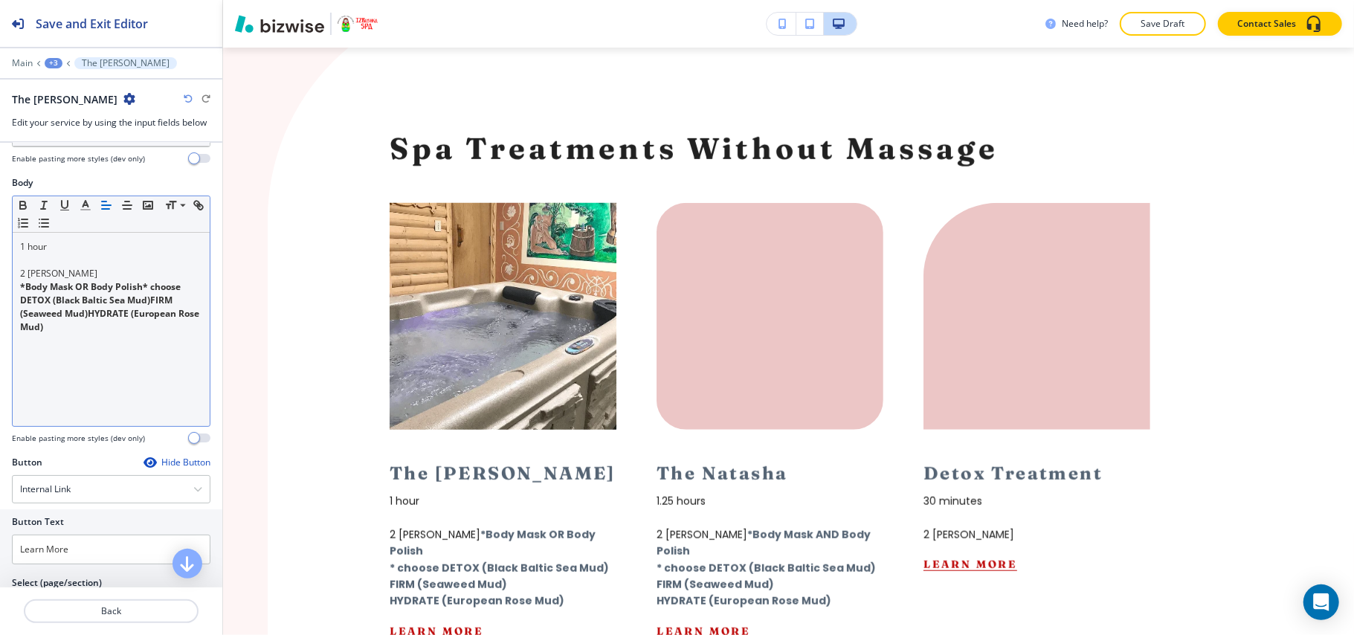
click at [122, 363] on div "1 hour 2 [PERSON_NAME] *Body Mask OR Body Polish* choose DETOX (Black Baltic Se…" at bounding box center [111, 329] width 197 height 193
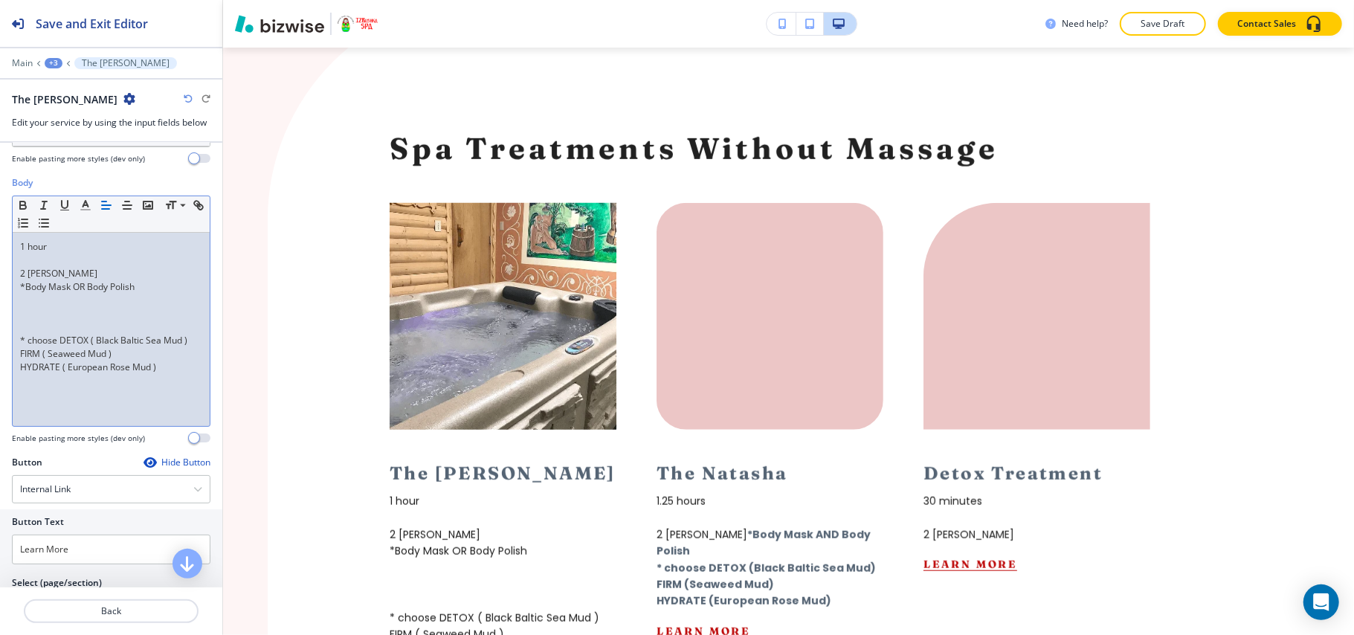
scroll to position [0, 0]
click at [39, 315] on p at bounding box center [111, 313] width 182 height 13
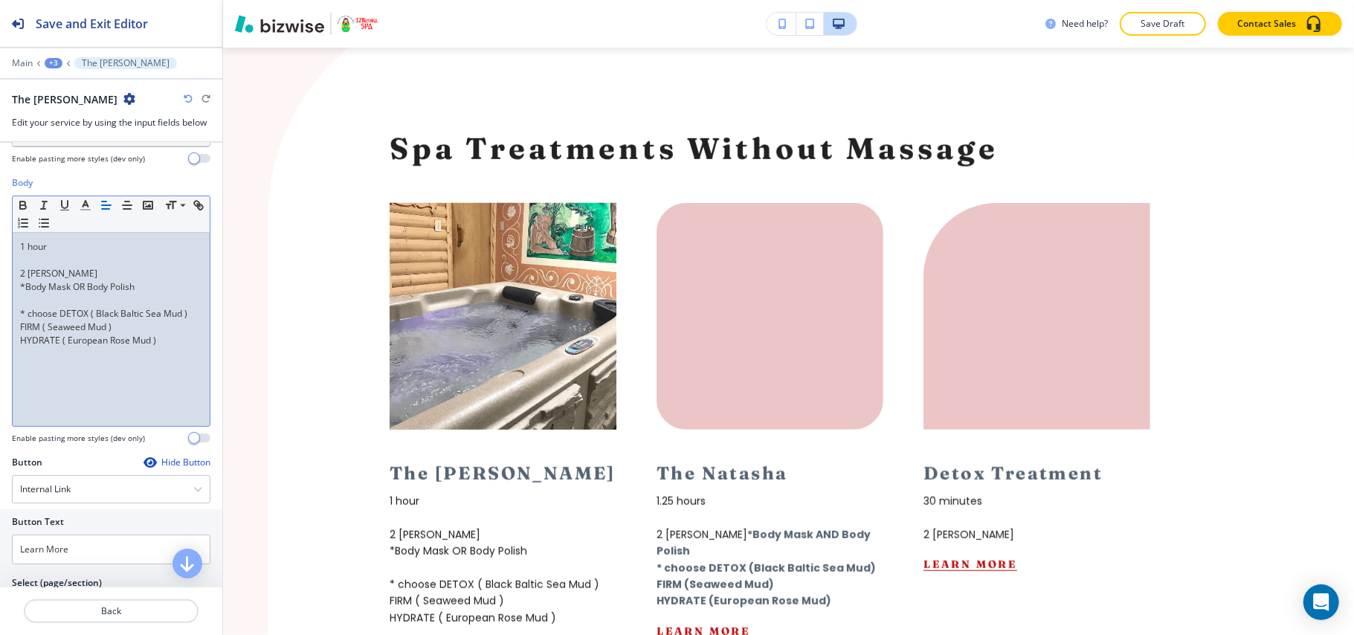
click at [42, 260] on p at bounding box center [111, 260] width 182 height 13
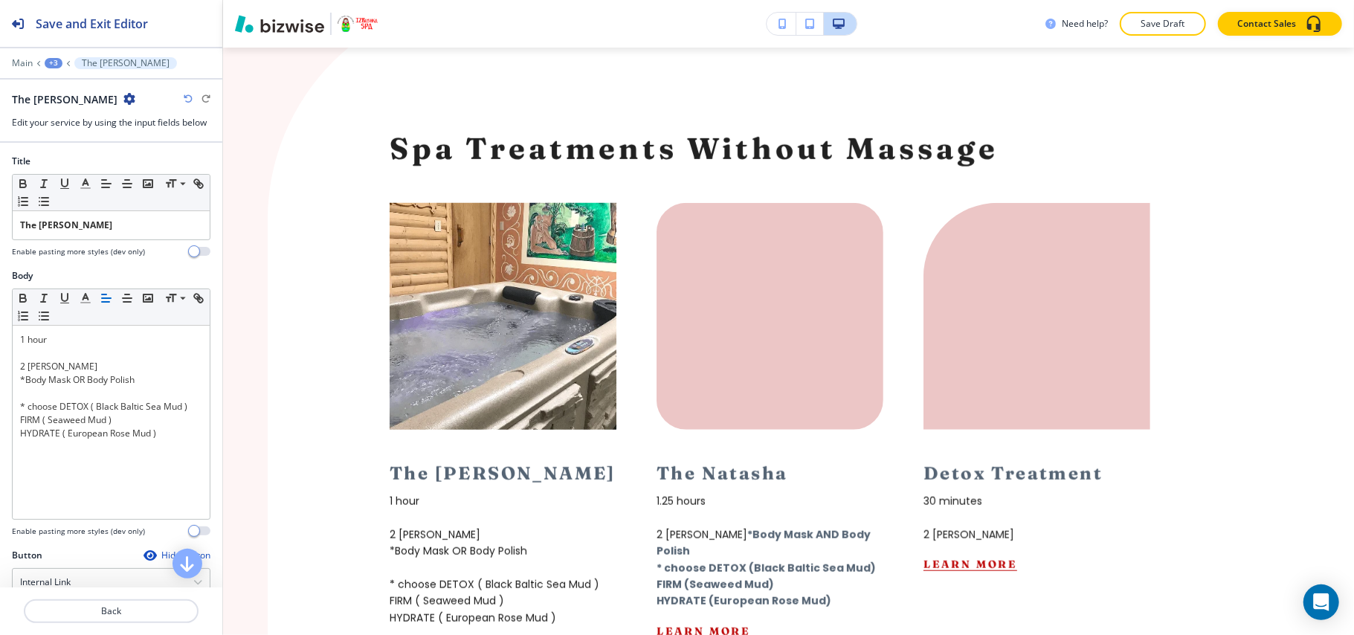
drag, startPoint x: 78, startPoint y: 208, endPoint x: 0, endPoint y: 214, distance: 78.3
click at [0, 214] on div "Title Small Normal Large Huge The [PERSON_NAME] Enable pasting more styles (dev…" at bounding box center [111, 212] width 222 height 115
drag, startPoint x: 103, startPoint y: 228, endPoint x: 52, endPoint y: 189, distance: 63.7
click at [1, 226] on div "Title Small Normal Large Huge The [PERSON_NAME] Enable pasting more styles (dev…" at bounding box center [111, 212] width 222 height 115
click at [27, 184] on icon "button" at bounding box center [22, 183] width 13 height 13
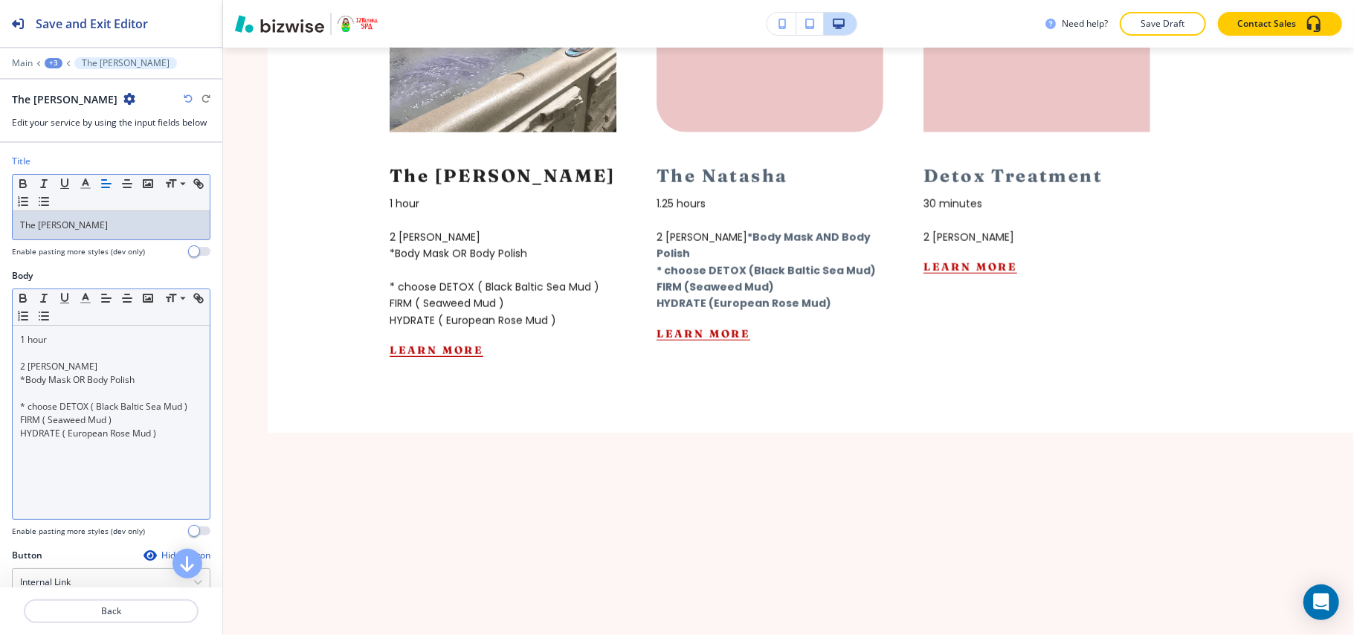
scroll to position [198, 0]
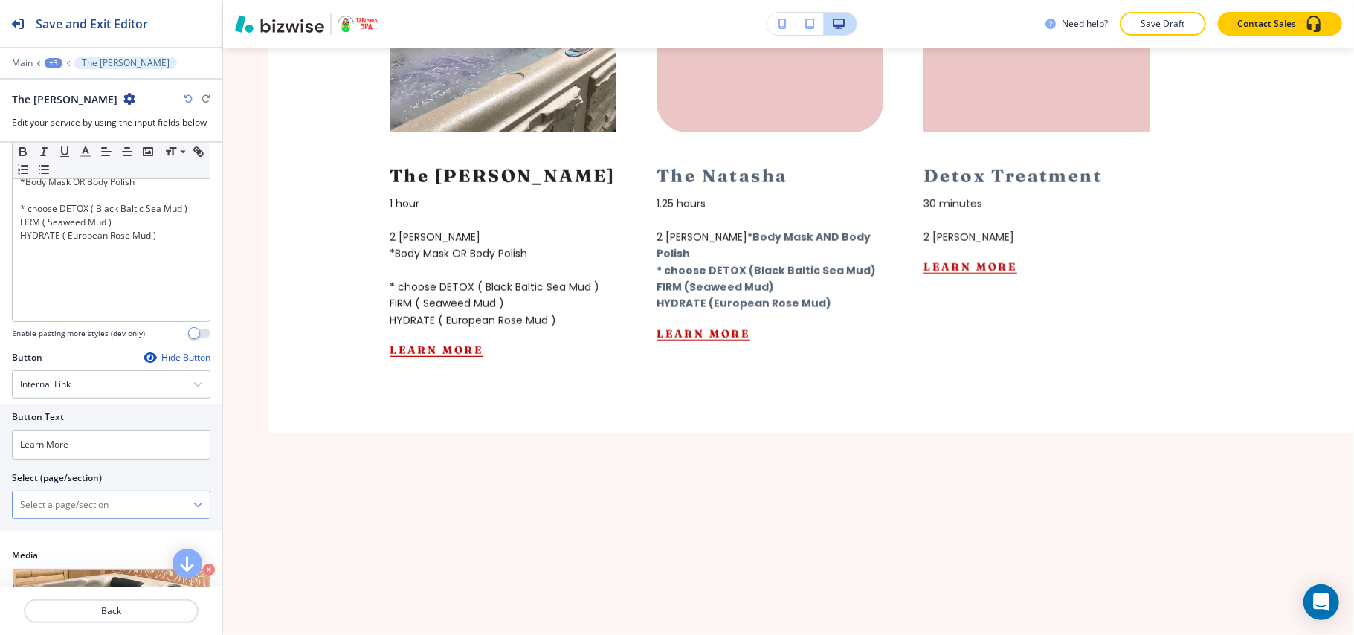
click at [80, 509] on \(page\/section\) "Manual Input" at bounding box center [103, 504] width 181 height 25
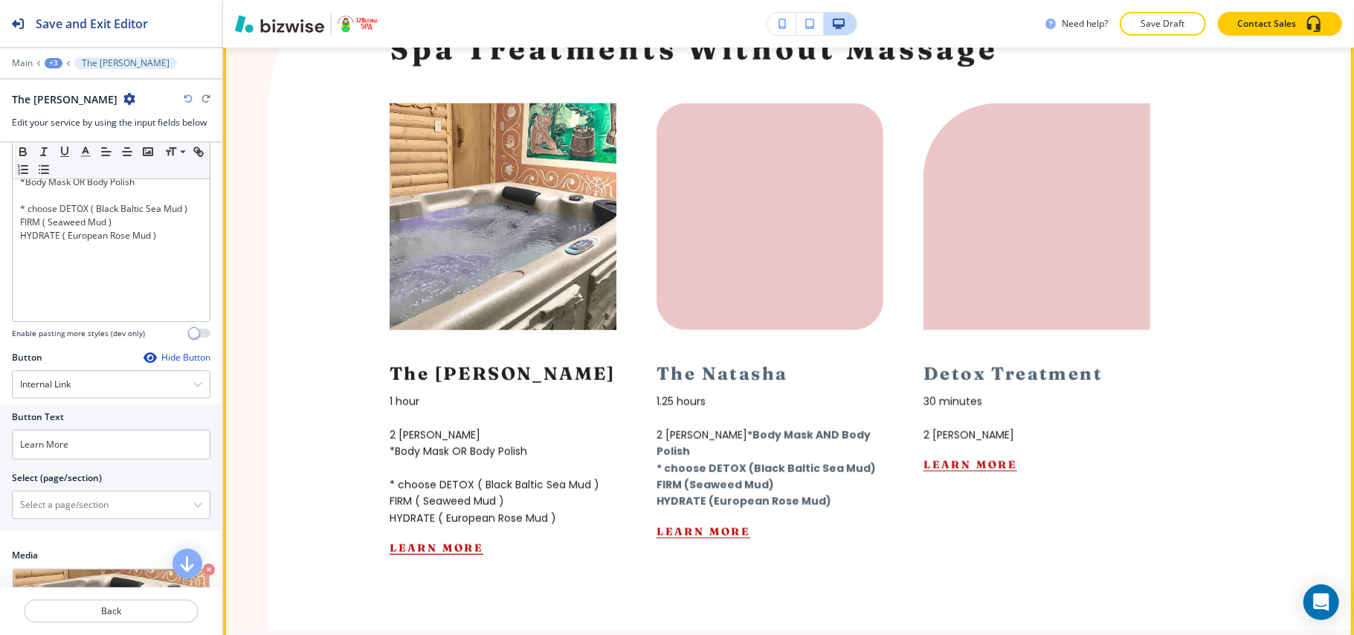
scroll to position [739, 0]
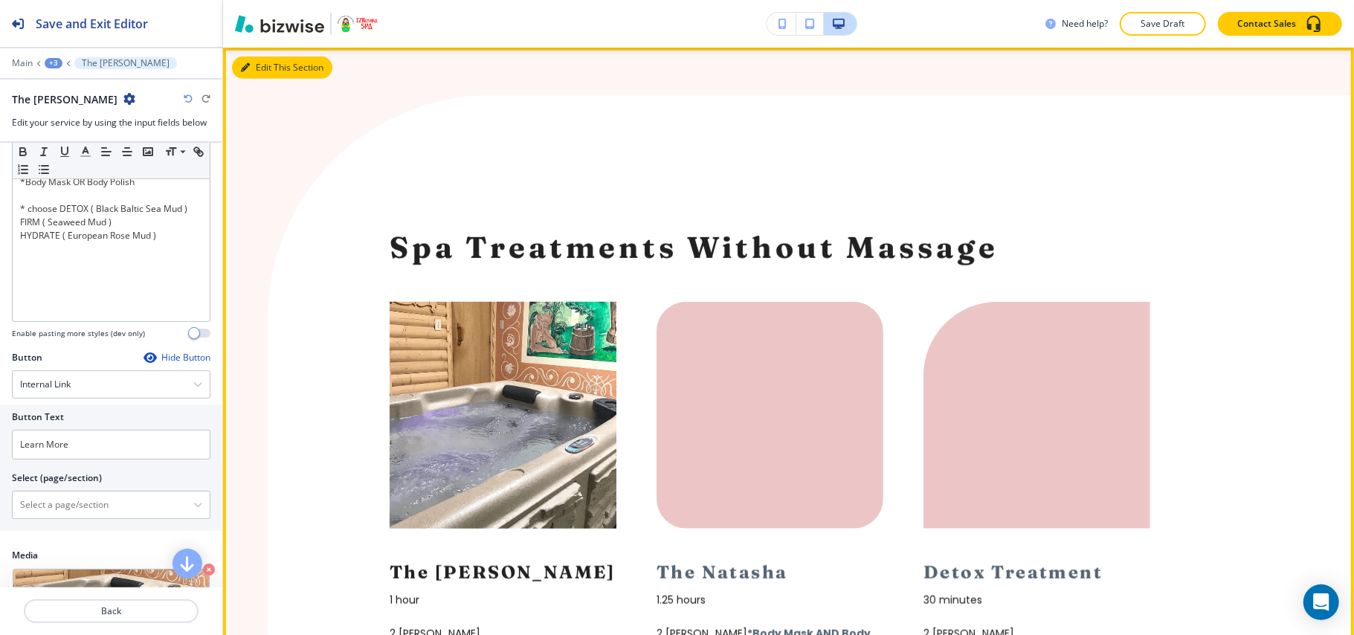
click at [271, 74] on button "Edit This Section" at bounding box center [282, 68] width 100 height 22
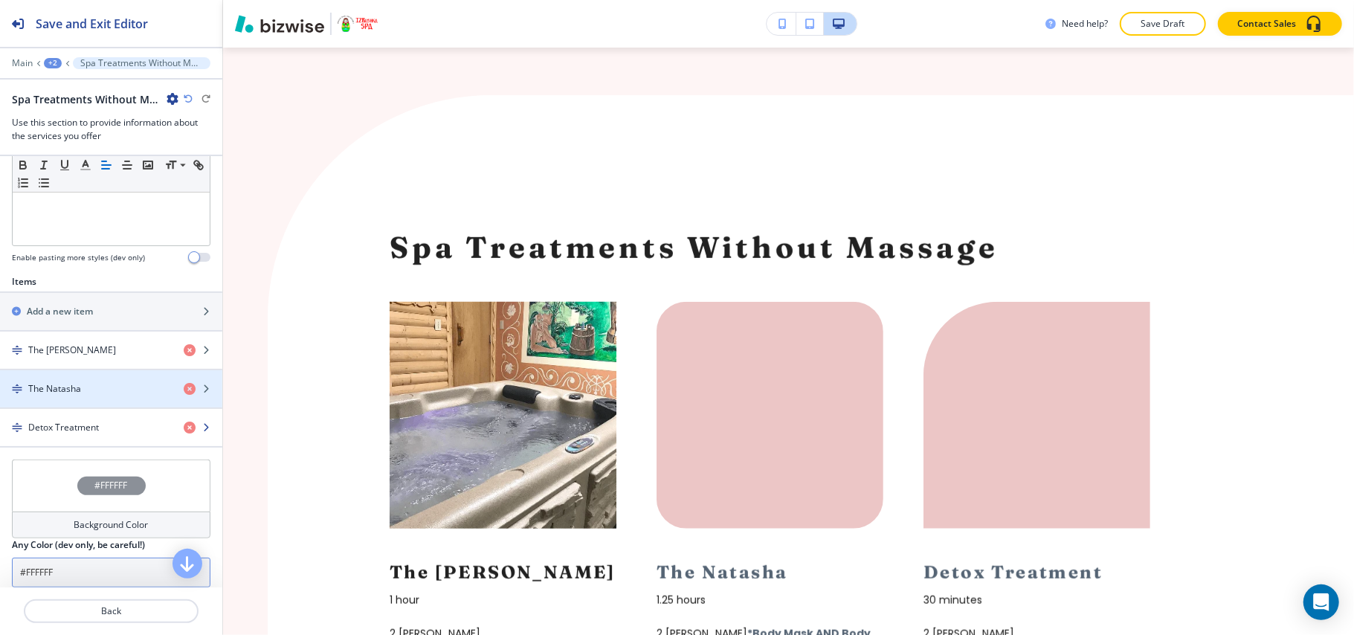
scroll to position [525, 0]
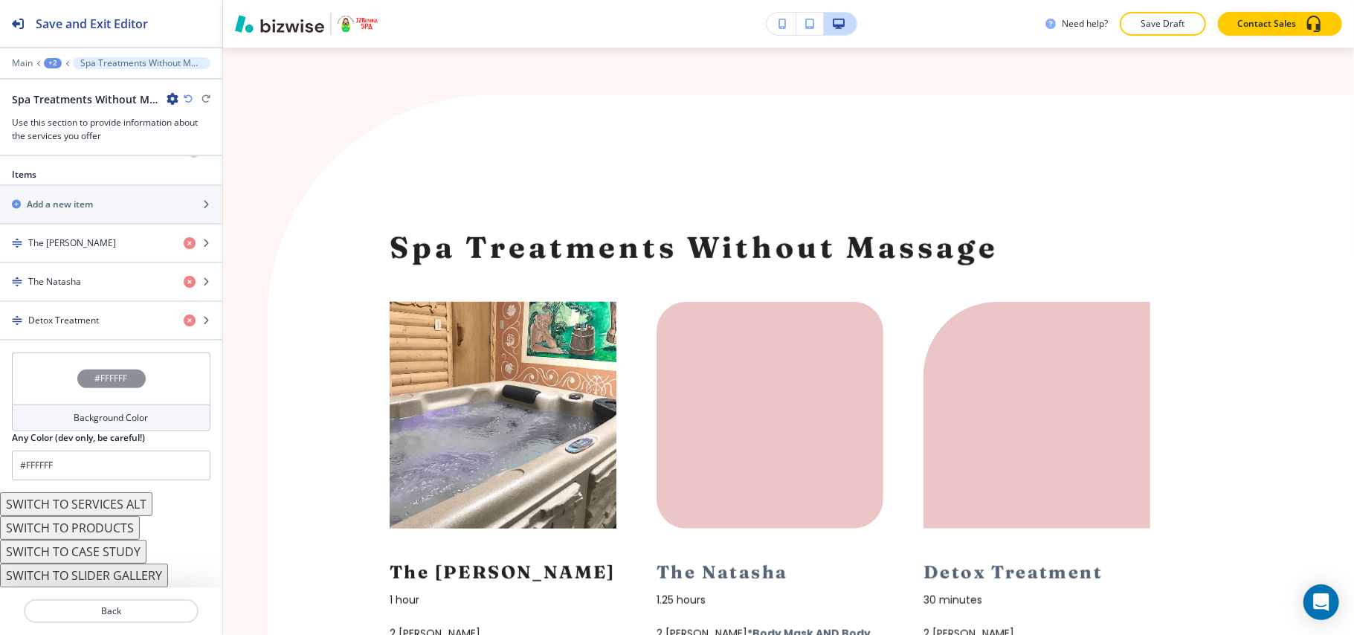
click at [120, 506] on button "SWITCH TO SERVICES ALT" at bounding box center [76, 504] width 152 height 24
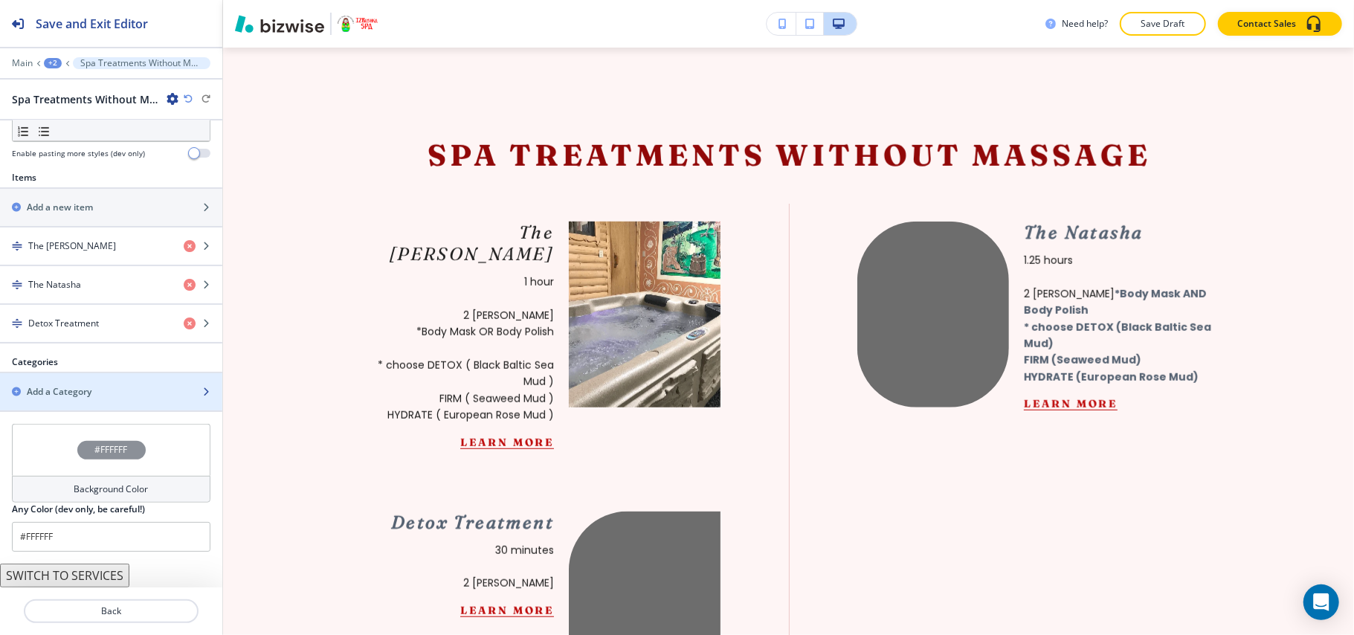
scroll to position [388, 0]
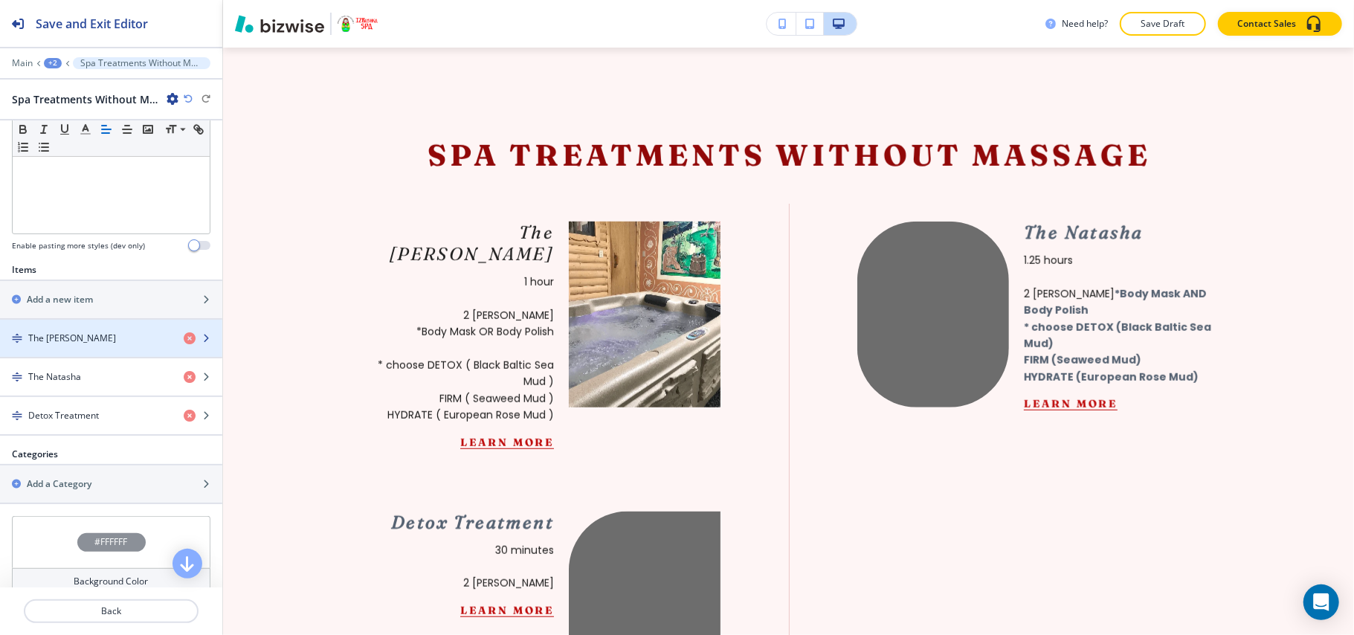
click at [46, 345] on h4 "The [PERSON_NAME]" at bounding box center [72, 338] width 88 height 13
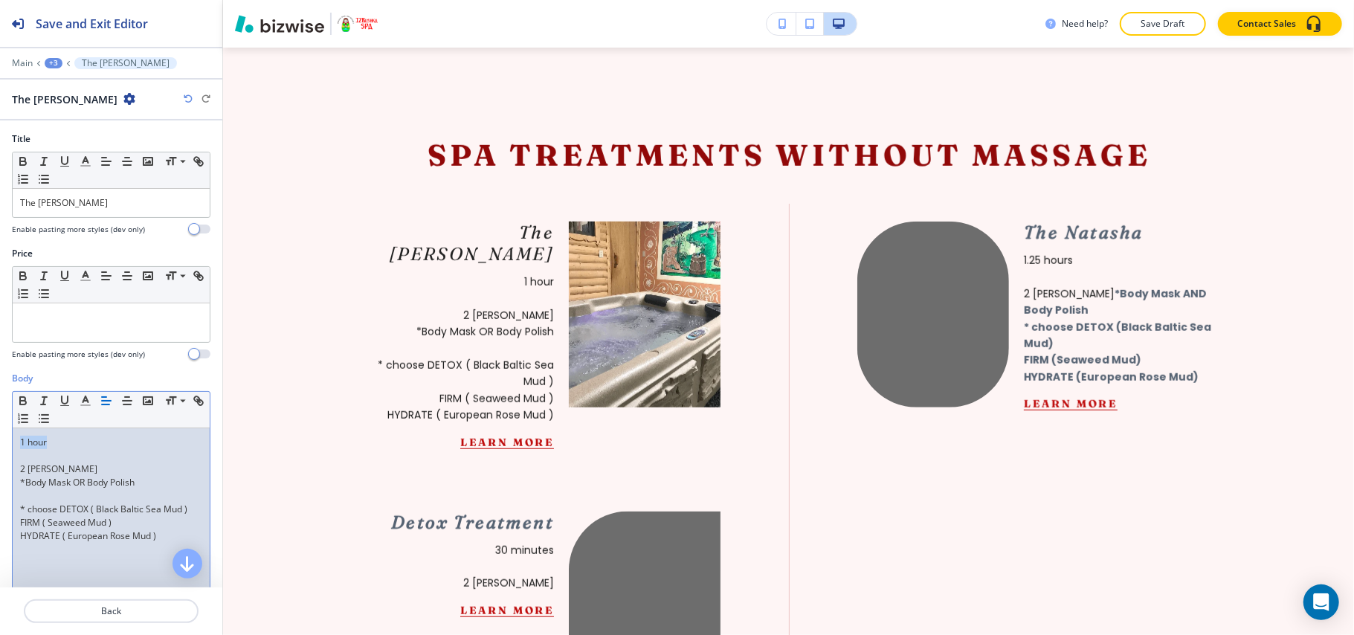
drag, startPoint x: 60, startPoint y: 446, endPoint x: 0, endPoint y: 446, distance: 59.5
click at [0, 446] on div "Body Small Normal Large Huge 1 hour 2 [PERSON_NAME] *Body Mask OR Body Polish *…" at bounding box center [111, 512] width 222 height 280
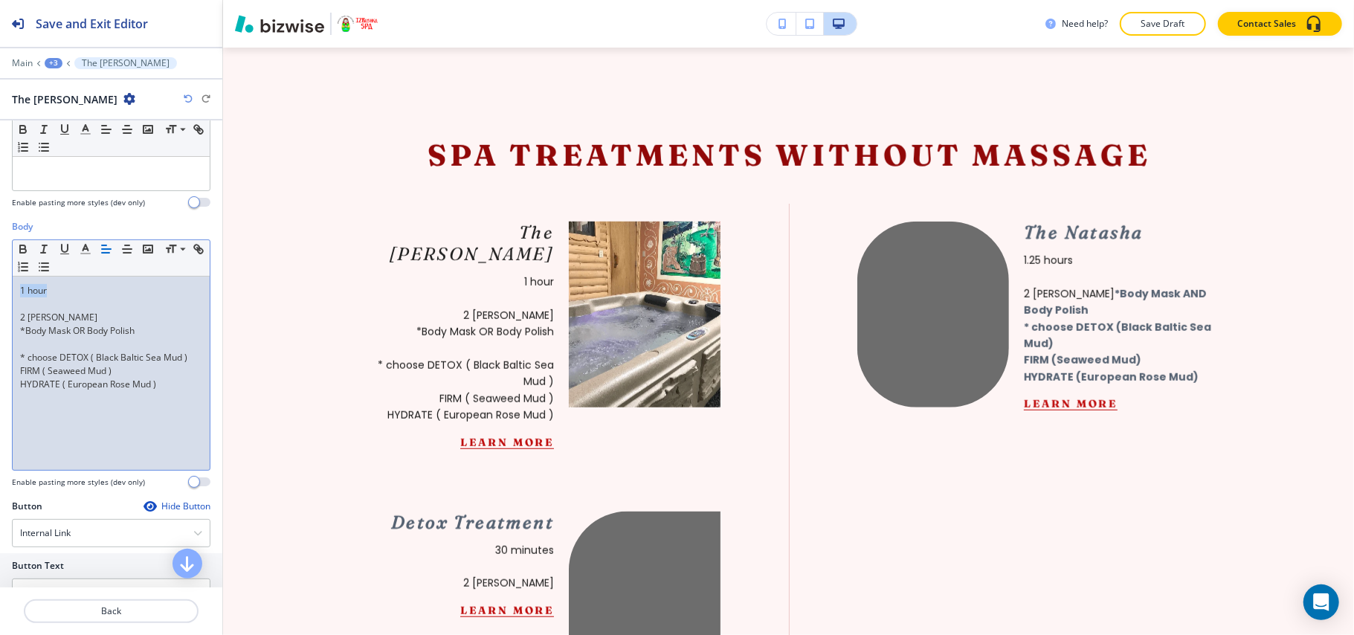
scroll to position [0, 0]
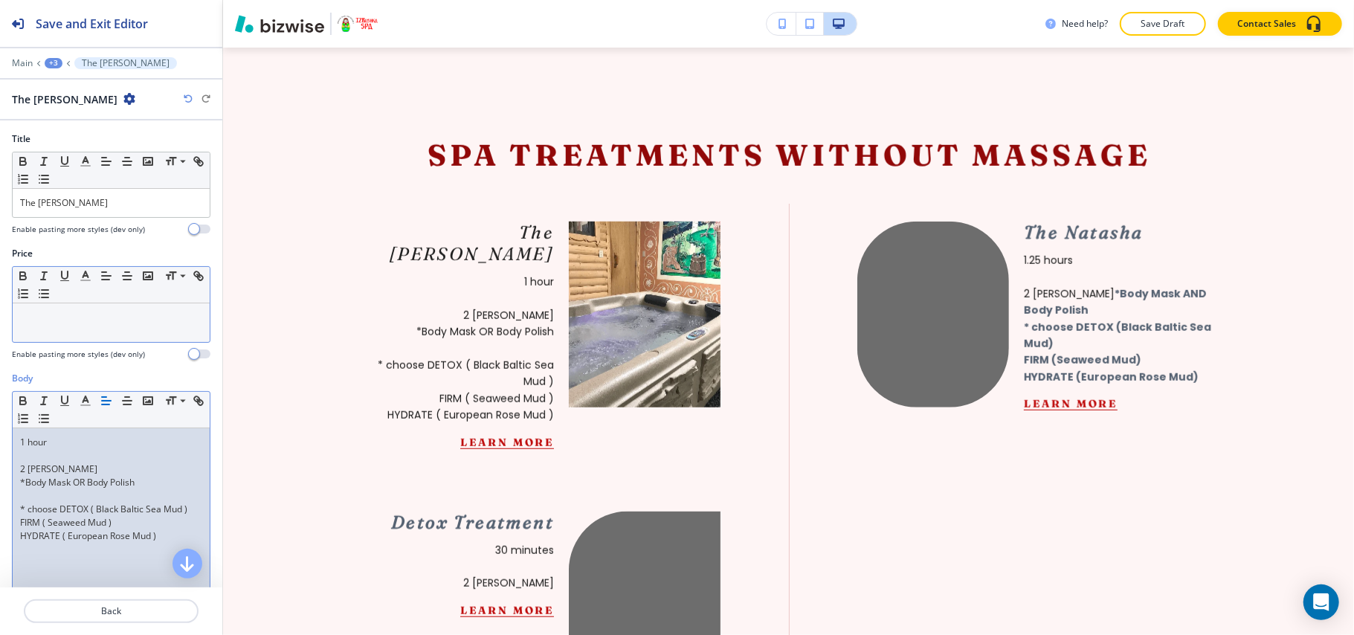
click at [57, 324] on p at bounding box center [111, 317] width 182 height 13
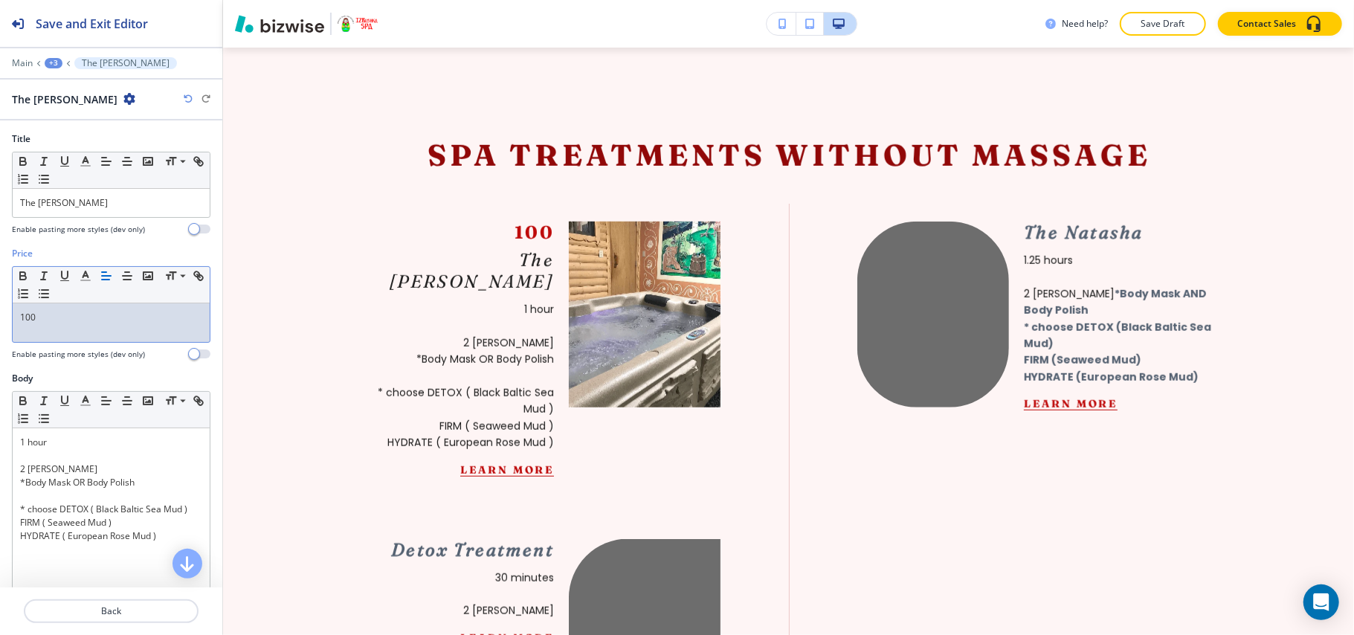
click at [15, 316] on div "100" at bounding box center [111, 322] width 197 height 39
